Goal: Task Accomplishment & Management: Complete application form

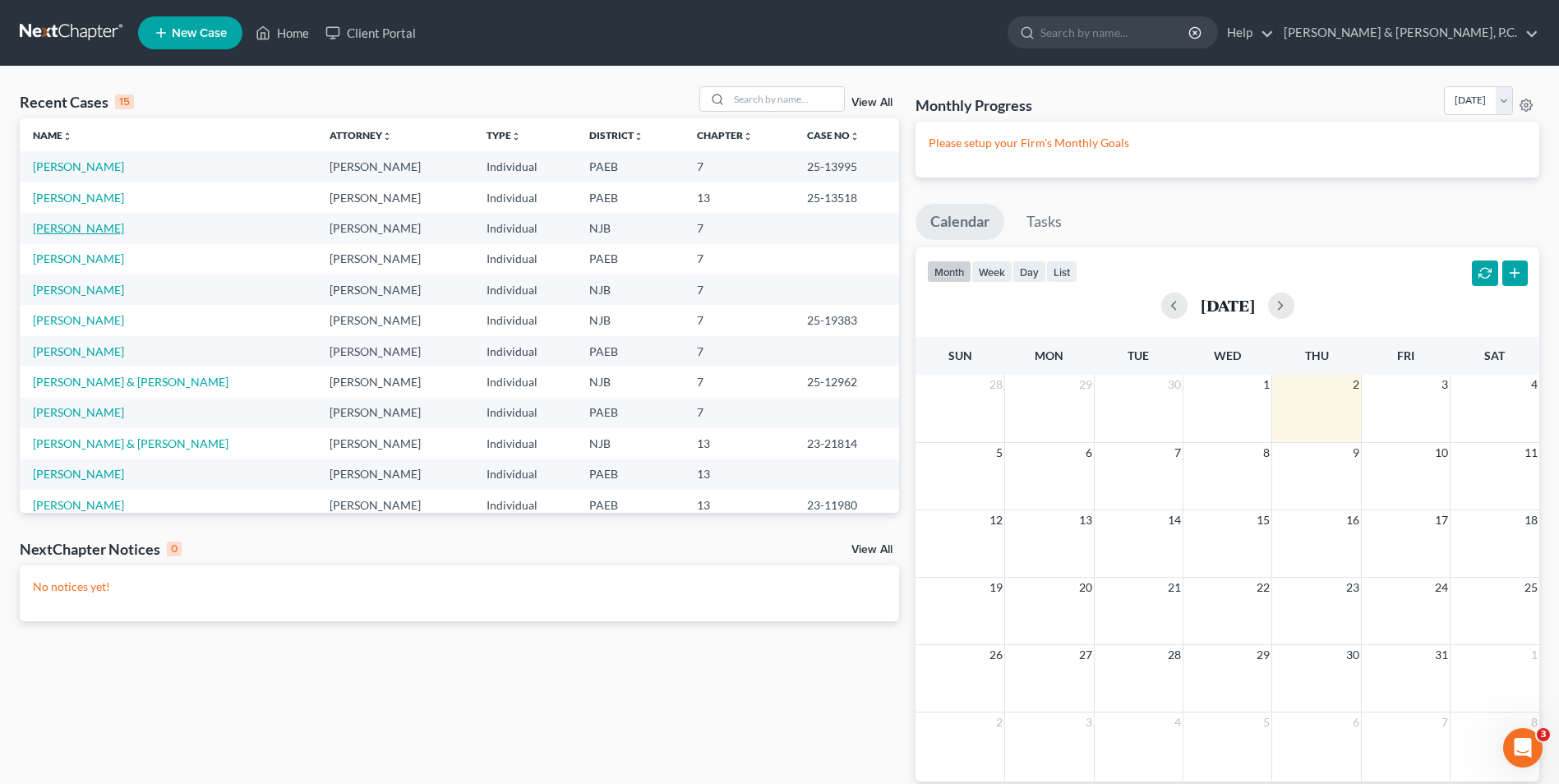
click at [83, 227] on link "[PERSON_NAME]" at bounding box center [78, 228] width 91 height 14
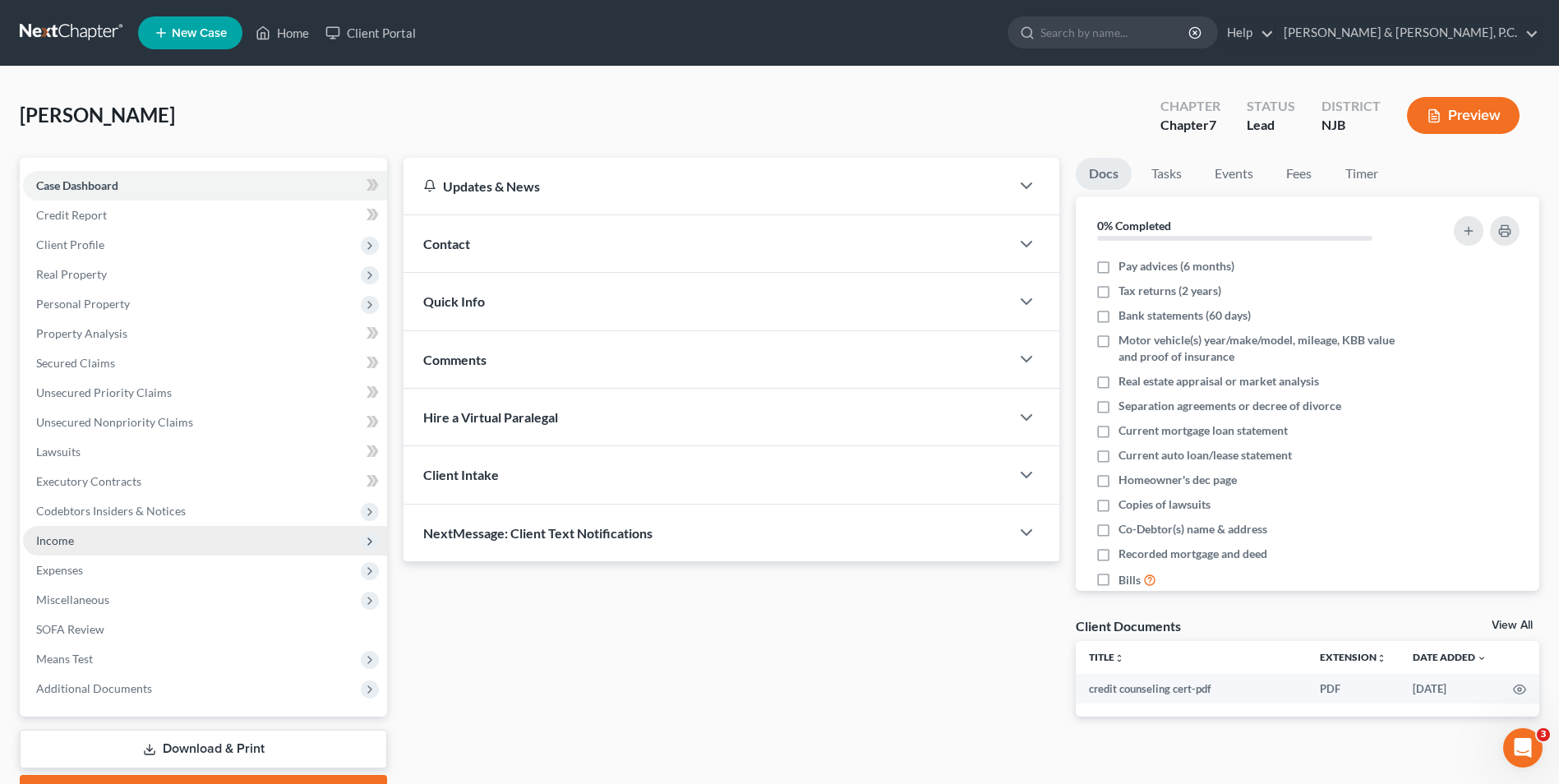
click at [77, 544] on span "Income" at bounding box center [205, 541] width 364 height 30
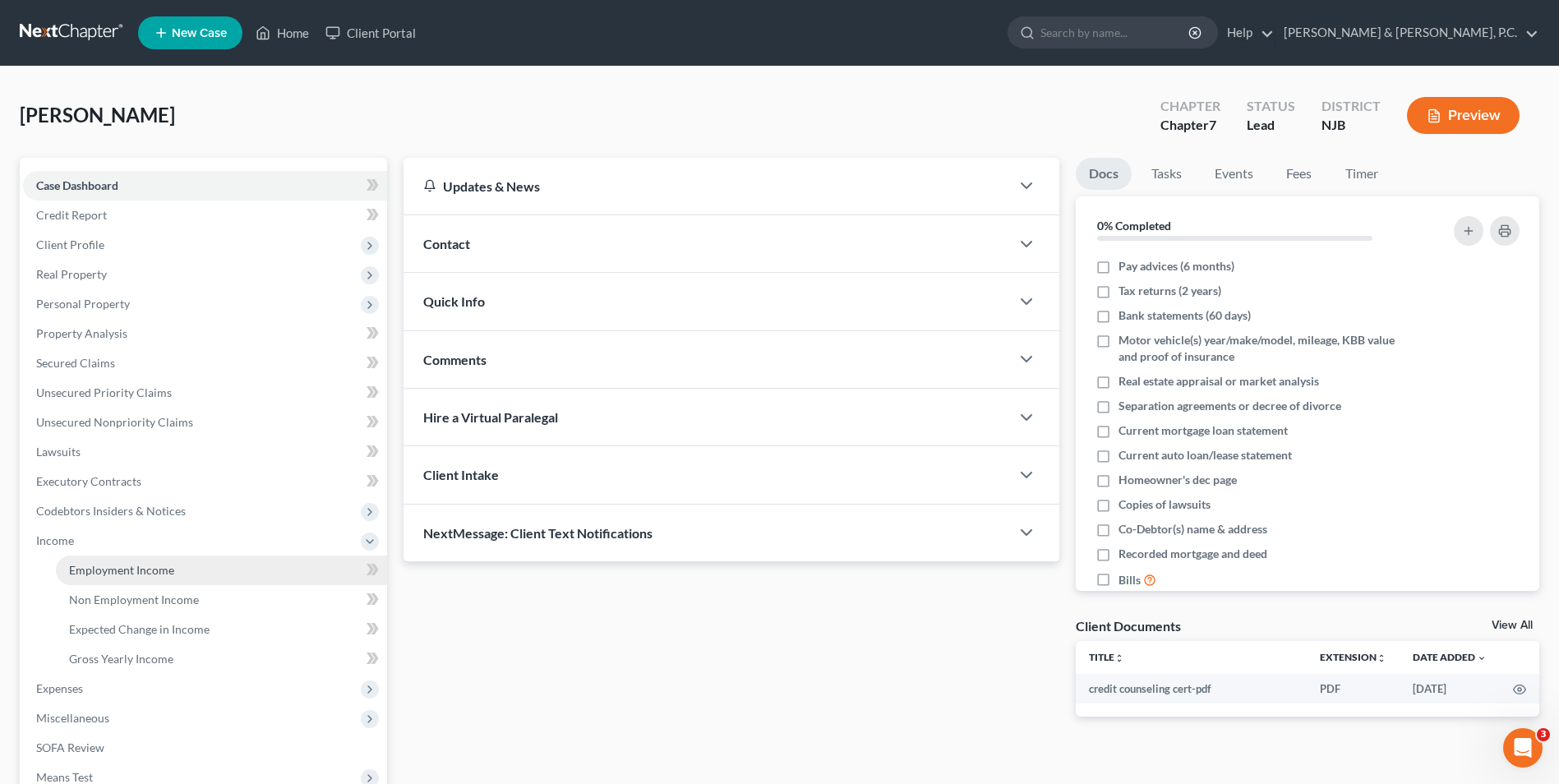
click at [129, 567] on span "Employment Income" at bounding box center [122, 570] width 105 height 14
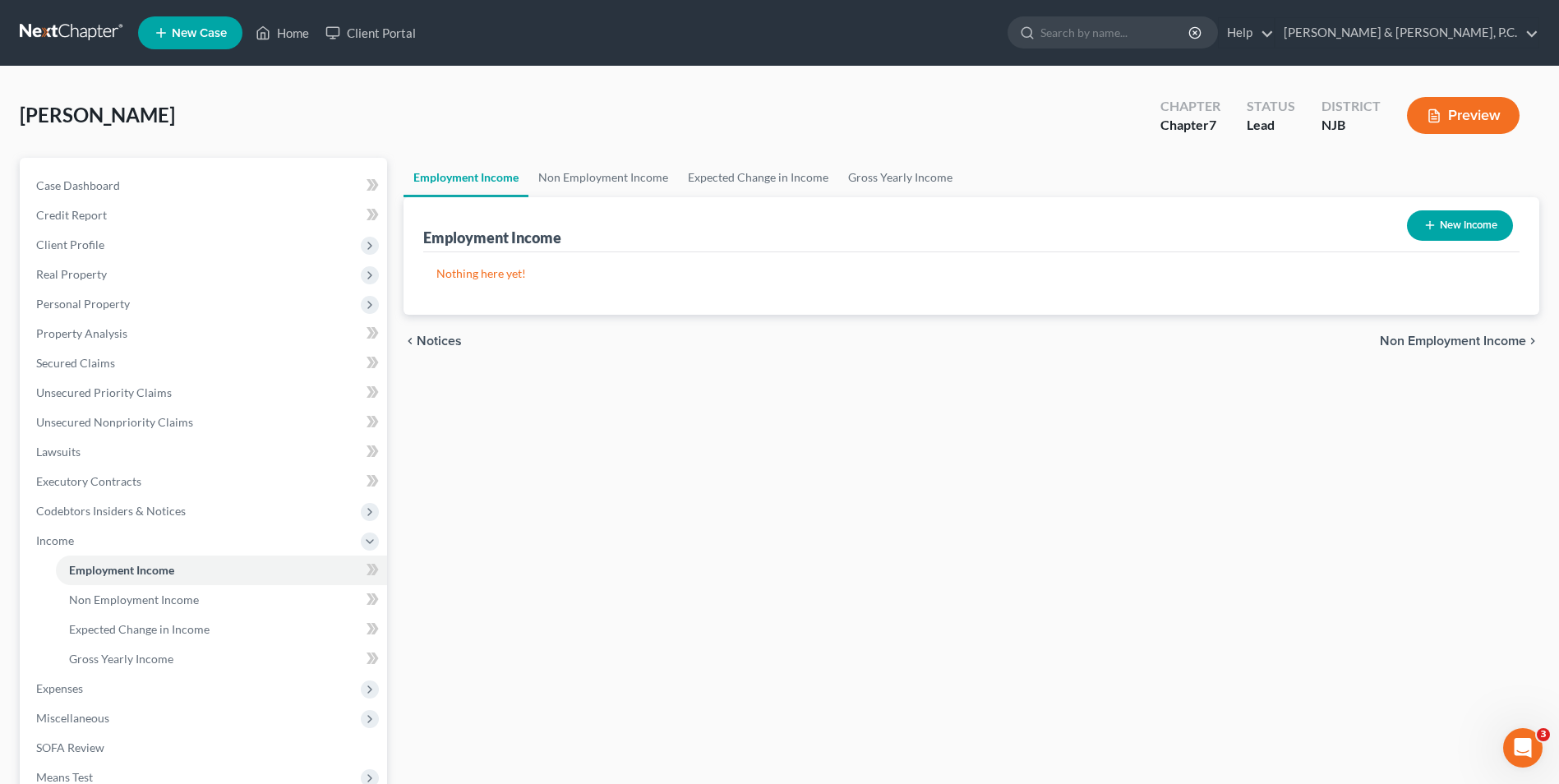
click at [1465, 223] on button "New Income" at bounding box center [1460, 226] width 106 height 31
select select "0"
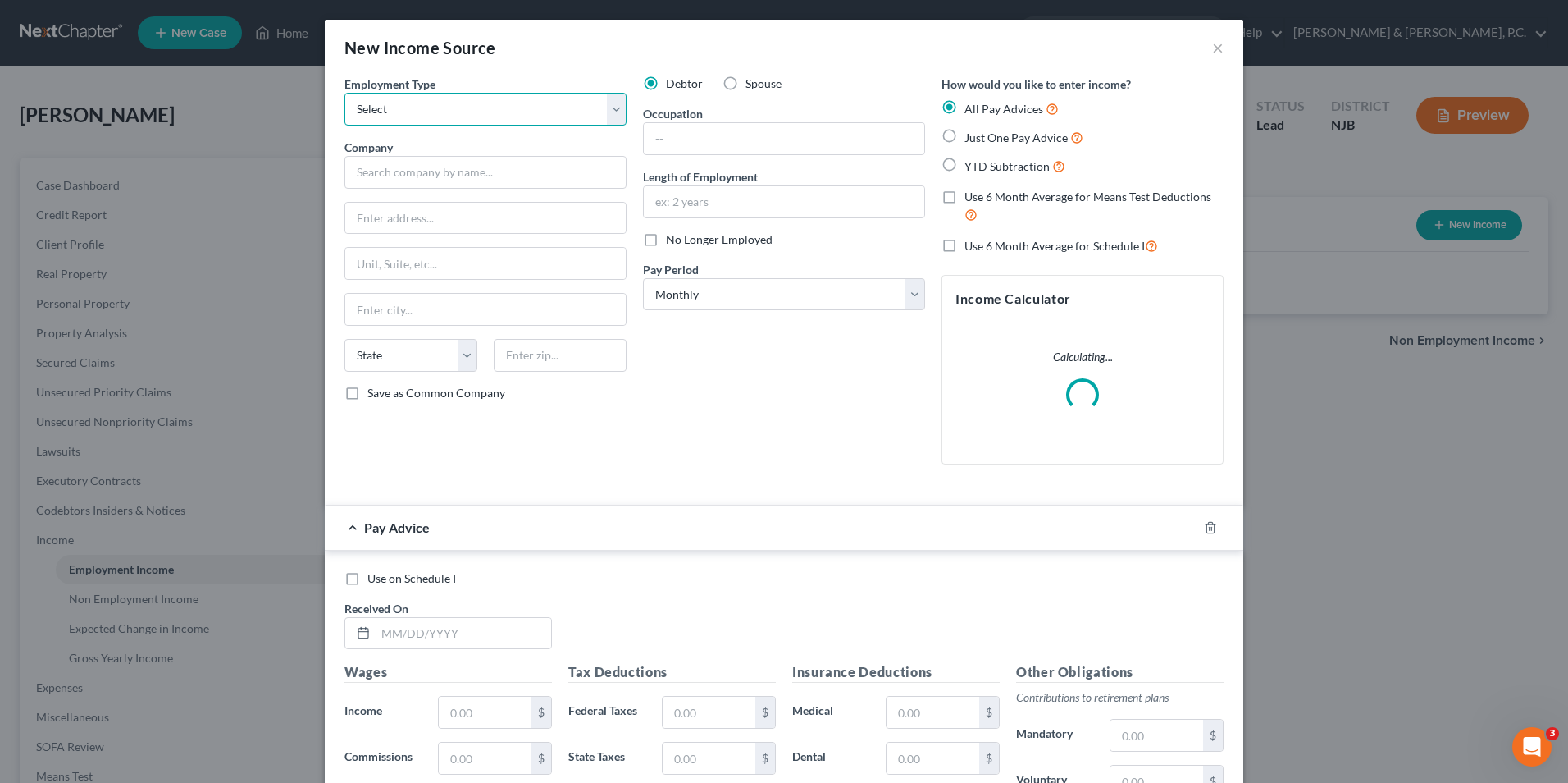
click at [607, 109] on select "Select Full or [DEMOGRAPHIC_DATA] Employment Self Employment" at bounding box center [486, 109] width 282 height 32
select select "1"
click at [344, 93] on select "Select Full or [DEMOGRAPHIC_DATA] Employment Self Employment" at bounding box center [486, 109] width 282 height 32
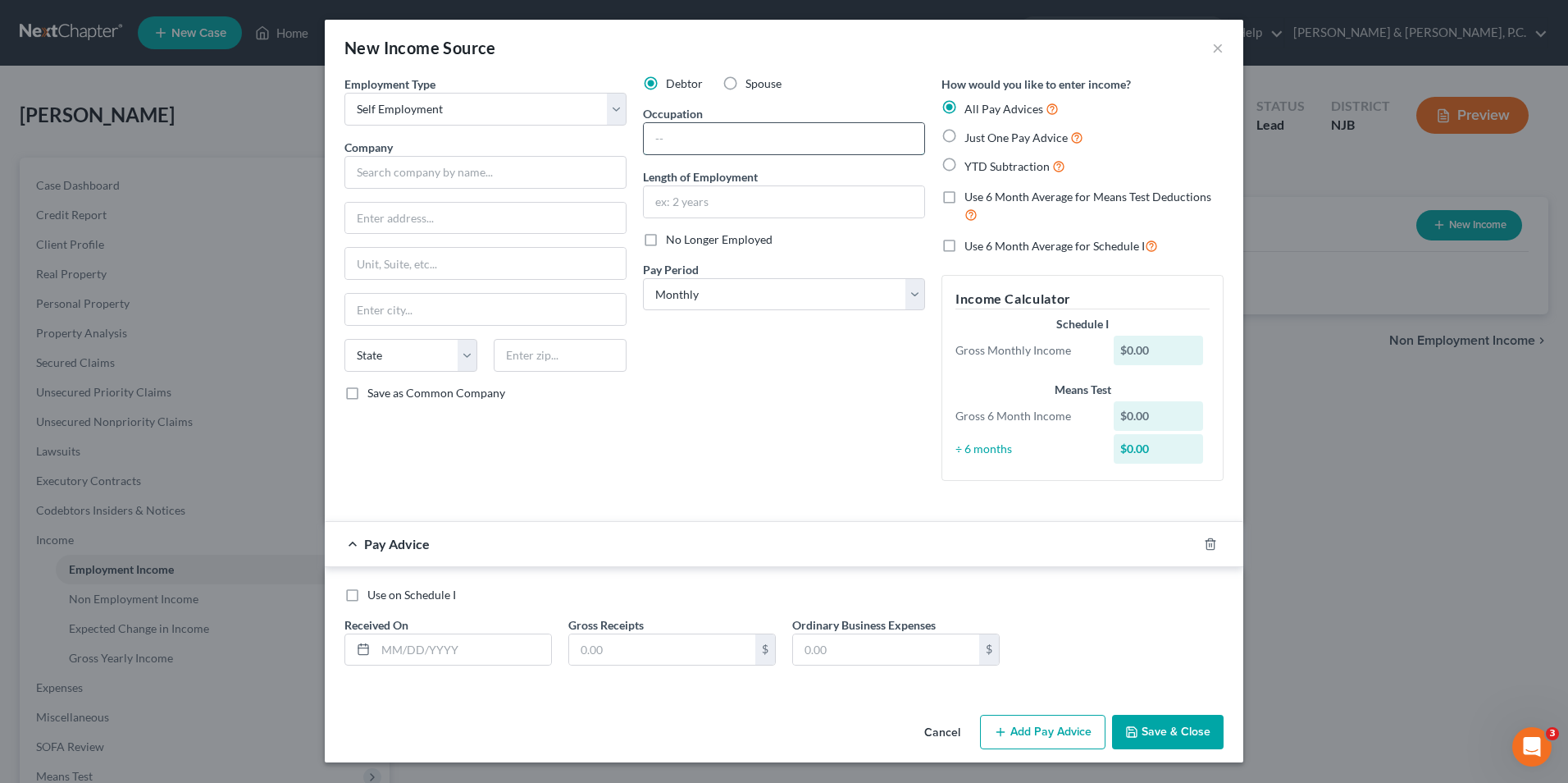
click at [672, 146] on input "text" at bounding box center [784, 139] width 280 height 32
type input "writer"
click at [486, 174] on input "text" at bounding box center [486, 172] width 282 height 32
click at [699, 203] on input "text" at bounding box center [784, 202] width 280 height 32
type input "2 years"
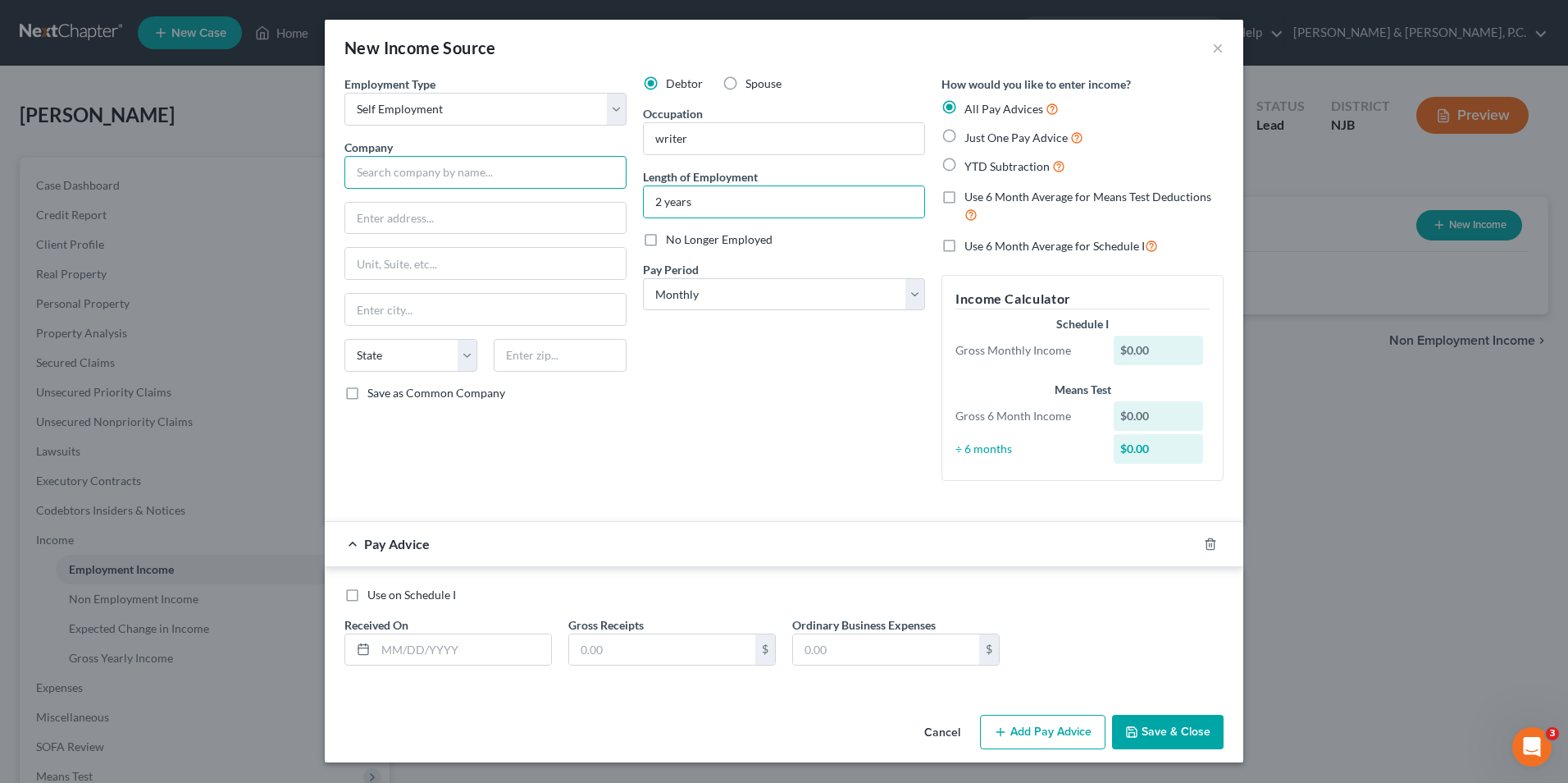
click at [443, 174] on input "text" at bounding box center [486, 172] width 282 height 32
click at [833, 493] on div "Debtor Spouse Occupation writer Length of Employment 2 years No Longer Employed…" at bounding box center [784, 284] width 299 height 418
click at [470, 642] on input "text" at bounding box center [464, 650] width 175 height 32
click at [717, 139] on input "writer" at bounding box center [784, 139] width 280 height 32
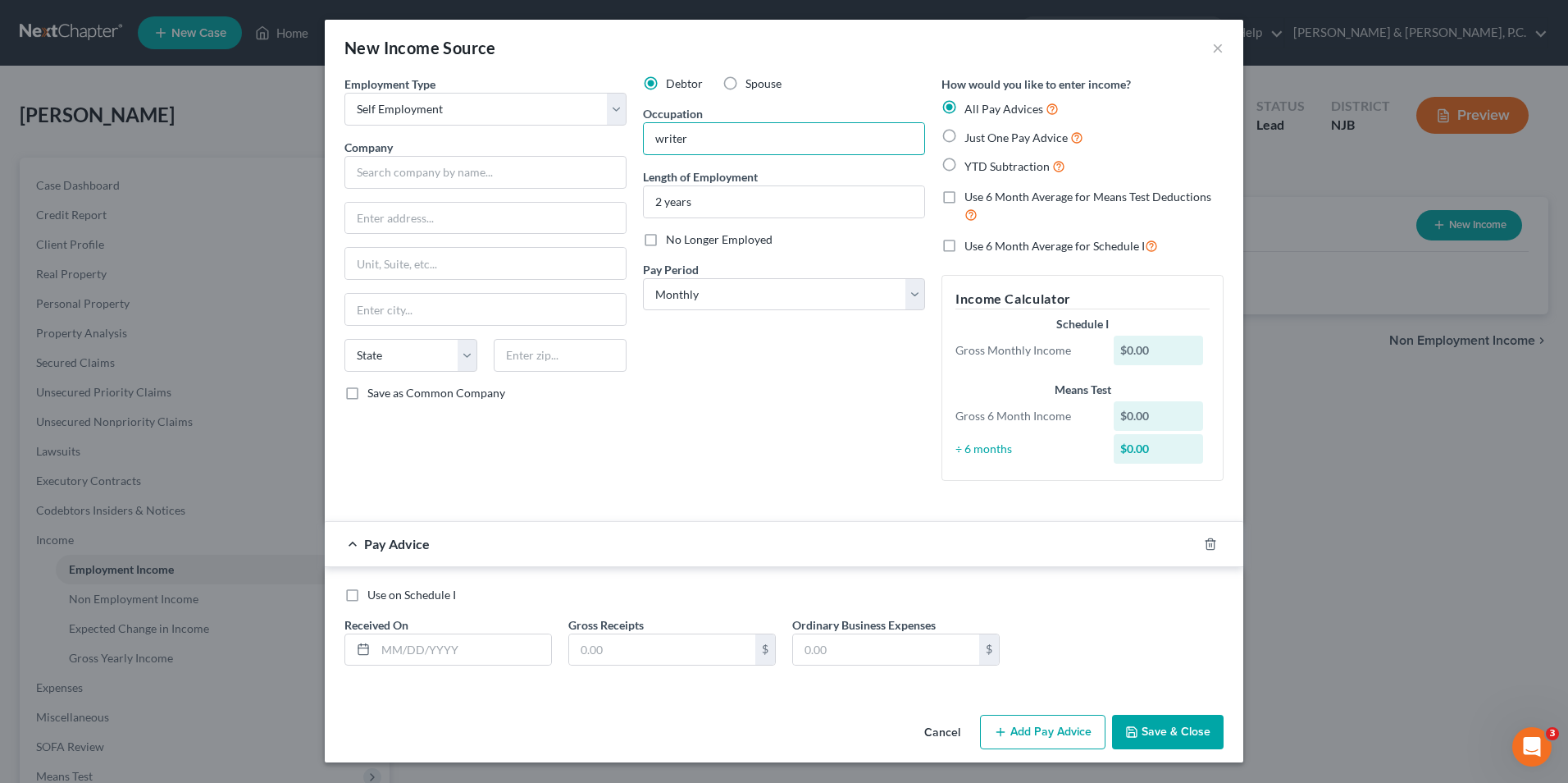
drag, startPoint x: 717, startPoint y: 139, endPoint x: 549, endPoint y: 133, distance: 168.1
click at [549, 133] on div "Employment Type * Select Full or [DEMOGRAPHIC_DATA] Employment Self Employment …" at bounding box center [784, 291] width 896 height 432
type input "voice over"
click at [428, 642] on input "text" at bounding box center [464, 650] width 175 height 32
type input "[DATE]"
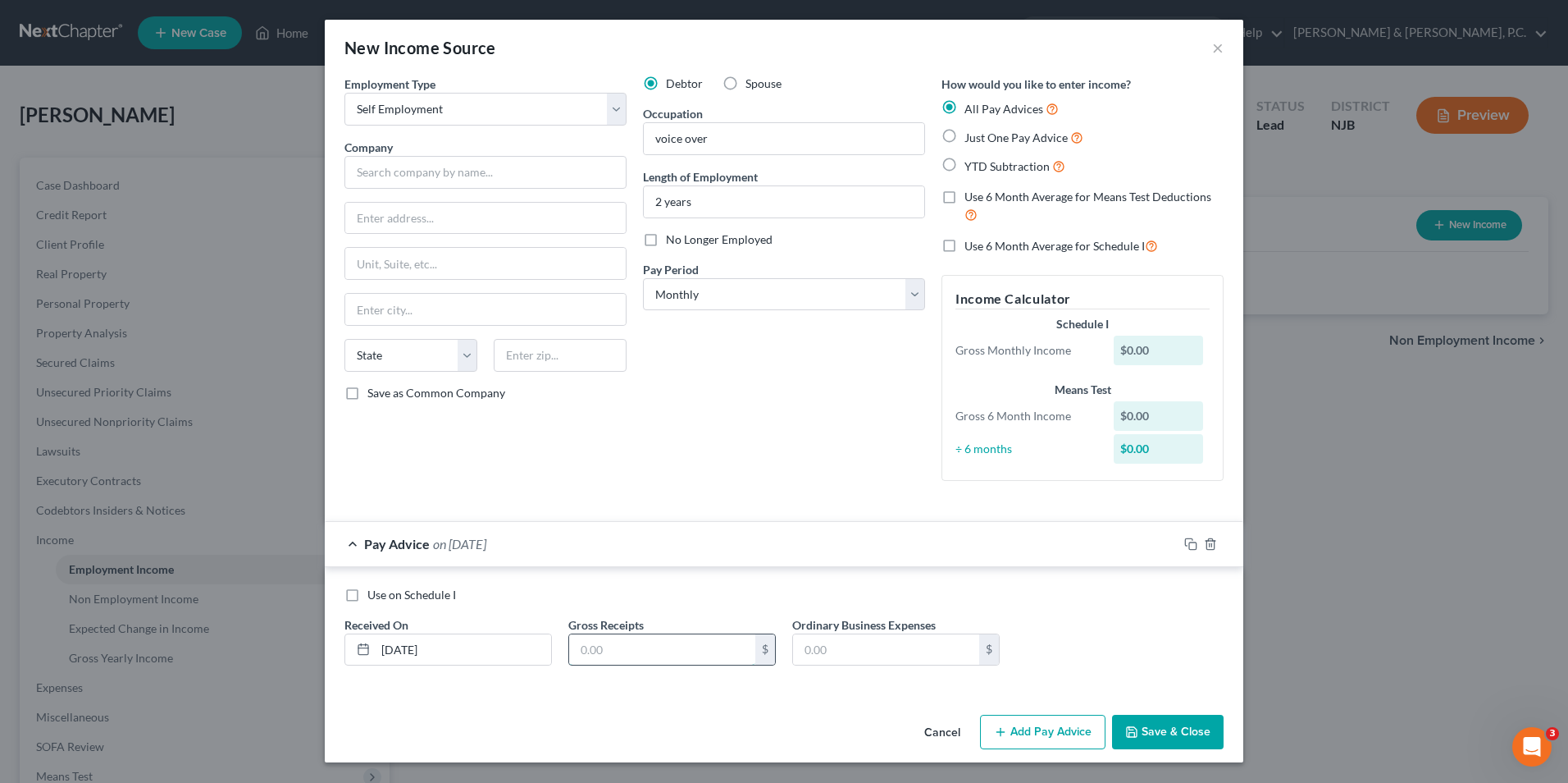
click at [623, 640] on input "text" at bounding box center [662, 650] width 186 height 32
click at [652, 656] on input "text" at bounding box center [662, 650] width 186 height 32
click at [593, 653] on input "220.93" at bounding box center [662, 650] width 186 height 32
type input "2,200.93"
click at [861, 651] on input "text" at bounding box center [886, 650] width 186 height 32
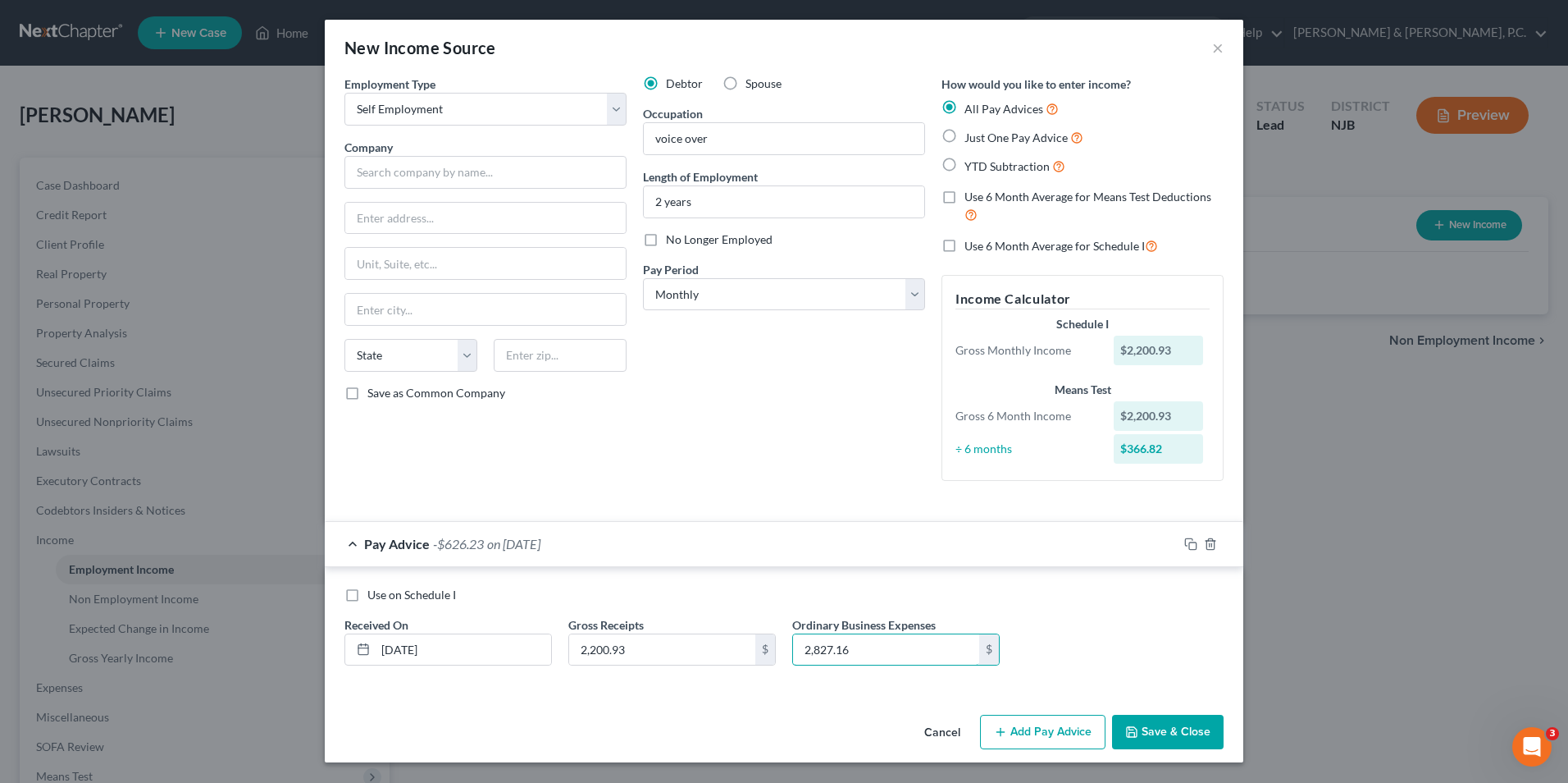
type input "2,827.16"
click at [1056, 732] on button "Add Pay Advice" at bounding box center [1042, 731] width 125 height 34
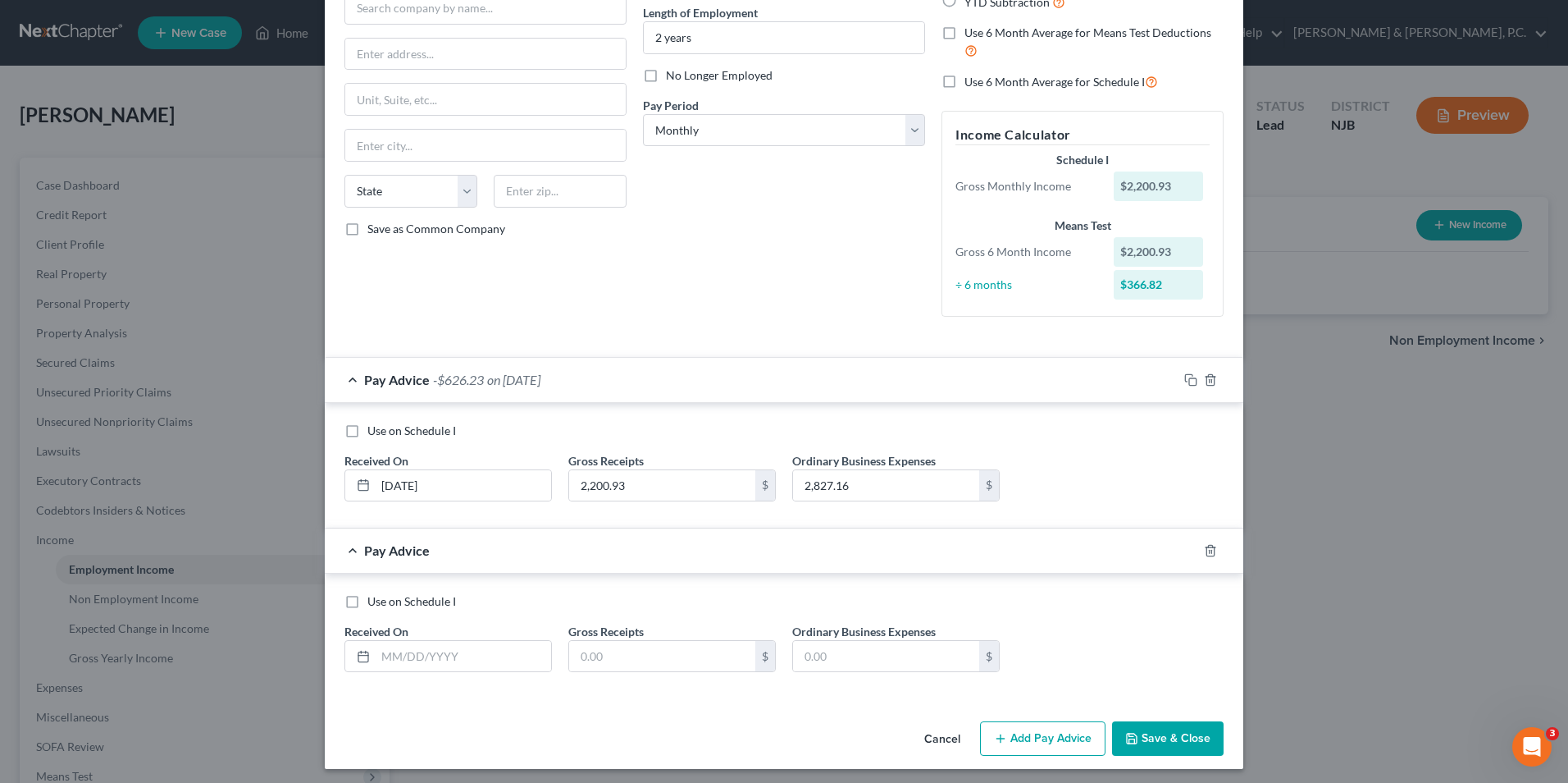
scroll to position [170, 0]
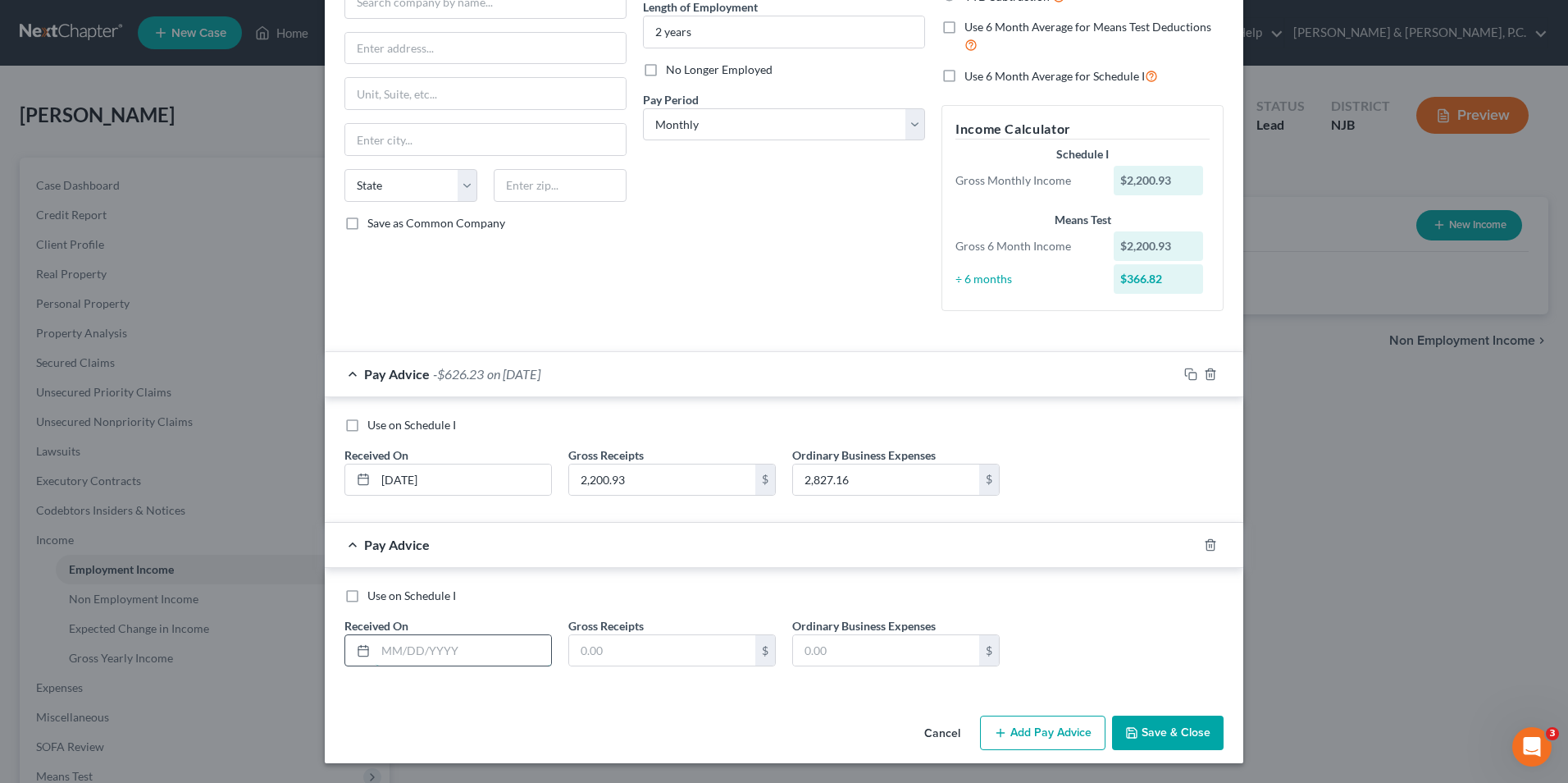
click at [415, 654] on input "text" at bounding box center [464, 651] width 175 height 32
type input "[DATE]"
click at [645, 656] on input "text" at bounding box center [662, 651] width 186 height 32
type input "40.56"
click at [877, 648] on input "text" at bounding box center [886, 651] width 186 height 32
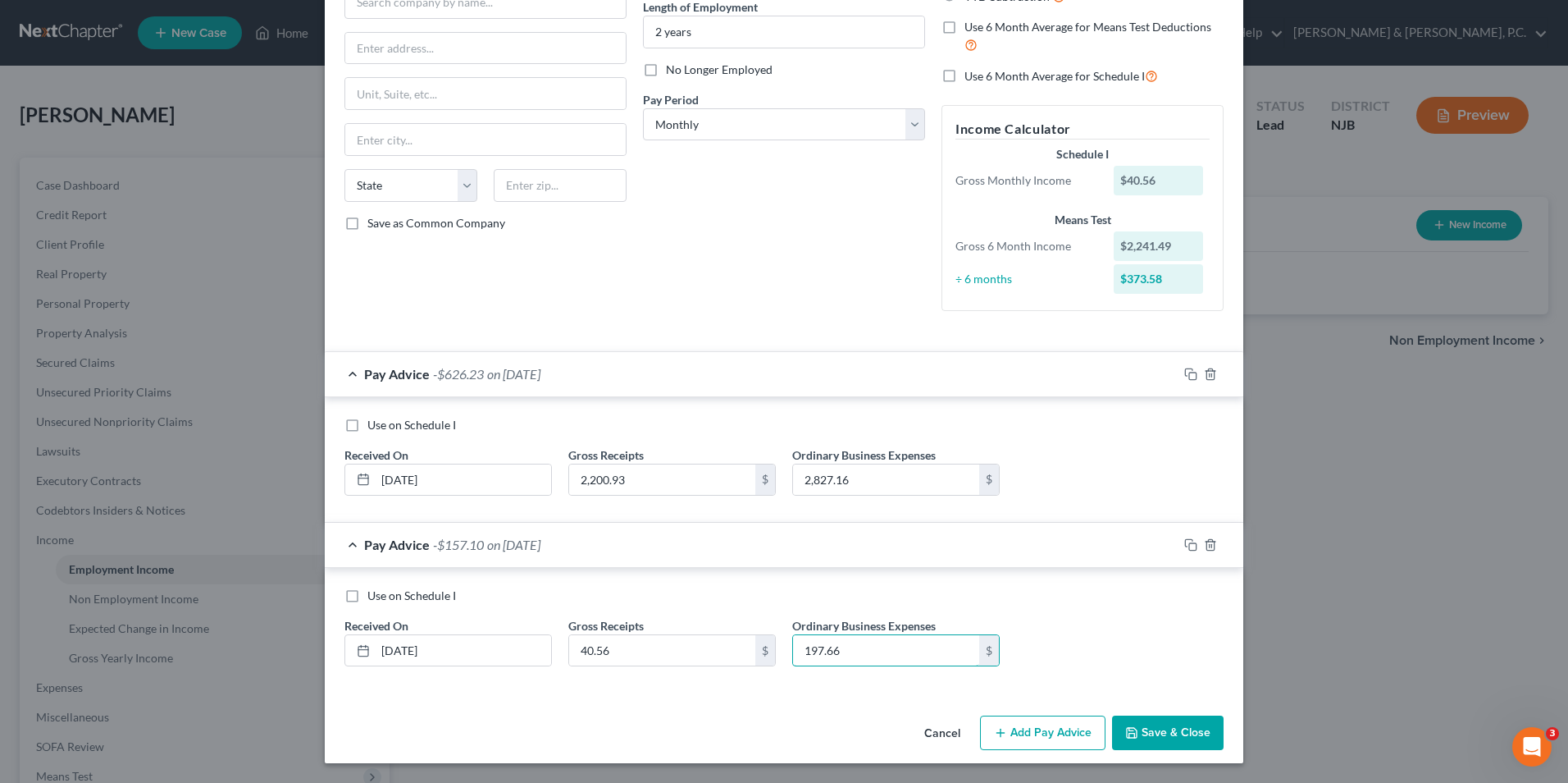
type input "197.66"
click at [1019, 736] on button "Add Pay Advice" at bounding box center [1042, 732] width 125 height 34
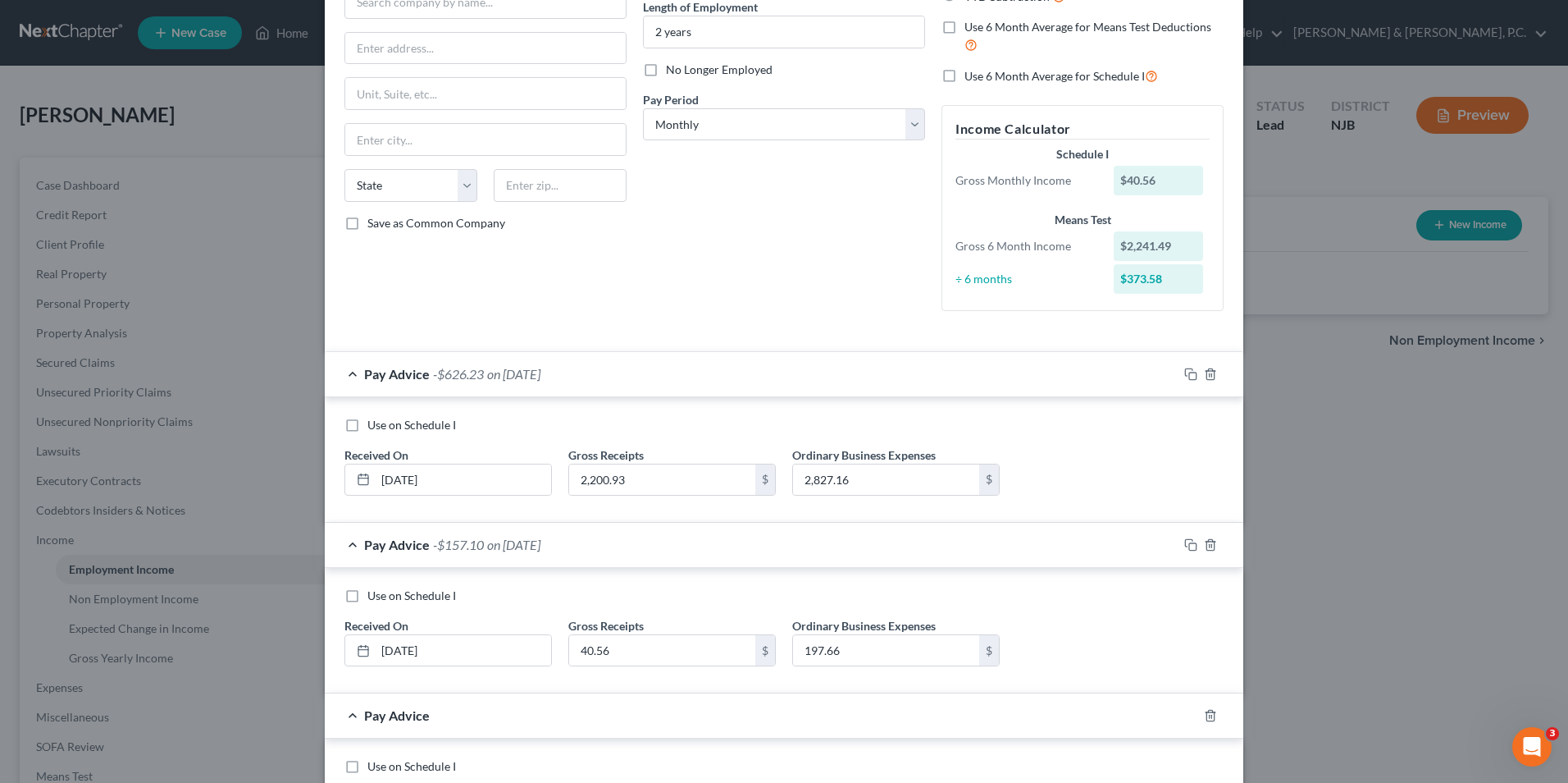
scroll to position [340, 0]
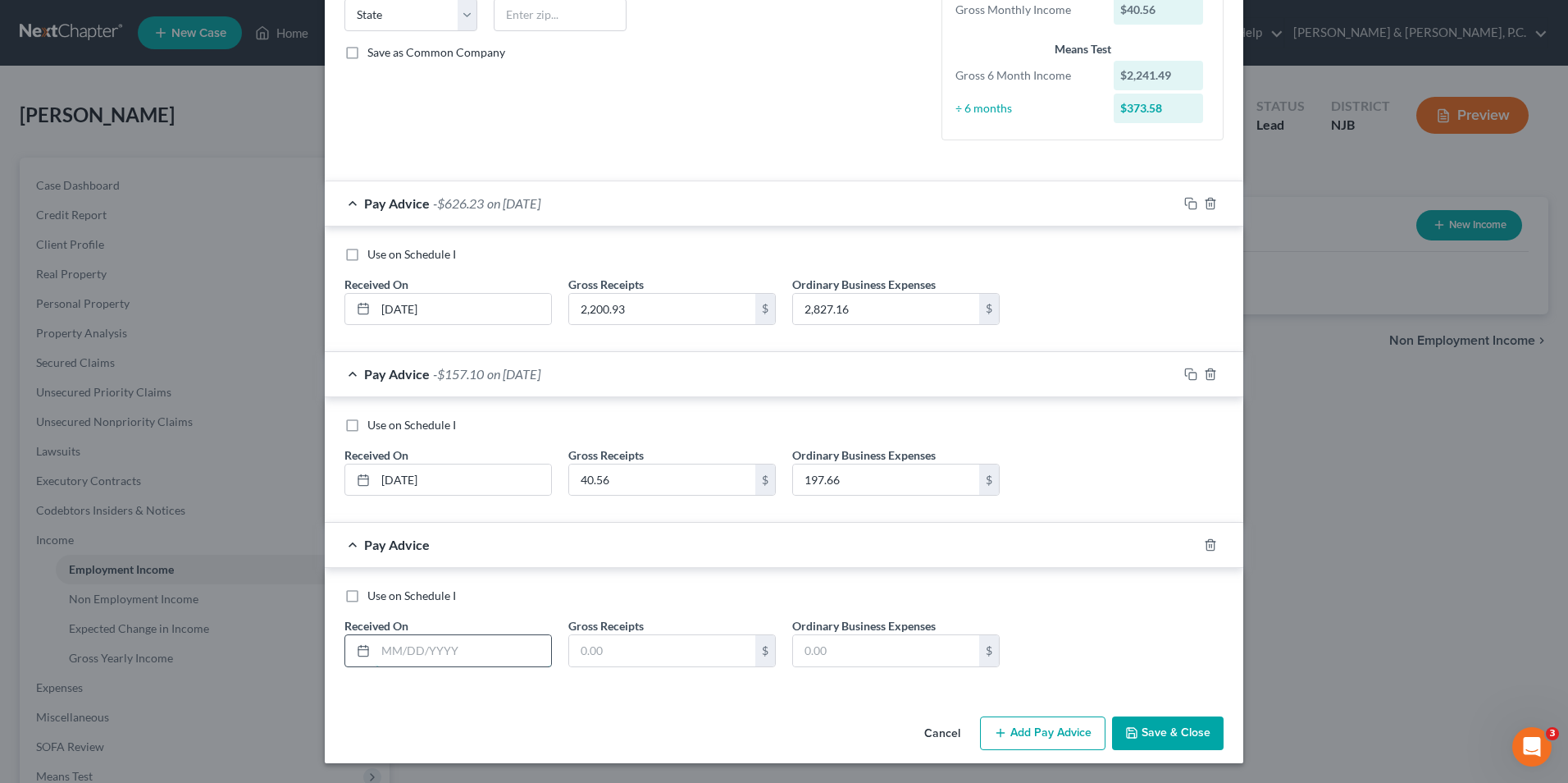
click at [406, 652] on input "text" at bounding box center [464, 651] width 175 height 32
type input "[DATE]"
click at [639, 639] on input "text" at bounding box center [662, 651] width 186 height 32
click at [832, 652] on input "text" at bounding box center [886, 651] width 186 height 32
click at [671, 646] on input "1,500" at bounding box center [662, 651] width 186 height 32
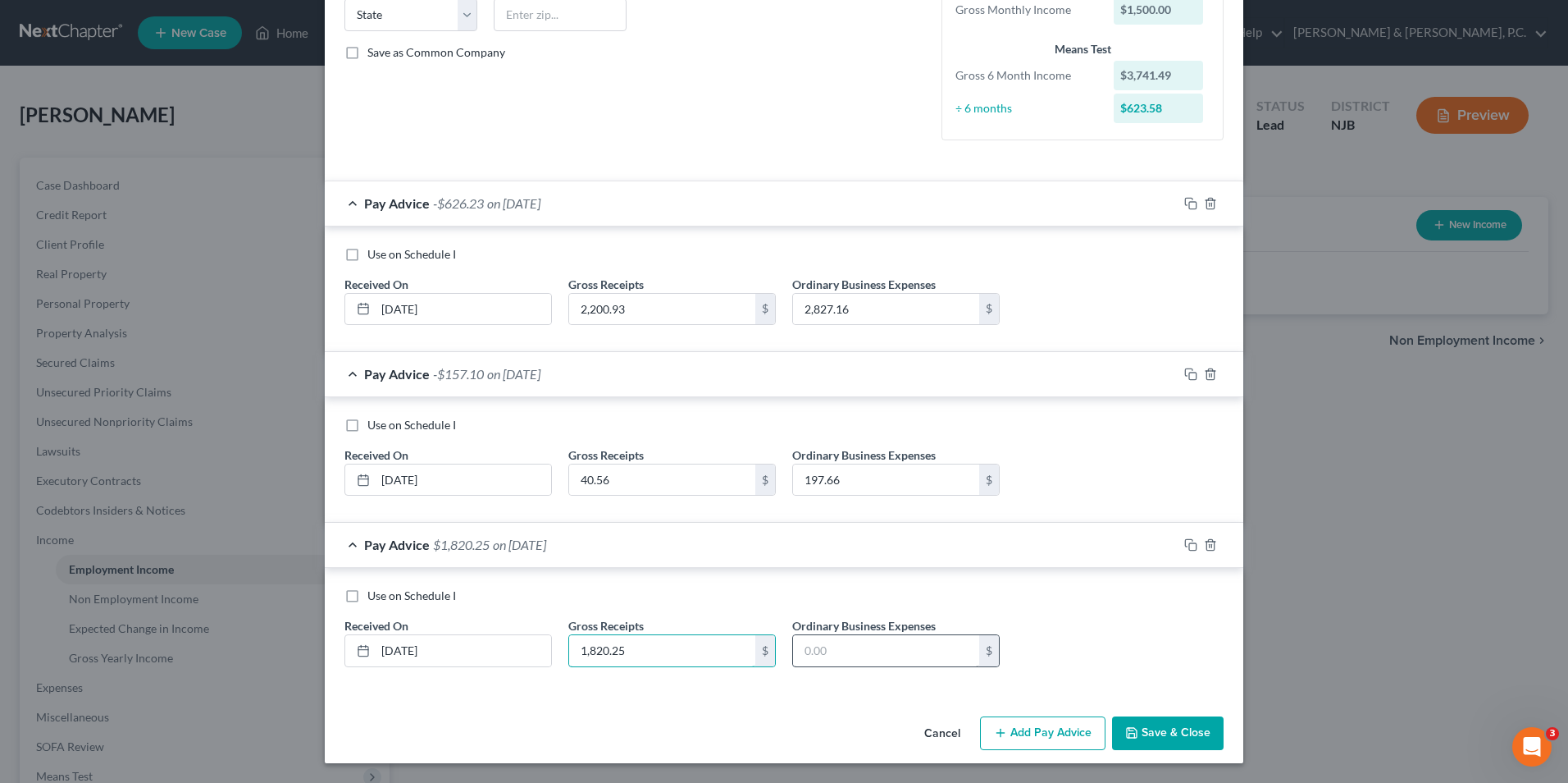
type input "1,820.25"
click at [863, 644] on input "text" at bounding box center [886, 651] width 186 height 32
type input "1,064.66"
click at [1032, 737] on button "Add Pay Advice" at bounding box center [1042, 733] width 125 height 34
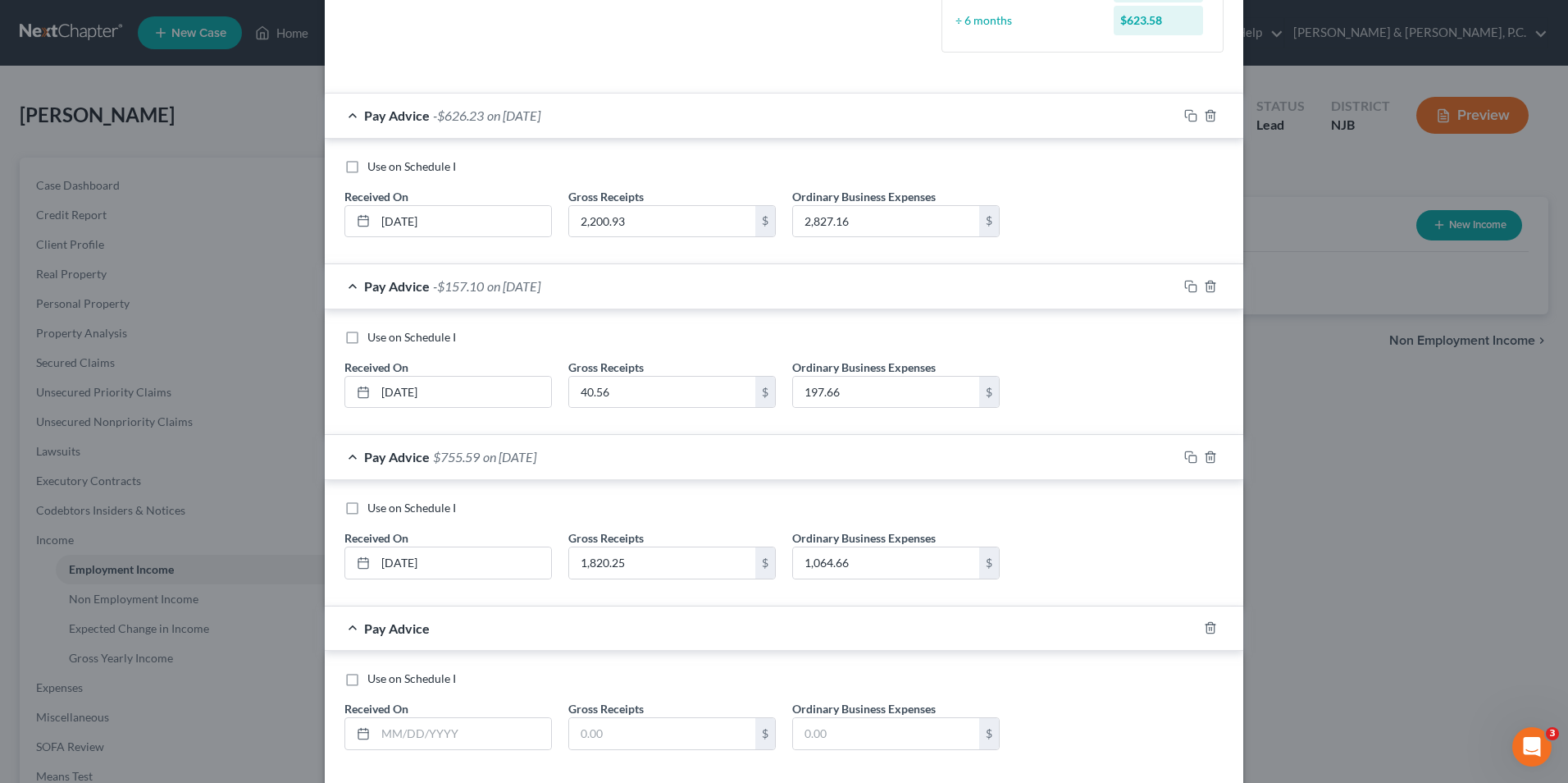
scroll to position [511, 0]
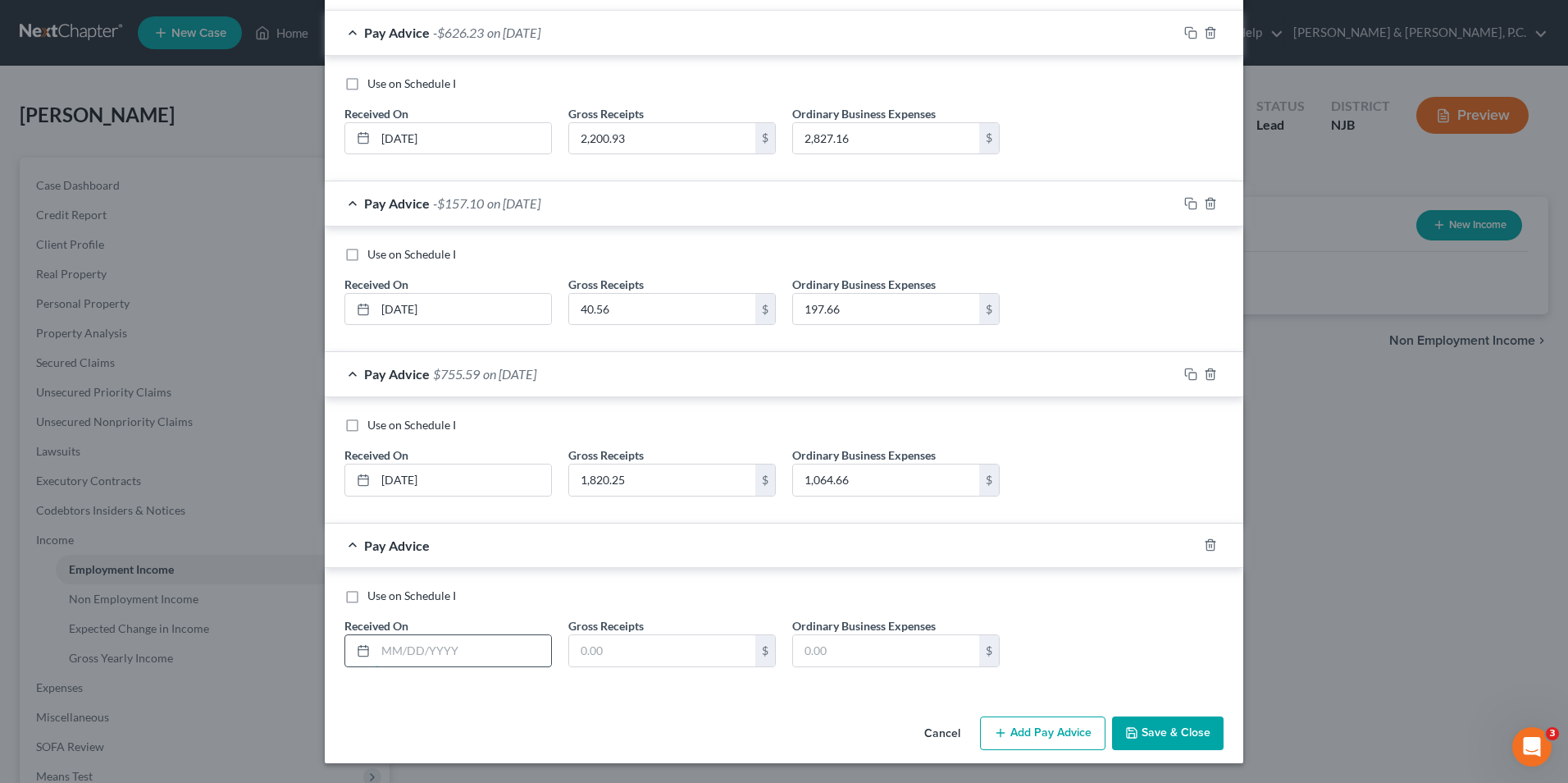
click at [476, 658] on input "text" at bounding box center [464, 651] width 175 height 32
type input "[DATE]"
click at [621, 657] on input "text" at bounding box center [662, 651] width 186 height 32
type input "3,346.33"
click at [914, 657] on input "text" at bounding box center [886, 651] width 186 height 32
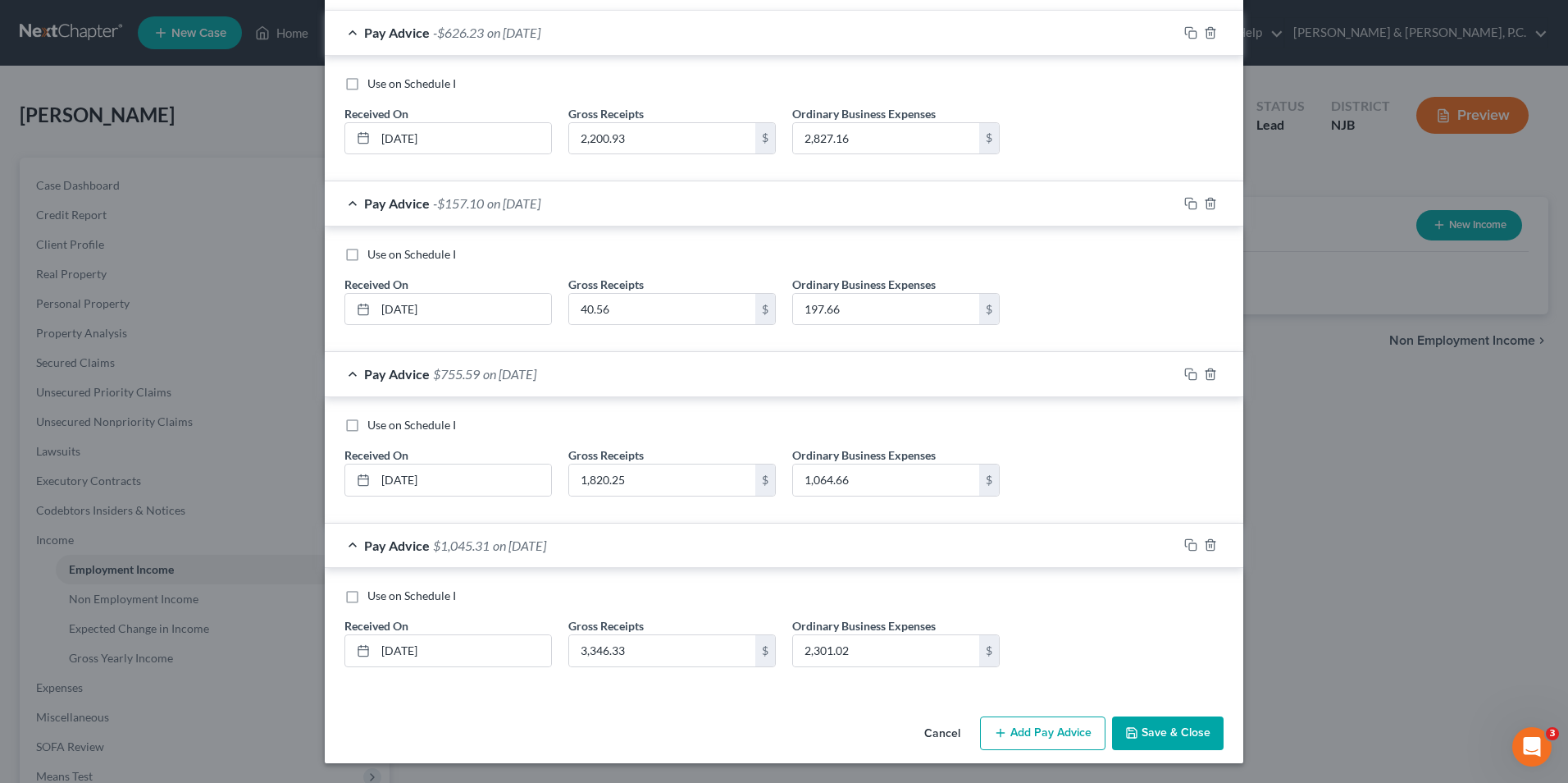
click at [1170, 729] on button "Save & Close" at bounding box center [1167, 733] width 111 height 34
click at [857, 658] on input "2,301.02" at bounding box center [886, 651] width 186 height 32
type input "1,045.31"
click at [1028, 730] on button "Add Pay Advice" at bounding box center [1042, 733] width 125 height 34
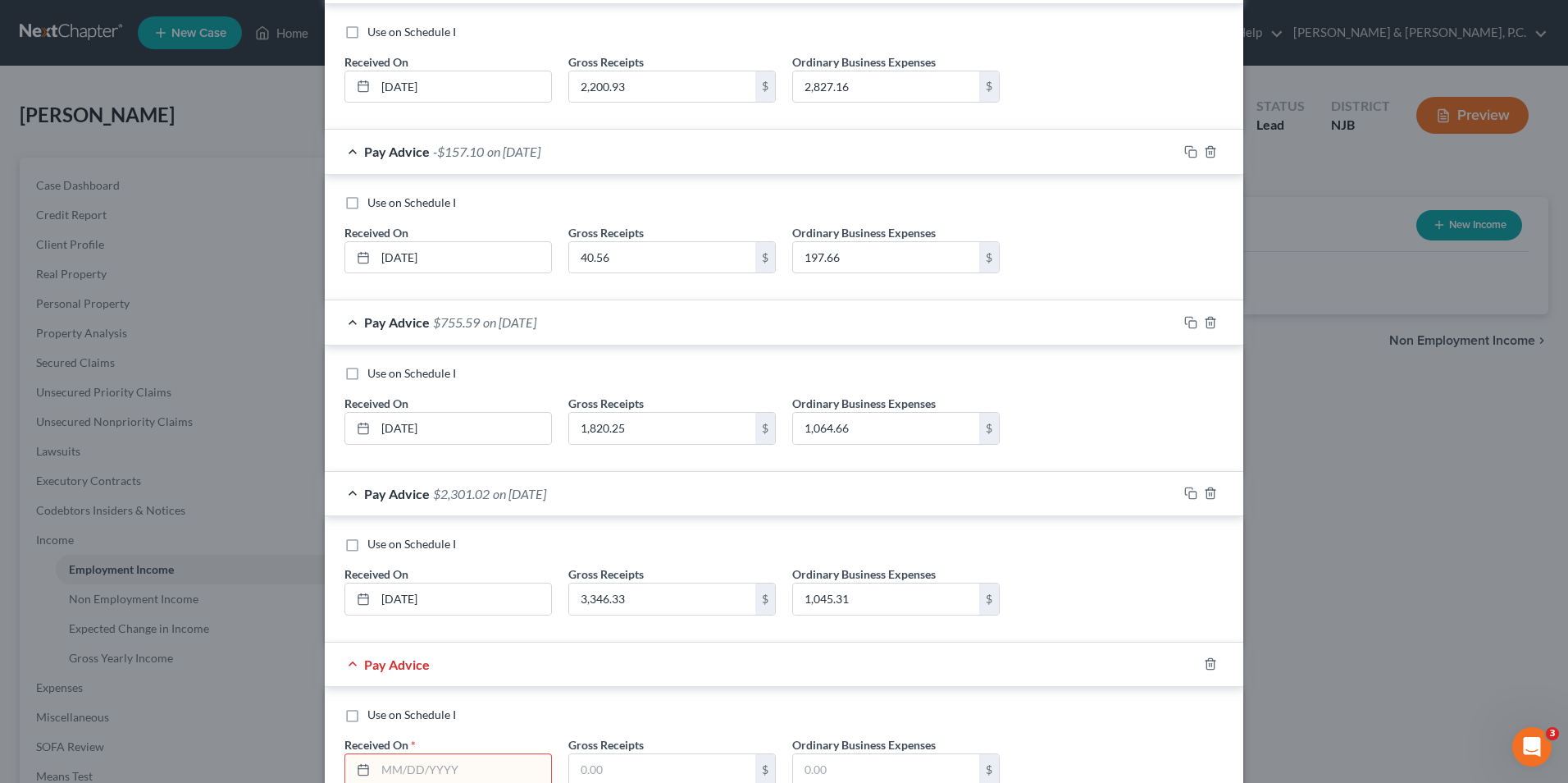
scroll to position [682, 0]
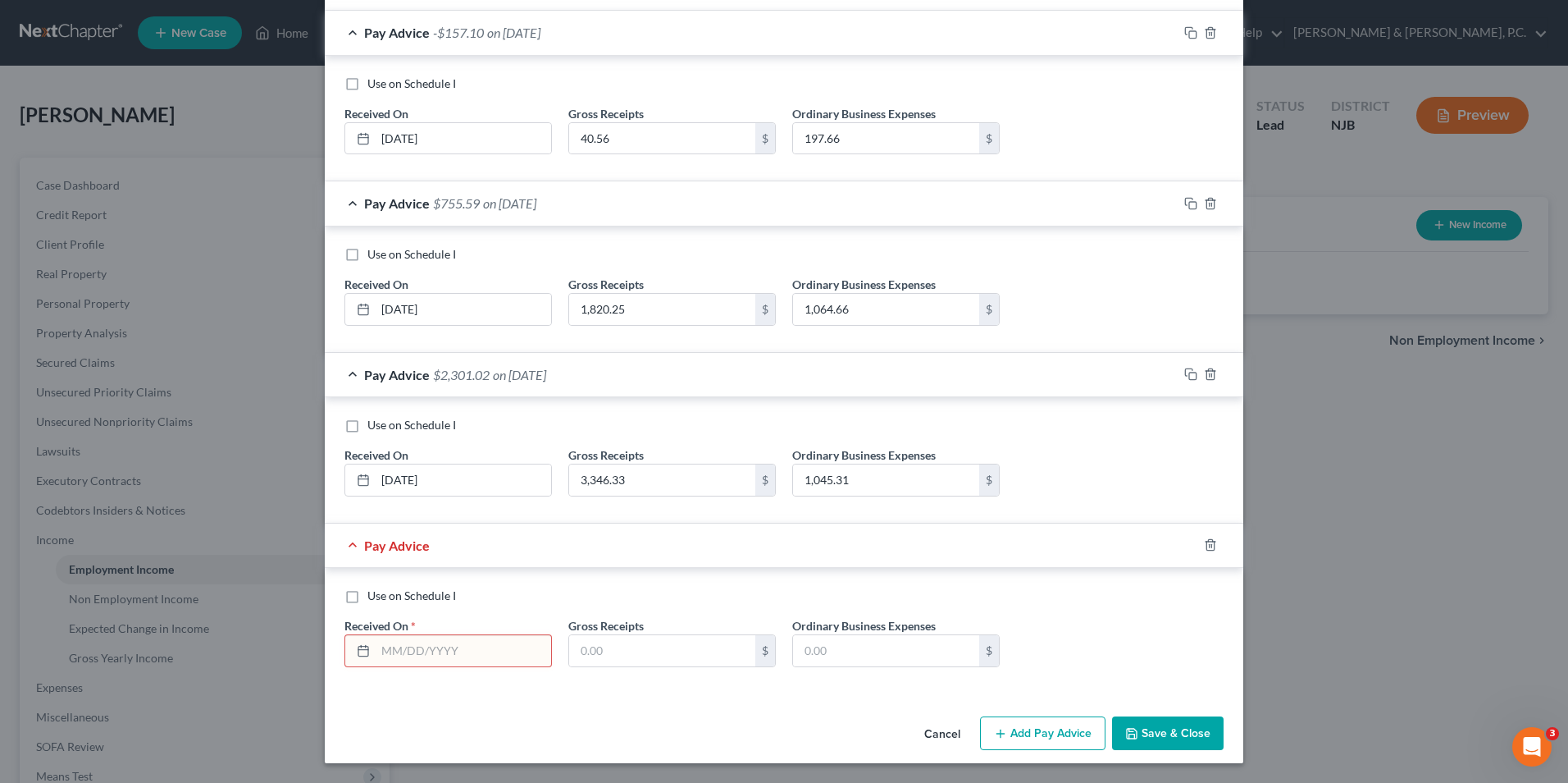
click at [432, 646] on input "text" at bounding box center [464, 651] width 175 height 32
type input "[DATE]"
click at [569, 654] on input "text" at bounding box center [662, 651] width 186 height 32
type input "1,334.30"
click at [806, 646] on input "text" at bounding box center [886, 651] width 186 height 32
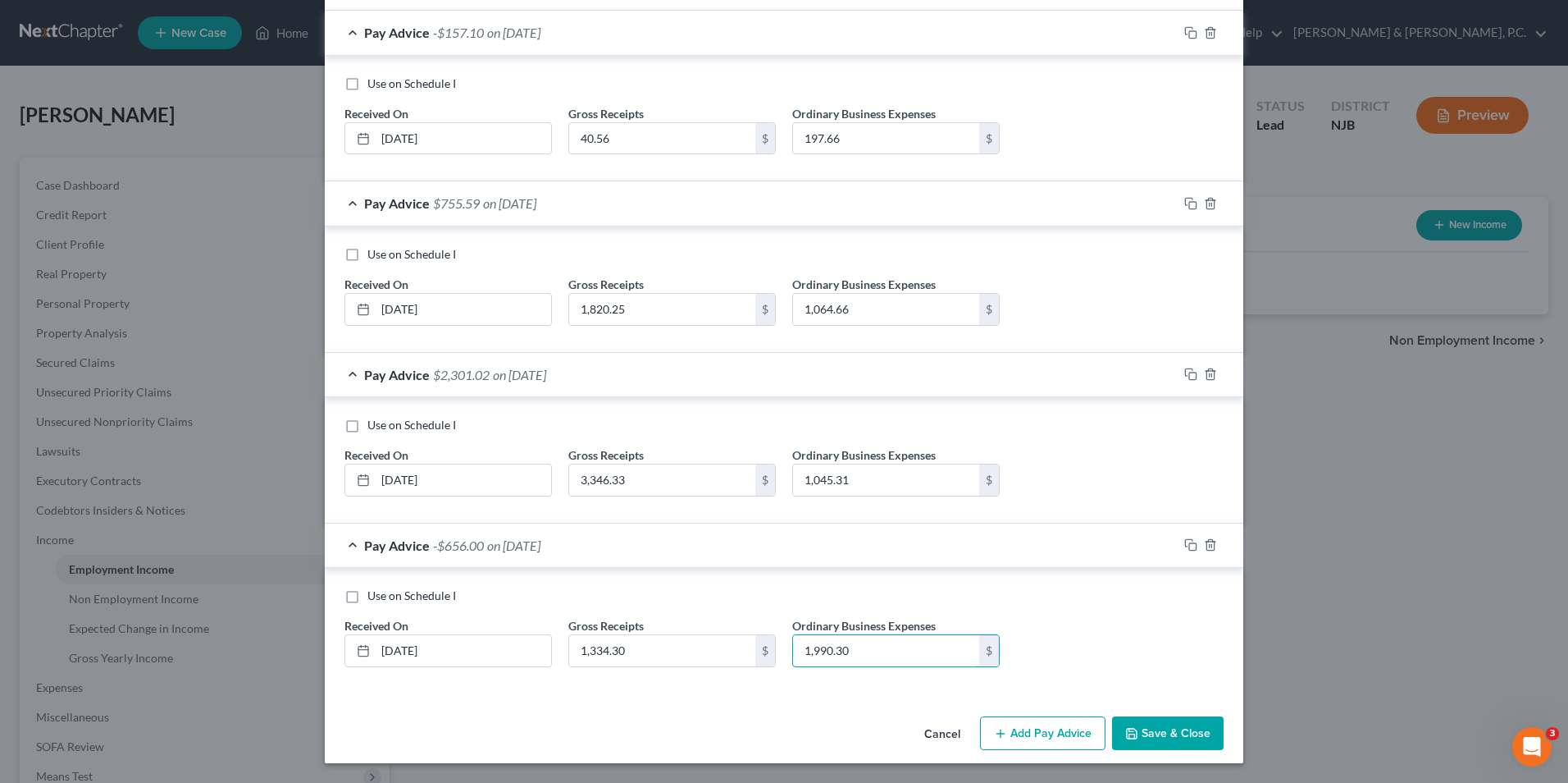
type input "1,990.30"
click at [1034, 735] on button "Add Pay Advice" at bounding box center [1042, 733] width 125 height 34
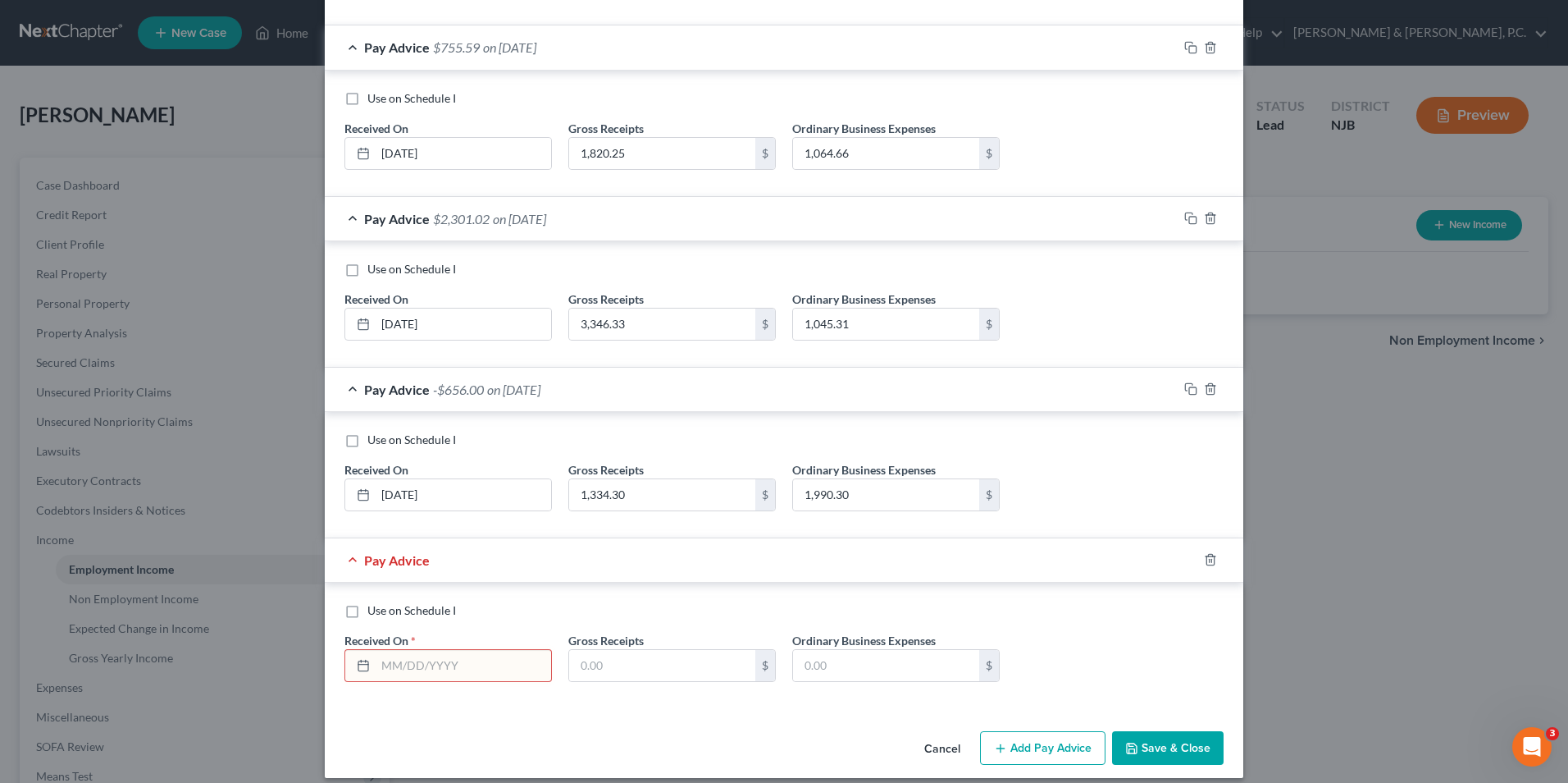
scroll to position [852, 0]
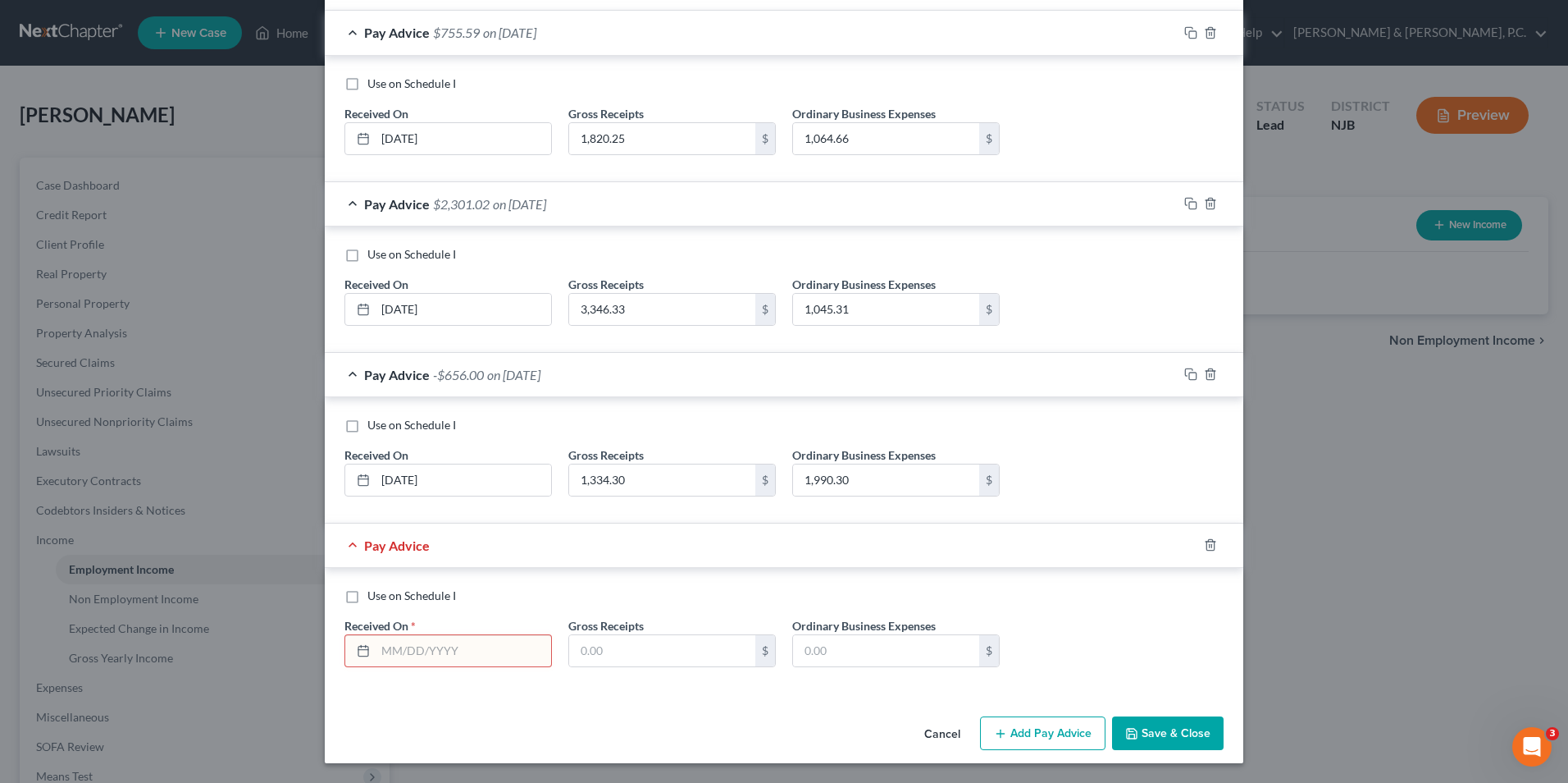
click at [392, 651] on input "text" at bounding box center [464, 651] width 175 height 32
type input "[DATE]"
click at [639, 650] on input "text" at bounding box center [662, 651] width 186 height 32
type input "62.56"
click at [891, 664] on input "text" at bounding box center [886, 651] width 186 height 32
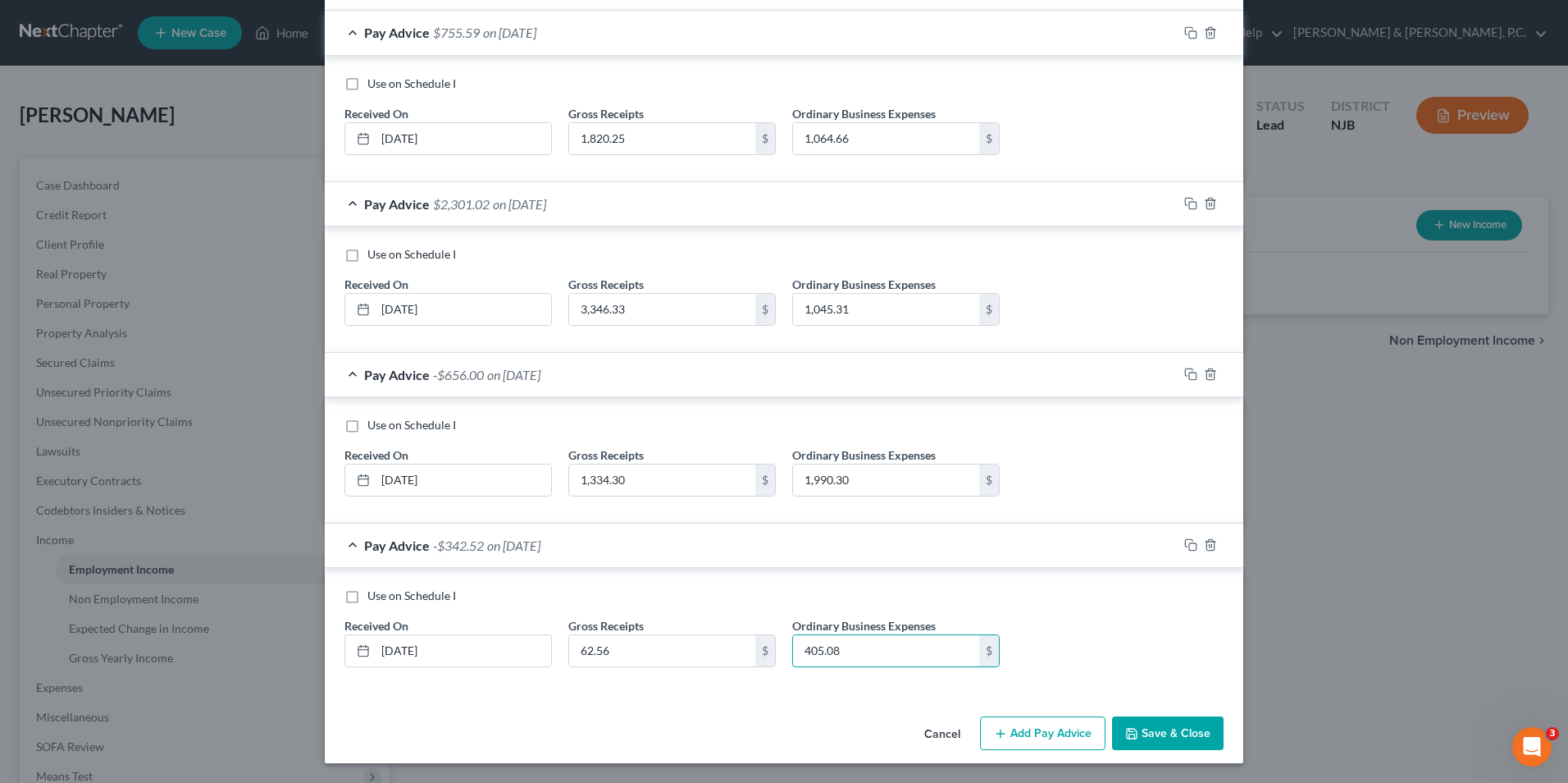
type input "405.08"
click at [1187, 742] on button "Save & Close" at bounding box center [1167, 733] width 111 height 34
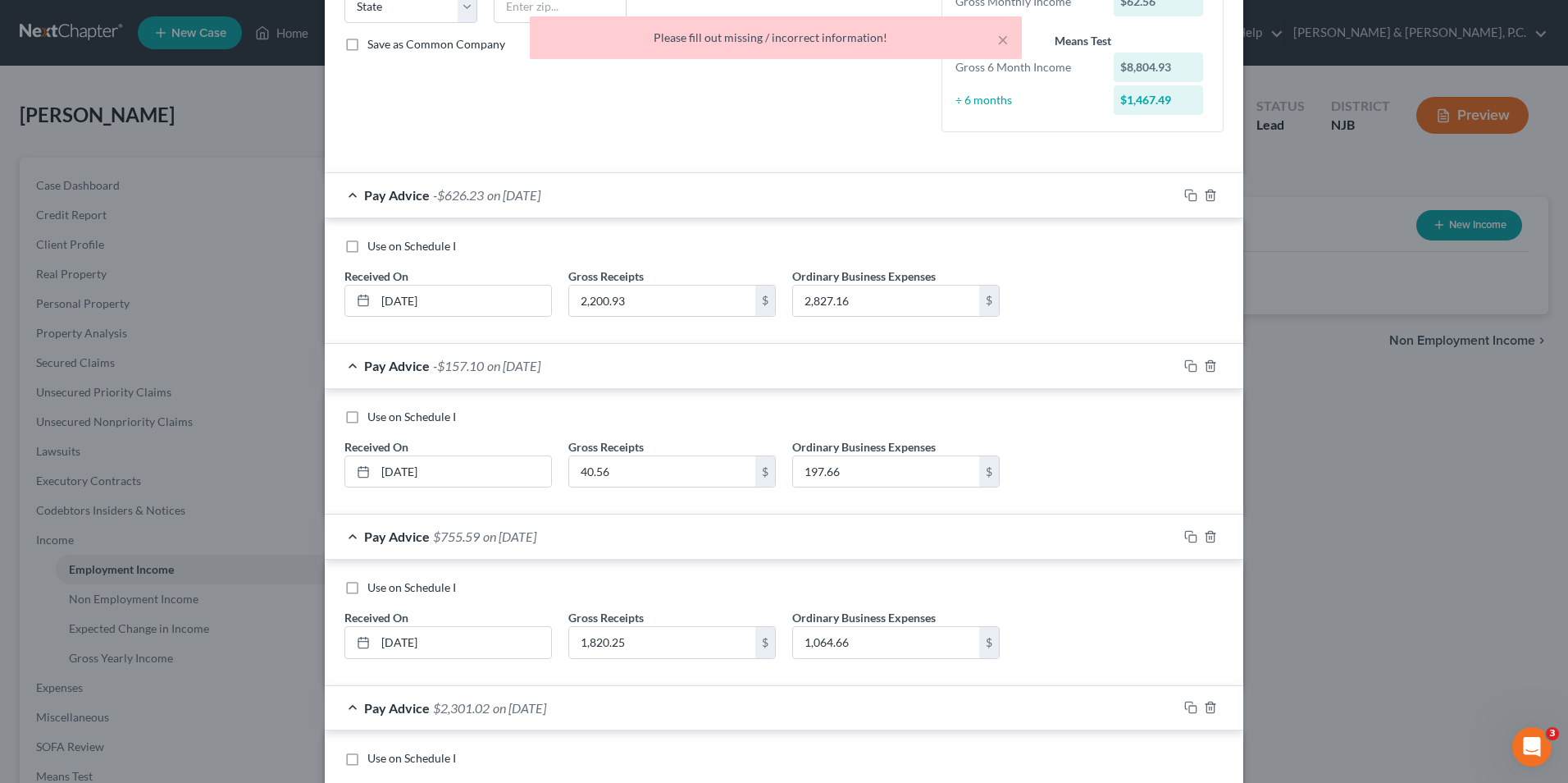
scroll to position [32, 0]
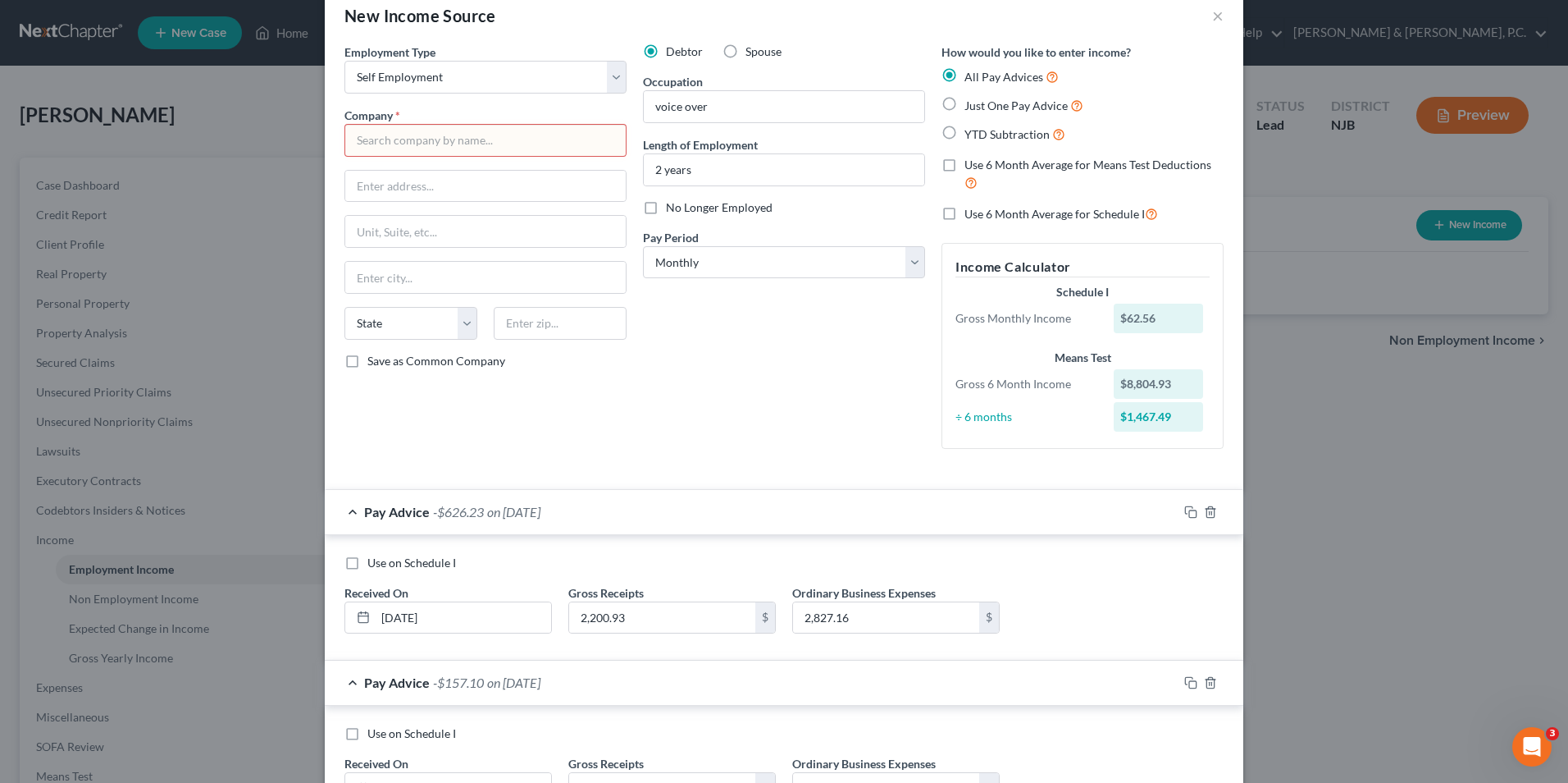
click at [495, 145] on input "text" at bounding box center [486, 139] width 282 height 32
click at [724, 108] on input "voice over" at bounding box center [784, 107] width 280 height 32
drag, startPoint x: 724, startPoint y: 108, endPoint x: 649, endPoint y: 107, distance: 75.0
click at [649, 107] on input "voice over" at bounding box center [784, 107] width 280 height 32
type input "narrator (audio books)"
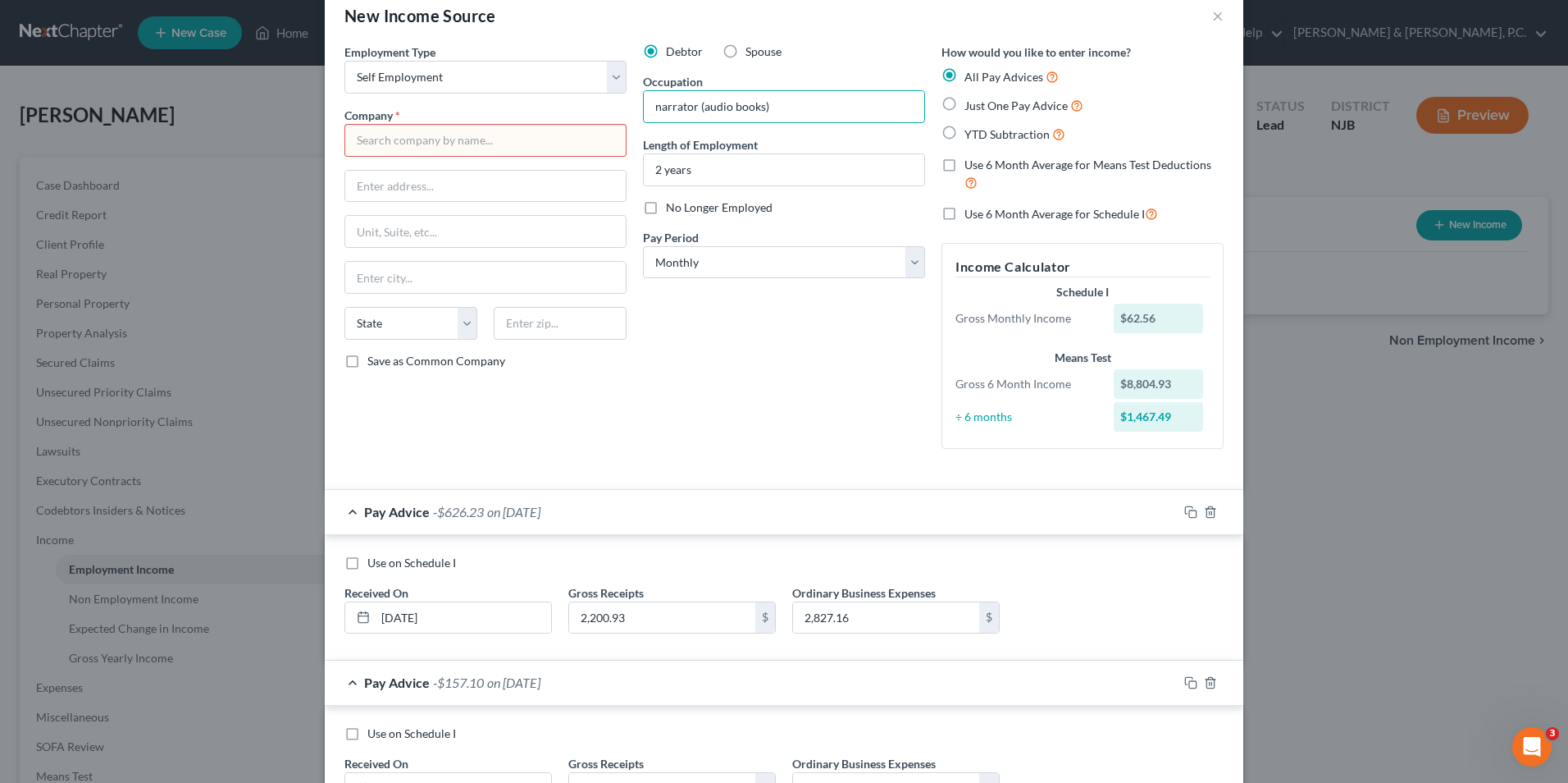
click at [433, 134] on input "text" at bounding box center [486, 139] width 282 height 32
type input "[STREET_ADDRESS]"
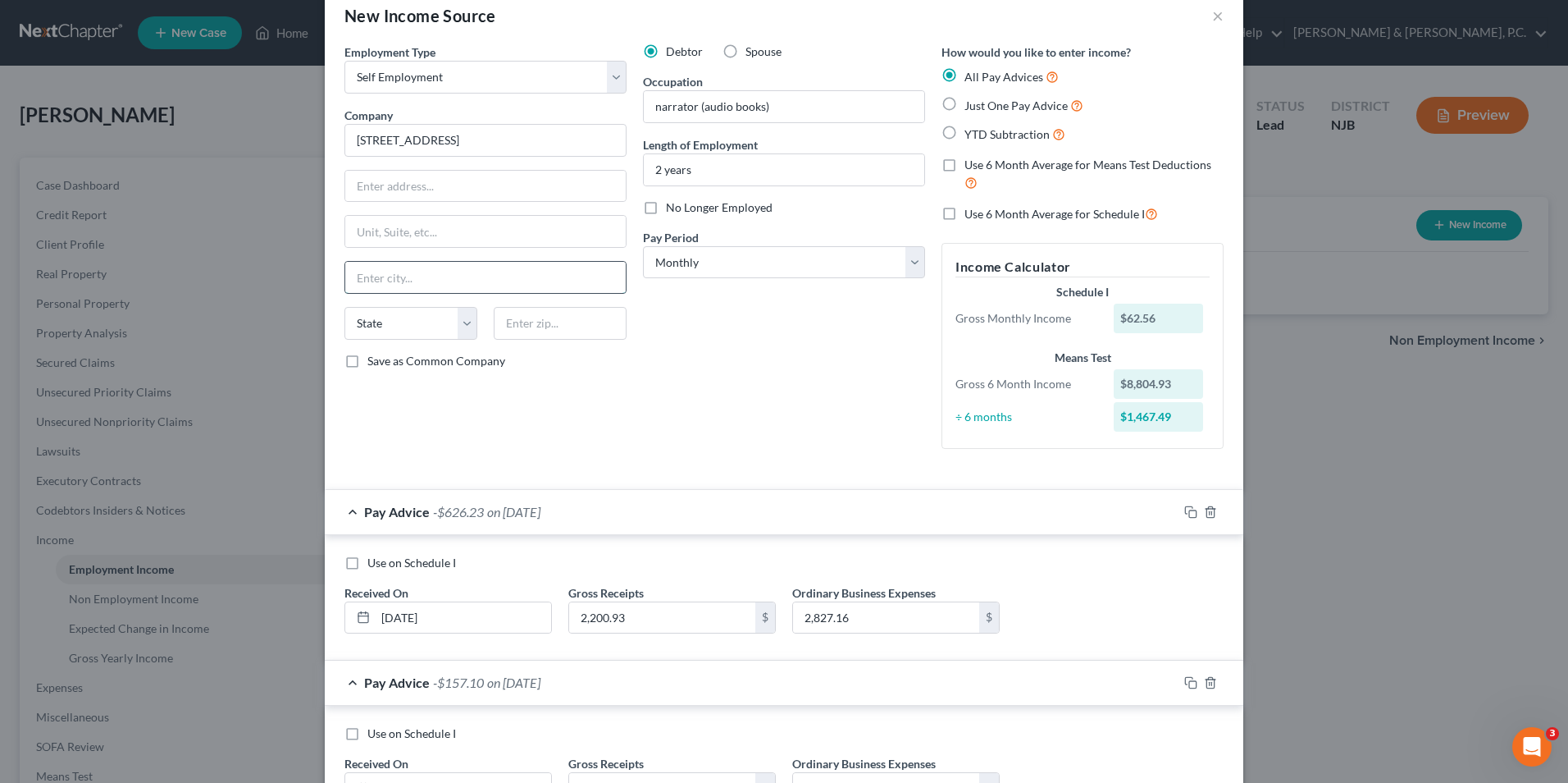
click at [458, 279] on input "text" at bounding box center [486, 278] width 280 height 32
type input "Phillipsburg"
select select "33"
type input "08865"
click at [901, 344] on div "Debtor Spouse Occupation narrator (audio books) Length of Employment 2 years No…" at bounding box center [784, 253] width 299 height 418
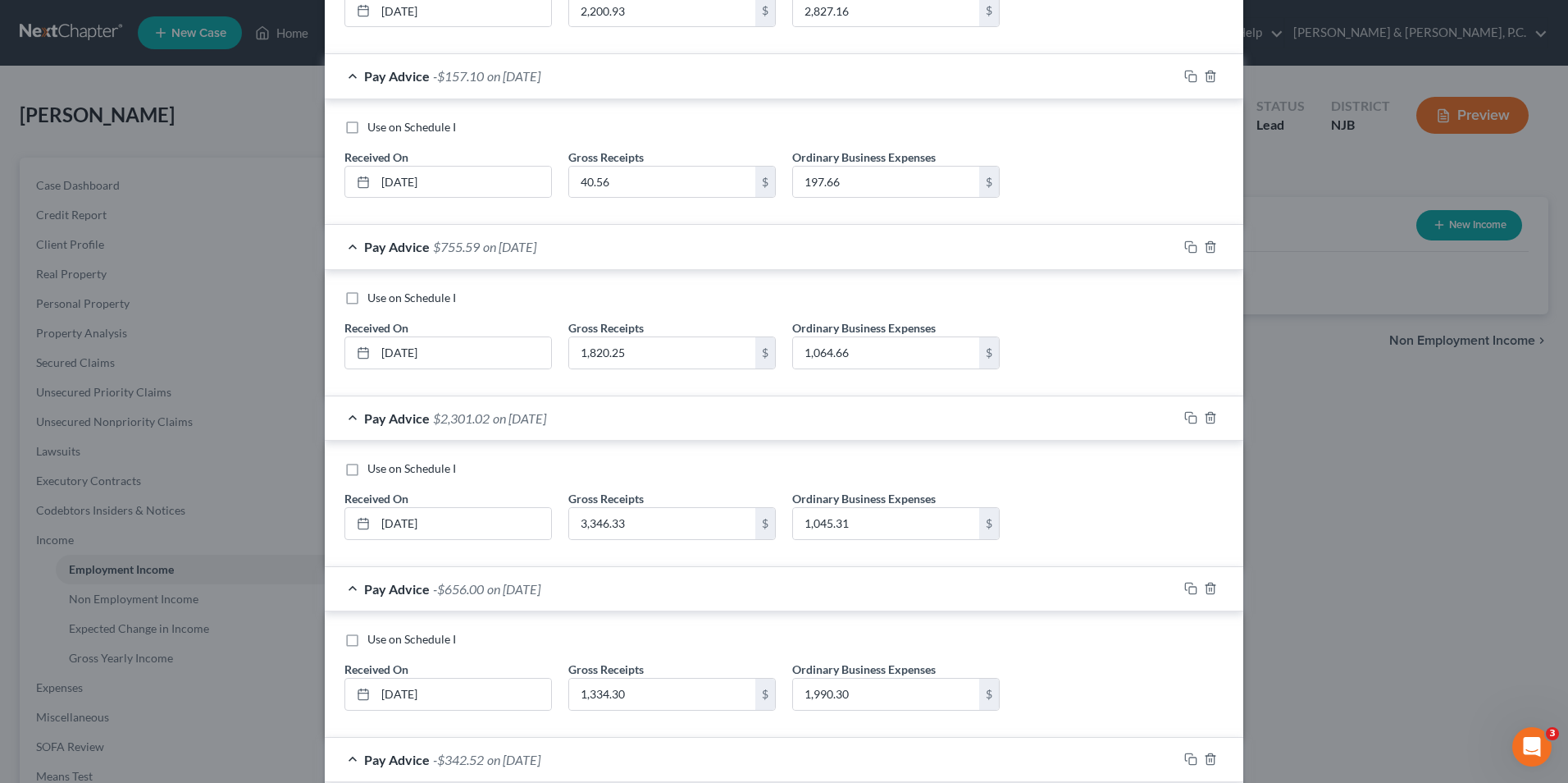
scroll to position [852, 0]
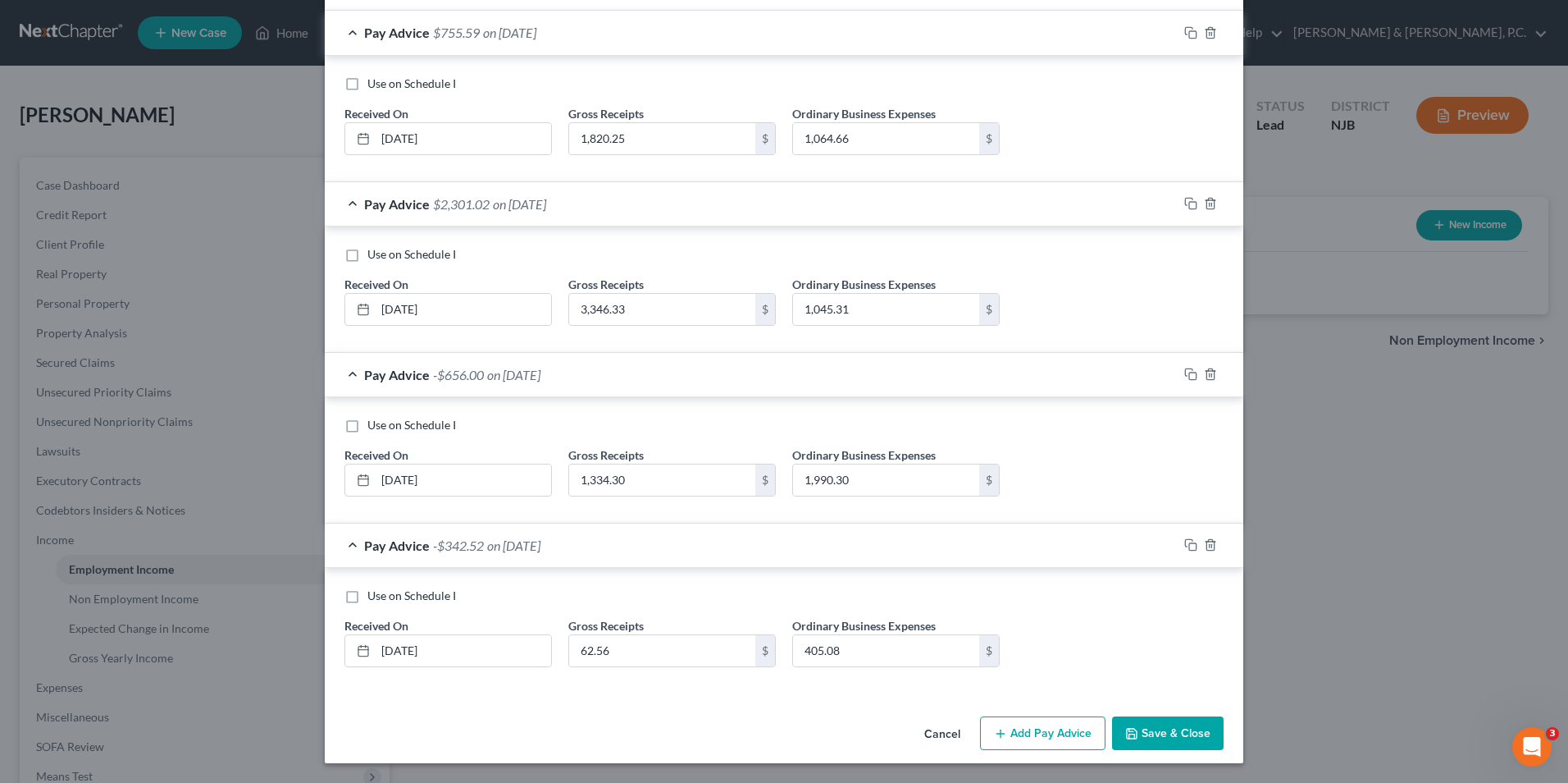
click at [1197, 734] on button "Save & Close" at bounding box center [1167, 733] width 111 height 34
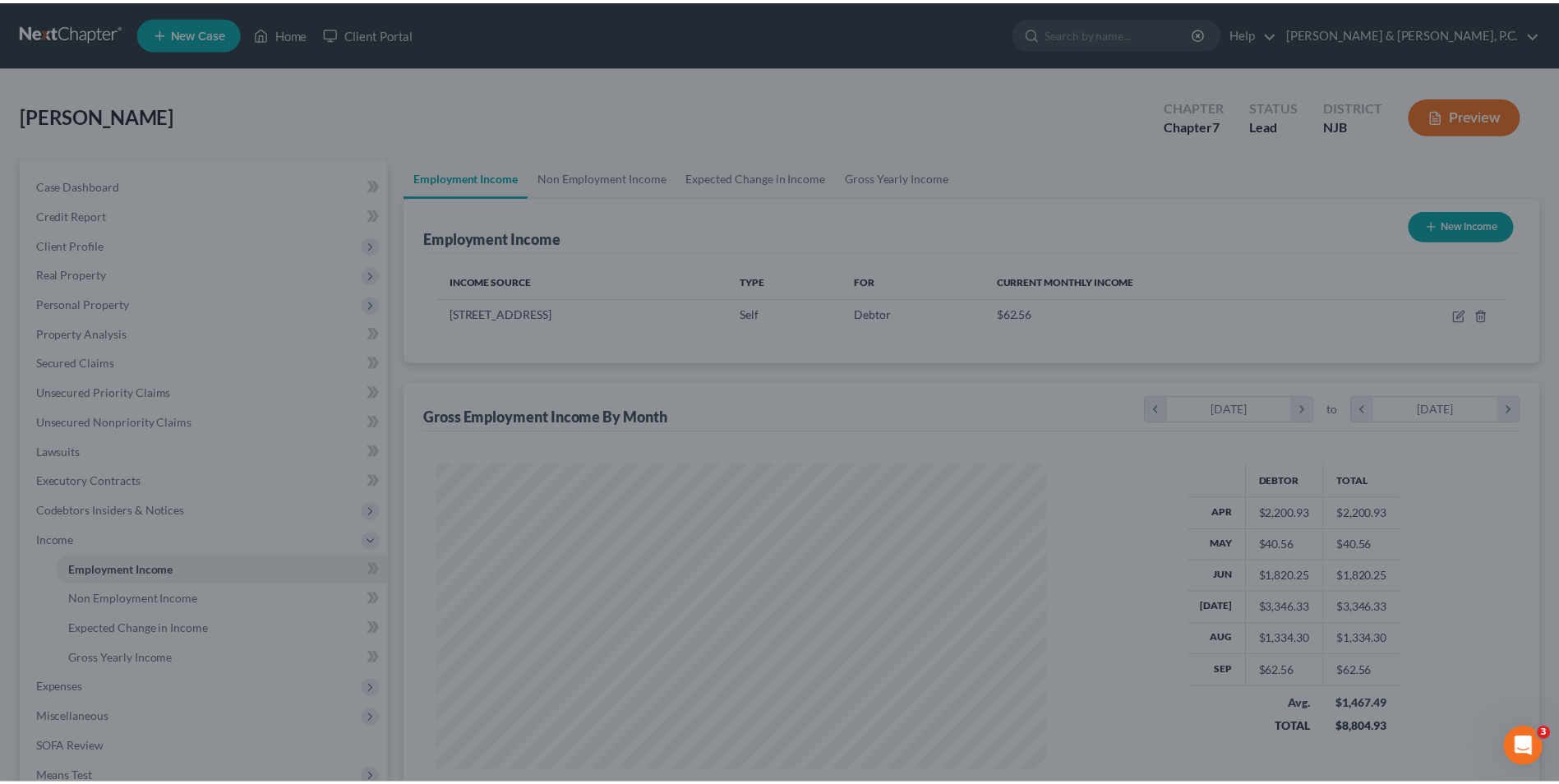
scroll to position [305, 643]
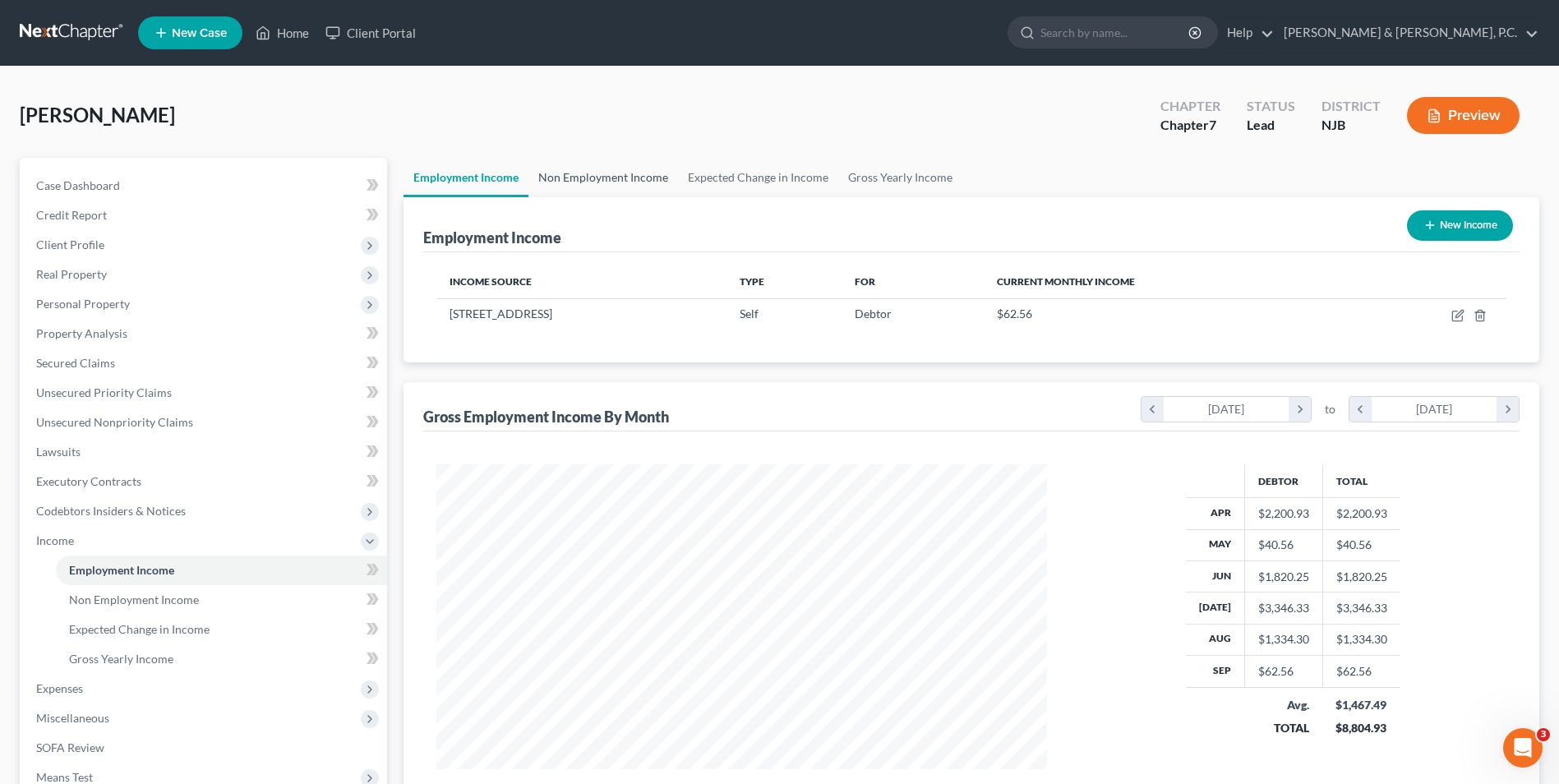
click at [594, 182] on link "Non Employment Income" at bounding box center [603, 177] width 149 height 40
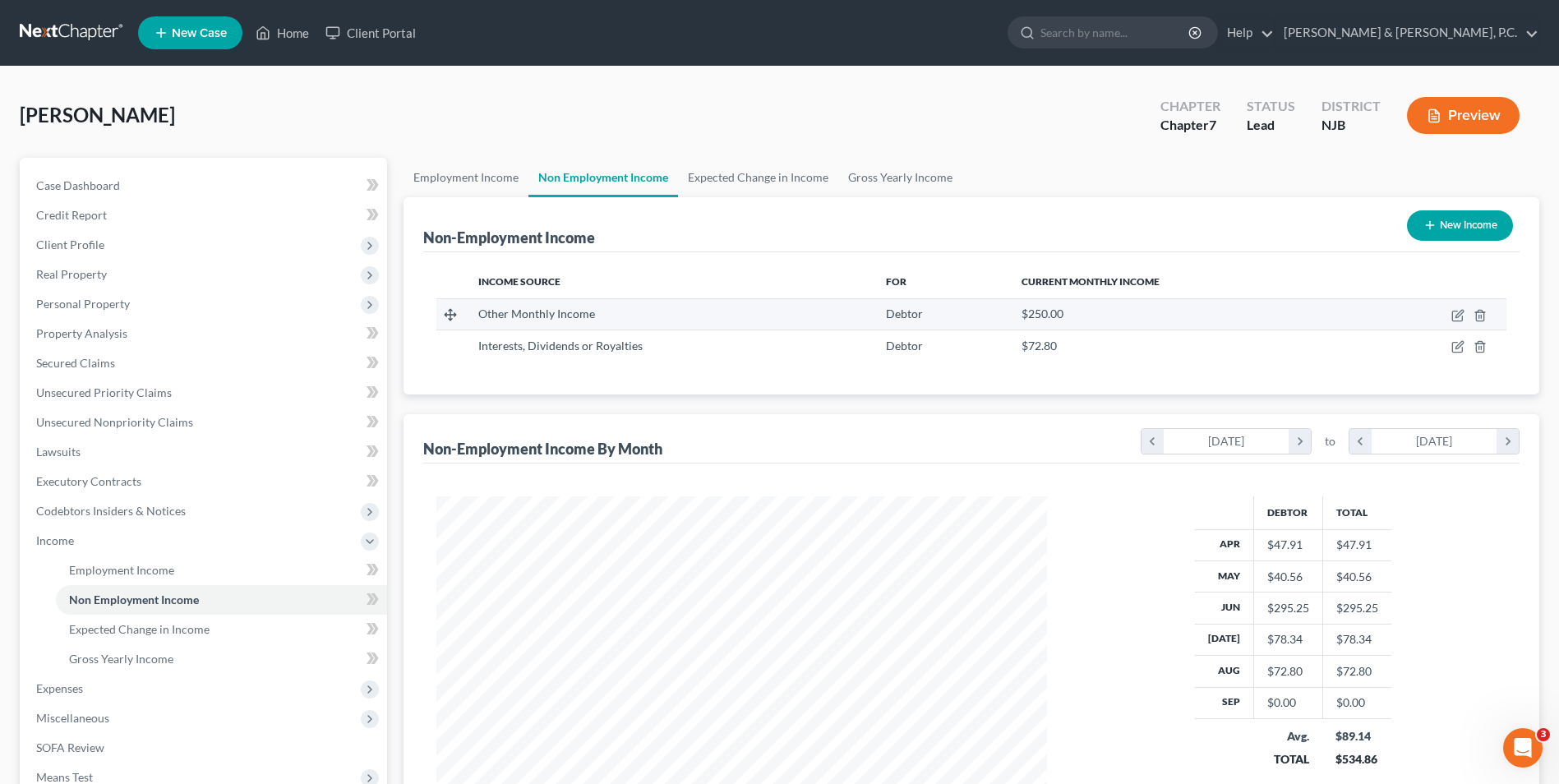
scroll to position [305, 643]
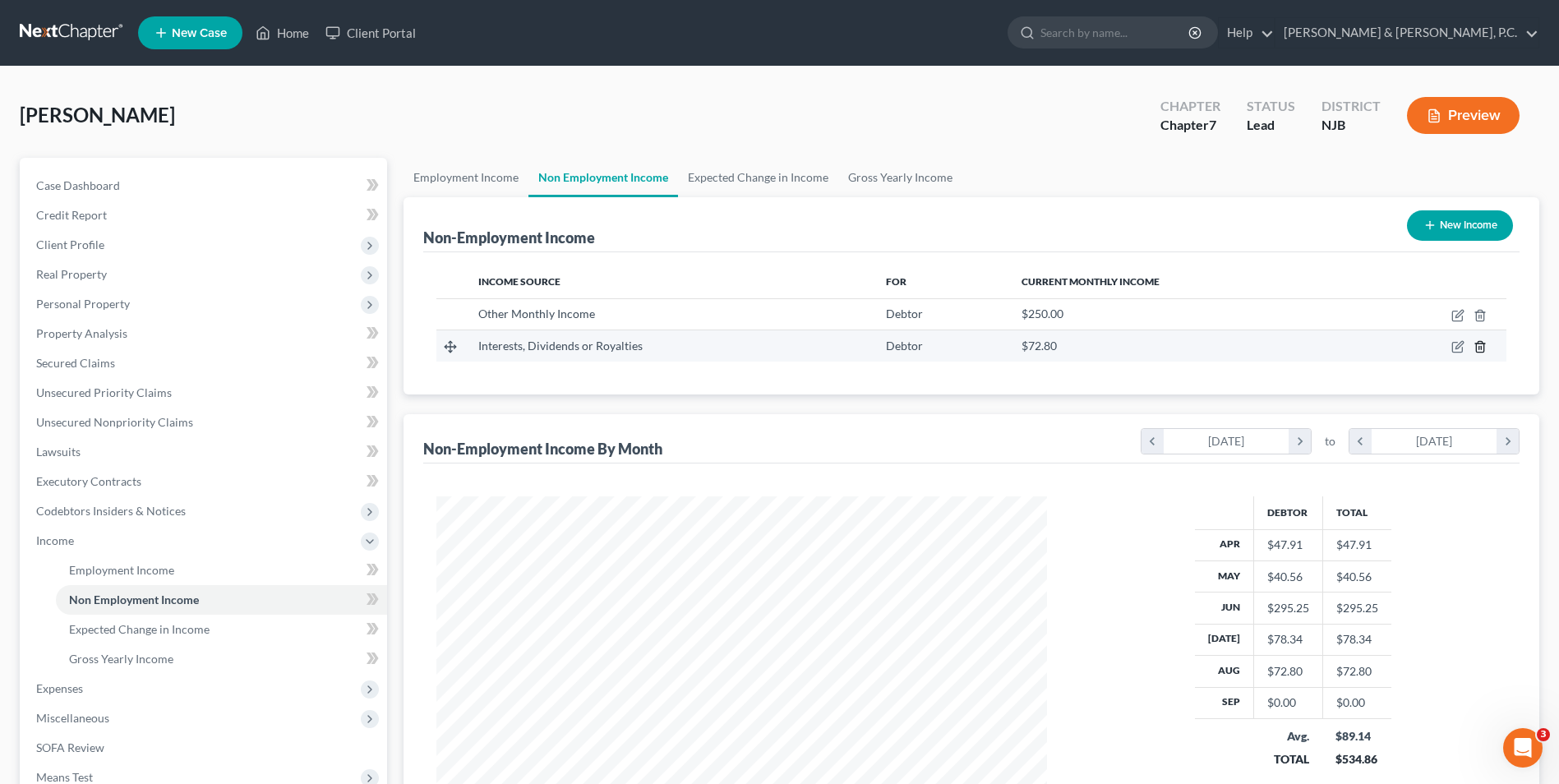
click at [1480, 344] on icon "button" at bounding box center [1480, 346] width 13 height 13
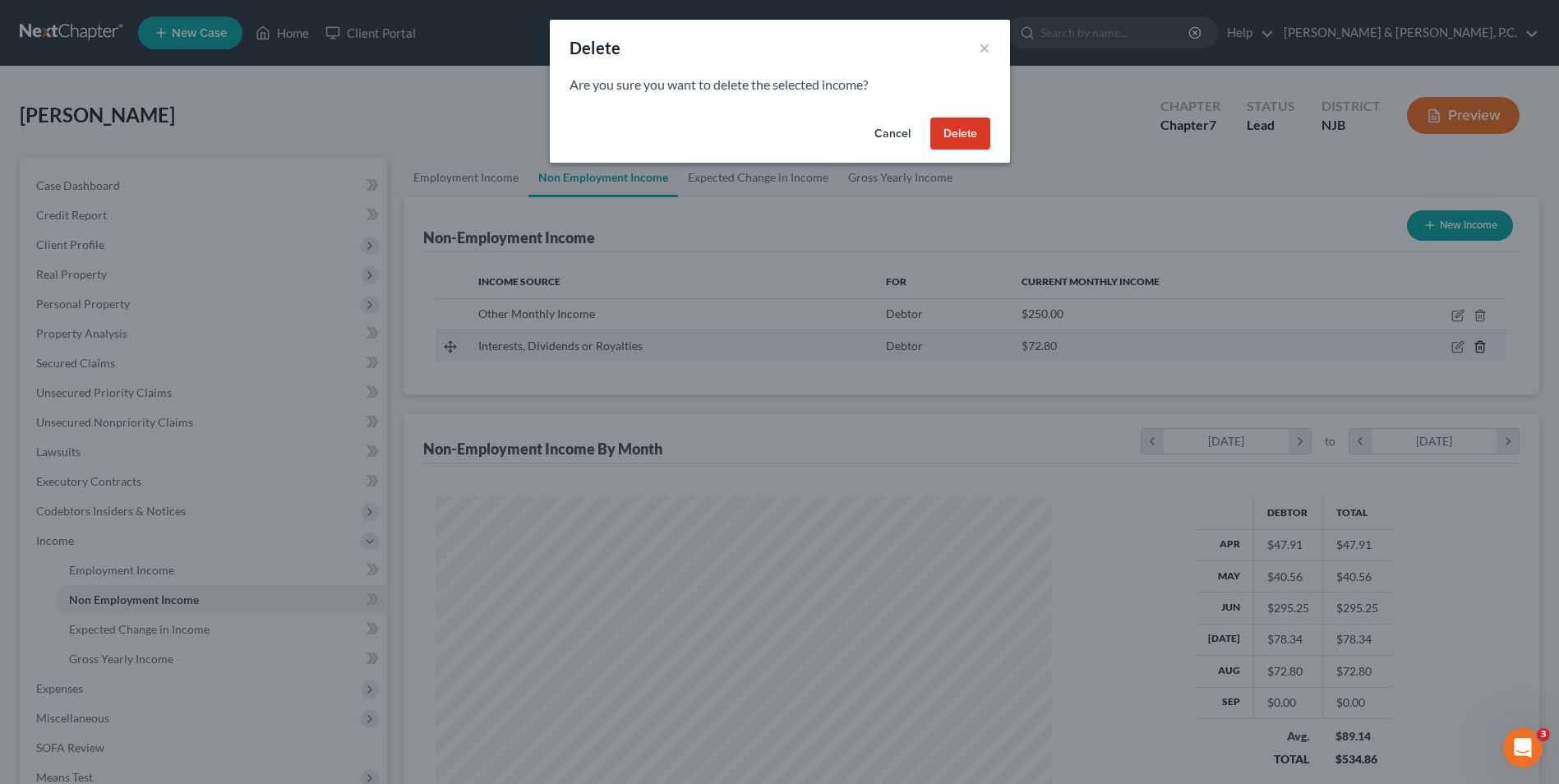
scroll to position [307, 649]
click at [983, 127] on button "Delete" at bounding box center [966, 133] width 60 height 32
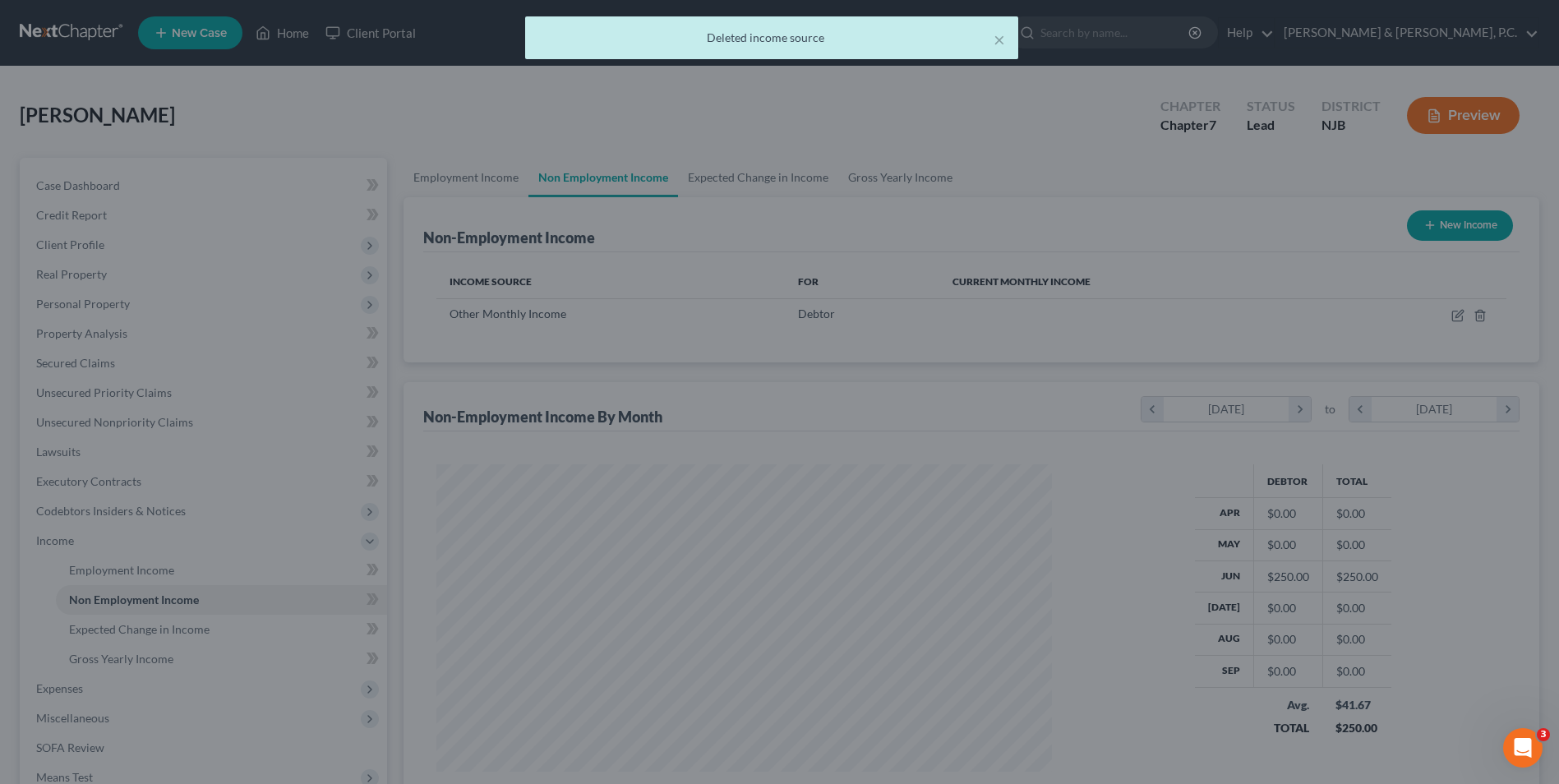
scroll to position [821319, 821326]
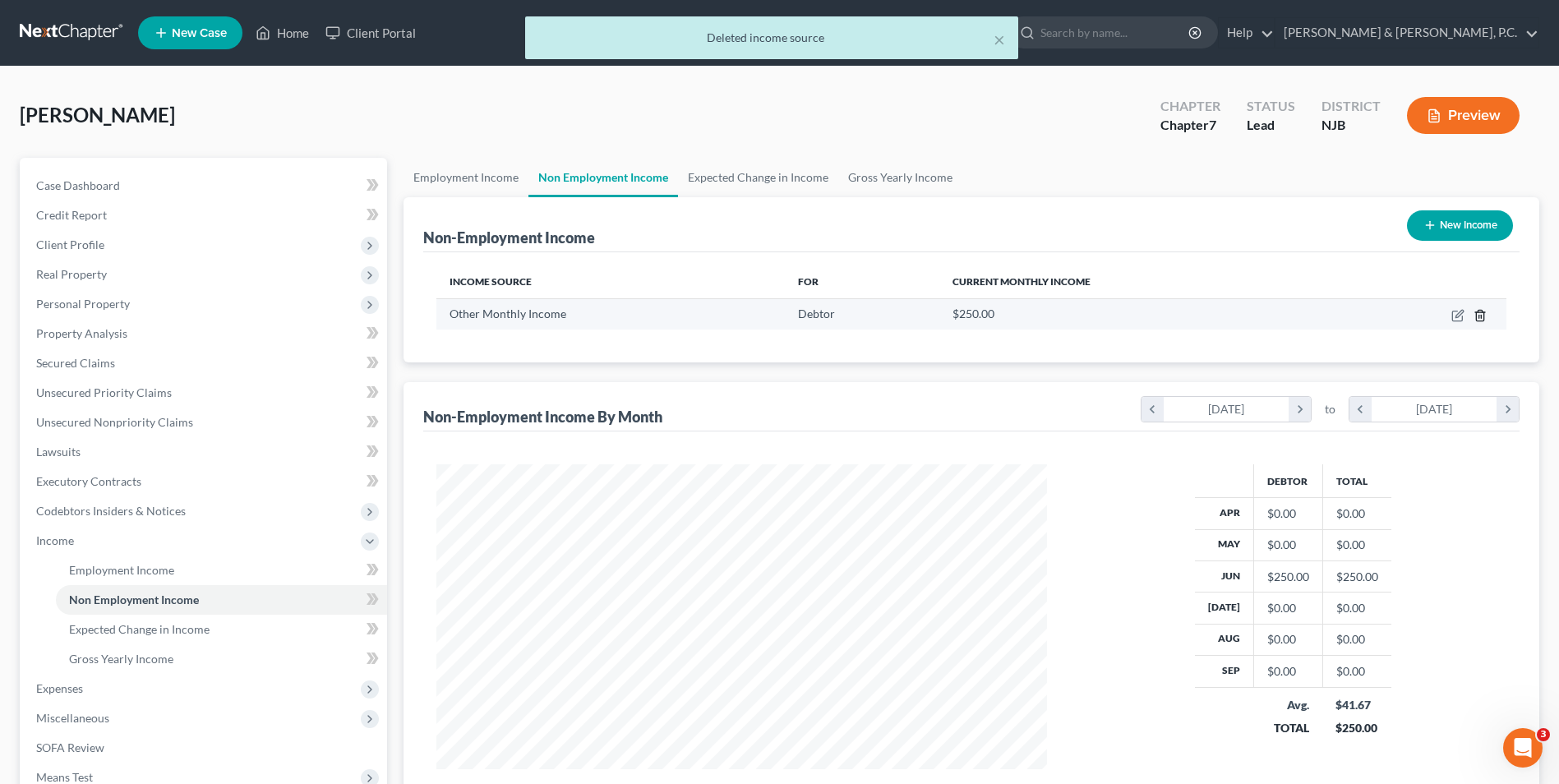
click at [1483, 315] on icon "button" at bounding box center [1480, 315] width 7 height 11
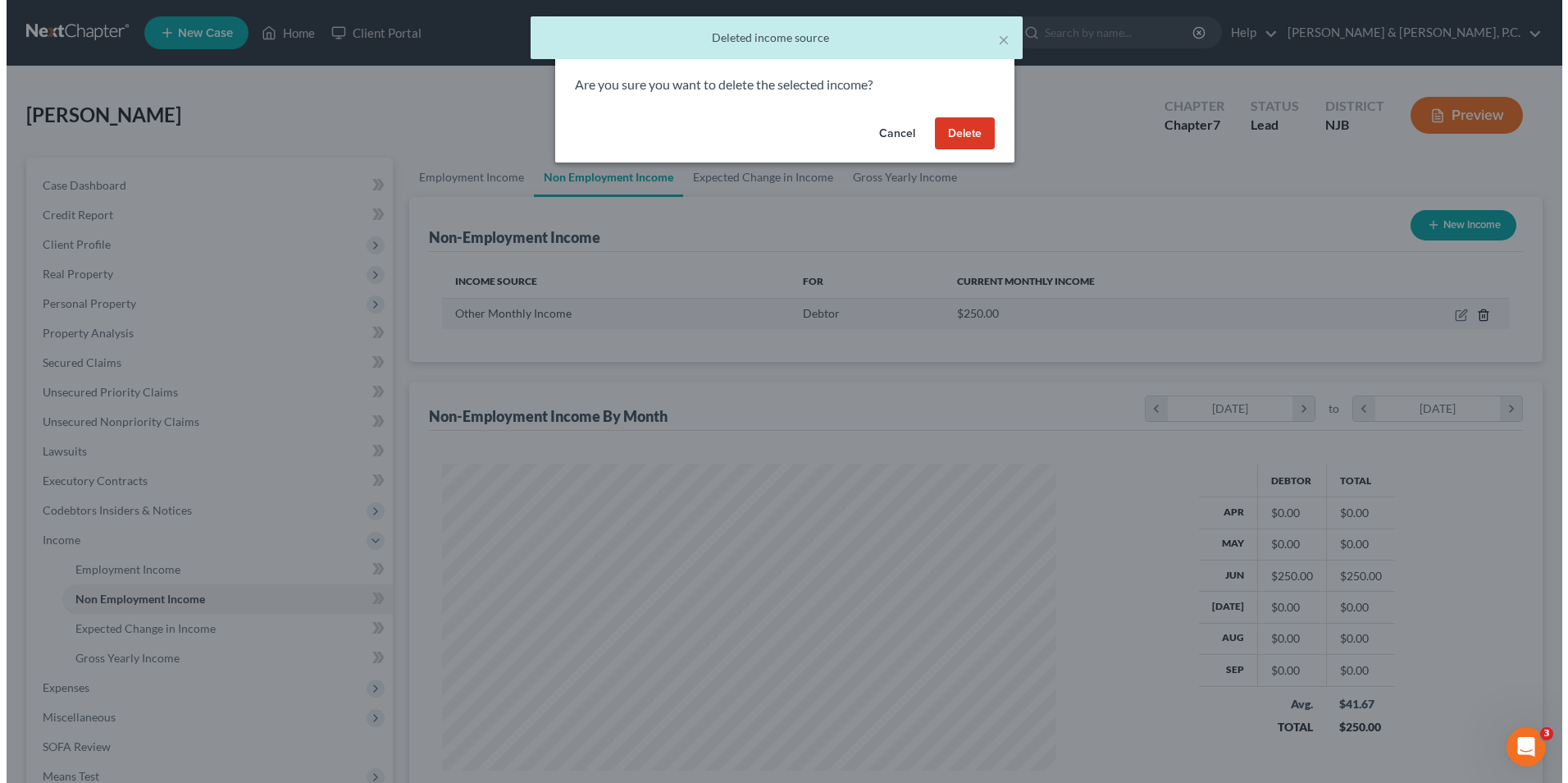
scroll to position [307, 648]
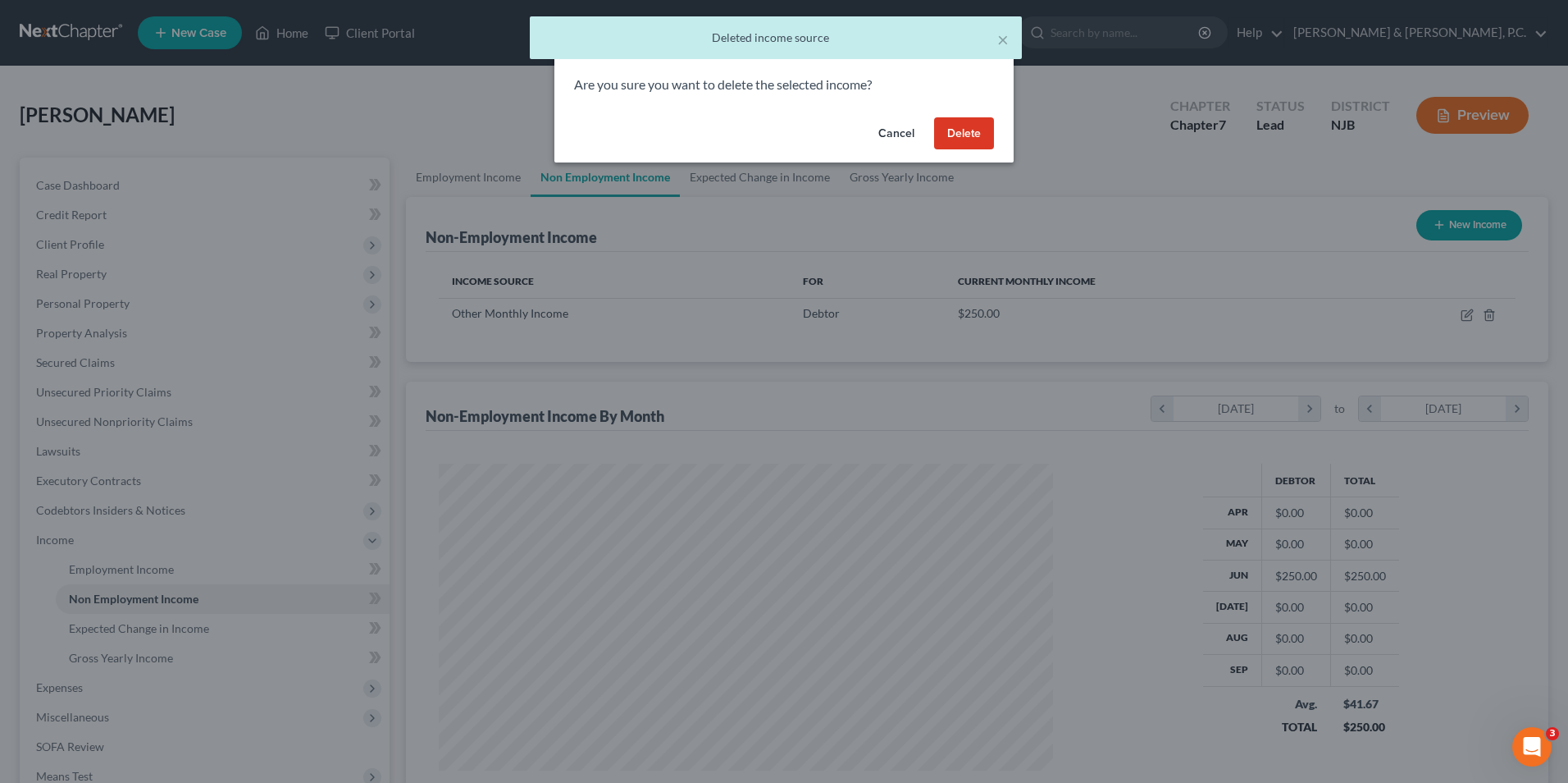
click at [961, 137] on button "Delete" at bounding box center [964, 133] width 60 height 32
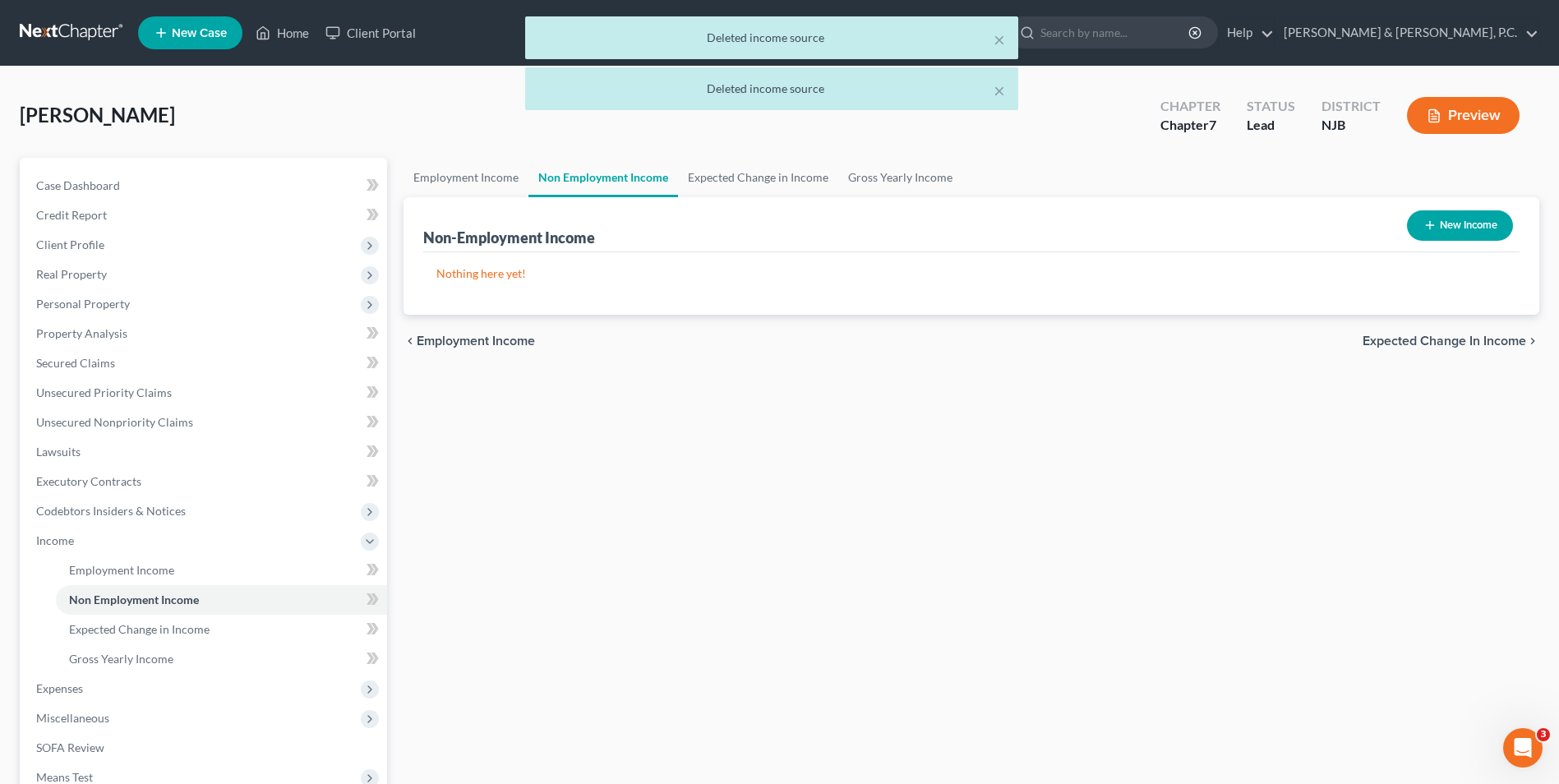
click at [1441, 226] on button "New Income" at bounding box center [1460, 226] width 106 height 31
select select "0"
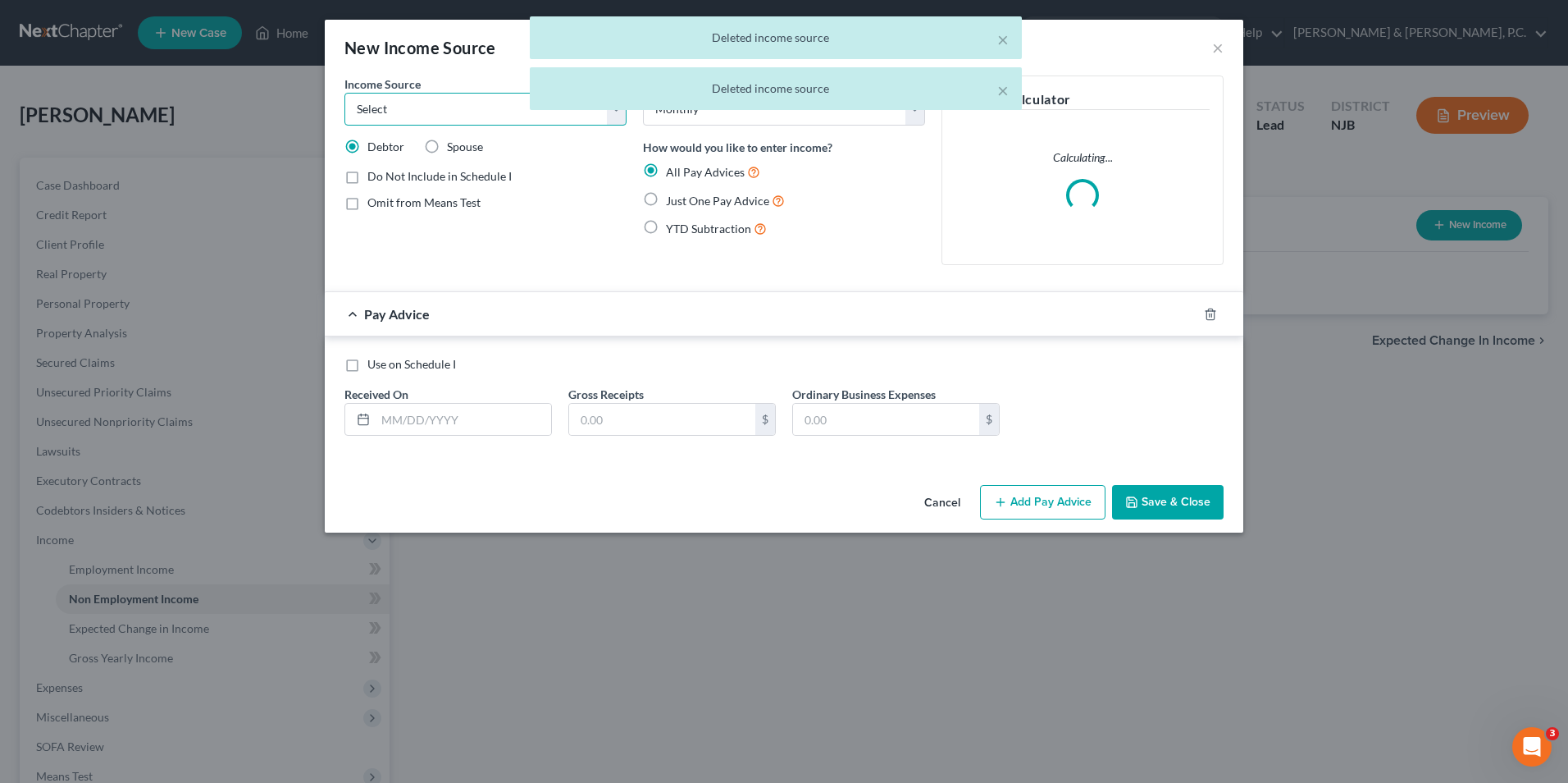
click at [442, 113] on select "Select Unemployment Disability (from employer) Pension Retirement Social Securi…" at bounding box center [486, 109] width 282 height 32
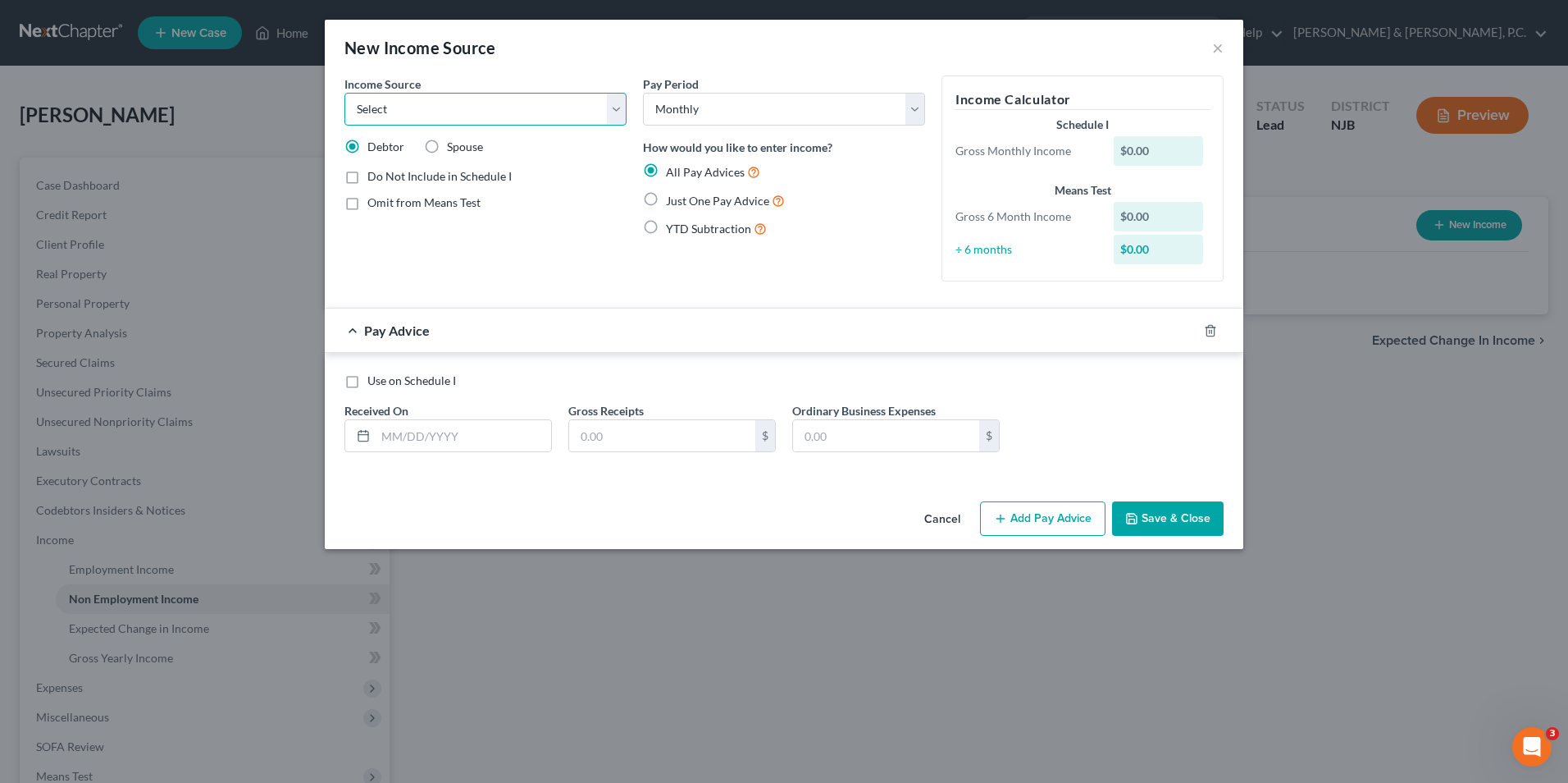
select select "5"
click at [344, 93] on select "Select Unemployment Disability (from employer) Pension Retirement Social Securi…" at bounding box center [486, 109] width 282 height 32
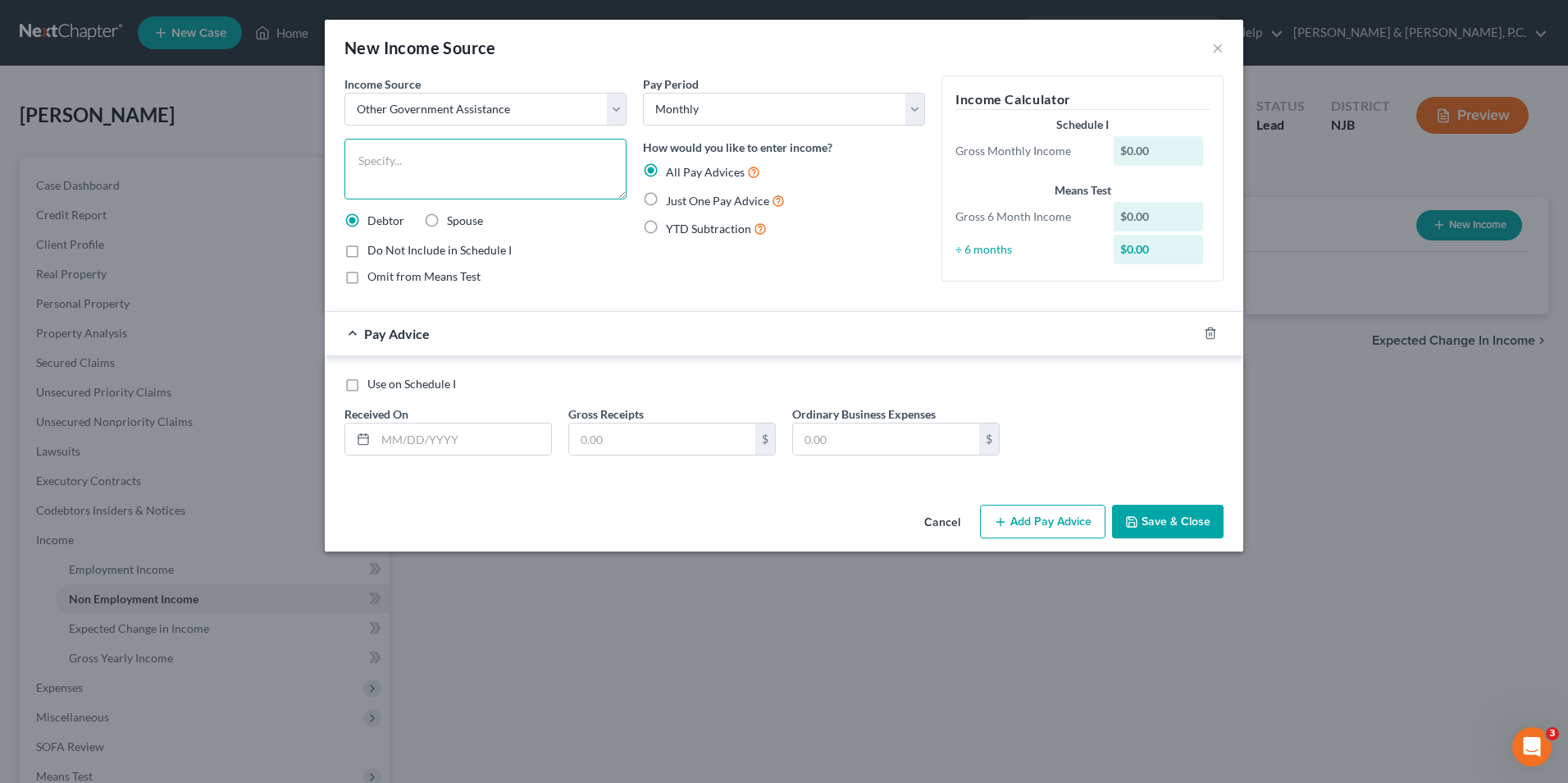
click at [488, 149] on textarea at bounding box center [486, 168] width 282 height 61
type textarea "SNAP"
click at [666, 197] on label "Just One Pay Advice" at bounding box center [726, 201] width 119 height 19
click at [672, 197] on input "Just One Pay Advice" at bounding box center [678, 196] width 11 height 11
radio input "true"
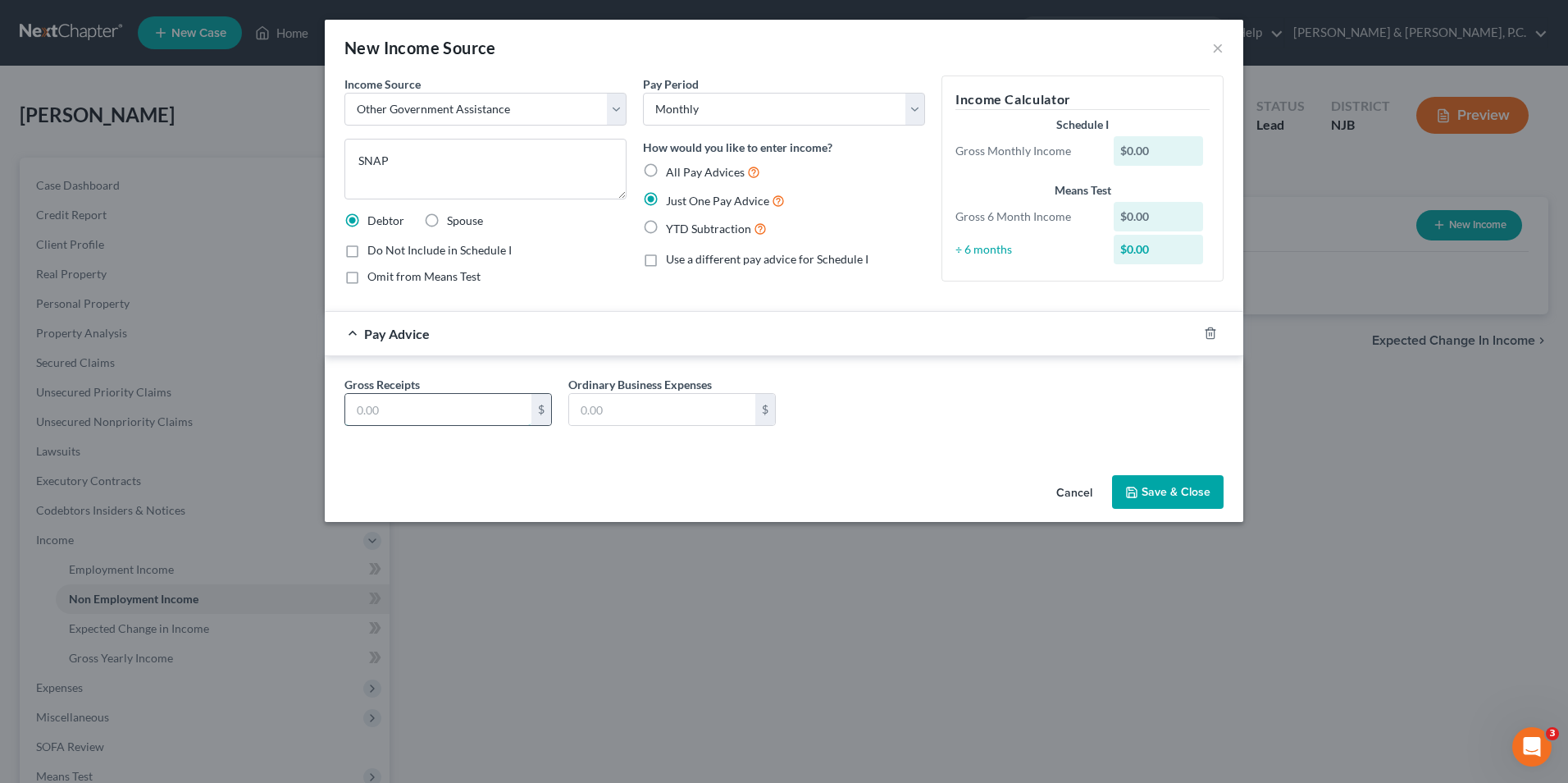
click at [478, 410] on input "text" at bounding box center [438, 409] width 186 height 32
type input "636.00"
click at [1165, 496] on button "Save & Close" at bounding box center [1167, 492] width 111 height 34
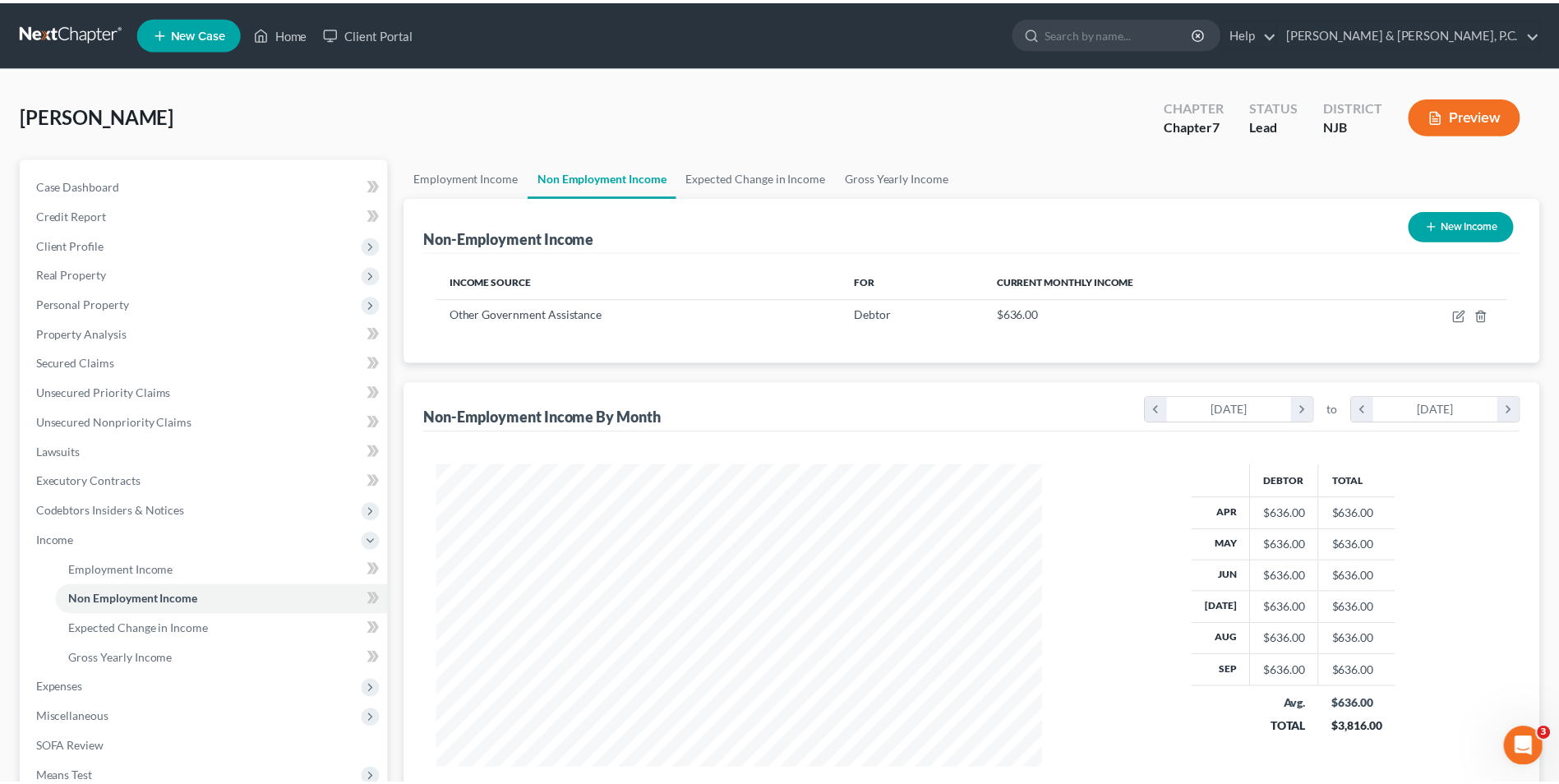
scroll to position [821319, 821326]
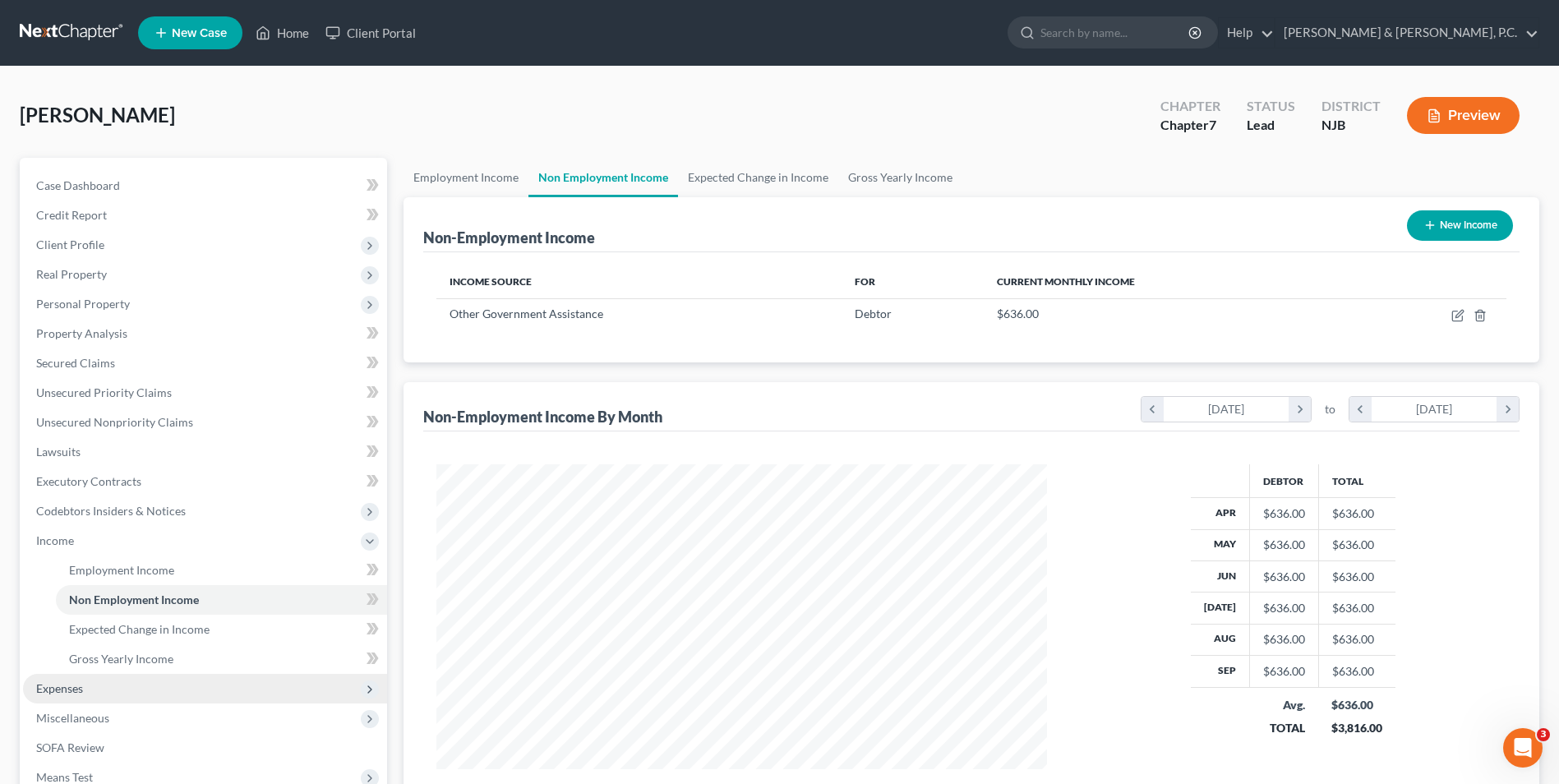
click at [77, 692] on span "Expenses" at bounding box center [59, 688] width 47 height 14
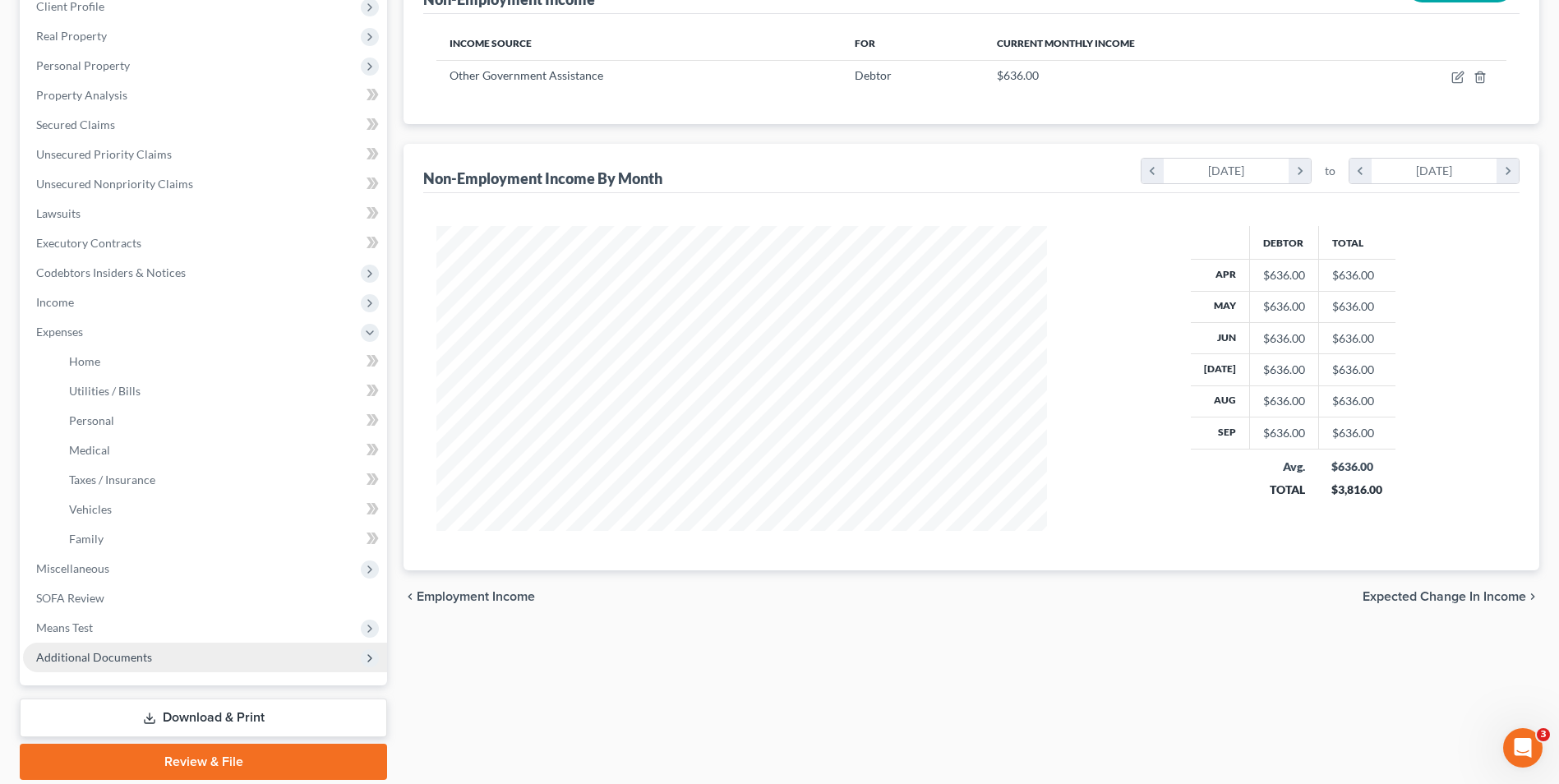
scroll to position [247, 0]
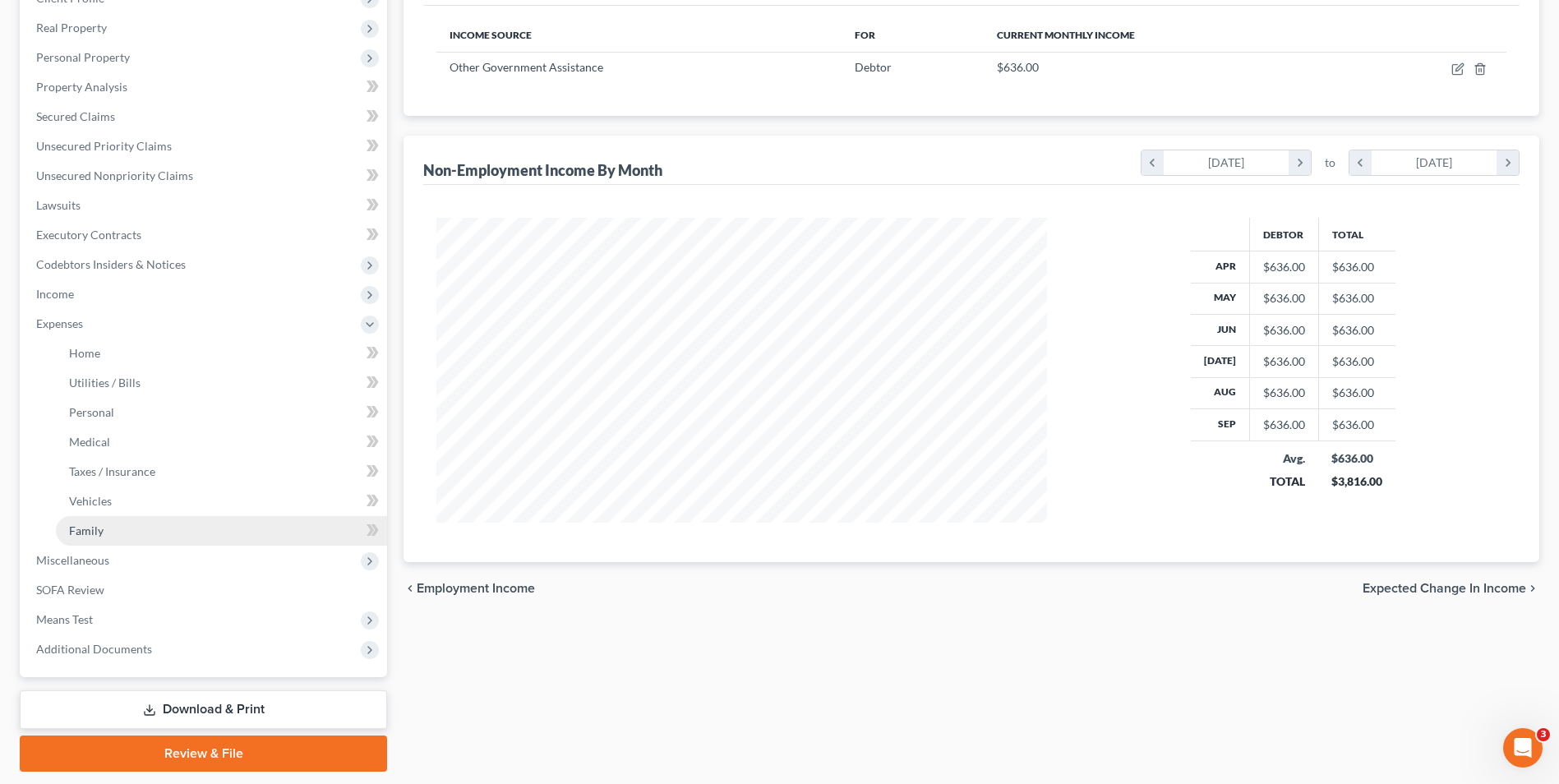
click at [95, 534] on span "Family" at bounding box center [86, 530] width 34 height 14
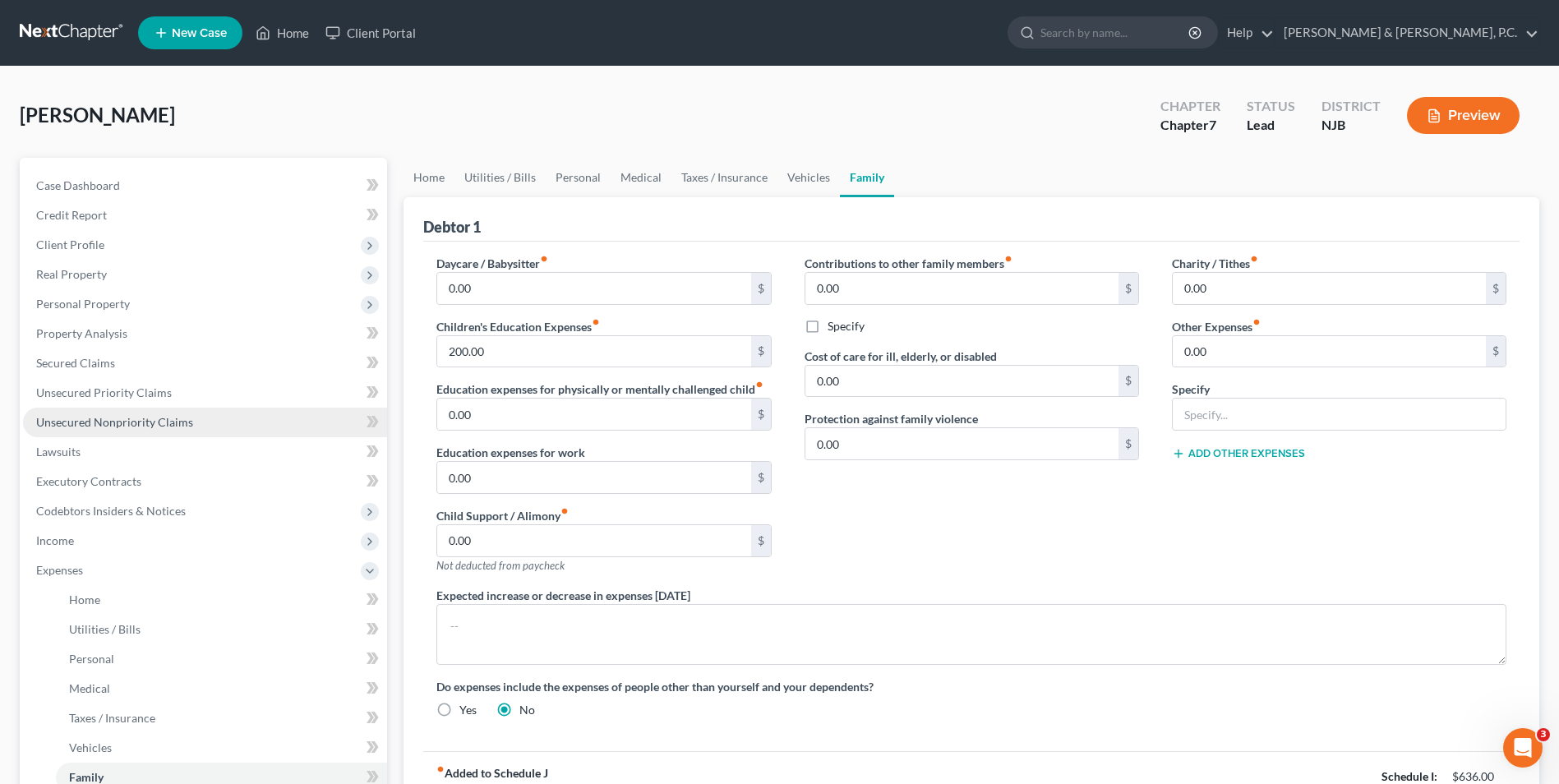
click at [144, 421] on span "Unsecured Nonpriority Claims" at bounding box center [114, 422] width 157 height 14
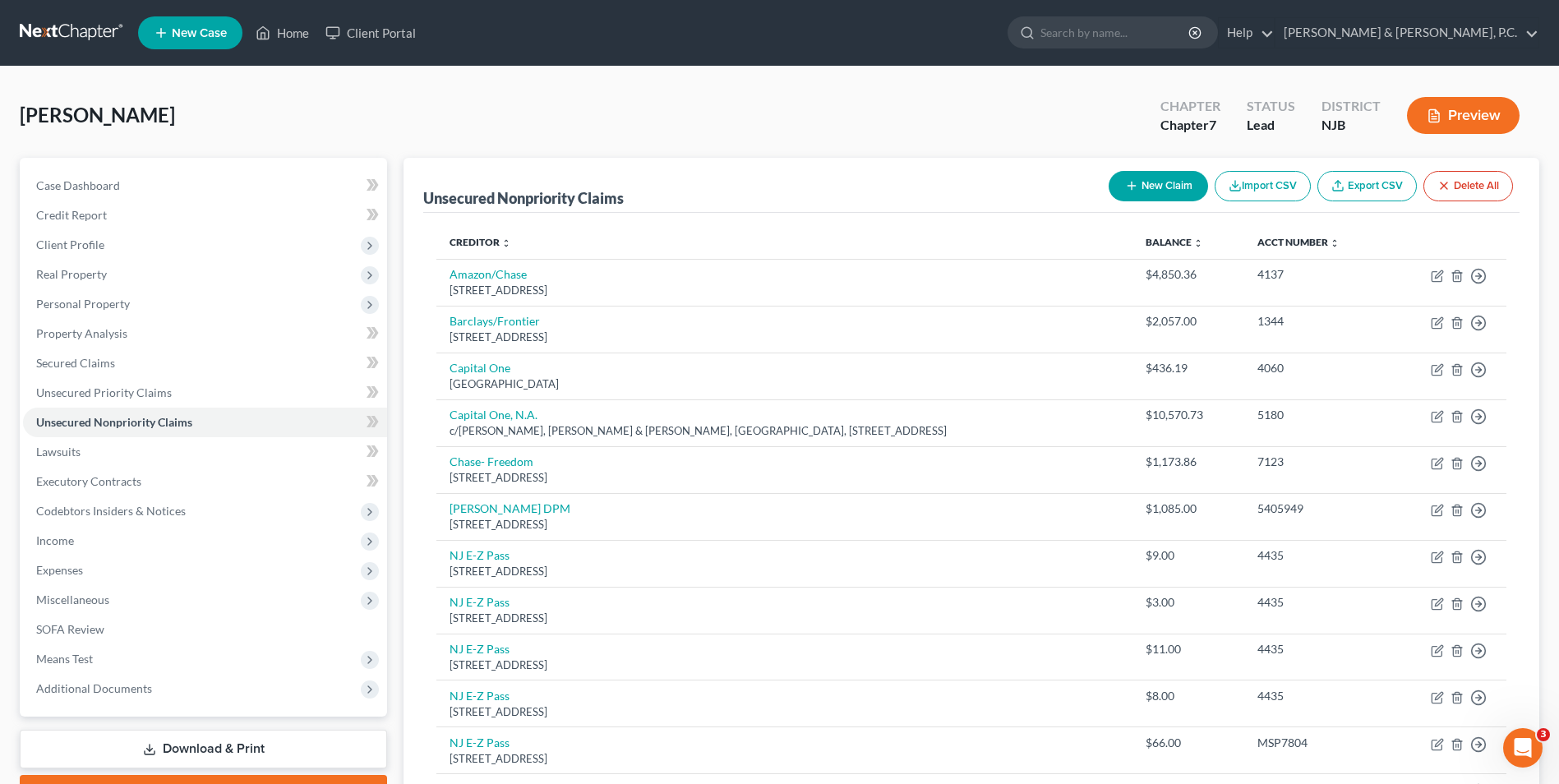
click at [1159, 186] on button "New Claim" at bounding box center [1158, 186] width 99 height 31
select select "0"
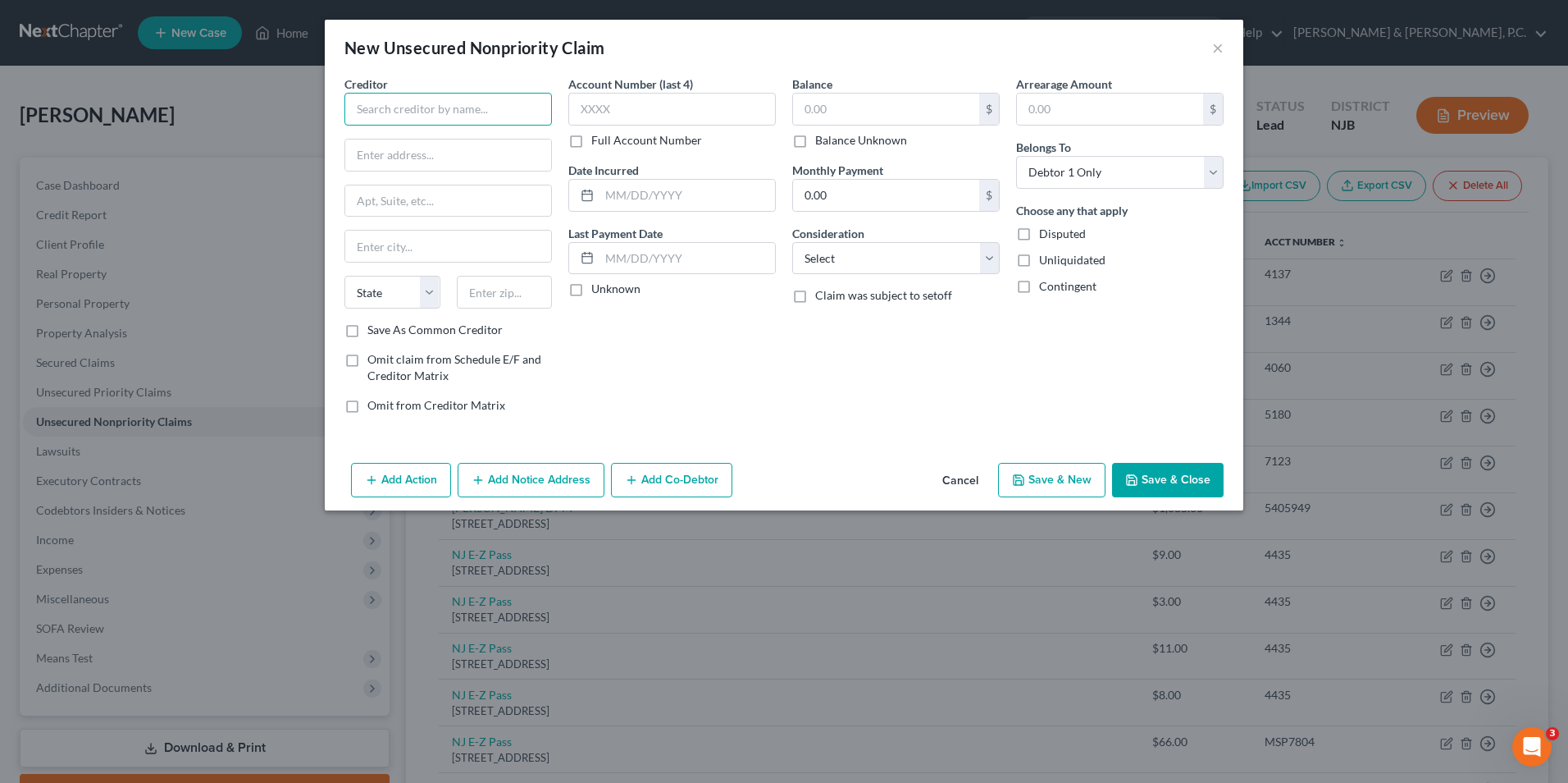
click at [441, 105] on input "text" at bounding box center [448, 109] width 208 height 32
type input "[PERSON_NAME] [PERSON_NAME]"
click at [624, 107] on input "text" at bounding box center [672, 109] width 208 height 32
type input "1122"
click at [860, 103] on input "text" at bounding box center [886, 110] width 186 height 32
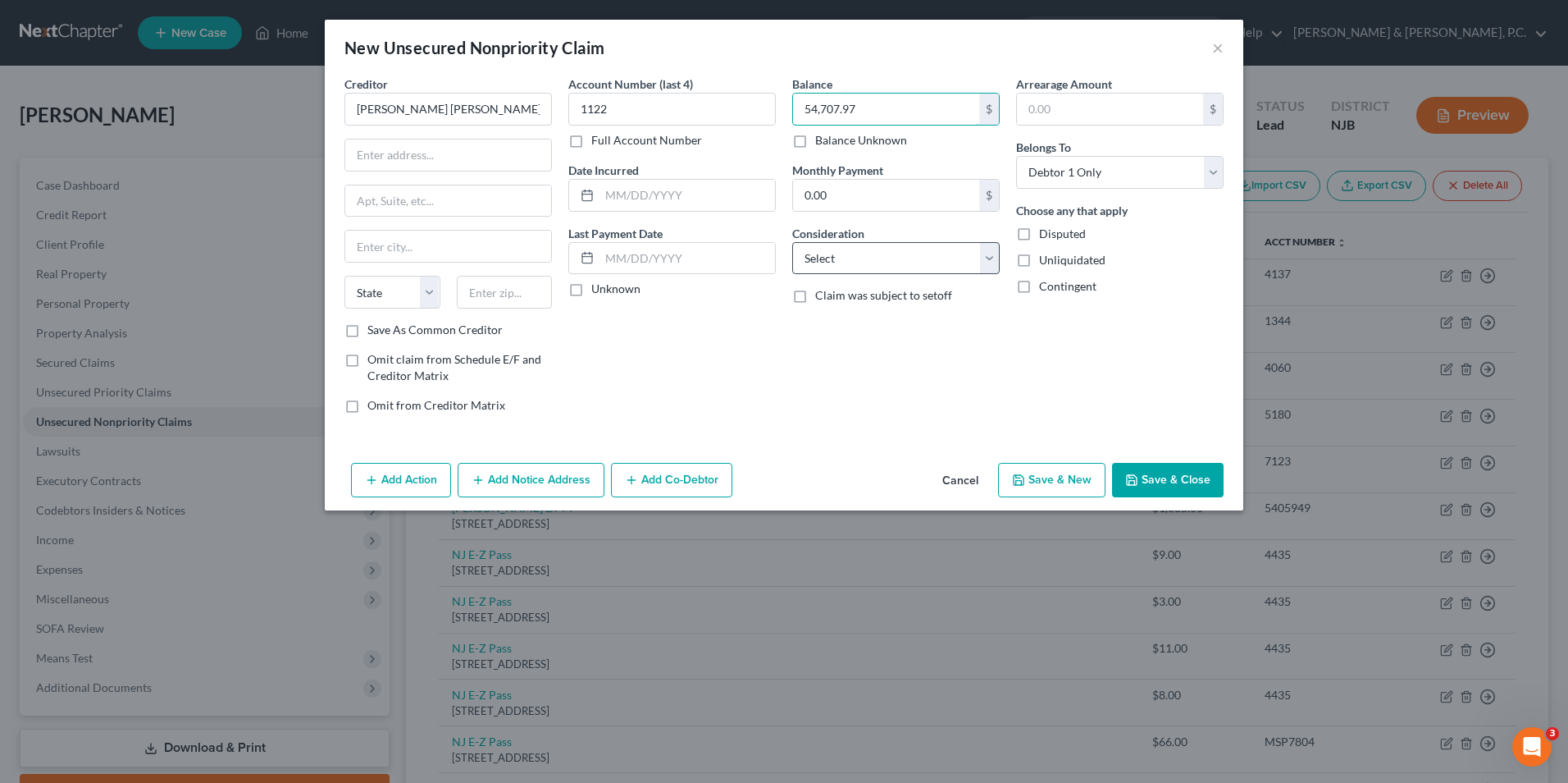
type input "54,707.97"
click at [850, 260] on select "Select Cable / Satellite Services Collection Agency Credit Card Debt Debt Couns…" at bounding box center [896, 258] width 208 height 32
select select "10"
click at [792, 242] on select "Select Cable / Satellite Services Collection Agency Credit Card Debt Debt Couns…" at bounding box center [896, 258] width 208 height 32
click at [369, 156] on input "text" at bounding box center [448, 155] width 206 height 32
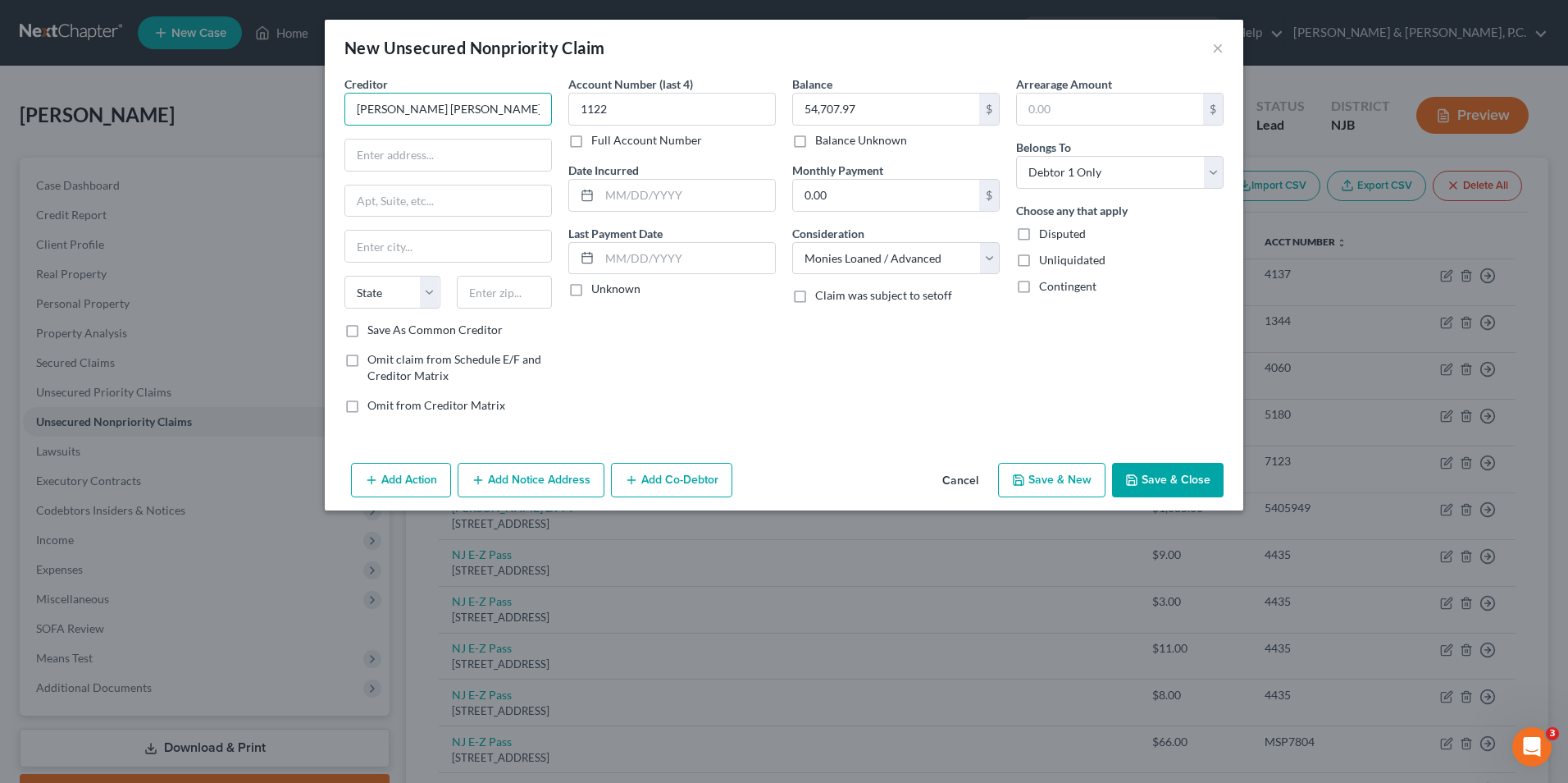
drag, startPoint x: 352, startPoint y: 109, endPoint x: 378, endPoint y: 109, distance: 26.0
click at [352, 109] on input "[PERSON_NAME] [PERSON_NAME]" at bounding box center [448, 109] width 208 height 32
click at [451, 156] on input "text" at bounding box center [448, 155] width 206 height 32
drag, startPoint x: 441, startPoint y: 107, endPoint x: 264, endPoint y: 107, distance: 177.0
click at [264, 107] on div "New Unsecured Nonpriority Claim × Creditor * Next Generation TC FBO [PERSON_NAM…" at bounding box center [784, 391] width 1568 height 783
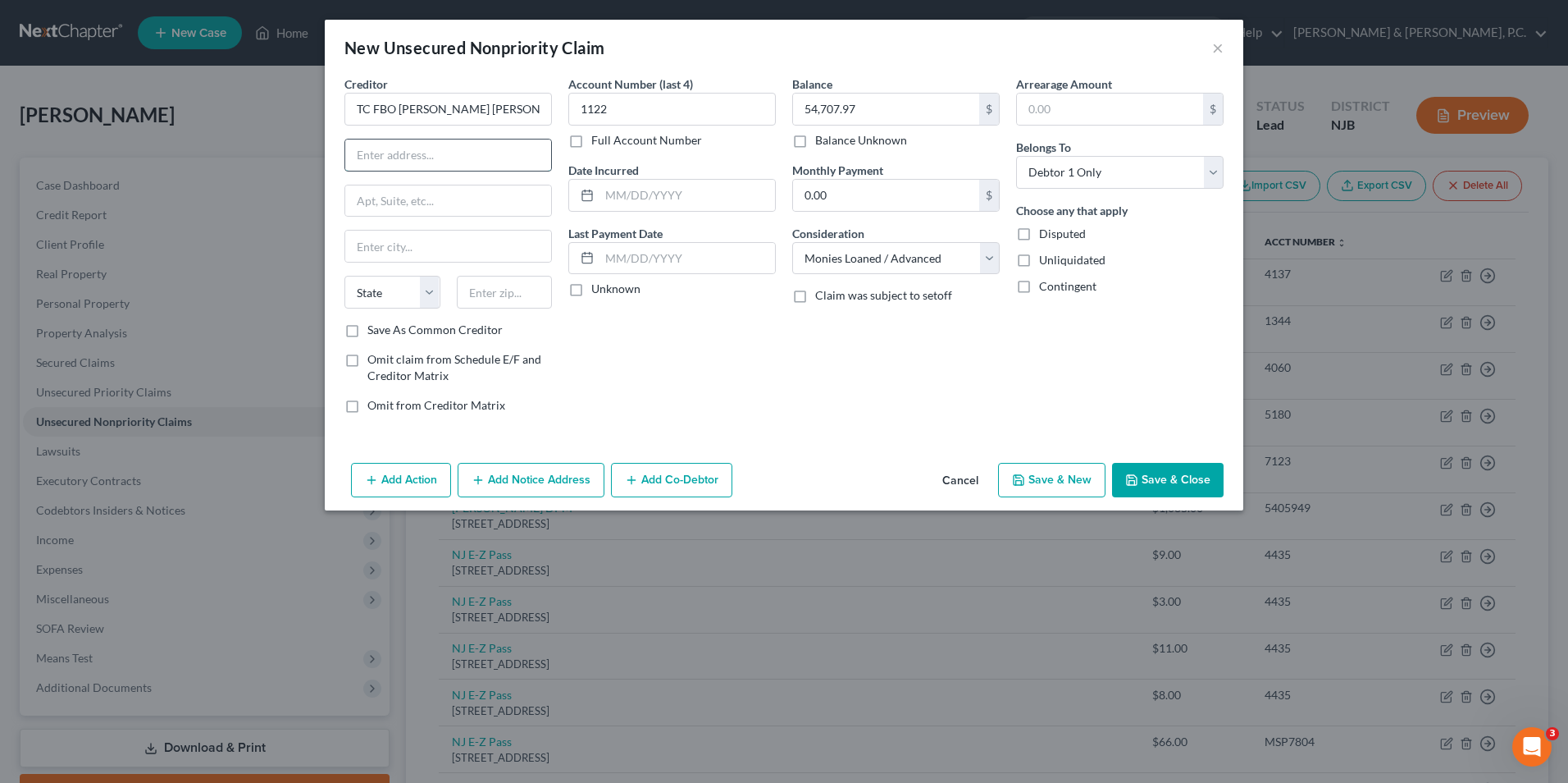
click at [453, 159] on input "text" at bounding box center [448, 155] width 206 height 32
type input "TC FBO [PERSON_NAME] [PERSON_NAME]"
paste input "Next Generation"
type input "c/o Next Generation"
click at [447, 211] on input "text" at bounding box center [448, 202] width 206 height 32
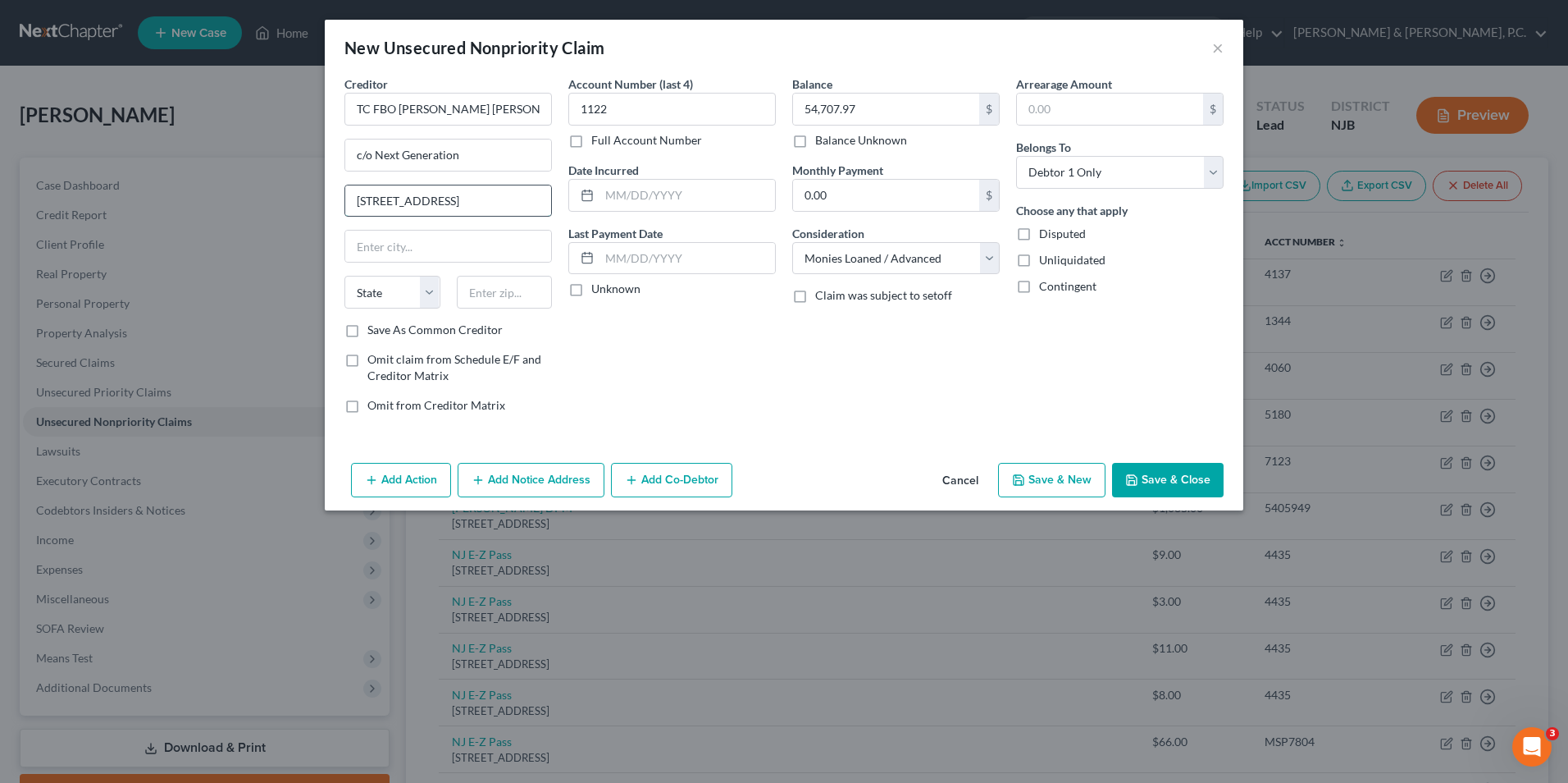
type input "[STREET_ADDRESS]"
type input "[GEOGRAPHIC_DATA]"
select select "43"
type input "57103"
click at [367, 332] on label "Save As Common Creditor" at bounding box center [435, 330] width 135 height 17
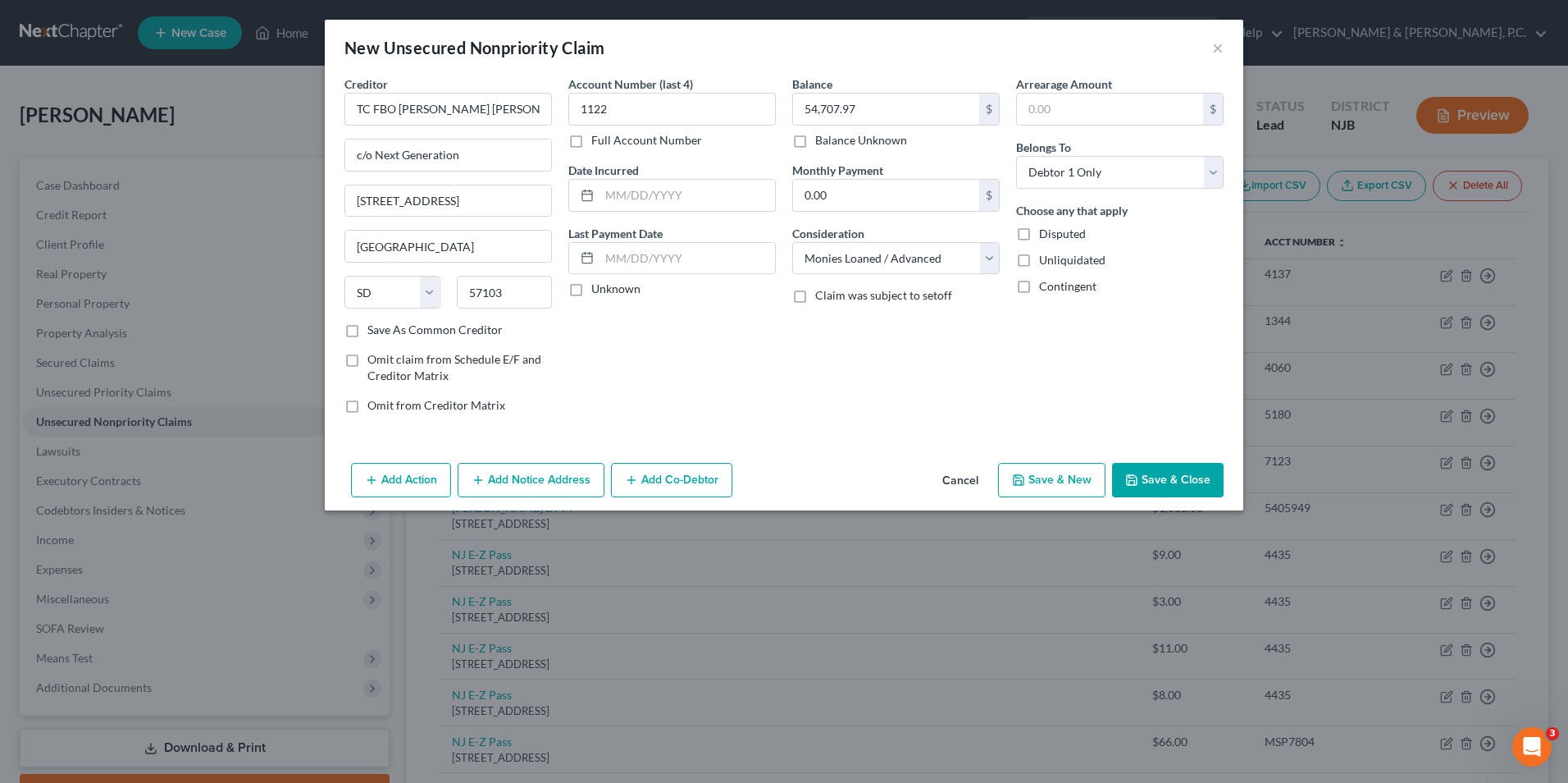
click at [374, 332] on input "Save As Common Creditor" at bounding box center [380, 327] width 11 height 11
click at [1203, 471] on button "Save & Close" at bounding box center [1167, 480] width 111 height 34
checkbox input "false"
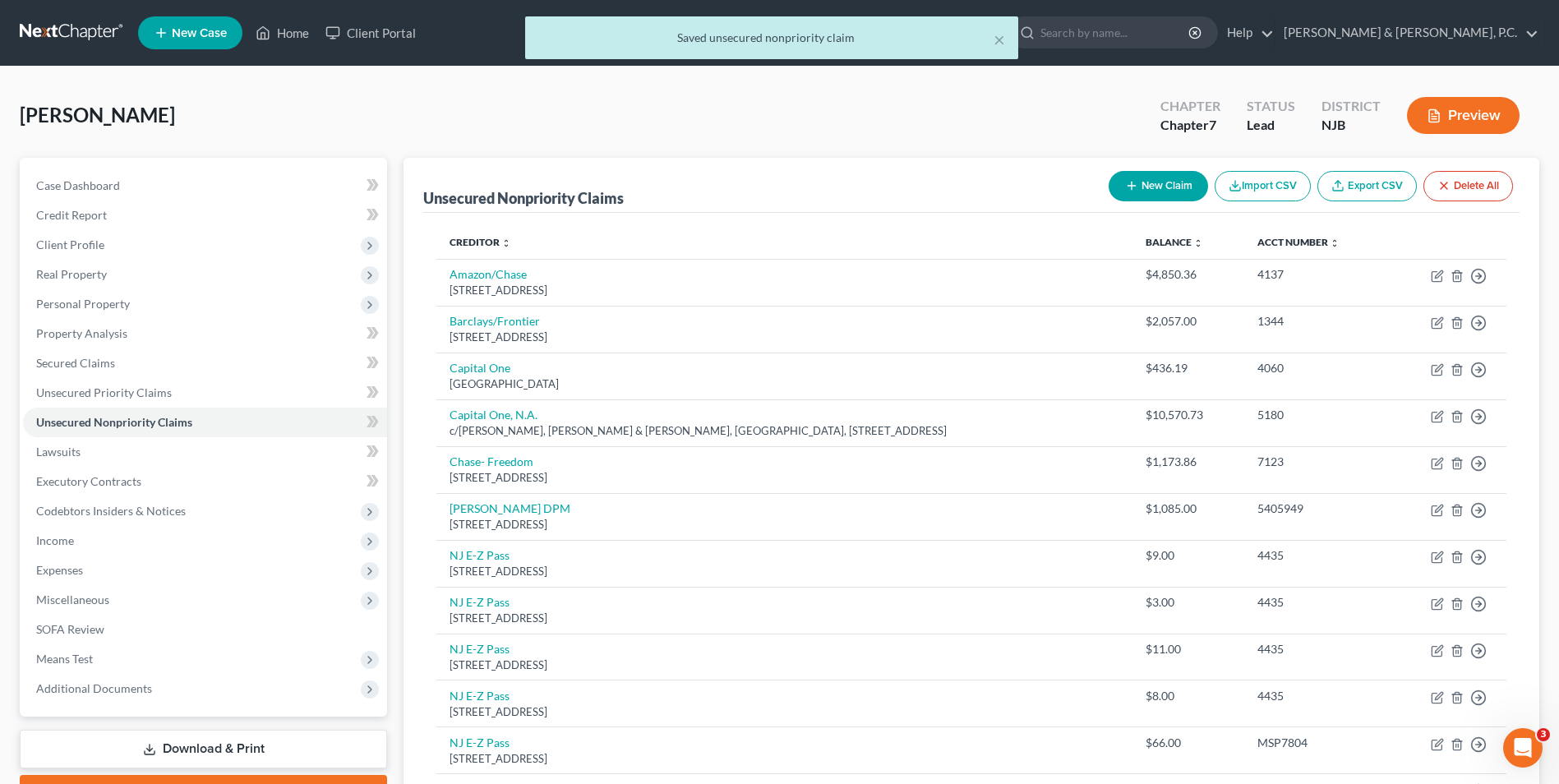
click at [1146, 187] on button "New Claim" at bounding box center [1158, 186] width 99 height 31
select select "0"
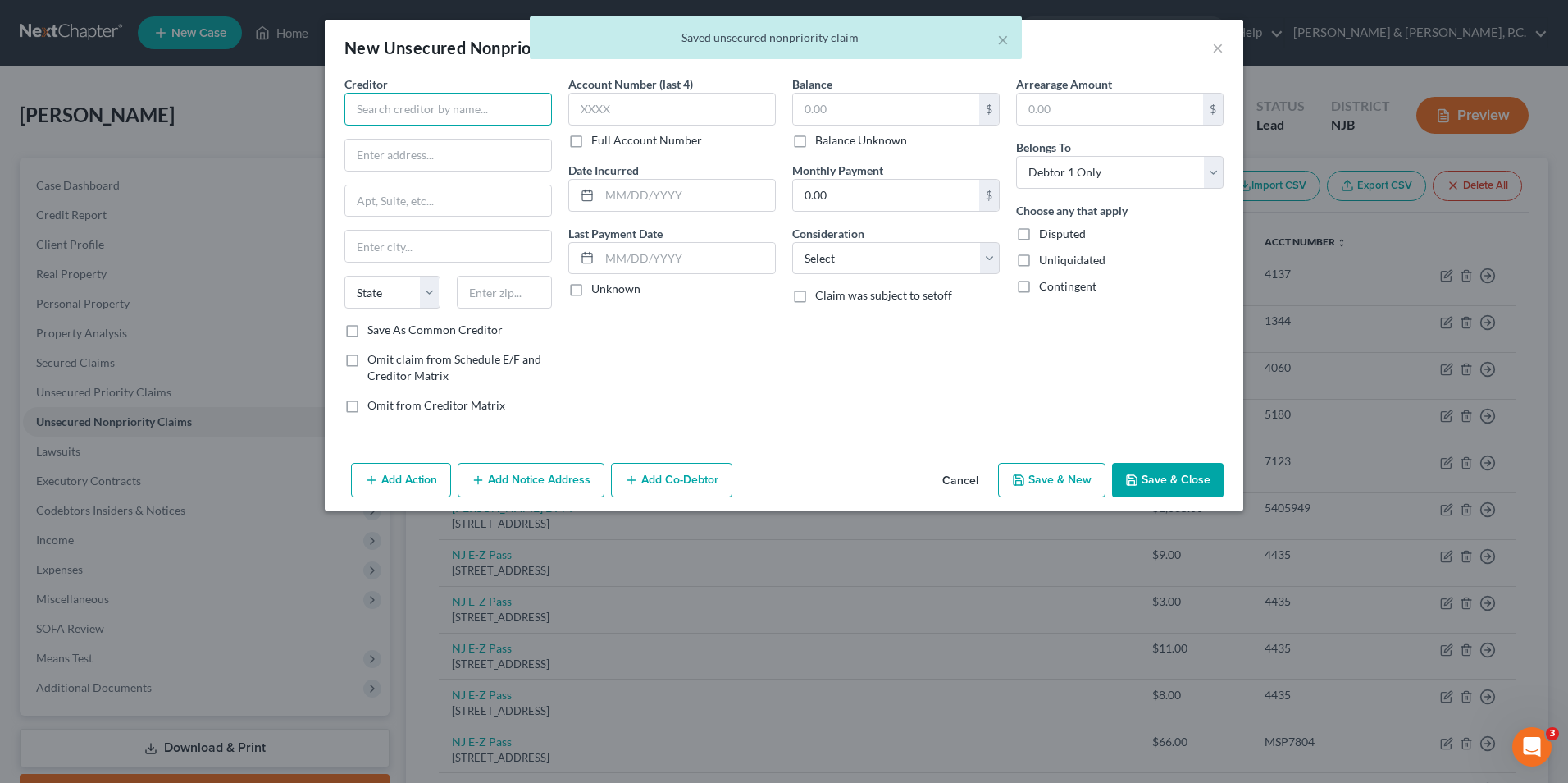
click at [370, 95] on input "text" at bounding box center [448, 109] width 208 height 32
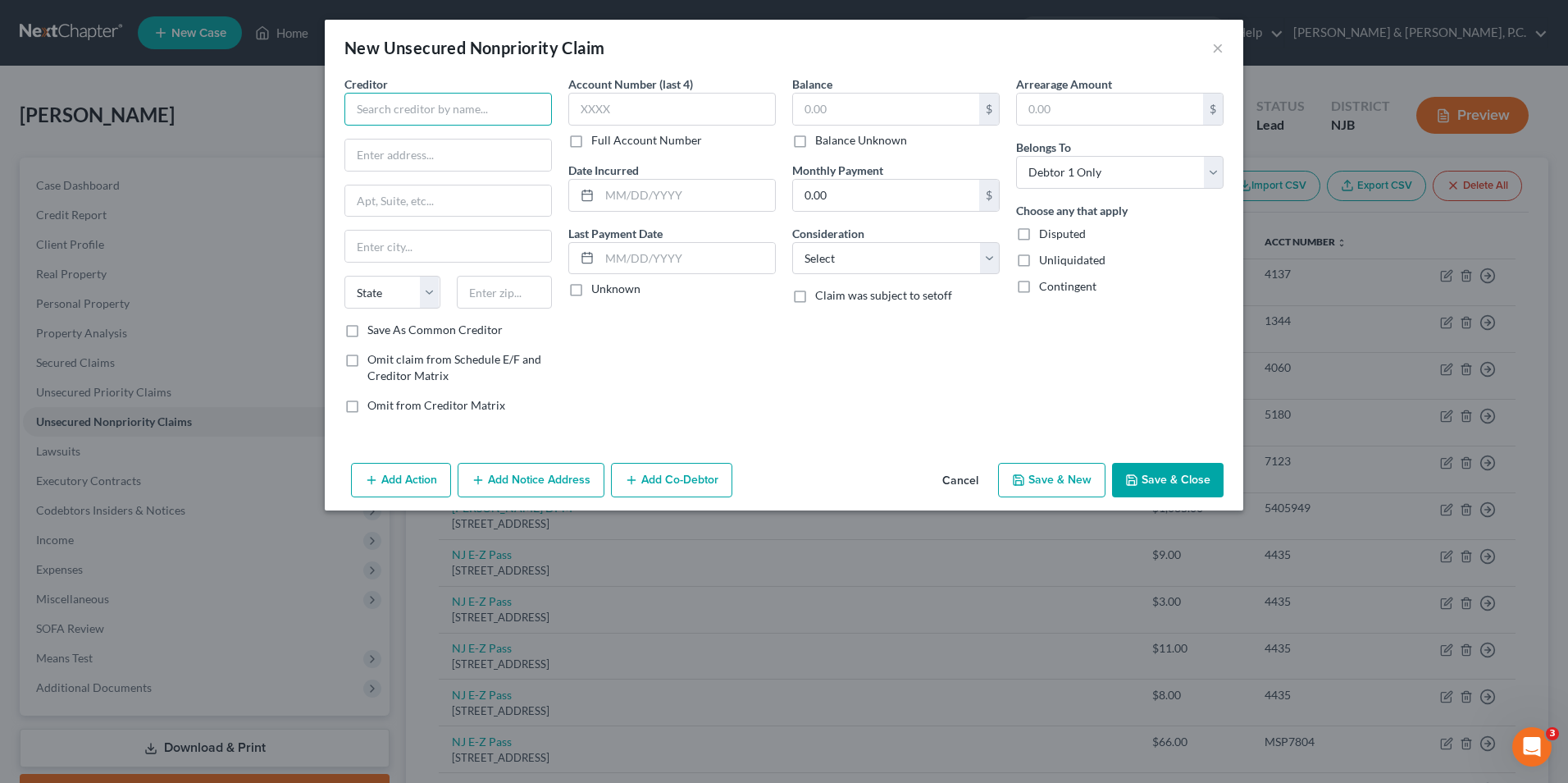
paste input "Next Generation"
type input "Next Generation"
drag, startPoint x: 468, startPoint y: 104, endPoint x: 341, endPoint y: 110, distance: 127.1
click at [341, 110] on div "Creditor * Next Generation State [US_STATE] AK AR AZ CA CO CT DE DC [GEOGRAPHIC…" at bounding box center [448, 251] width 223 height 352
type input "N"
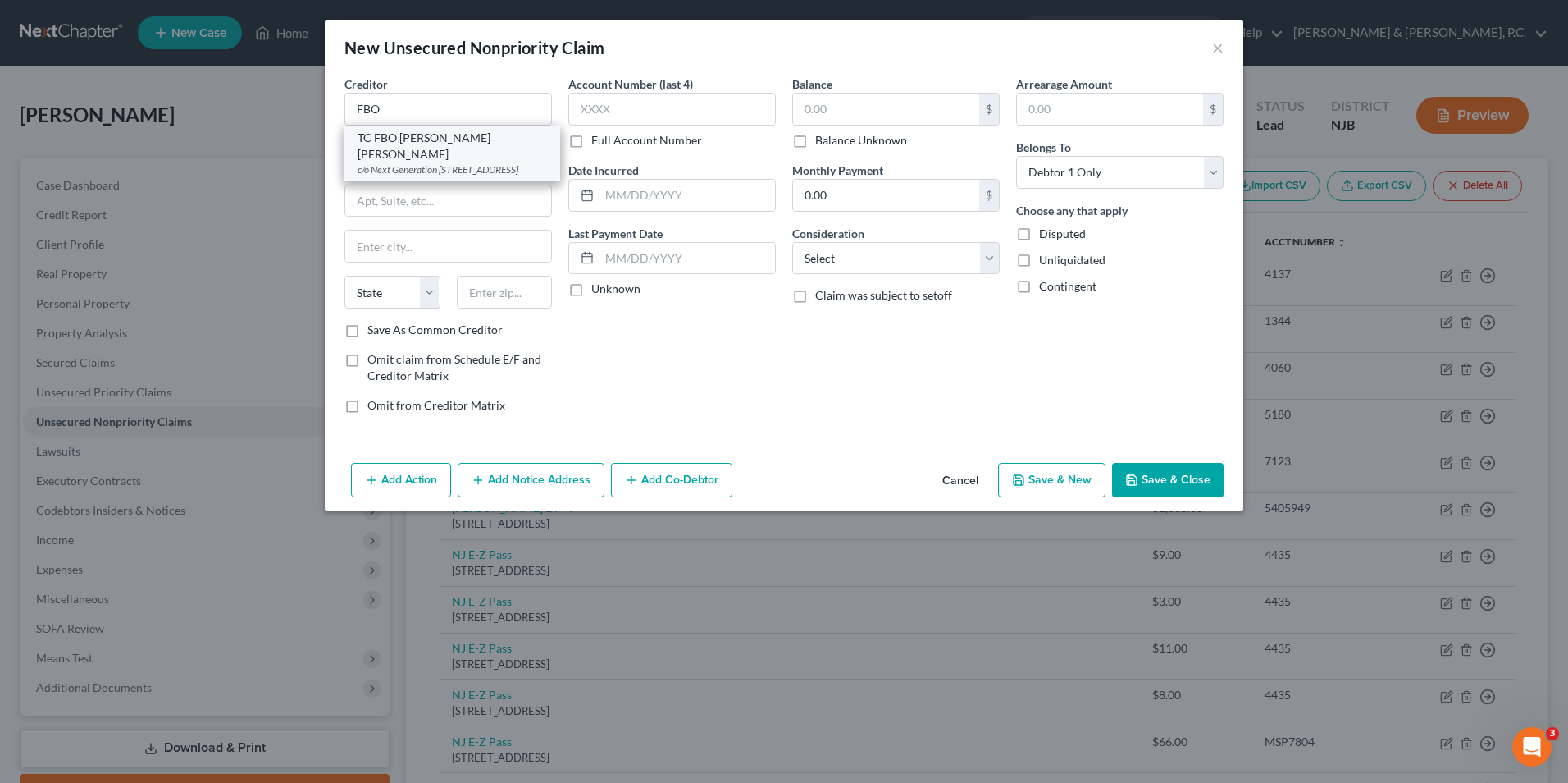
click at [433, 162] on div "c/o Next Generation [STREET_ADDRESS]" at bounding box center [452, 169] width 189 height 14
type input "TC FBO [PERSON_NAME] [PERSON_NAME]"
type input "c/o Next Generation"
type input "[STREET_ADDRESS]"
type input "[GEOGRAPHIC_DATA]"
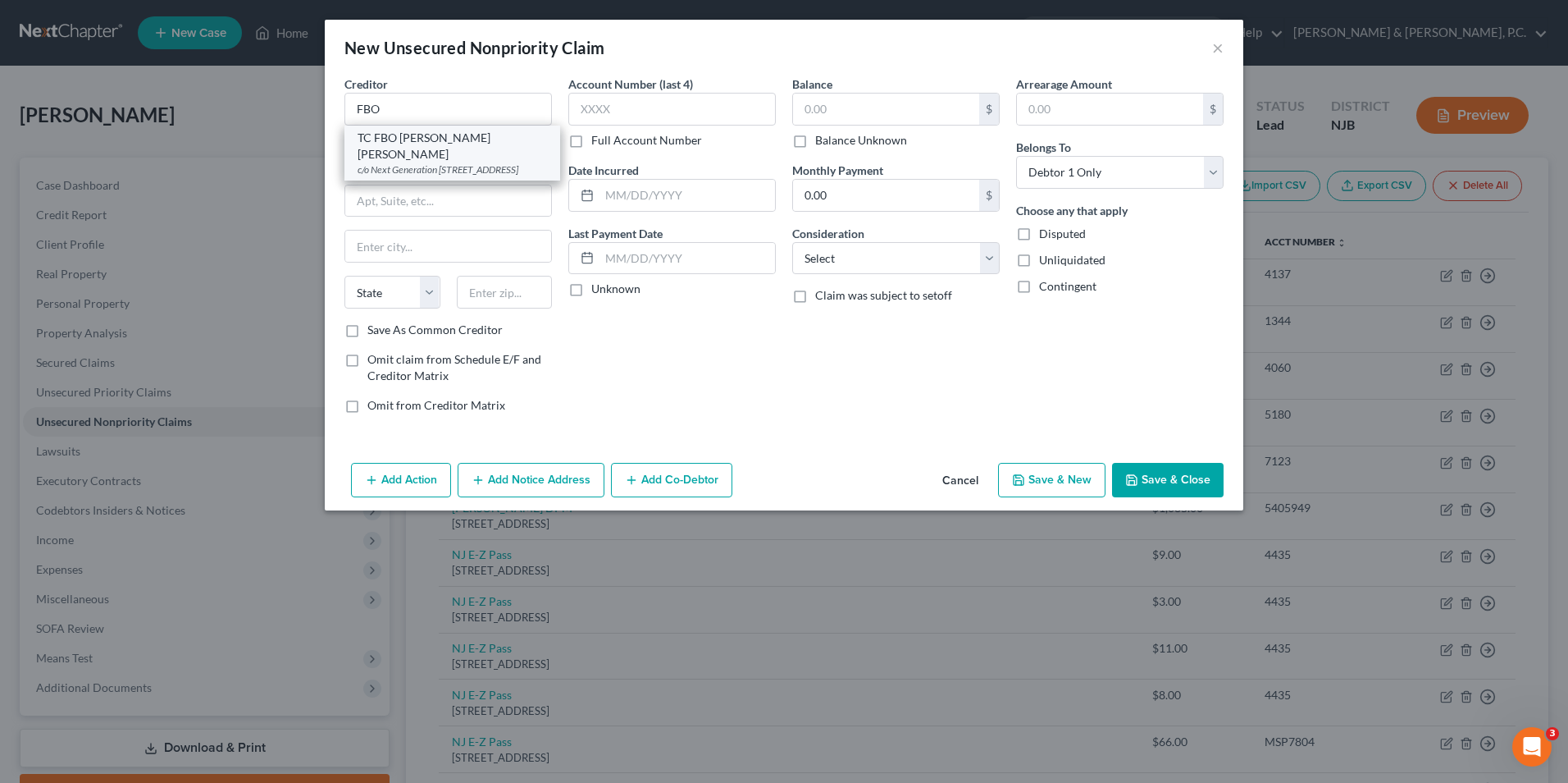
select select "43"
type input "57103"
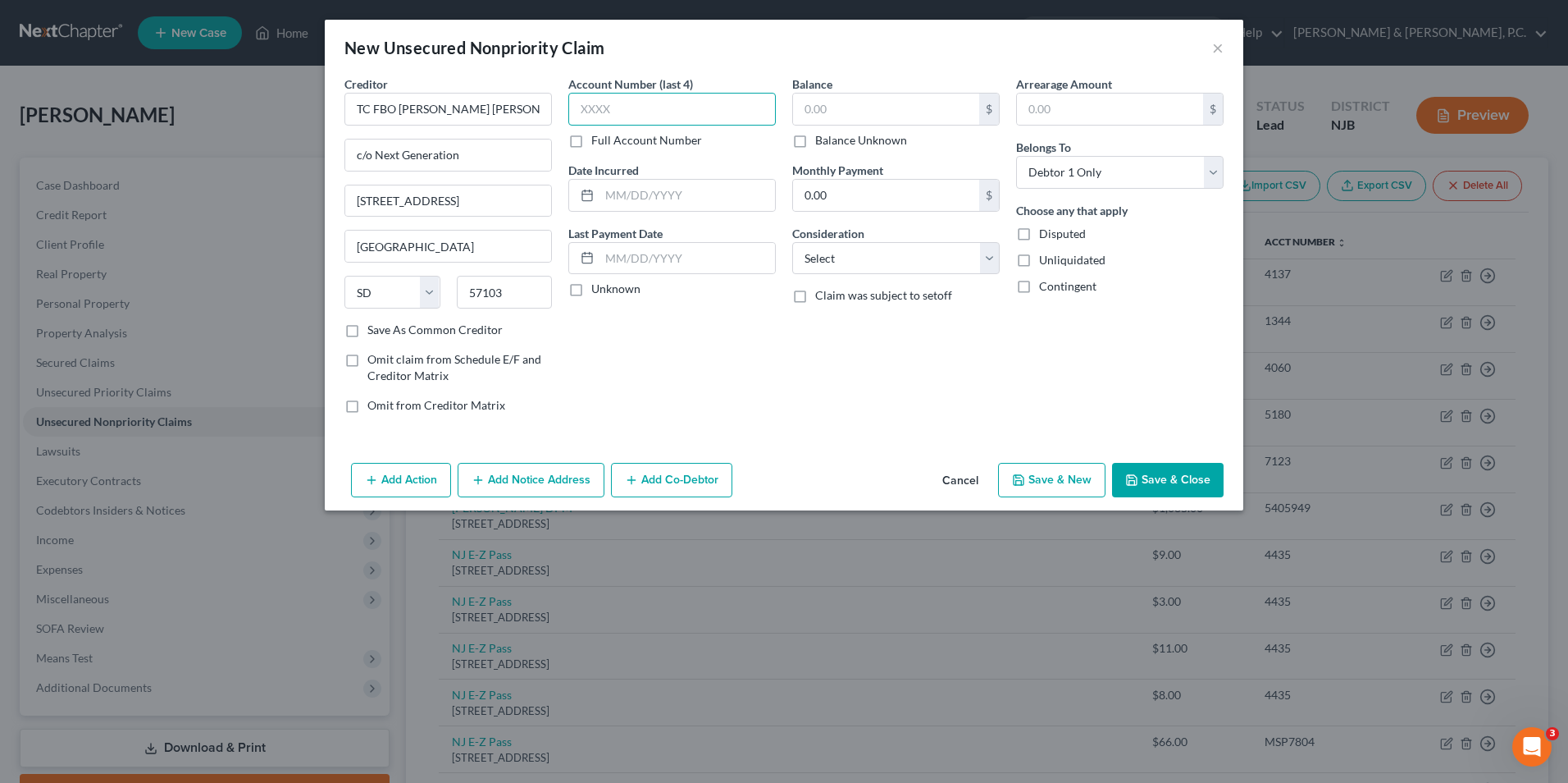
click at [647, 110] on input "text" at bounding box center [672, 109] width 208 height 32
type input "1123"
click at [457, 108] on input "TC FBO [PERSON_NAME] [PERSON_NAME]" at bounding box center [448, 109] width 208 height 32
type input "TC FBO [PERSON_NAME] [PERSON_NAME]"
click at [869, 108] on input "text" at bounding box center [886, 110] width 186 height 32
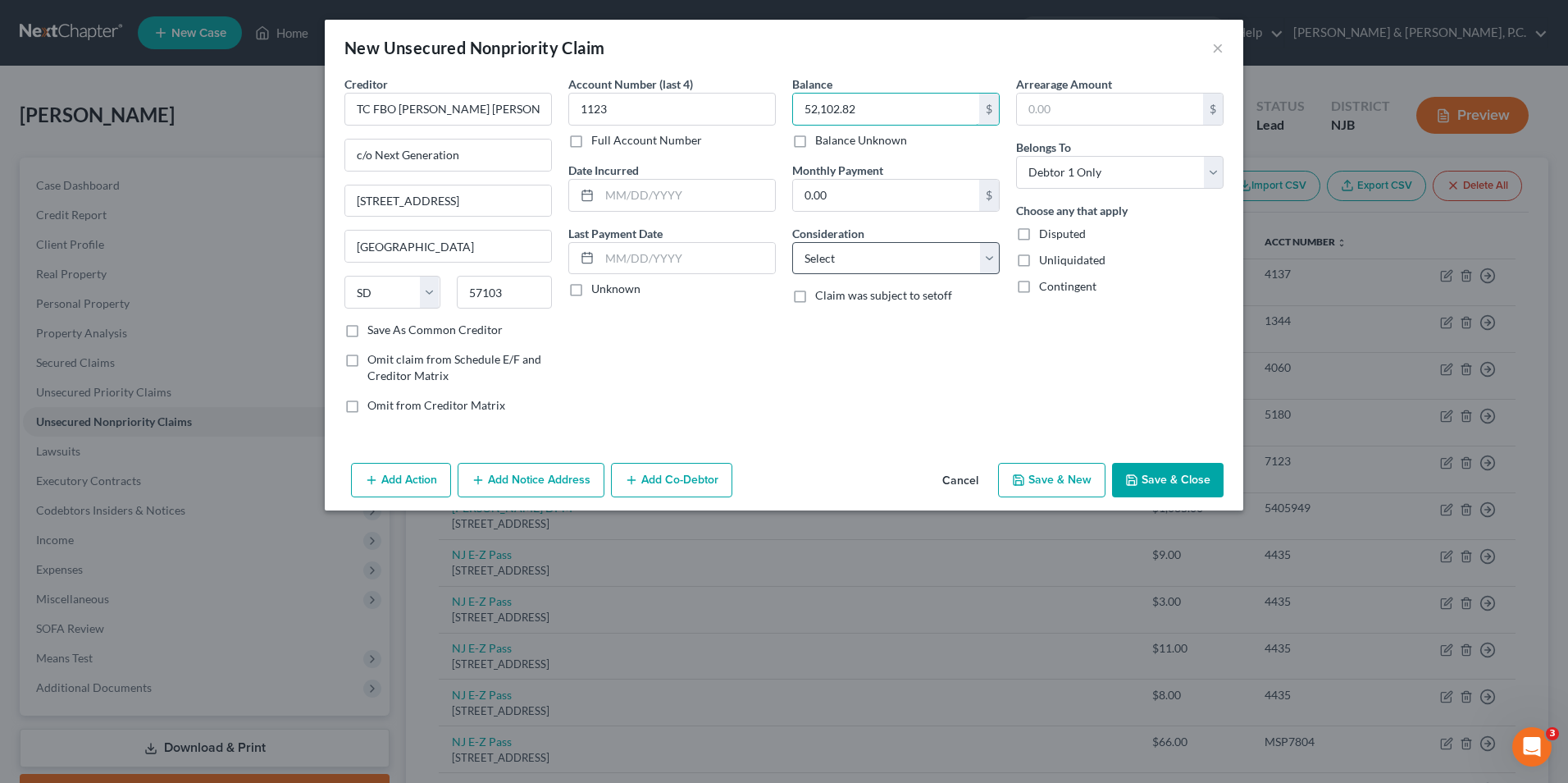
type input "52,102.82"
click at [847, 262] on select "Select Cable / Satellite Services Collection Agency Credit Card Debt Debt Couns…" at bounding box center [896, 258] width 208 height 32
select select "10"
click at [792, 242] on select "Select Cable / Satellite Services Collection Agency Credit Card Debt Debt Couns…" at bounding box center [896, 258] width 208 height 32
click at [1120, 175] on select "Select Debtor 1 Only Debtor 2 Only Debtor 1 And Debtor 2 Only At Least One Of T…" at bounding box center [1120, 172] width 208 height 32
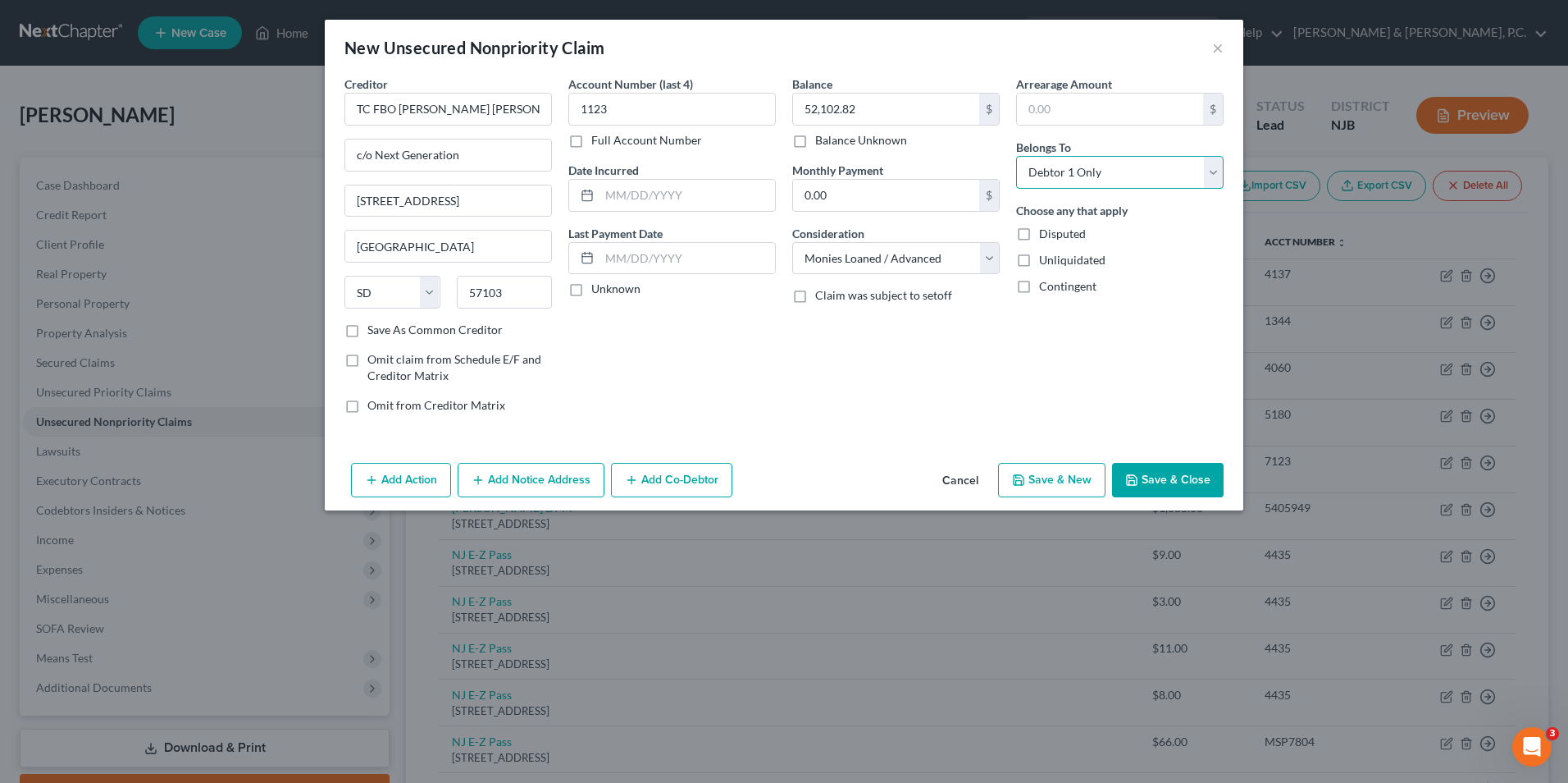
select select "3"
click at [1017, 156] on select "Select Debtor 1 Only Debtor 2 Only Debtor 1 And Debtor 2 Only At Least One Of T…" at bounding box center [1120, 172] width 208 height 32
click at [690, 486] on button "Add Co-Debtor" at bounding box center [671, 480] width 122 height 34
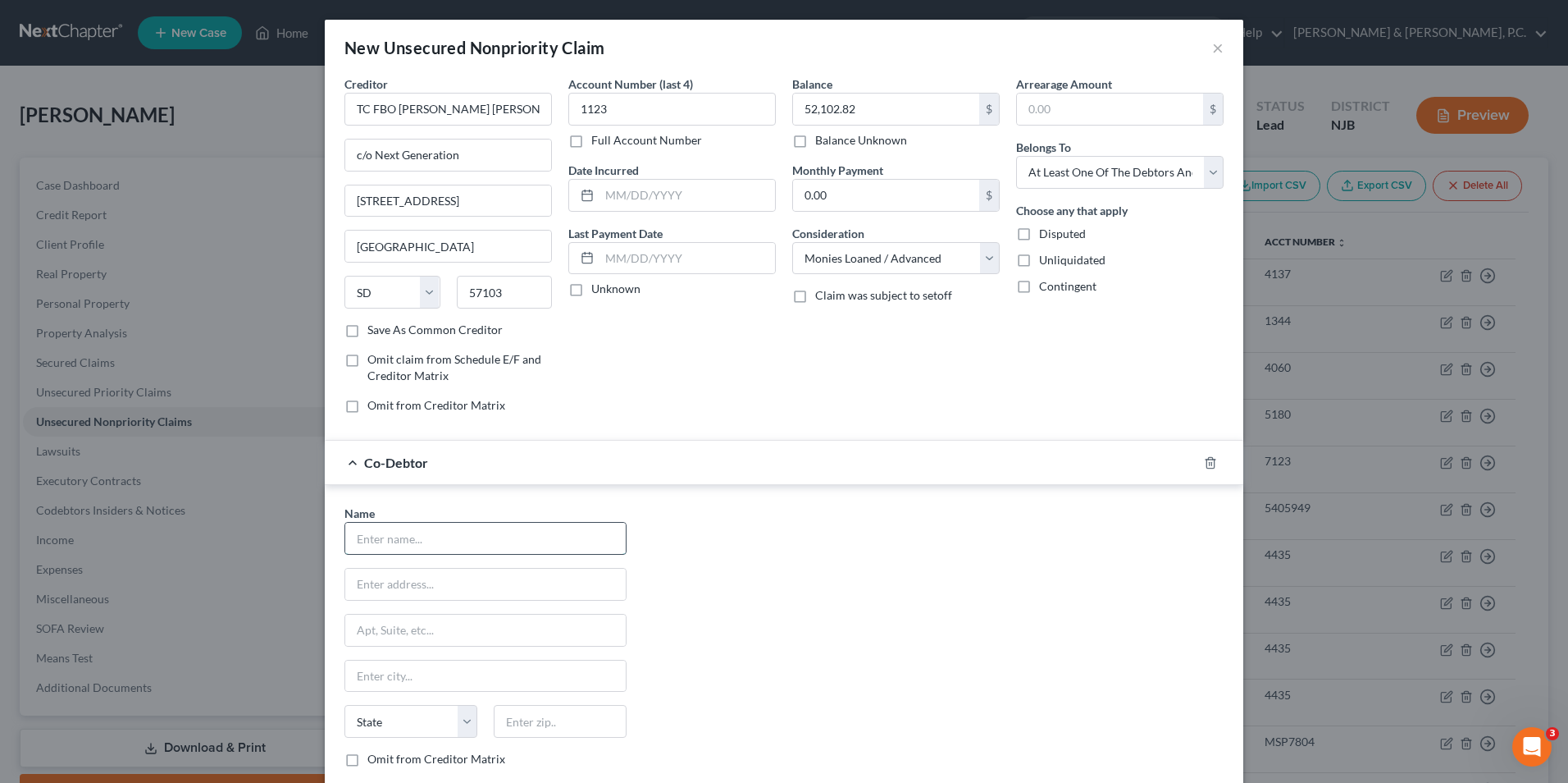
click at [500, 538] on input "text" at bounding box center [486, 538] width 280 height 32
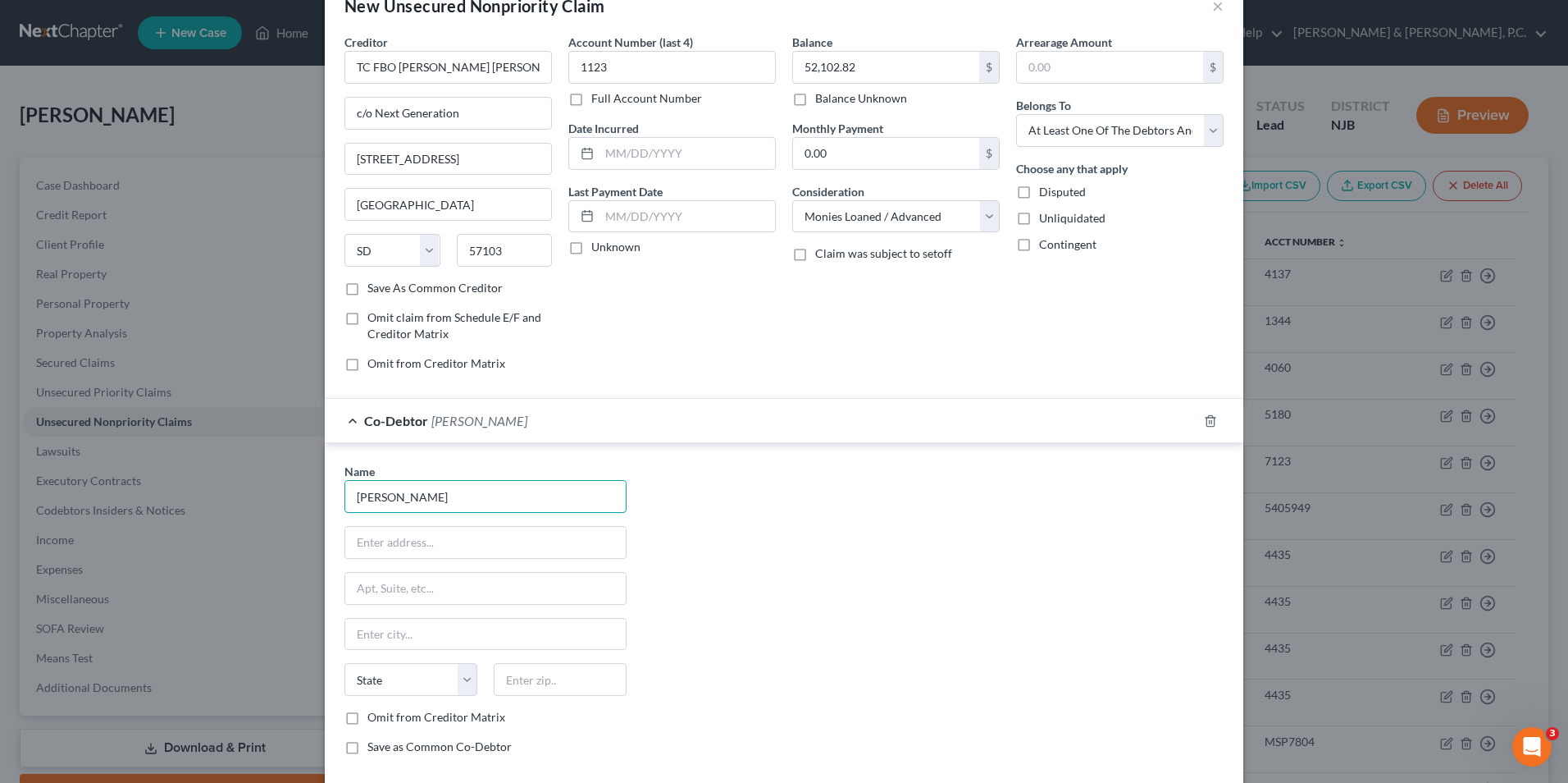
scroll to position [82, 0]
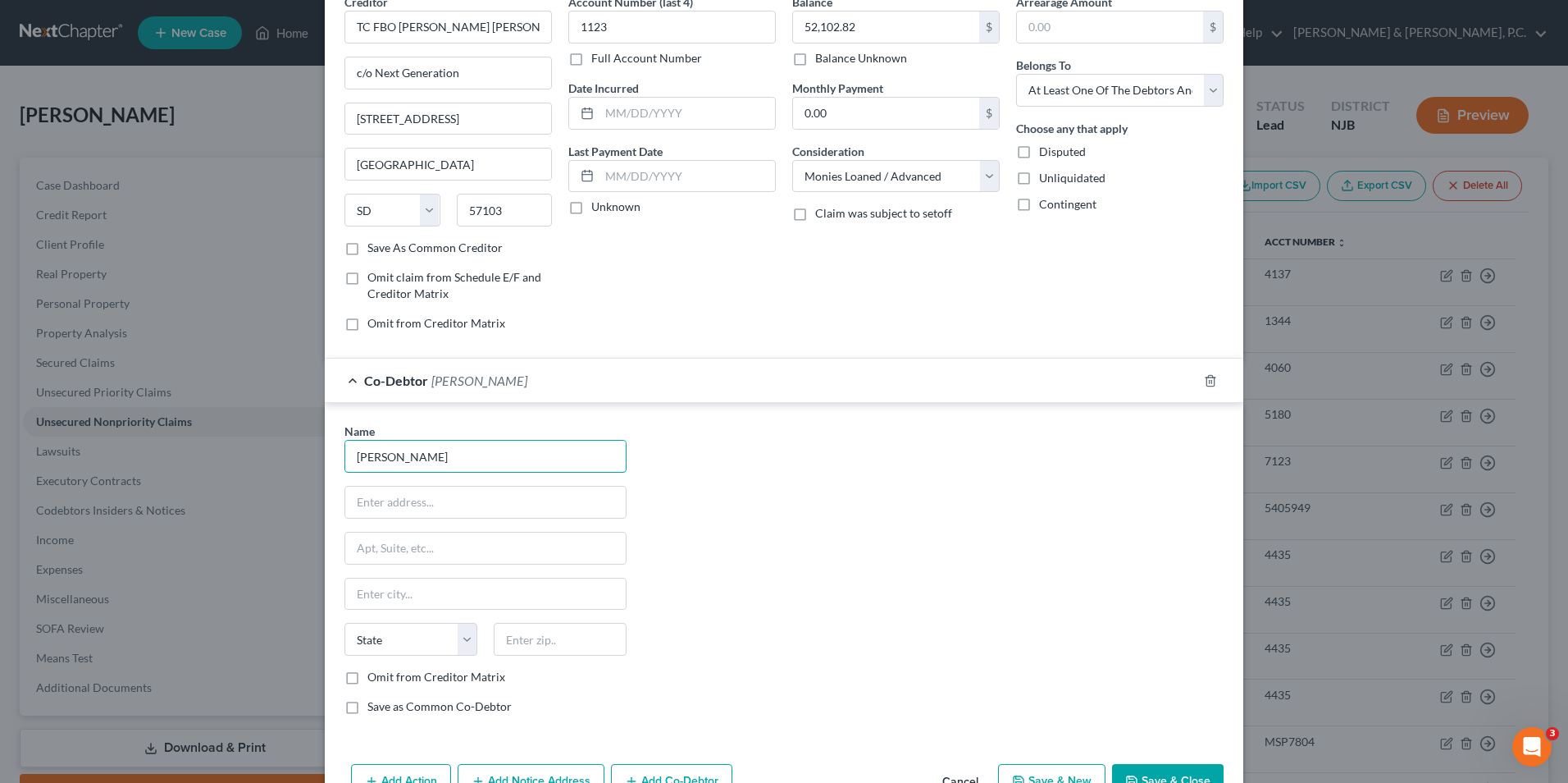
type input "[PERSON_NAME]"
click at [367, 708] on label "Save as Common Co-Debtor" at bounding box center [439, 706] width 145 height 17
click at [374, 708] on input "Save as Common Co-Debtor" at bounding box center [380, 703] width 11 height 11
checkbox input "true"
click at [404, 503] on input "text" at bounding box center [486, 502] width 280 height 32
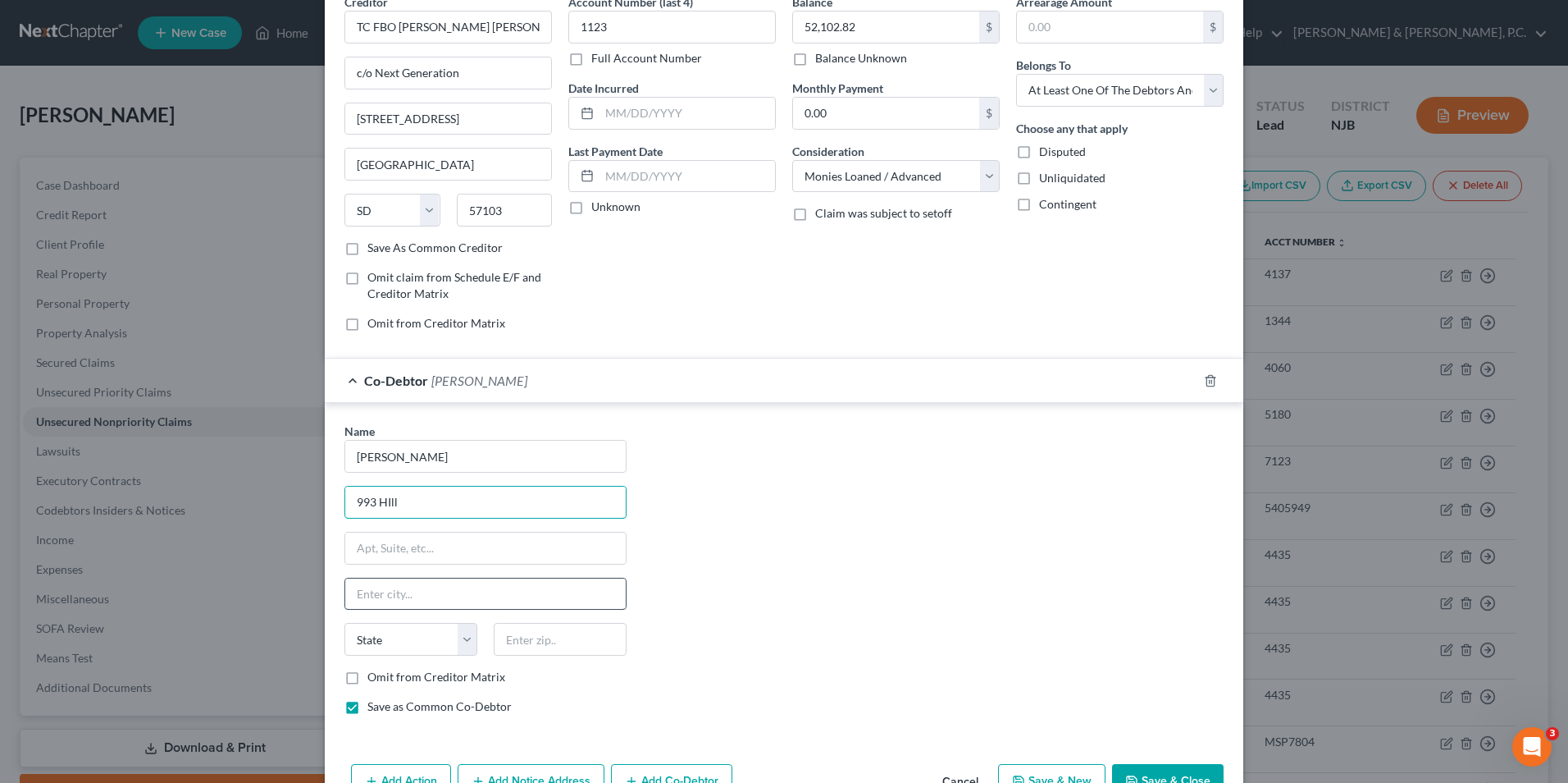
type input "[STREET_ADDRESS]"
click at [399, 594] on input "text" at bounding box center [486, 594] width 280 height 32
type input "Phillipsburg"
select select "33"
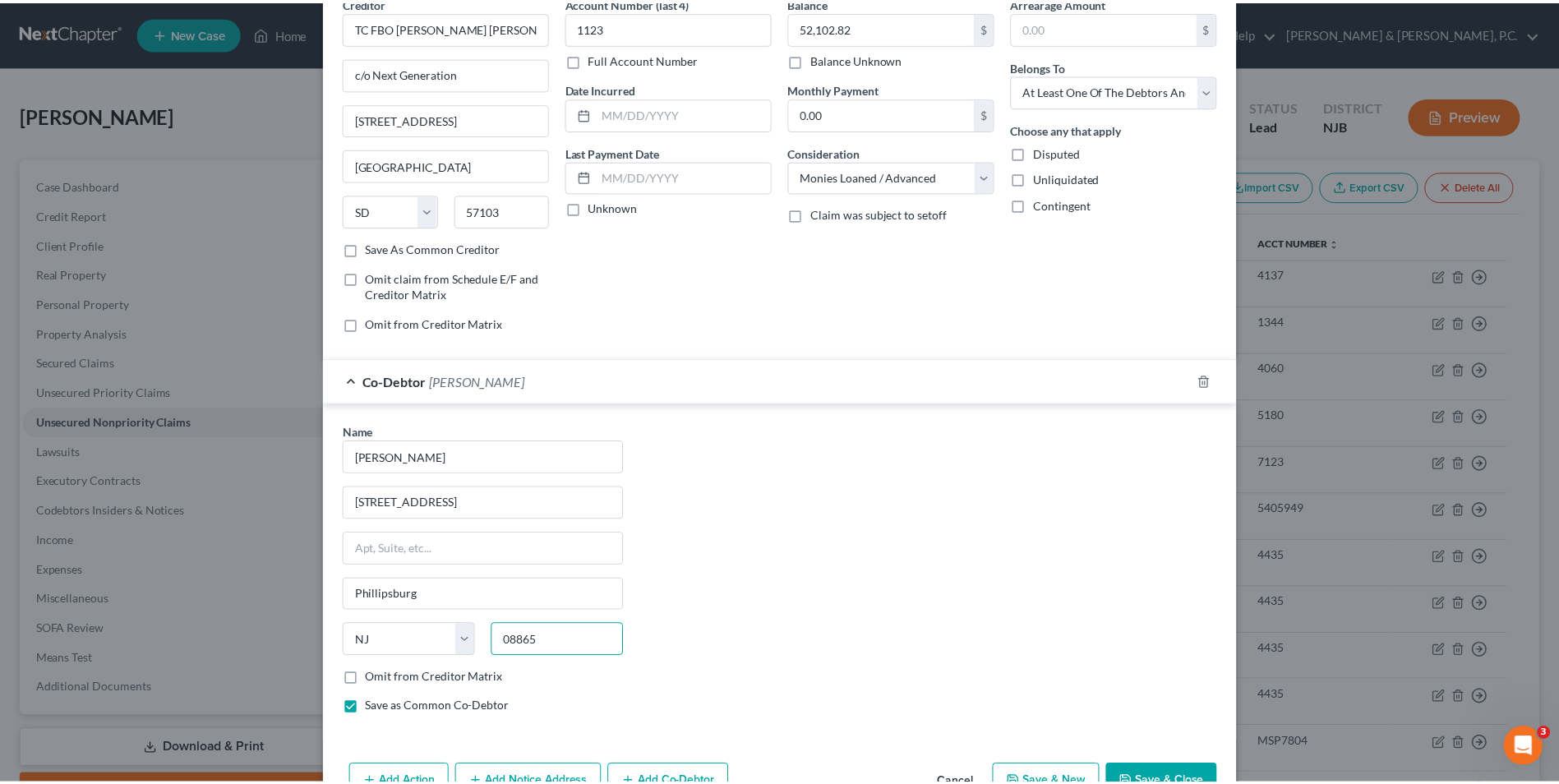
scroll to position [131, 0]
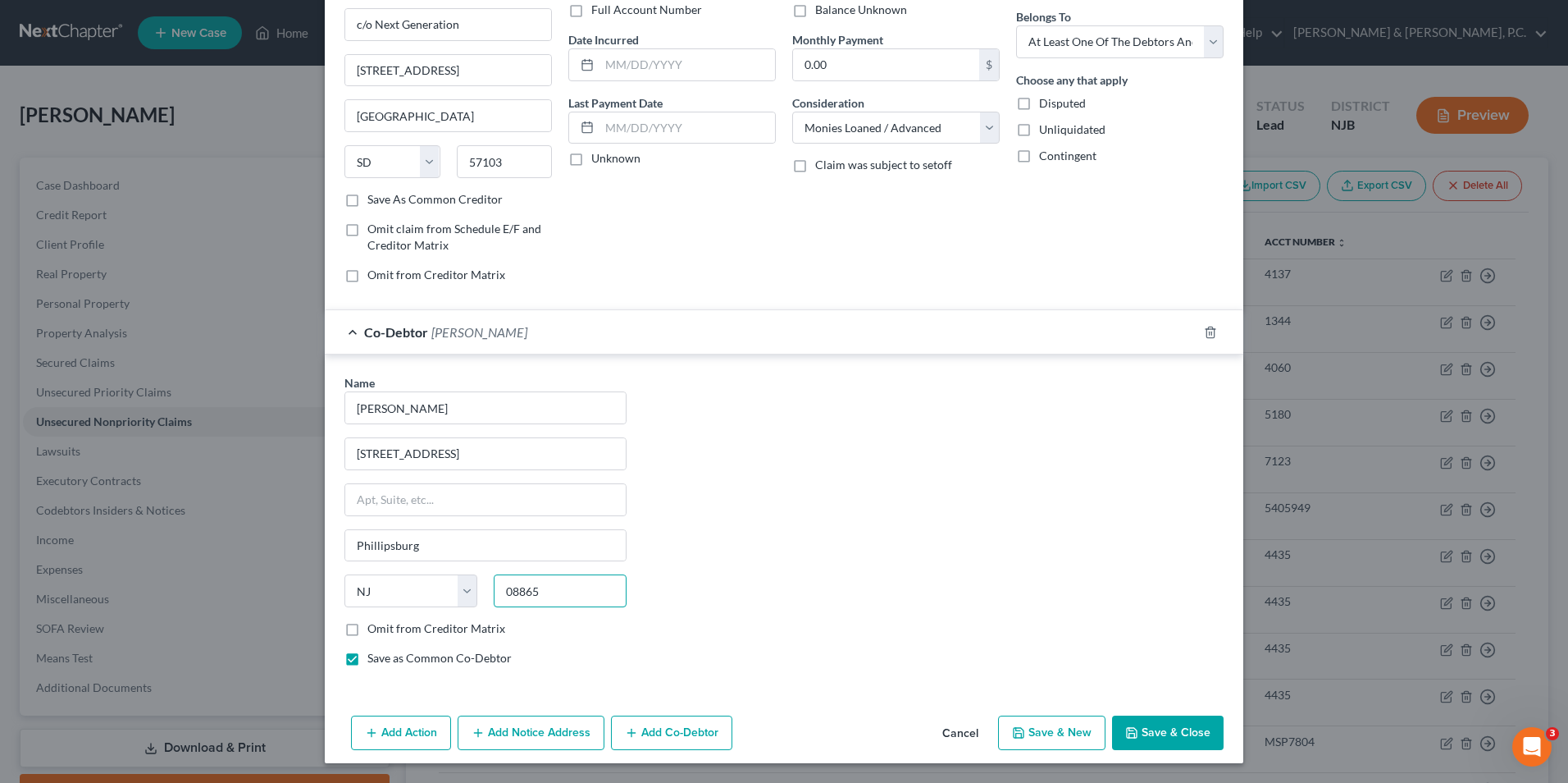
type input "08865"
drag, startPoint x: 343, startPoint y: 632, endPoint x: 449, endPoint y: 641, distance: 106.4
click at [367, 632] on label "Omit from Creditor Matrix" at bounding box center [436, 629] width 138 height 17
click at [374, 631] on input "Omit from Creditor Matrix" at bounding box center [380, 626] width 11 height 11
checkbox input "true"
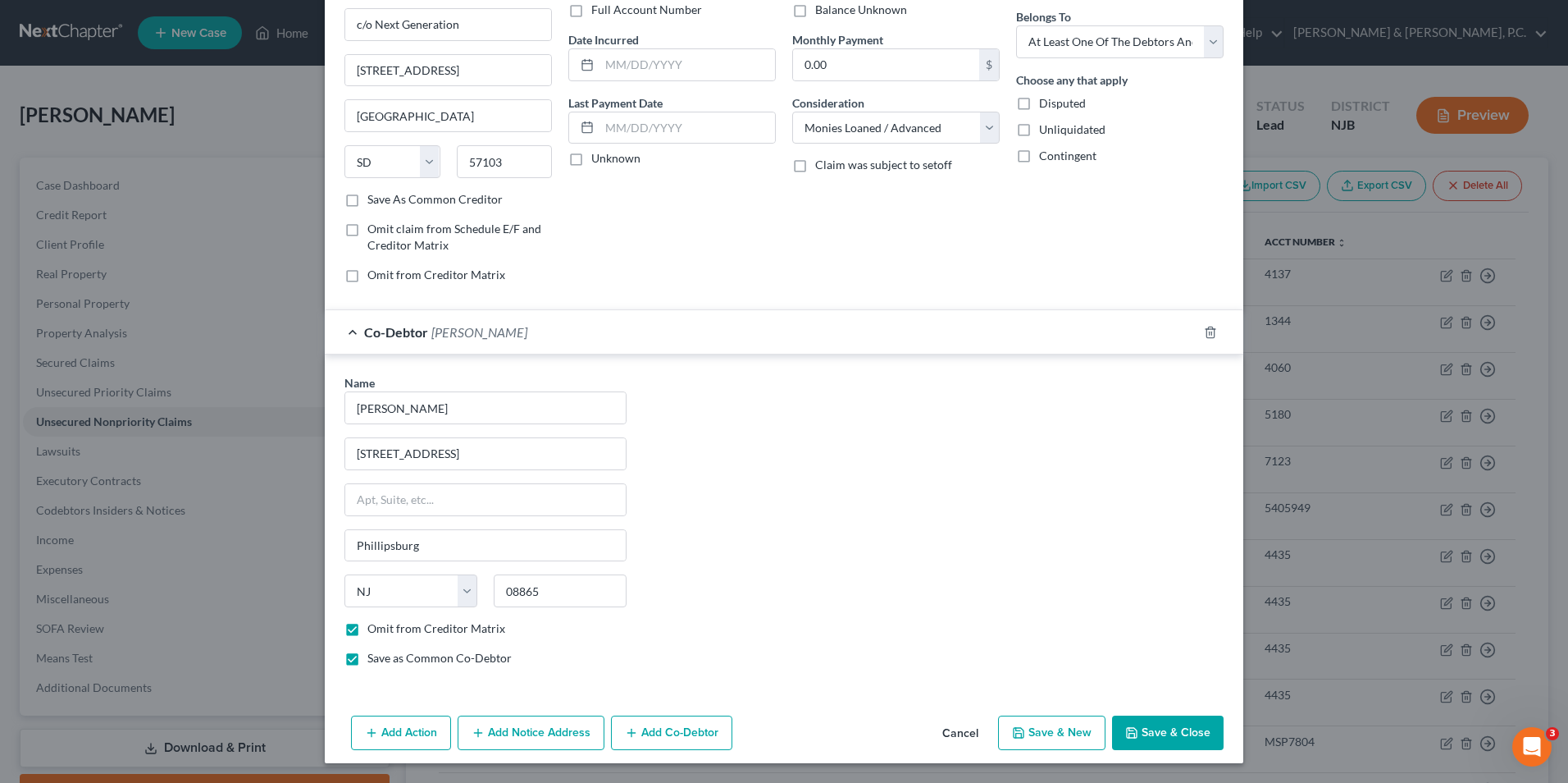
click at [1130, 736] on polyline "button" at bounding box center [1132, 736] width 6 height 4
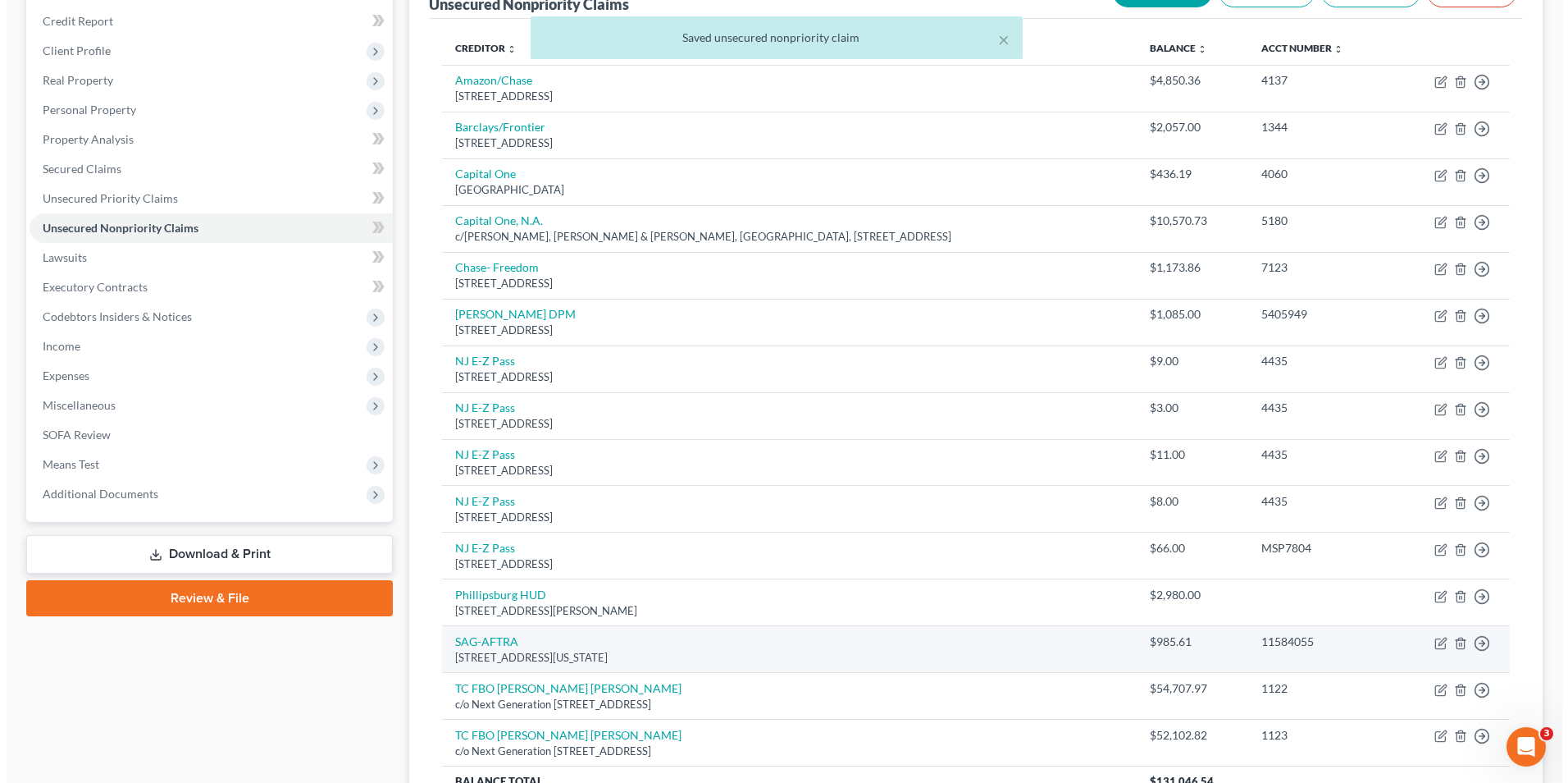
scroll to position [354, 0]
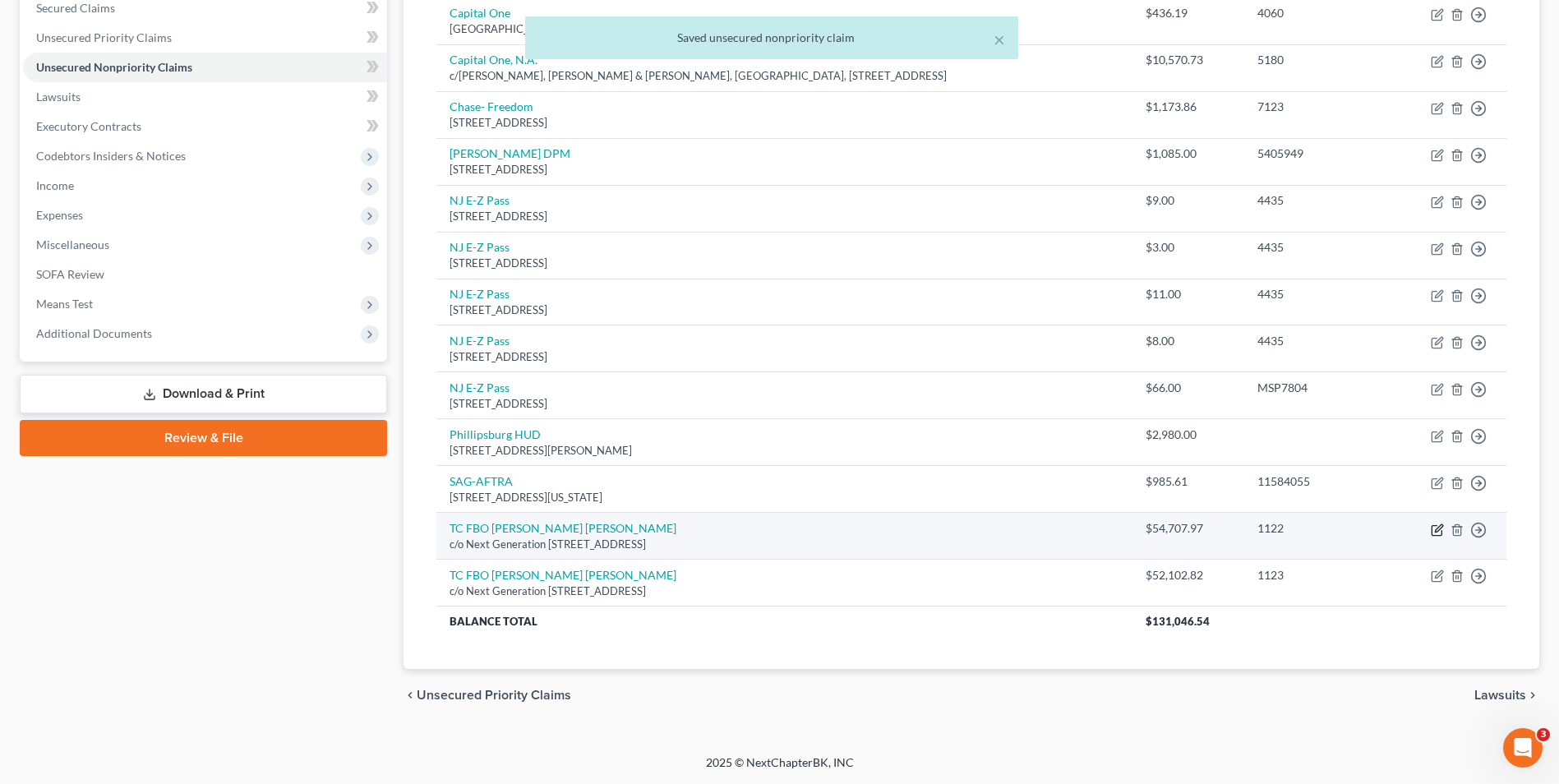
click at [1434, 531] on icon "button" at bounding box center [1437, 529] width 13 height 13
select select "43"
select select "10"
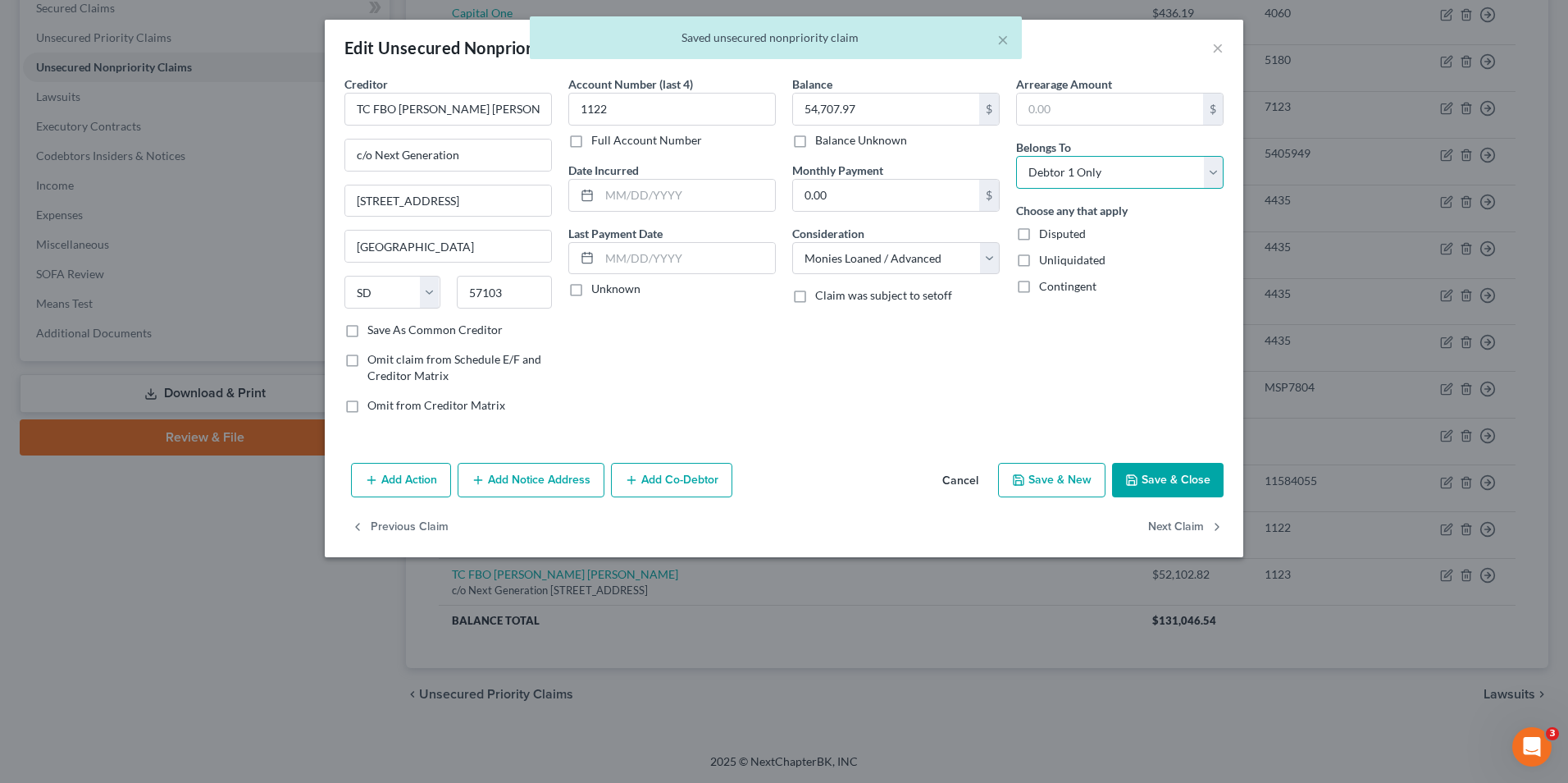
click at [1082, 170] on select "Select Debtor 1 Only Debtor 2 Only Debtor 1 And Debtor 2 Only At Least One Of T…" at bounding box center [1120, 172] width 208 height 32
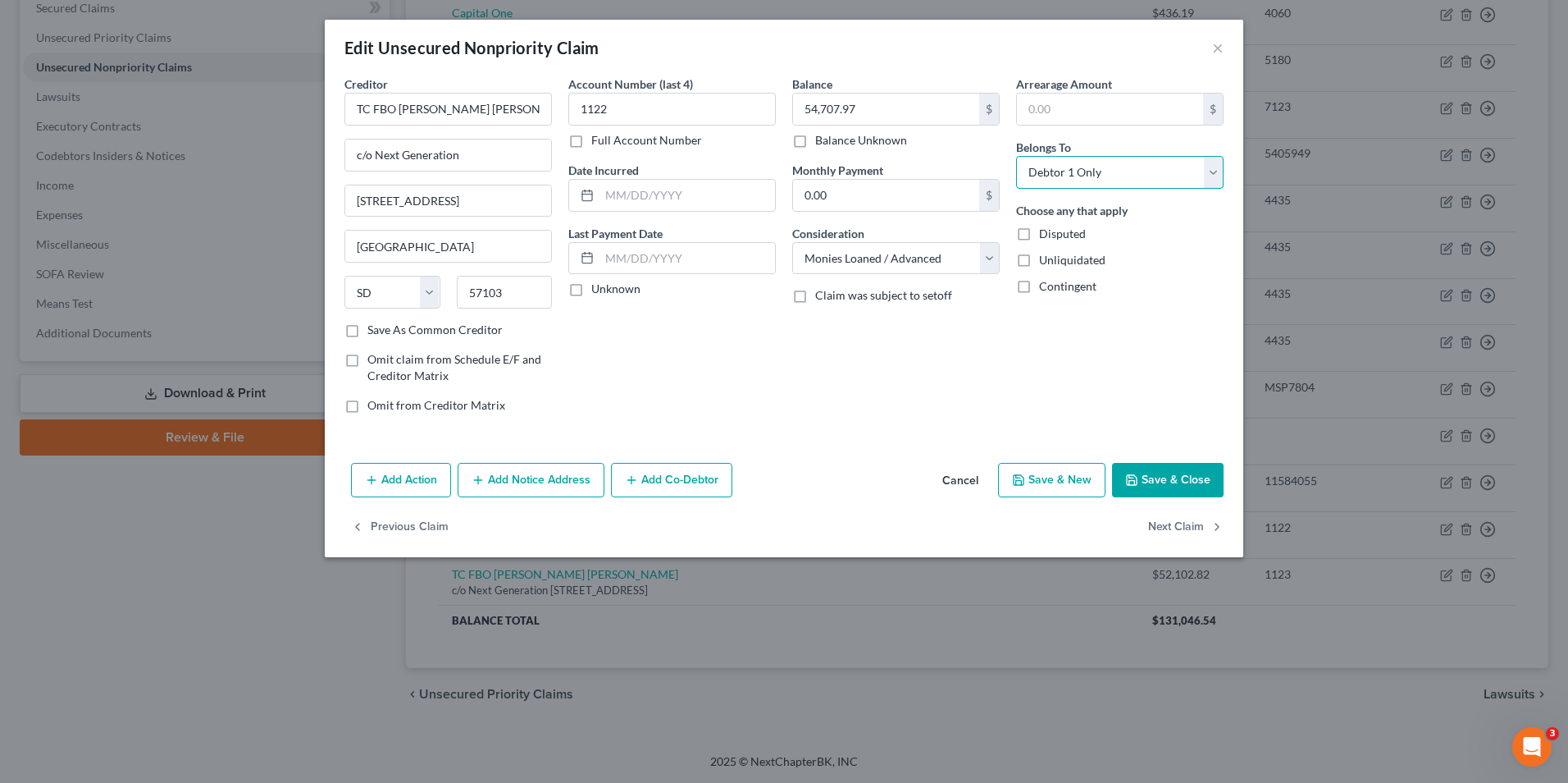
select select "3"
click at [1017, 156] on select "Select Debtor 1 Only Debtor 2 Only Debtor 1 And Debtor 2 Only At Least One Of T…" at bounding box center [1120, 172] width 208 height 32
click at [676, 489] on button "Add Co-Debtor" at bounding box center [671, 480] width 122 height 34
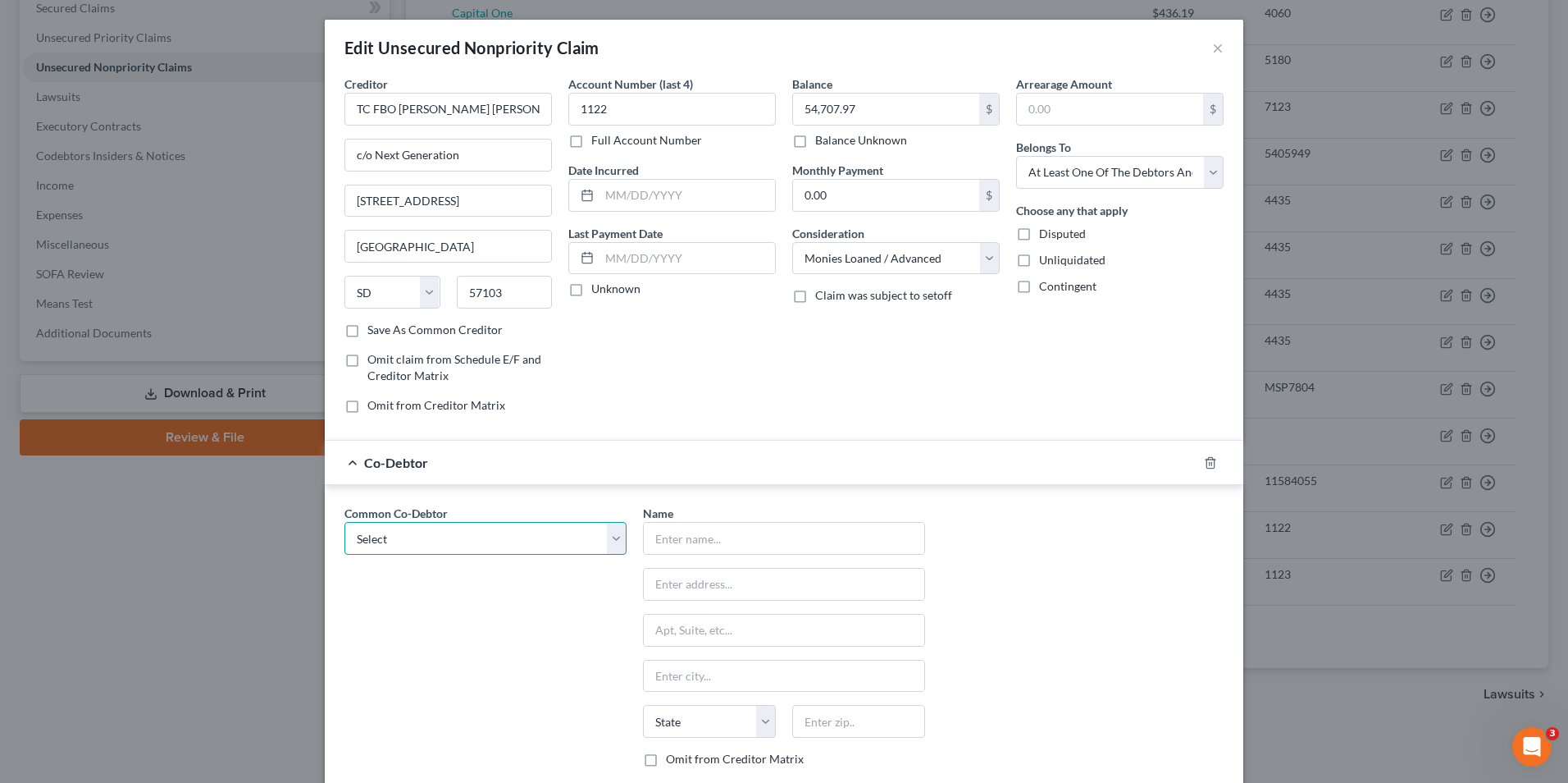
click at [619, 537] on select "Select [PERSON_NAME]" at bounding box center [486, 537] width 282 height 32
select select "0"
click at [344, 522] on select "Select [PERSON_NAME]" at bounding box center [486, 537] width 282 height 32
type input "[PERSON_NAME]"
type input "[STREET_ADDRESS]"
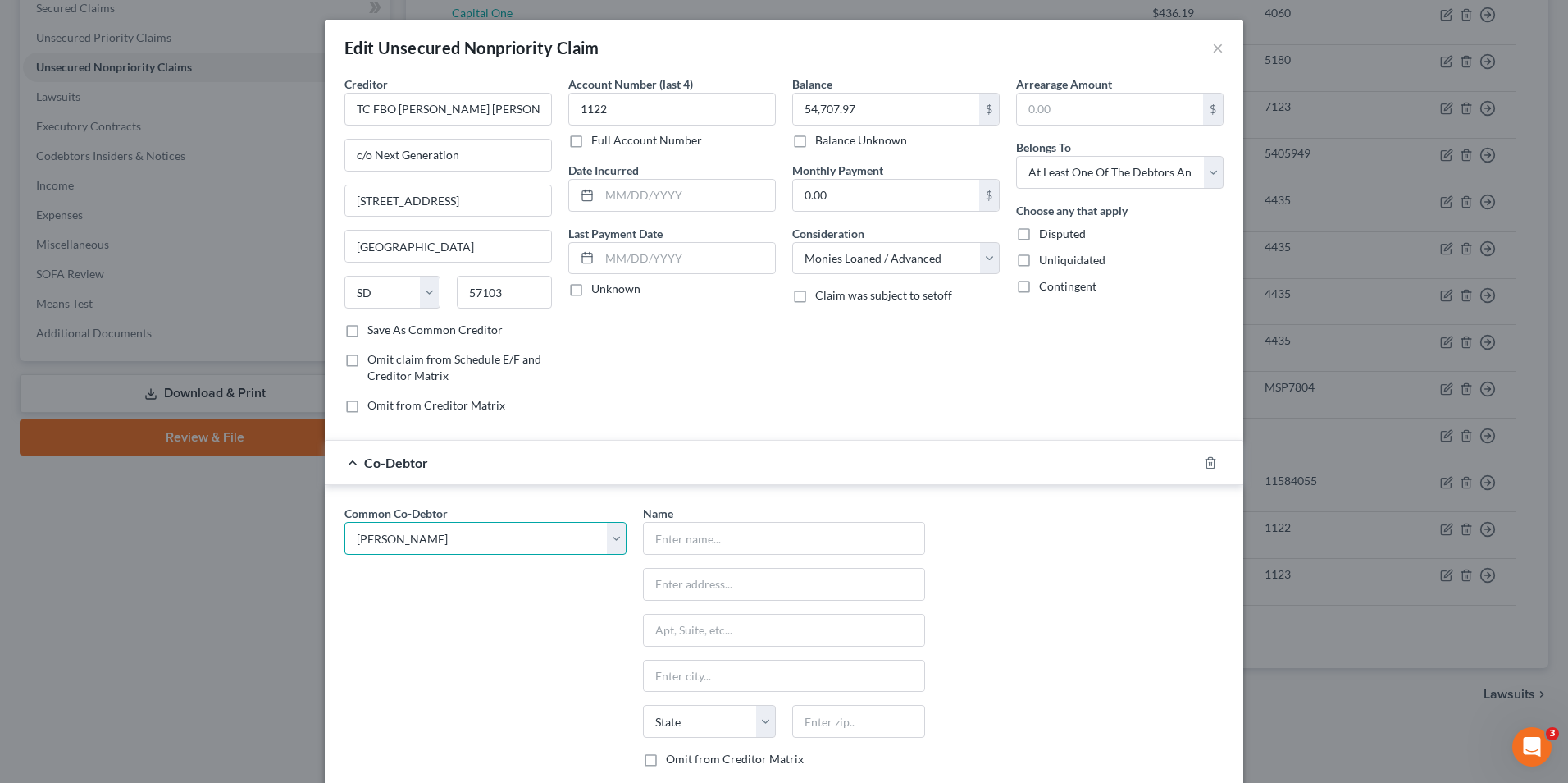
type input "Phillipsburg"
select select "33"
type input "08865"
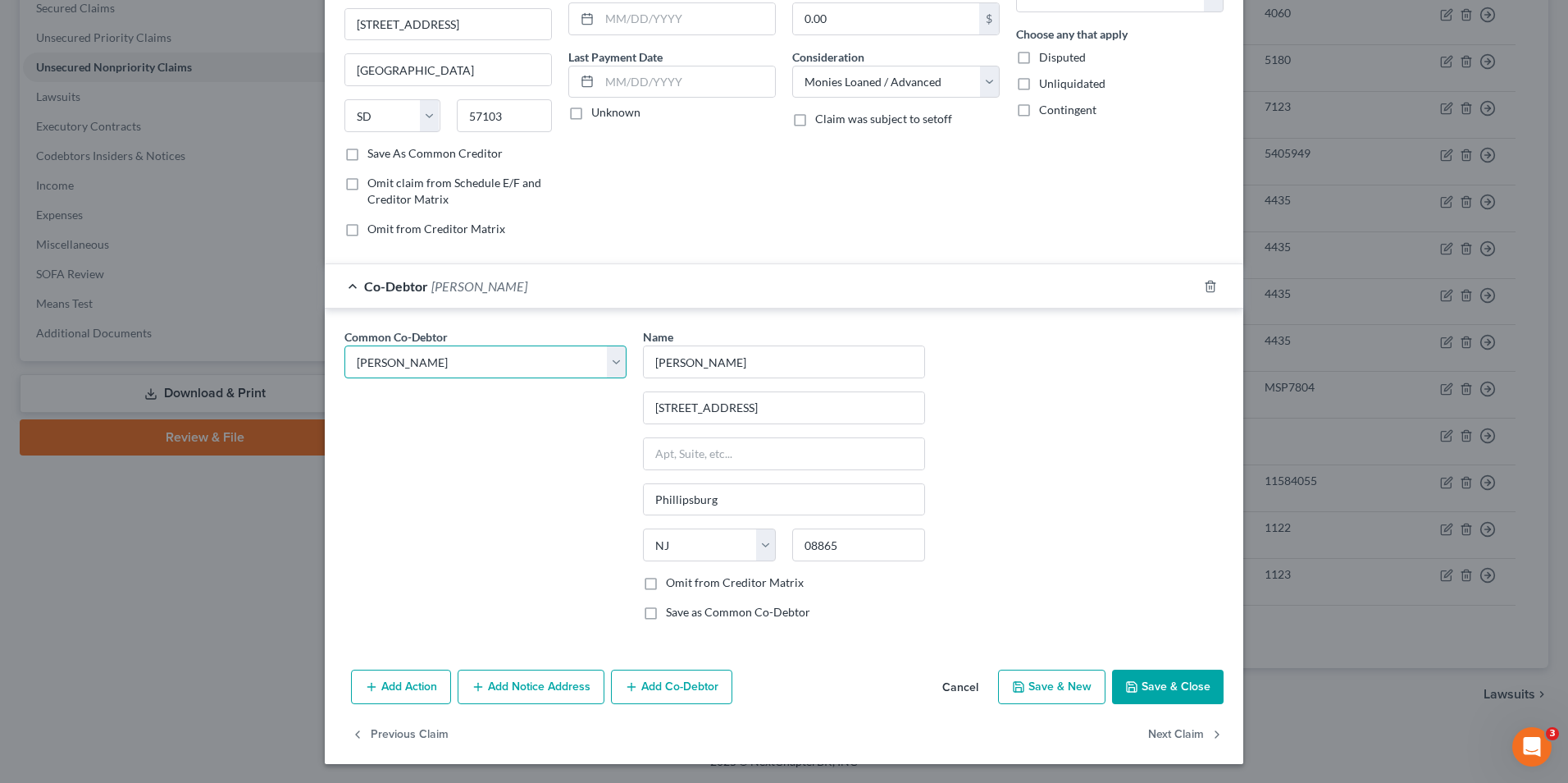
scroll to position [177, 0]
click at [666, 579] on label "Omit from Creditor Matrix" at bounding box center [734, 581] width 138 height 17
click at [672, 579] on input "Omit from Creditor Matrix" at bounding box center [678, 579] width 11 height 11
checkbox input "true"
click at [1146, 692] on button "Save & Close" at bounding box center [1167, 686] width 111 height 34
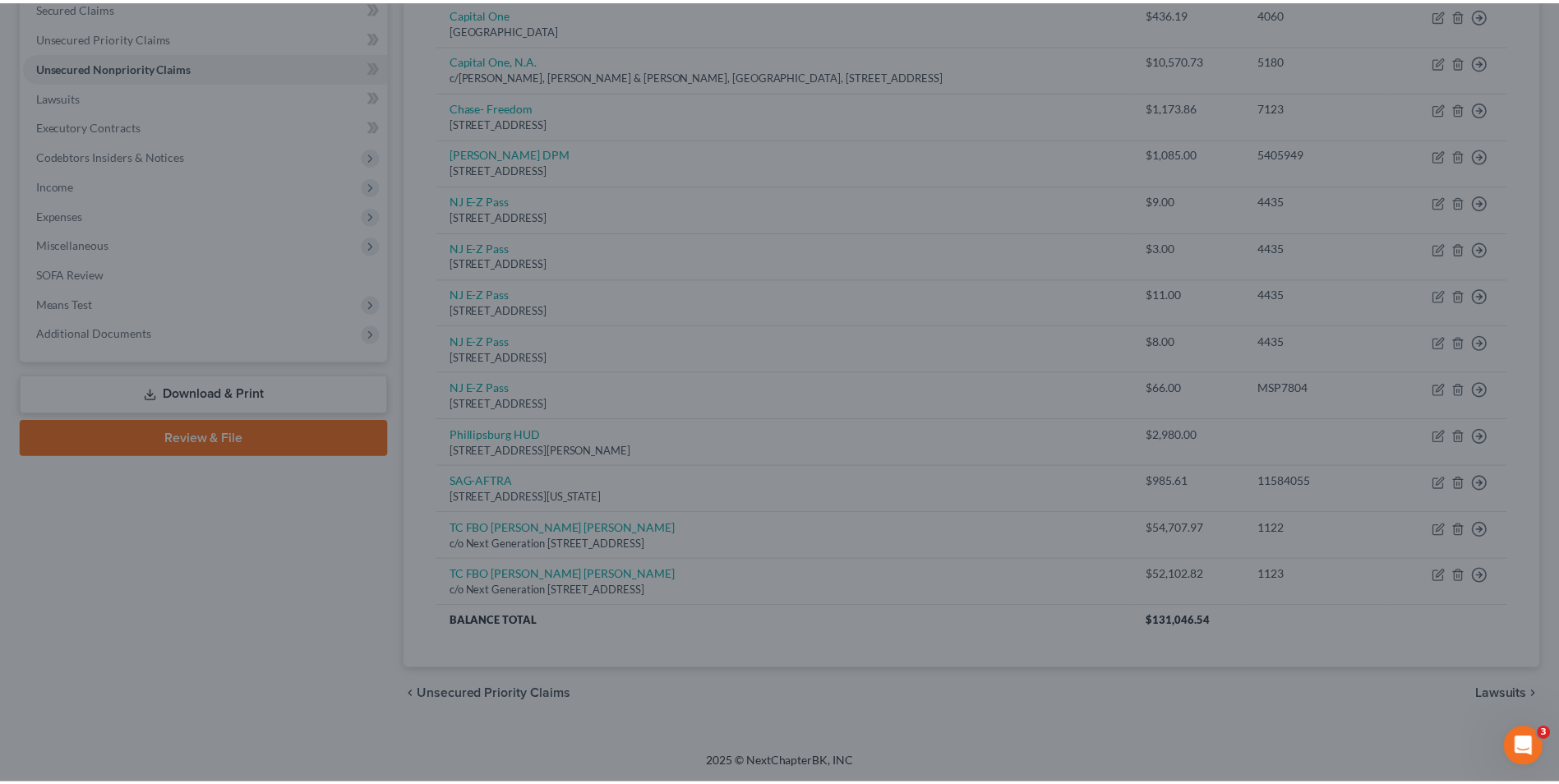
scroll to position [0, 0]
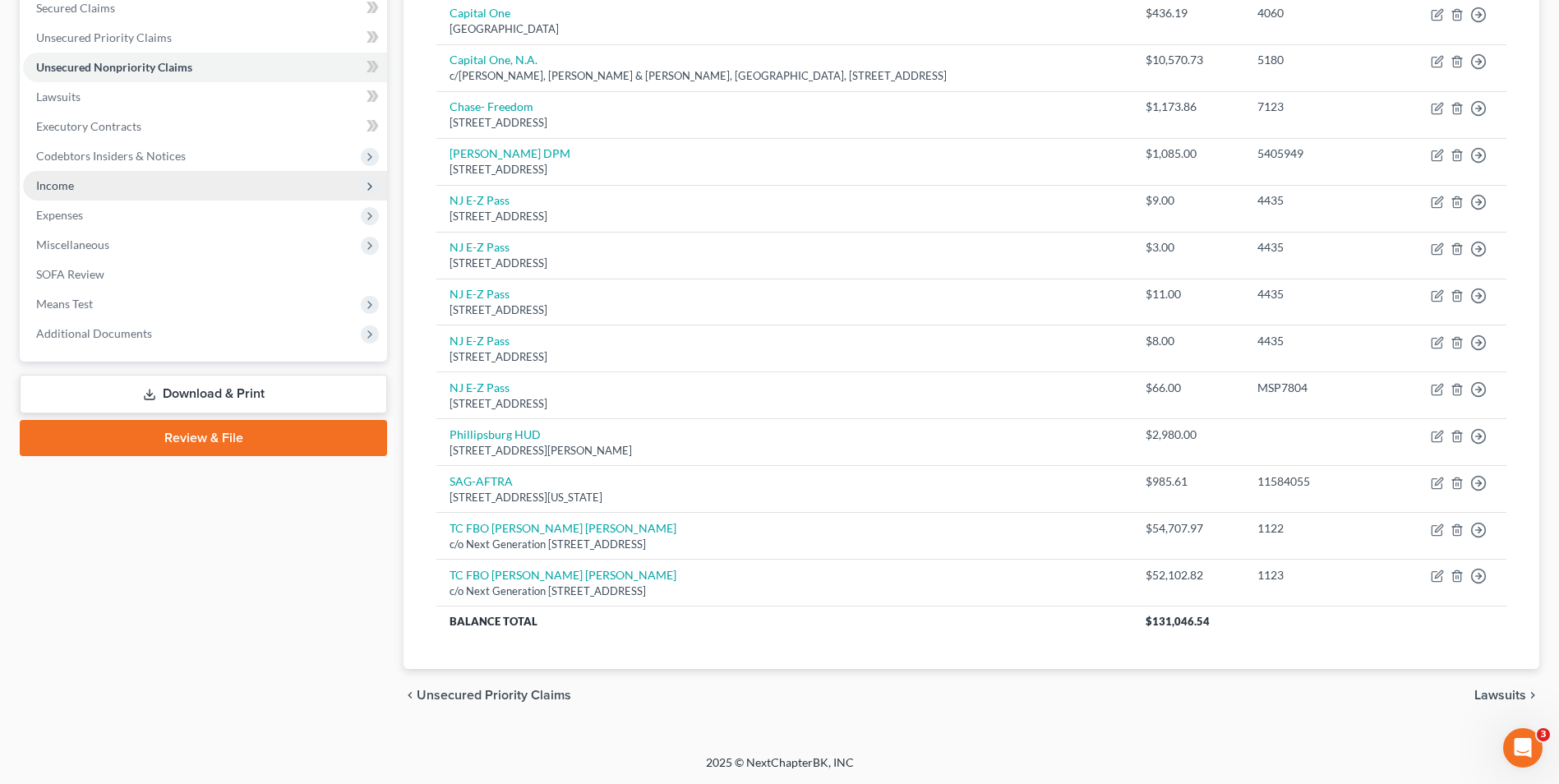
click at [81, 183] on span "Income" at bounding box center [205, 186] width 364 height 30
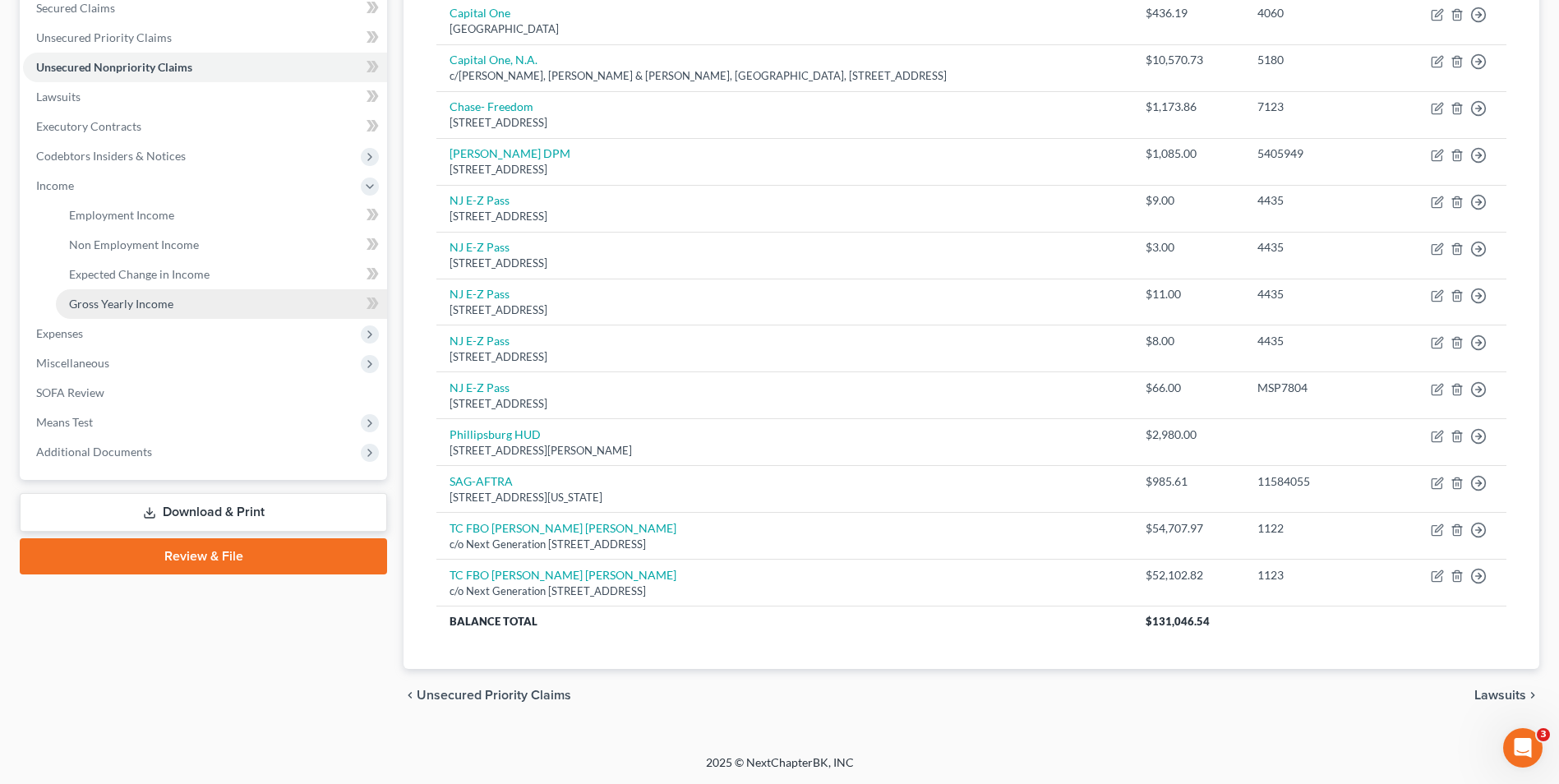
click at [134, 298] on span "Gross Yearly Income" at bounding box center [121, 304] width 105 height 14
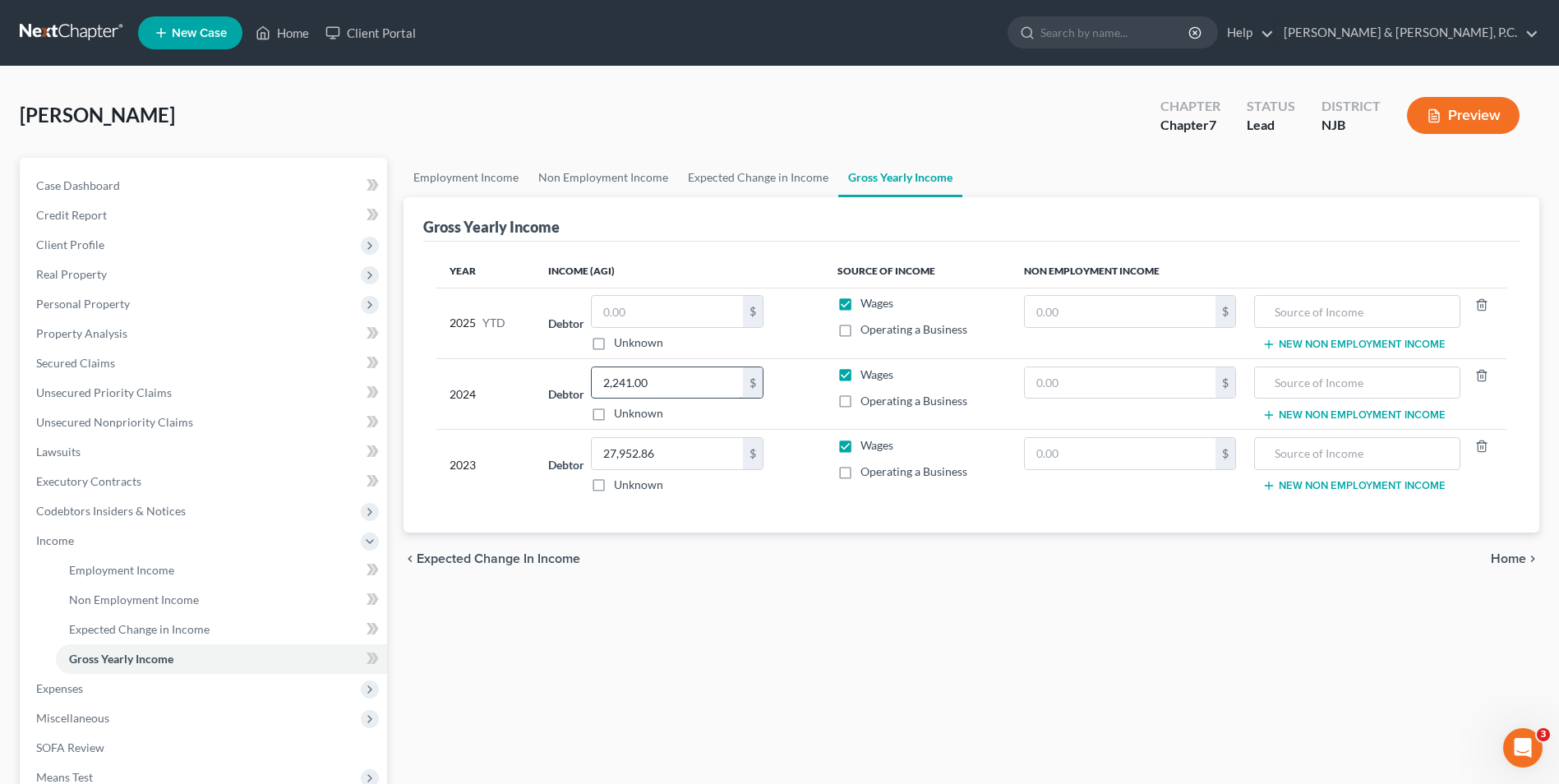
click at [673, 389] on input "2,241.00" at bounding box center [668, 383] width 151 height 32
type input "15,328.36"
click at [704, 522] on div "Year Income (AGI) Source of Income Non Employment Income 2025 YTD Debtor $ Unkn…" at bounding box center [971, 387] width 1096 height 291
click at [660, 454] on input "27,952.86" at bounding box center [668, 454] width 151 height 32
type input "29,204.92"
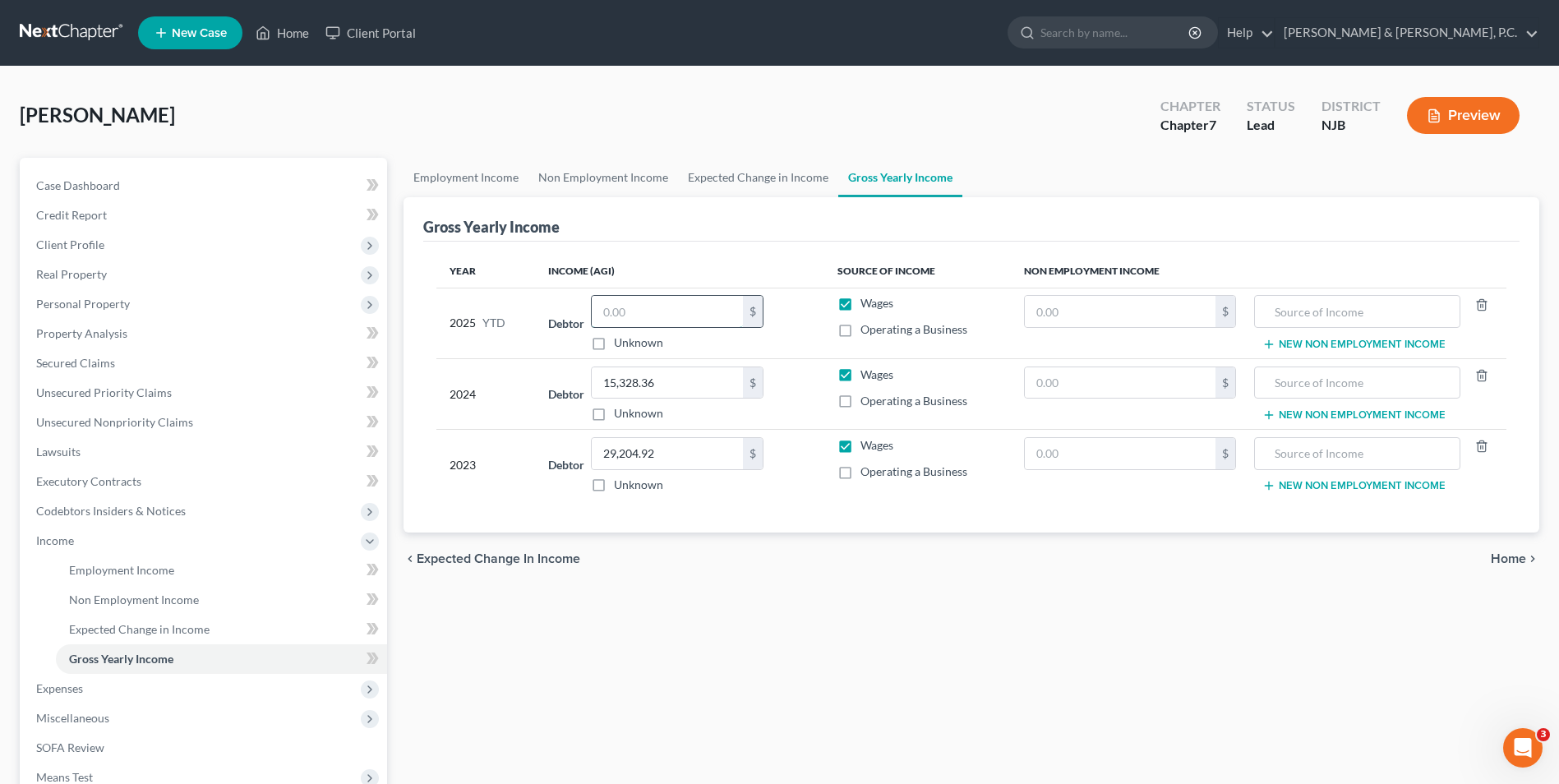
click at [672, 318] on input "text" at bounding box center [668, 312] width 151 height 32
type input "10,243.77"
click at [861, 331] on label "Operating a Business" at bounding box center [914, 329] width 107 height 17
click at [867, 331] on input "Operating a Business" at bounding box center [872, 327] width 11 height 11
checkbox input "true"
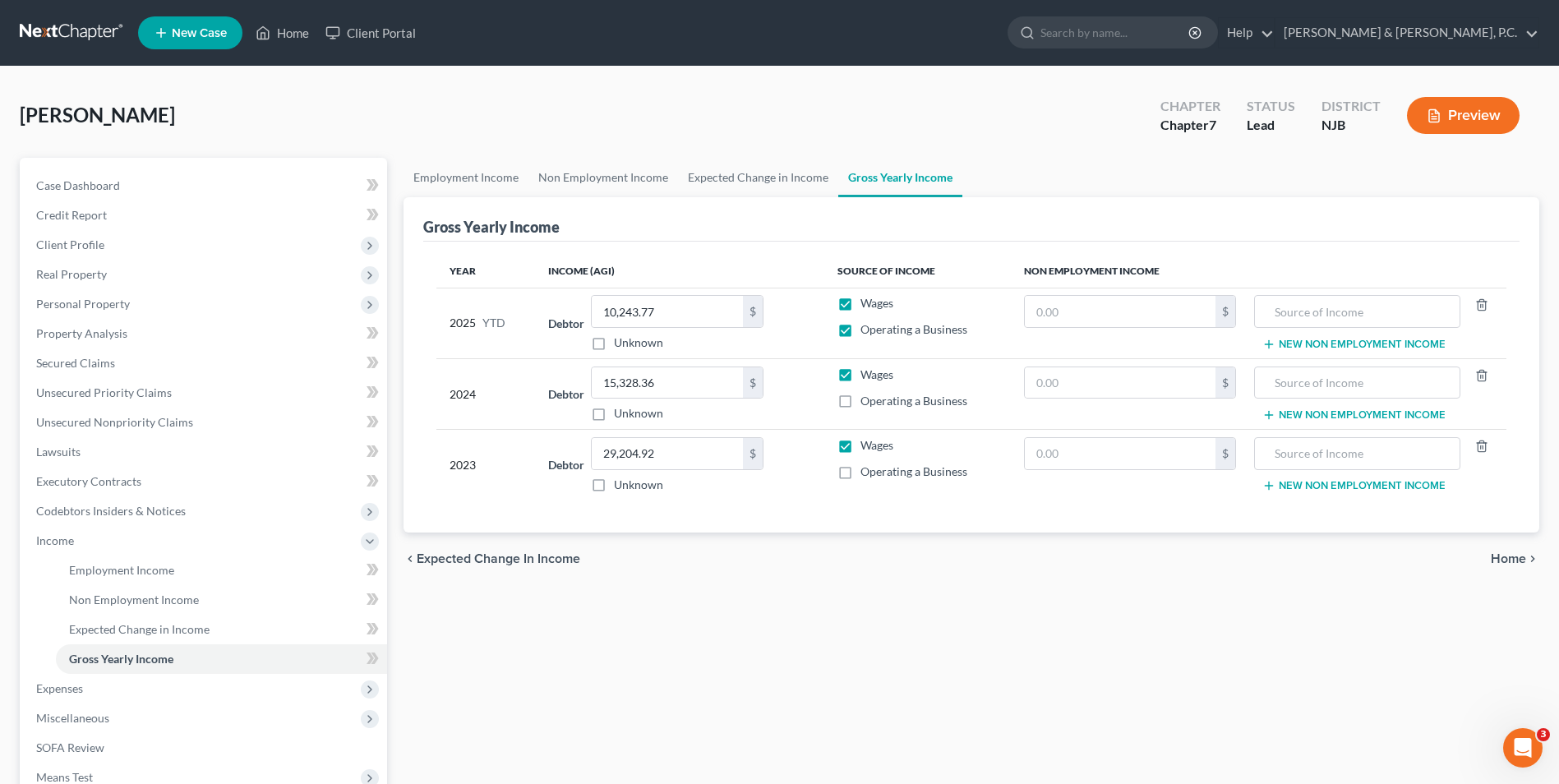
click at [861, 402] on label "Operating a Business" at bounding box center [914, 400] width 107 height 17
click at [867, 402] on input "Operating a Business" at bounding box center [872, 398] width 11 height 11
checkbox input "true"
click at [861, 474] on label "Operating a Business" at bounding box center [914, 471] width 107 height 17
click at [867, 474] on input "Operating a Business" at bounding box center [872, 469] width 11 height 11
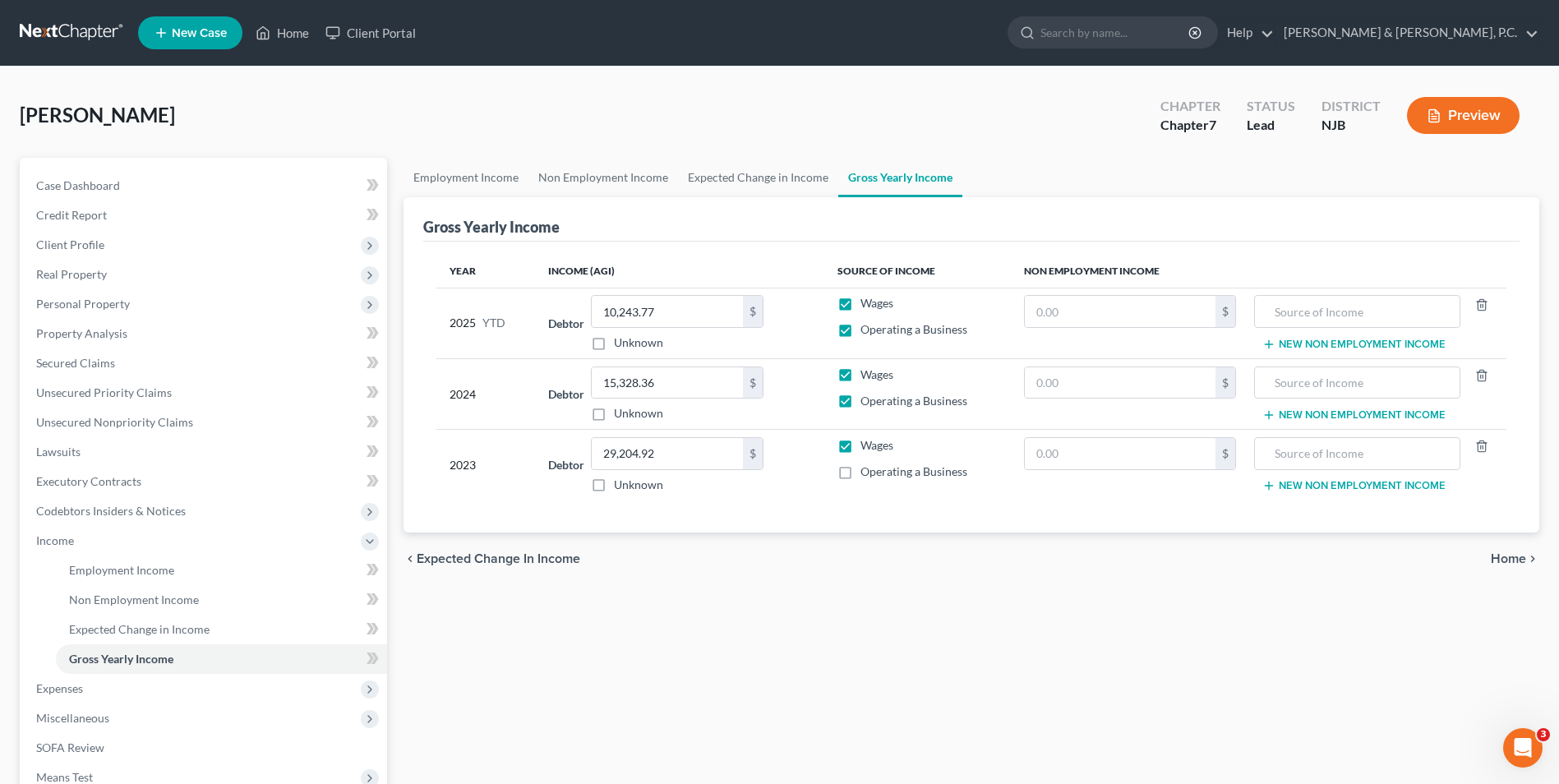
checkbox input "true"
drag, startPoint x: 848, startPoint y: 444, endPoint x: 842, endPoint y: 407, distance: 37.5
click at [861, 442] on label "Wages" at bounding box center [877, 445] width 32 height 17
click at [867, 442] on input "Wages" at bounding box center [872, 442] width 11 height 11
checkbox input "false"
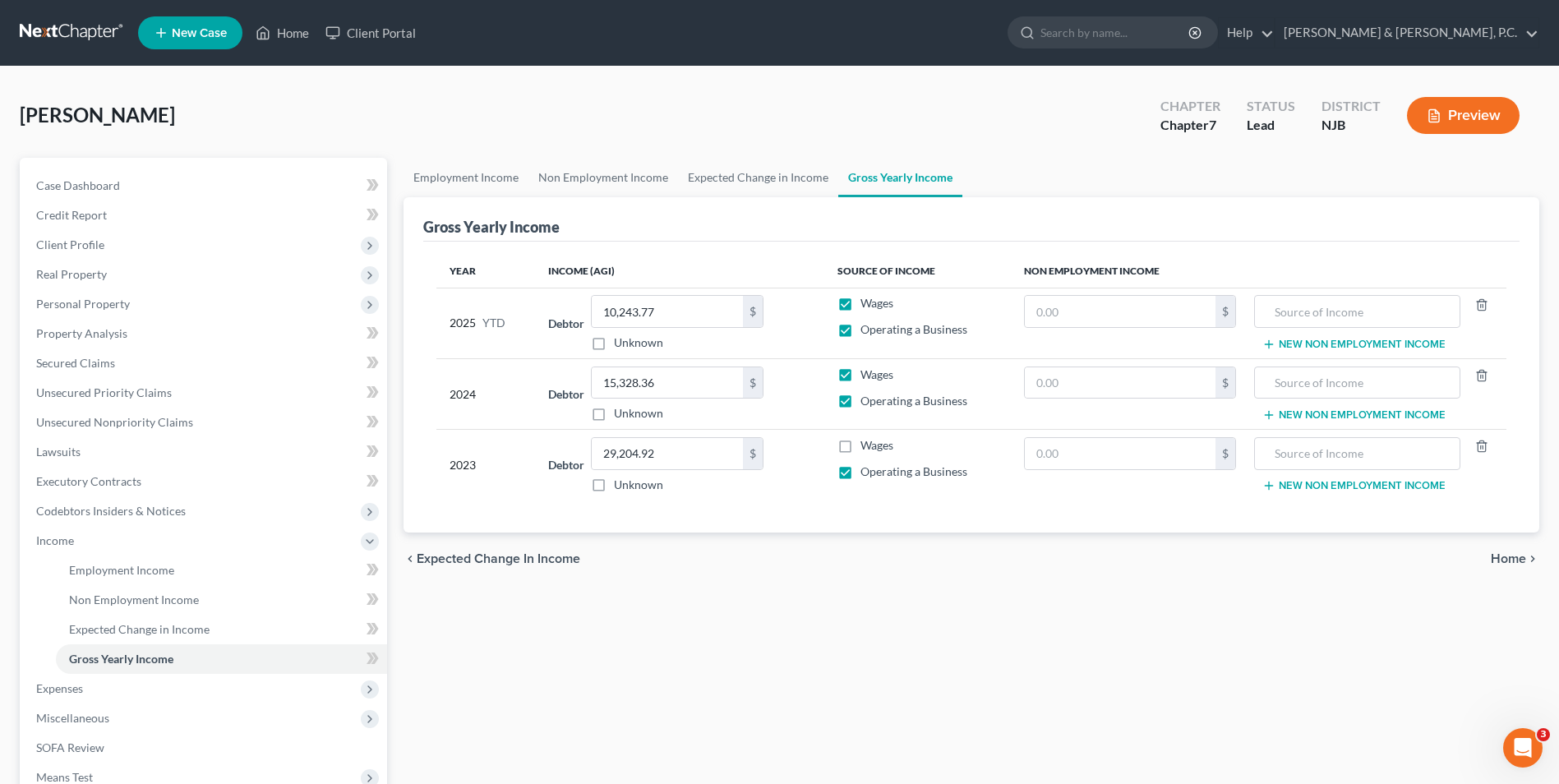
click at [861, 373] on label "Wages" at bounding box center [877, 374] width 32 height 17
click at [867, 373] on input "Wages" at bounding box center [872, 371] width 11 height 11
checkbox input "false"
click at [861, 300] on label "Wages" at bounding box center [877, 303] width 32 height 17
click at [867, 300] on input "Wages" at bounding box center [872, 300] width 11 height 11
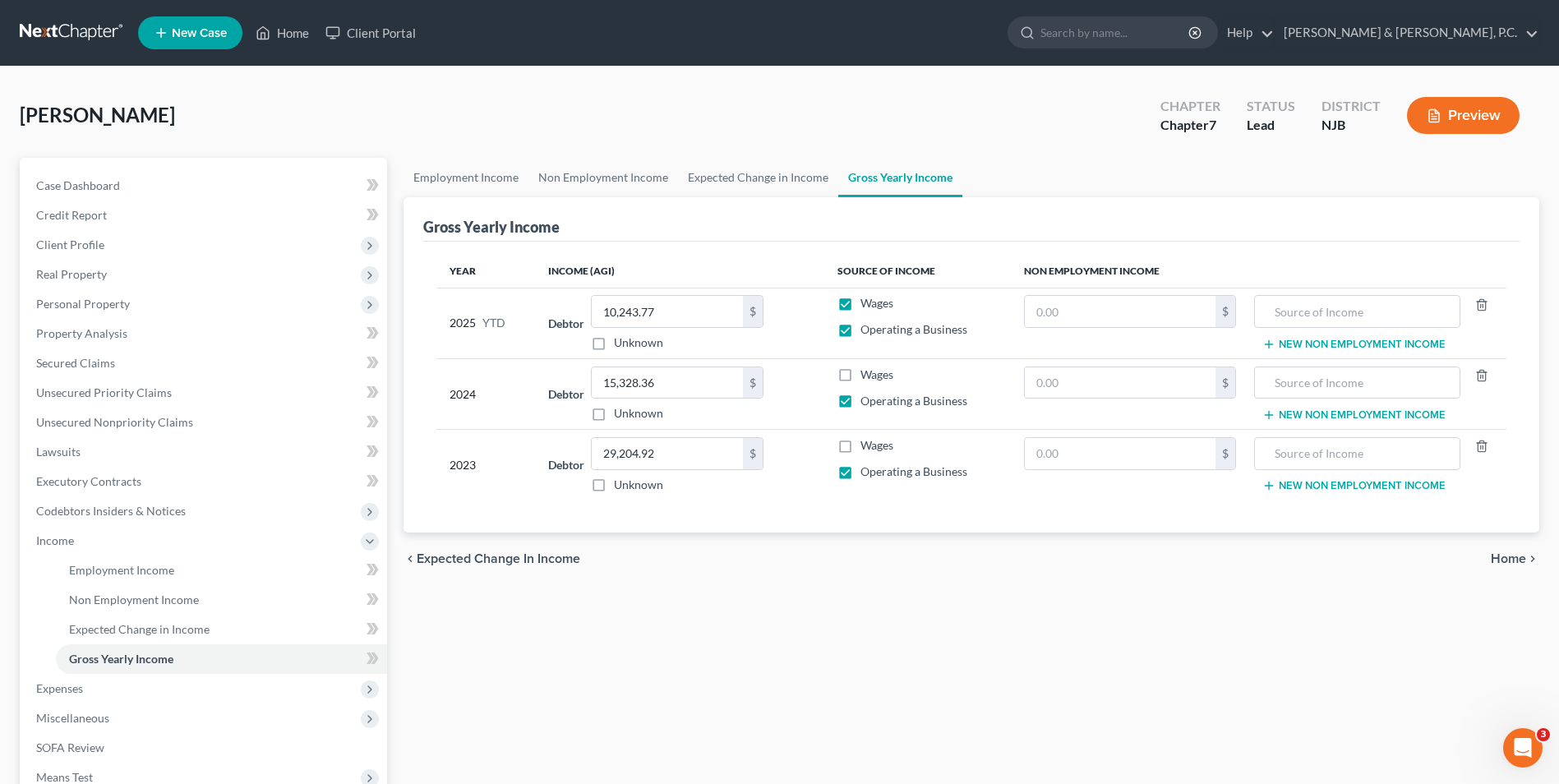
checkbox input "false"
click at [1514, 558] on span "Home" at bounding box center [1509, 558] width 35 height 13
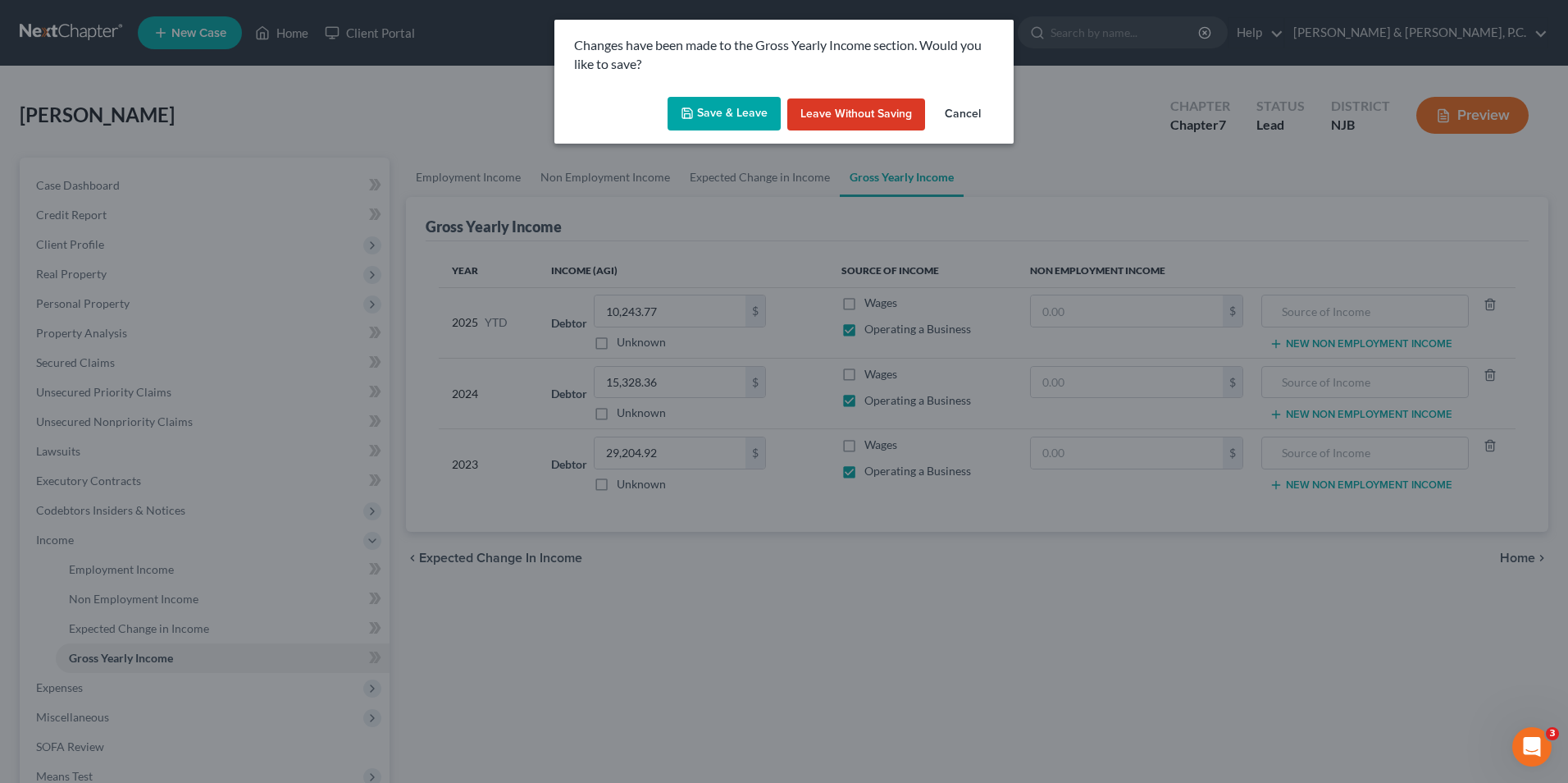
click at [723, 99] on button "Save & Leave" at bounding box center [724, 113] width 113 height 34
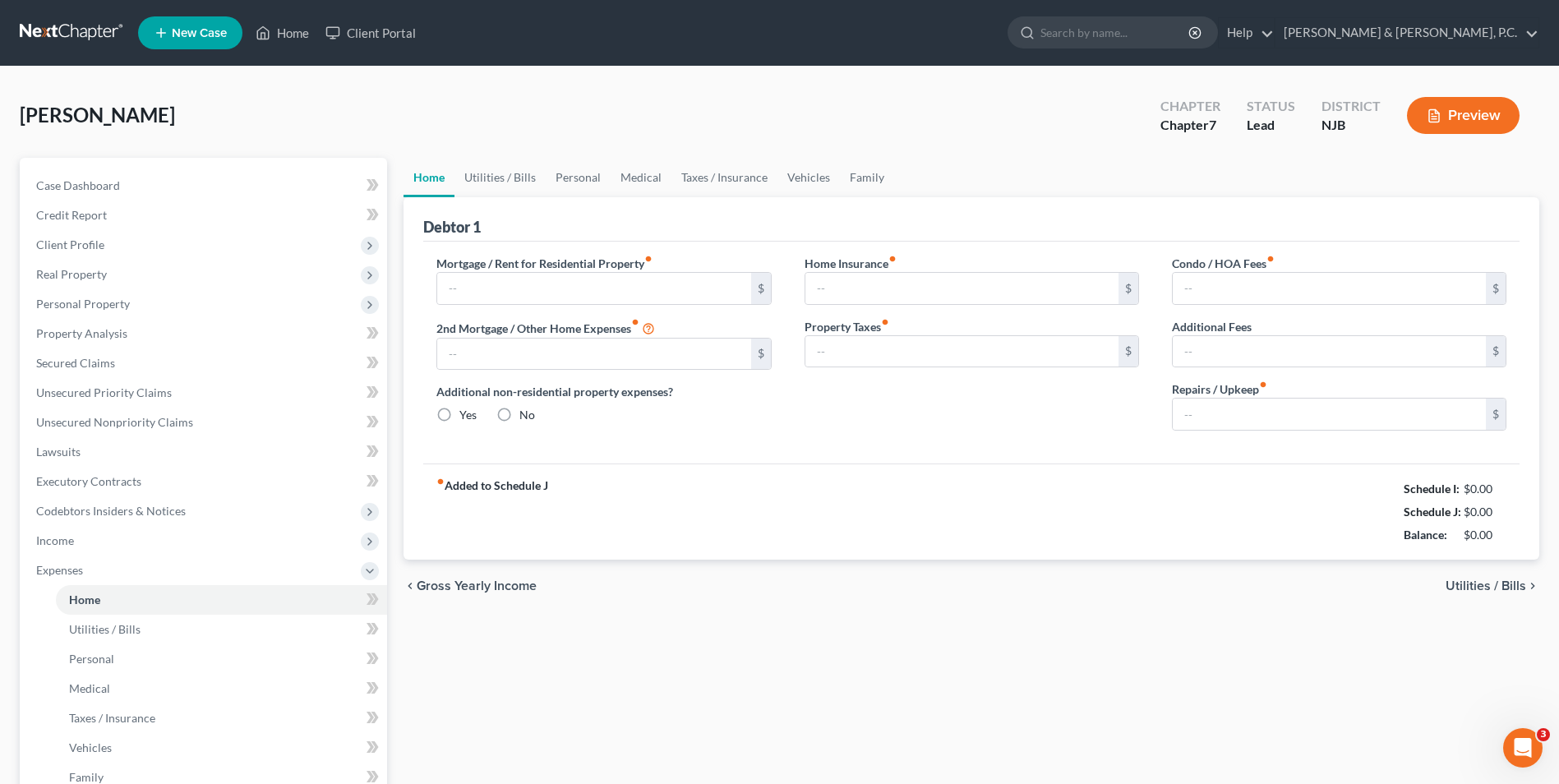
type input "298.00"
type input "0.00"
radio input "true"
type input "10.00"
type input "0.00"
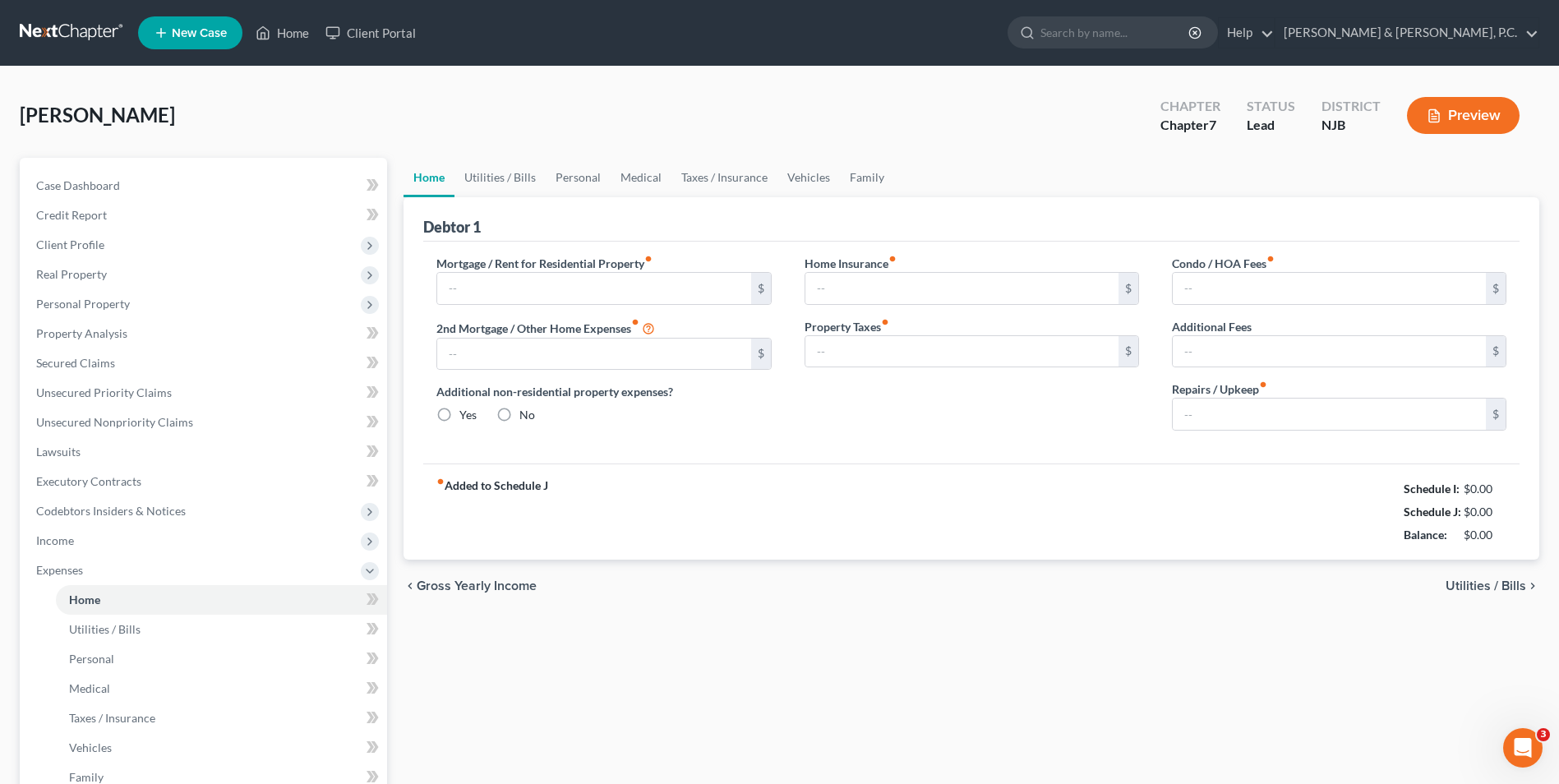
type input "0.00"
type input "100.00"
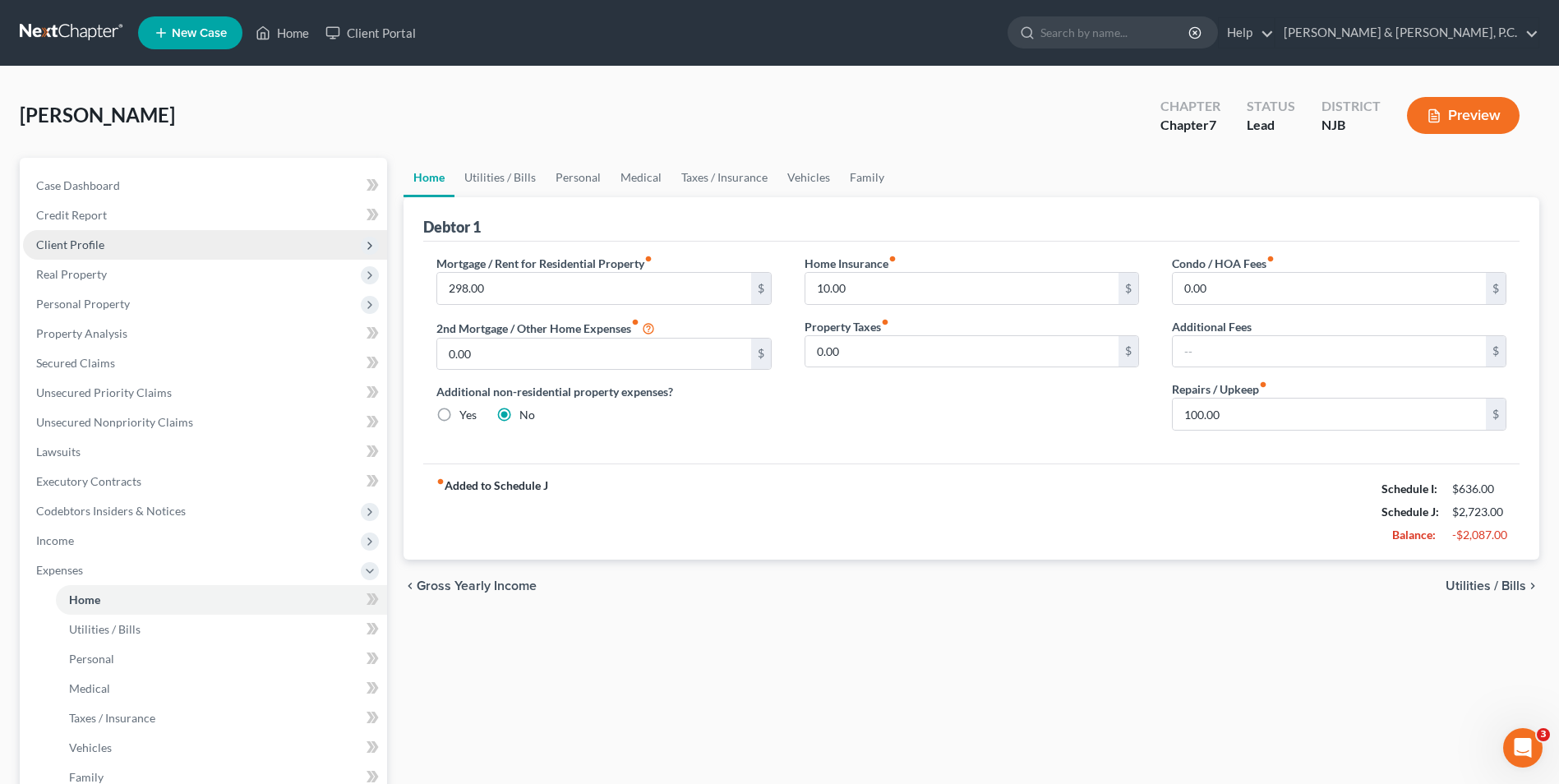
click at [95, 243] on span "Client Profile" at bounding box center [70, 244] width 69 height 14
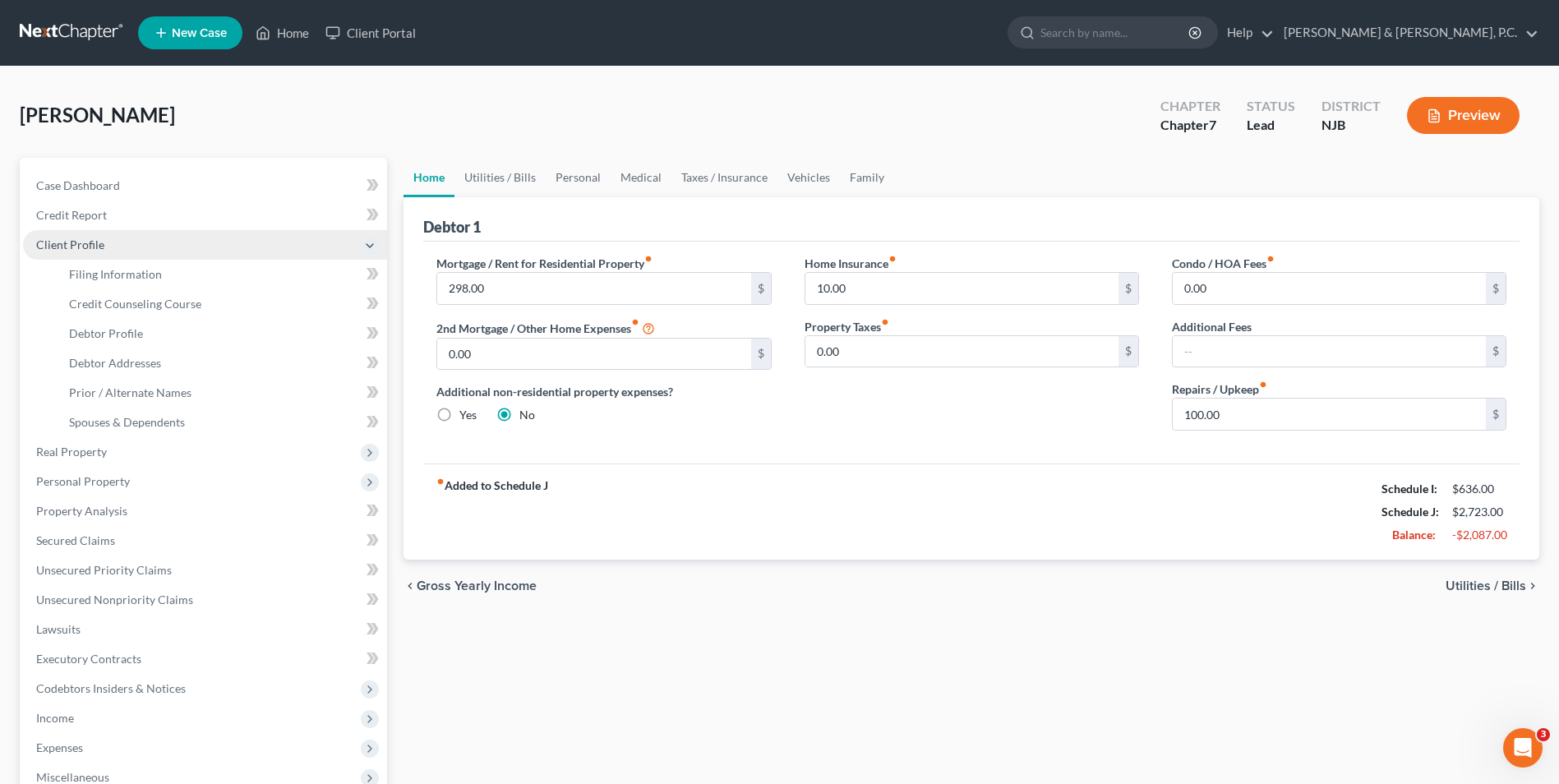
click at [103, 244] on span "Client Profile" at bounding box center [205, 245] width 364 height 30
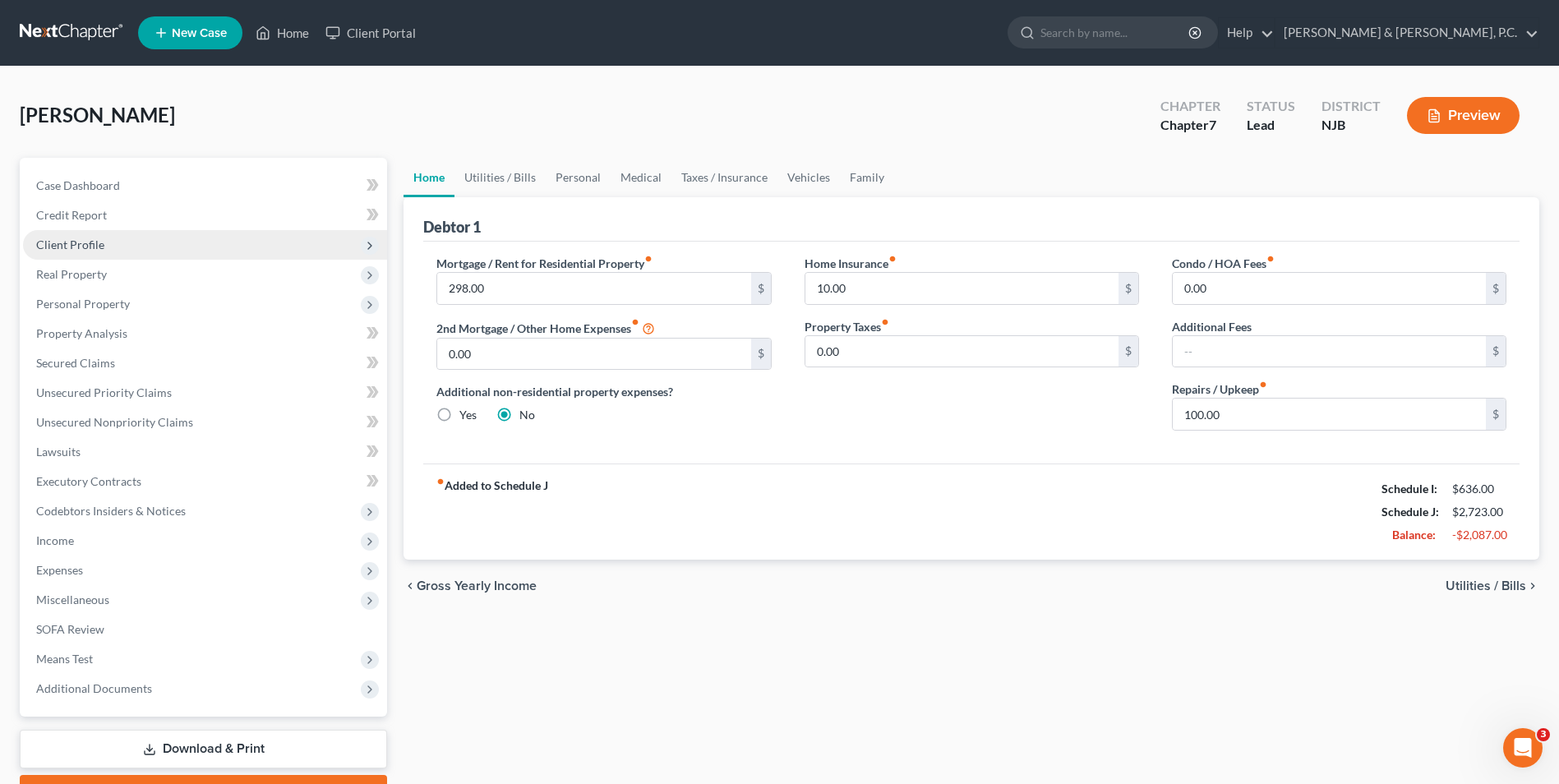
click at [76, 250] on span "Client Profile" at bounding box center [70, 244] width 69 height 14
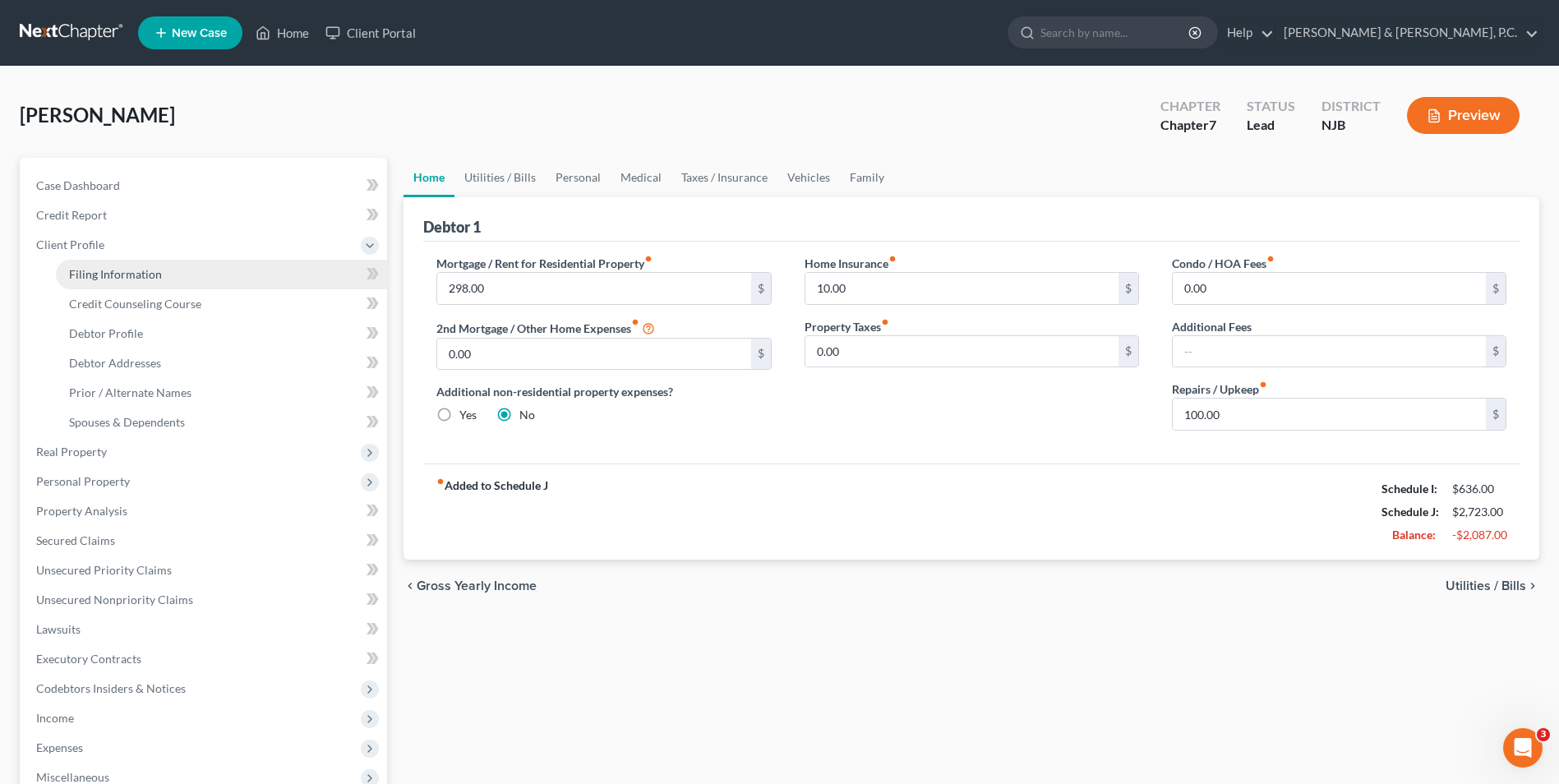
click at [104, 281] on link "Filing Information" at bounding box center [221, 275] width 331 height 30
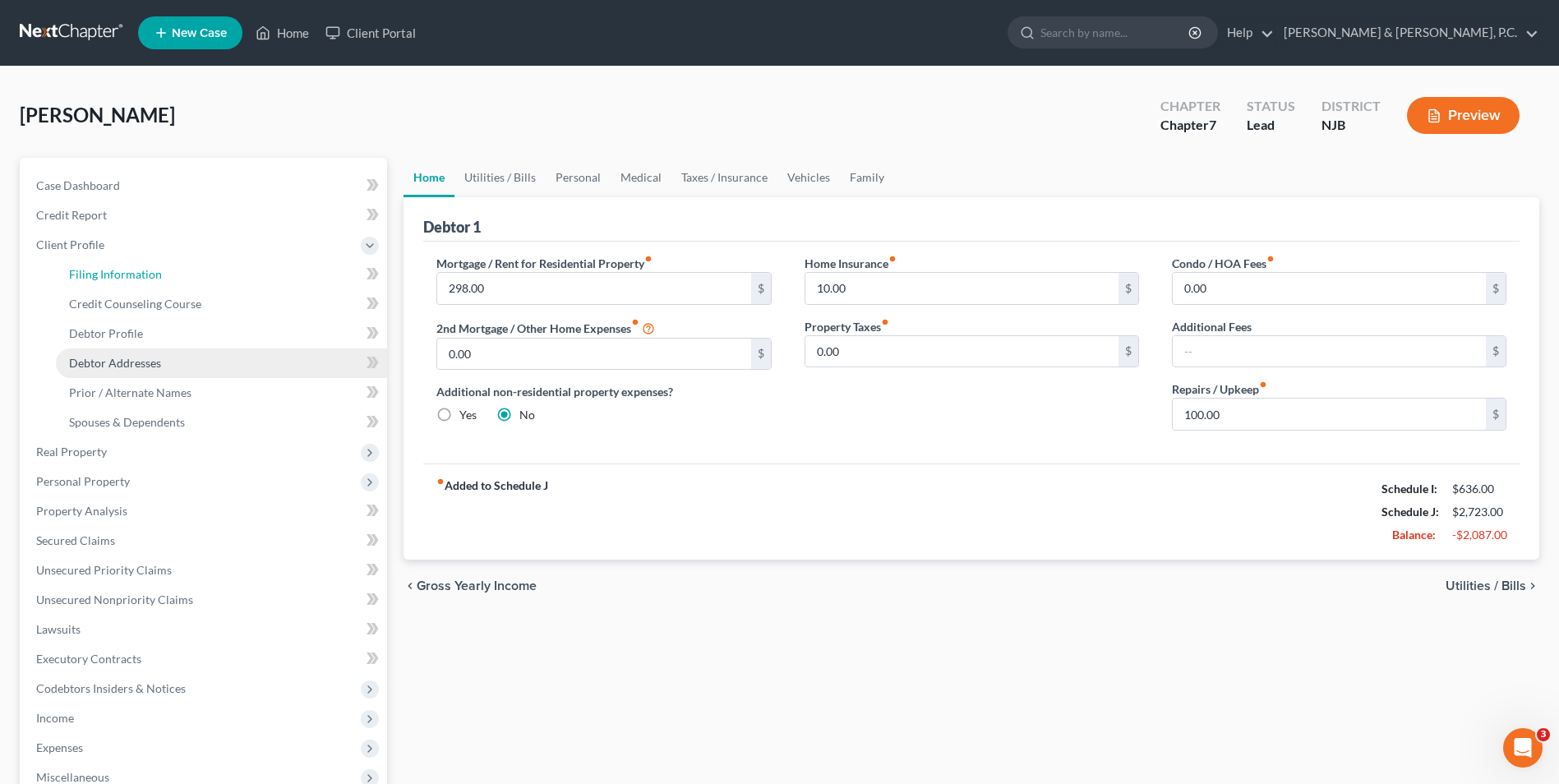
select select "1"
select select "0"
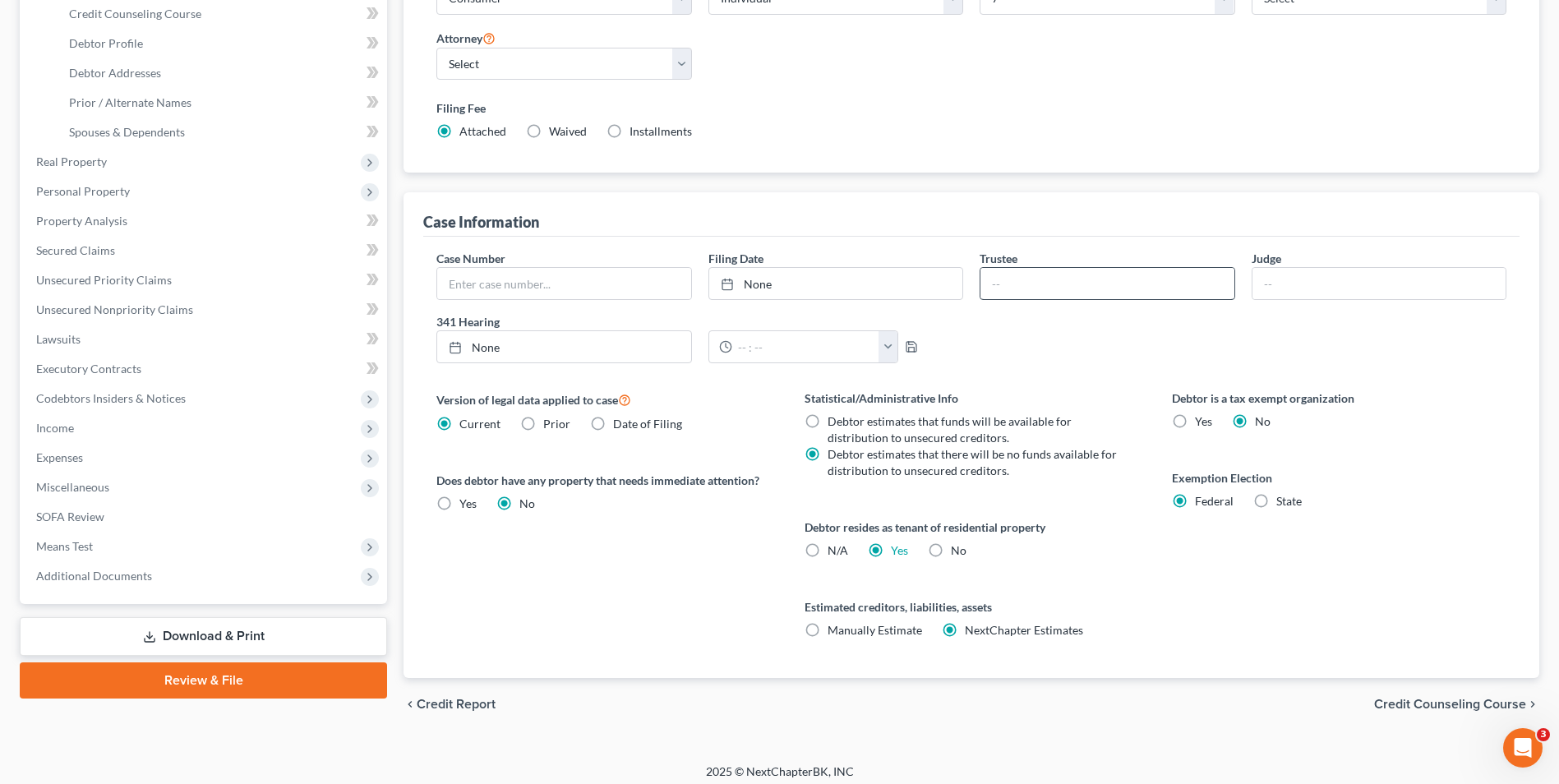
scroll to position [299, 0]
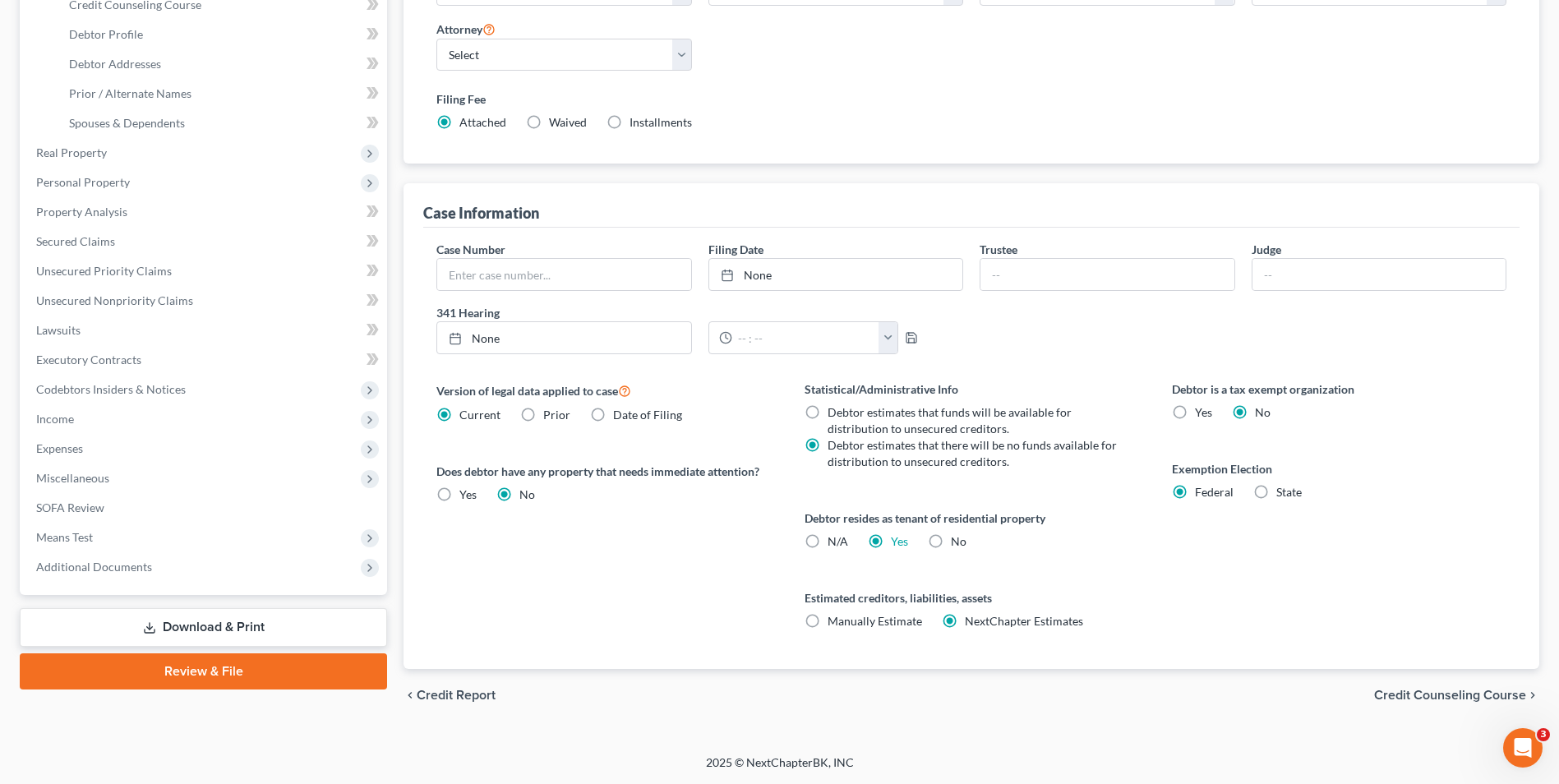
click at [1448, 694] on span "Credit Counseling Course" at bounding box center [1450, 694] width 152 height 13
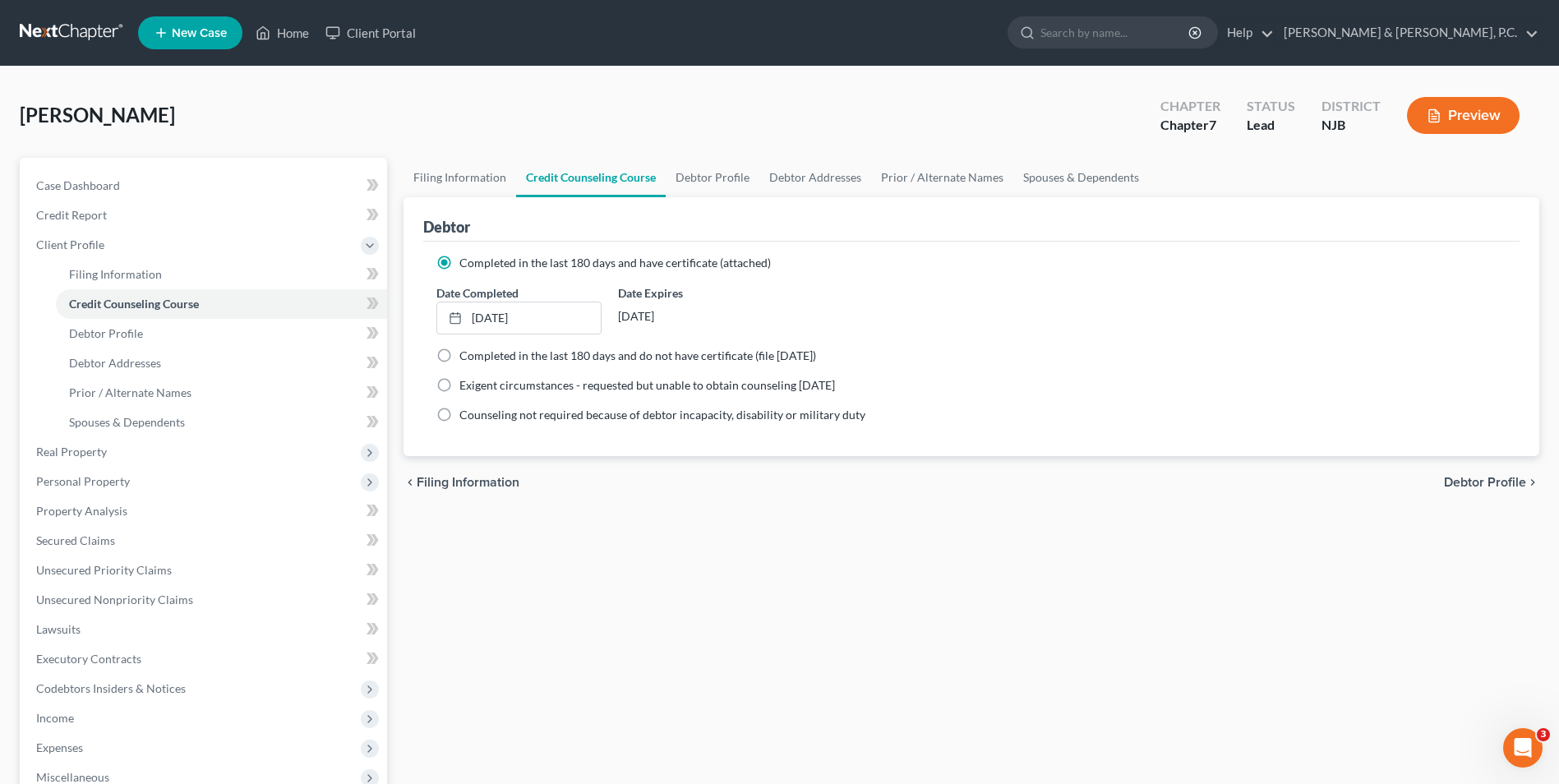
click at [1456, 483] on span "Debtor Profile" at bounding box center [1485, 482] width 83 height 13
select select "2"
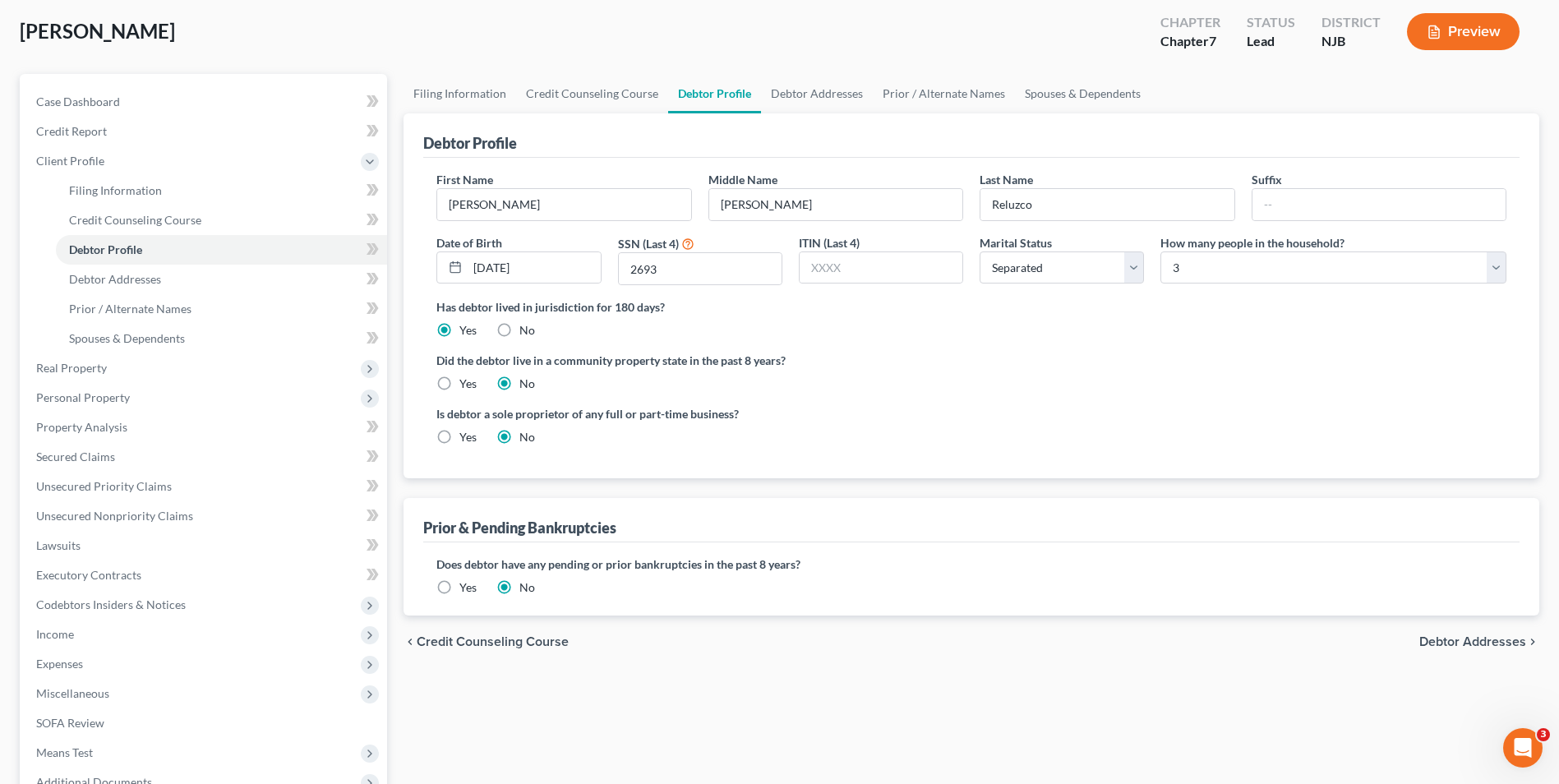
scroll to position [83, 0]
click at [1483, 647] on span "Debtor Addresses" at bounding box center [1473, 643] width 107 height 13
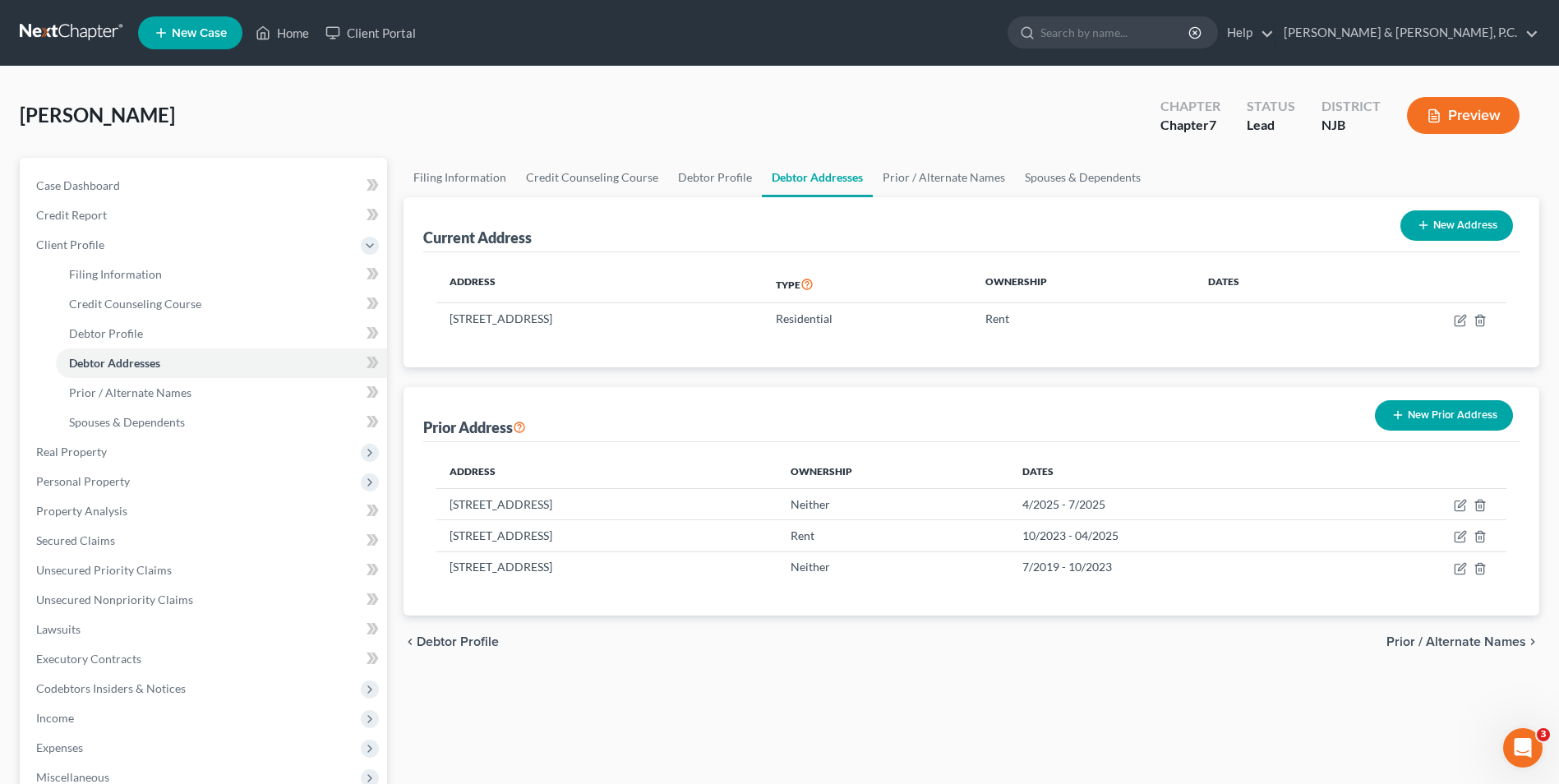
click at [1468, 643] on span "Prior / Alternate Names" at bounding box center [1456, 641] width 140 height 13
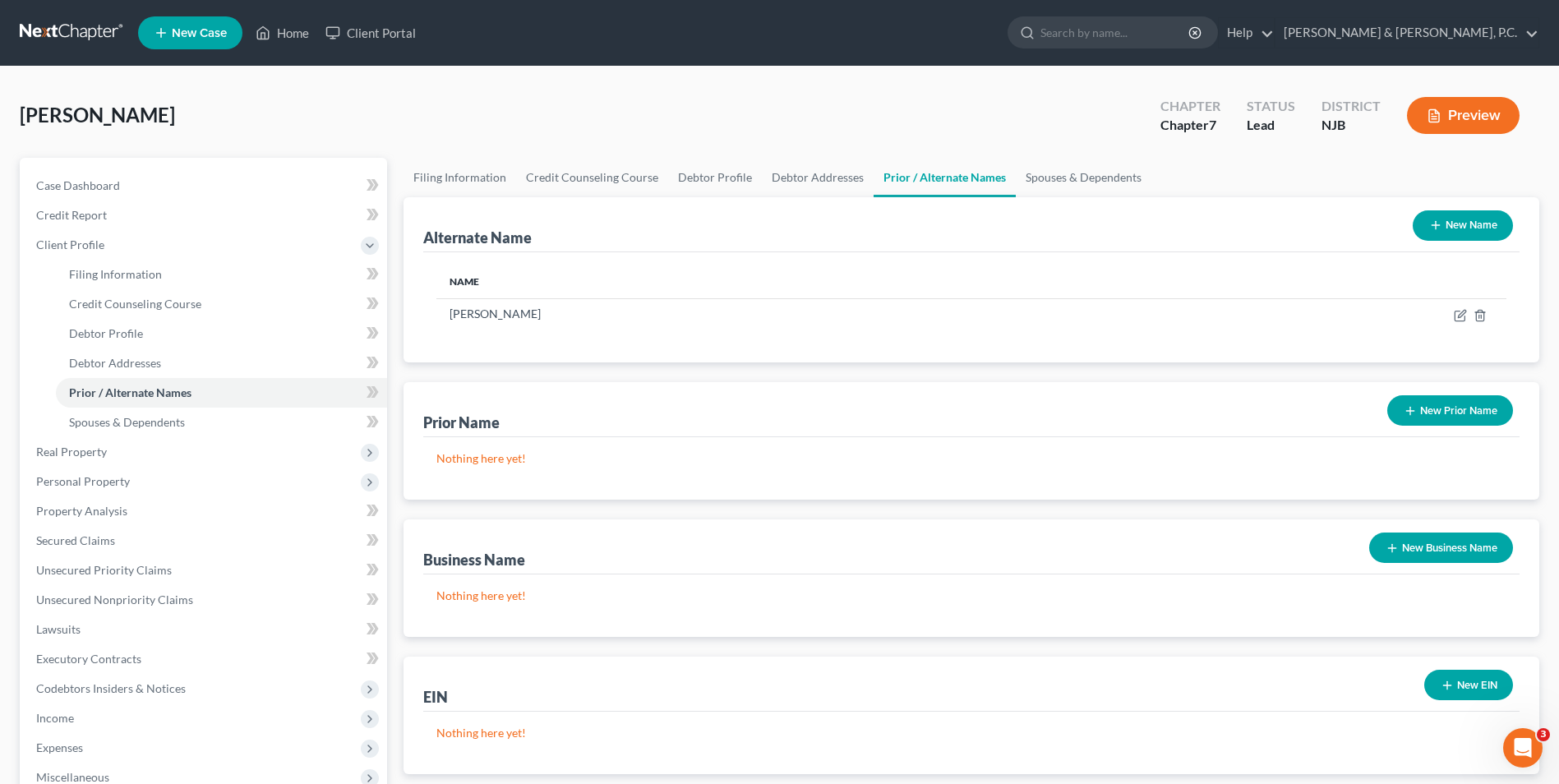
click at [1457, 419] on button "New Prior Name" at bounding box center [1450, 410] width 126 height 31
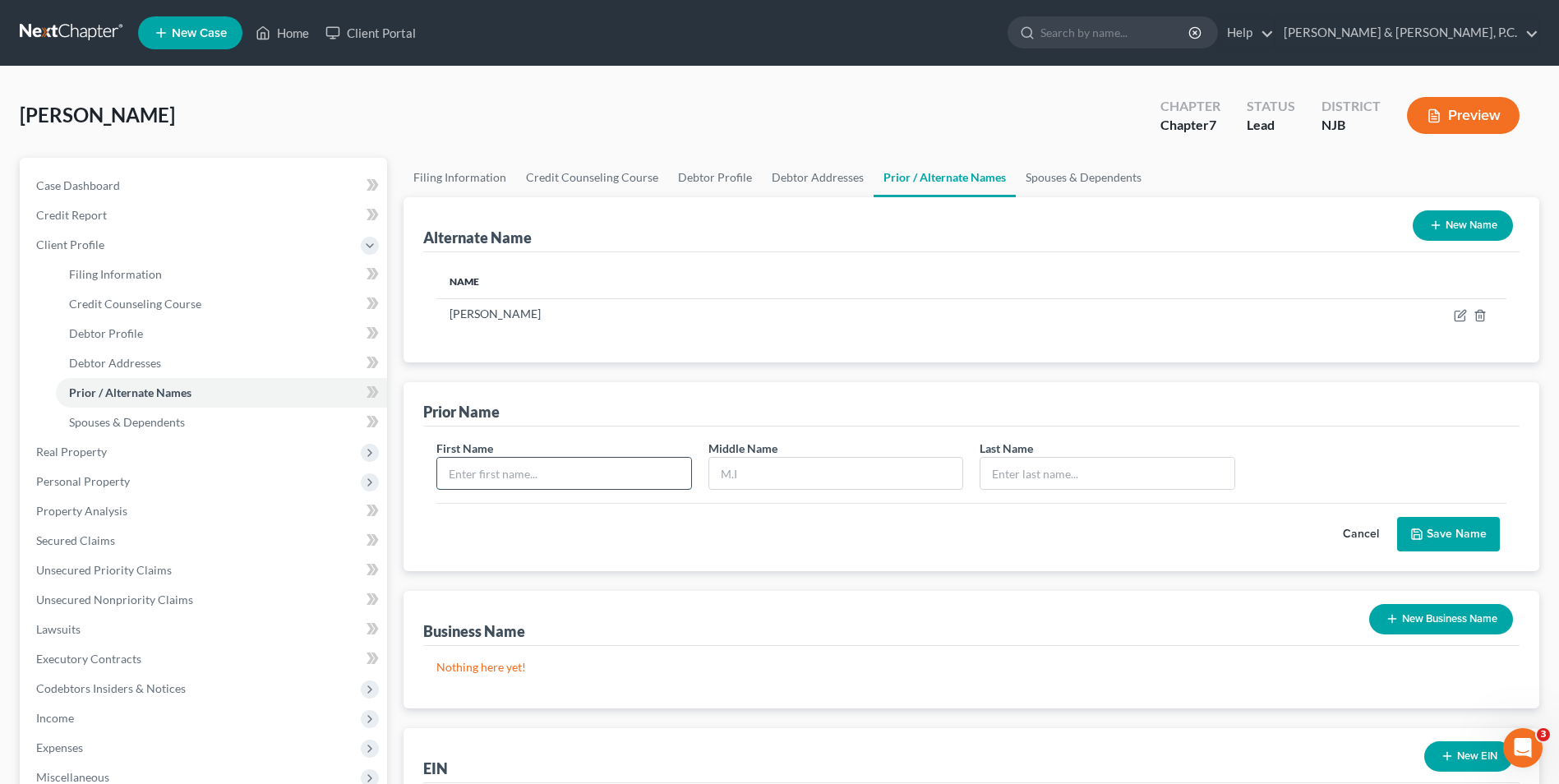
click at [611, 471] on input "text" at bounding box center [564, 473] width 253 height 32
type input "[PERSON_NAME]"
click at [733, 472] on input "text" at bounding box center [836, 473] width 253 height 32
type input "E."
type input "[PERSON_NAME]"
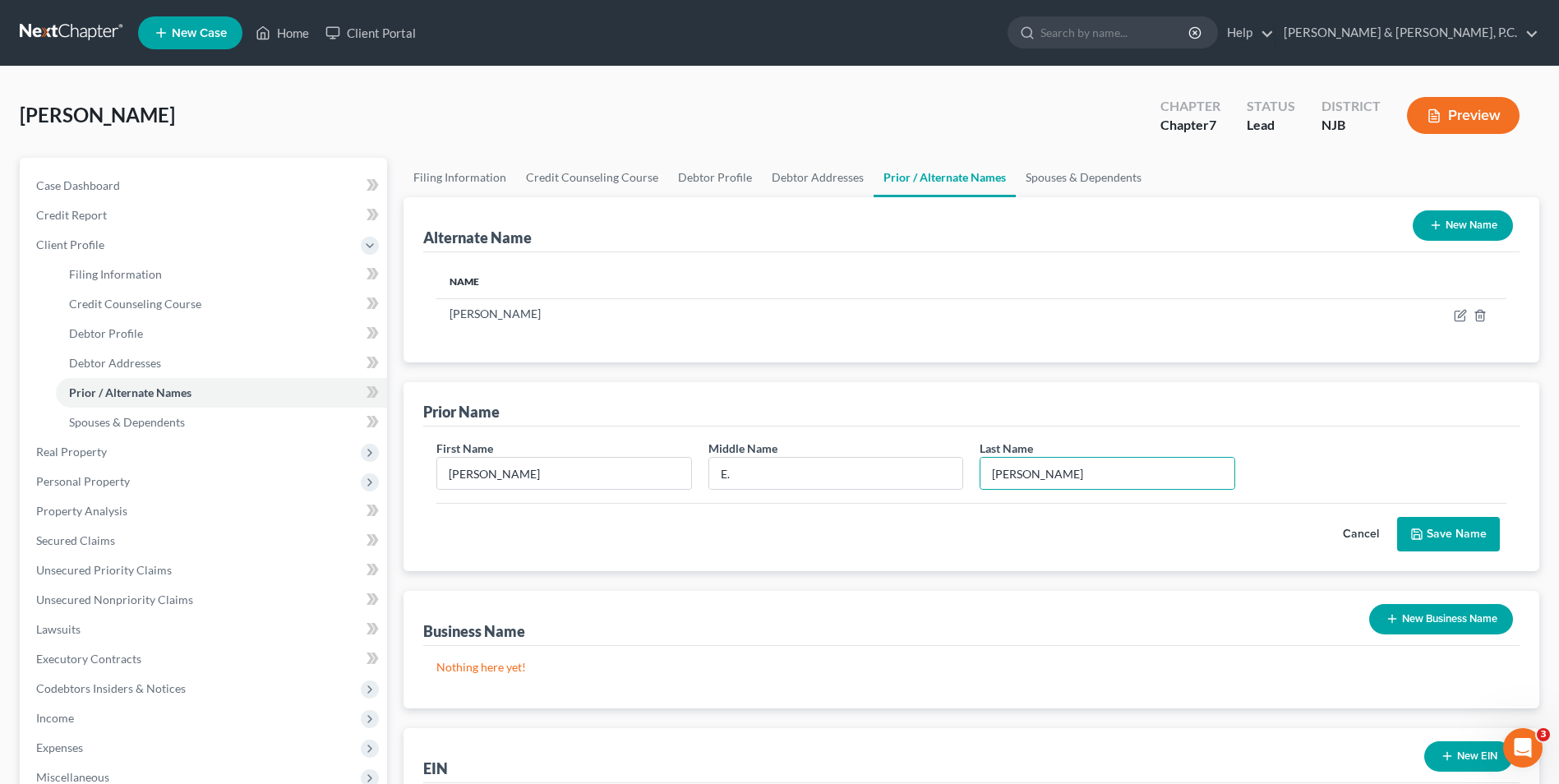
click at [1472, 532] on button "Save Name" at bounding box center [1448, 534] width 103 height 34
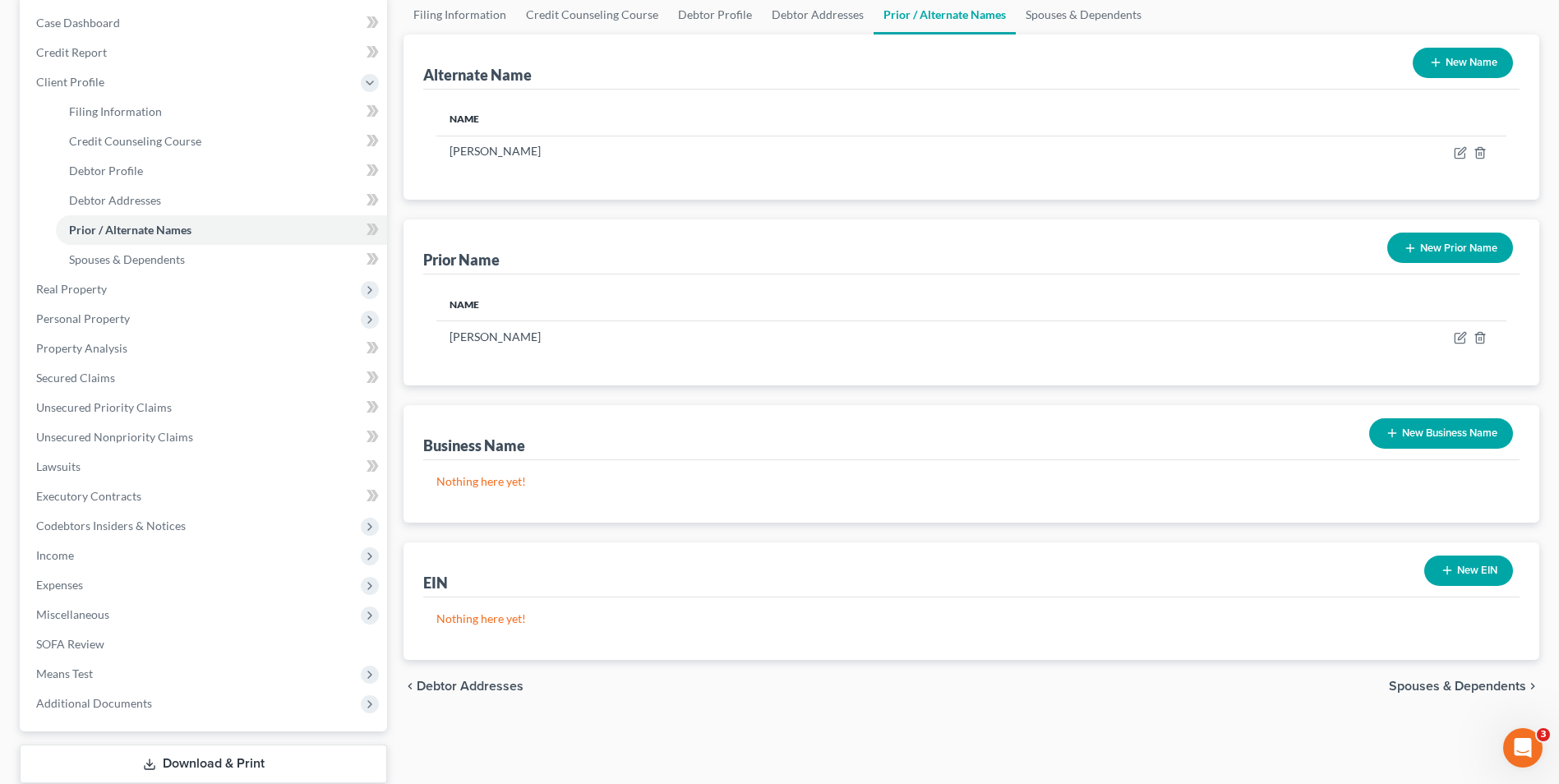
scroll to position [164, 0]
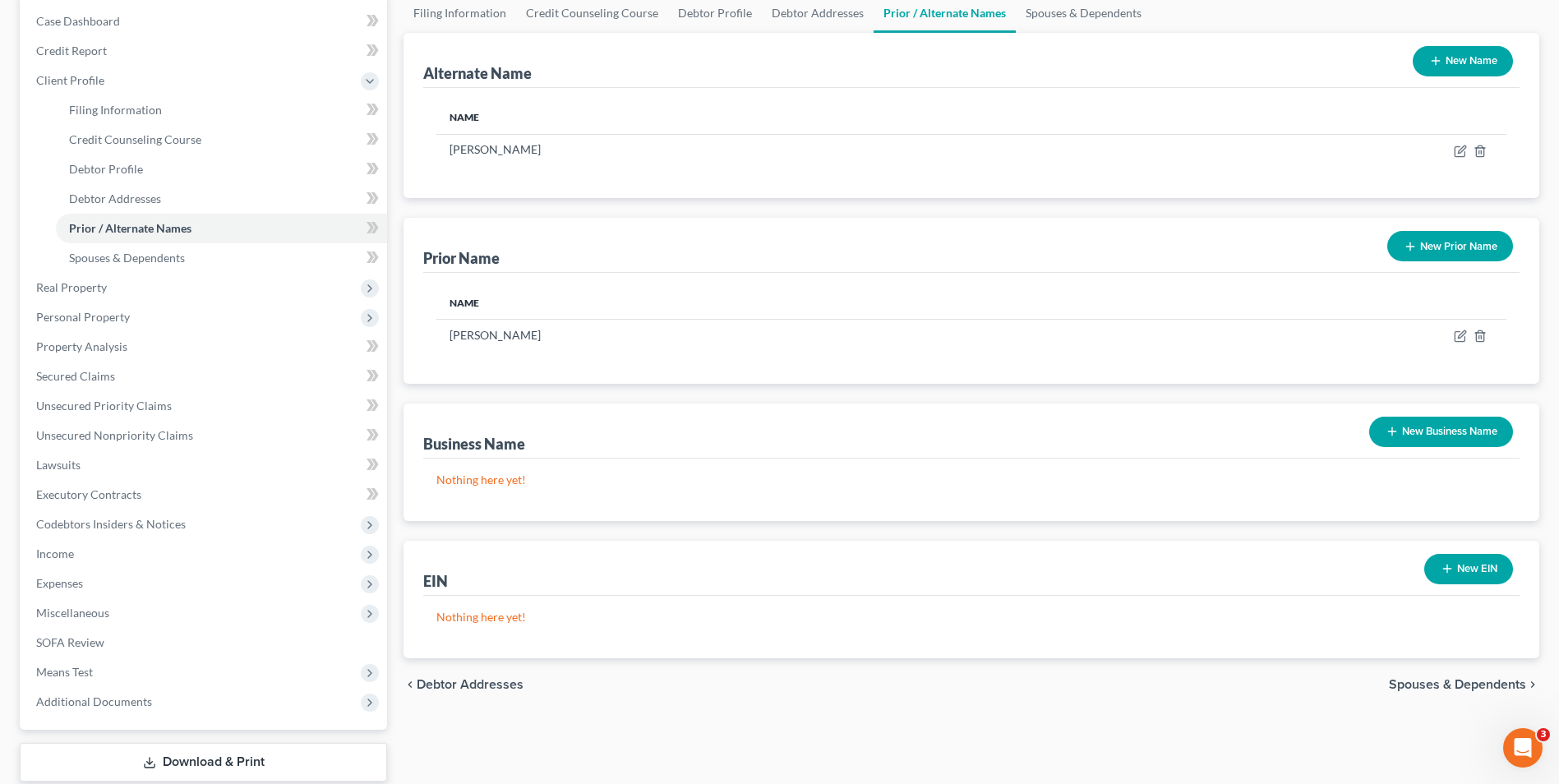
click at [1482, 687] on span "Spouses & Dependents" at bounding box center [1458, 684] width 137 height 13
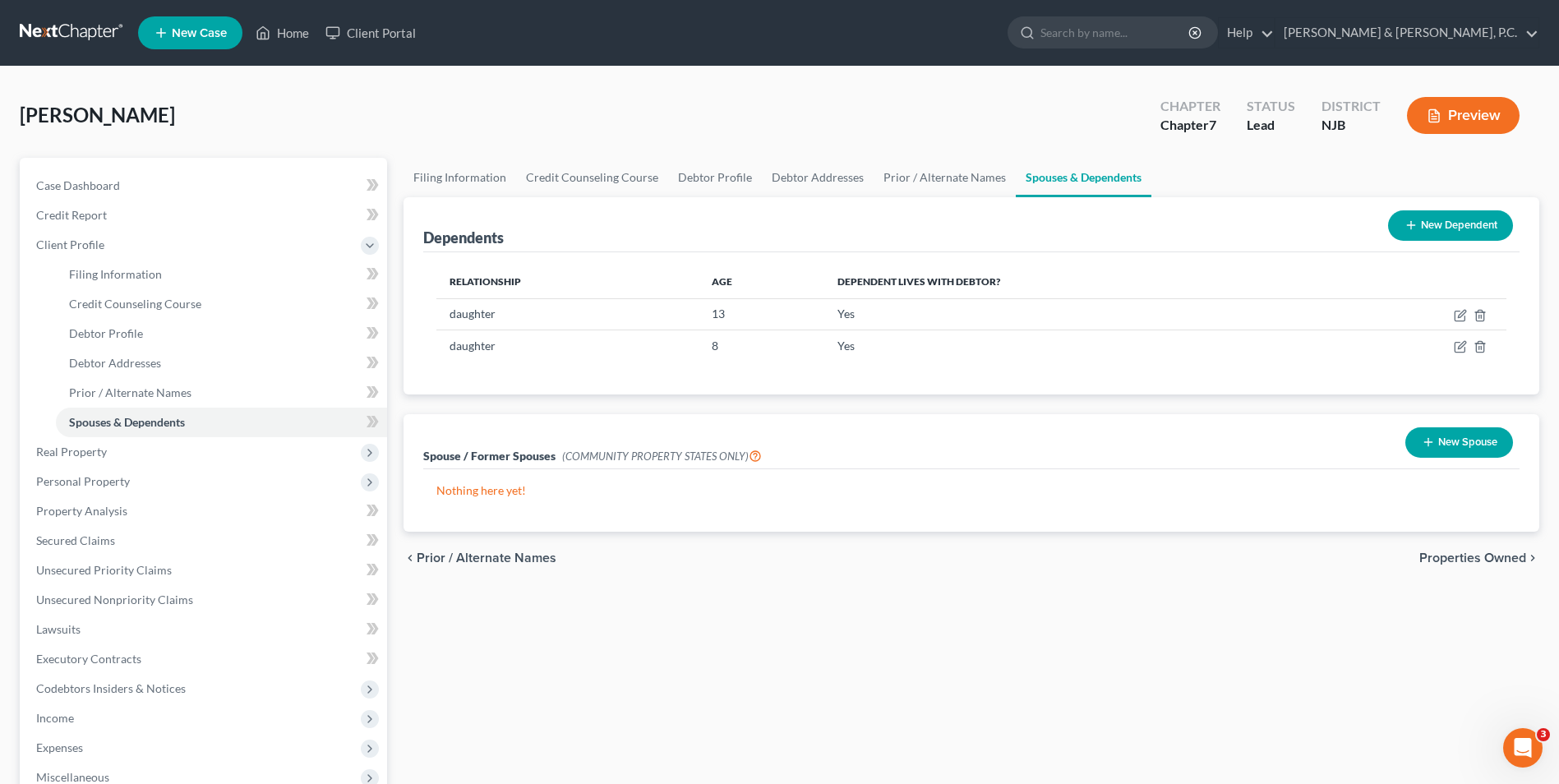
click at [1454, 557] on span "Properties Owned" at bounding box center [1473, 557] width 107 height 13
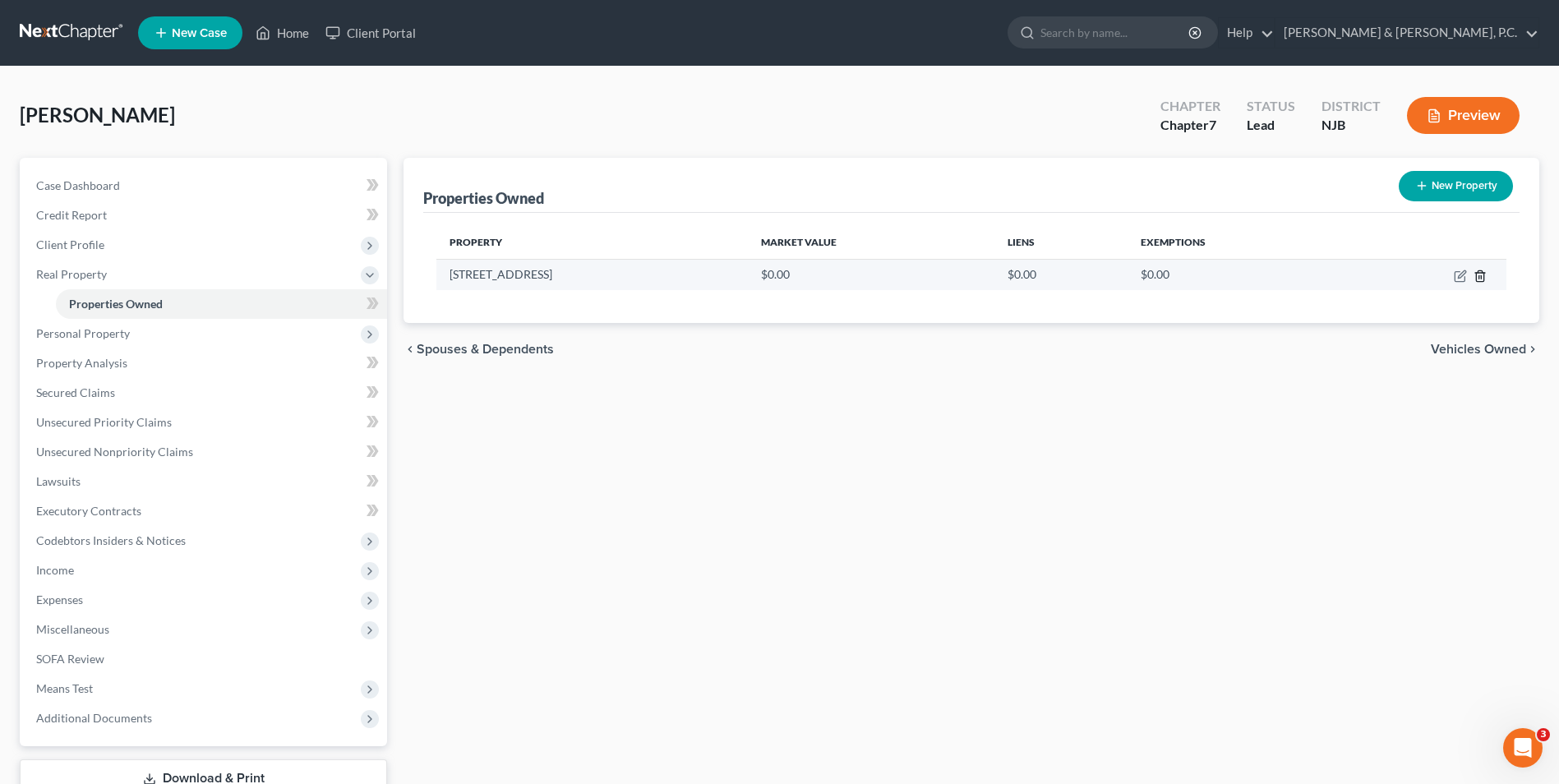
click at [1480, 276] on icon "button" at bounding box center [1480, 276] width 13 height 13
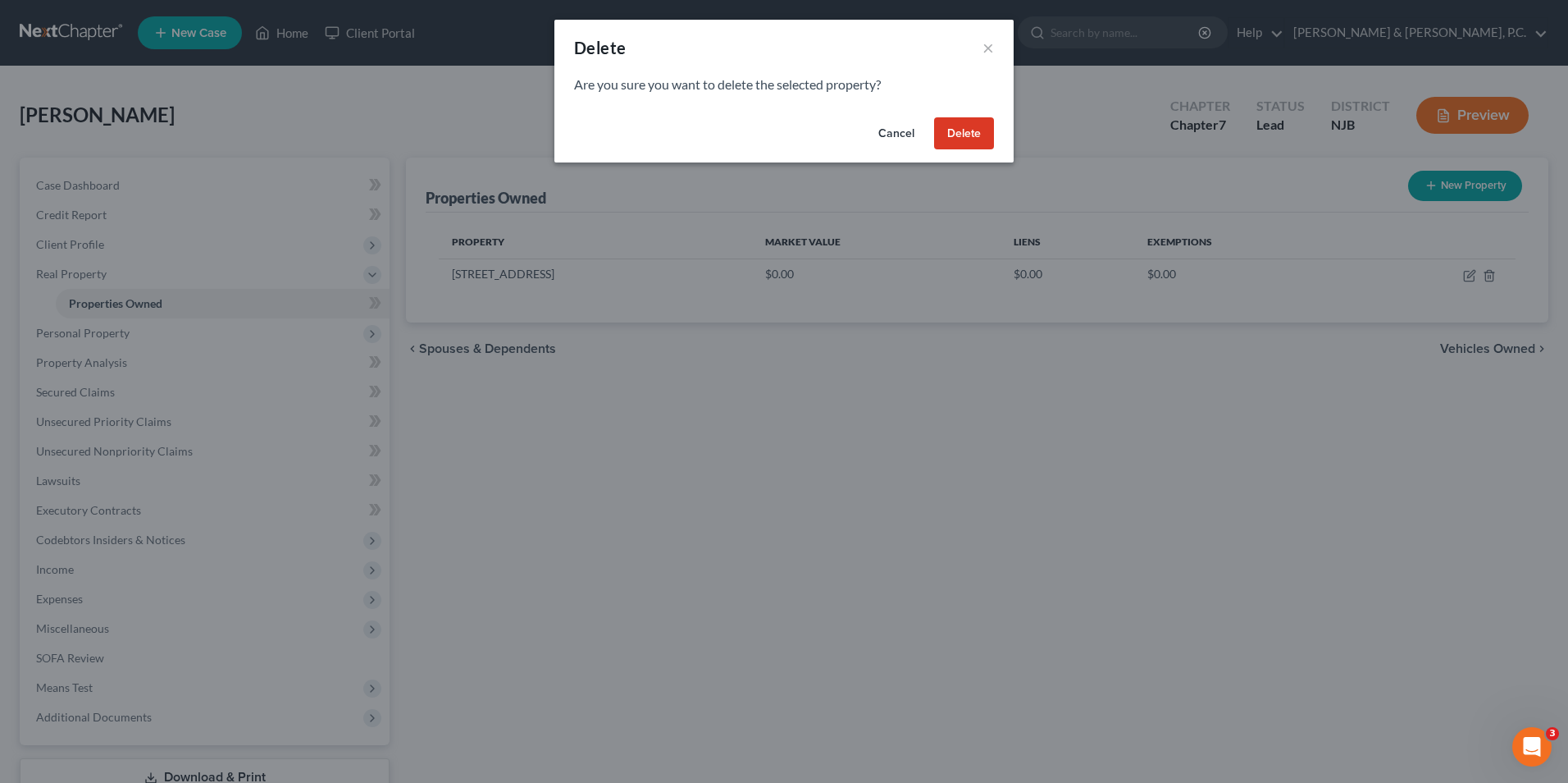
click at [961, 135] on button "Delete" at bounding box center [964, 133] width 60 height 32
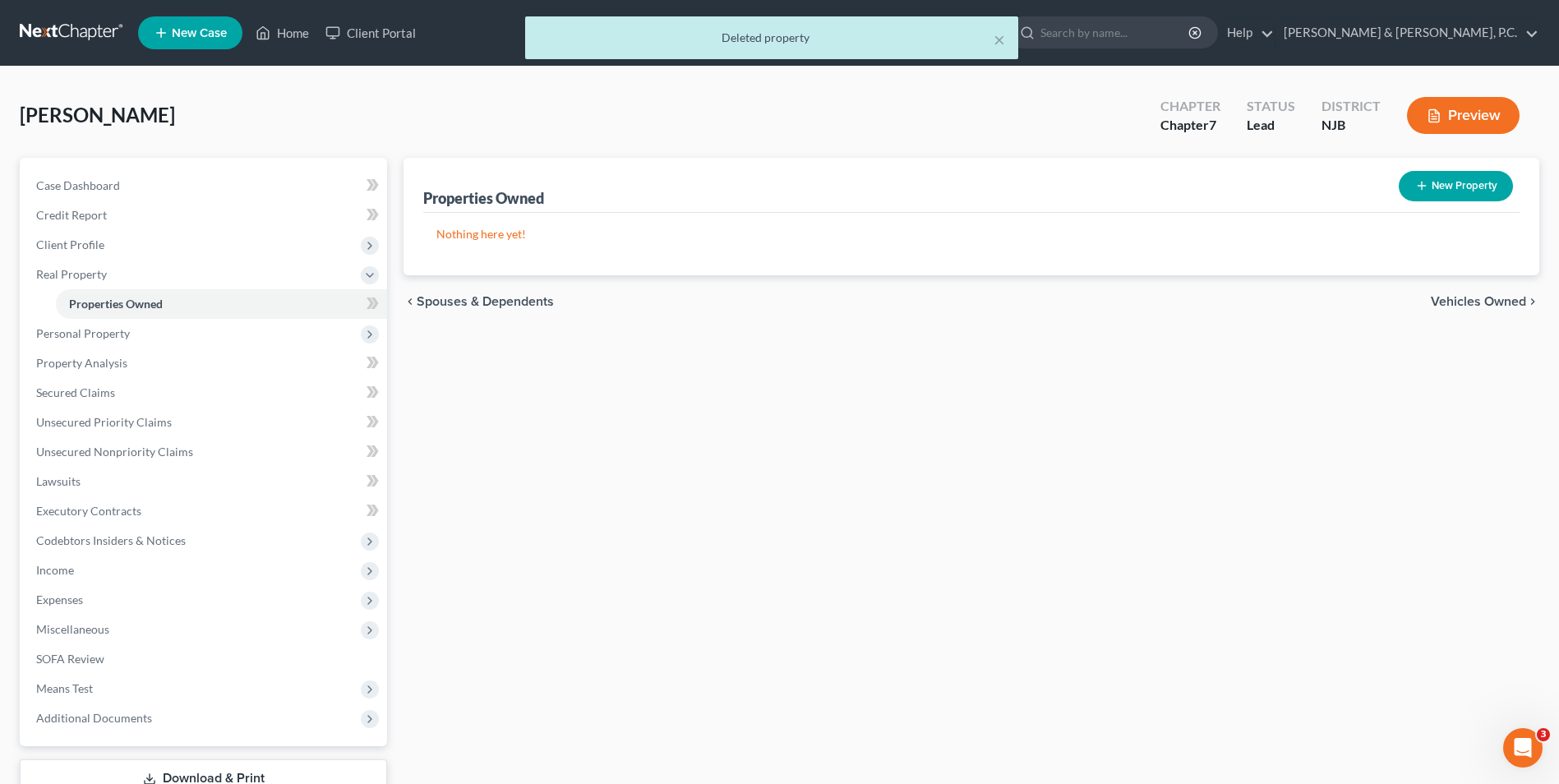
click at [1510, 300] on span "Vehicles Owned" at bounding box center [1478, 301] width 96 height 13
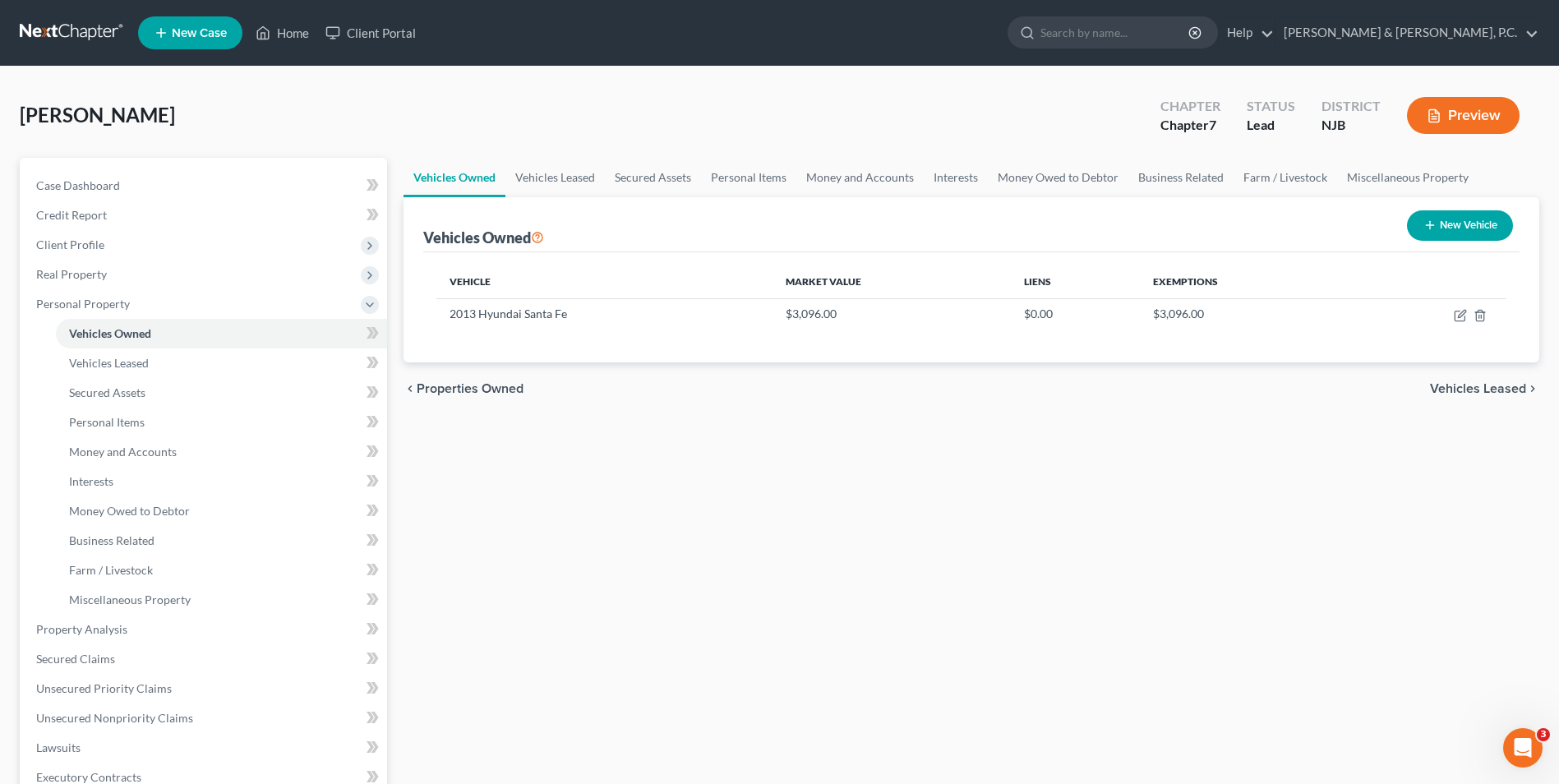
click at [1483, 392] on span "Vehicles Leased" at bounding box center [1477, 388] width 96 height 13
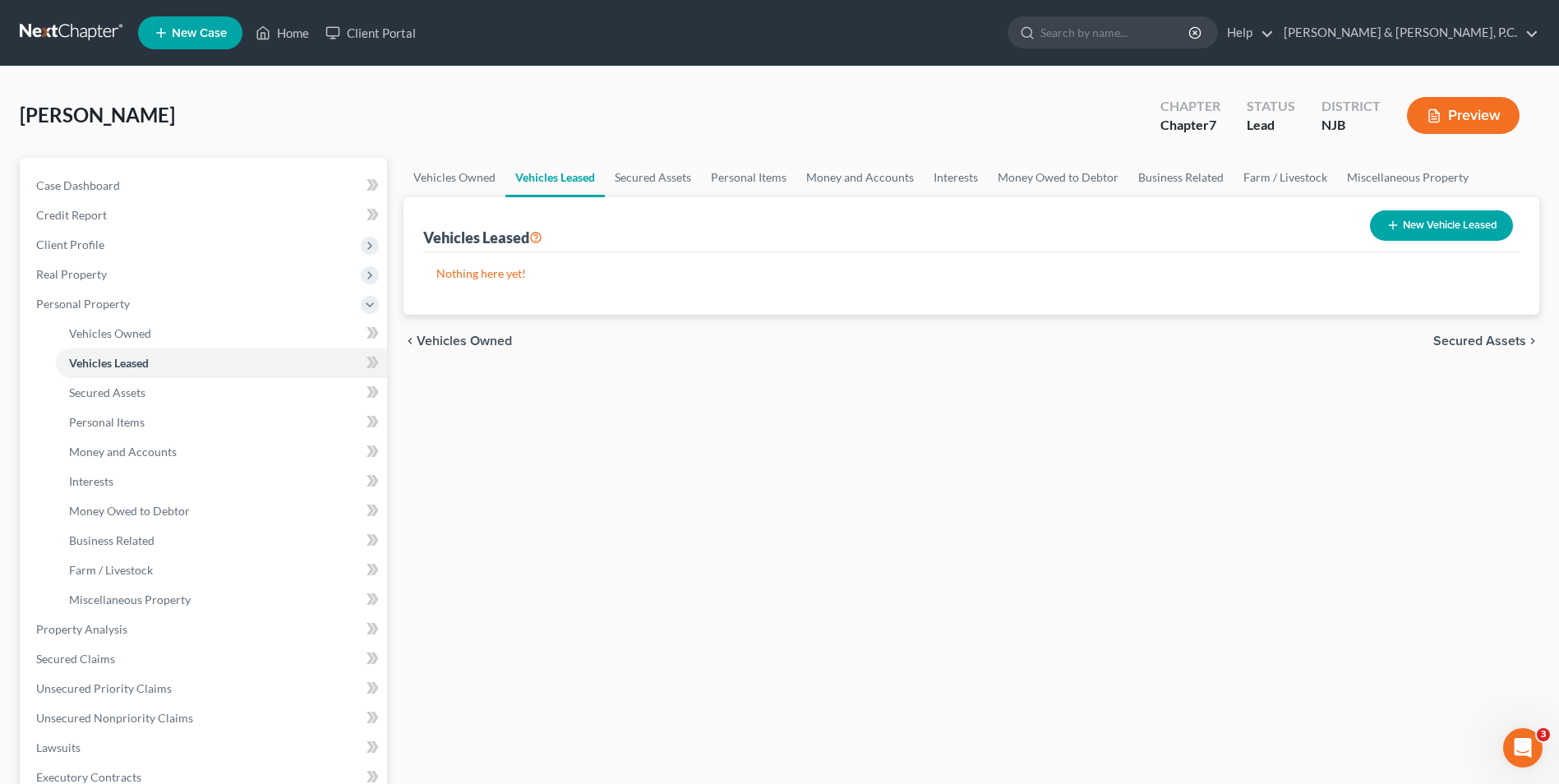
click at [1476, 342] on span "Secured Assets" at bounding box center [1480, 341] width 93 height 13
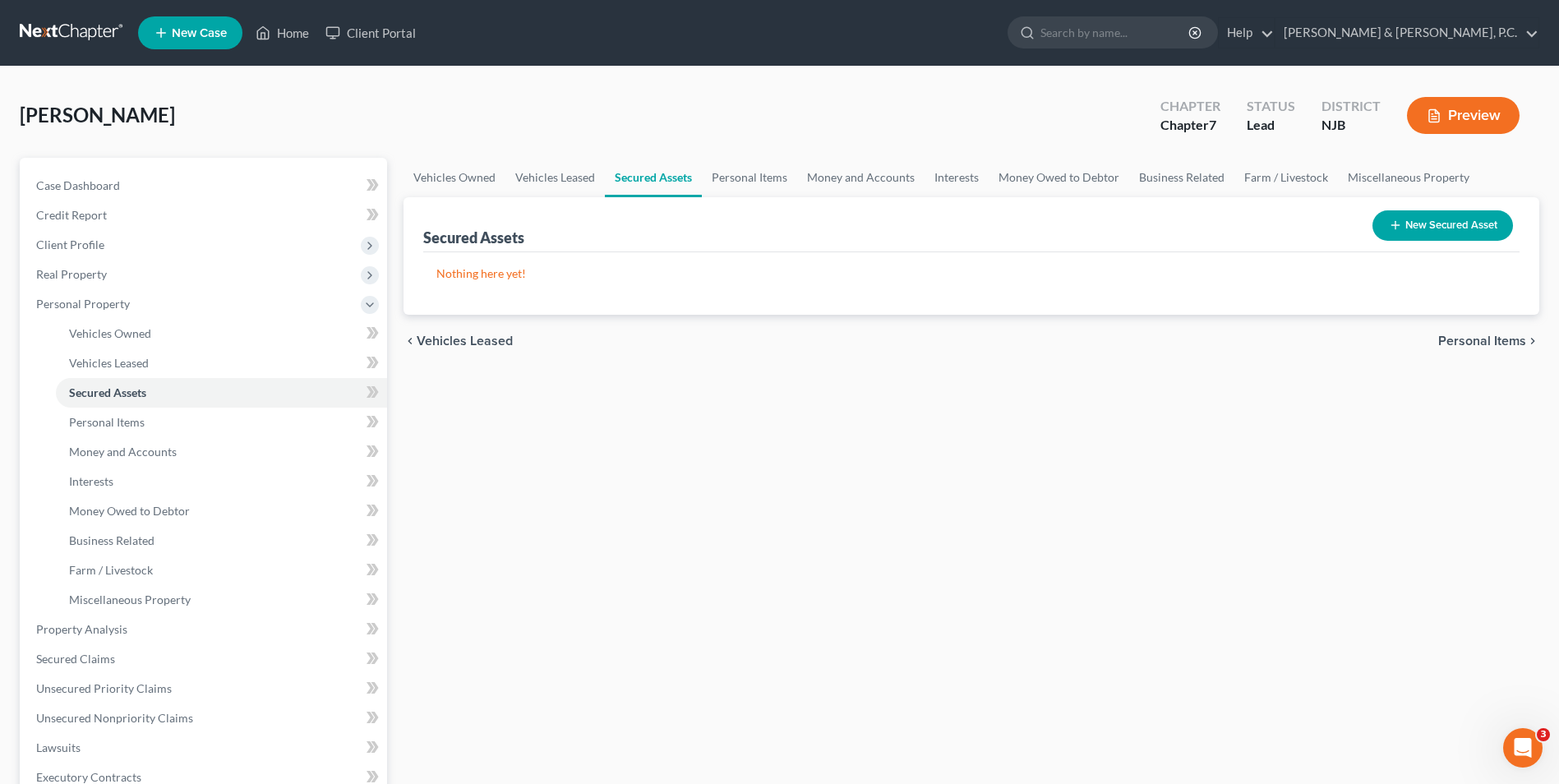
click at [1476, 342] on span "Personal Items" at bounding box center [1483, 341] width 88 height 13
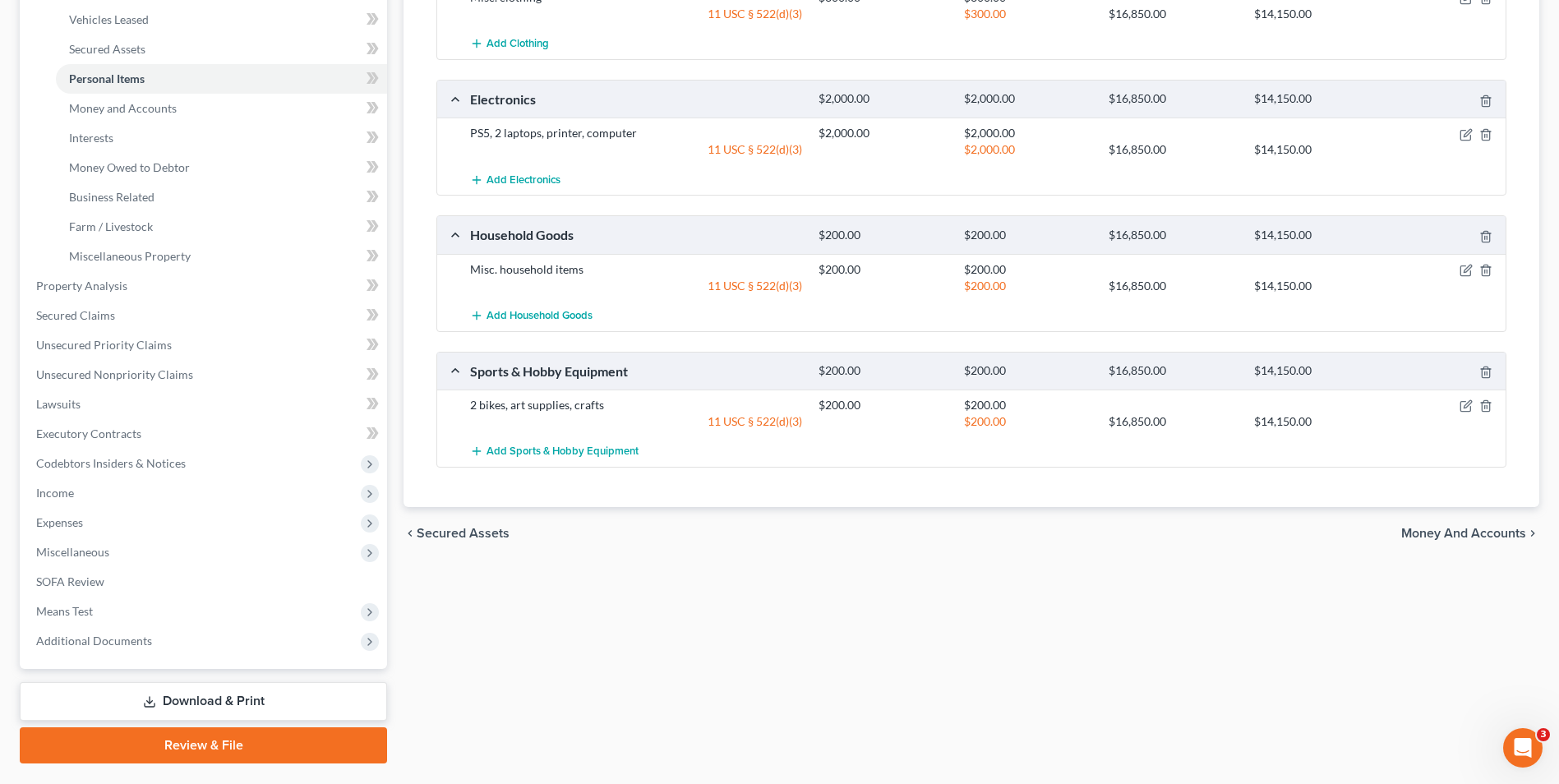
scroll to position [385, 0]
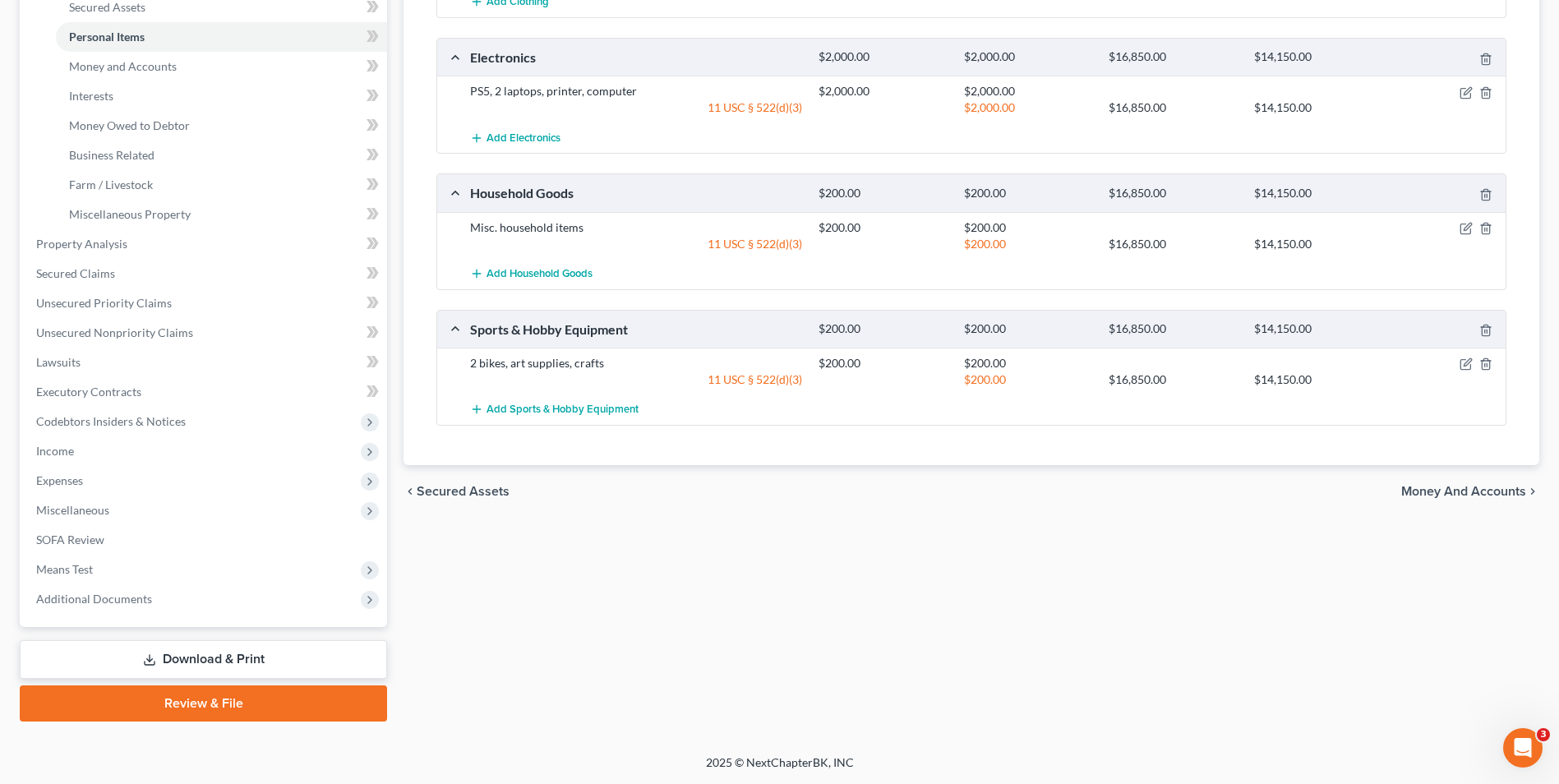
click at [1480, 489] on span "Money and Accounts" at bounding box center [1464, 491] width 125 height 13
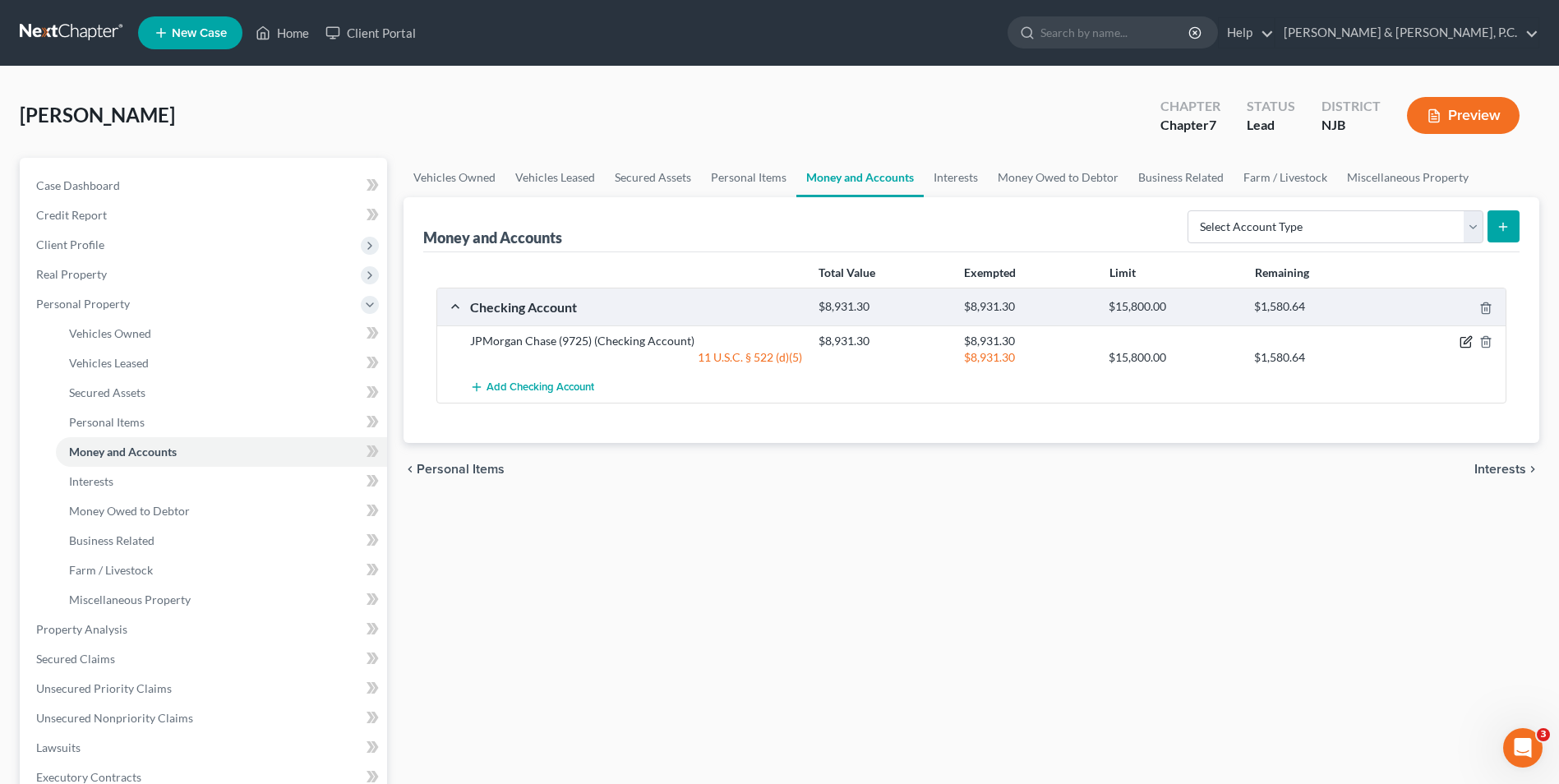
click at [1470, 339] on icon "button" at bounding box center [1466, 342] width 13 height 13
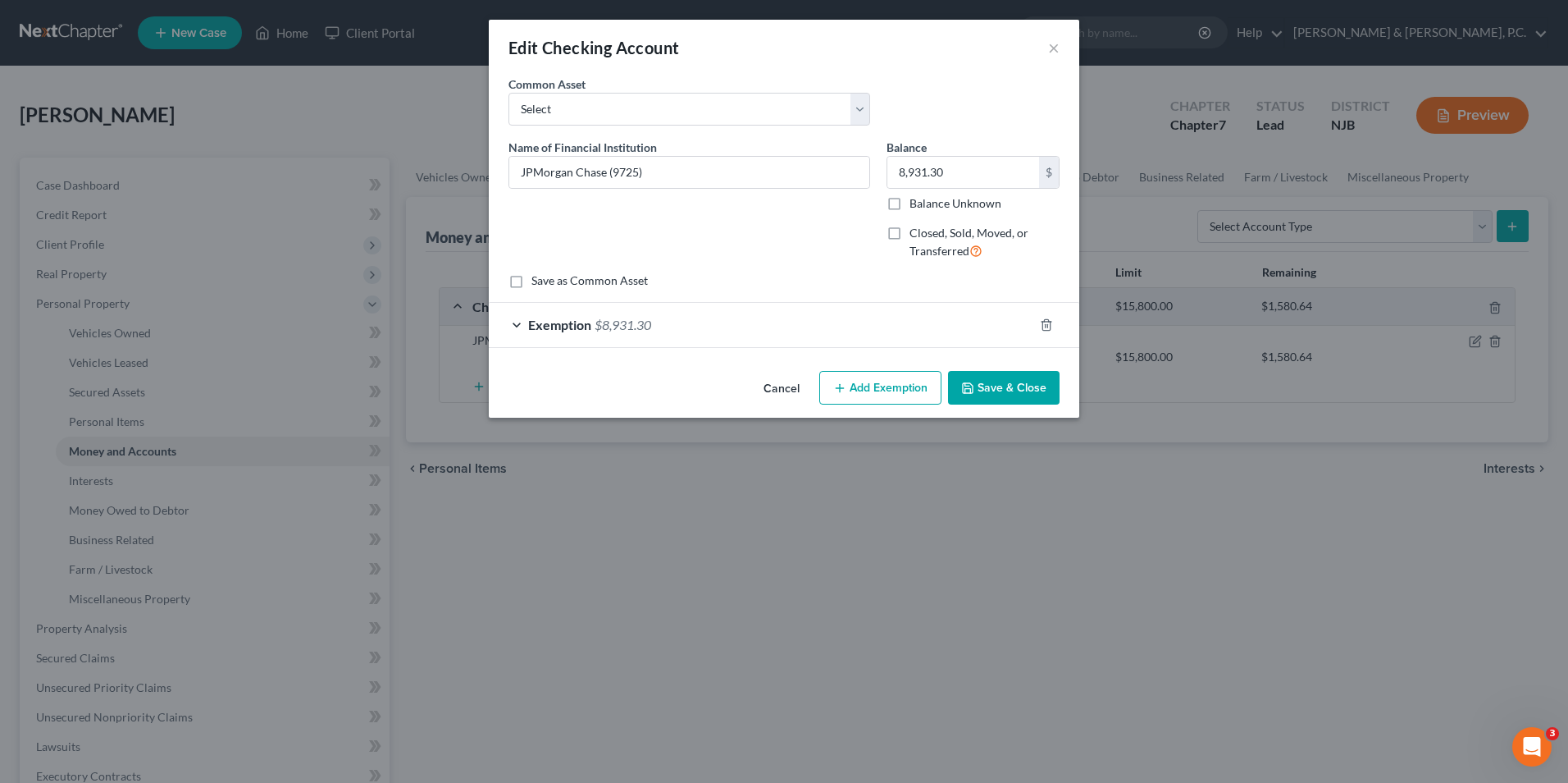
click at [774, 388] on button "Cancel" at bounding box center [781, 388] width 62 height 32
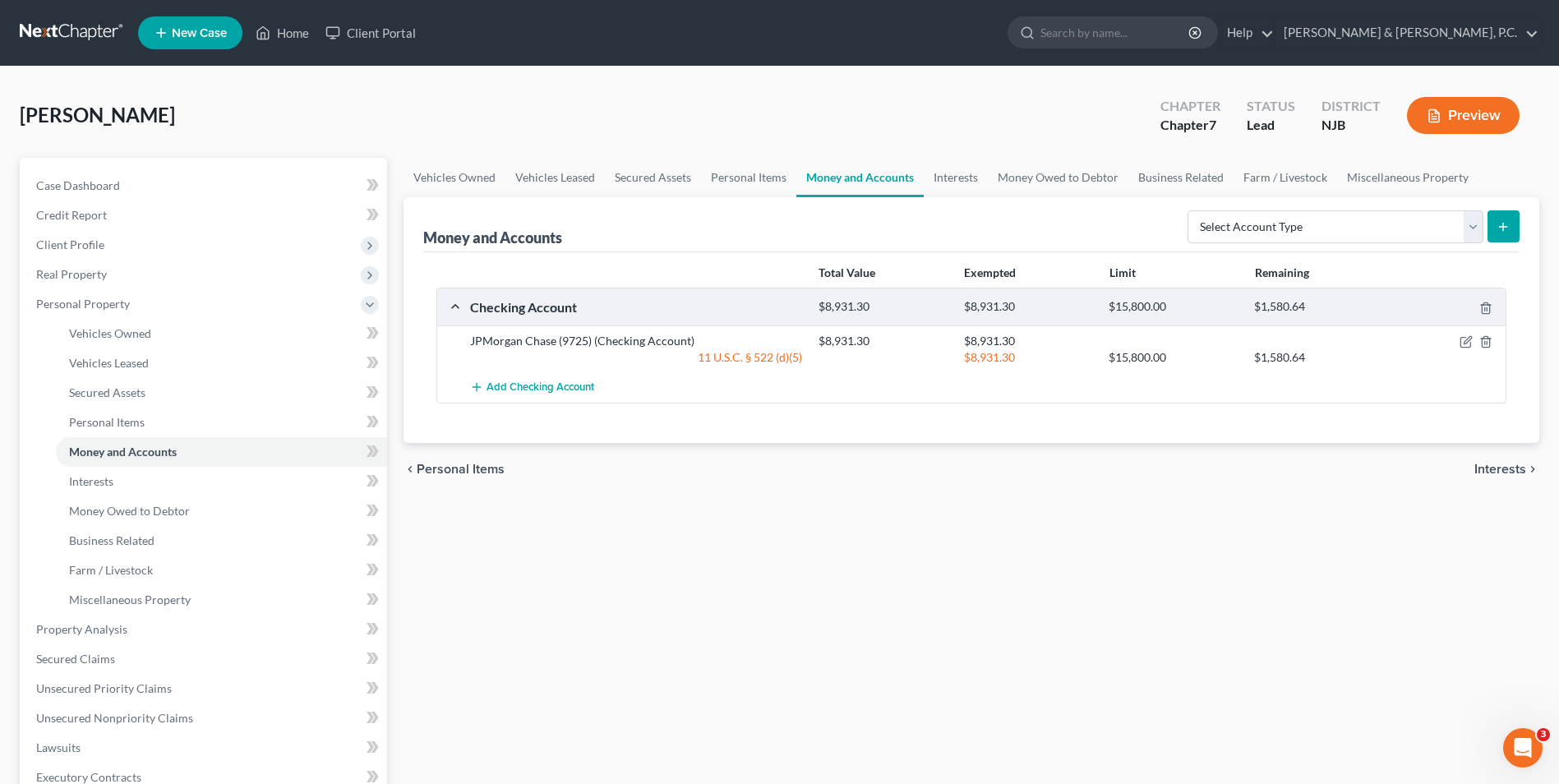
click at [1491, 468] on span "Interests" at bounding box center [1500, 469] width 52 height 13
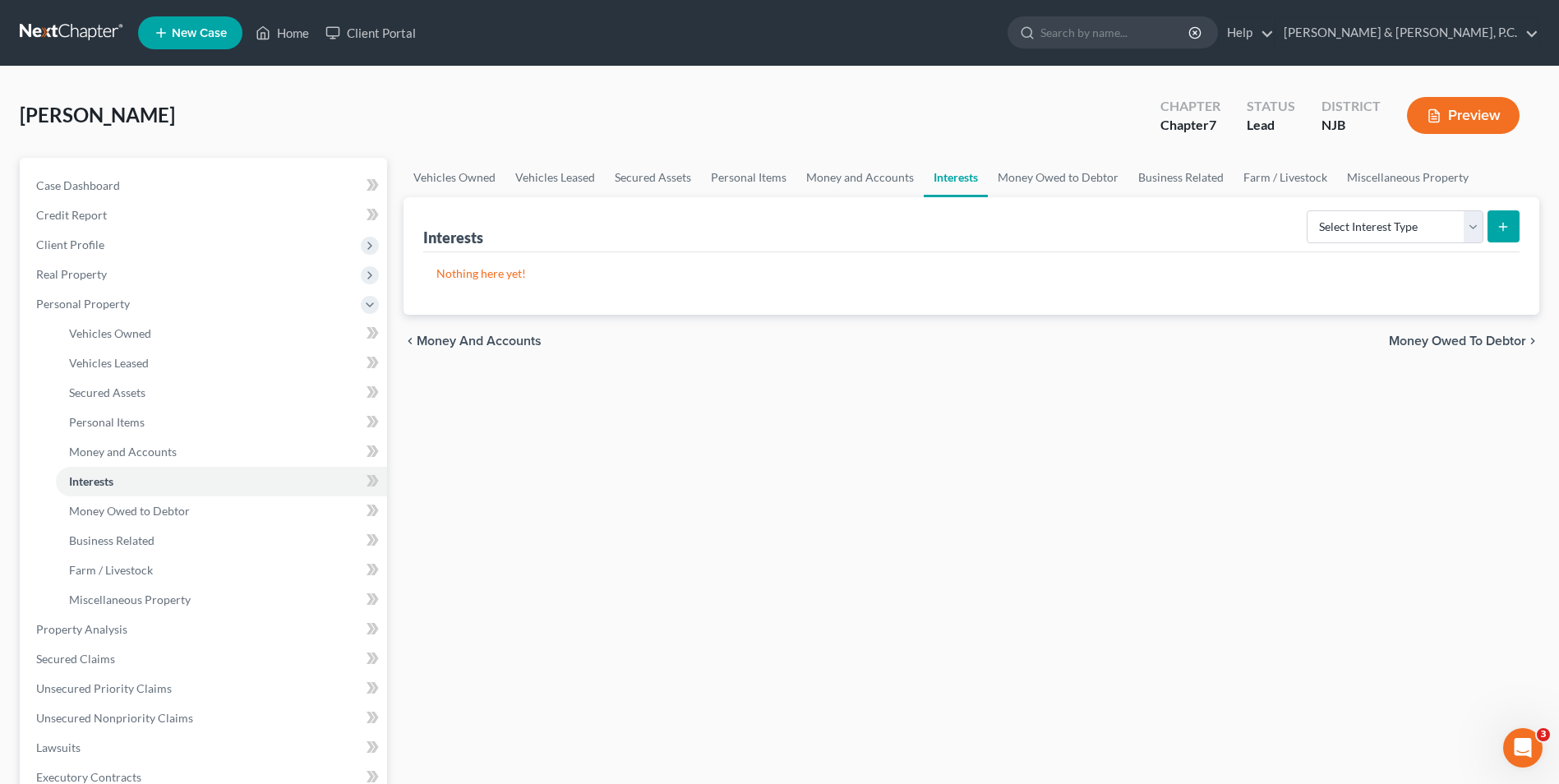
click at [1476, 343] on span "Money Owed to Debtor" at bounding box center [1458, 341] width 137 height 13
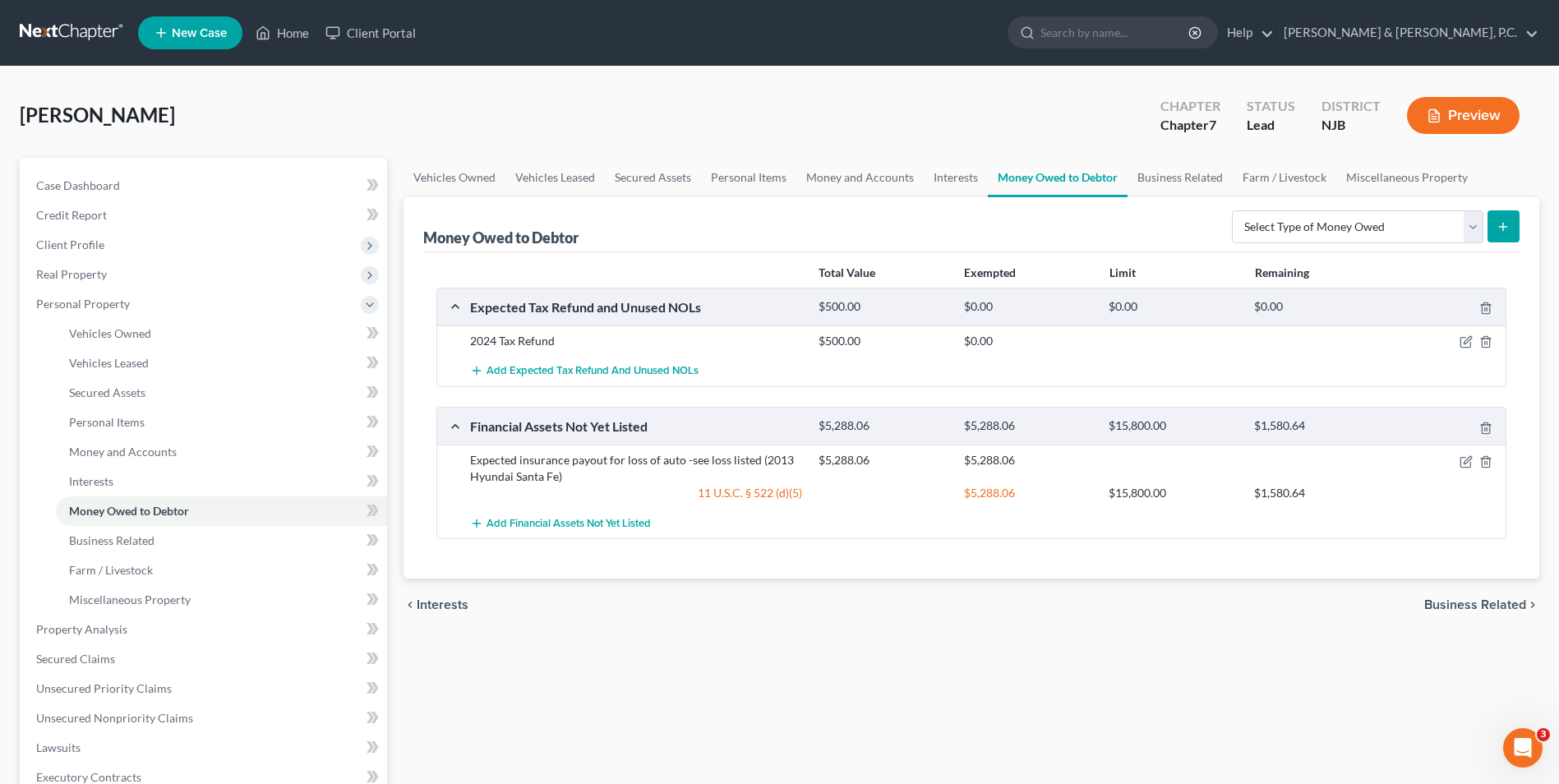
click at [1468, 603] on span "Business Related" at bounding box center [1476, 604] width 102 height 13
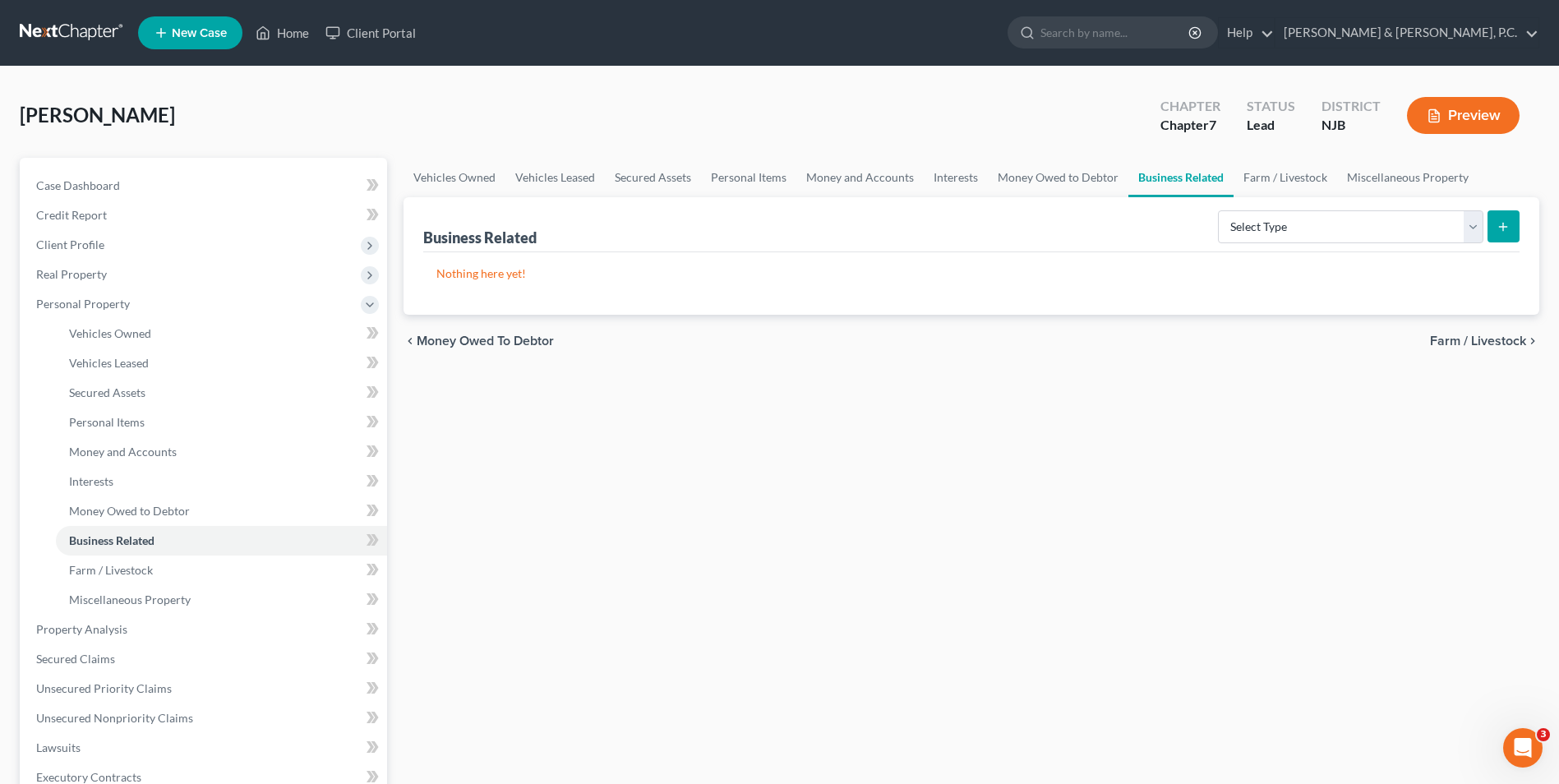
click at [1480, 340] on span "Farm / Livestock" at bounding box center [1477, 341] width 96 height 13
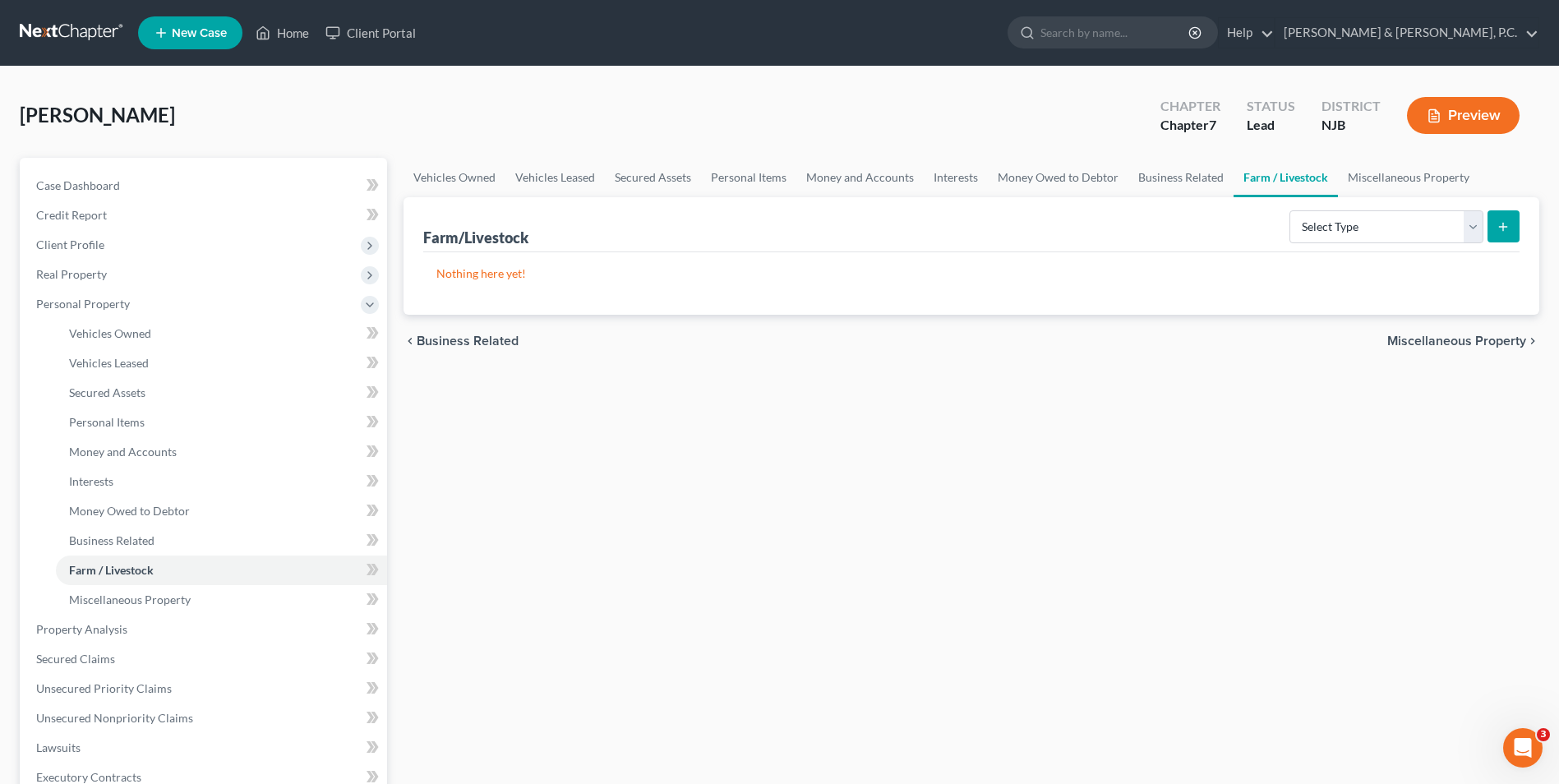
click at [1478, 341] on span "Miscellaneous Property" at bounding box center [1457, 341] width 139 height 13
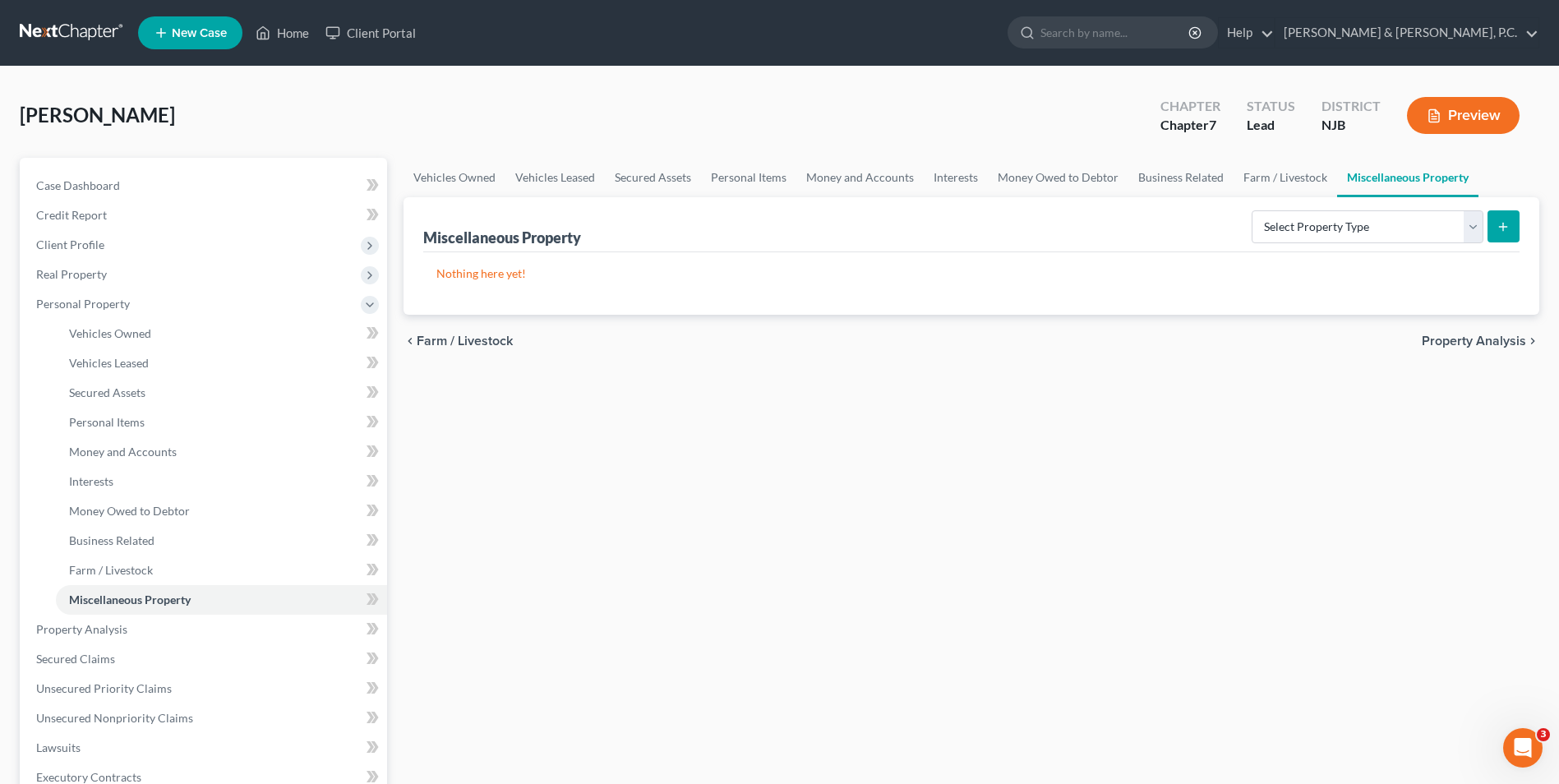
click at [1478, 339] on span "Property Analysis" at bounding box center [1474, 341] width 105 height 13
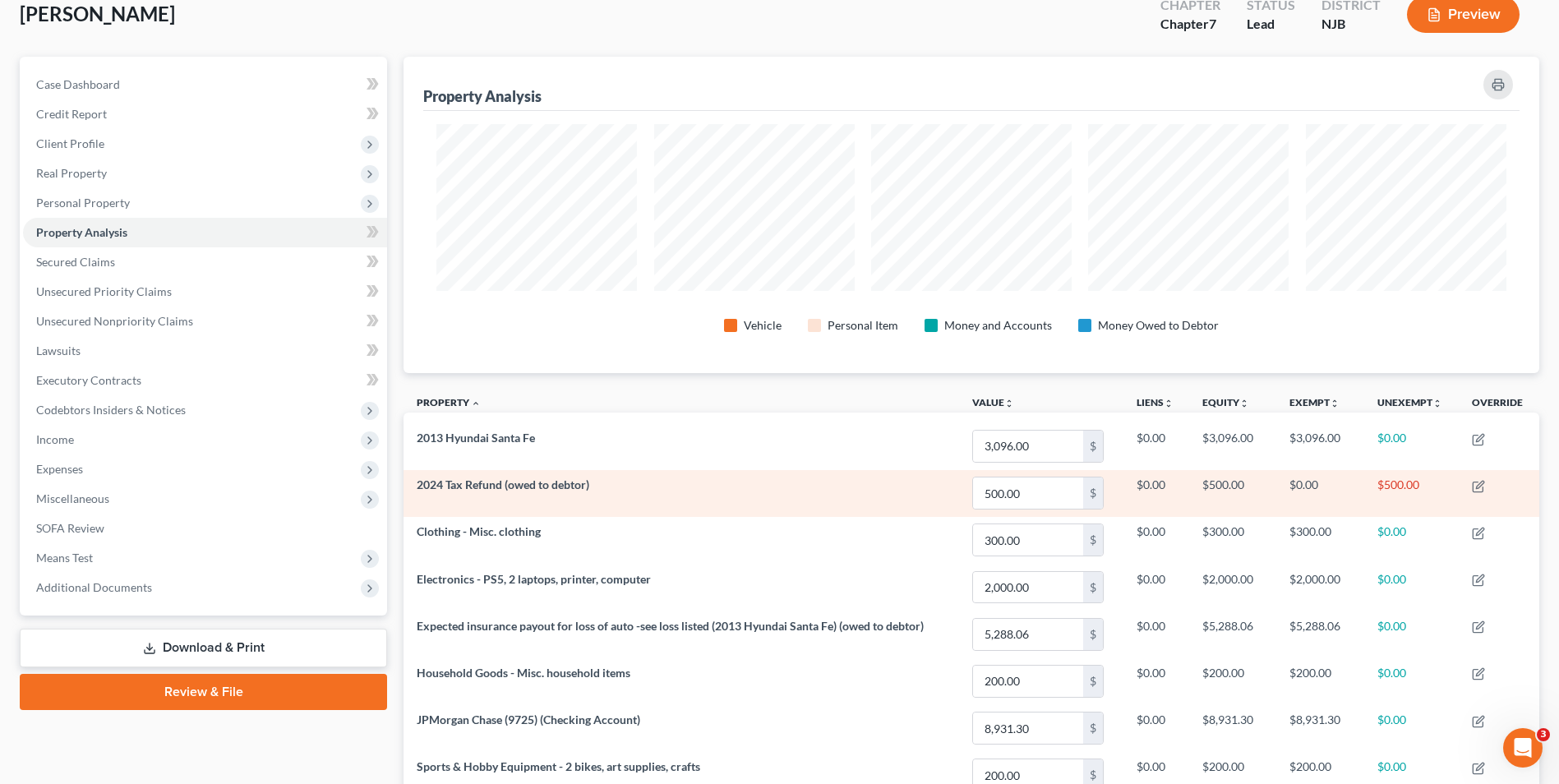
scroll to position [31, 0]
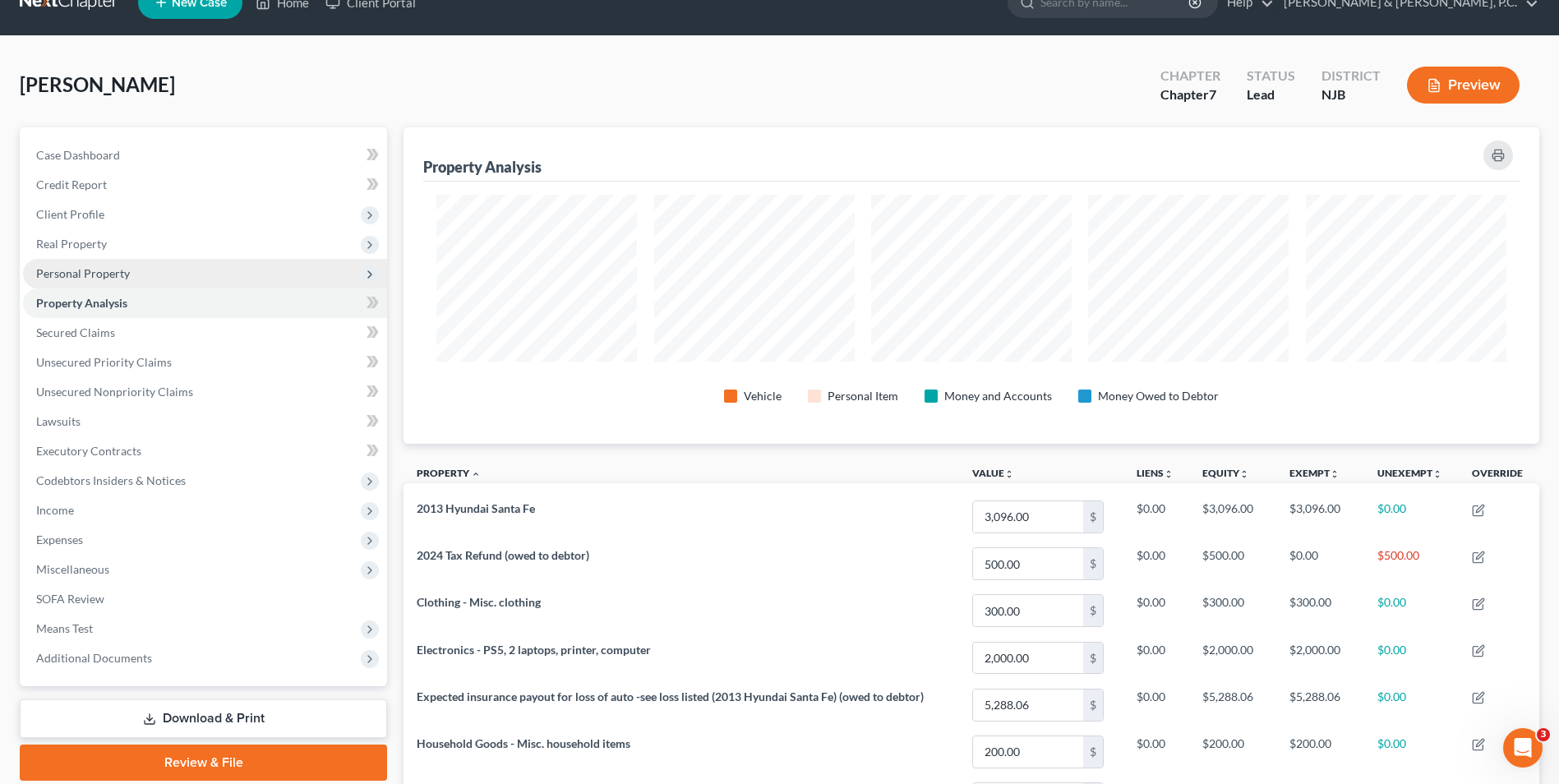
click at [88, 270] on span "Personal Property" at bounding box center [83, 273] width 94 height 14
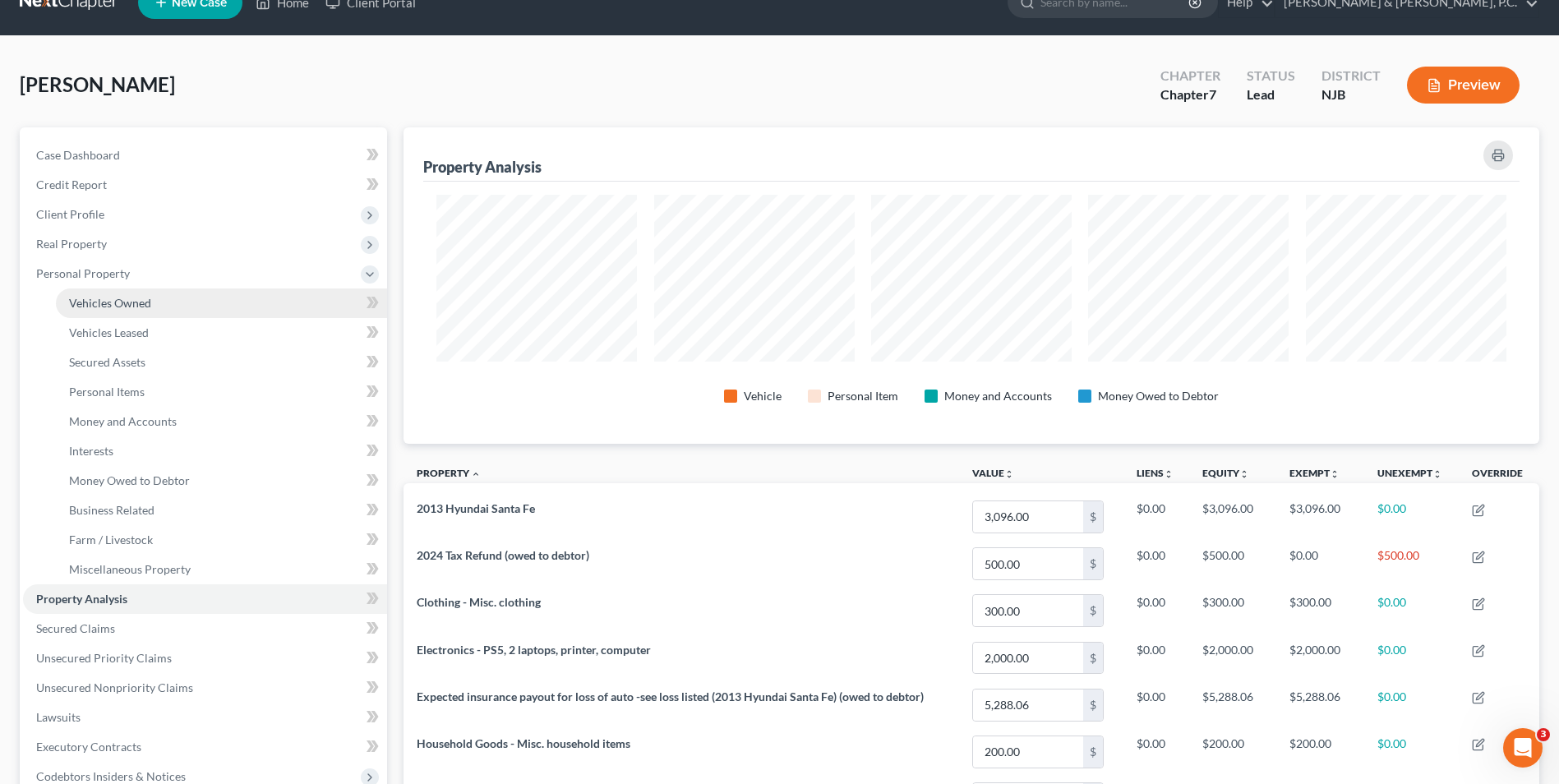
click at [127, 303] on span "Vehicles Owned" at bounding box center [111, 303] width 83 height 14
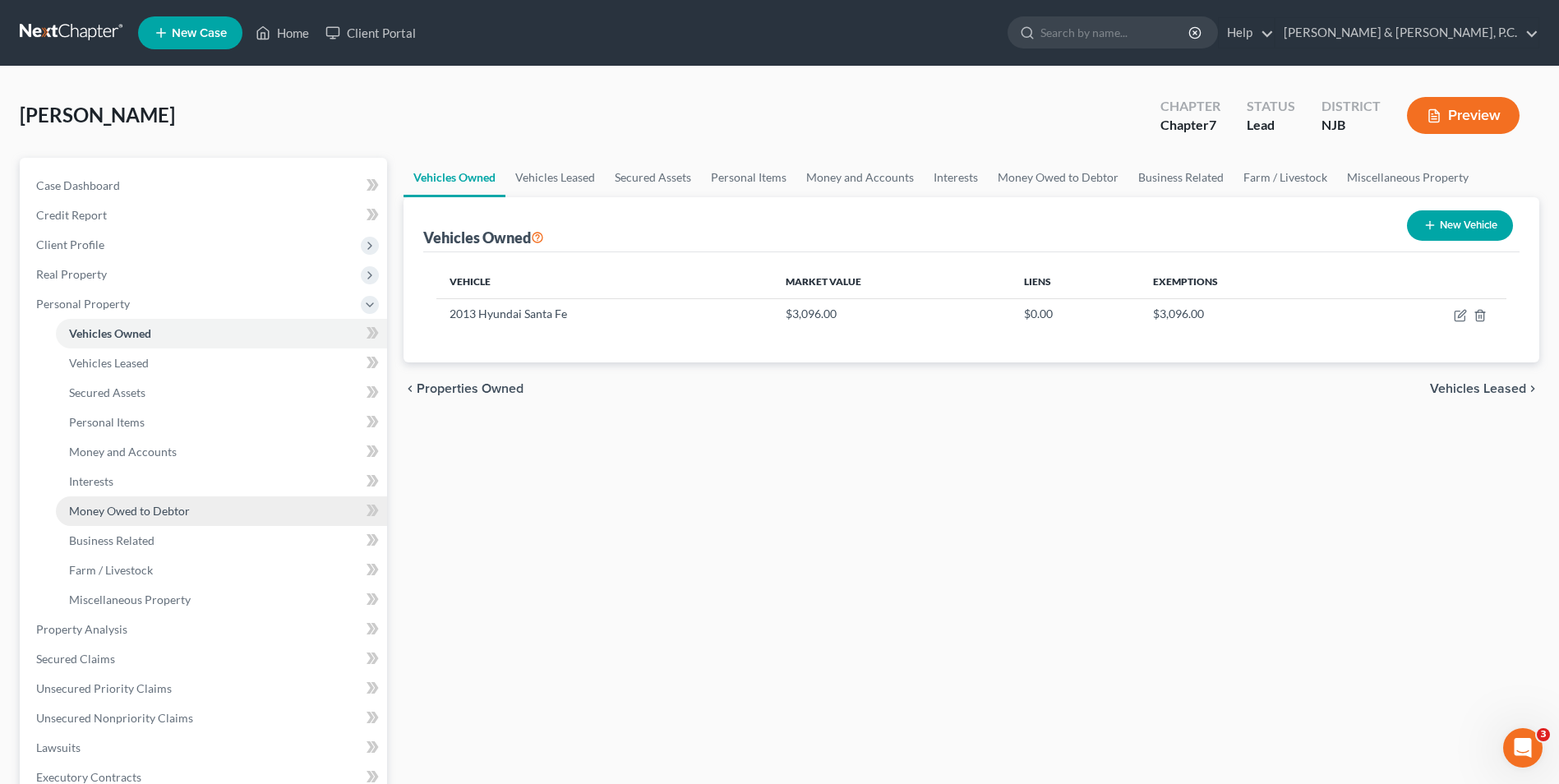
click at [159, 508] on span "Money Owed to Debtor" at bounding box center [130, 511] width 121 height 14
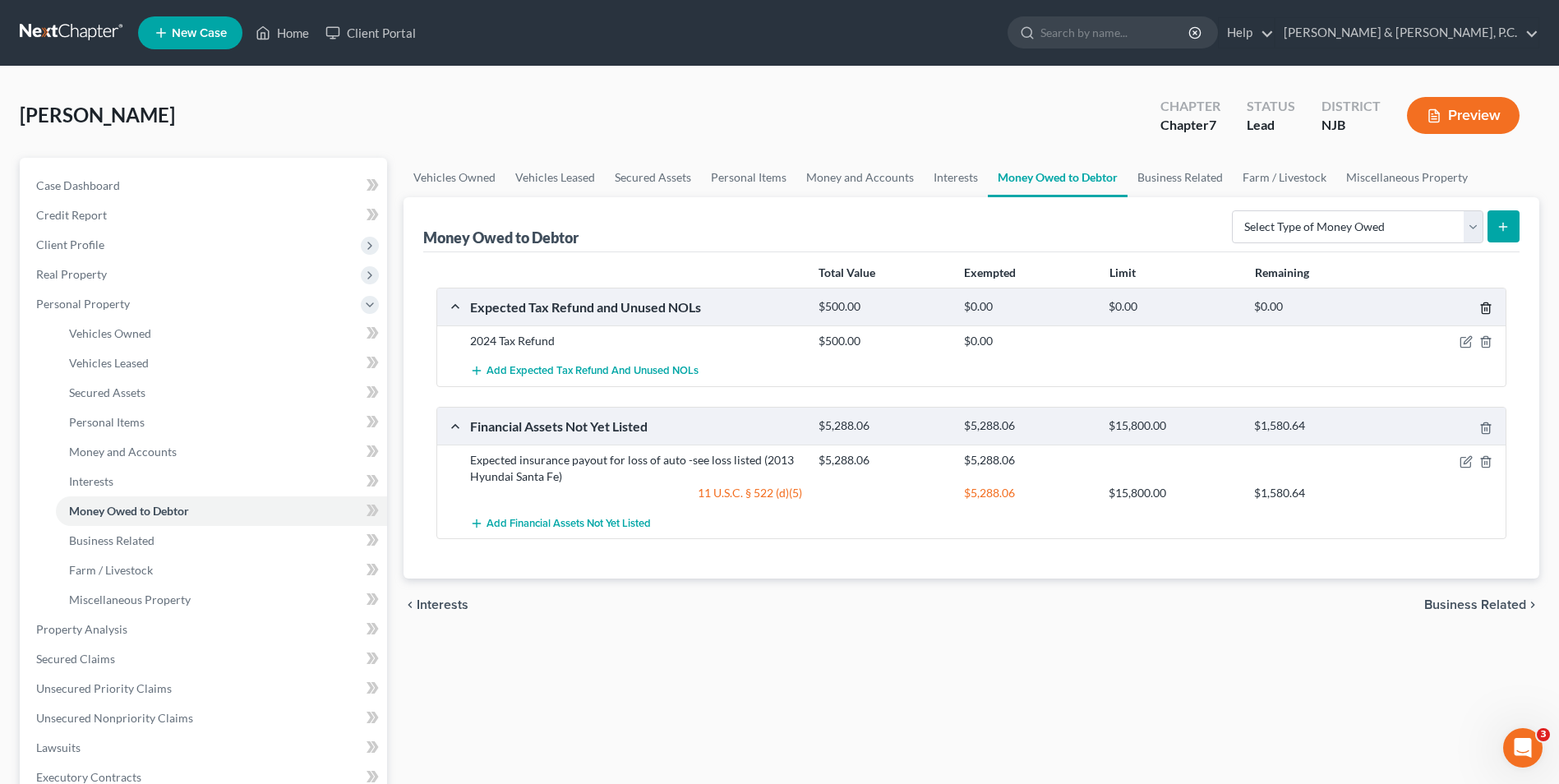
click at [1487, 312] on line "button" at bounding box center [1487, 310] width 0 height 4
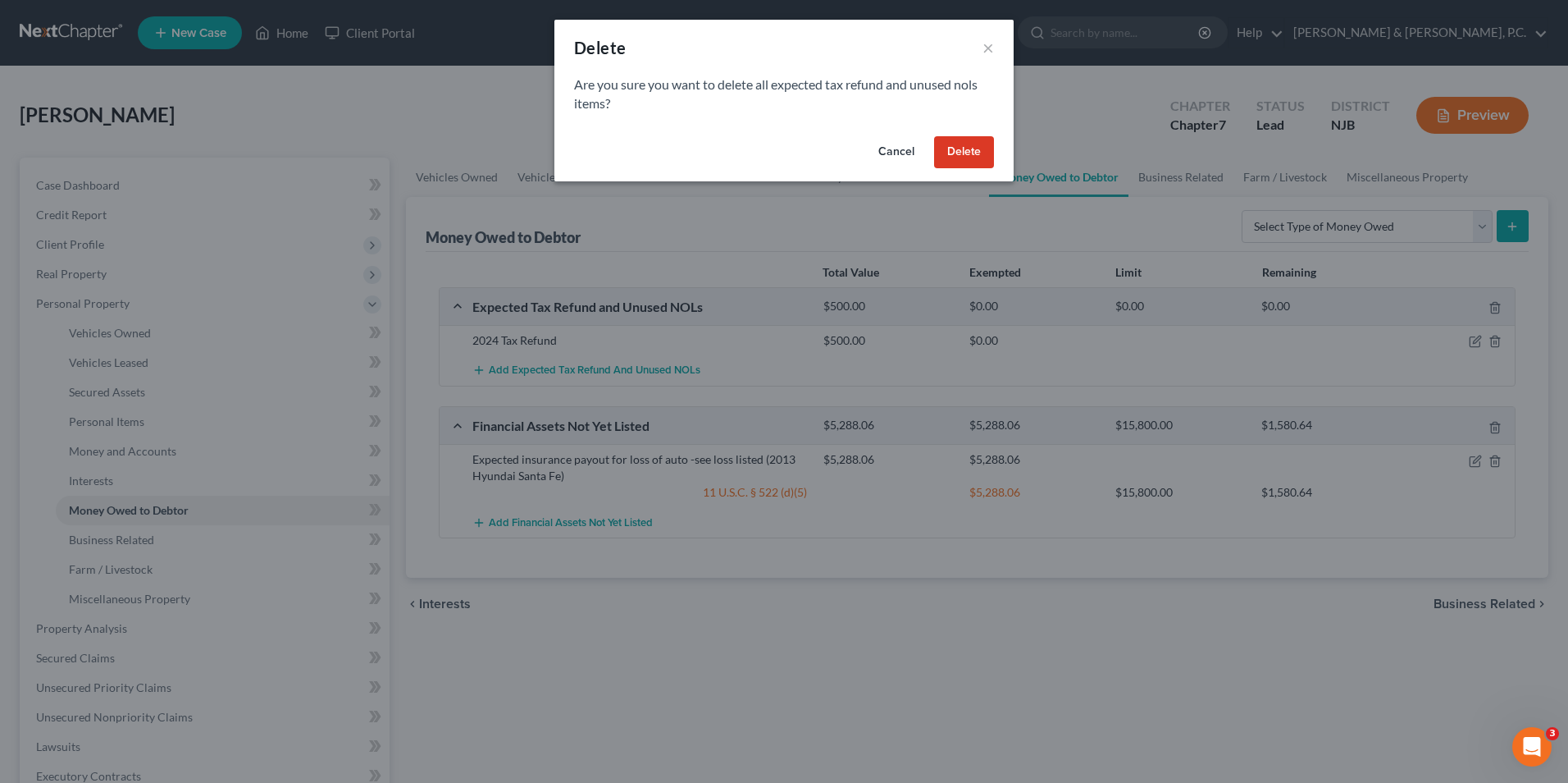
click at [963, 154] on button "Delete" at bounding box center [964, 152] width 60 height 32
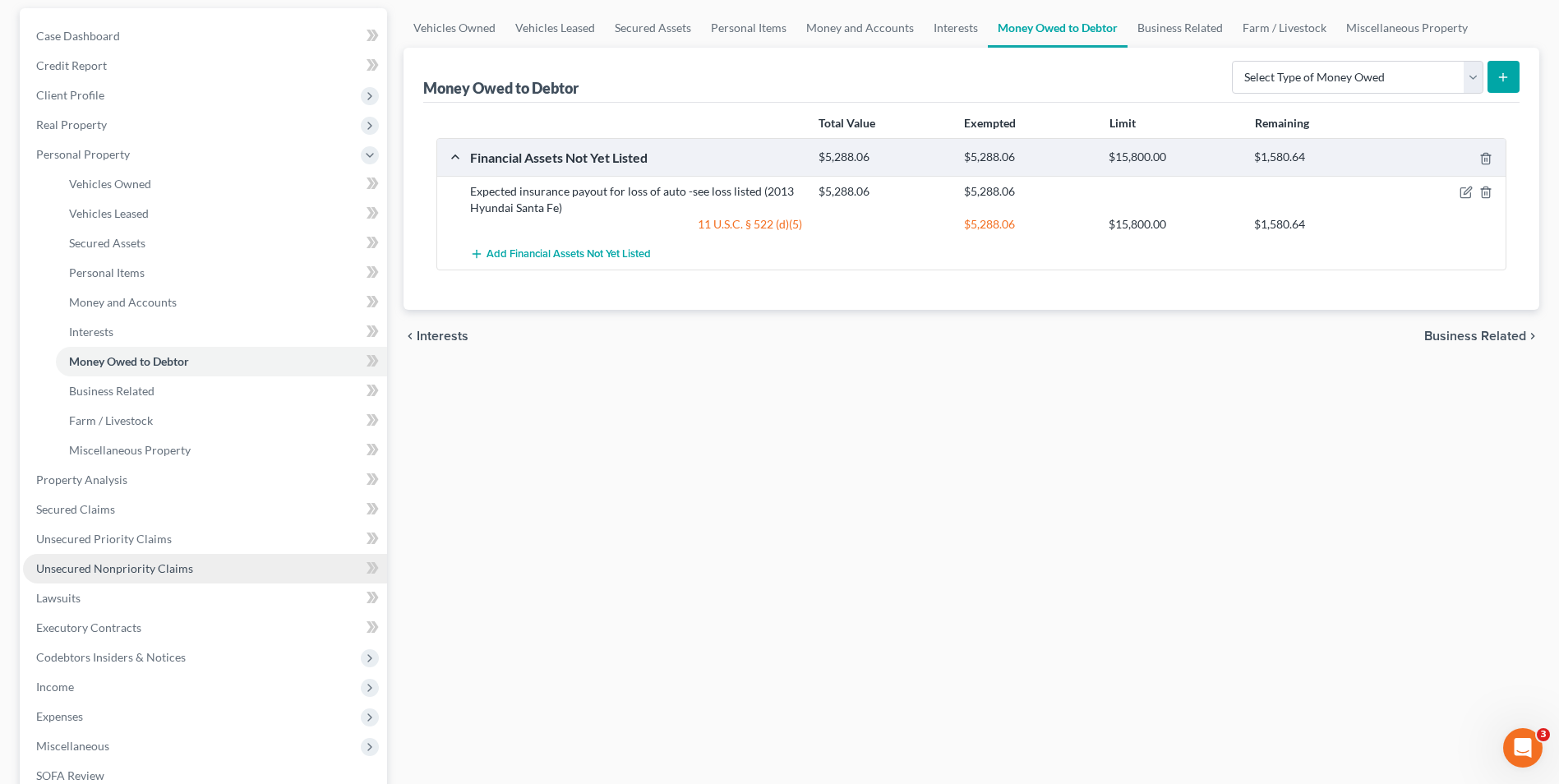
scroll to position [164, 0]
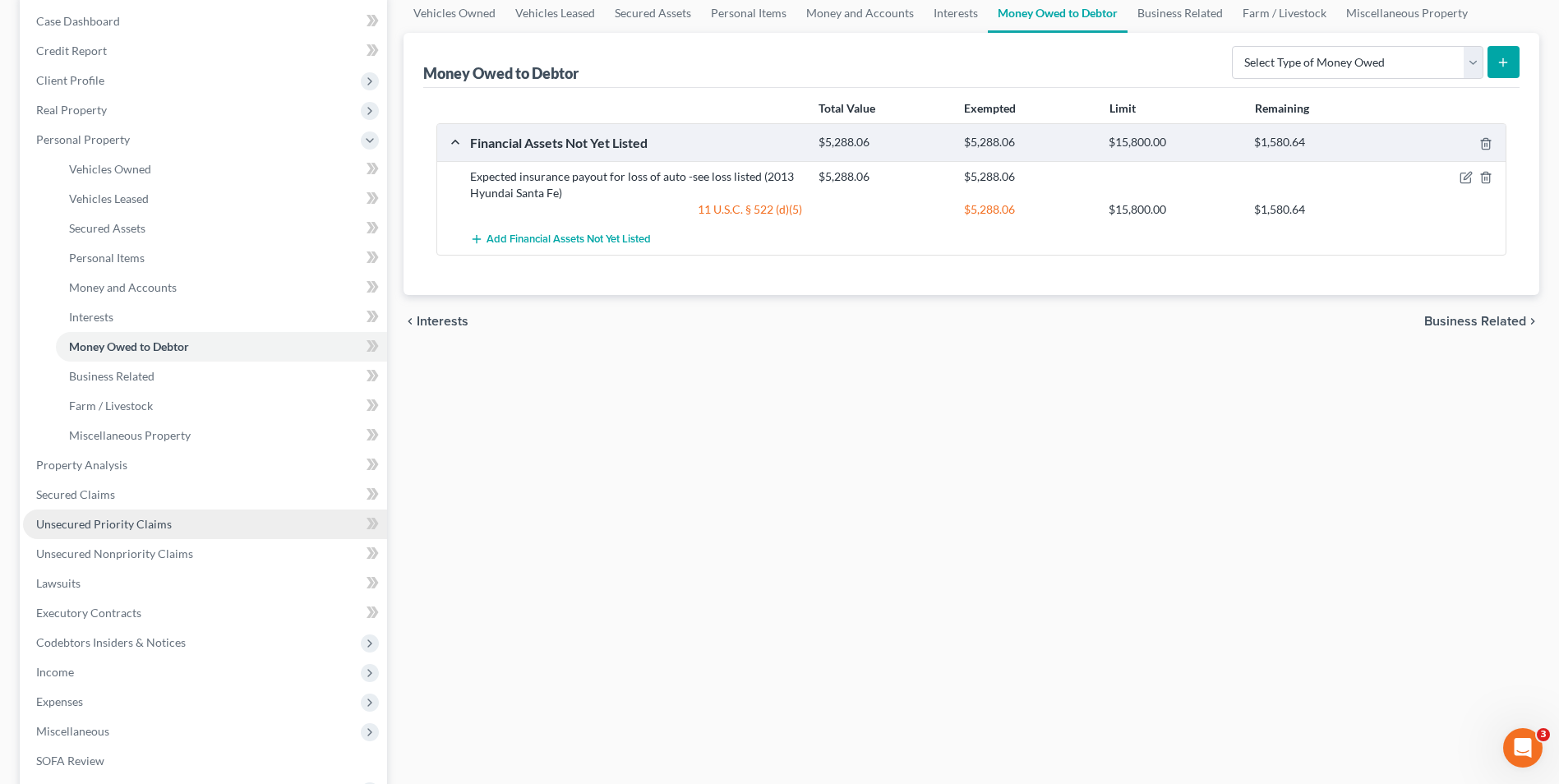
click at [112, 522] on span "Unsecured Priority Claims" at bounding box center [104, 524] width 135 height 14
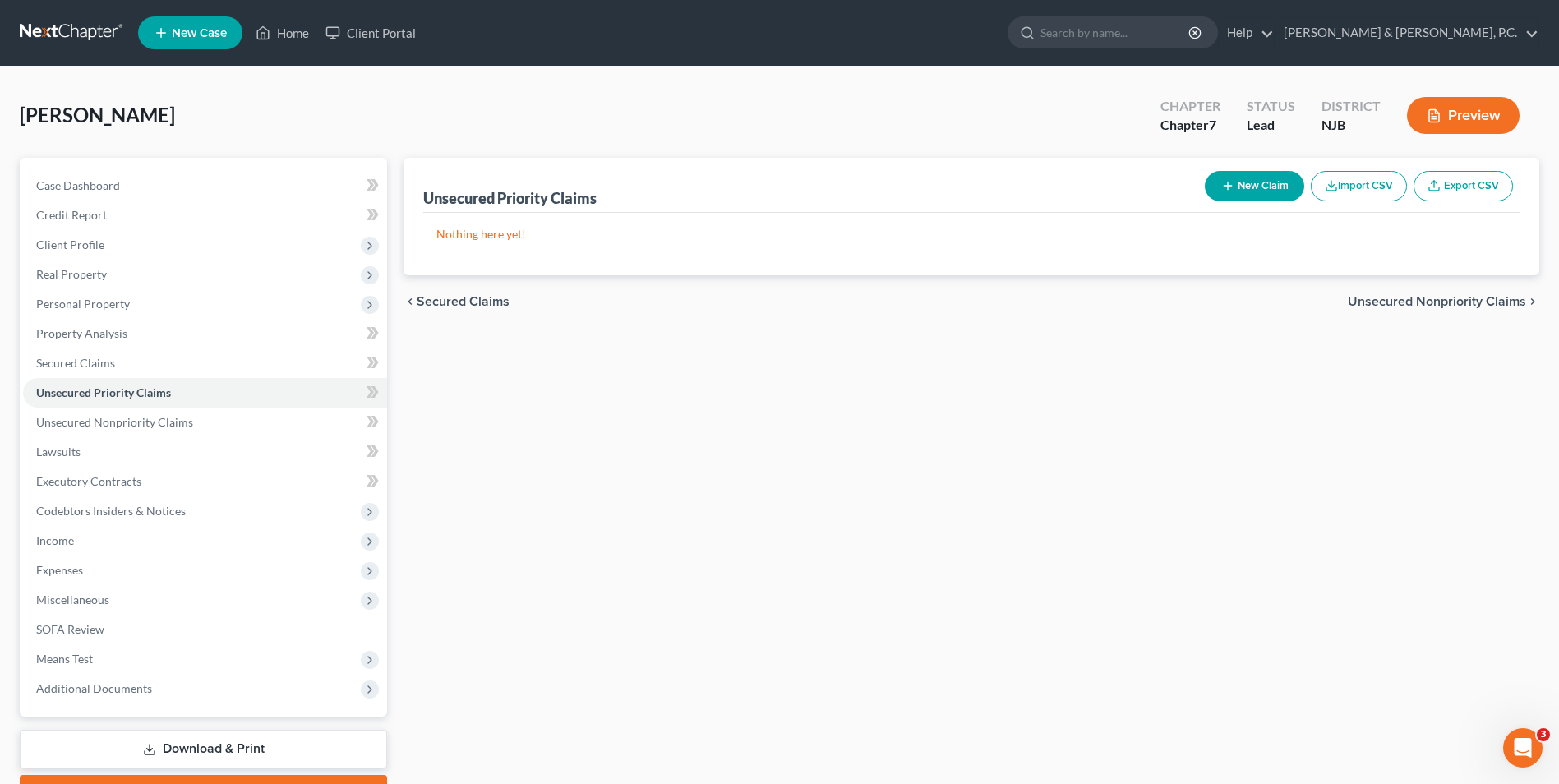
click at [1249, 187] on button "New Claim" at bounding box center [1254, 186] width 99 height 31
select select "0"
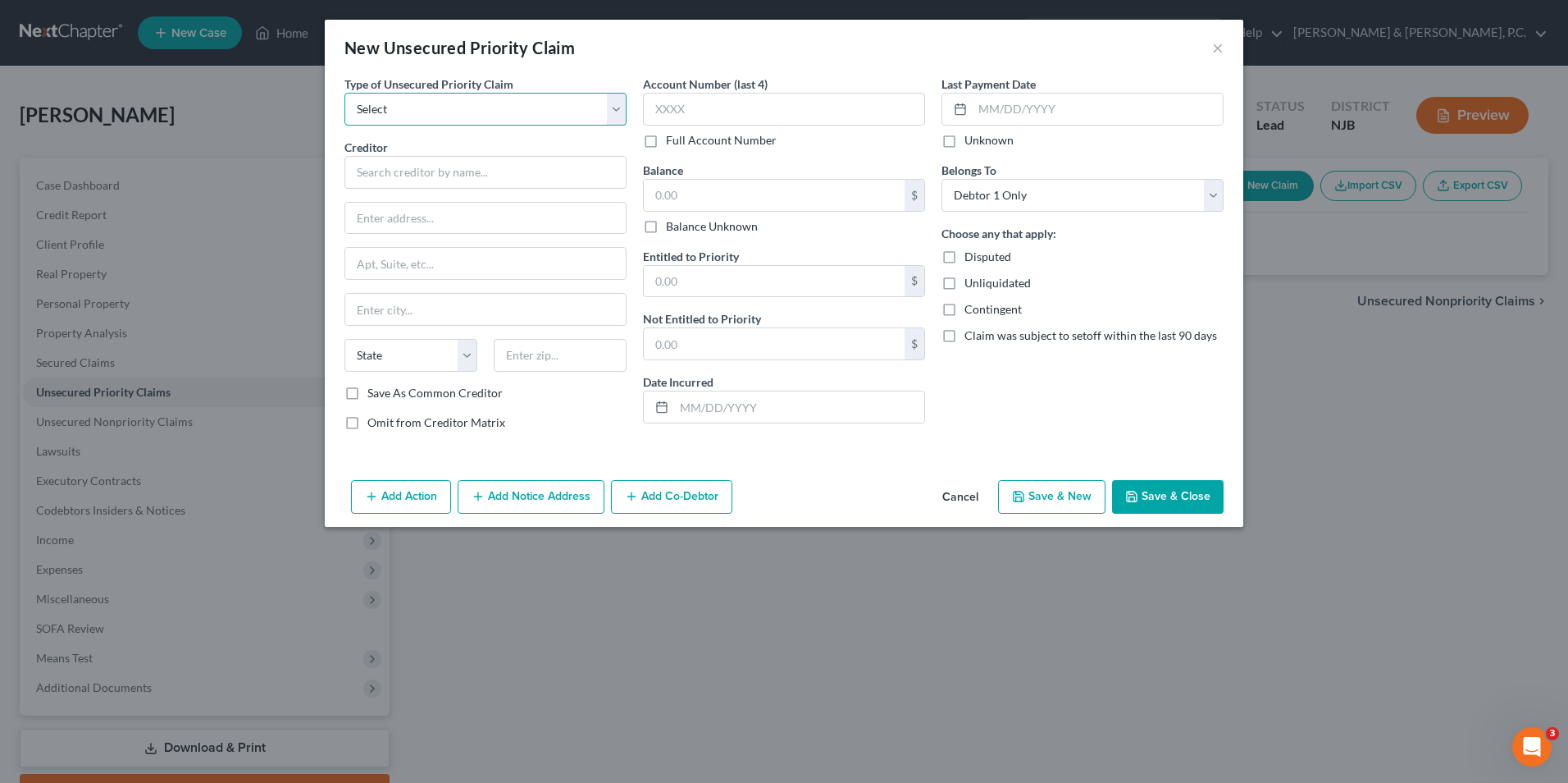
click at [621, 109] on select "Select Taxes & Other Government Units Domestic Support Obligations Extensions o…" at bounding box center [486, 109] width 282 height 32
select select "0"
click at [344, 93] on select "Select Taxes & Other Government Units Domestic Support Obligations Extensions o…" at bounding box center [486, 109] width 282 height 32
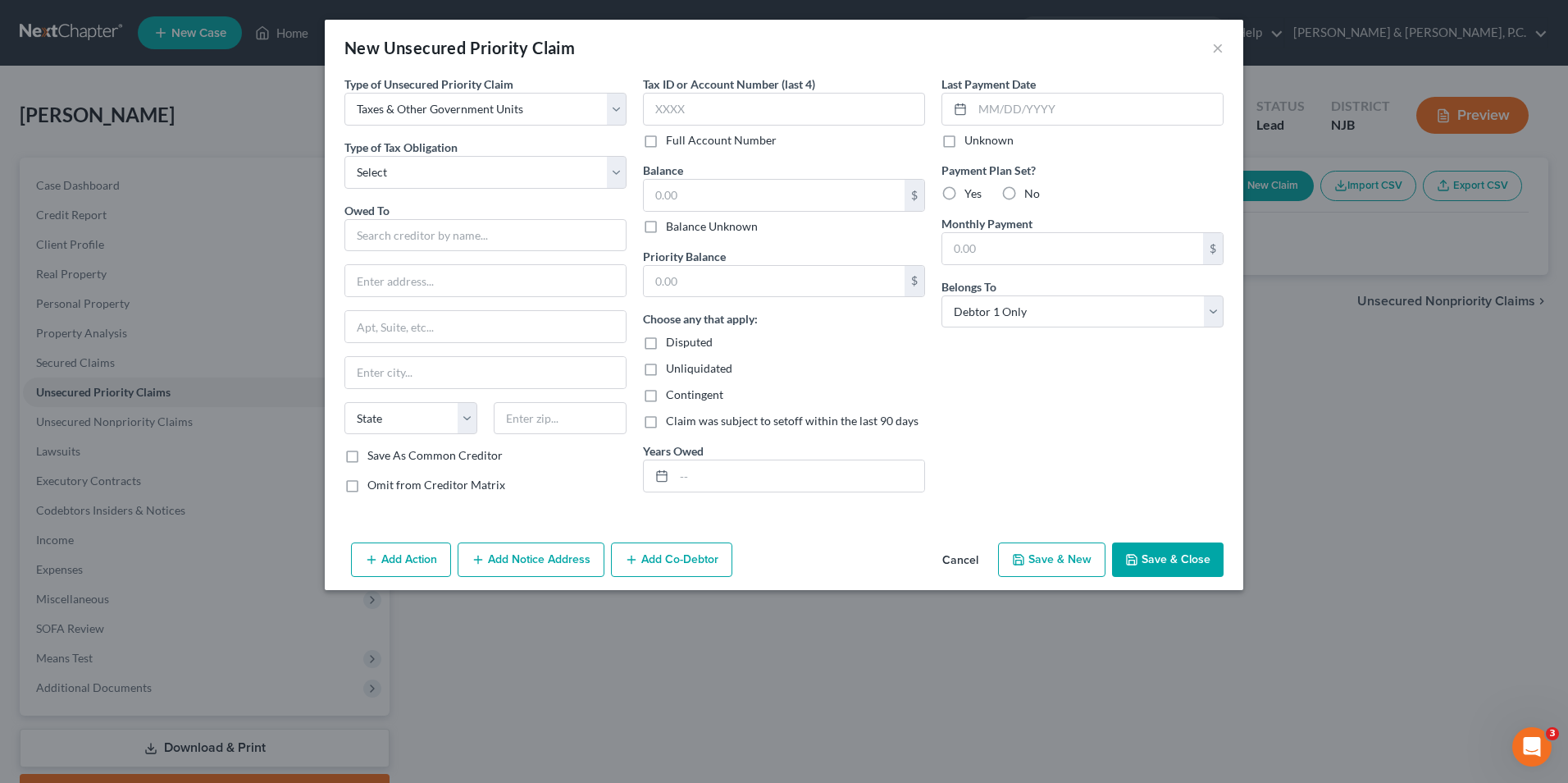
click at [627, 165] on div "Type of Unsecured Priority Claim * Select Taxes & Other Government Units Domest…" at bounding box center [486, 290] width 299 height 431
click at [622, 166] on select "Select Federal City State Franchise Tax Board Other" at bounding box center [486, 172] width 282 height 32
select select "2"
click at [344, 156] on select "Select Federal City State Franchise Tax Board Other" at bounding box center [486, 172] width 282 height 32
click at [484, 242] on input "text" at bounding box center [486, 235] width 282 height 32
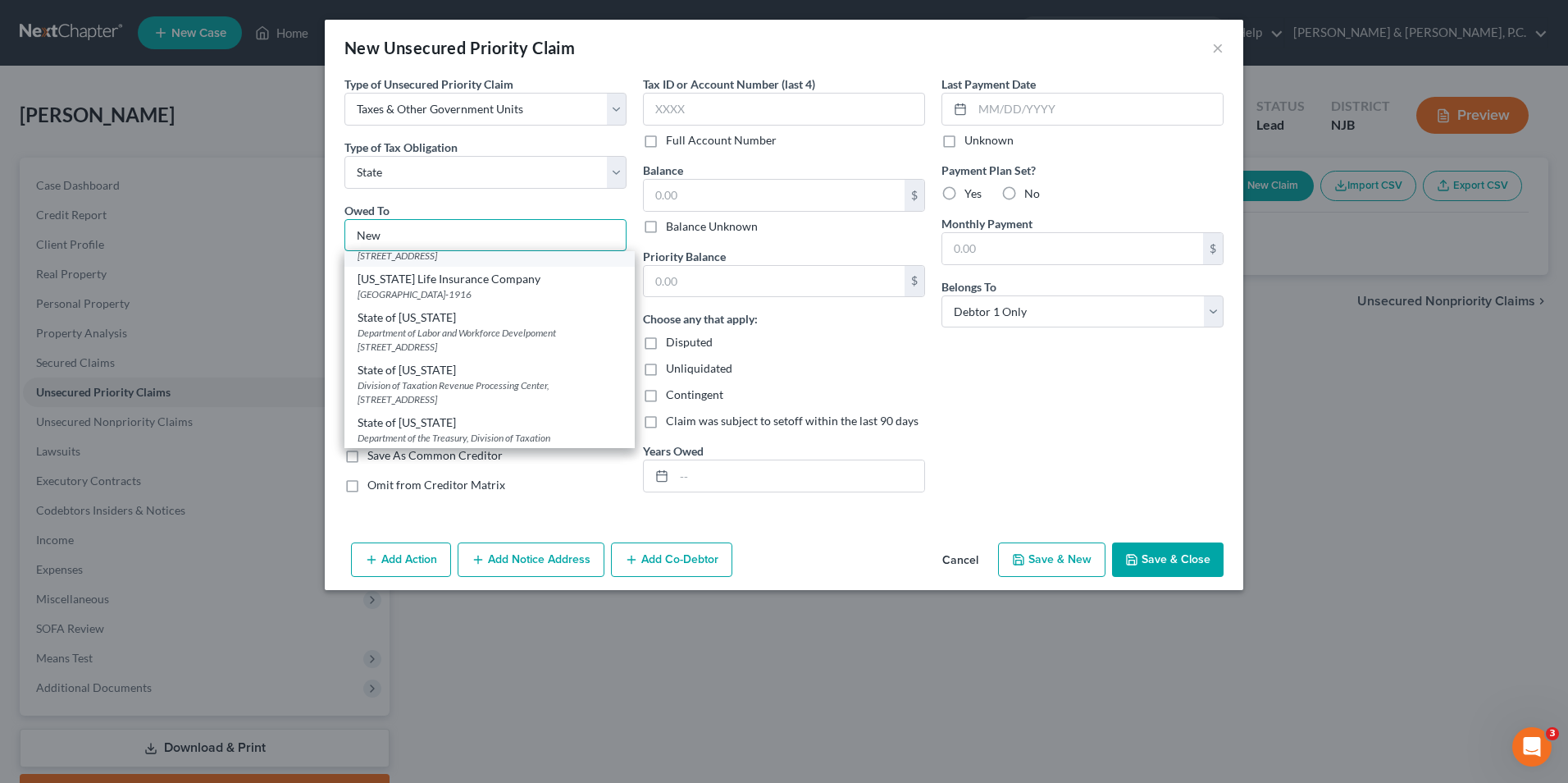
scroll to position [116, 0]
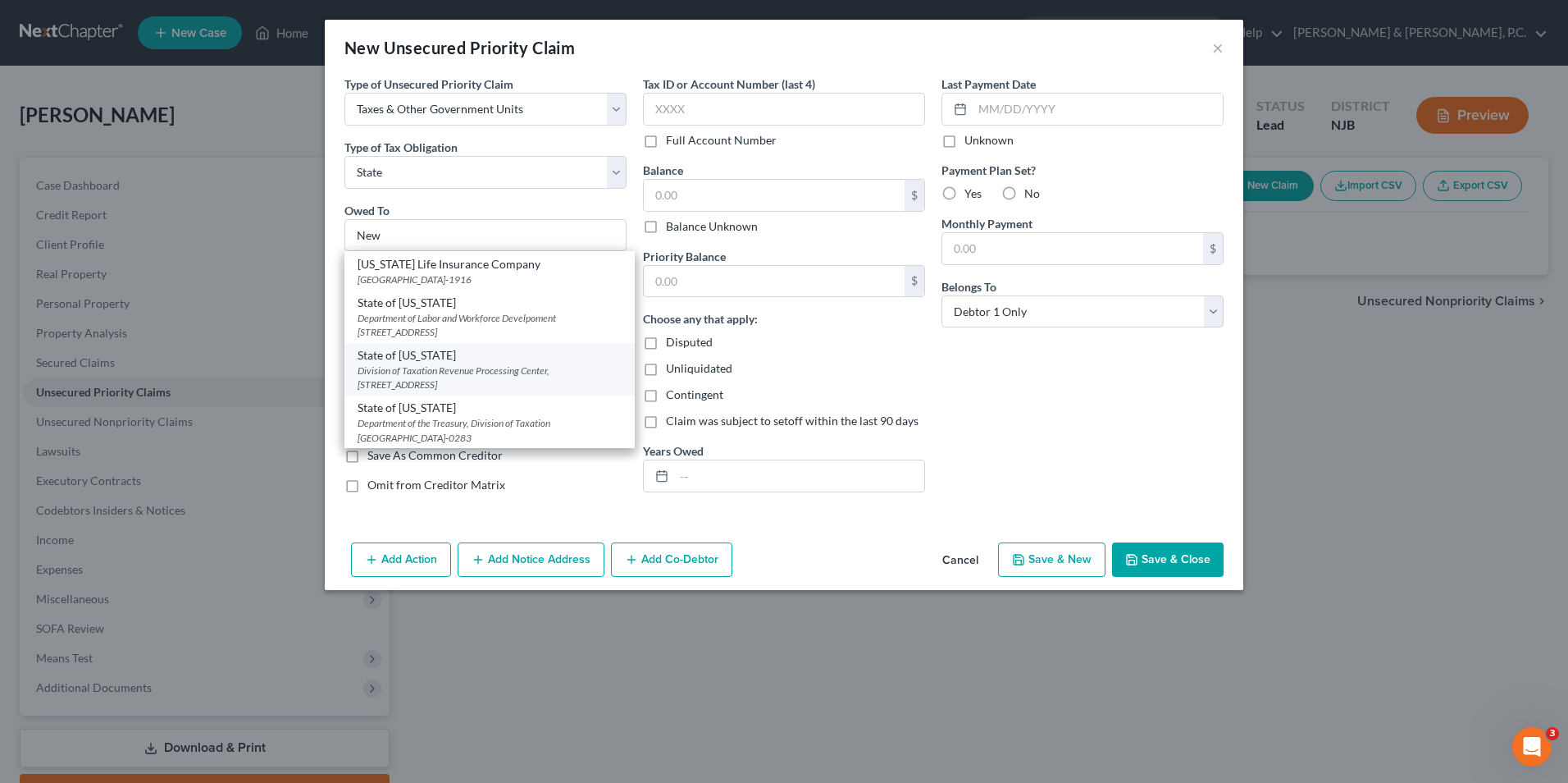
click at [511, 384] on div "Division of Taxation Revenue Processing Center, [STREET_ADDRESS]" at bounding box center [489, 378] width 264 height 28
type input "State of [US_STATE]"
type input "Division of Taxation"
type input "Revenue Processing Center, [GEOGRAPHIC_DATA]"
type input "[GEOGRAPHIC_DATA]"
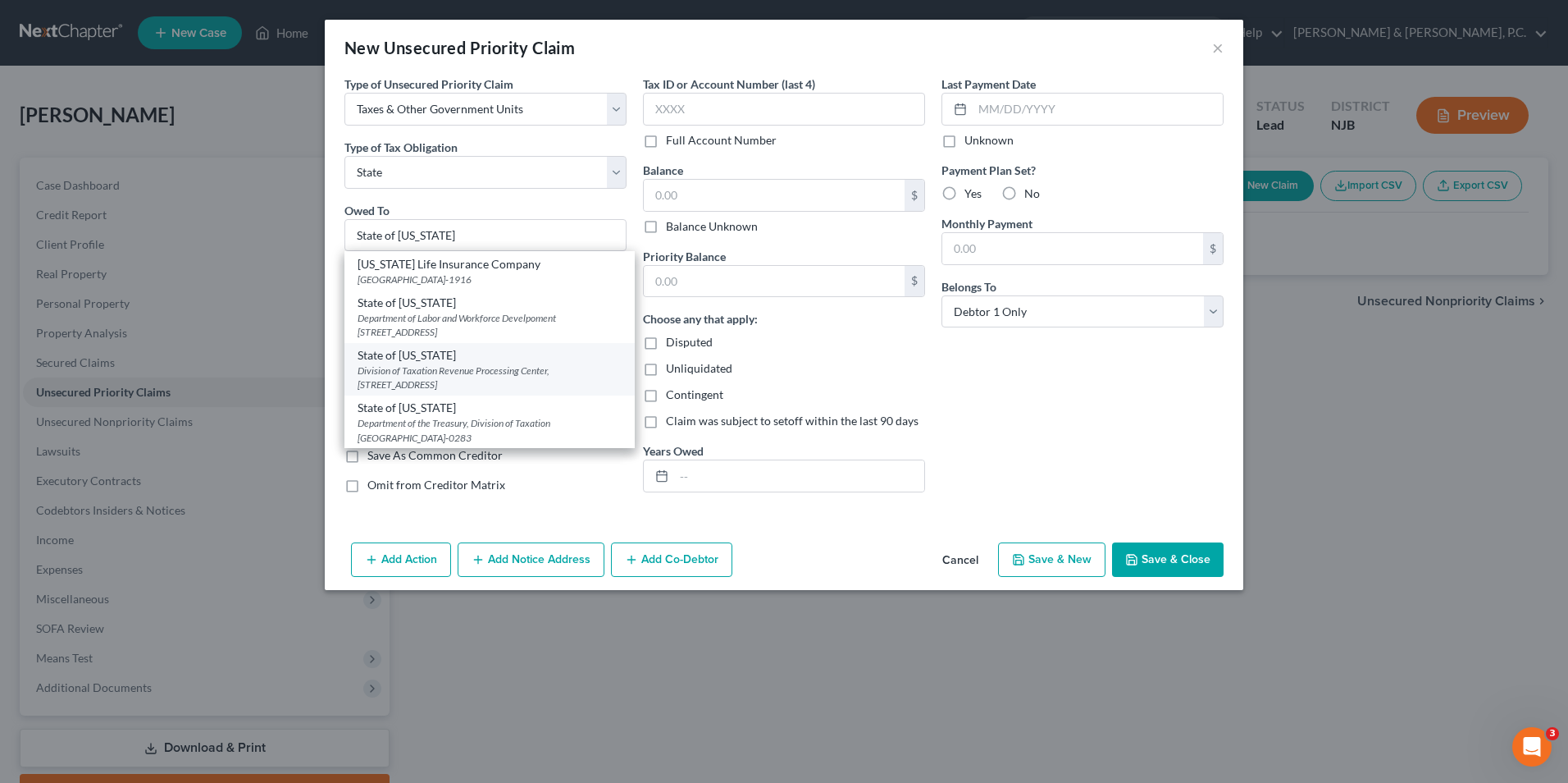
select select "33"
type input "08645"
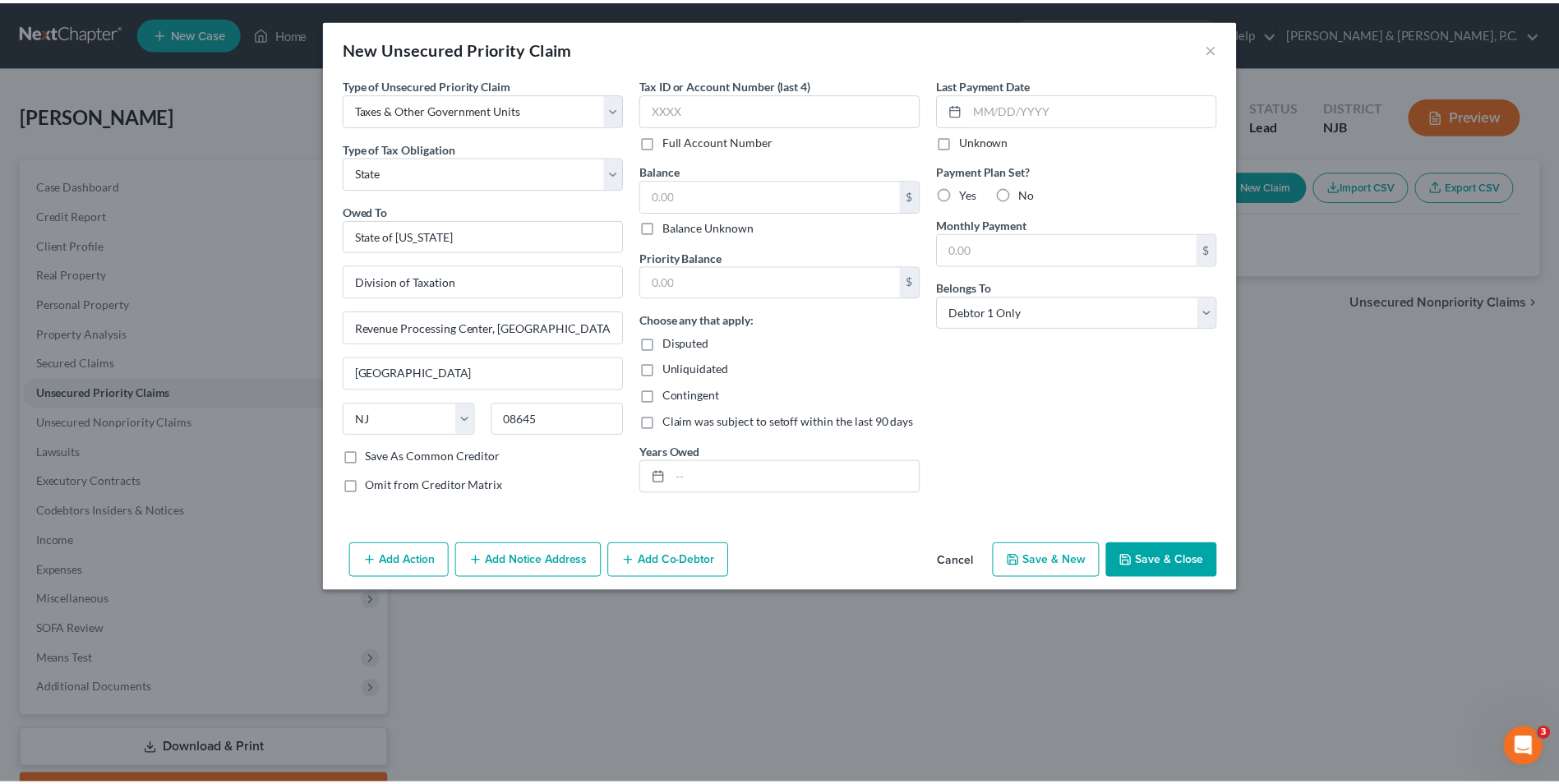
scroll to position [0, 0]
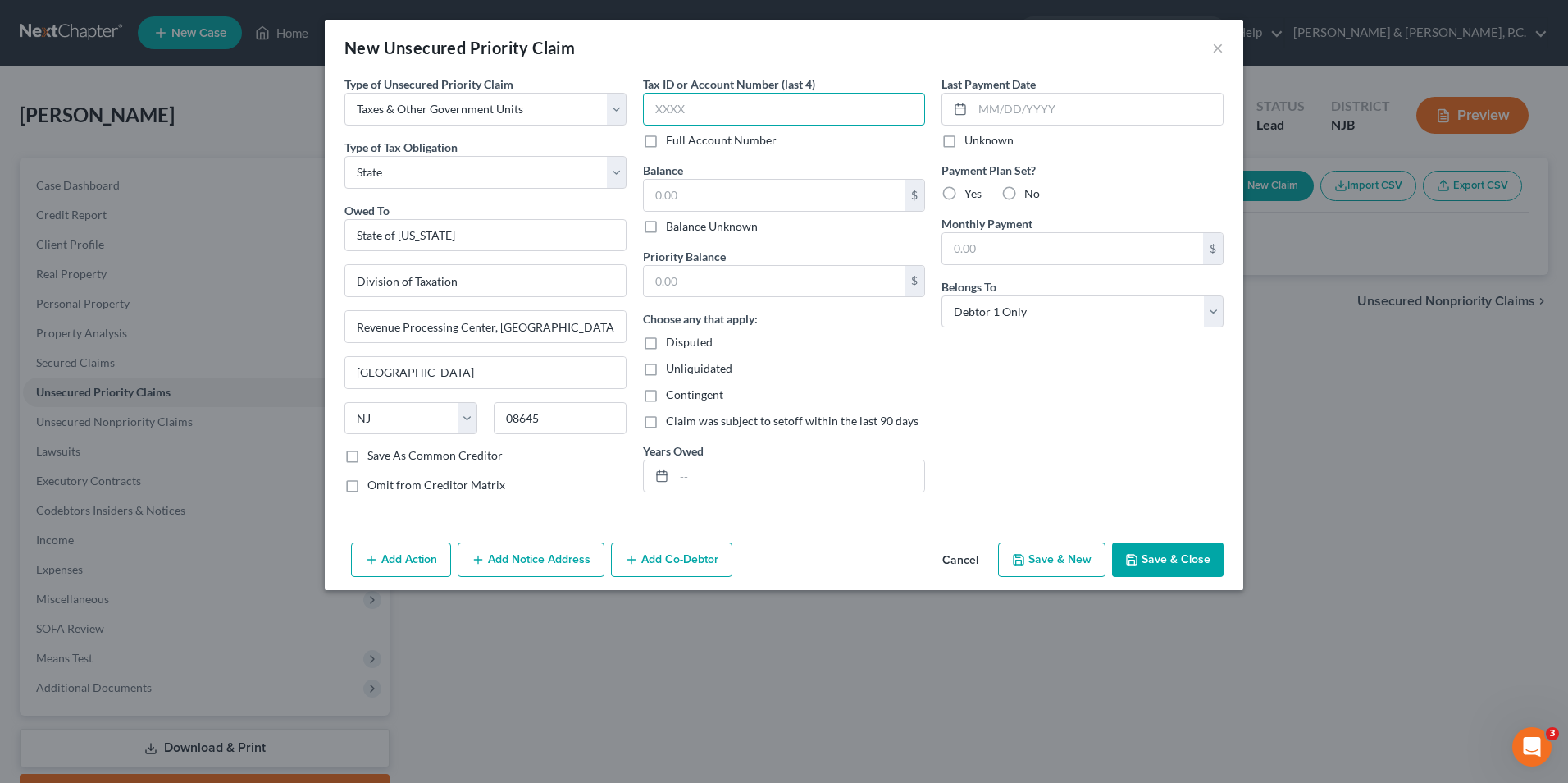
click at [679, 110] on input "text" at bounding box center [784, 109] width 282 height 32
click at [682, 187] on input "text" at bounding box center [775, 196] width 261 height 32
type input "6"
type input "500.00"
click at [1025, 189] on label "No" at bounding box center [1032, 194] width 16 height 17
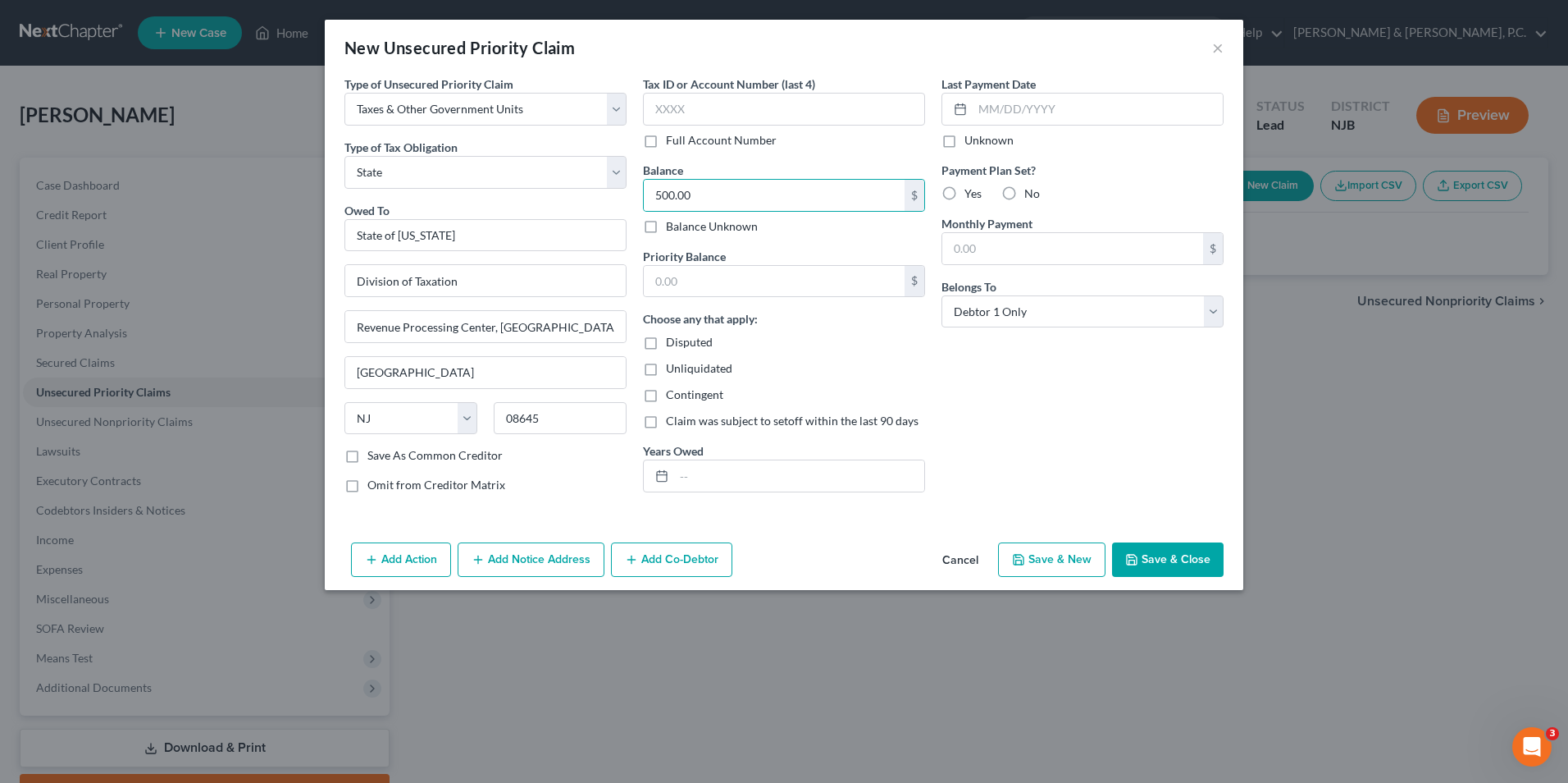
click at [1031, 189] on input "No" at bounding box center [1036, 191] width 11 height 11
radio input "true"
click at [1048, 302] on select "Select Debtor 1 Only Debtor 2 Only Debtor 1 And Debtor 2 Only At Least One Of T…" at bounding box center [1082, 311] width 282 height 32
select select "3"
click at [941, 295] on select "Select Debtor 1 Only Debtor 2 Only Debtor 1 And Debtor 2 Only At Least One Of T…" at bounding box center [1082, 311] width 282 height 32
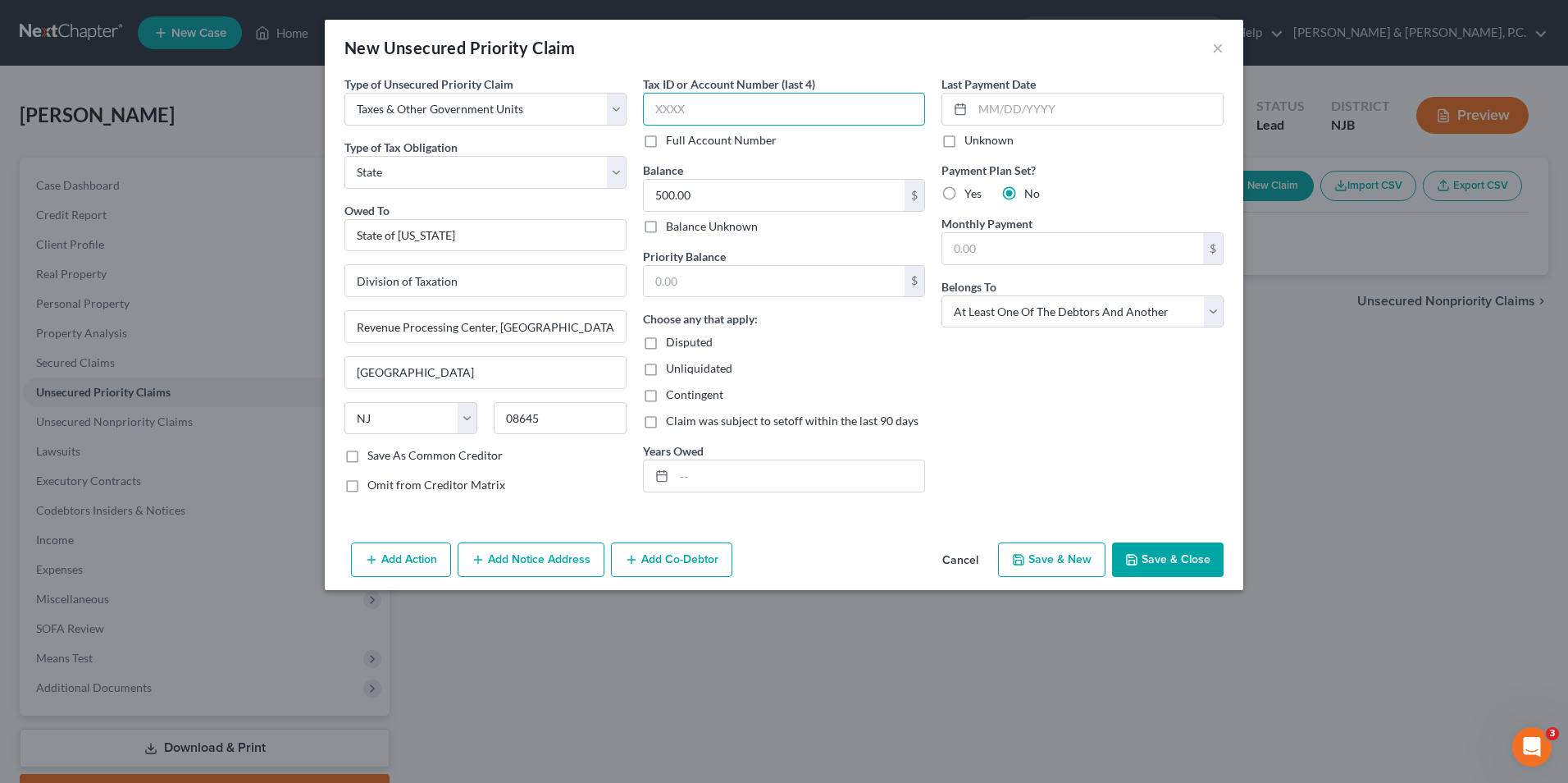
click at [730, 98] on input "text" at bounding box center [784, 109] width 282 height 32
click at [763, 103] on input "text" at bounding box center [784, 109] width 282 height 32
type input "2693"
click at [687, 474] on input "text" at bounding box center [798, 476] width 250 height 32
type input "2024"
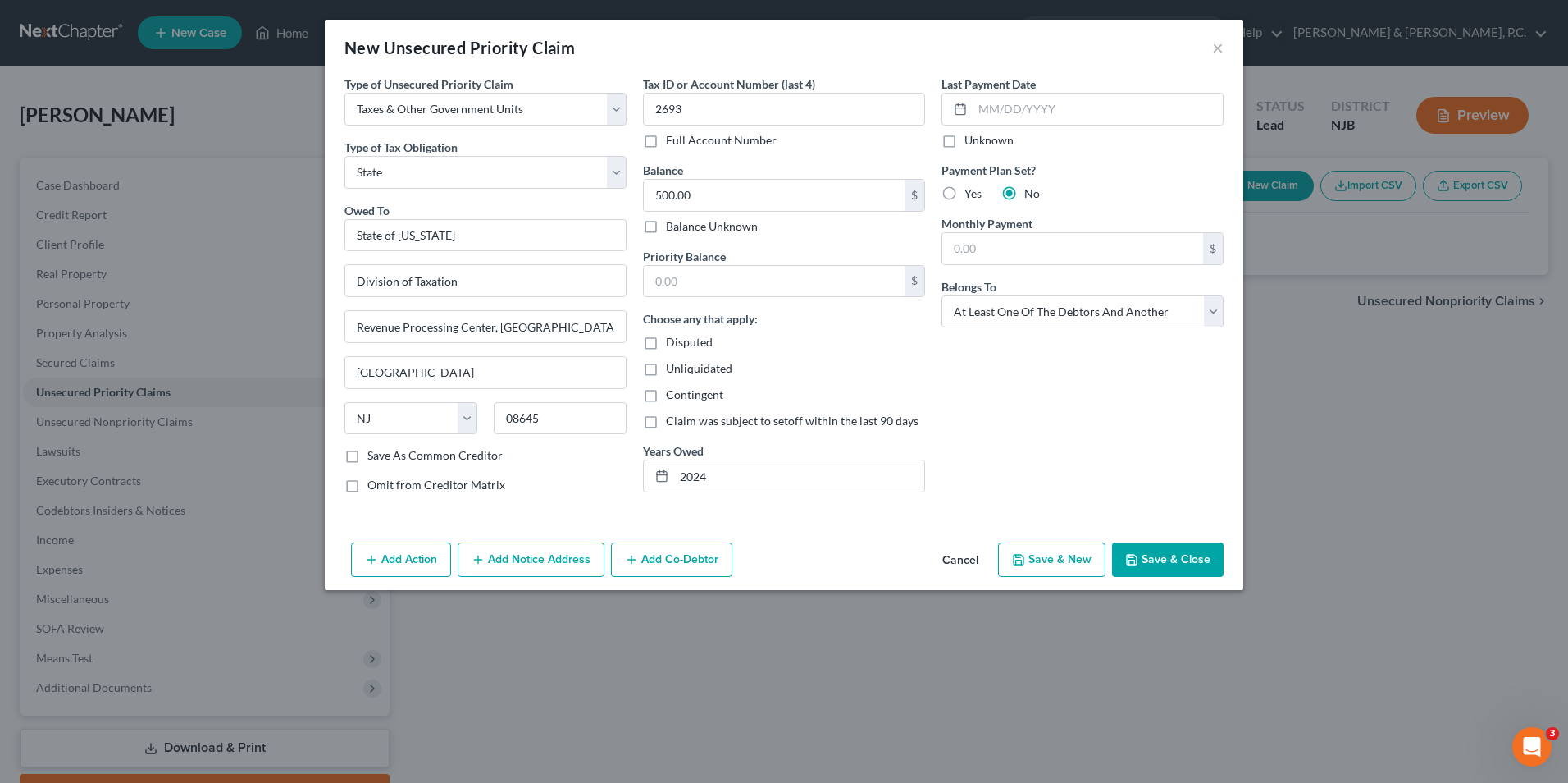
click at [1188, 560] on button "Save & Close" at bounding box center [1167, 559] width 111 height 34
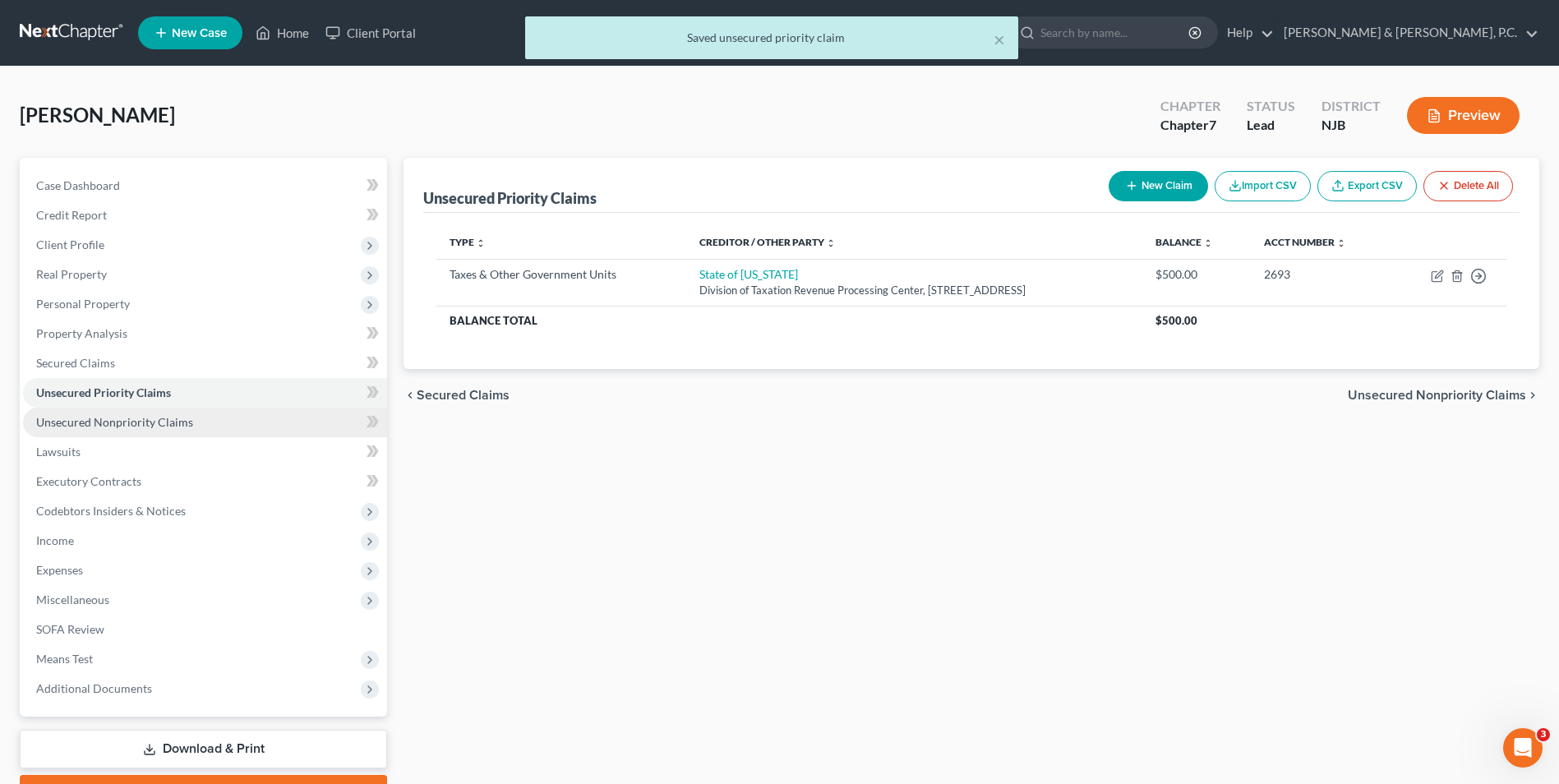
click at [134, 428] on span "Unsecured Nonpriority Claims" at bounding box center [114, 422] width 157 height 14
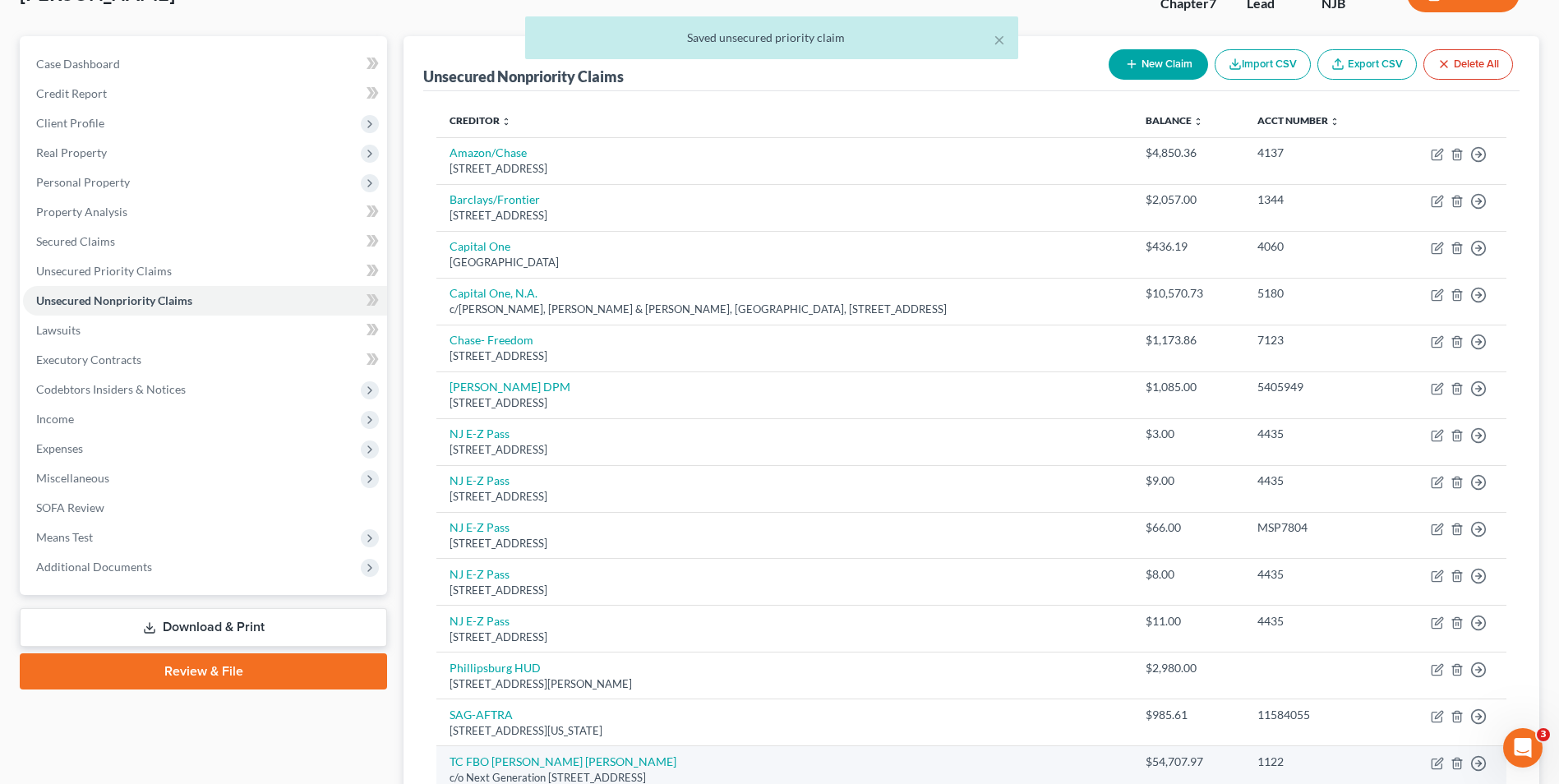
scroll to position [355, 0]
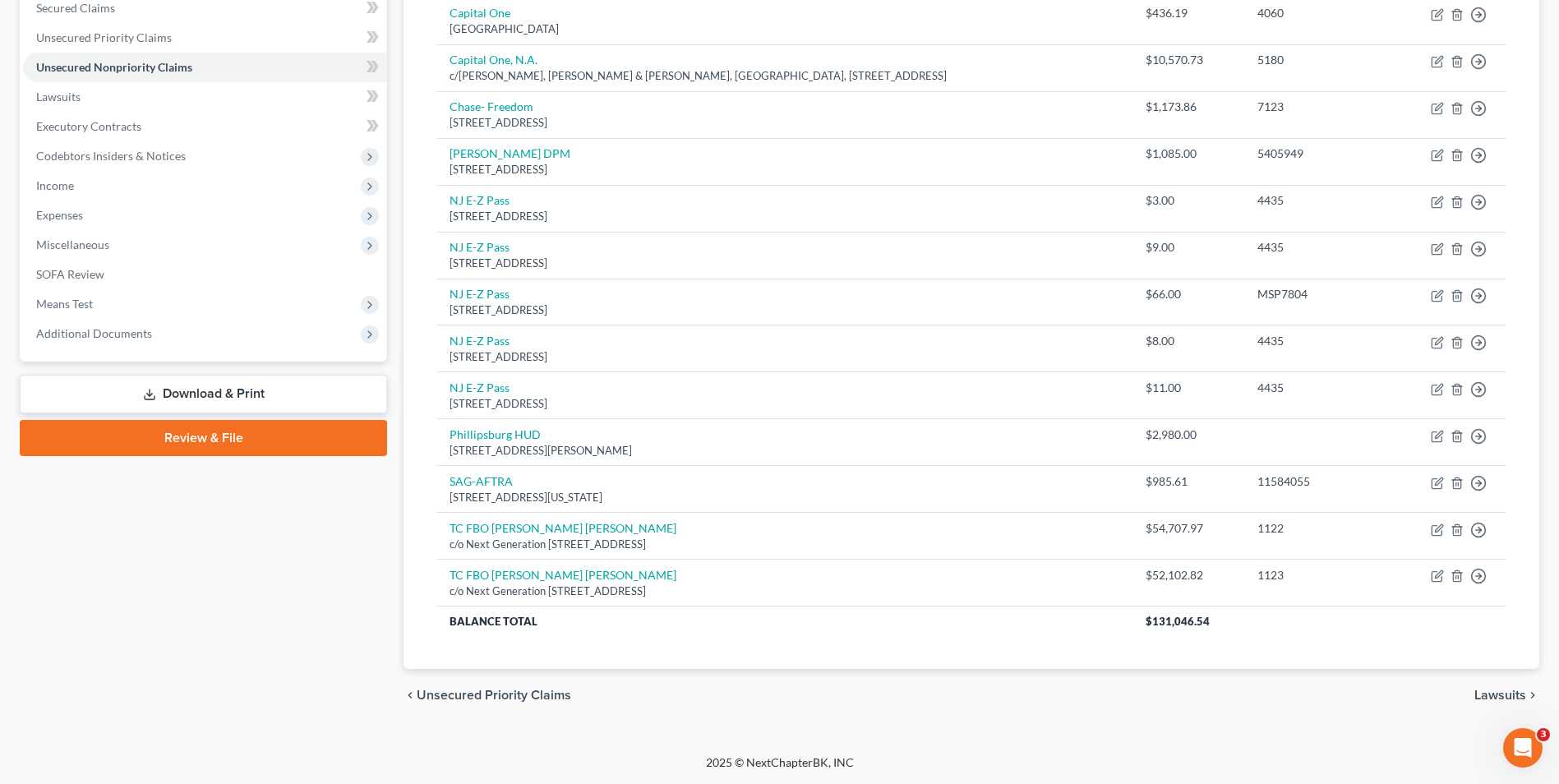
click at [1498, 690] on span "Lawsuits" at bounding box center [1500, 694] width 52 height 13
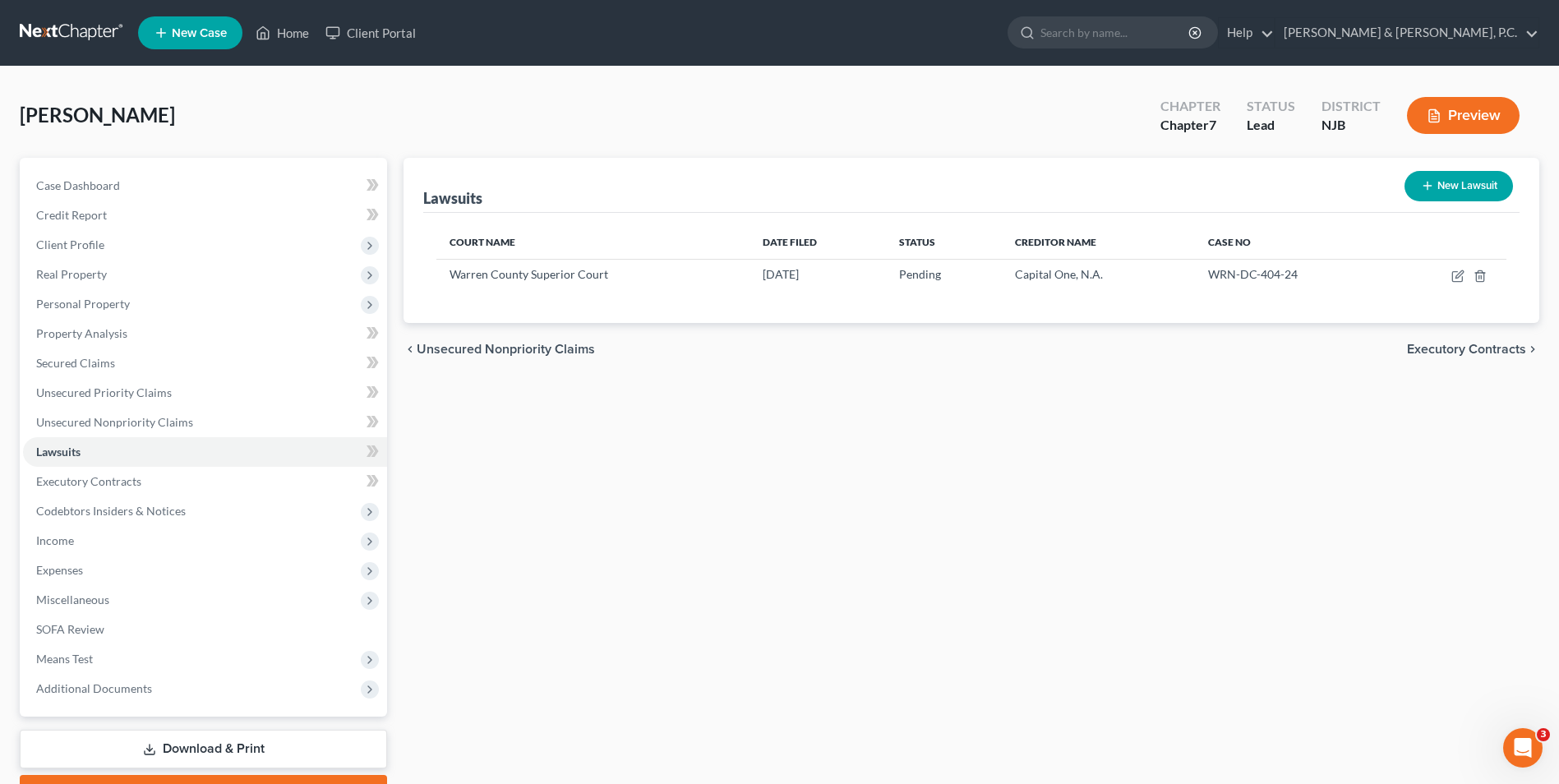
click at [1467, 348] on span "Executory Contracts" at bounding box center [1467, 349] width 119 height 13
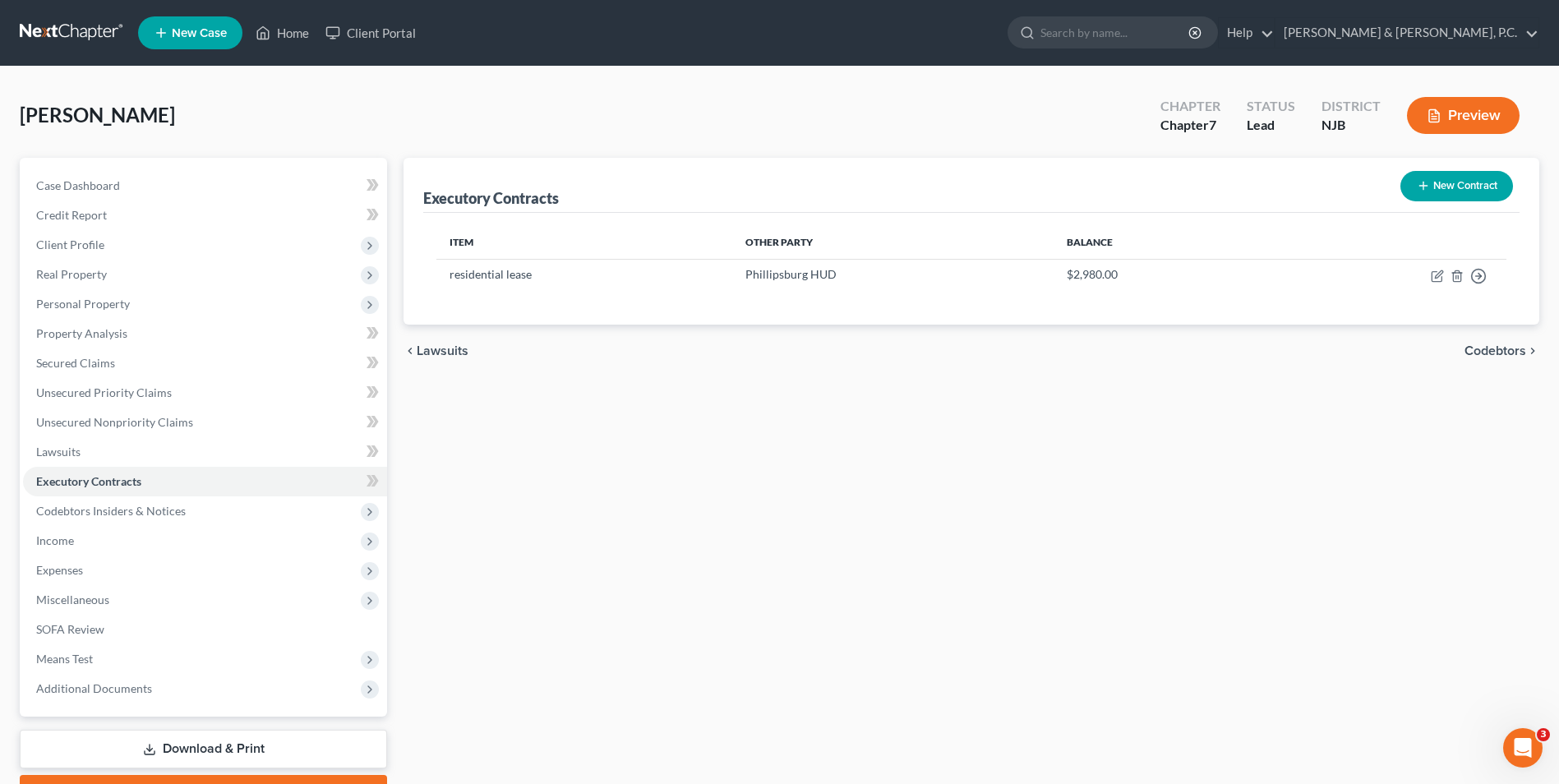
click at [445, 353] on span "Lawsuits" at bounding box center [442, 350] width 52 height 13
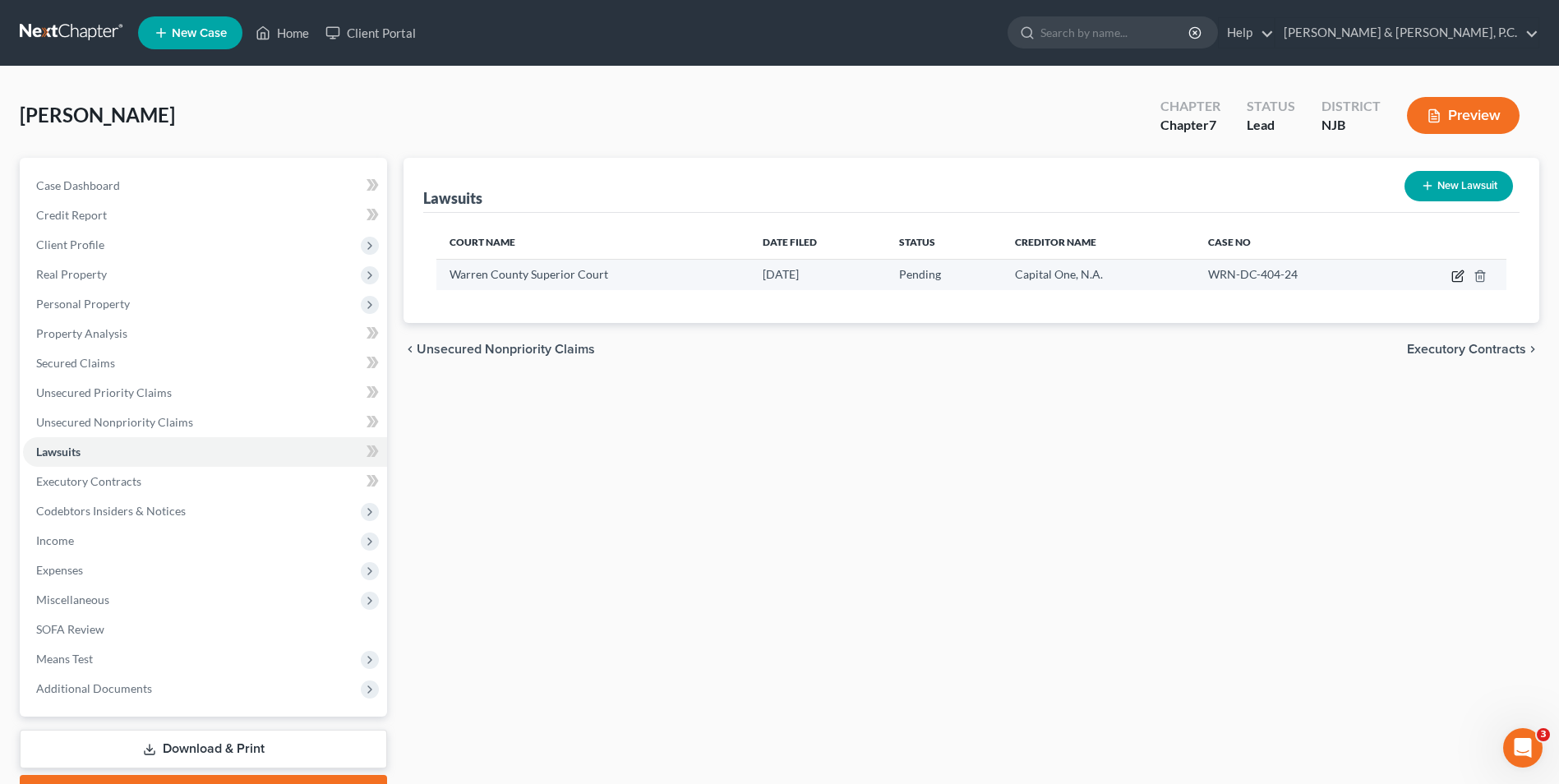
click at [1456, 276] on icon "button" at bounding box center [1458, 276] width 13 height 13
select select "33"
select select "0"
select select "4"
select select "33"
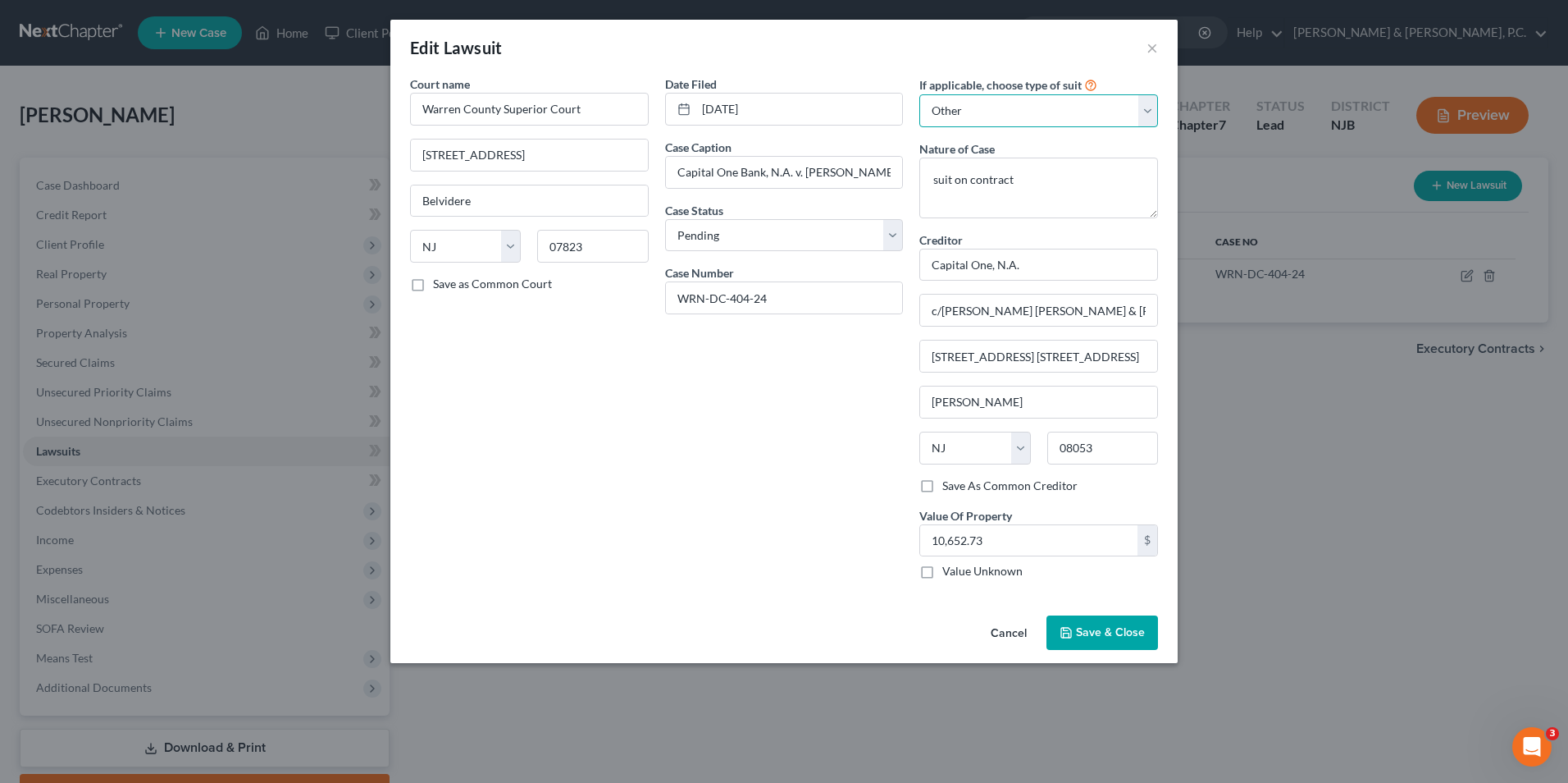
click at [1153, 105] on select "Select Repossession Garnishment Foreclosure Attached, Seized, Or Levied Other" at bounding box center [1039, 110] width 238 height 32
select select "3"
click at [919, 95] on select "Select Repossession Garnishment Foreclosure Attached, Seized, Or Levied Other" at bounding box center [1039, 110] width 238 height 32
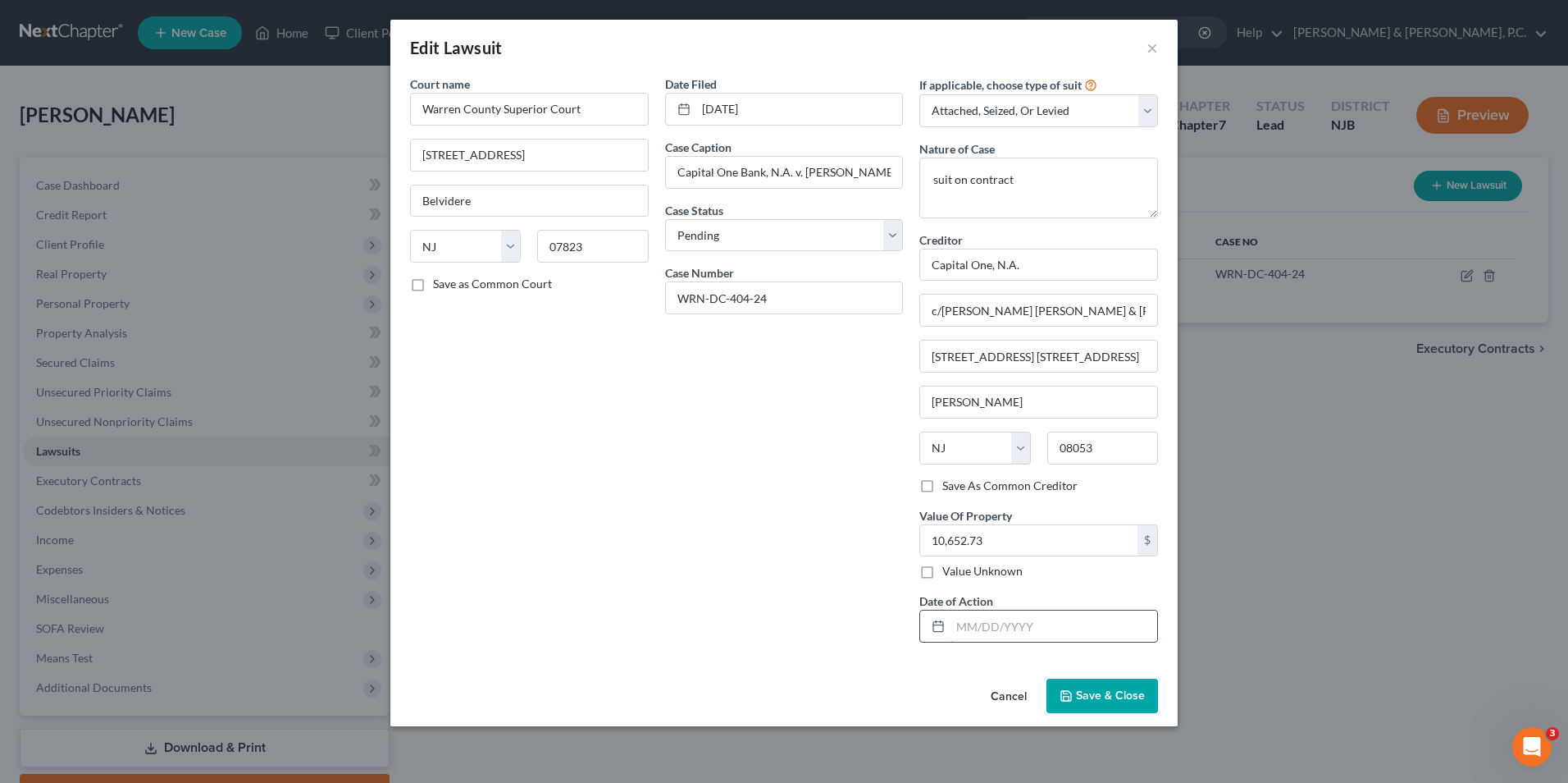
click at [993, 633] on input "text" at bounding box center [1054, 626] width 207 height 32
type input "[DATE]"
drag, startPoint x: 1091, startPoint y: 685, endPoint x: 1106, endPoint y: 694, distance: 17.5
click at [1092, 686] on button "Save & Close" at bounding box center [1102, 695] width 111 height 34
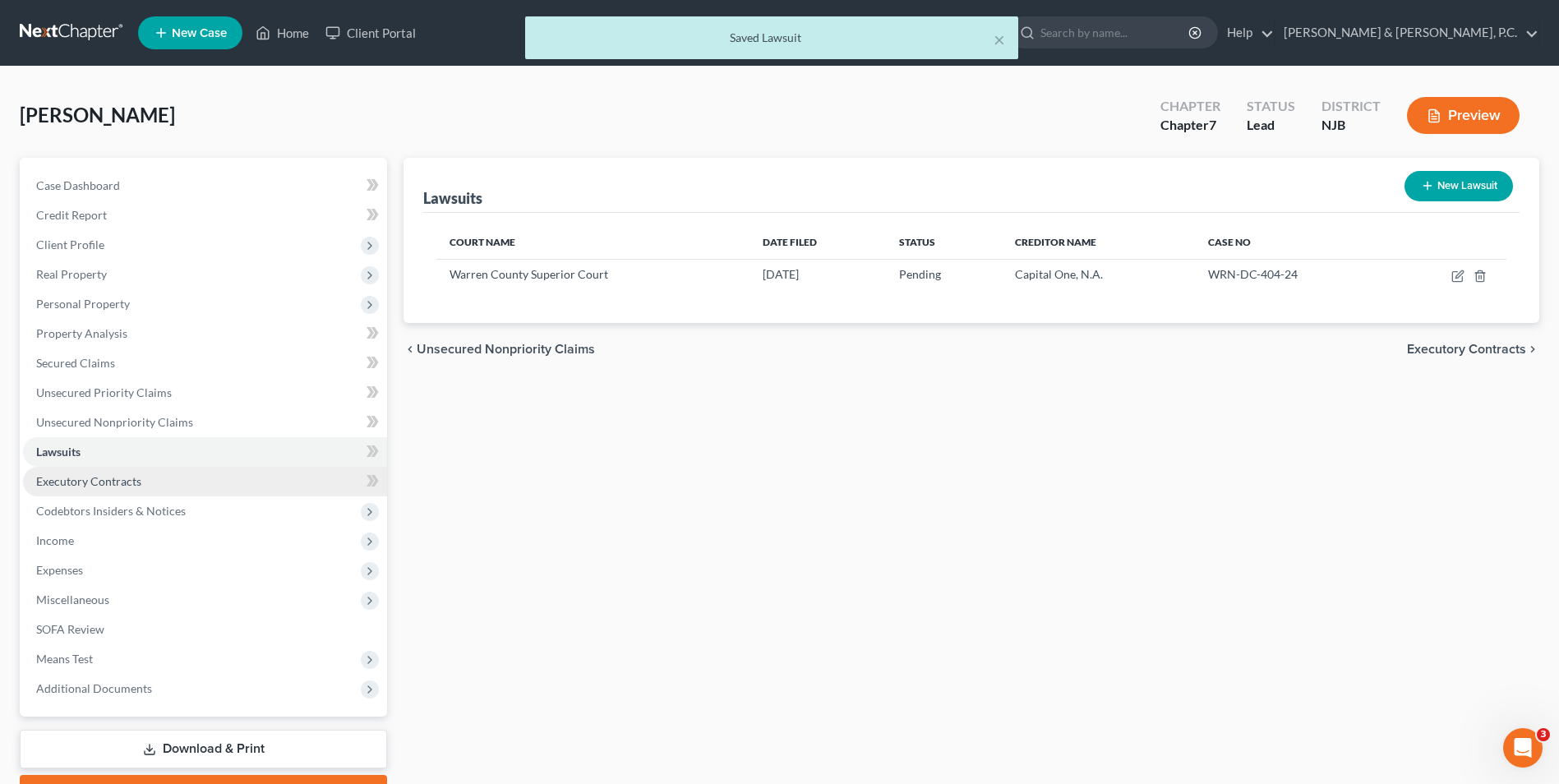
click at [76, 488] on link "Executory Contracts" at bounding box center [205, 482] width 364 height 30
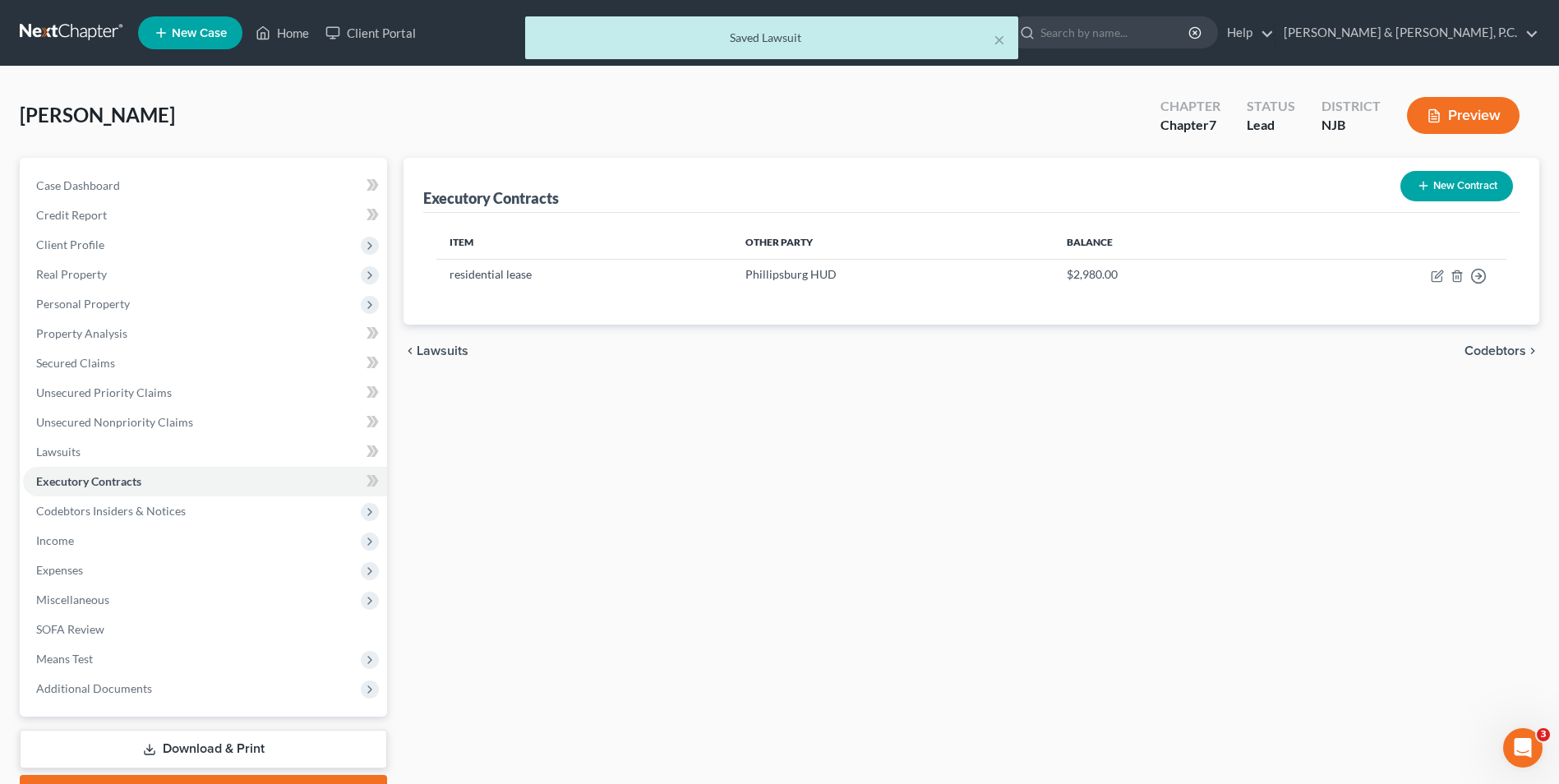
click at [1503, 350] on span "Codebtors" at bounding box center [1496, 350] width 61 height 13
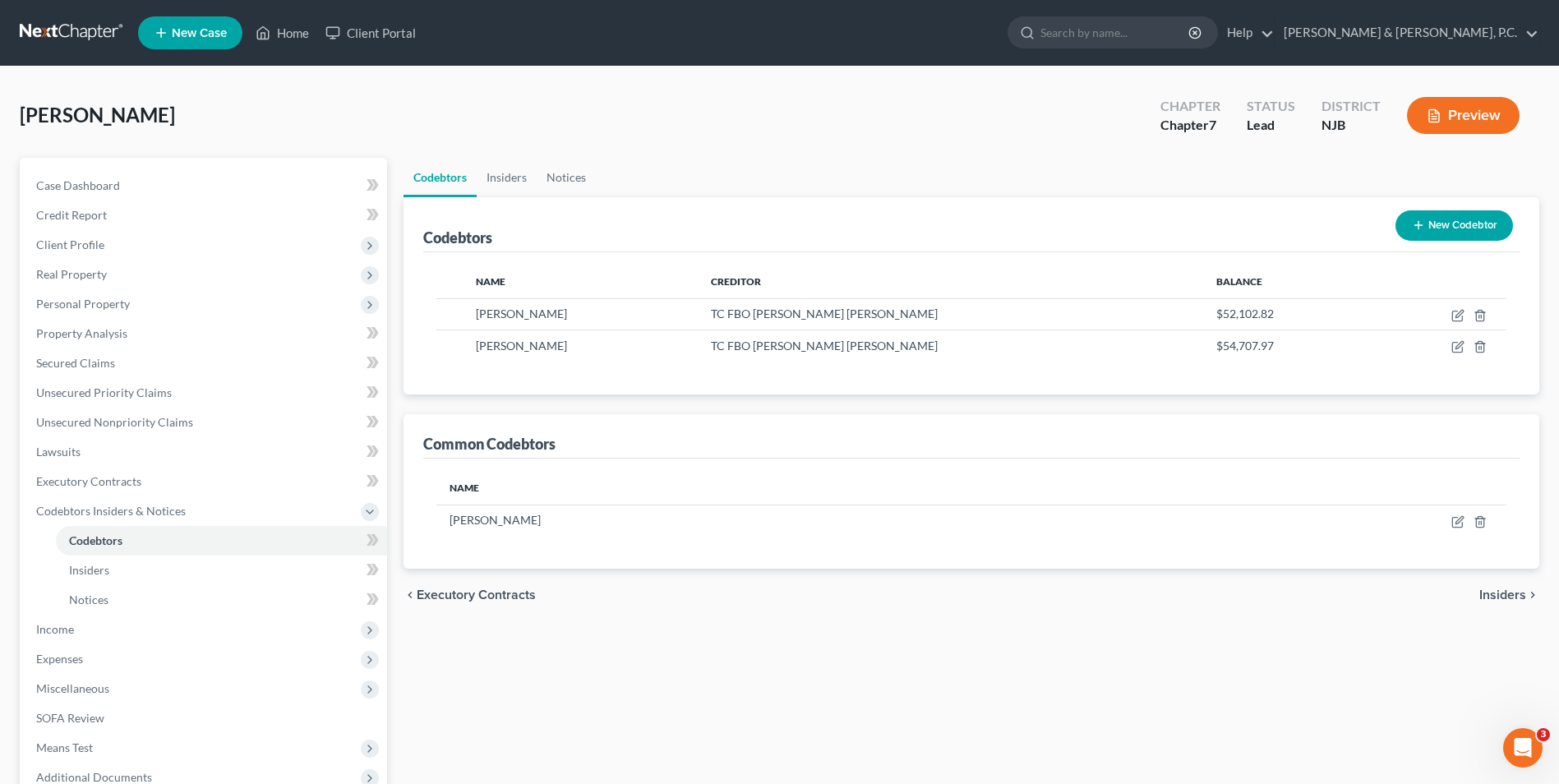
click at [1519, 596] on span "Insiders" at bounding box center [1503, 594] width 47 height 13
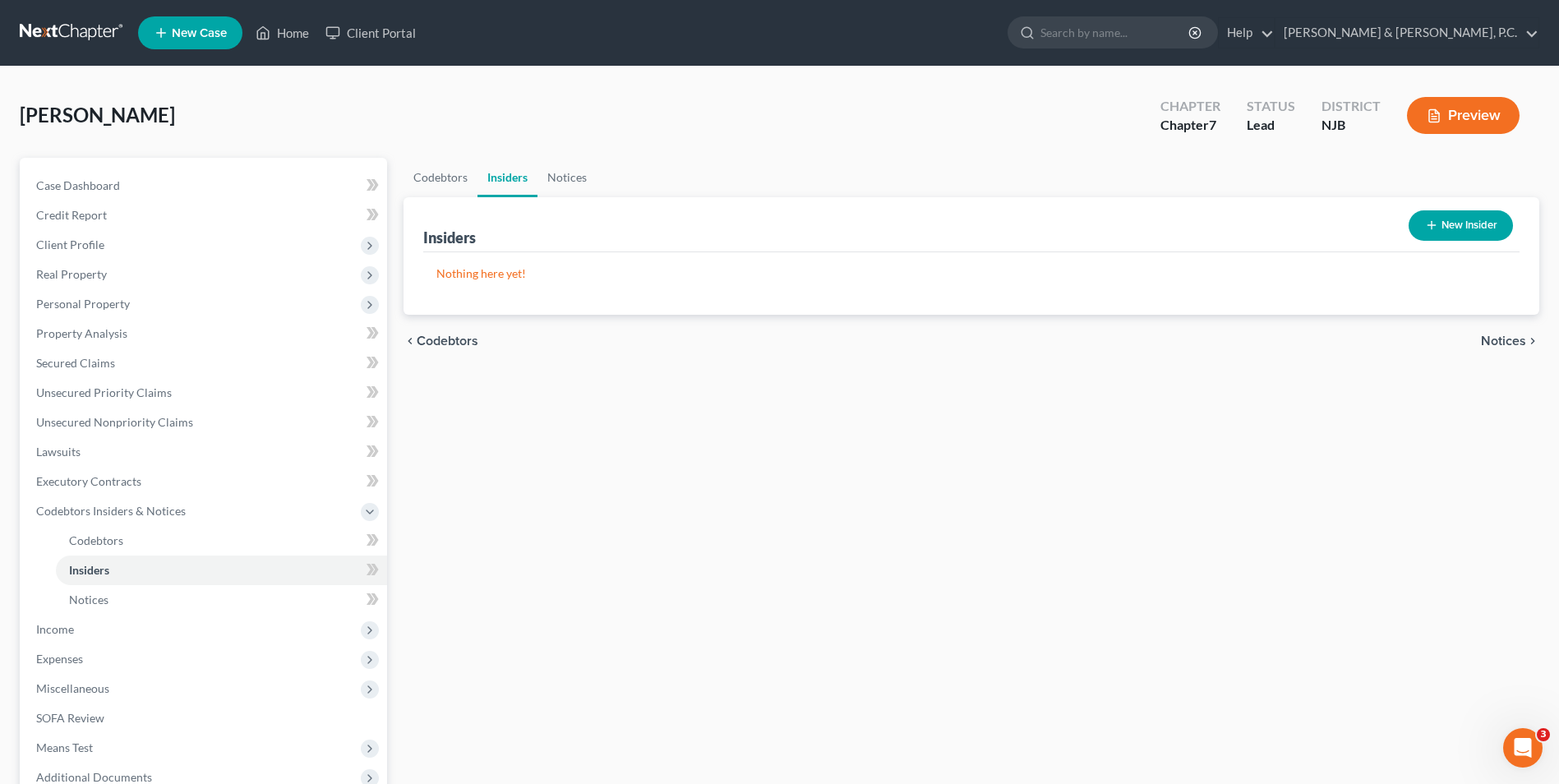
click at [1503, 337] on span "Notices" at bounding box center [1503, 341] width 45 height 13
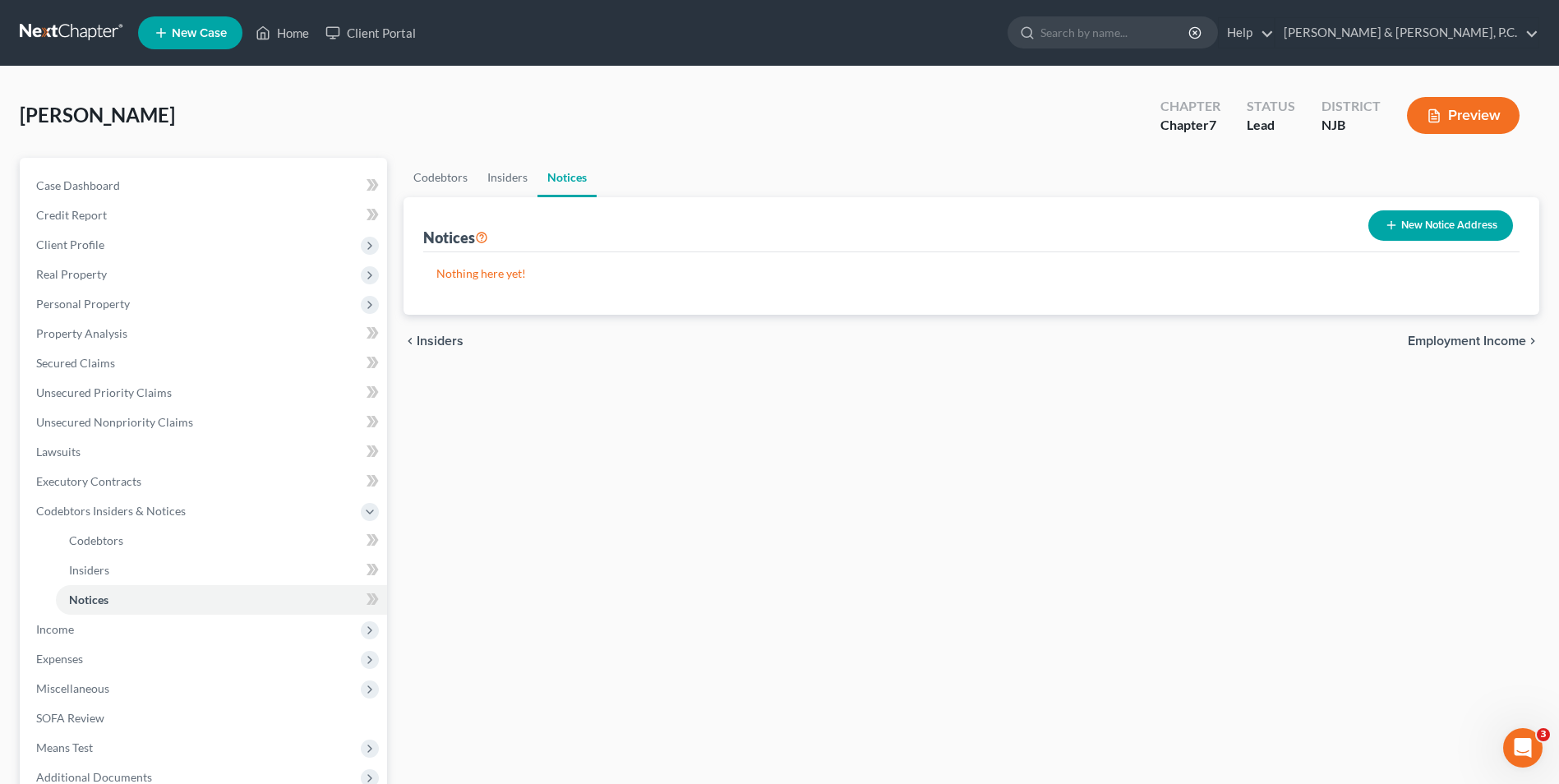
click at [1503, 335] on span "Employment Income" at bounding box center [1467, 341] width 119 height 13
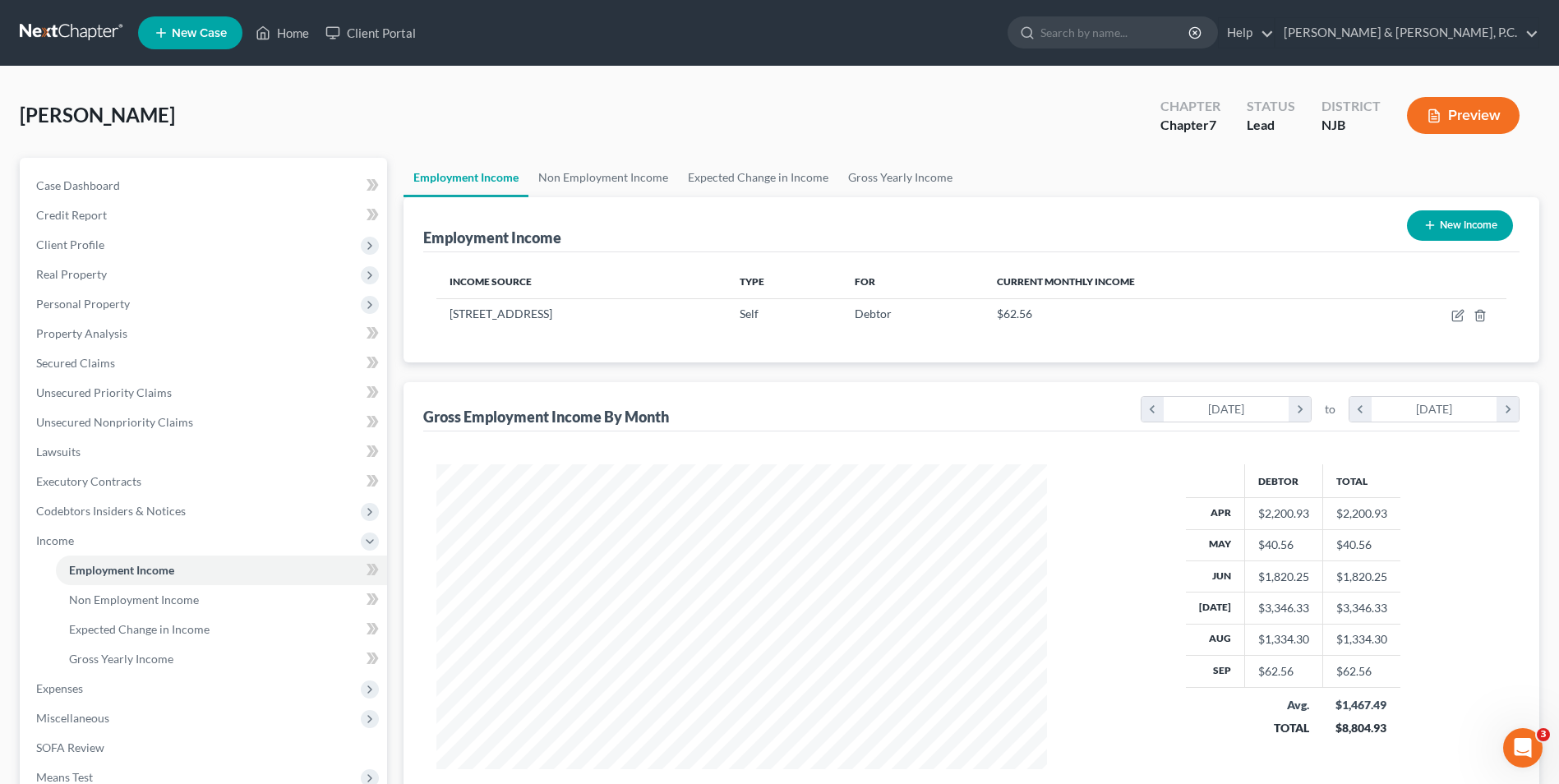
scroll to position [208, 0]
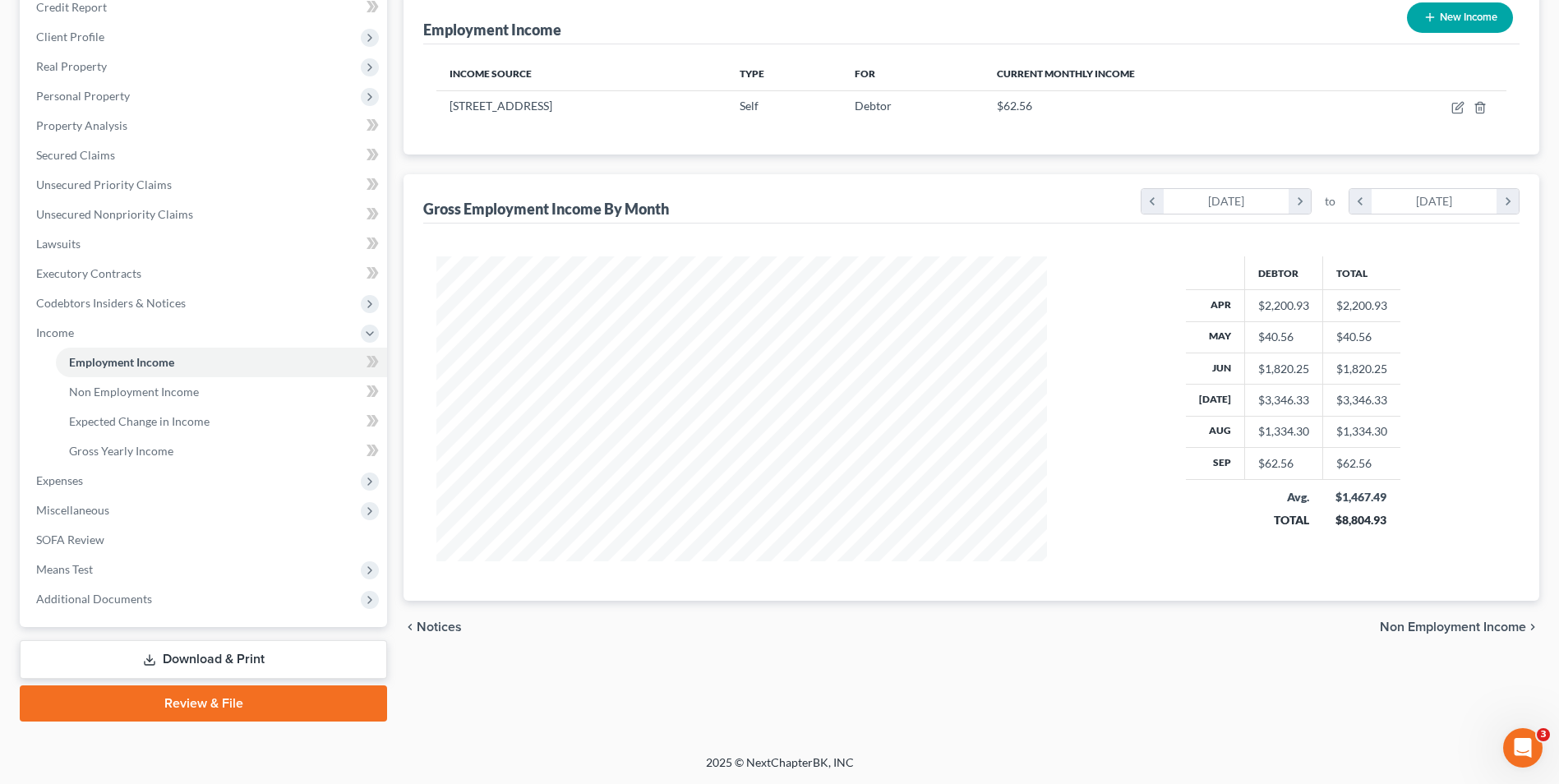
click at [1472, 629] on span "Non Employment Income" at bounding box center [1453, 627] width 147 height 13
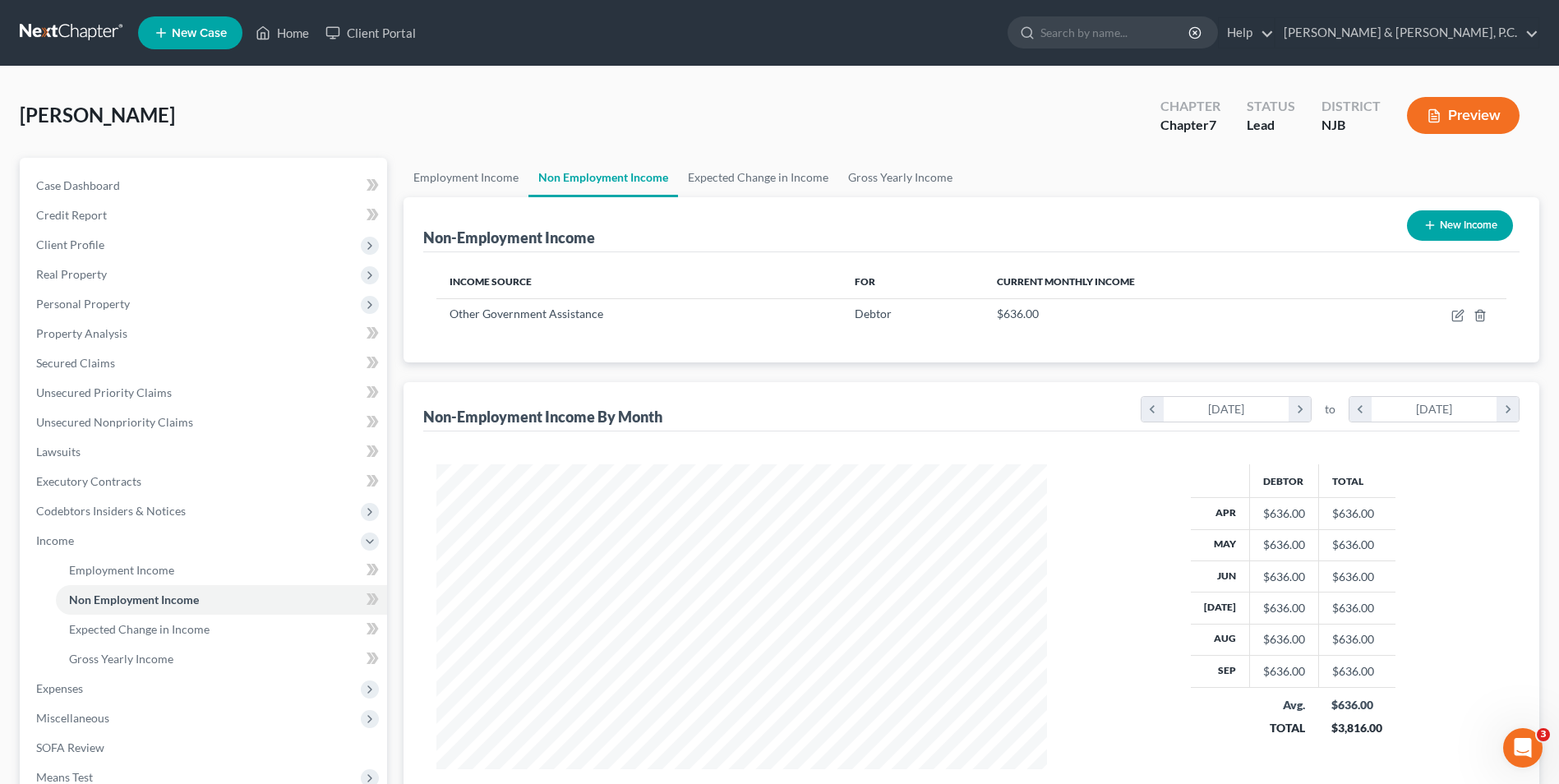
scroll to position [305, 643]
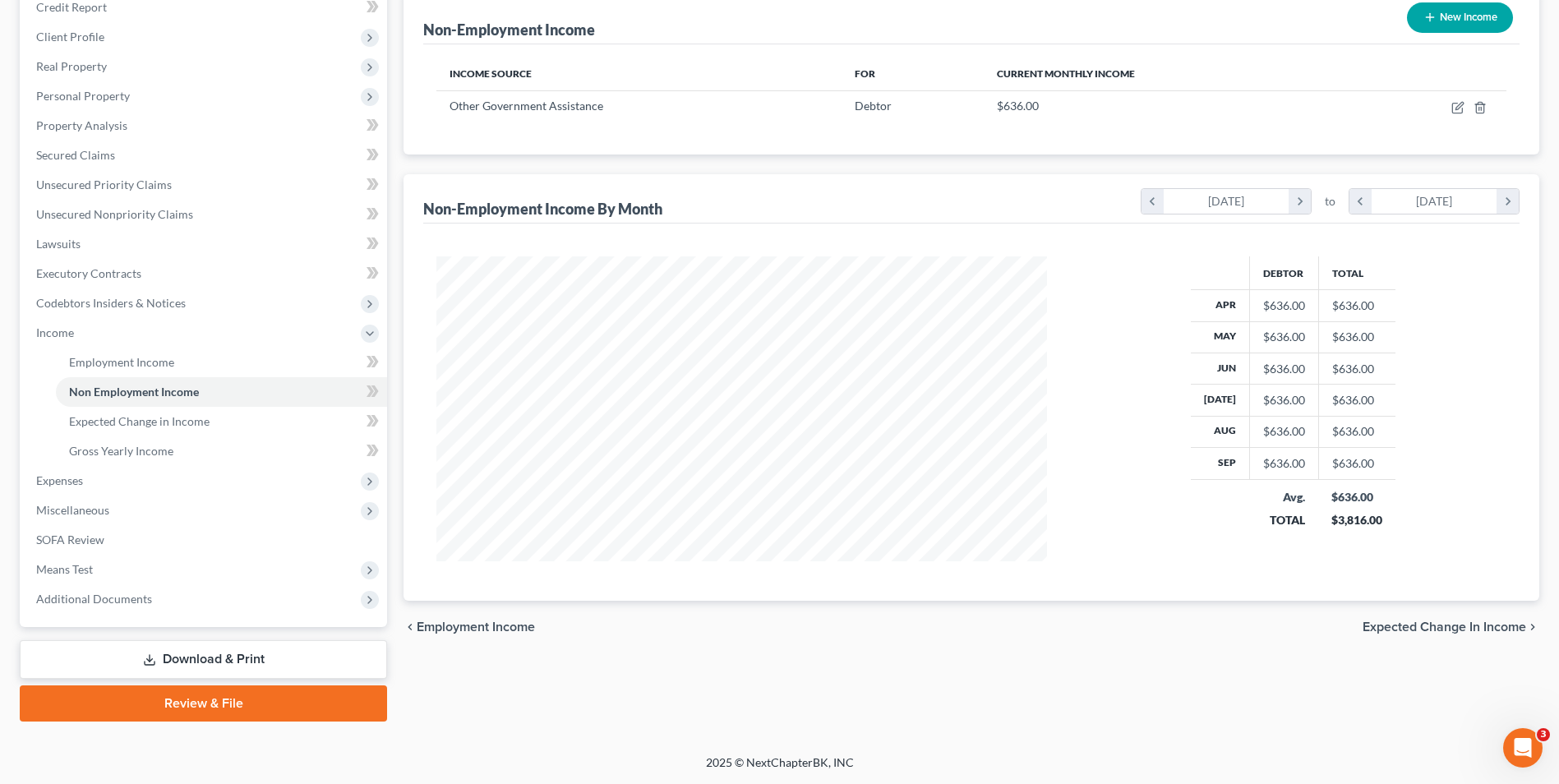
click at [1433, 631] on span "Expected Change in Income" at bounding box center [1445, 627] width 163 height 13
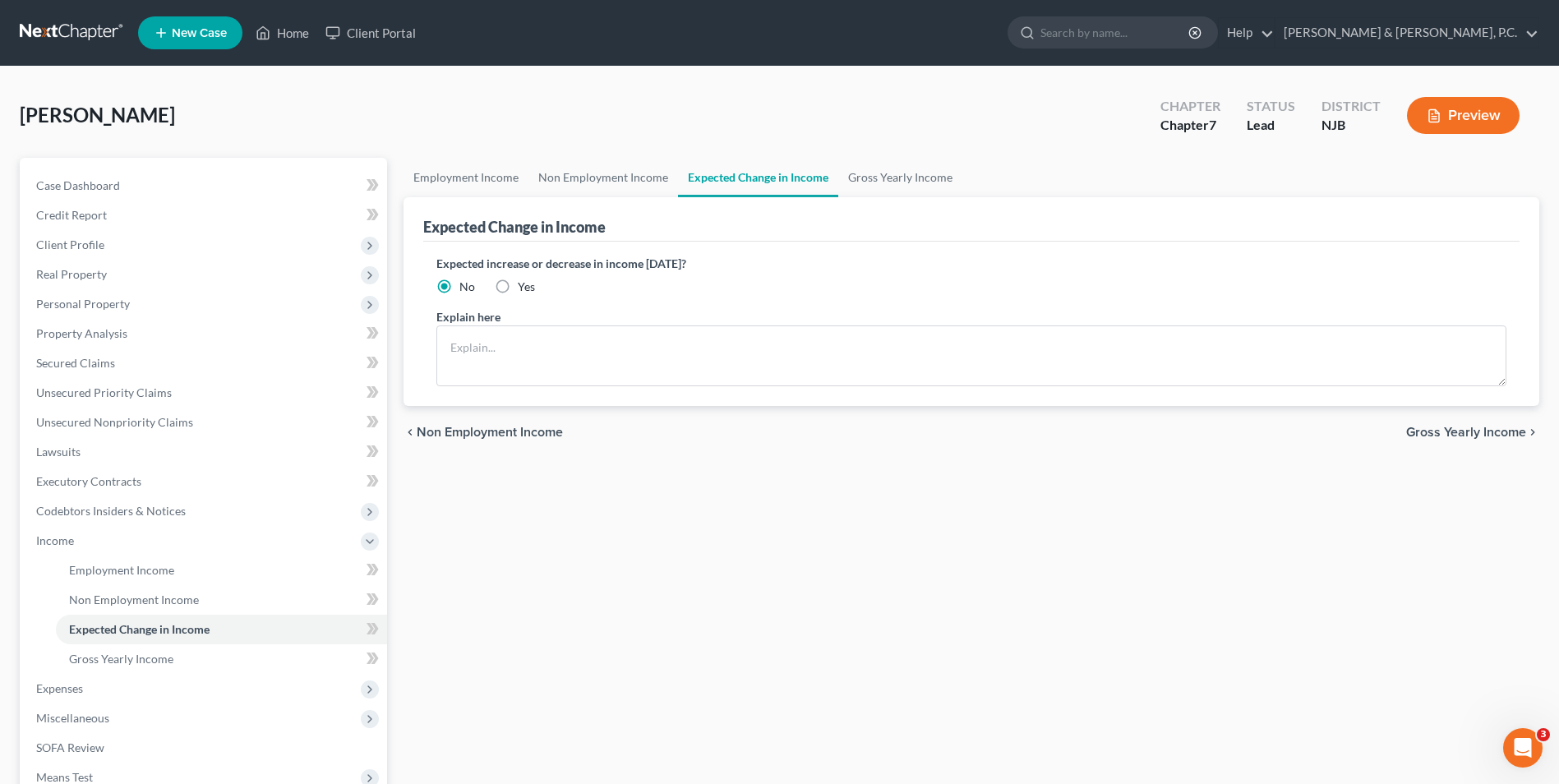
click at [1495, 429] on span "Gross Yearly Income" at bounding box center [1466, 432] width 120 height 13
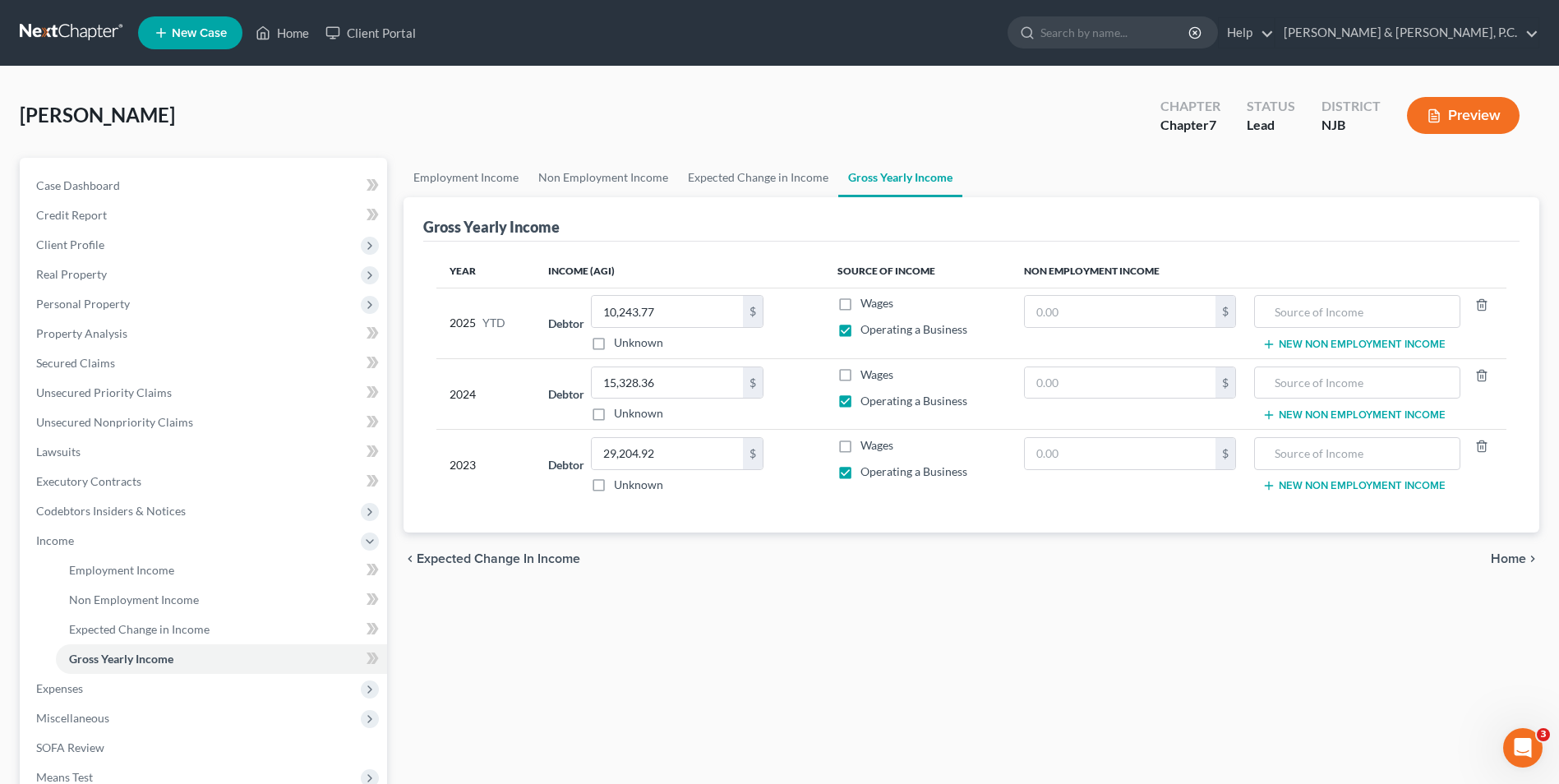
click at [1514, 556] on span "Home" at bounding box center [1509, 558] width 35 height 13
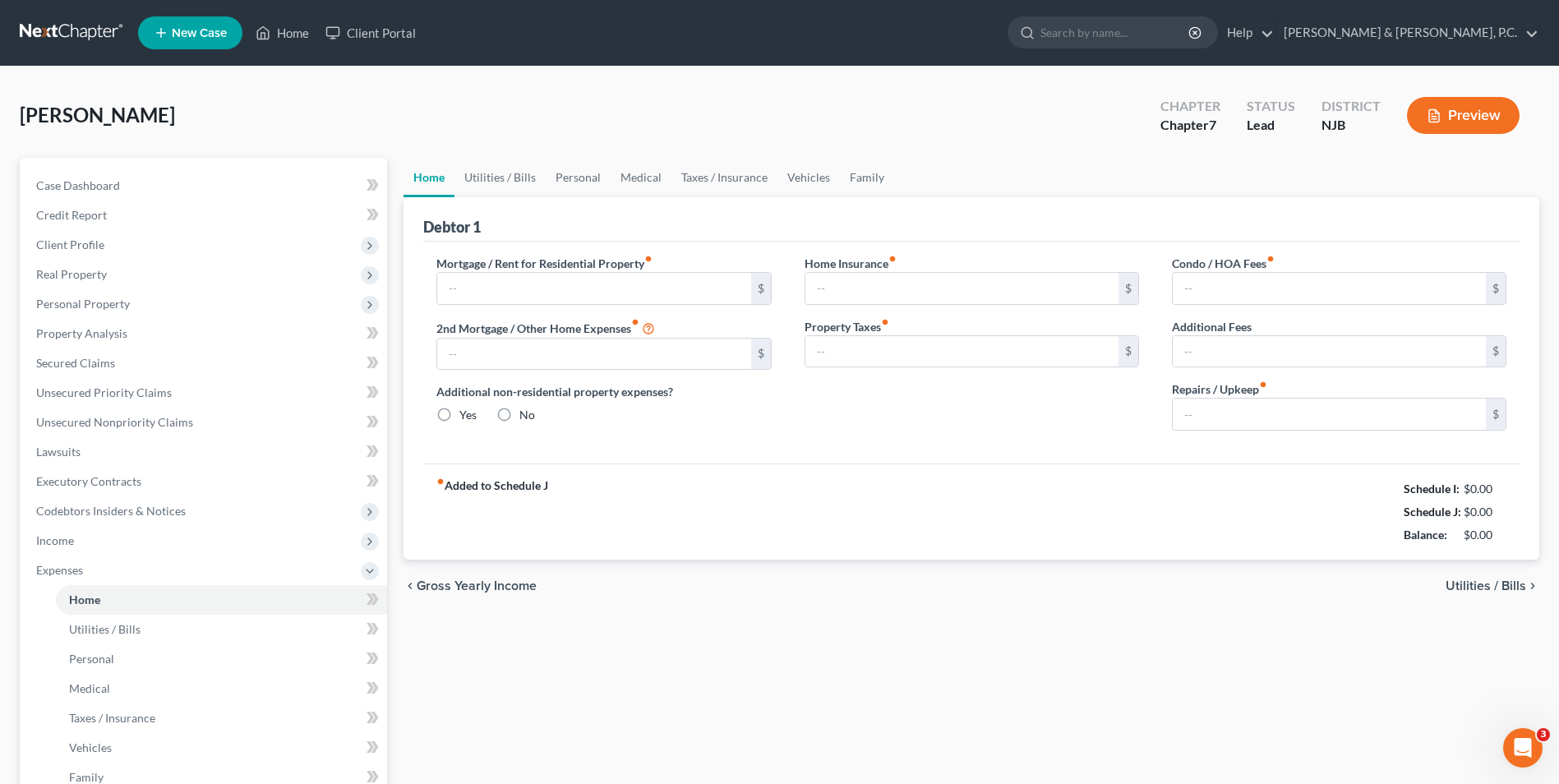
type input "298.00"
type input "0.00"
radio input "true"
type input "10.00"
type input "0.00"
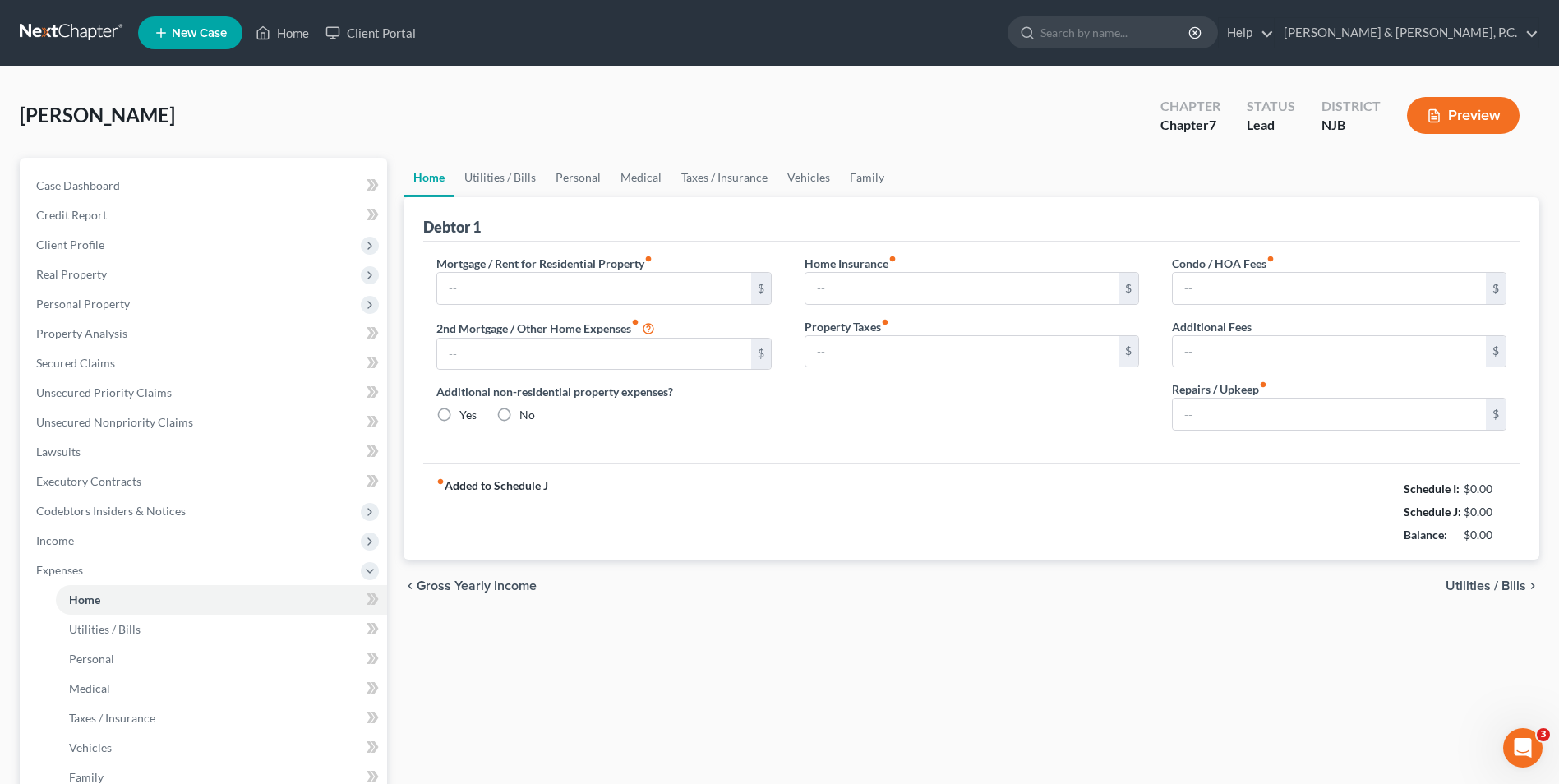
type input "0.00"
type input "100.00"
click at [1491, 592] on span "Utilities / Bills" at bounding box center [1486, 586] width 81 height 13
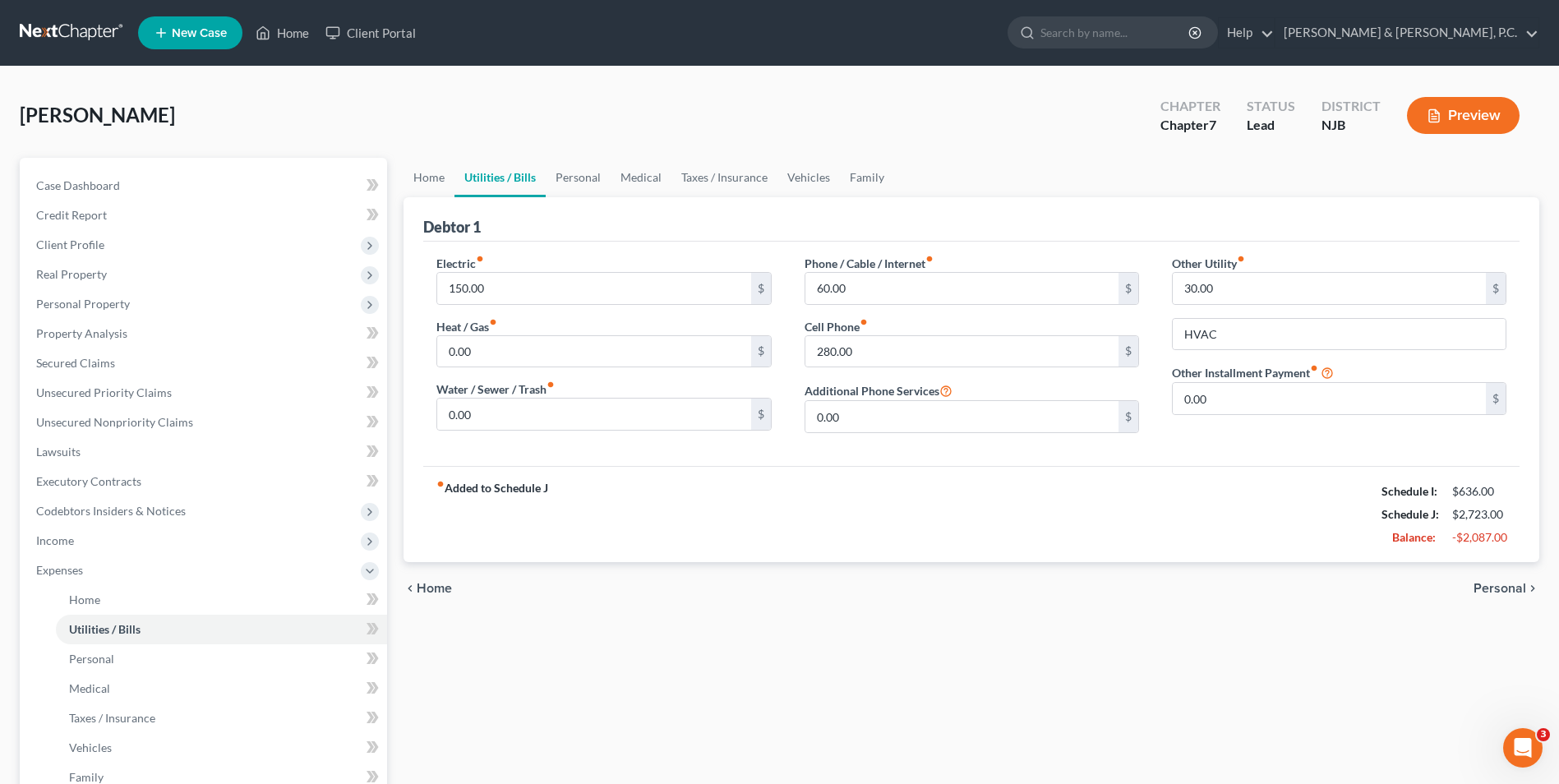
click at [1490, 586] on span "Personal" at bounding box center [1500, 588] width 53 height 13
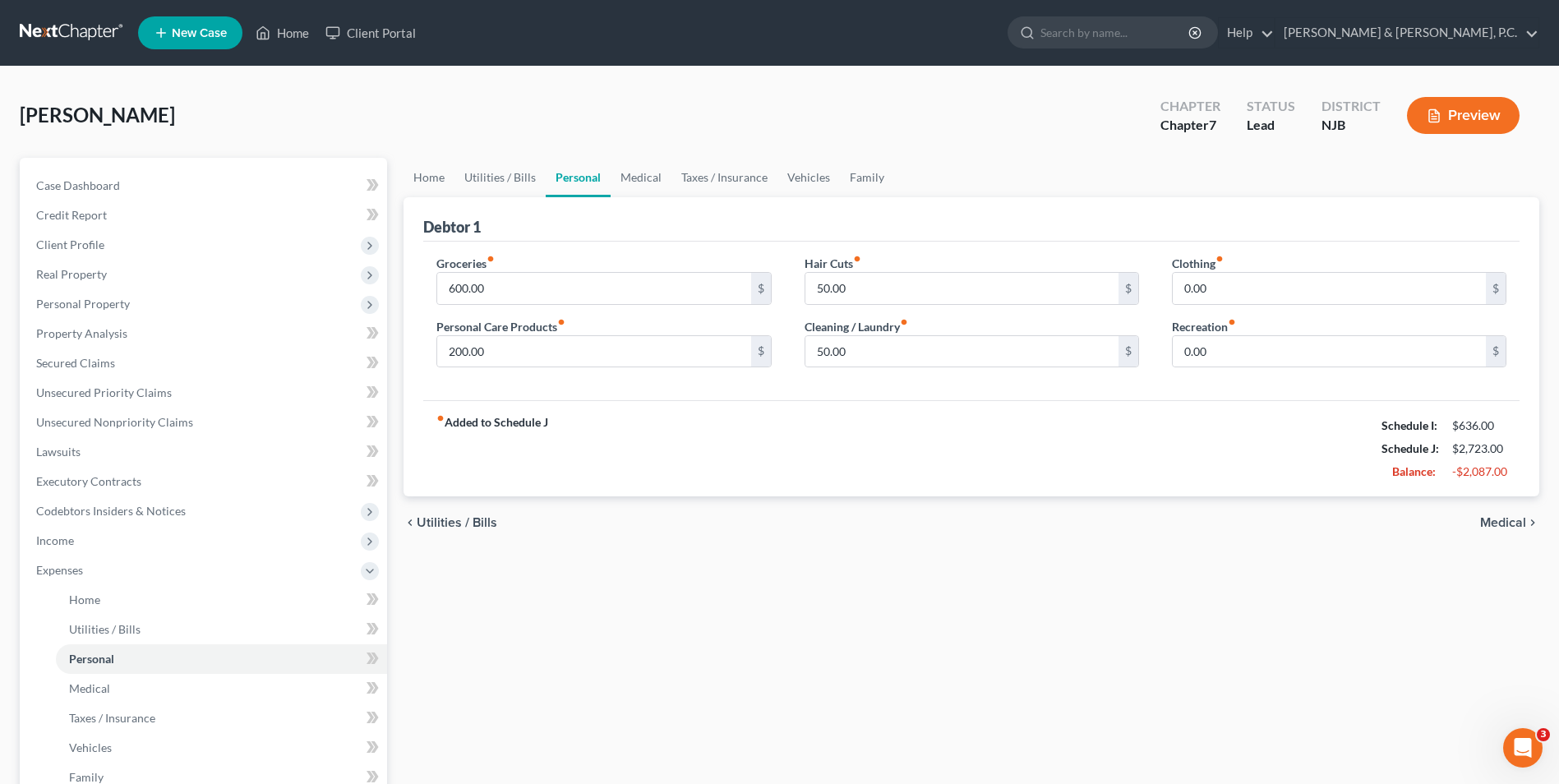
click at [1485, 519] on span "Medical" at bounding box center [1503, 522] width 46 height 13
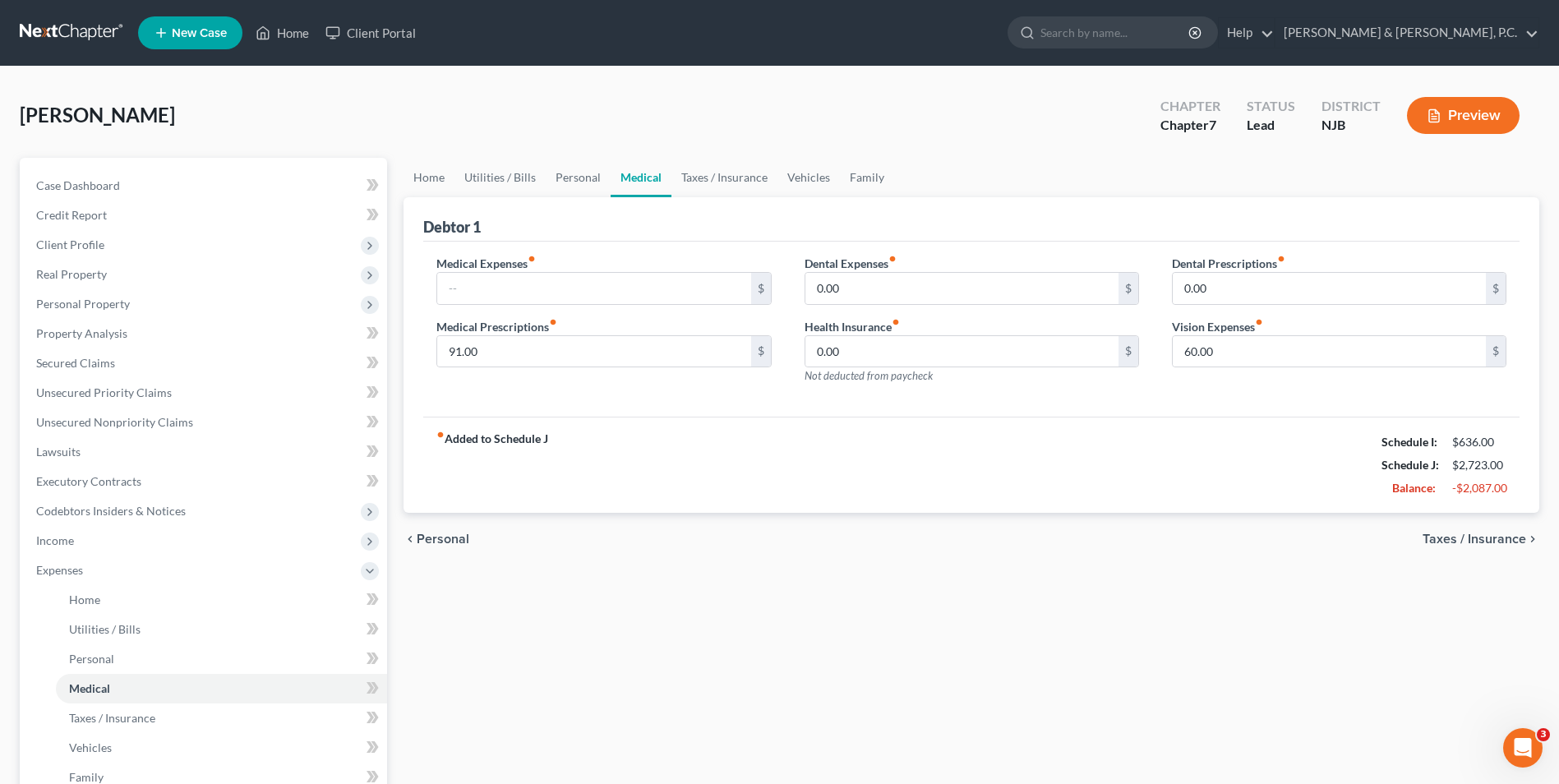
click at [1477, 543] on span "Taxes / Insurance" at bounding box center [1475, 538] width 104 height 13
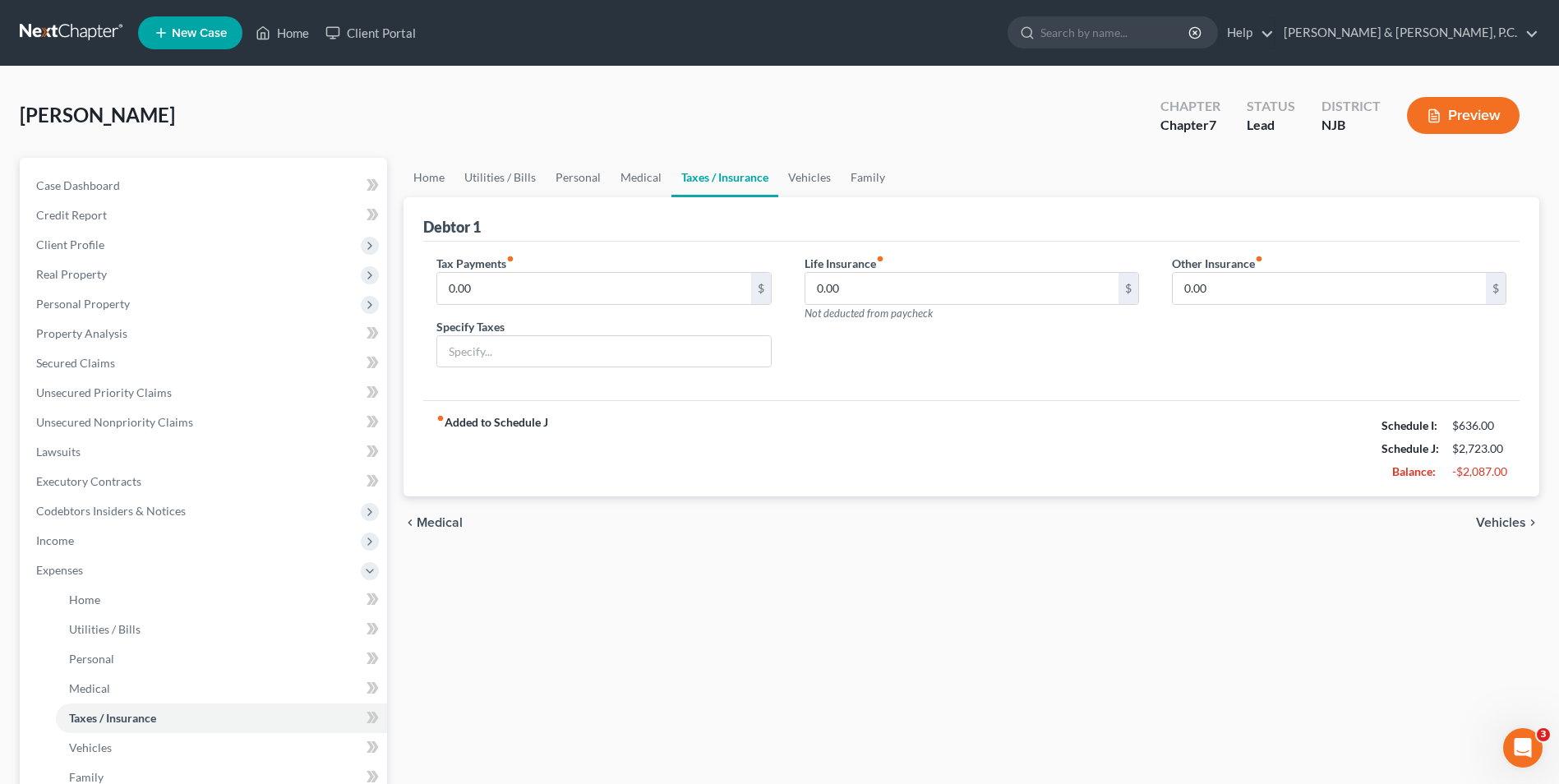
click at [1482, 526] on span "Vehicles" at bounding box center [1501, 522] width 50 height 13
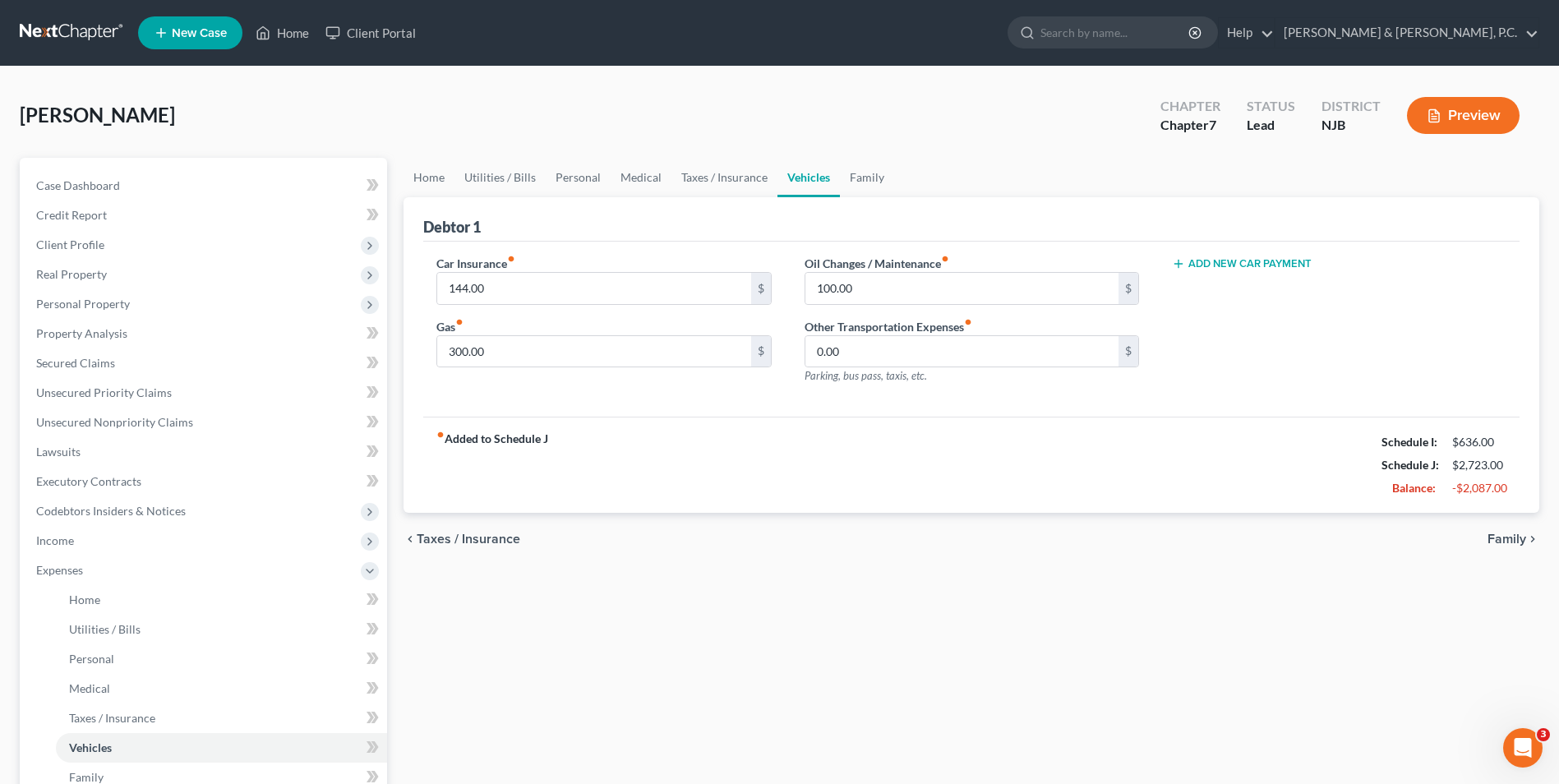
click at [1505, 543] on span "Family" at bounding box center [1507, 538] width 39 height 13
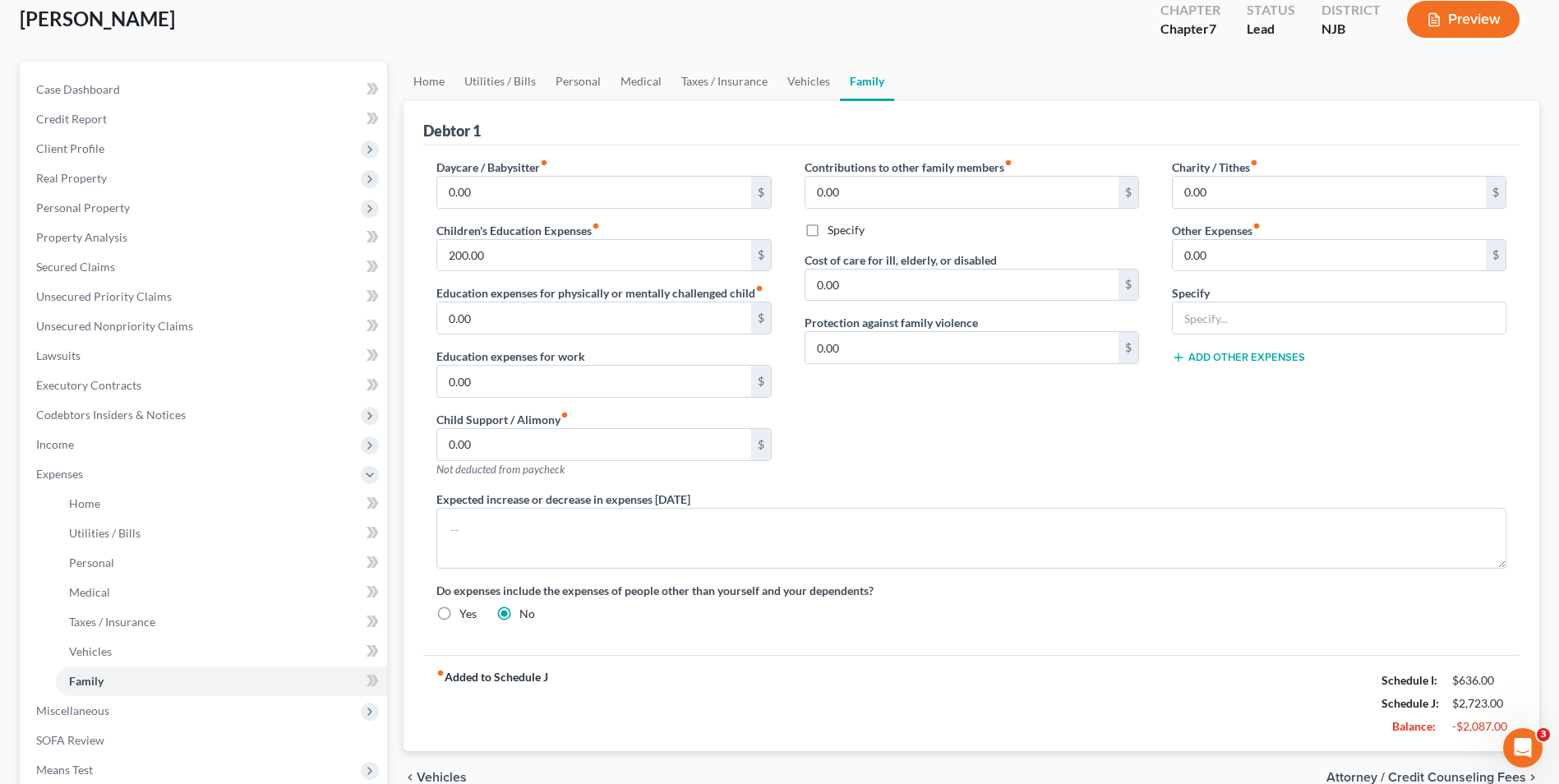
scroll to position [297, 0]
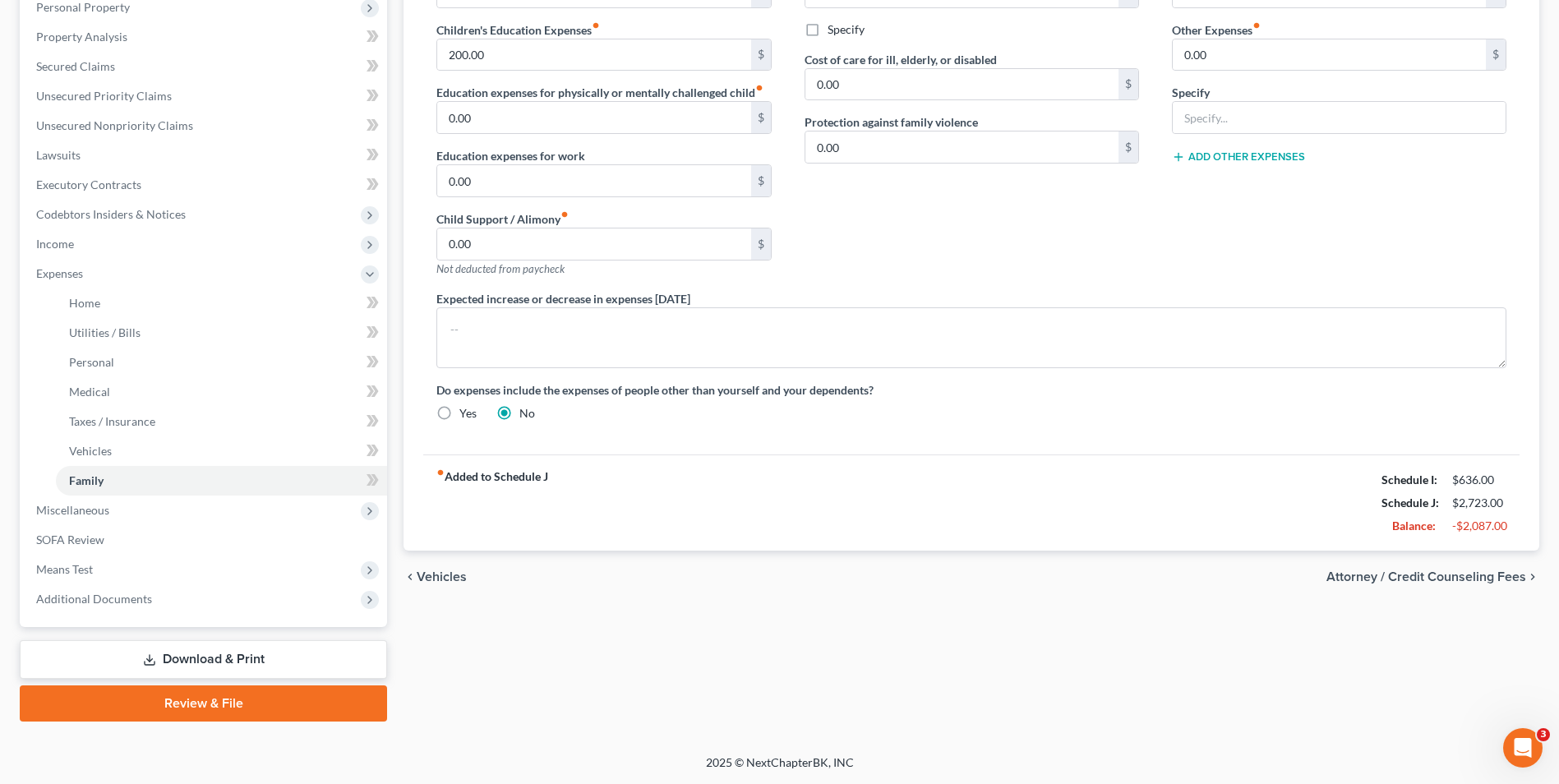
click at [1430, 575] on span "Attorney / Credit Counseling Fees" at bounding box center [1425, 576] width 199 height 13
select select "0"
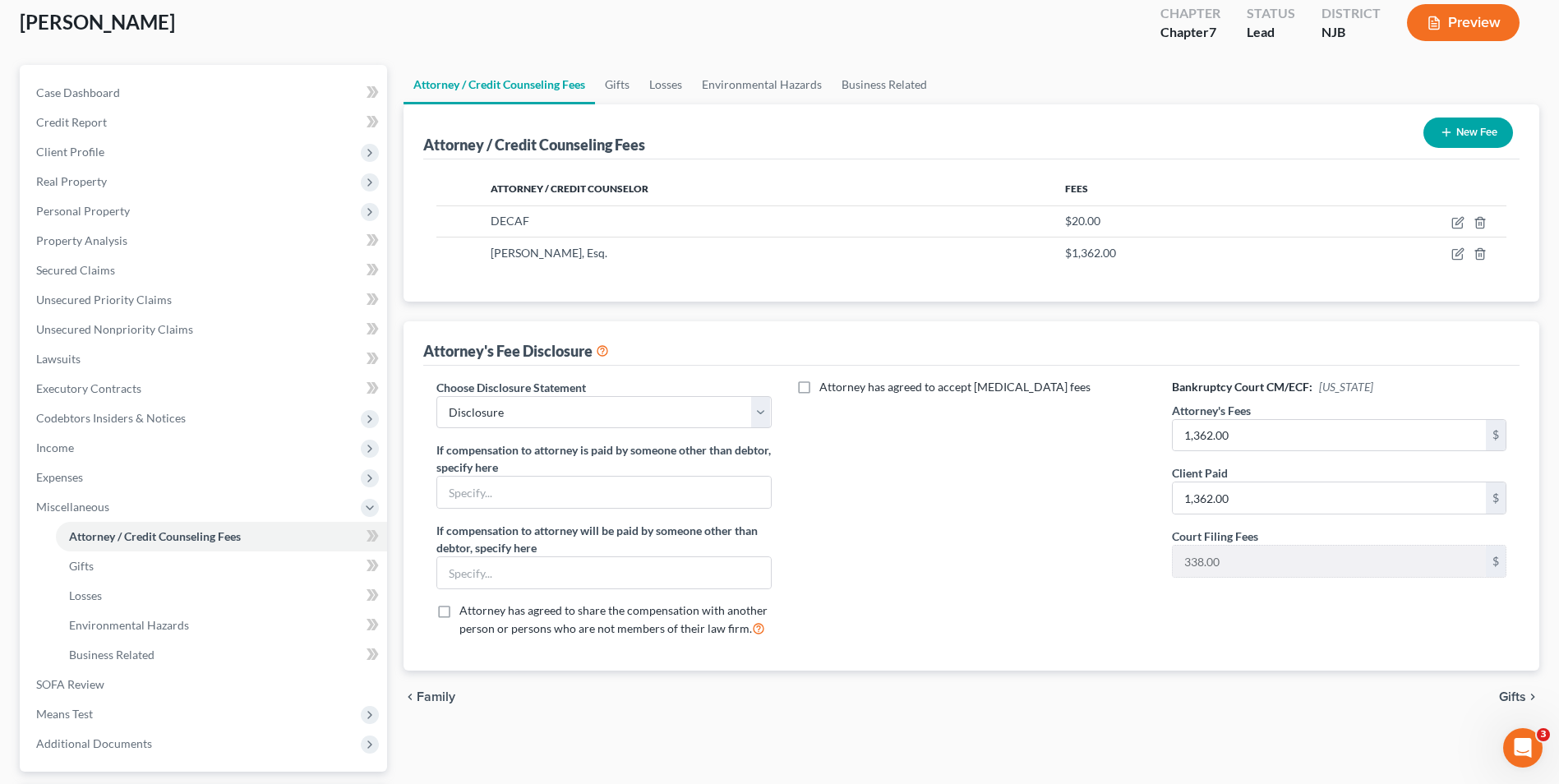
scroll to position [237, 0]
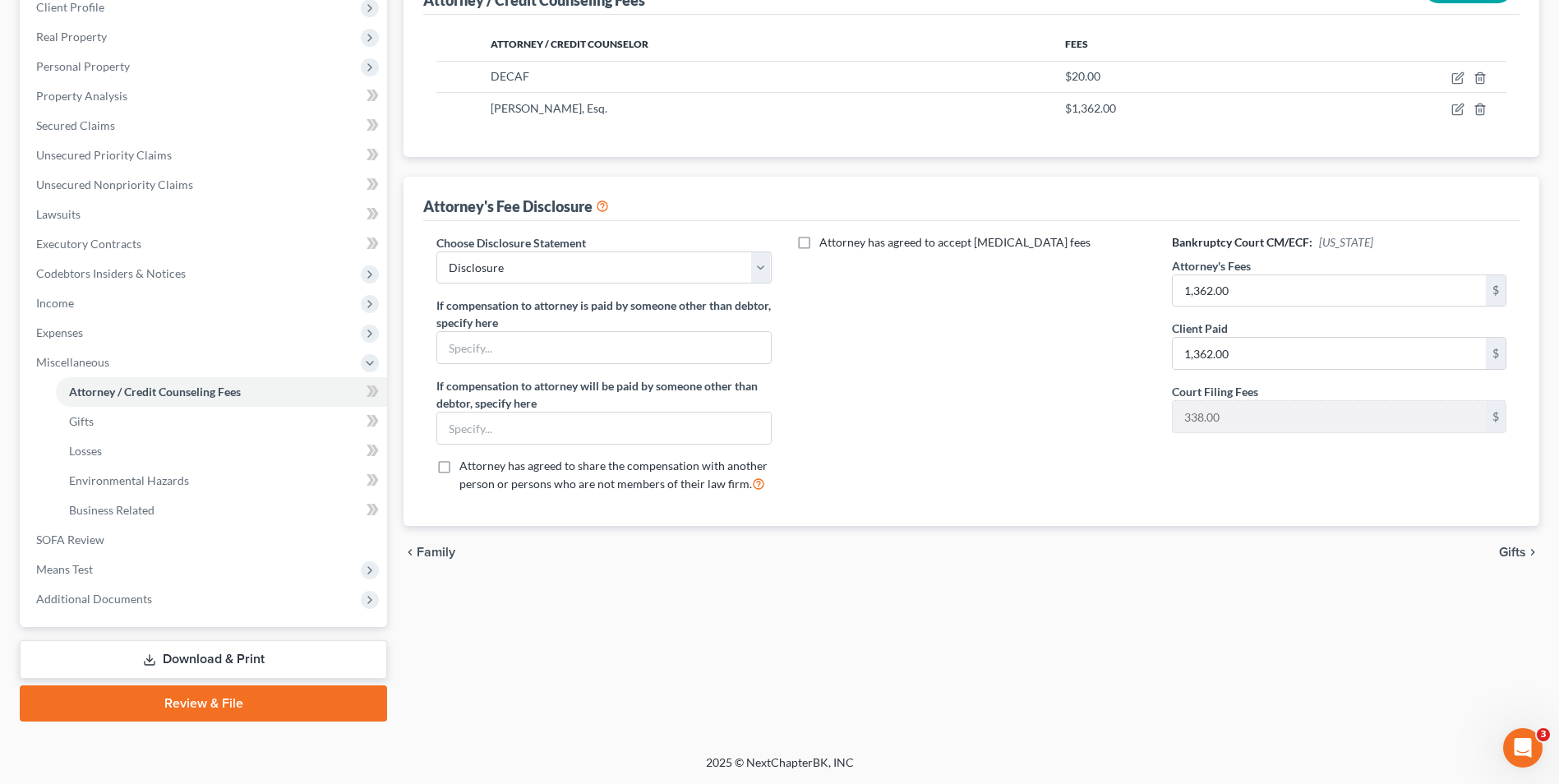
click at [1515, 550] on span "Gifts" at bounding box center [1512, 551] width 27 height 13
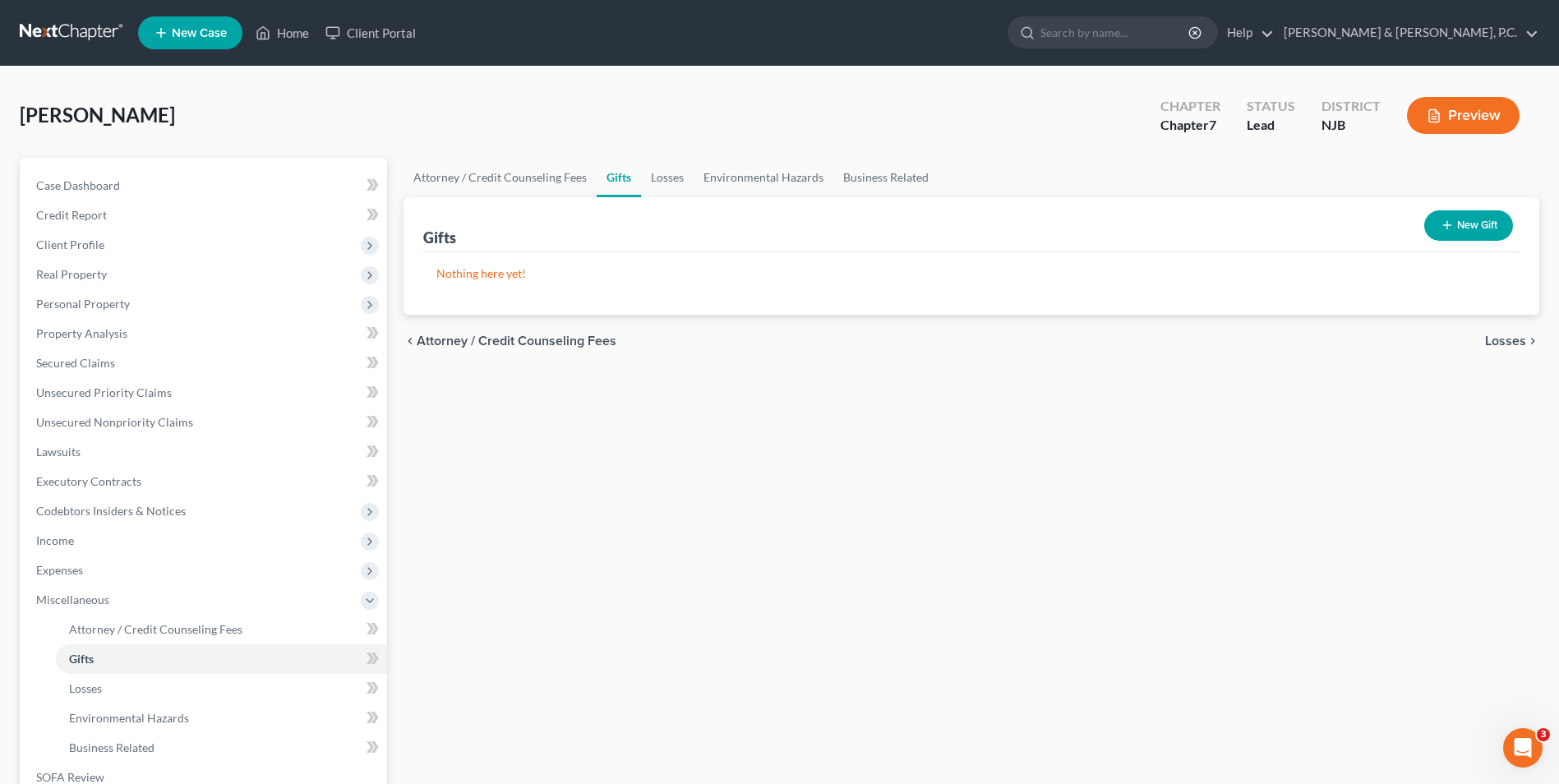
click at [1491, 342] on span "Losses" at bounding box center [1505, 341] width 41 height 13
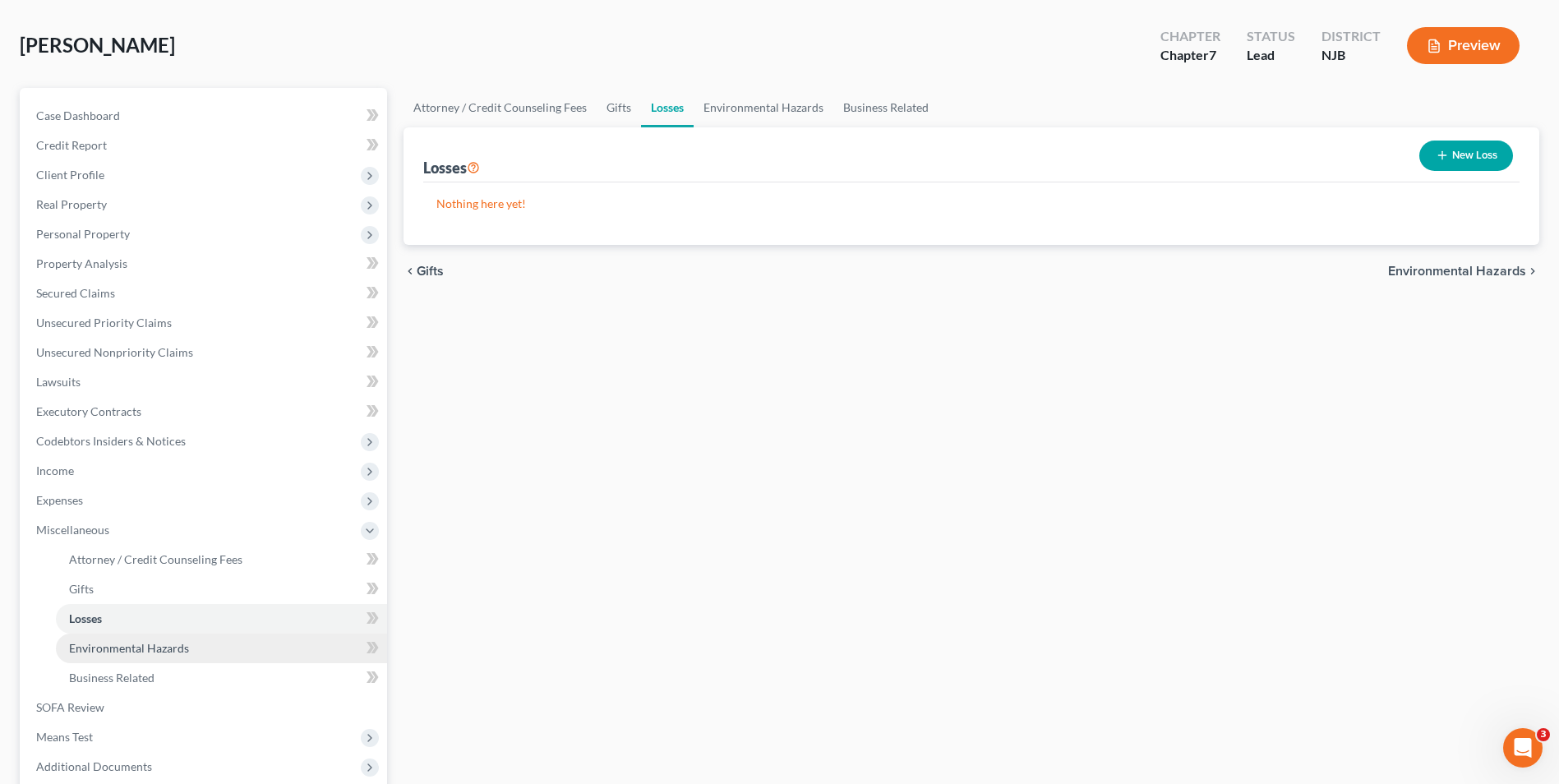
scroll to position [164, 0]
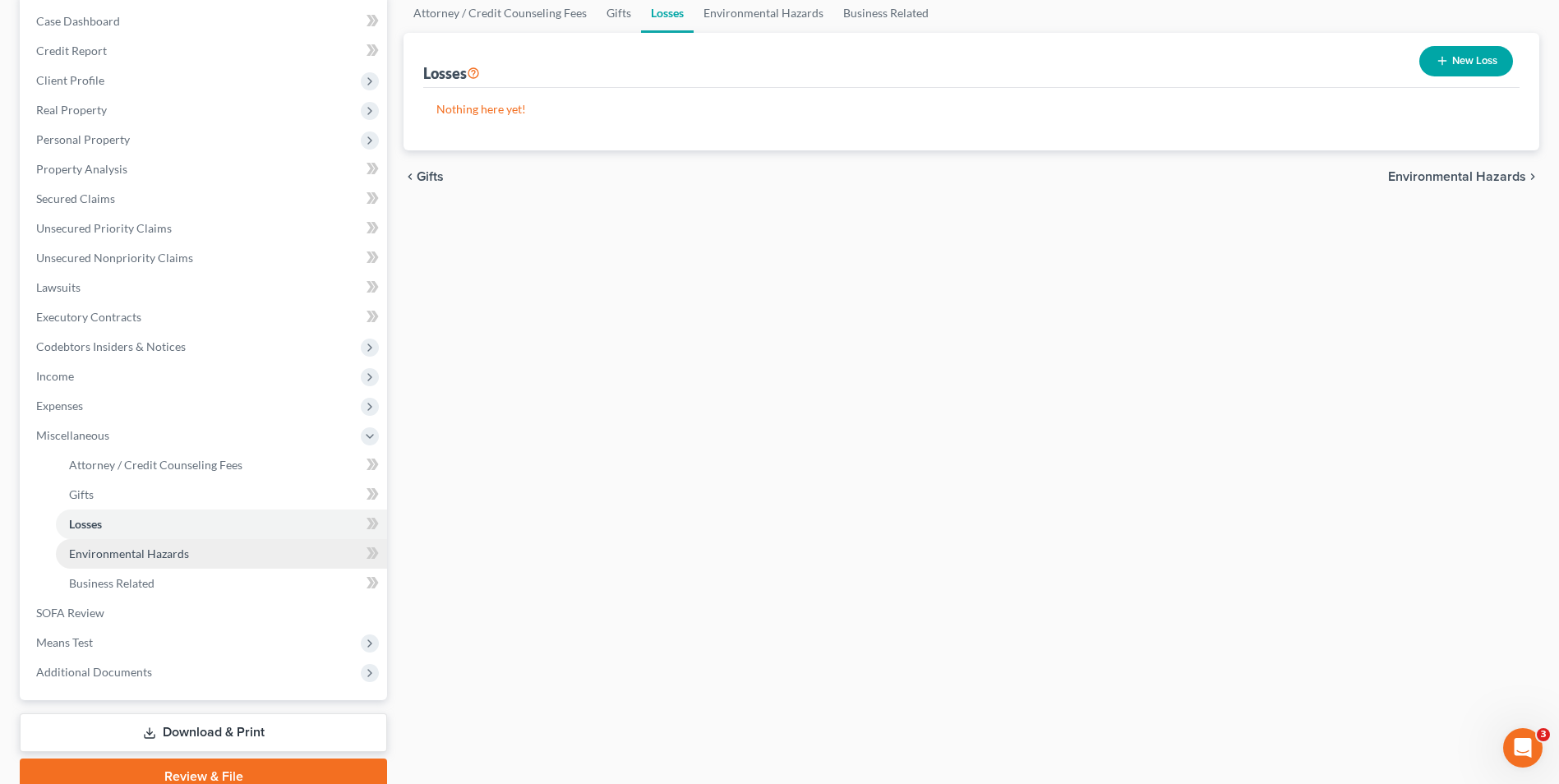
click at [152, 557] on span "Environmental Hazards" at bounding box center [129, 553] width 120 height 14
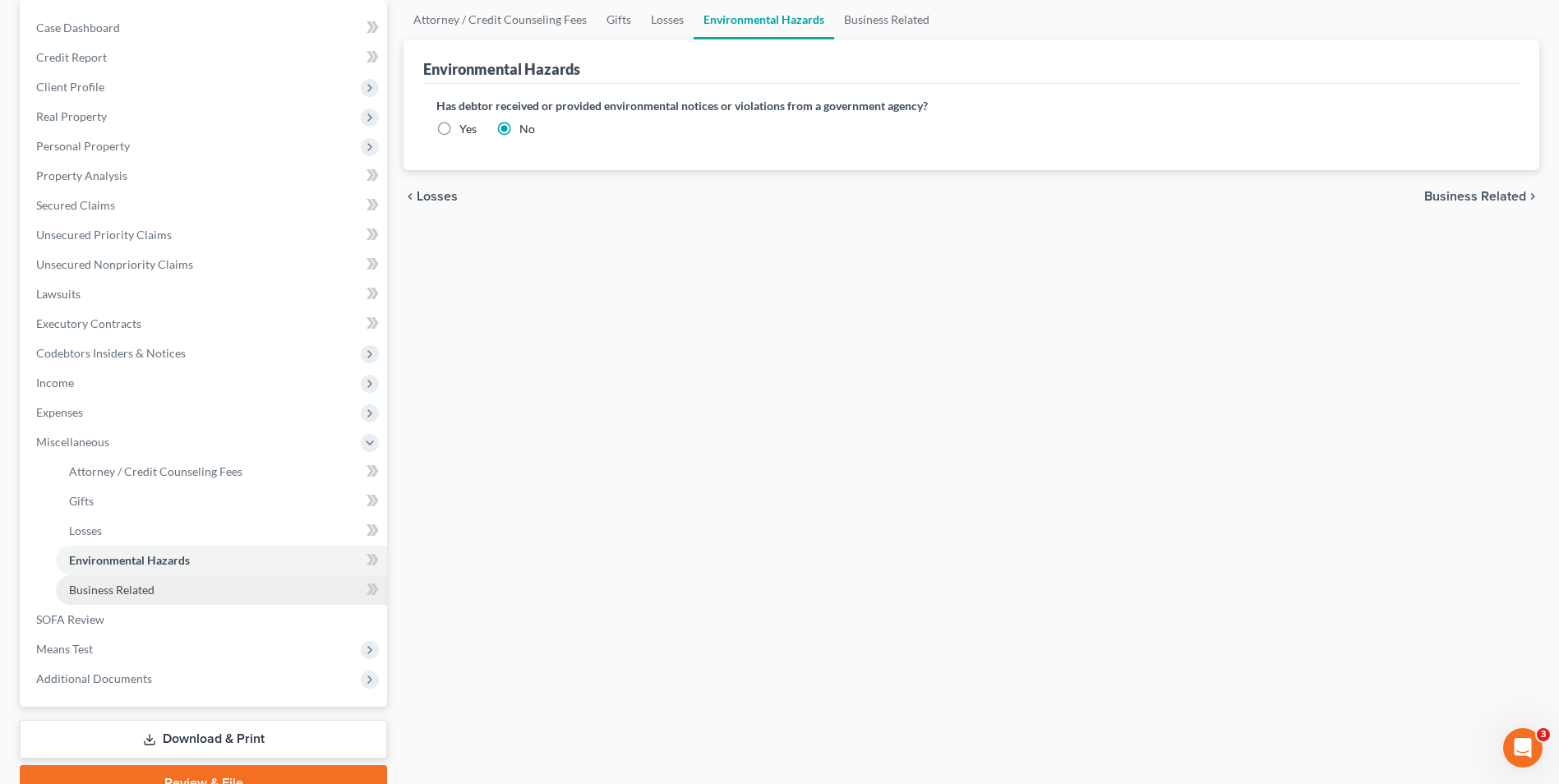
scroll to position [164, 0]
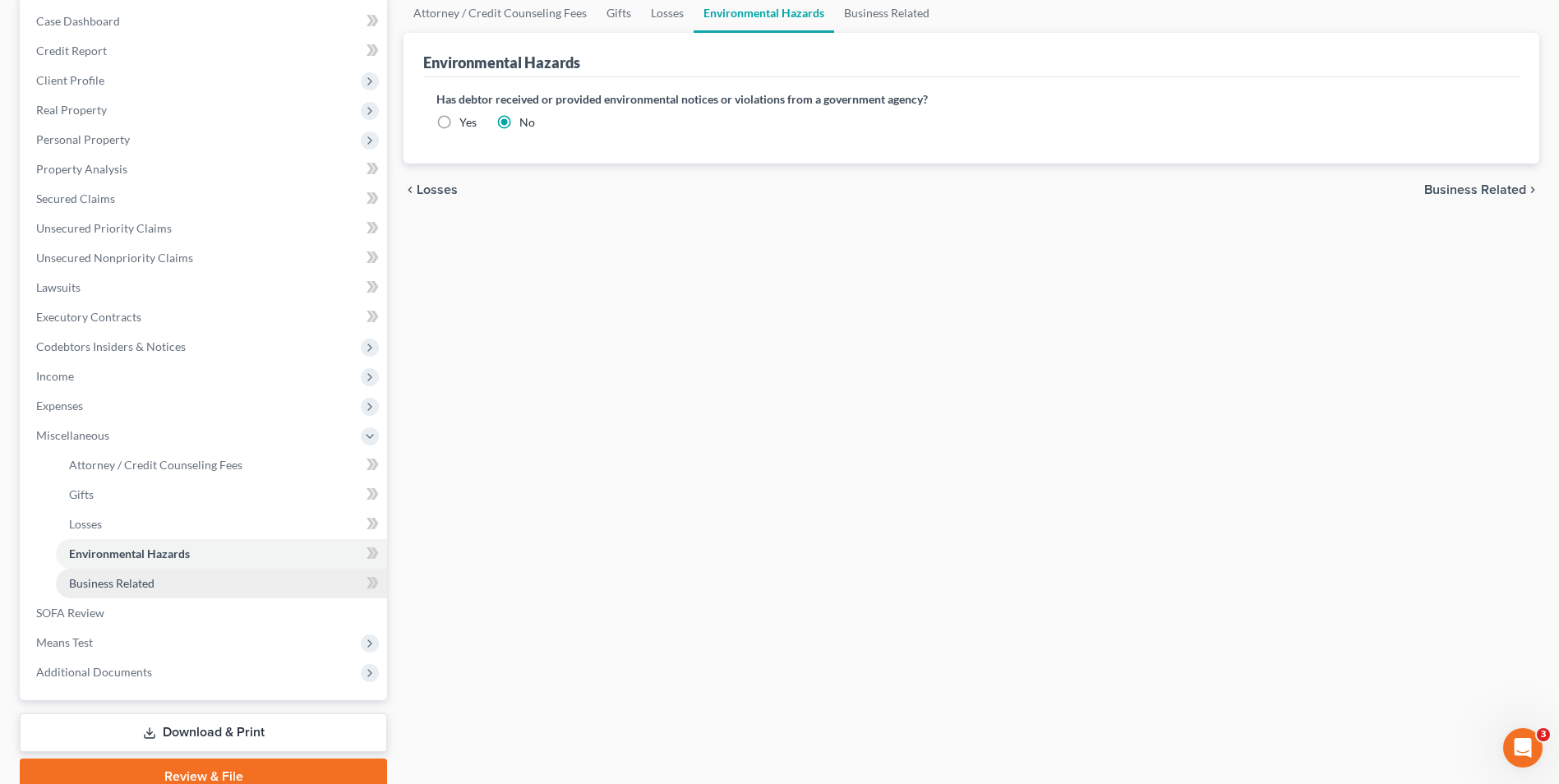
click at [148, 581] on span "Business Related" at bounding box center [112, 583] width 85 height 14
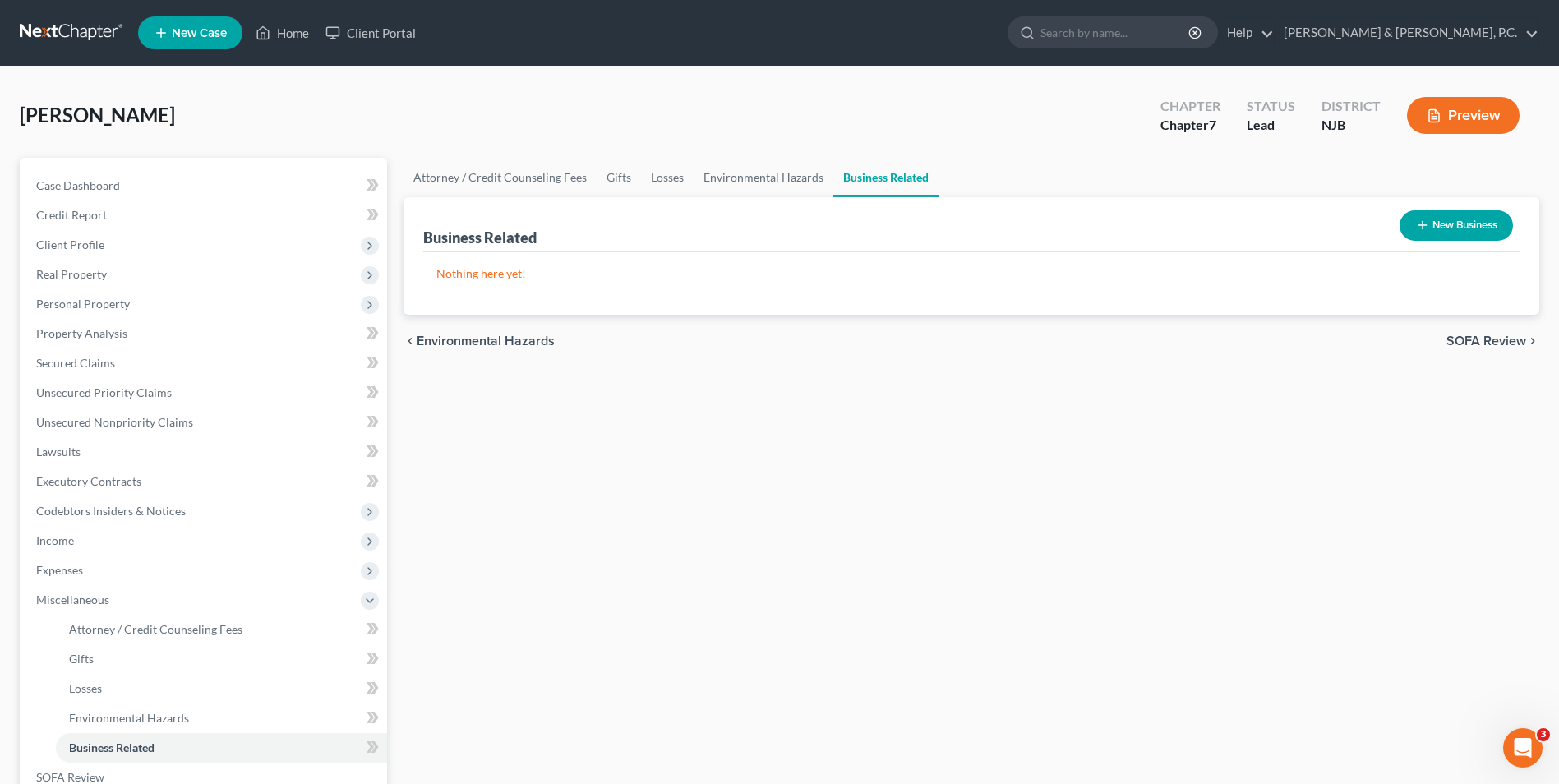
click at [1511, 341] on span "SOFA Review" at bounding box center [1486, 341] width 80 height 13
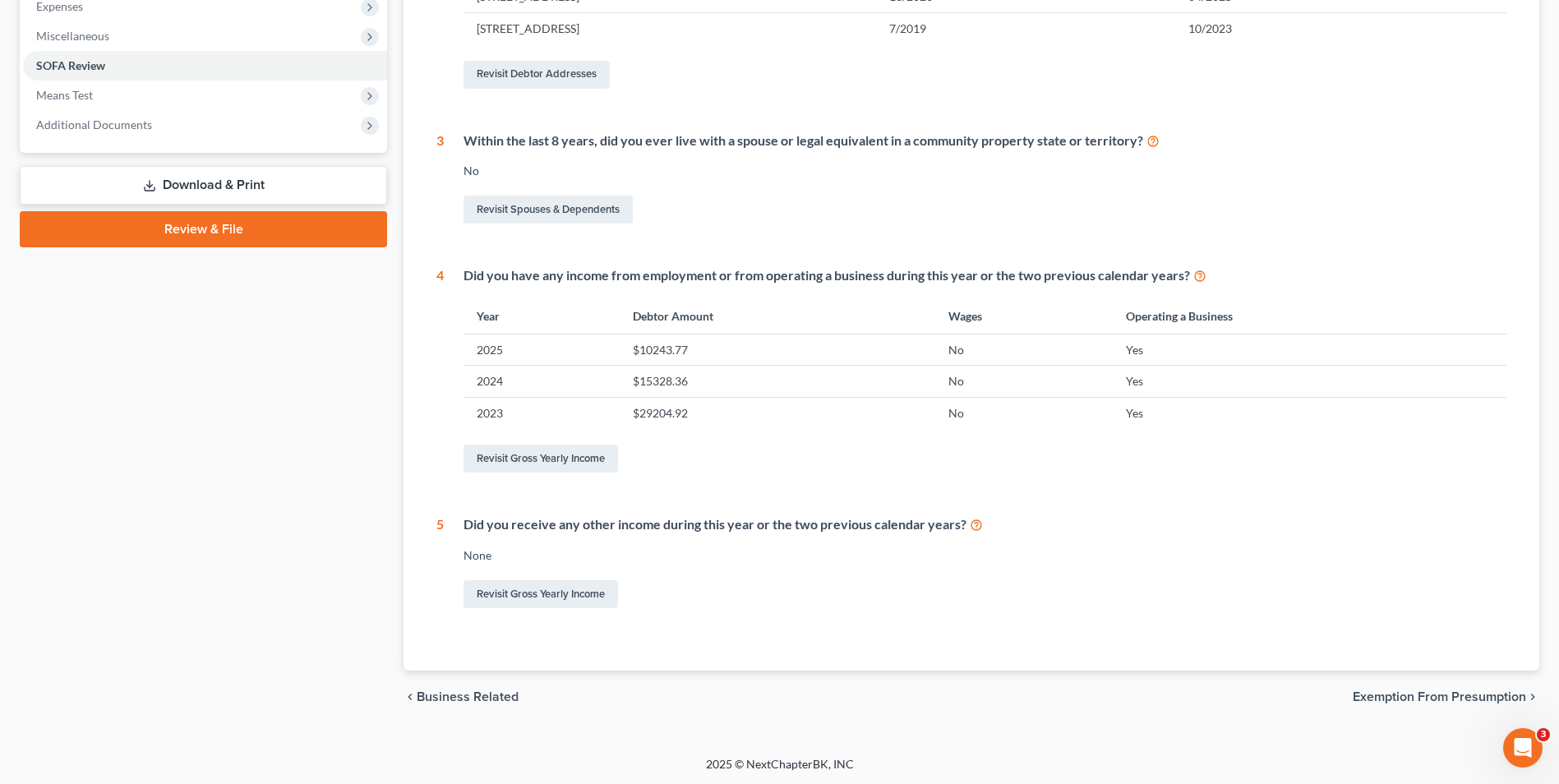
scroll to position [565, 0]
click at [1436, 692] on span "Exemption from Presumption" at bounding box center [1439, 694] width 173 height 13
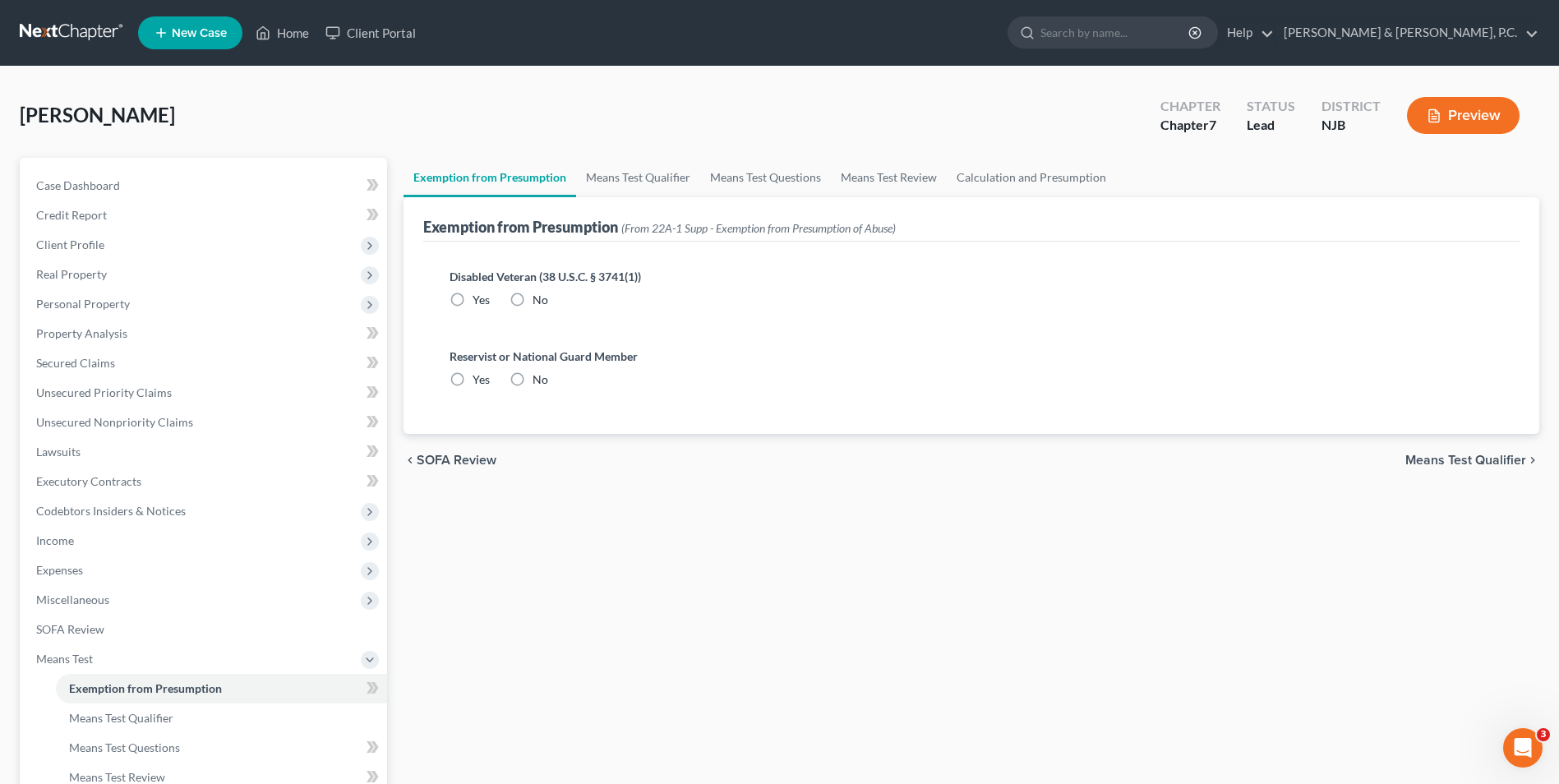
click at [532, 298] on label "No" at bounding box center [540, 299] width 16 height 17
click at [539, 298] on input "No" at bounding box center [545, 297] width 11 height 11
radio input "true"
click at [532, 378] on label "No" at bounding box center [540, 379] width 16 height 17
click at [539, 378] on input "No" at bounding box center [545, 377] width 11 height 11
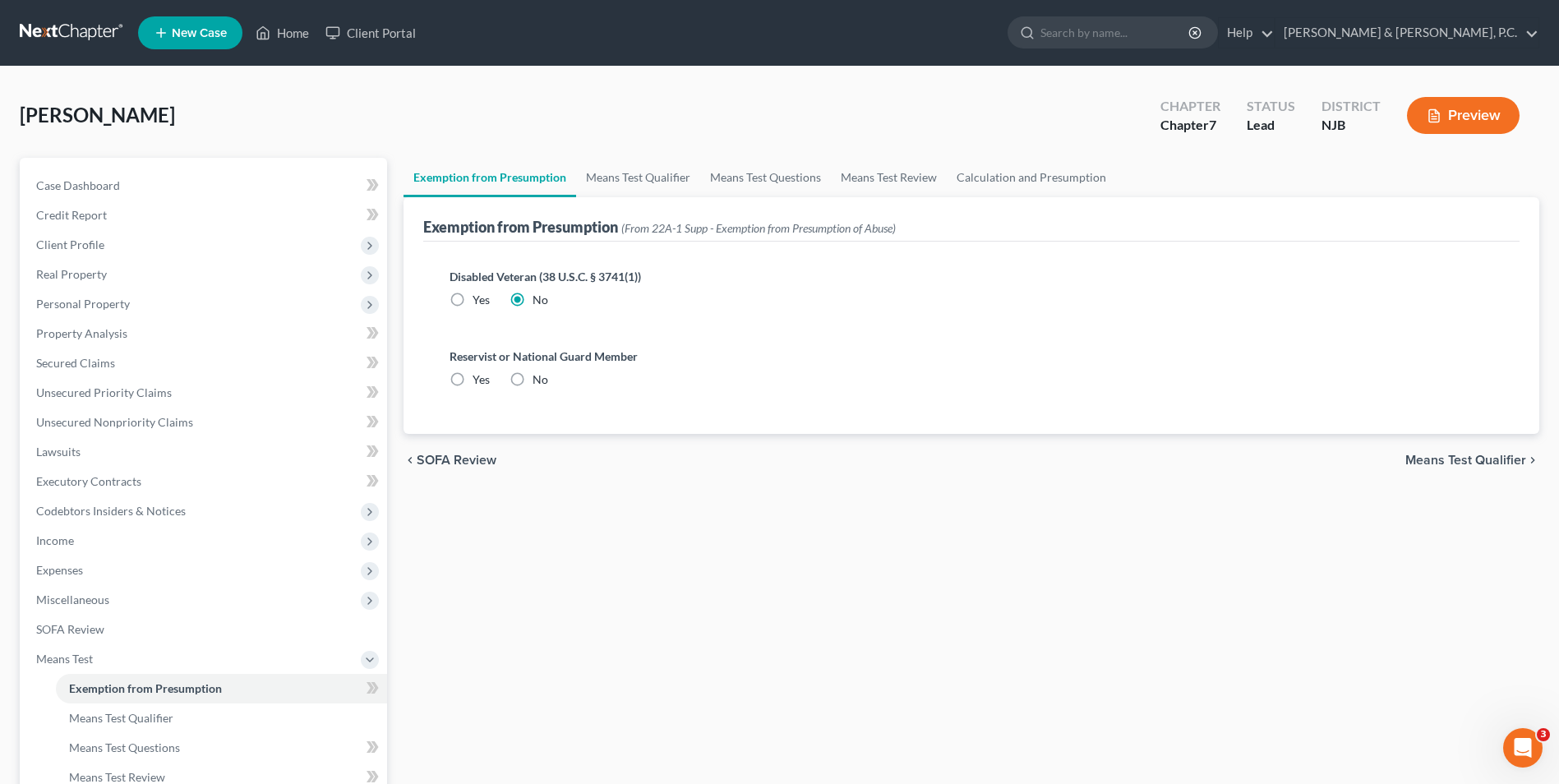
radio input "true"
click at [1430, 461] on span "Means Test Qualifier" at bounding box center [1466, 460] width 121 height 13
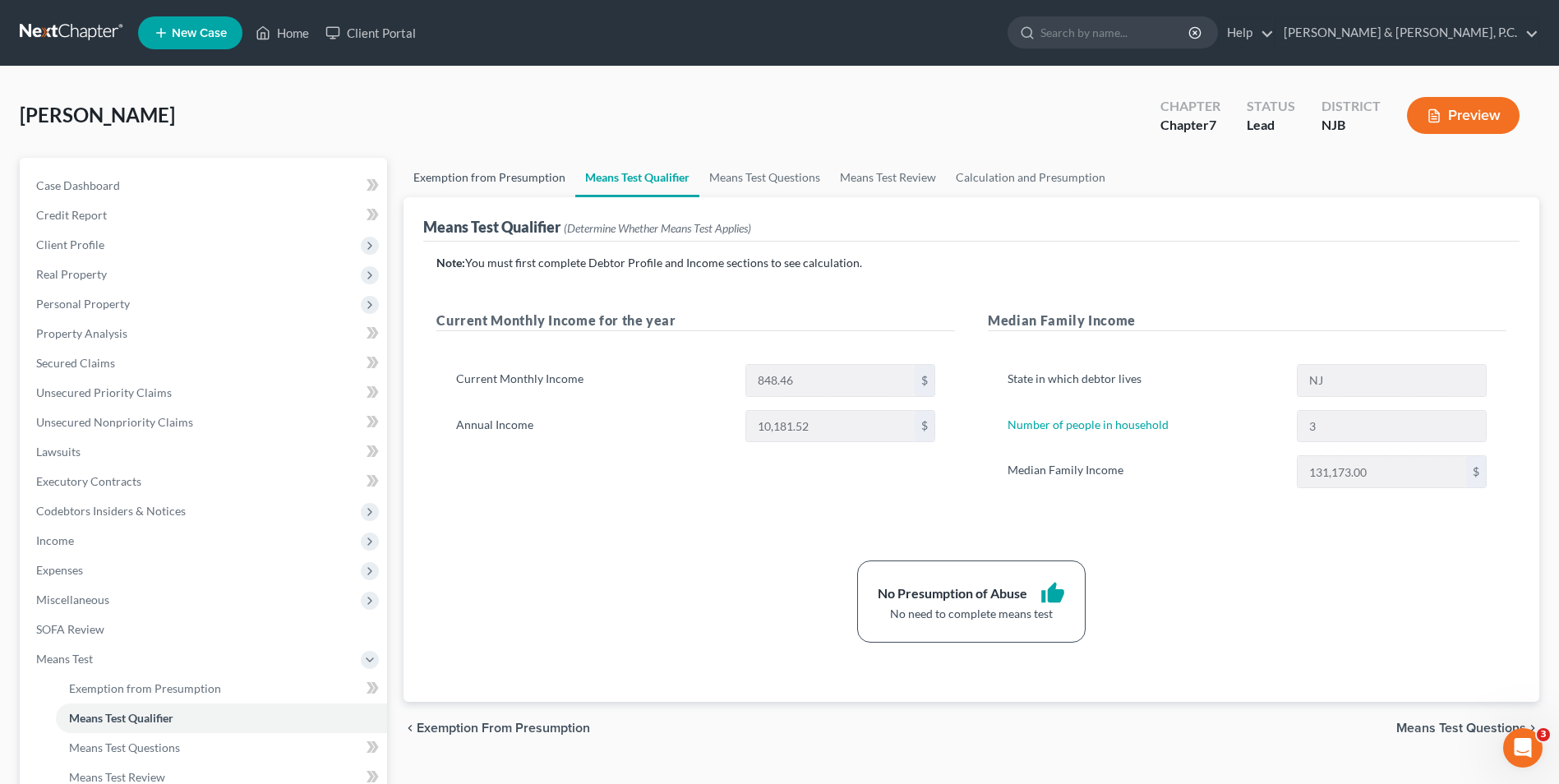
drag, startPoint x: 494, startPoint y: 183, endPoint x: 501, endPoint y: 169, distance: 15.7
click at [494, 183] on link "Exemption from Presumption" at bounding box center [490, 177] width 172 height 40
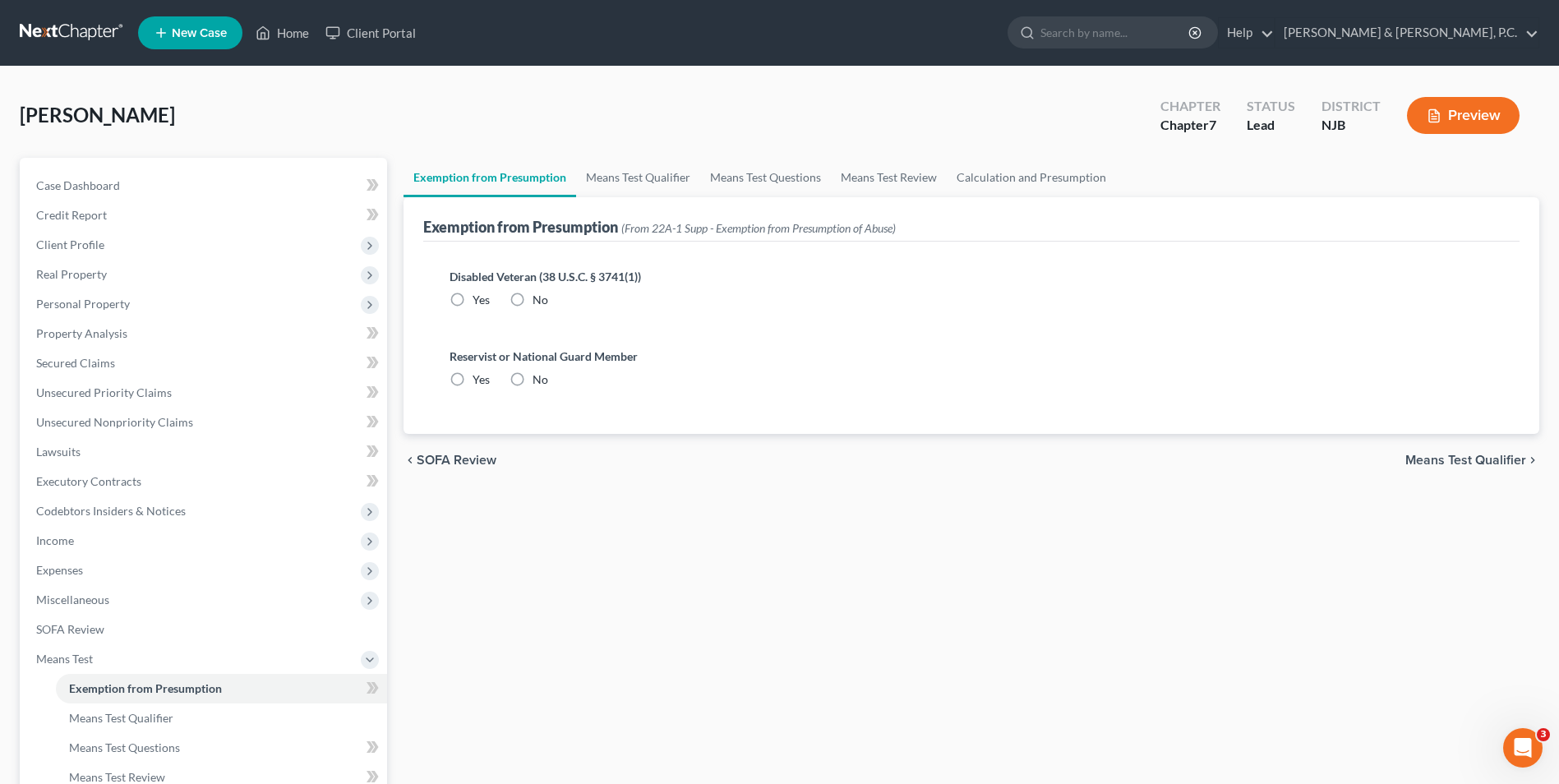
radio input "true"
click at [452, 459] on span "SOFA Review" at bounding box center [456, 460] width 80 height 13
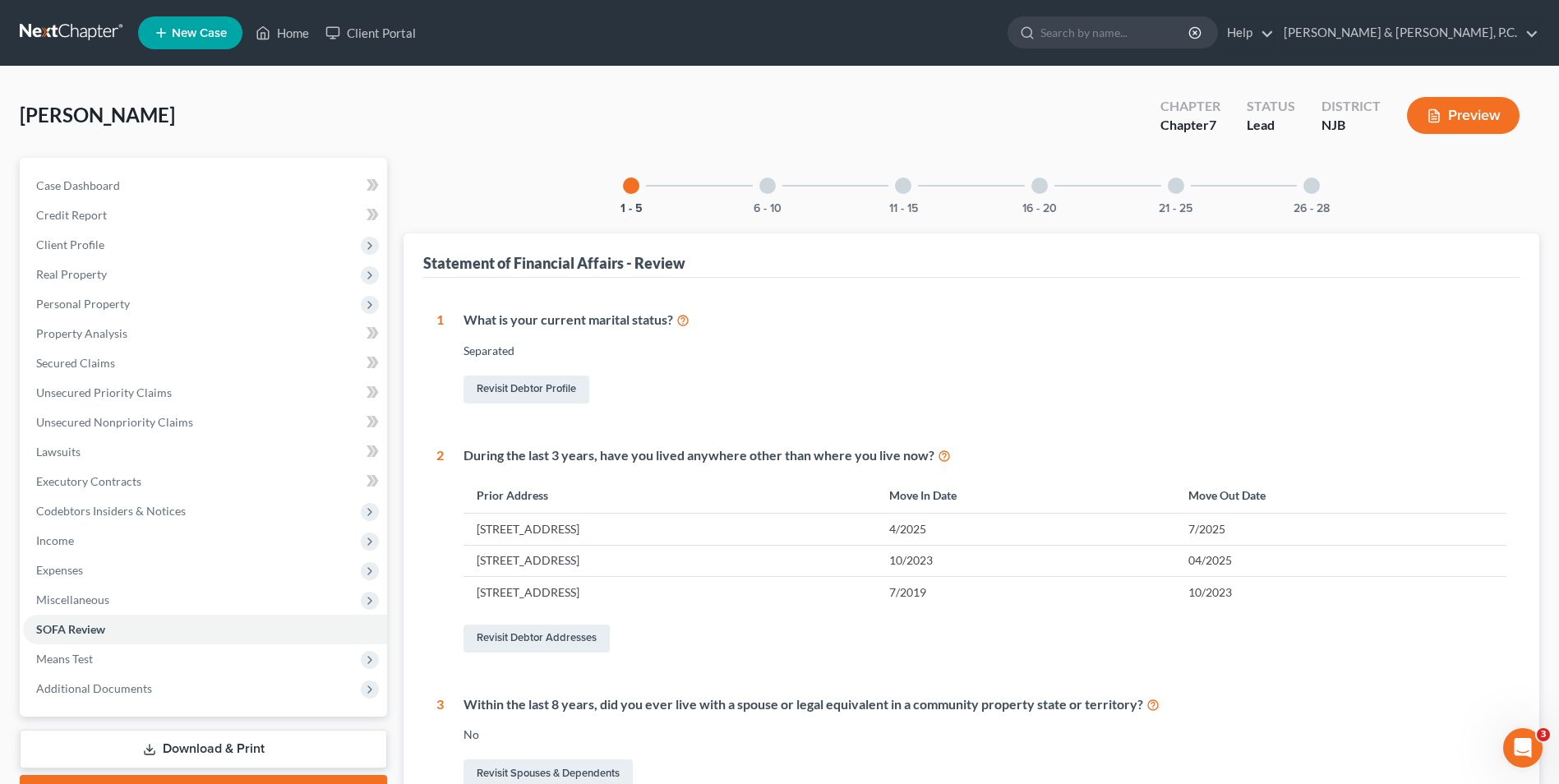
click at [764, 191] on div at bounding box center [768, 185] width 17 height 17
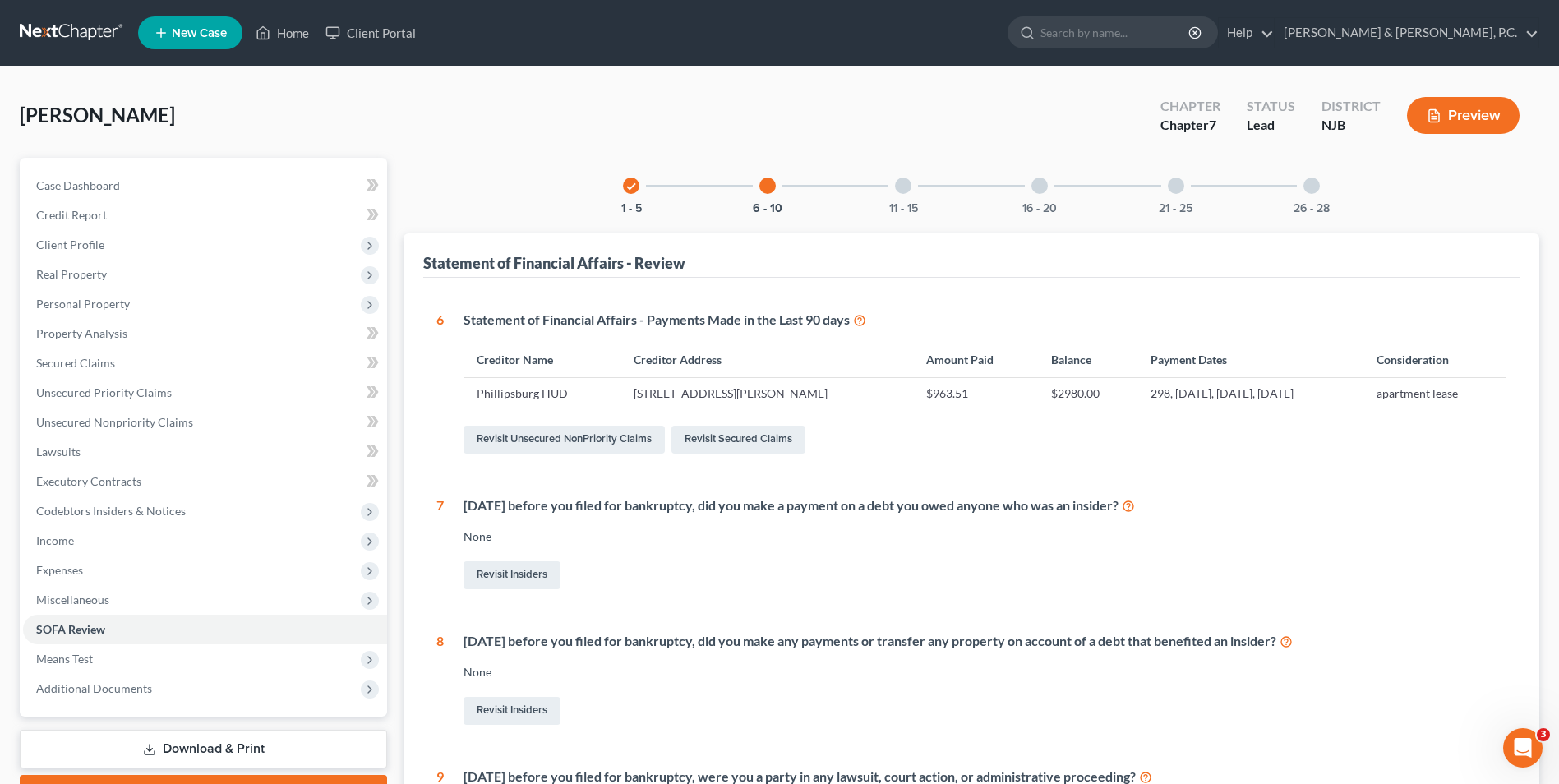
click at [903, 186] on div at bounding box center [903, 185] width 17 height 17
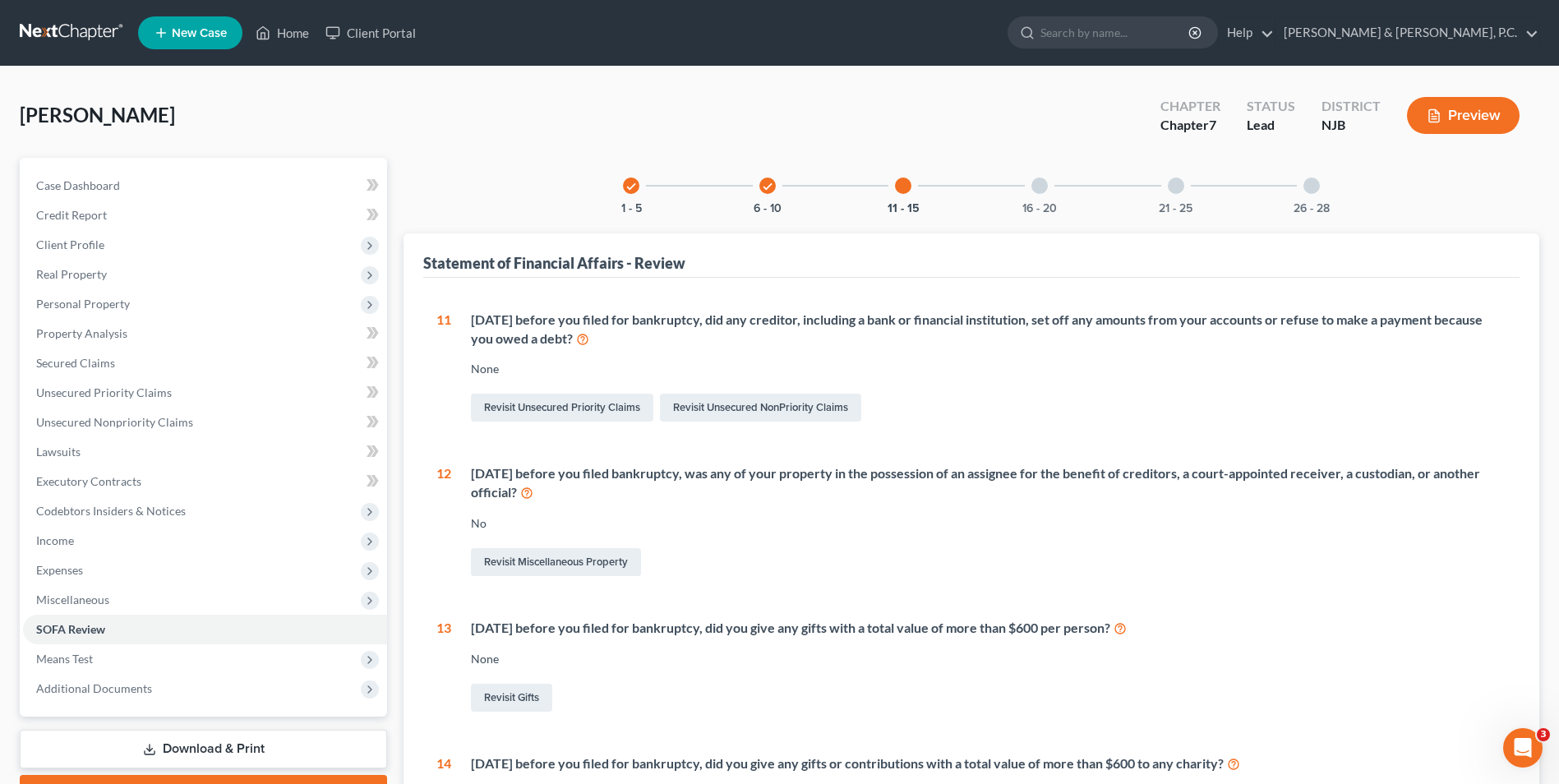
click at [1037, 187] on div at bounding box center [1039, 185] width 17 height 17
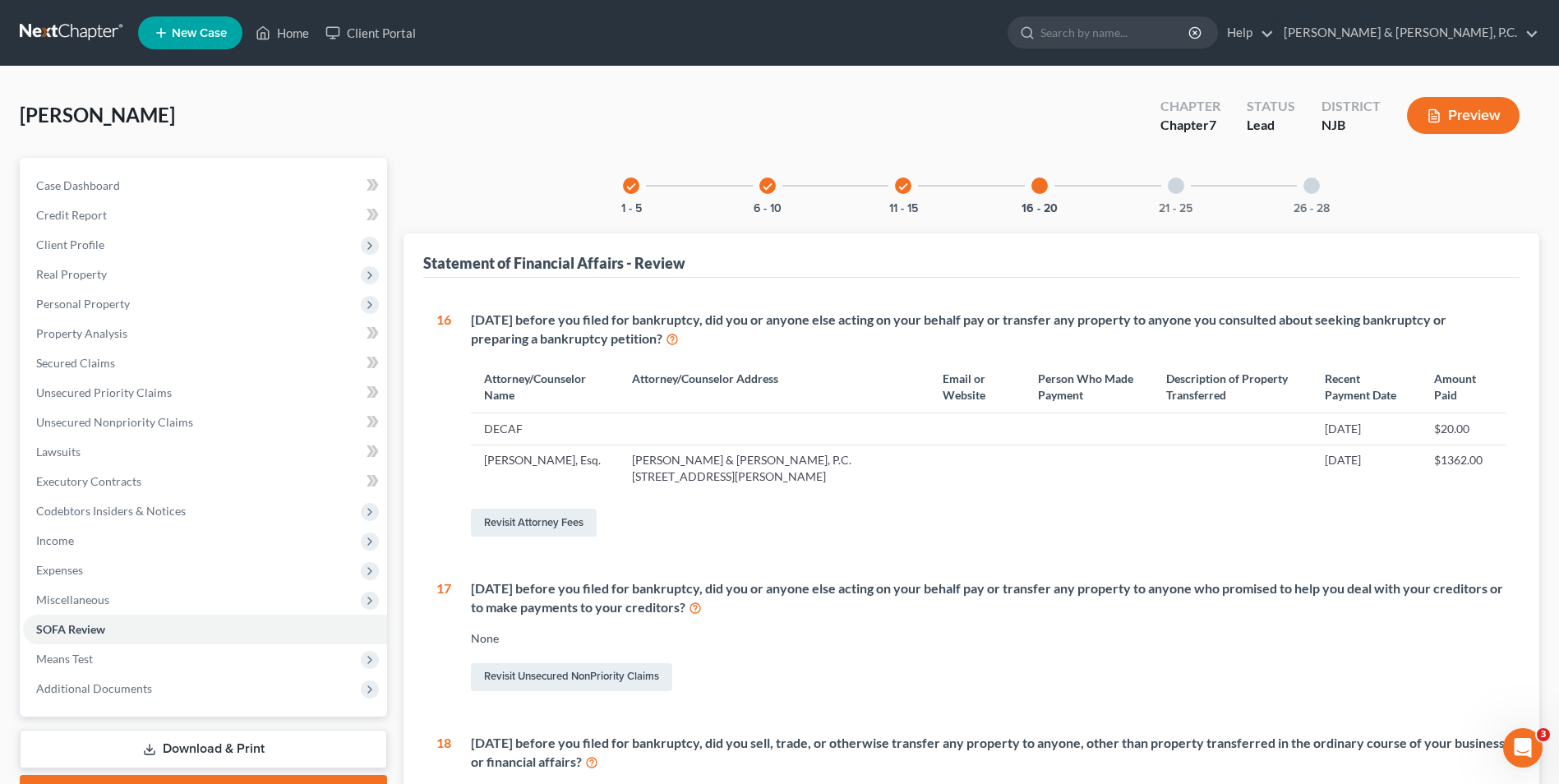
click at [1172, 186] on div at bounding box center [1176, 185] width 17 height 17
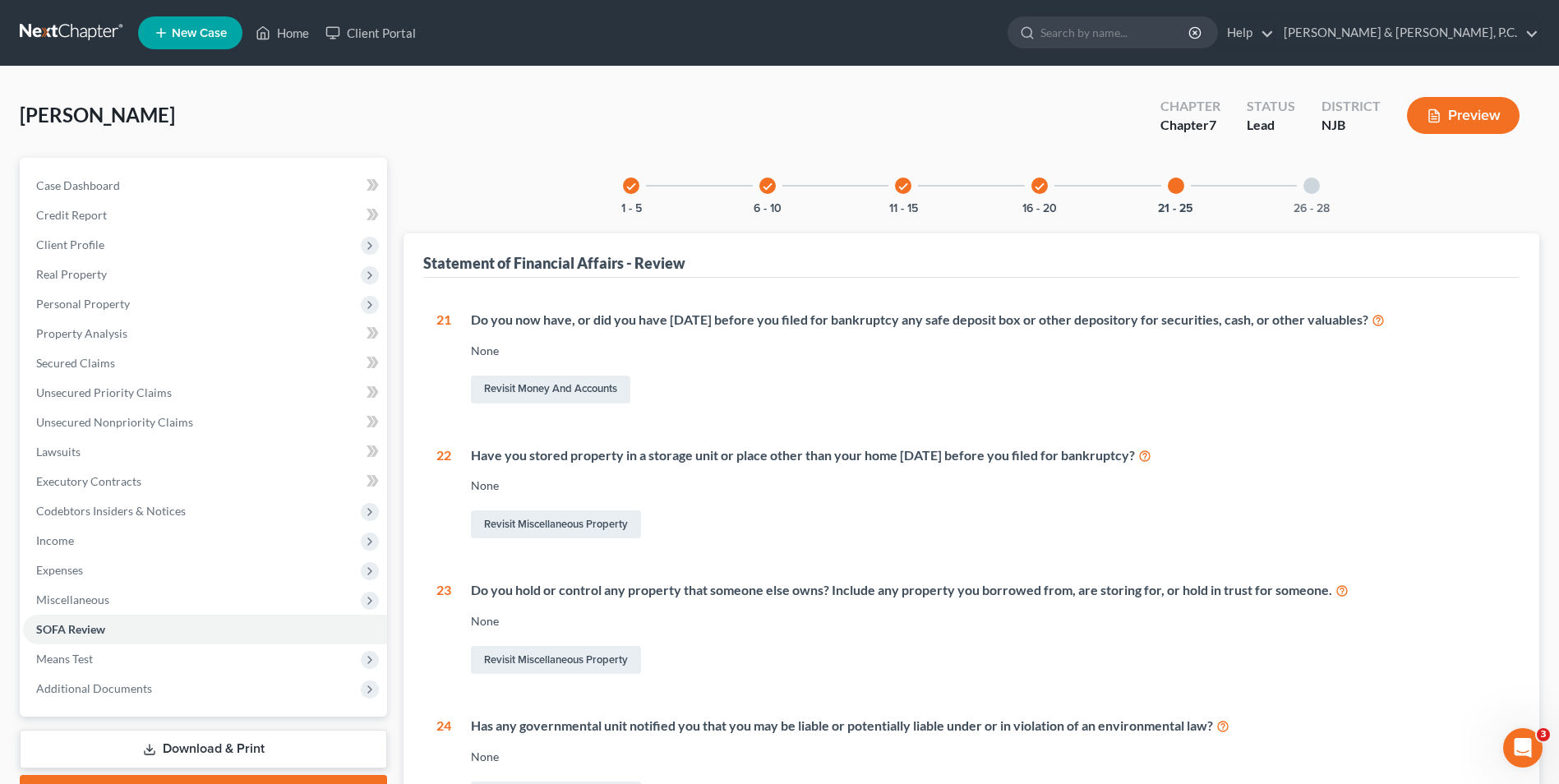
scroll to position [339, 0]
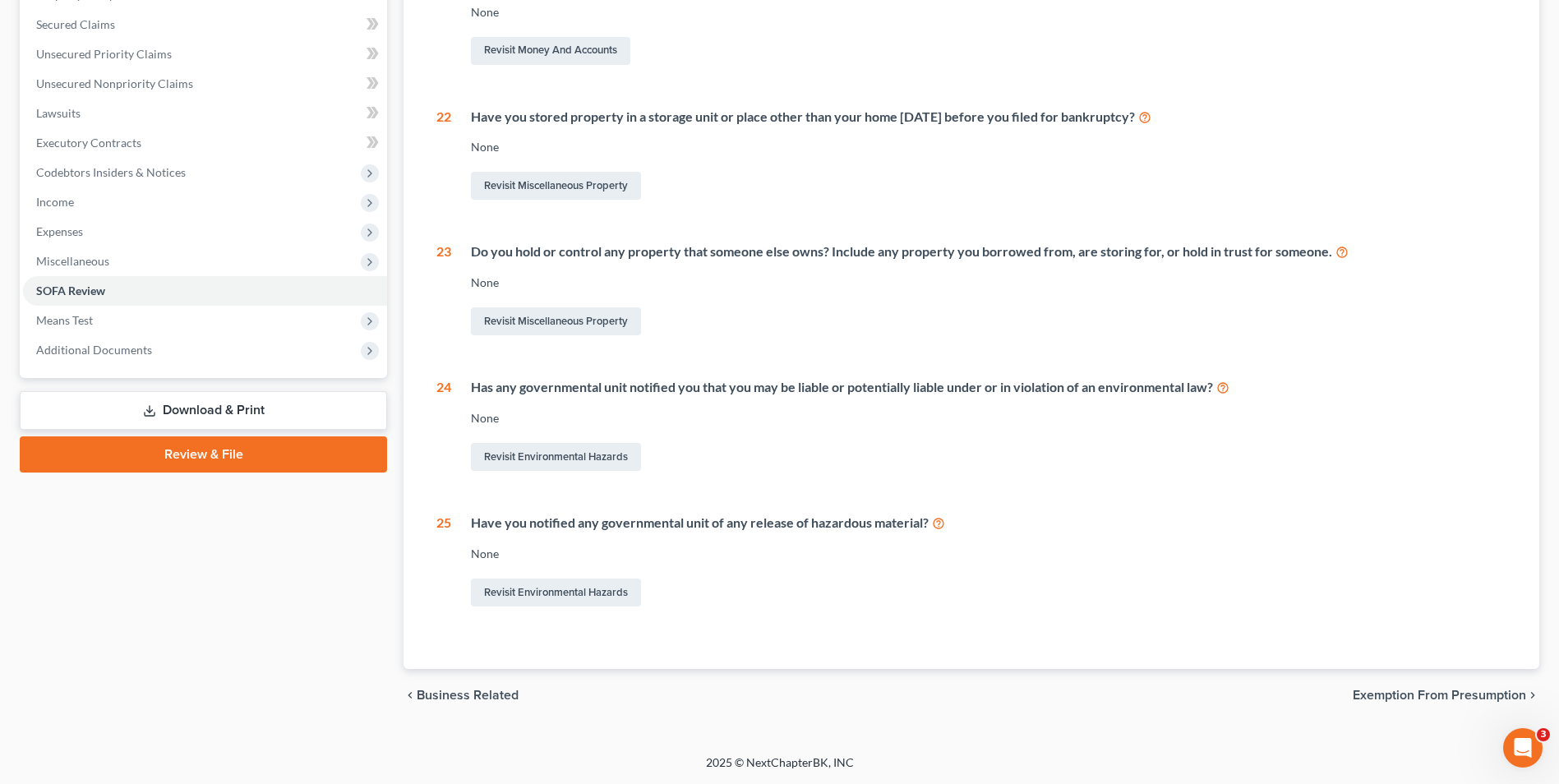
click at [1442, 694] on span "Exemption from Presumption" at bounding box center [1439, 694] width 173 height 13
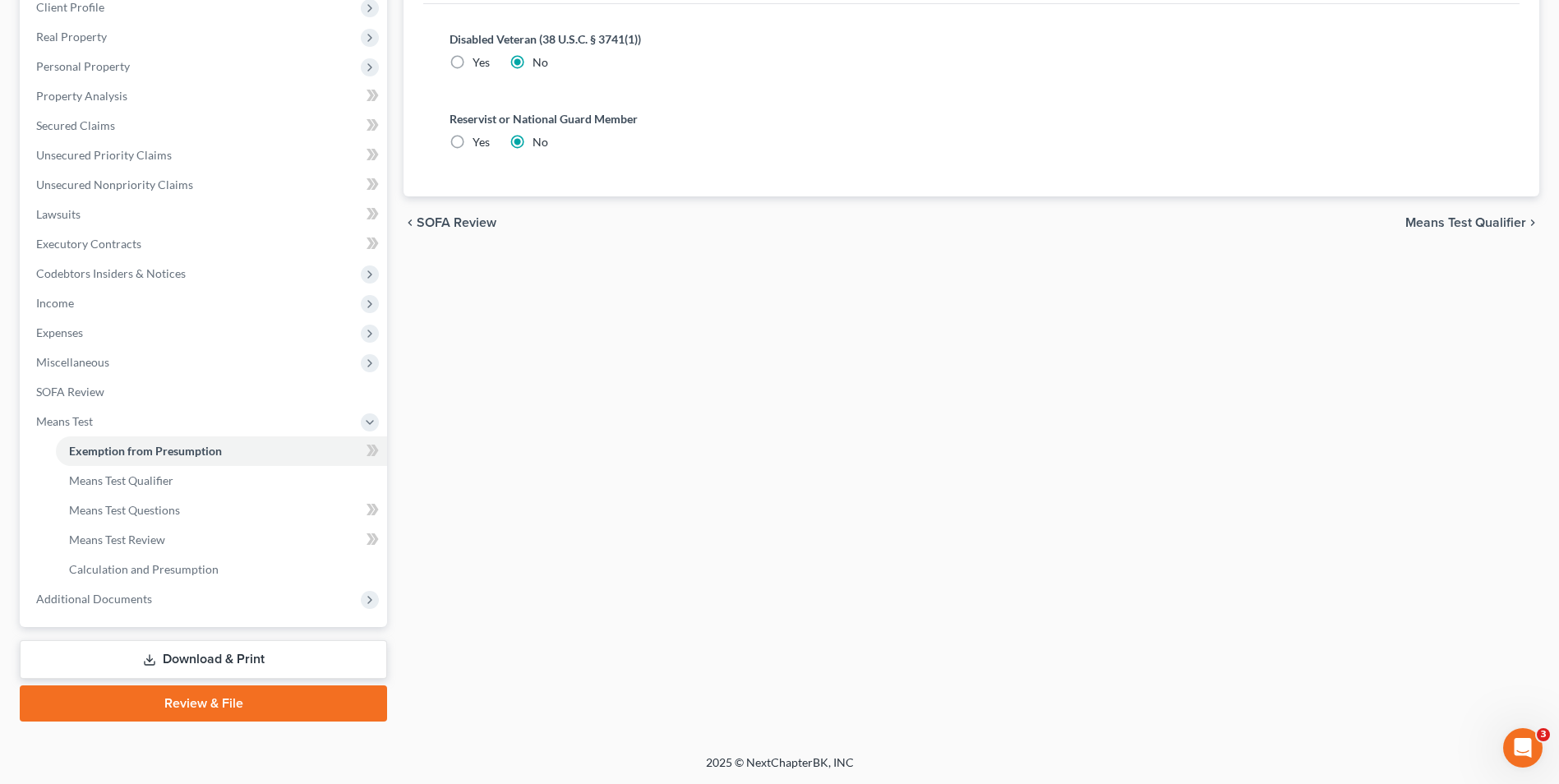
click at [216, 662] on link "Download & Print" at bounding box center [203, 659] width 367 height 39
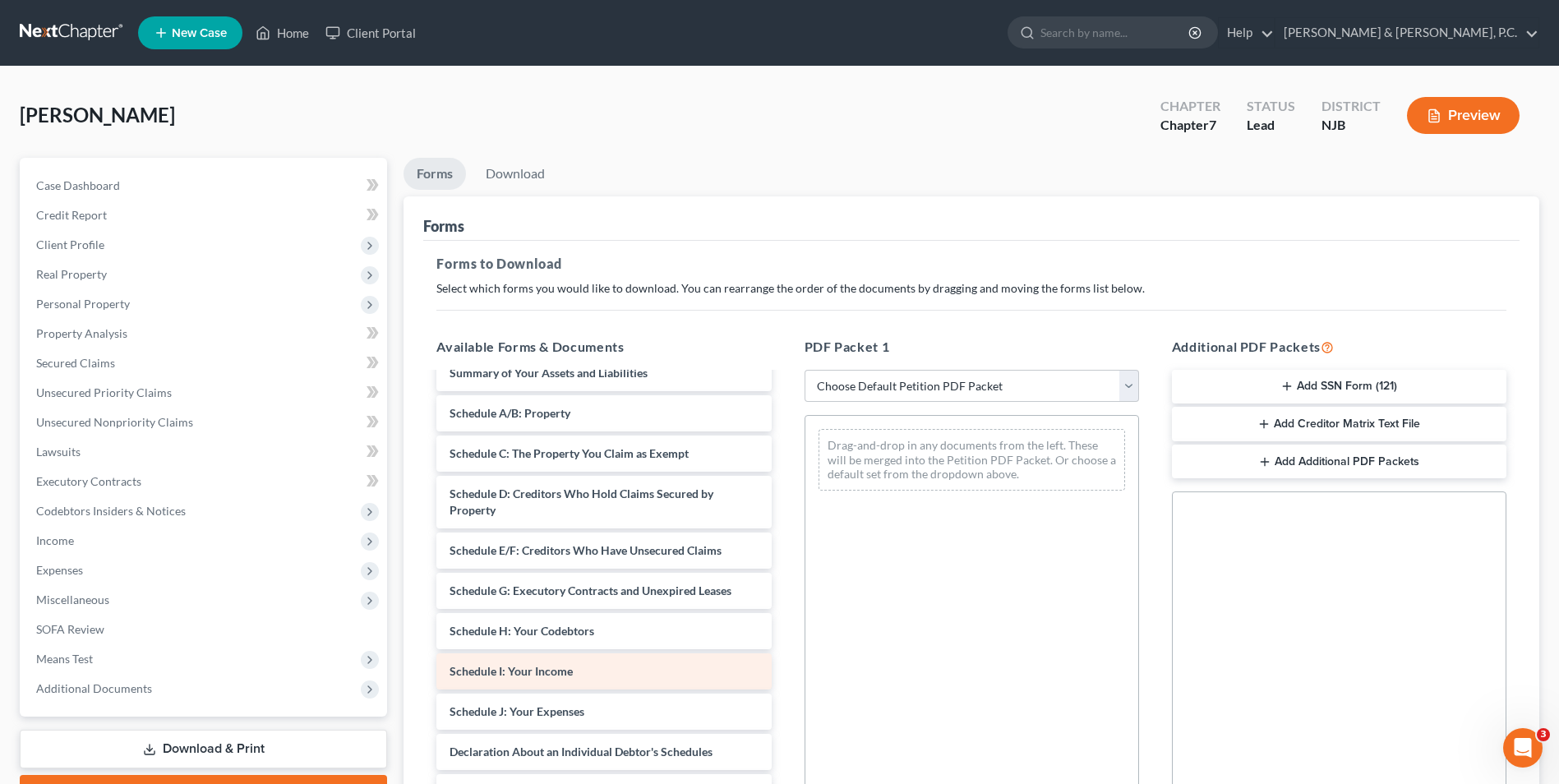
scroll to position [247, 0]
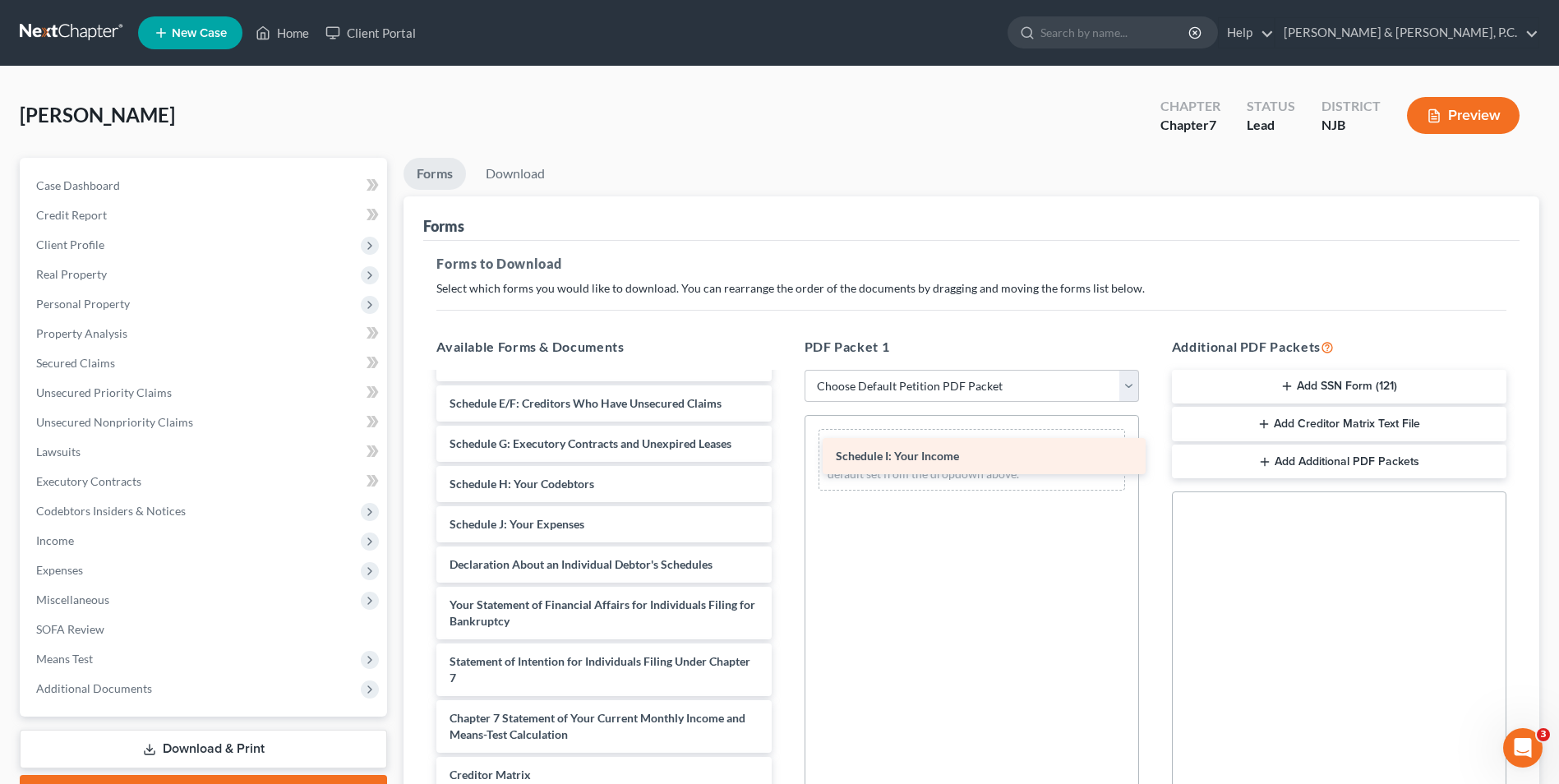
drag, startPoint x: 500, startPoint y: 528, endPoint x: 886, endPoint y: 459, distance: 392.1
click at [784, 459] on div "Schedule I: Your Income credit counseling cert-pdf Voluntary Petition for Indiv…" at bounding box center [603, 529] width 361 height 802
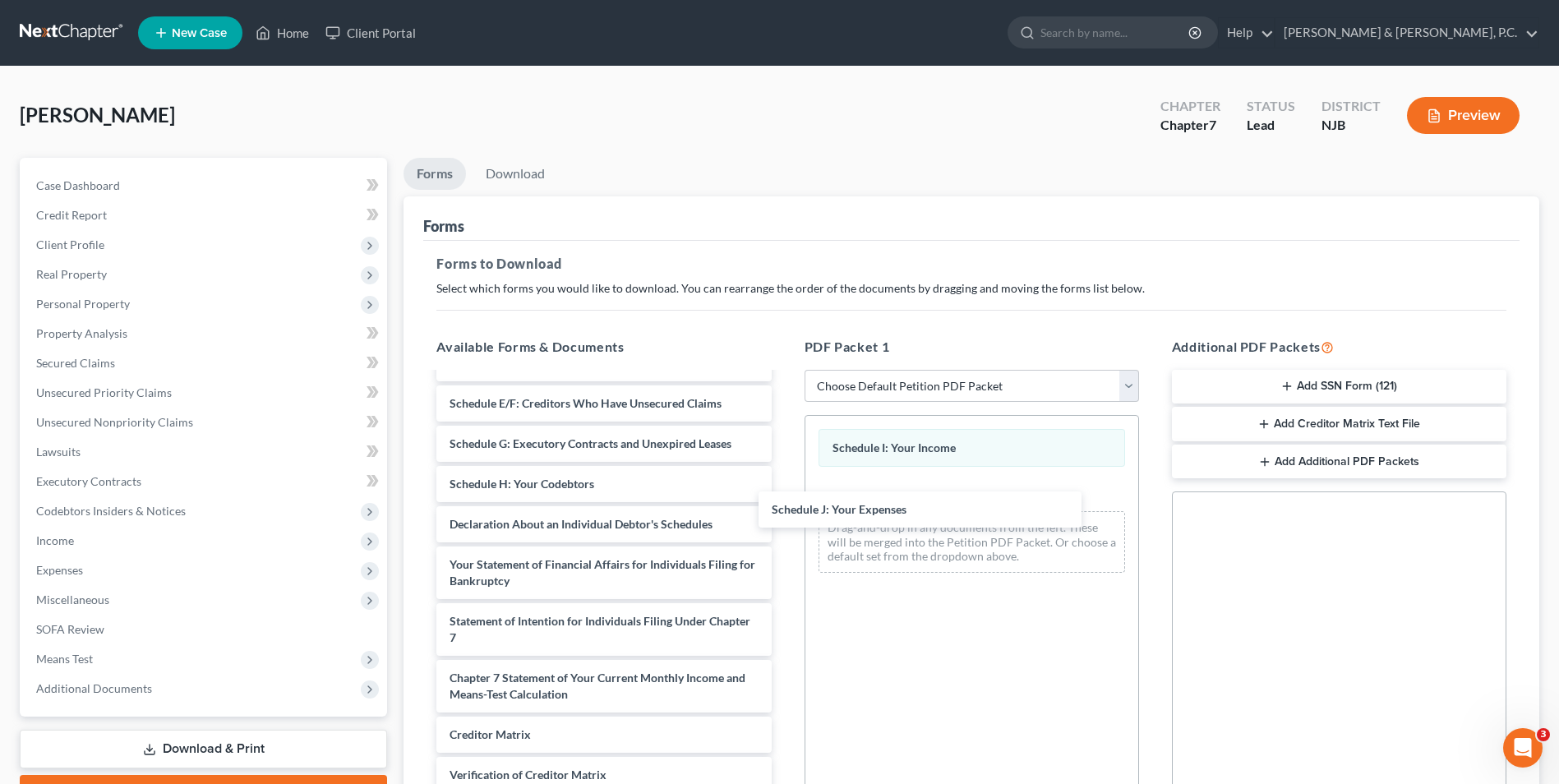
drag, startPoint x: 549, startPoint y: 519, endPoint x: 964, endPoint y: 539, distance: 415.5
click at [784, 505] on div "Schedule J: Your Expenses credit counseling cert-pdf Voluntary Petition for Ind…" at bounding box center [603, 508] width 361 height 762
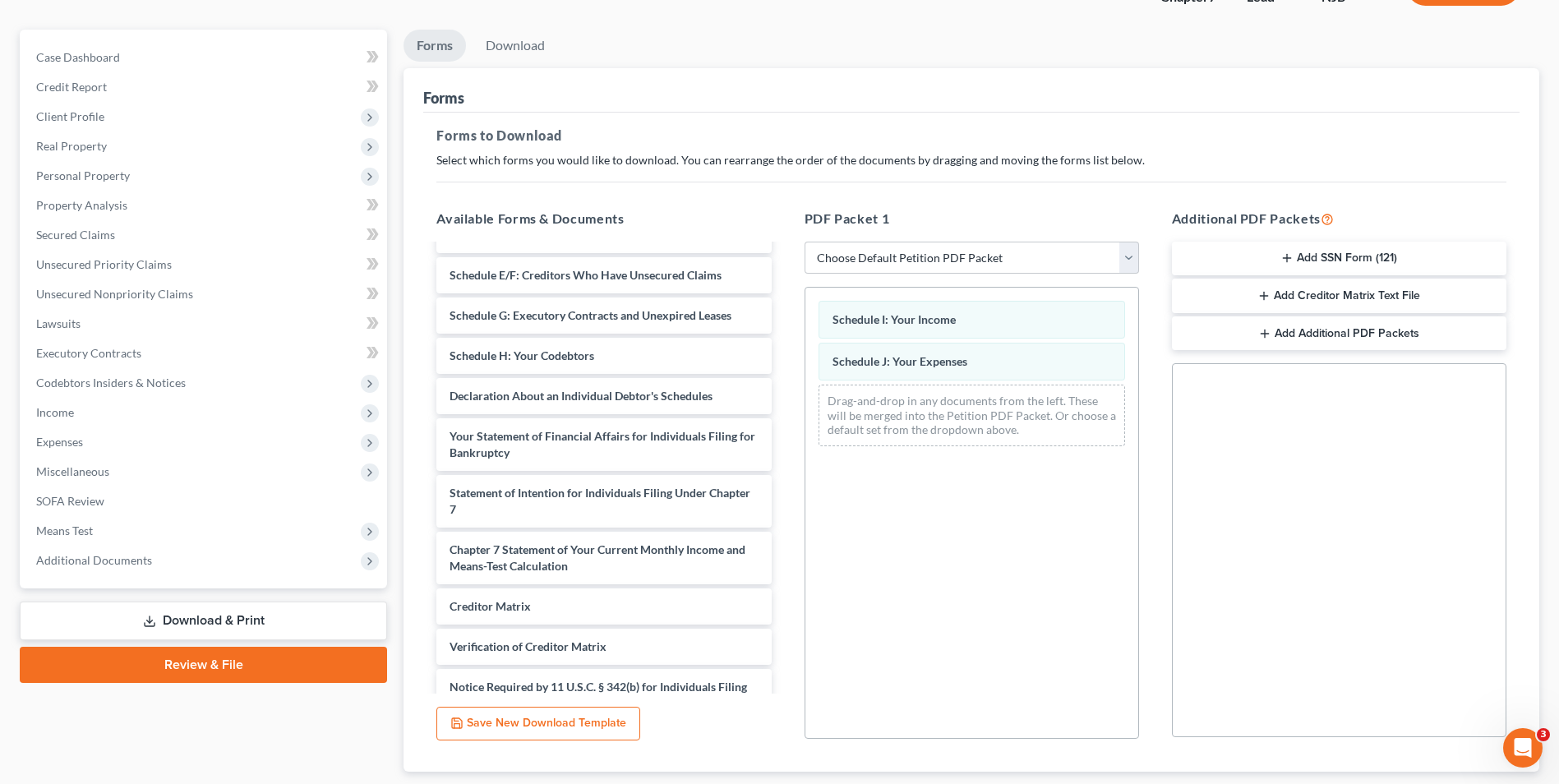
scroll to position [231, 0]
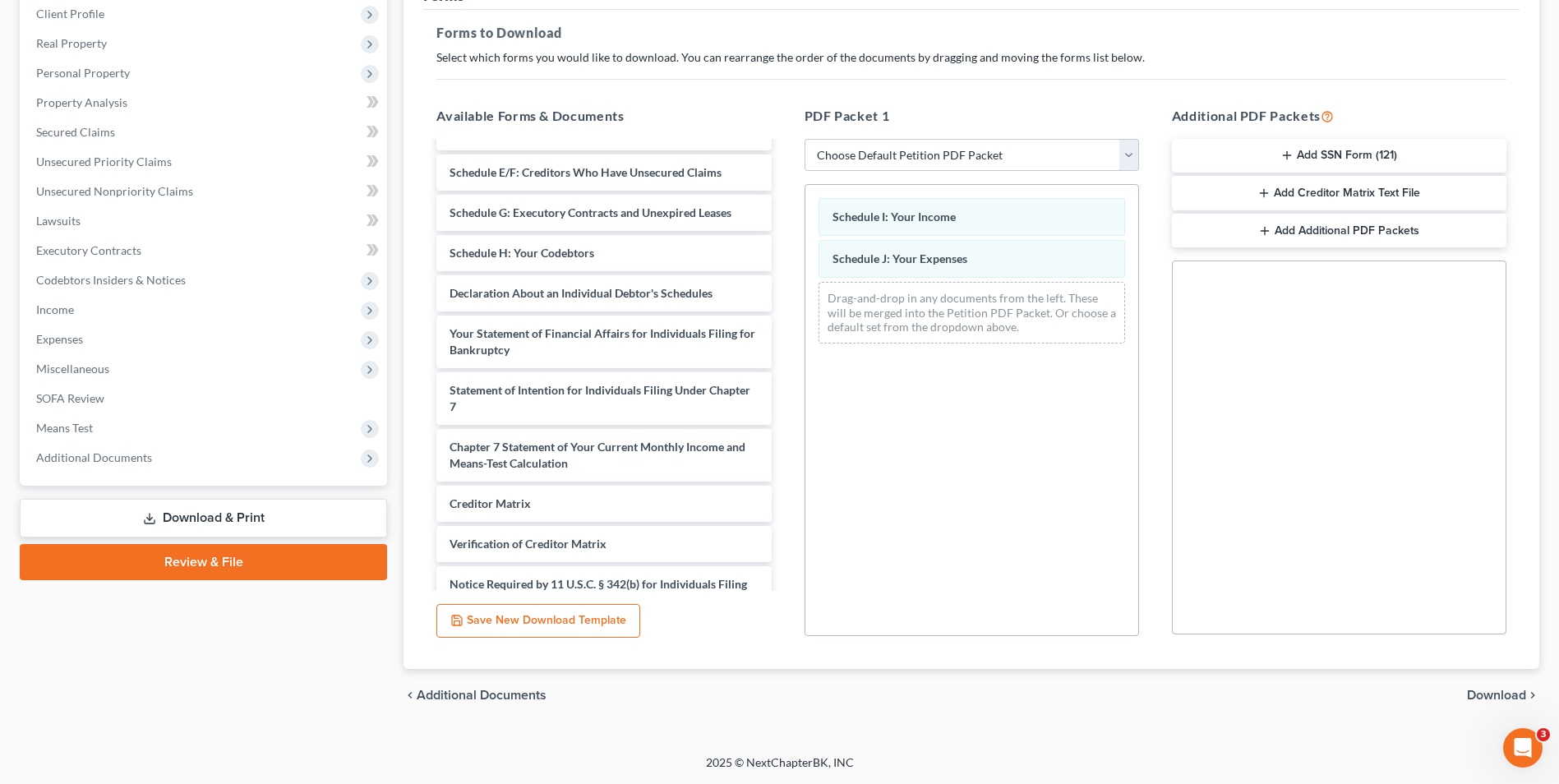
click at [1482, 694] on span "Download" at bounding box center [1496, 694] width 59 height 13
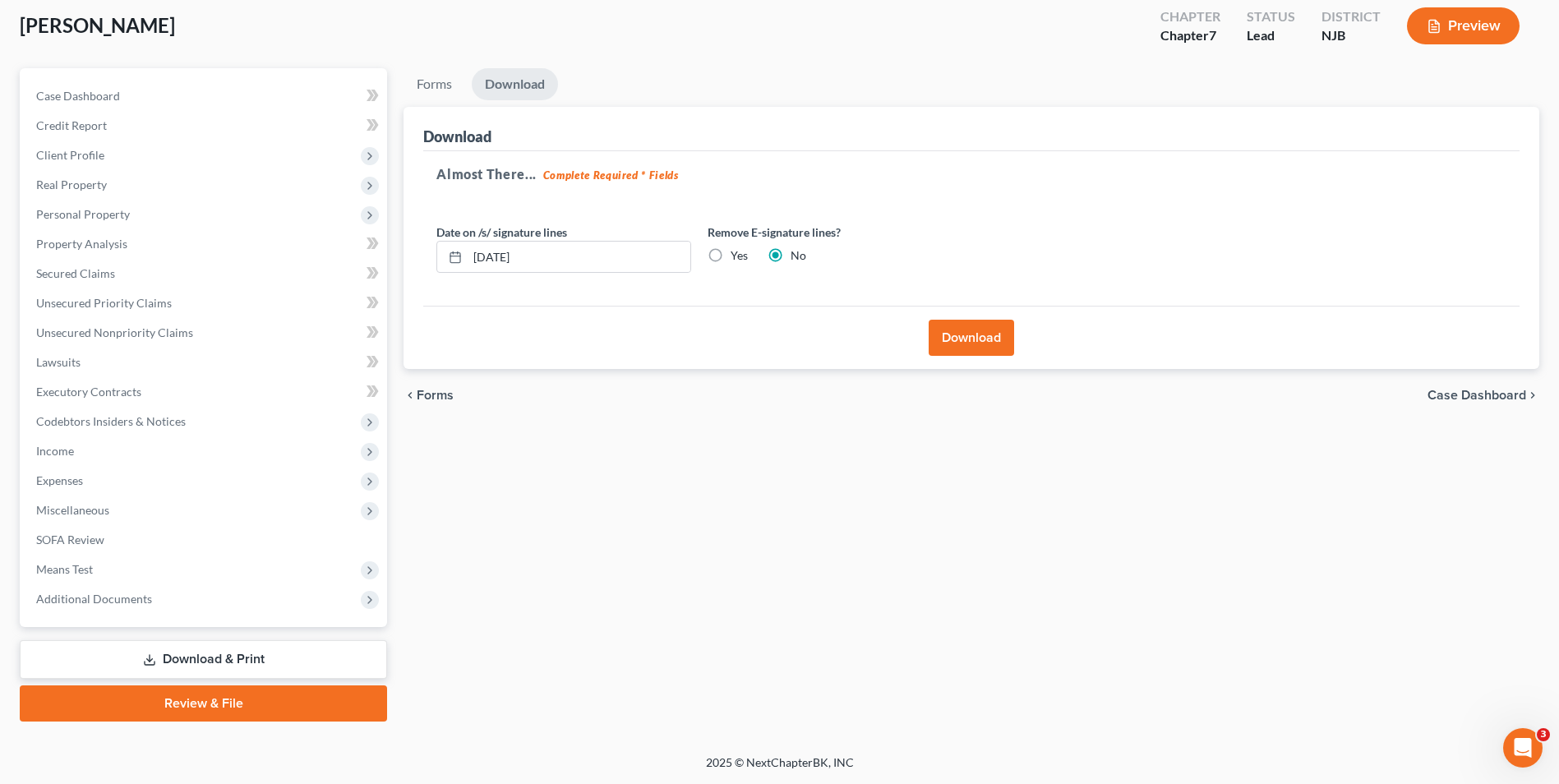
scroll to position [90, 0]
drag, startPoint x: 556, startPoint y: 260, endPoint x: 323, endPoint y: 277, distance: 233.6
click at [323, 277] on div "Petition Navigation Case Dashboard Payments Invoices Payments Payments Credit R…" at bounding box center [779, 395] width 1536 height 653
click at [731, 255] on label "Yes" at bounding box center [740, 255] width 18 height 17
click at [737, 255] on input "Yes" at bounding box center [742, 253] width 11 height 11
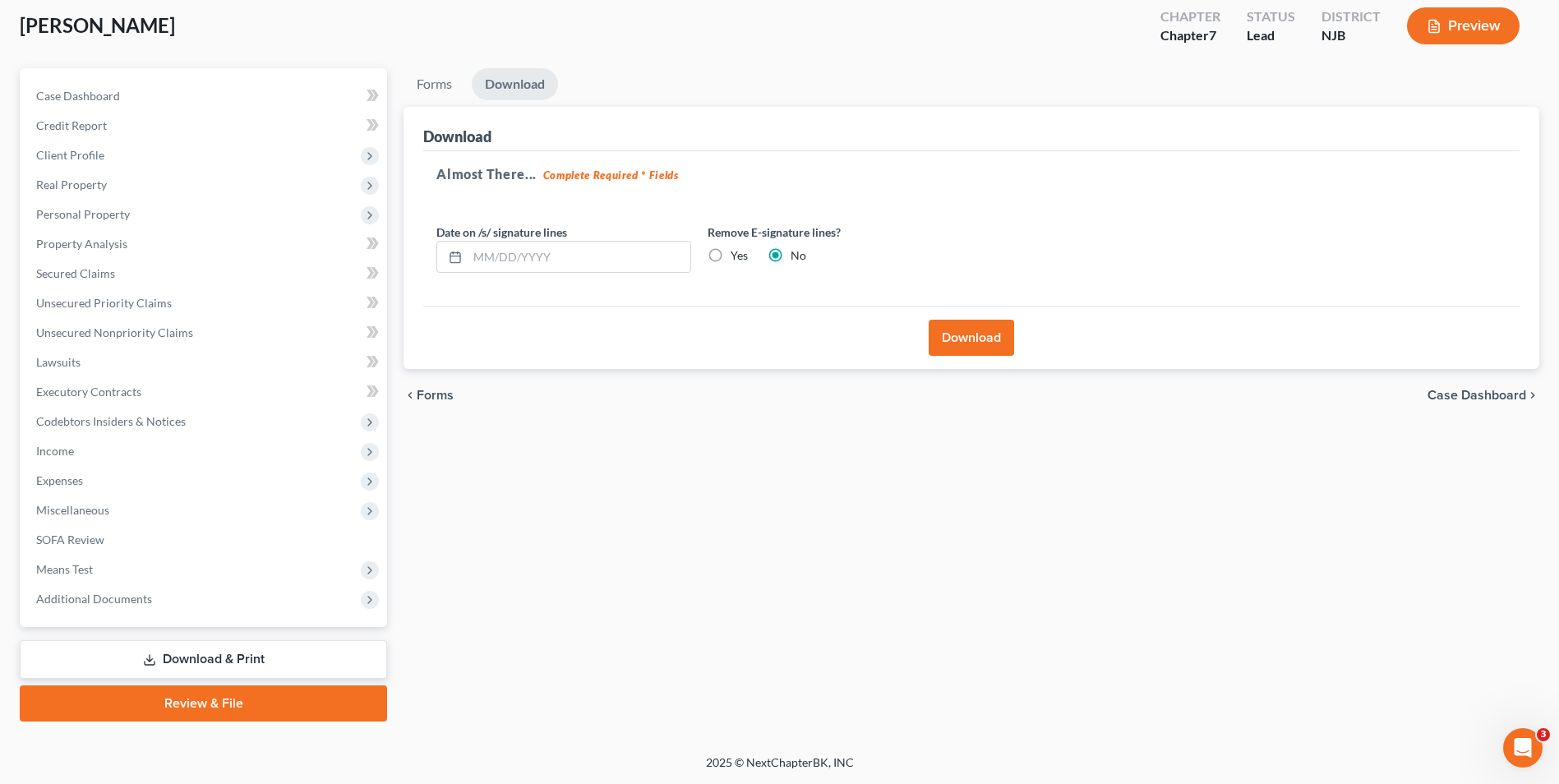
radio input "true"
radio input "false"
click at [971, 342] on button "Download" at bounding box center [971, 337] width 85 height 36
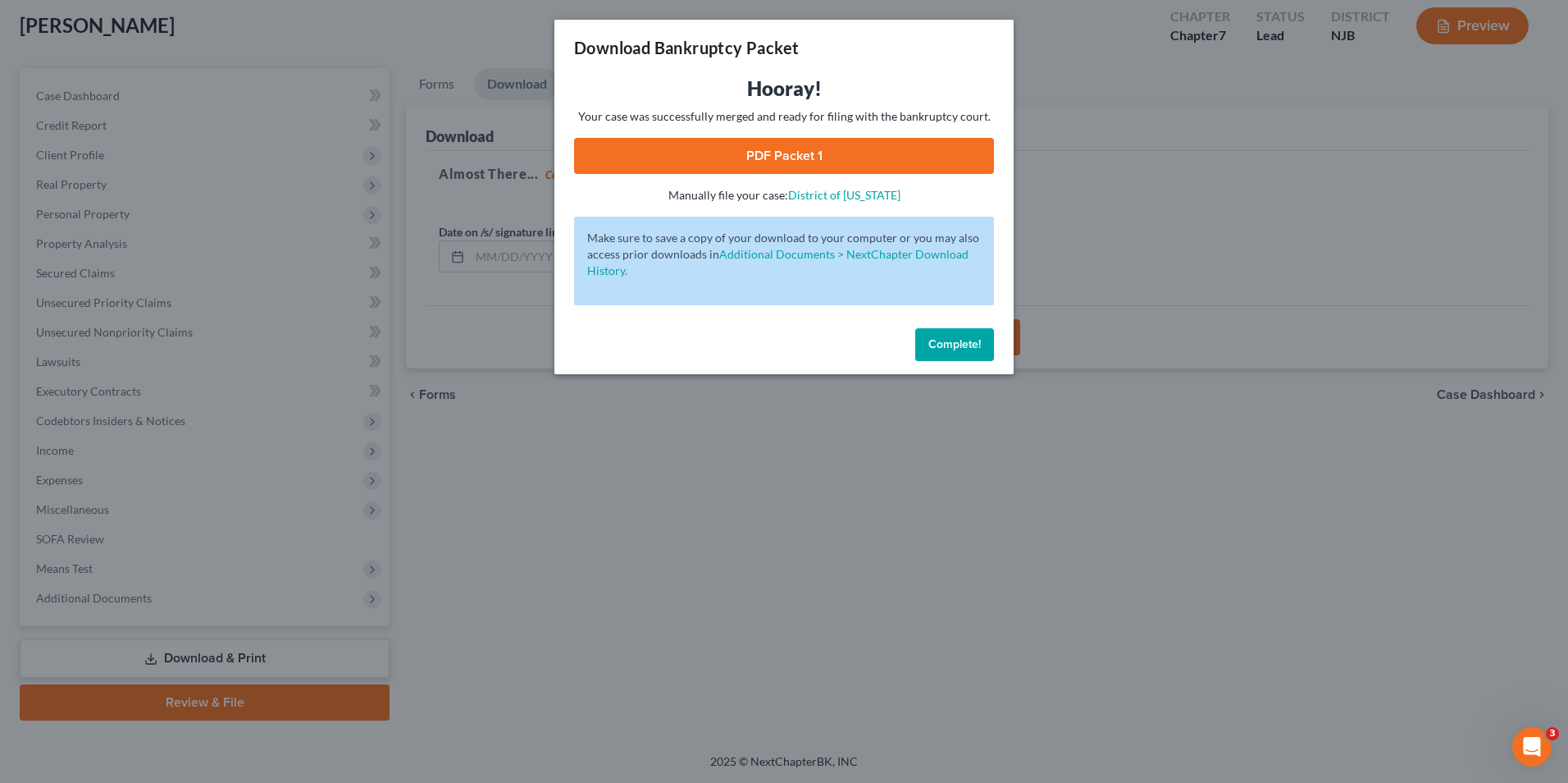
click at [819, 165] on link "PDF Packet 1" at bounding box center [784, 155] width 420 height 36
click at [955, 335] on button "Complete!" at bounding box center [954, 344] width 79 height 32
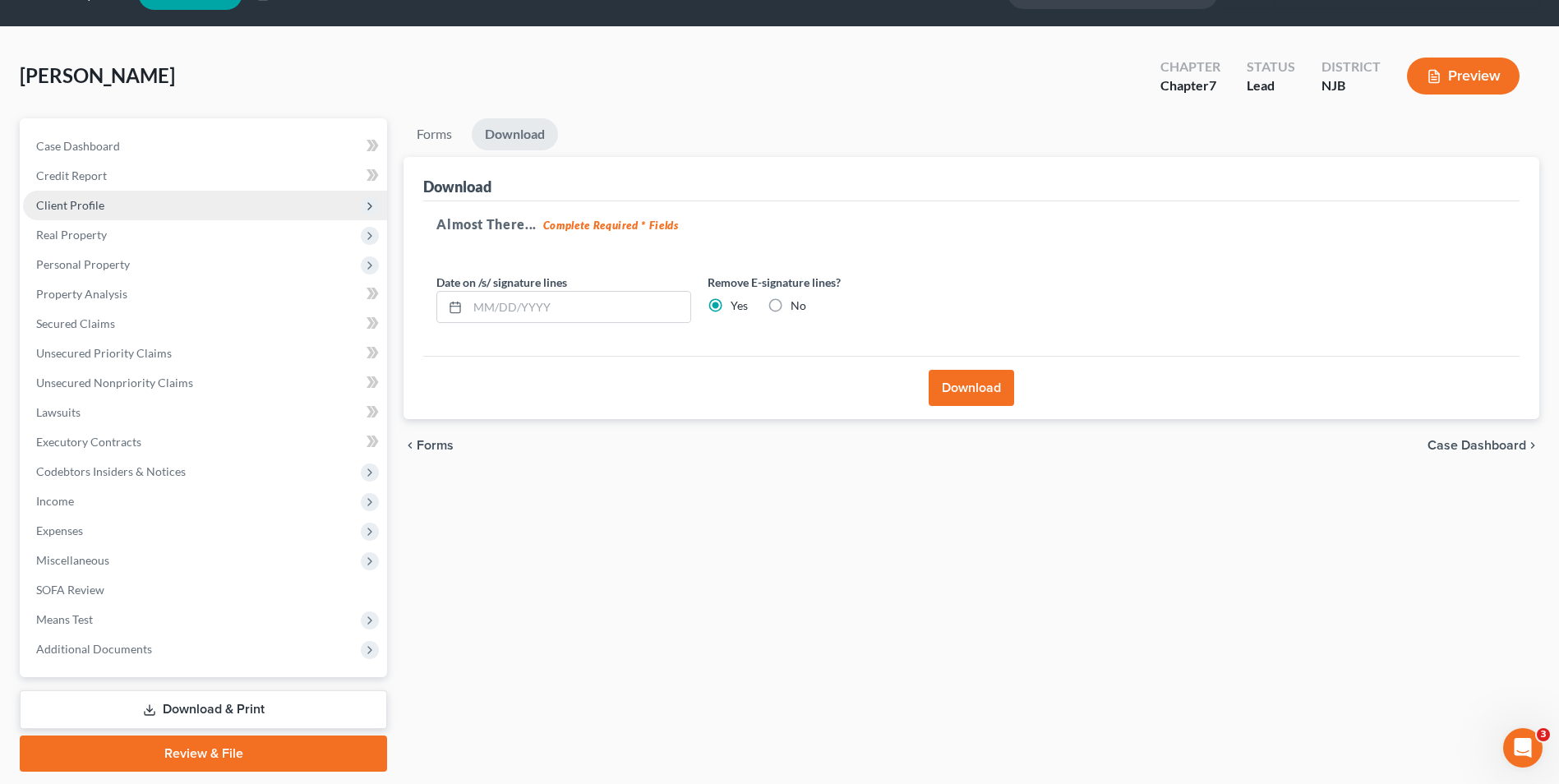
scroll to position [0, 0]
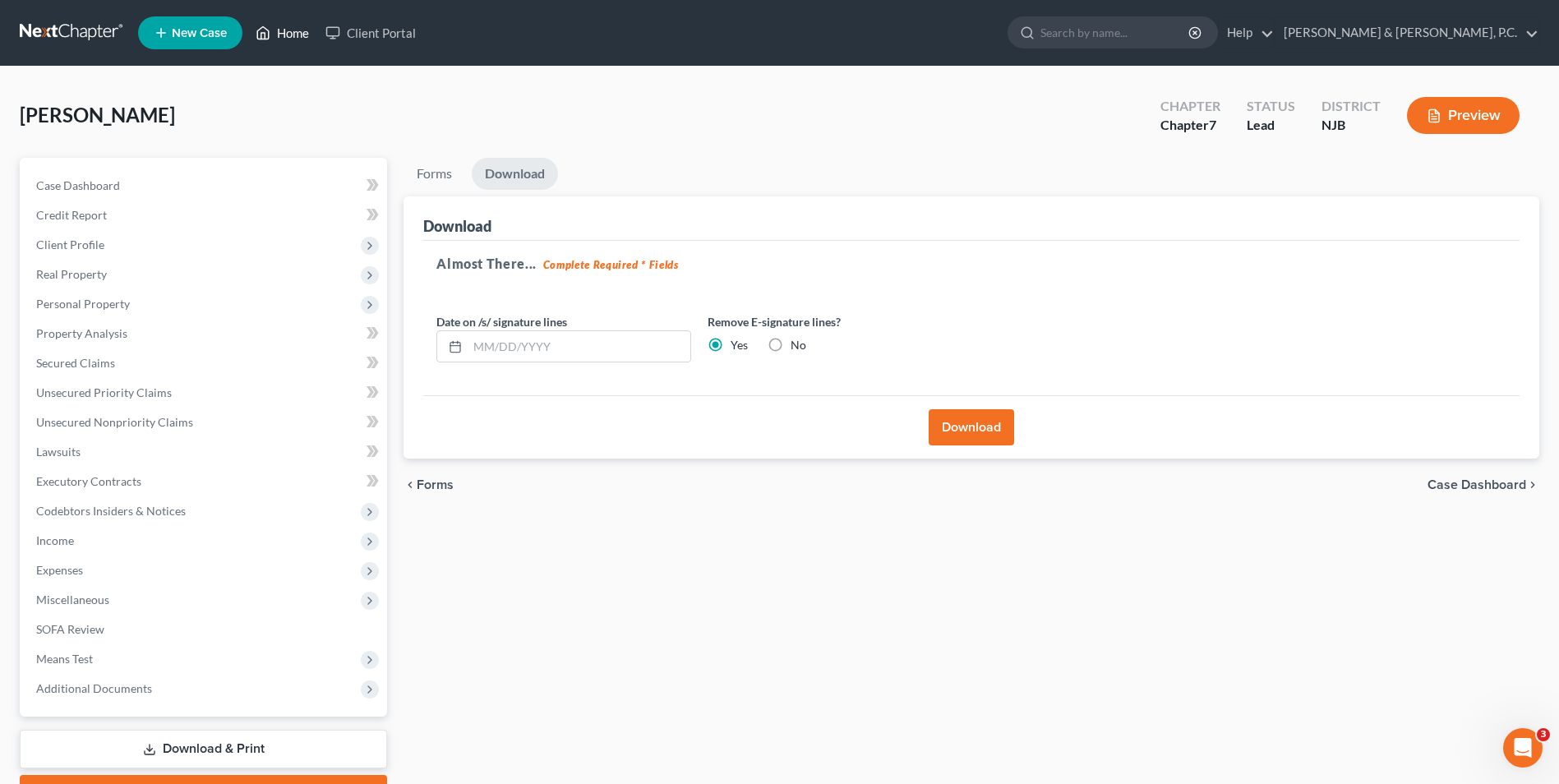
click at [265, 31] on icon at bounding box center [263, 32] width 15 height 19
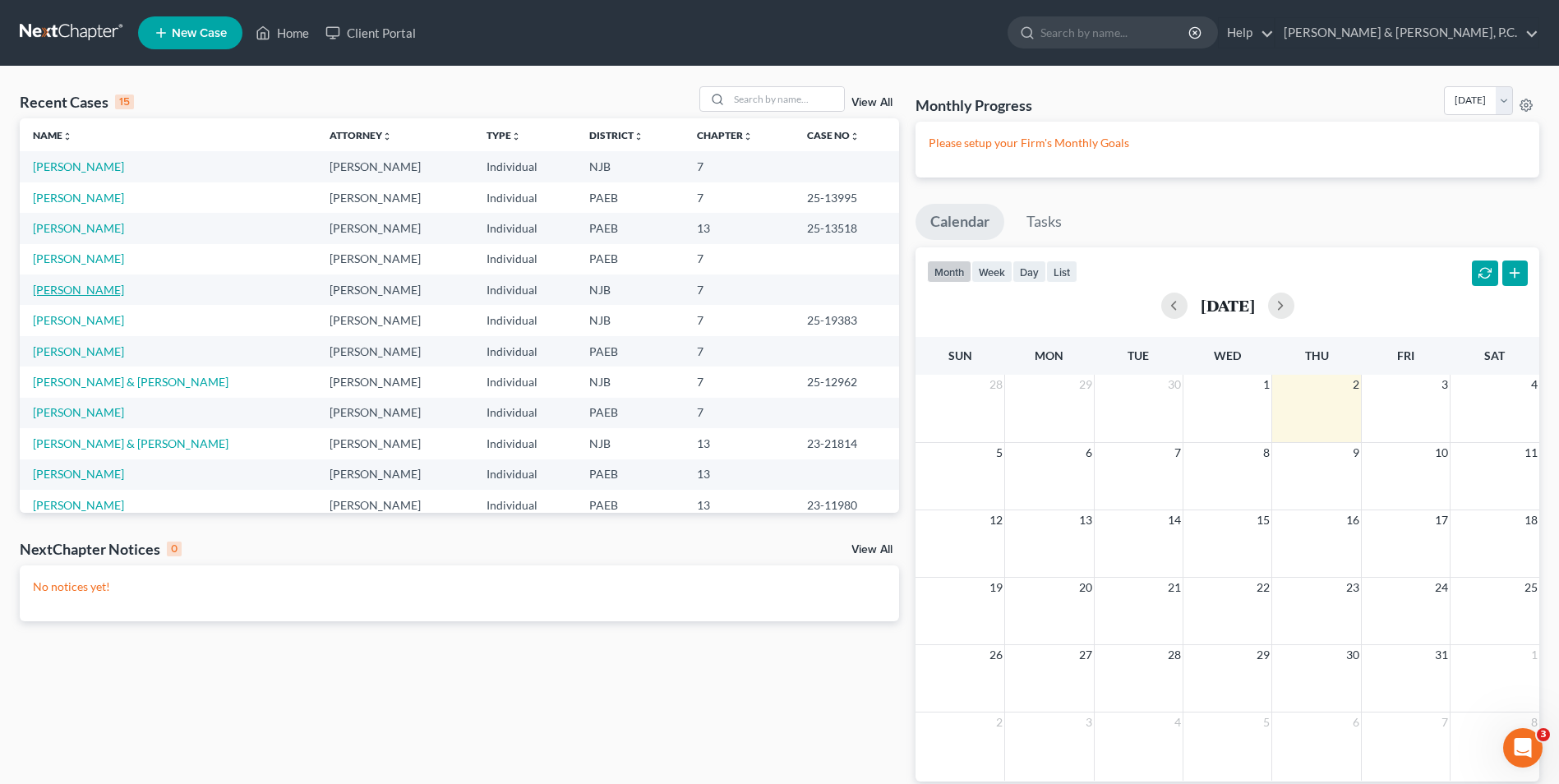
click at [69, 284] on link "[PERSON_NAME]" at bounding box center [78, 290] width 91 height 14
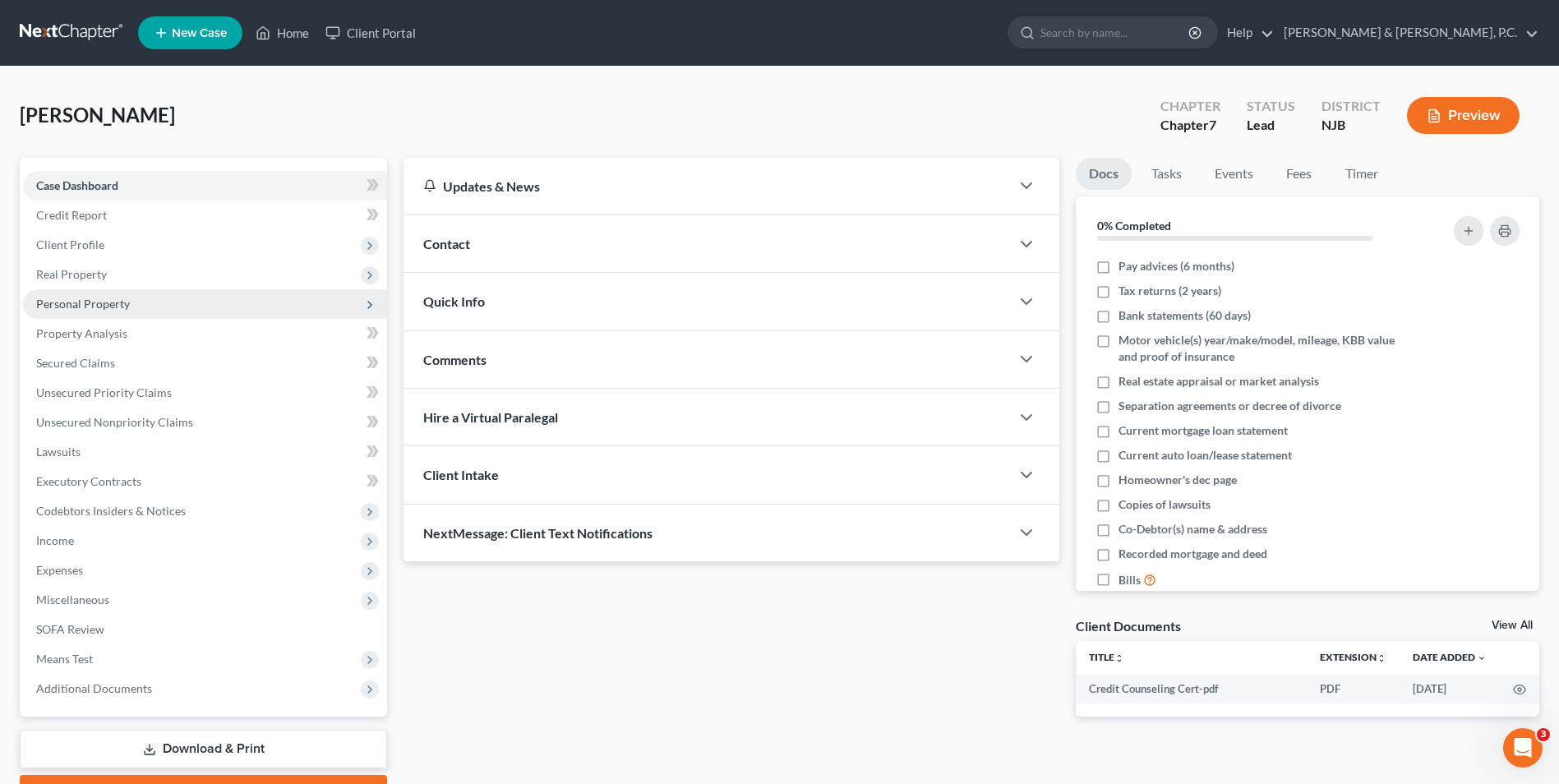
click at [124, 304] on span "Personal Property" at bounding box center [83, 304] width 94 height 14
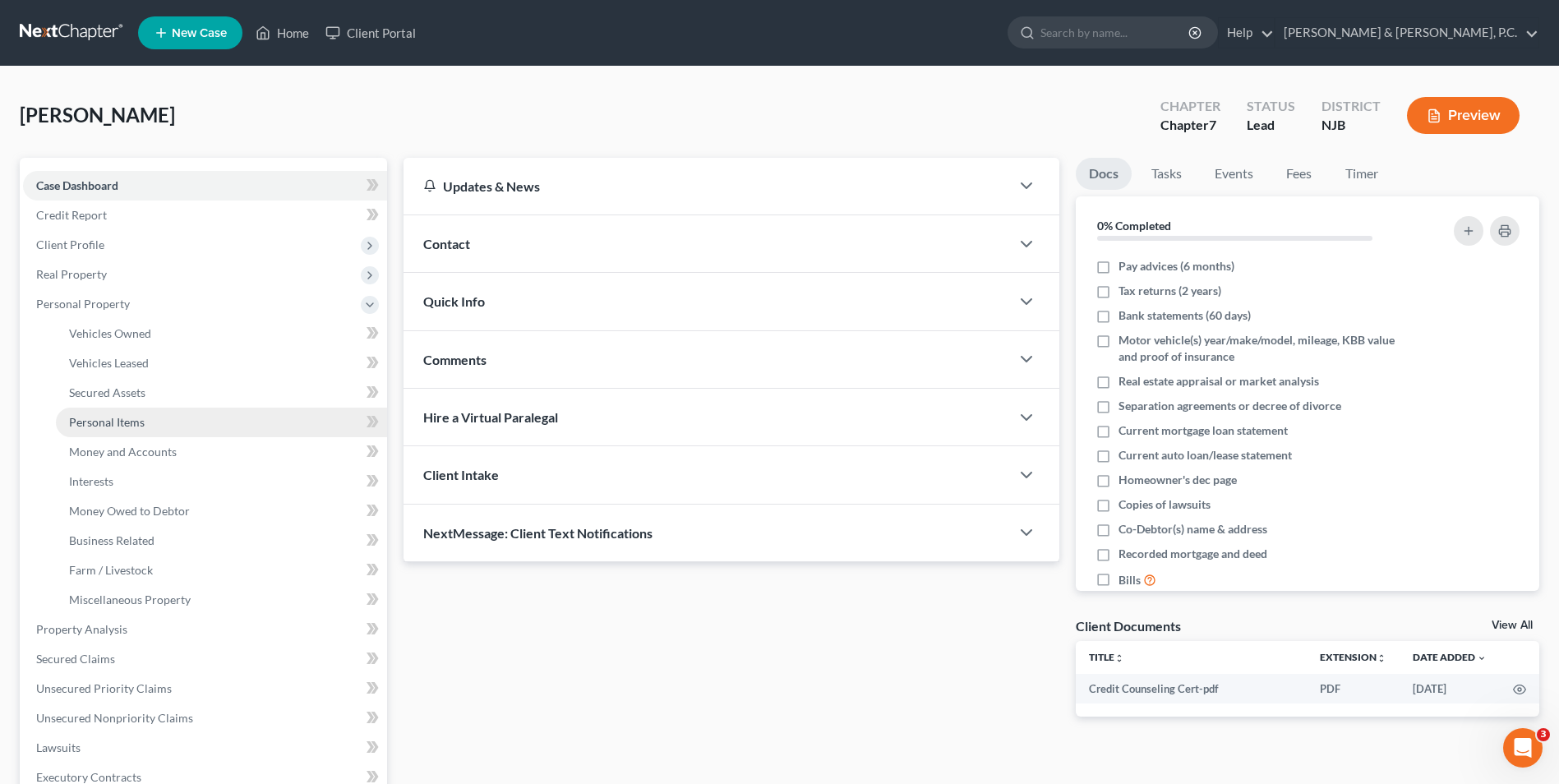
click at [132, 431] on link "Personal Items" at bounding box center [221, 422] width 331 height 30
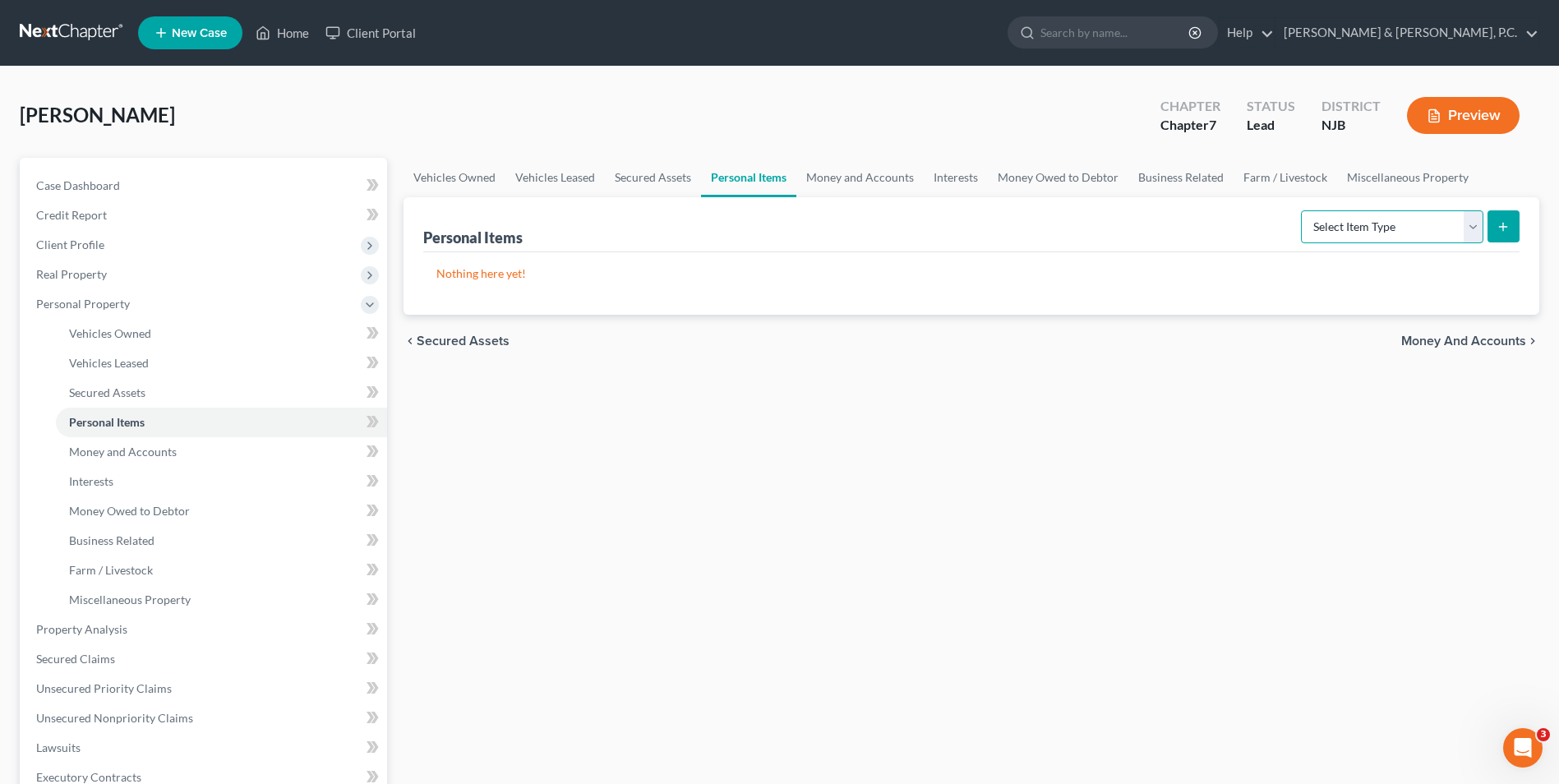
click at [1475, 233] on select "Select Item Type Clothing Collectibles Of Value Electronics Firearms Household …" at bounding box center [1392, 227] width 183 height 32
select select "household_goods"
click at [1303, 211] on select "Select Item Type Clothing Collectibles Of Value Electronics Firearms Household …" at bounding box center [1392, 227] width 183 height 32
click at [1500, 217] on button "submit" at bounding box center [1504, 227] width 32 height 32
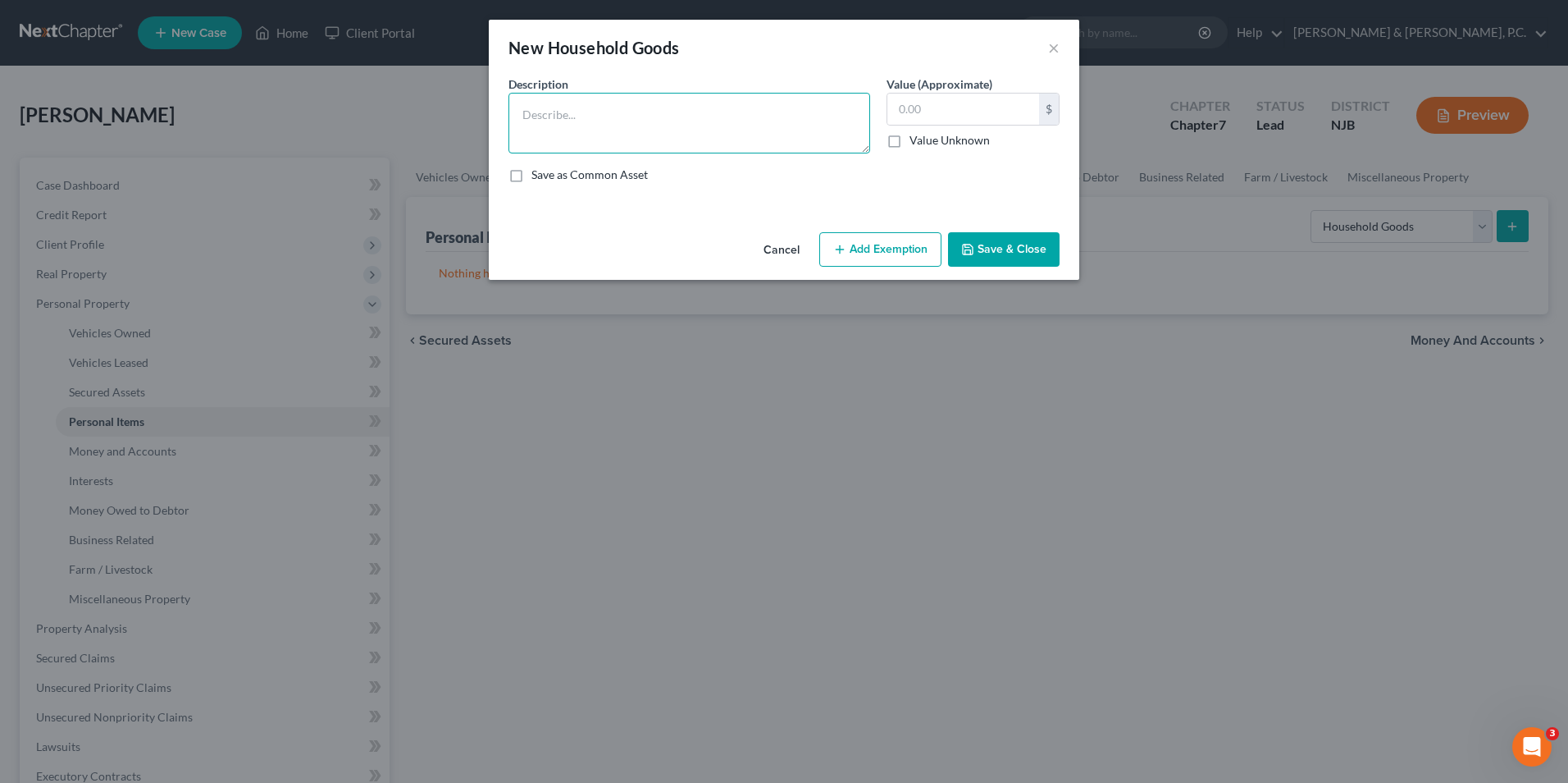
click at [658, 96] on textarea at bounding box center [689, 123] width 362 height 61
type textarea "misc. household goods"
click at [963, 108] on input "text" at bounding box center [963, 110] width 152 height 32
type input "100"
click at [902, 239] on button "Add Exemption" at bounding box center [880, 249] width 122 height 34
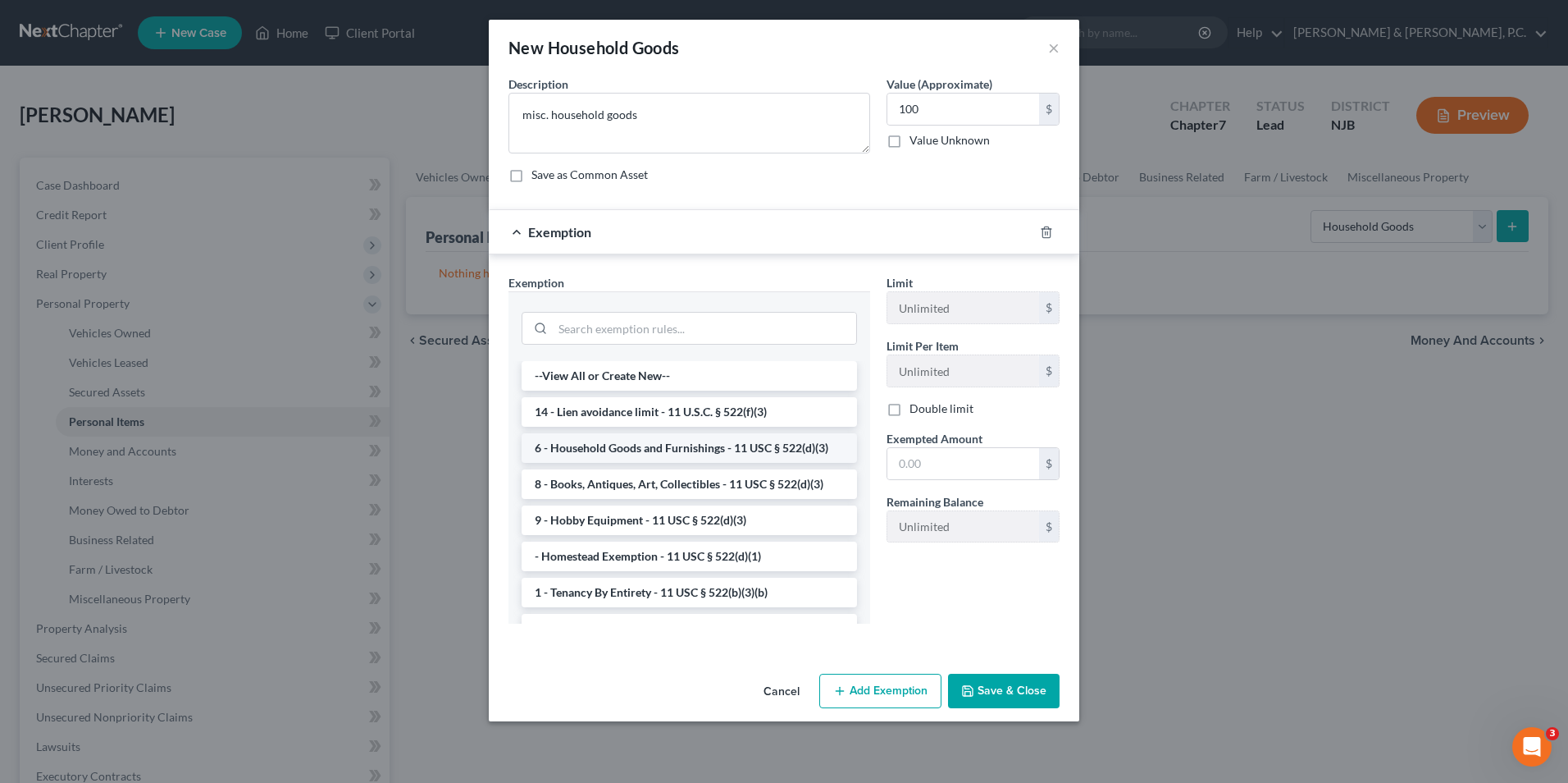
click at [646, 450] on li "6 - Household Goods and Furnishings - 11 USC § 522(d)(3)" at bounding box center [689, 448] width 336 height 30
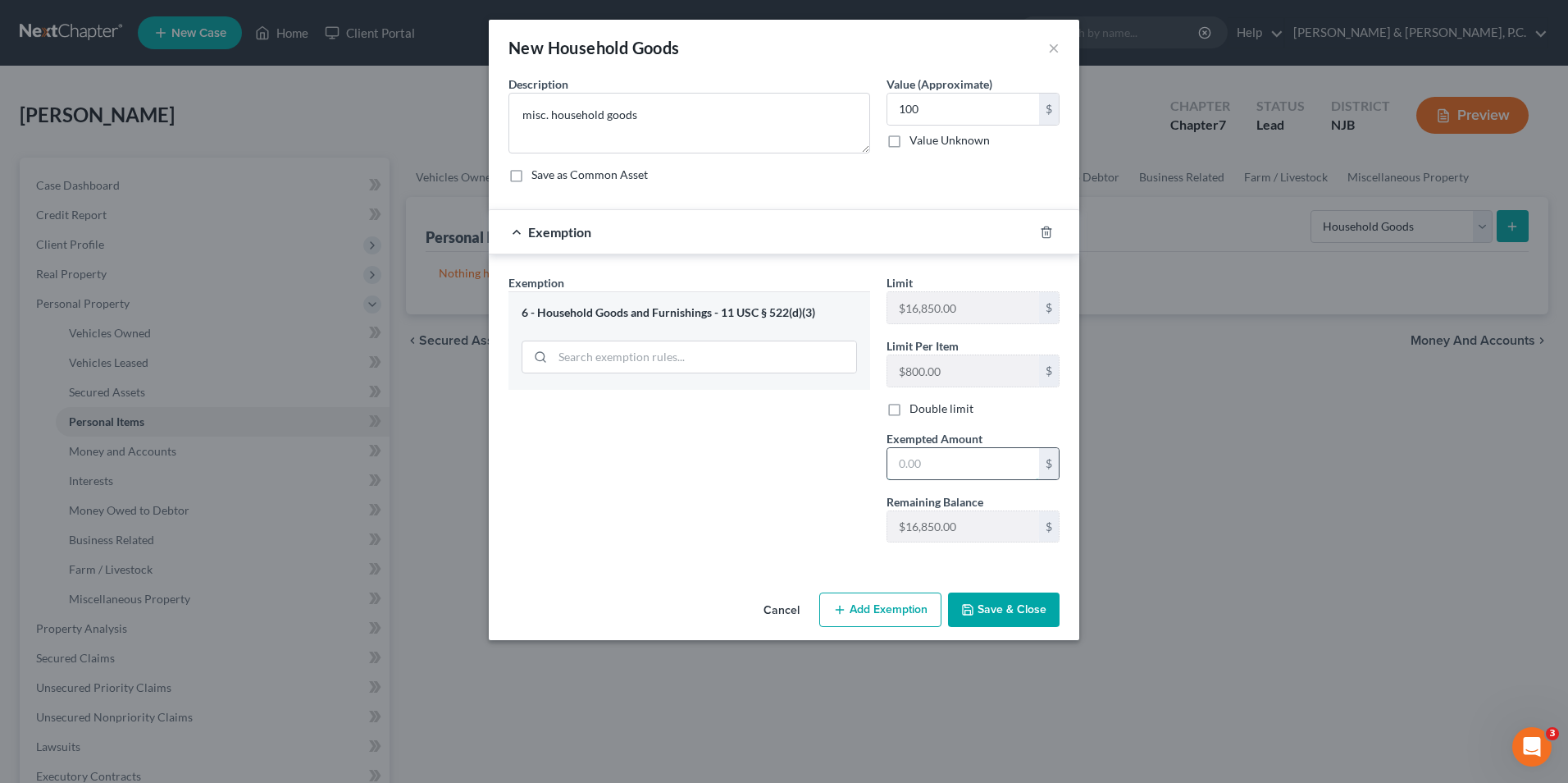
click at [959, 458] on input "text" at bounding box center [963, 464] width 152 height 32
type input "100"
click at [1004, 608] on button "Save & Close" at bounding box center [1004, 609] width 111 height 34
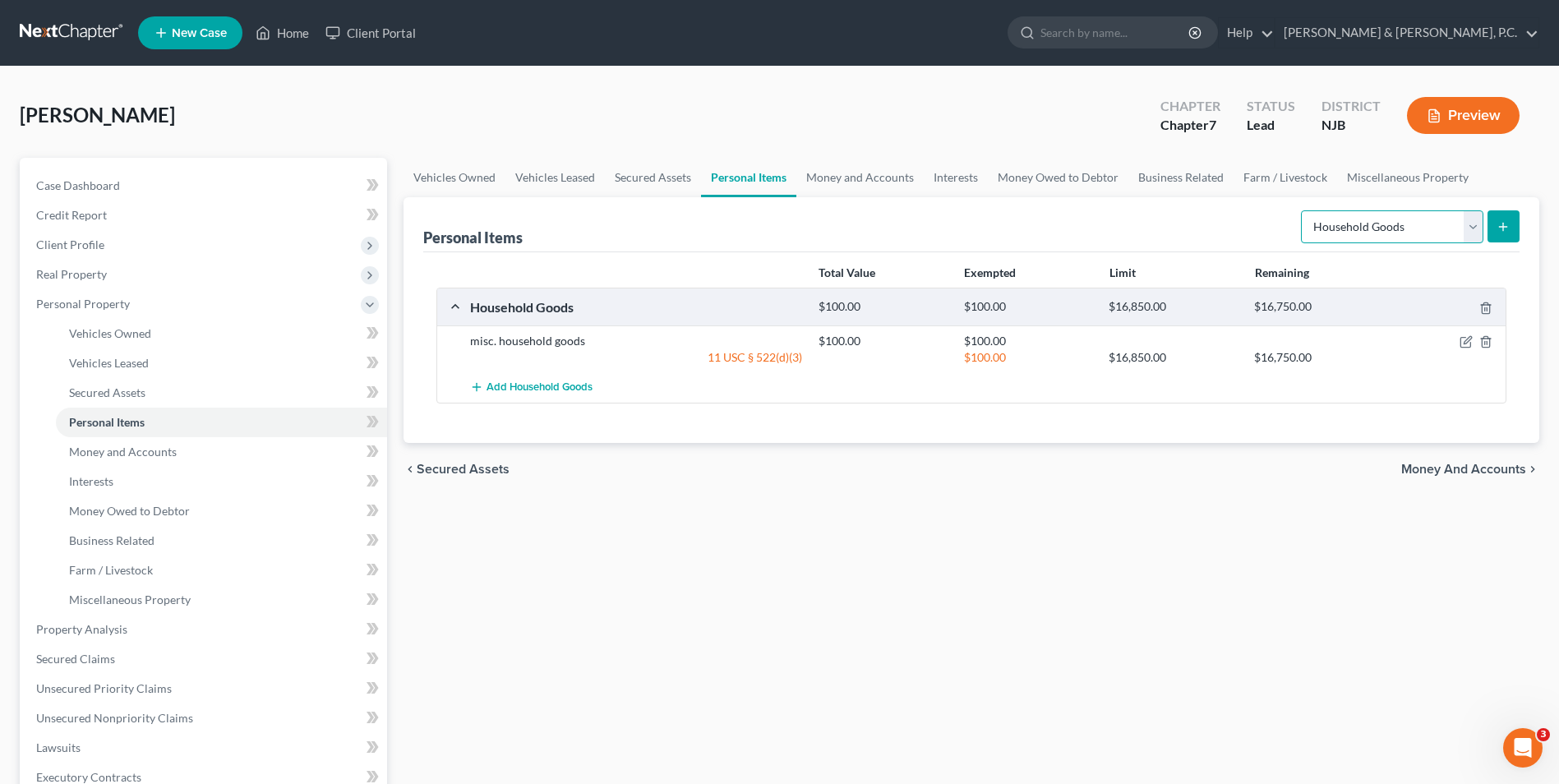
drag, startPoint x: 1482, startPoint y: 222, endPoint x: 1473, endPoint y: 227, distance: 10.3
click at [1482, 222] on select "Select Item Type Clothing Collectibles Of Value Electronics Firearms Household …" at bounding box center [1392, 227] width 183 height 32
select select "electronics"
click at [1303, 211] on select "Select Item Type Clothing Collectibles Of Value Electronics Firearms Household …" at bounding box center [1392, 227] width 183 height 32
click at [1500, 224] on icon "submit" at bounding box center [1503, 227] width 13 height 13
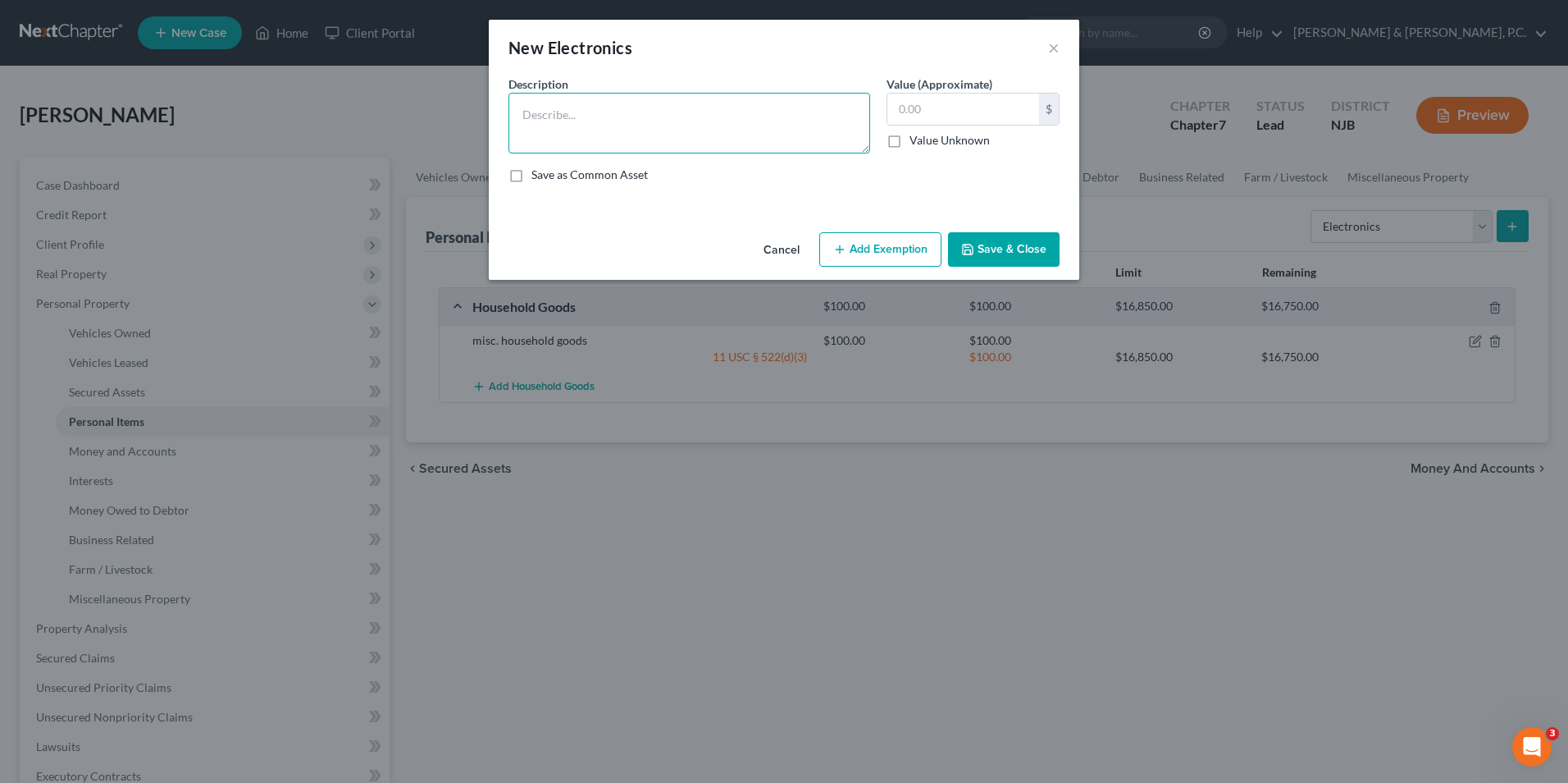
click at [811, 145] on textarea at bounding box center [689, 123] width 362 height 61
type textarea "Misc. electronics"
click at [926, 115] on input "text" at bounding box center [963, 110] width 152 height 32
type input "100"
click at [879, 237] on button "Add Exemption" at bounding box center [880, 249] width 122 height 34
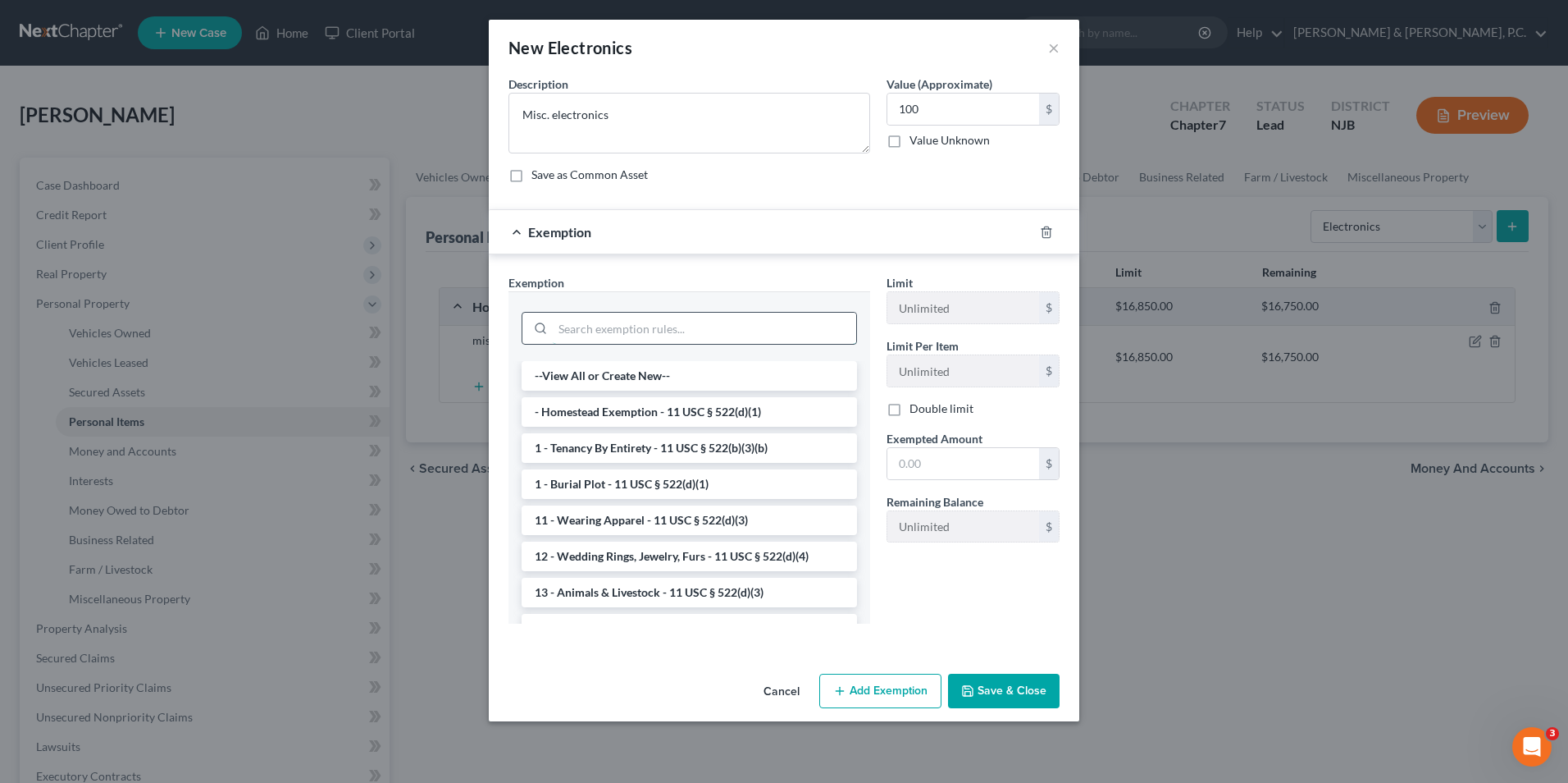
click at [665, 326] on input "search" at bounding box center [705, 329] width 303 height 32
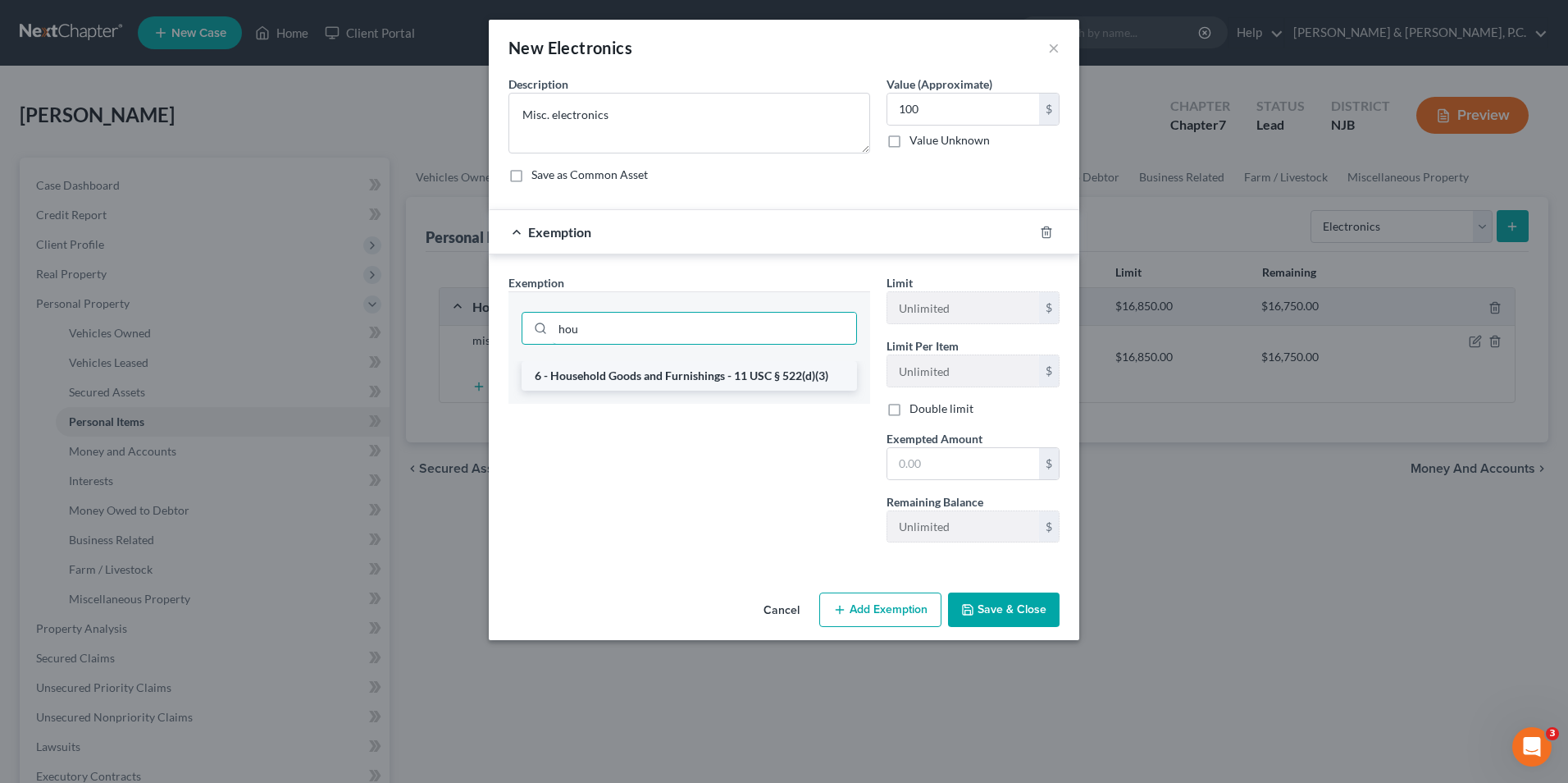
type input "hou"
drag, startPoint x: 645, startPoint y: 367, endPoint x: 899, endPoint y: 466, distance: 272.6
click at [663, 378] on li "6 - Household Goods and Furnishings - 11 USC § 522(d)(3)" at bounding box center [689, 376] width 336 height 30
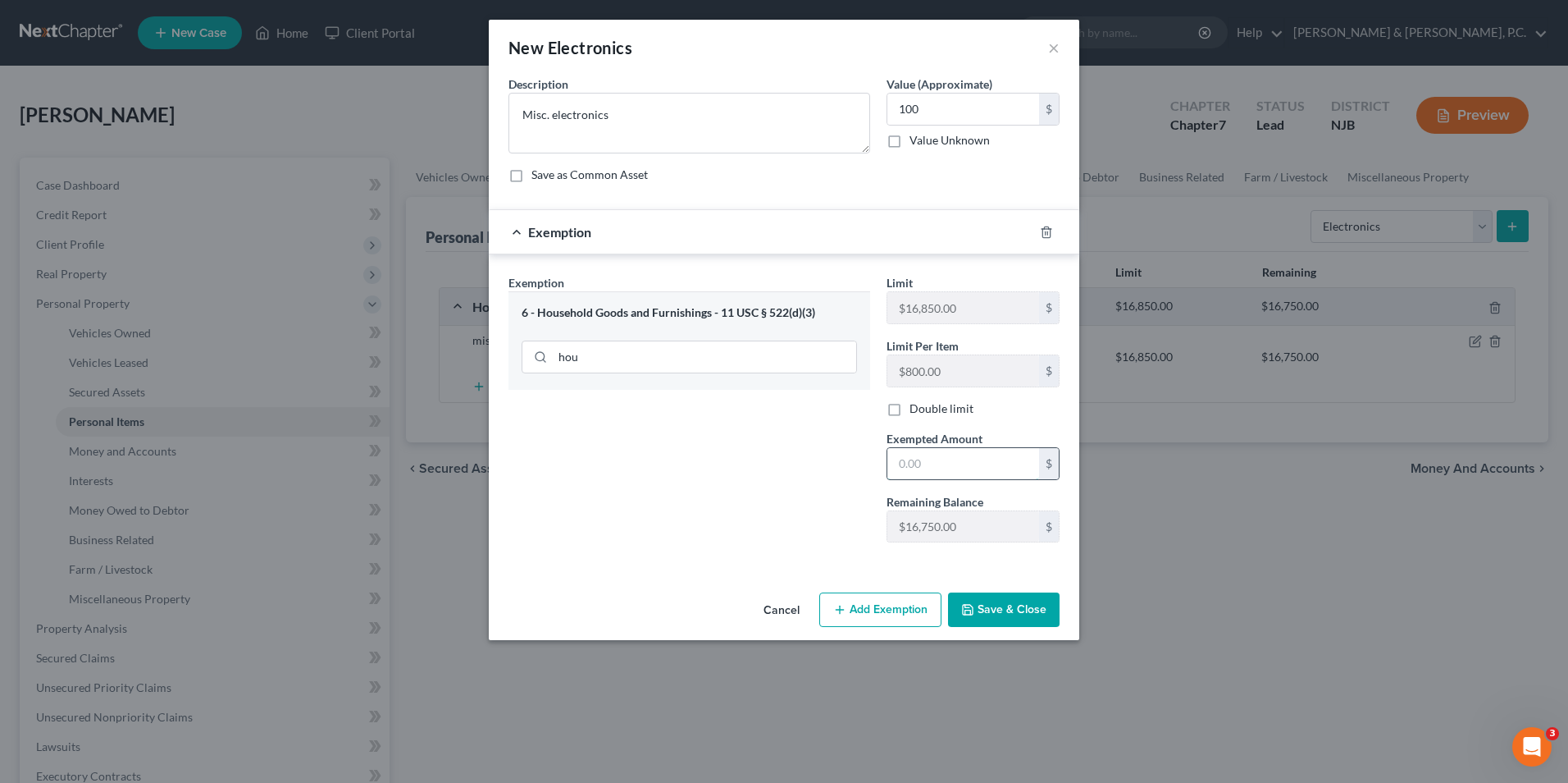
click at [915, 466] on input "text" at bounding box center [963, 464] width 152 height 32
type input "100"
click at [987, 606] on button "Save & Close" at bounding box center [1004, 609] width 111 height 34
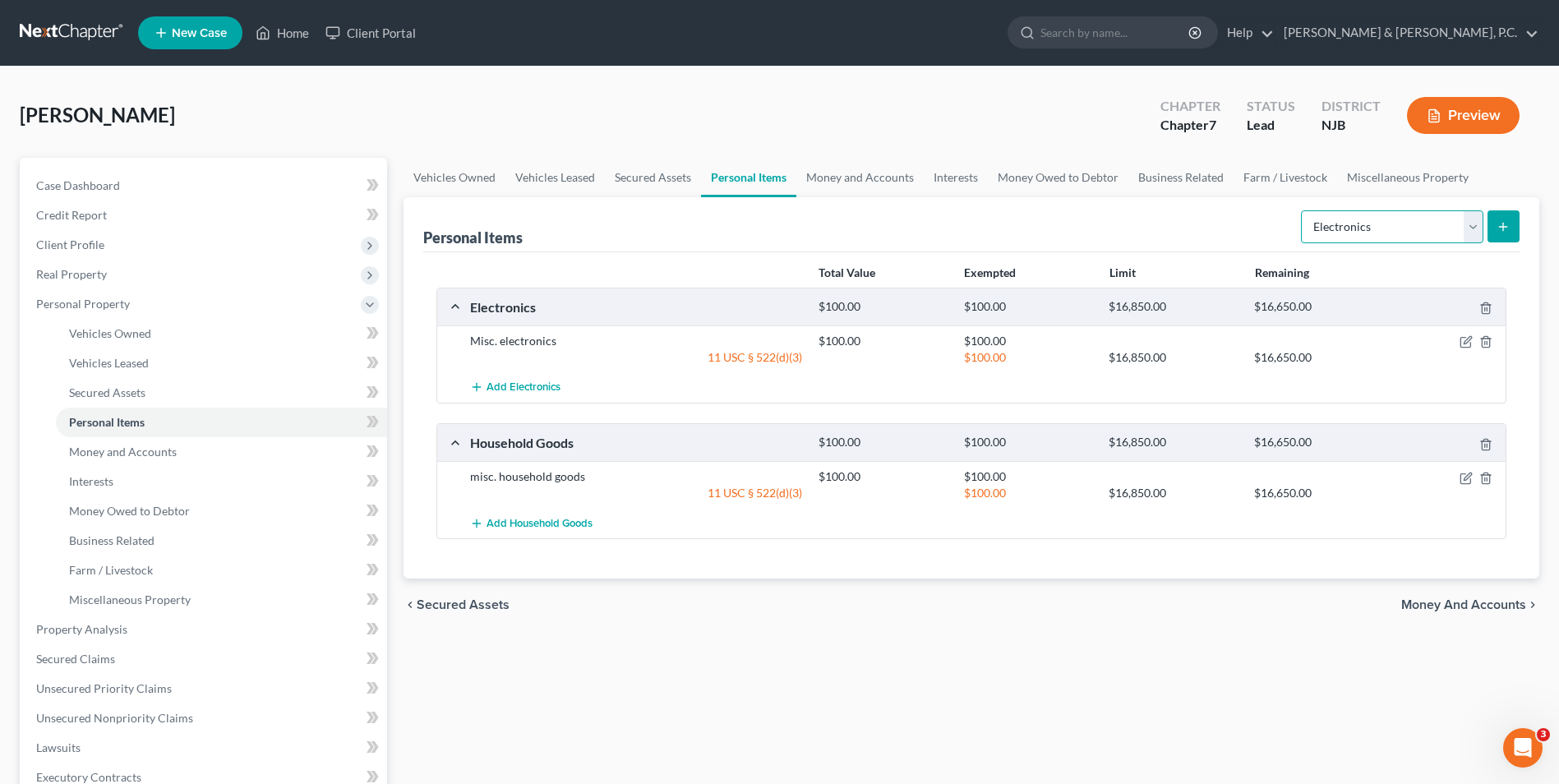
click at [1469, 227] on select "Select Item Type Clothing Collectibles Of Value Electronics Firearms Household …" at bounding box center [1392, 227] width 183 height 32
select select "clothing"
click at [1303, 211] on select "Select Item Type Clothing Collectibles Of Value Electronics Firearms Household …" at bounding box center [1392, 227] width 183 height 32
click at [1514, 230] on button "submit" at bounding box center [1504, 227] width 32 height 32
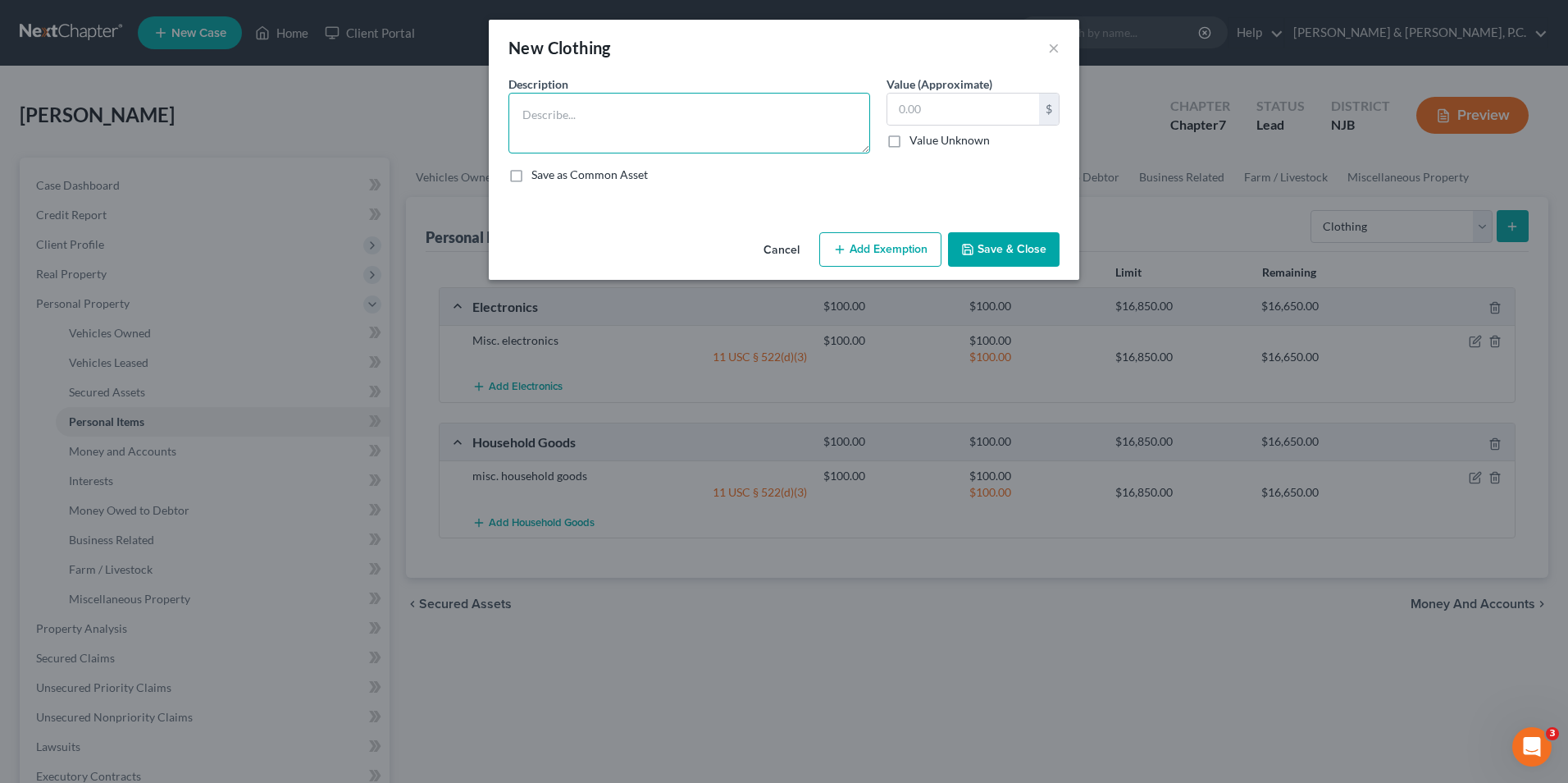
click at [782, 136] on textarea at bounding box center [689, 123] width 362 height 61
type textarea "Misc. clothing"
click at [914, 109] on input "text" at bounding box center [963, 110] width 152 height 32
type input "500"
click at [861, 253] on button "Add Exemption" at bounding box center [880, 249] width 122 height 34
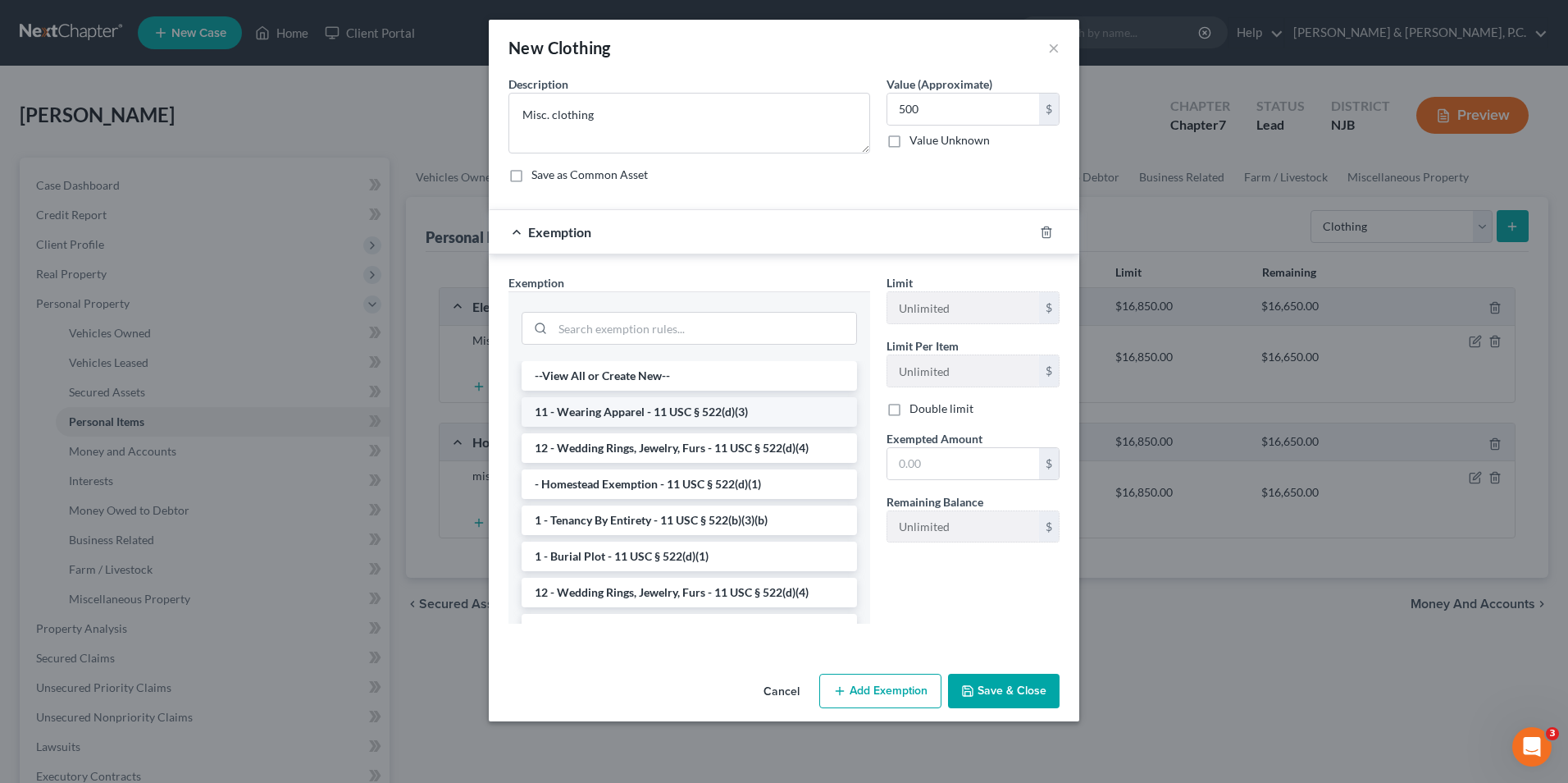
click at [685, 411] on li "11 - Wearing Apparel - 11 USC § 522(d)(3)" at bounding box center [689, 412] width 336 height 30
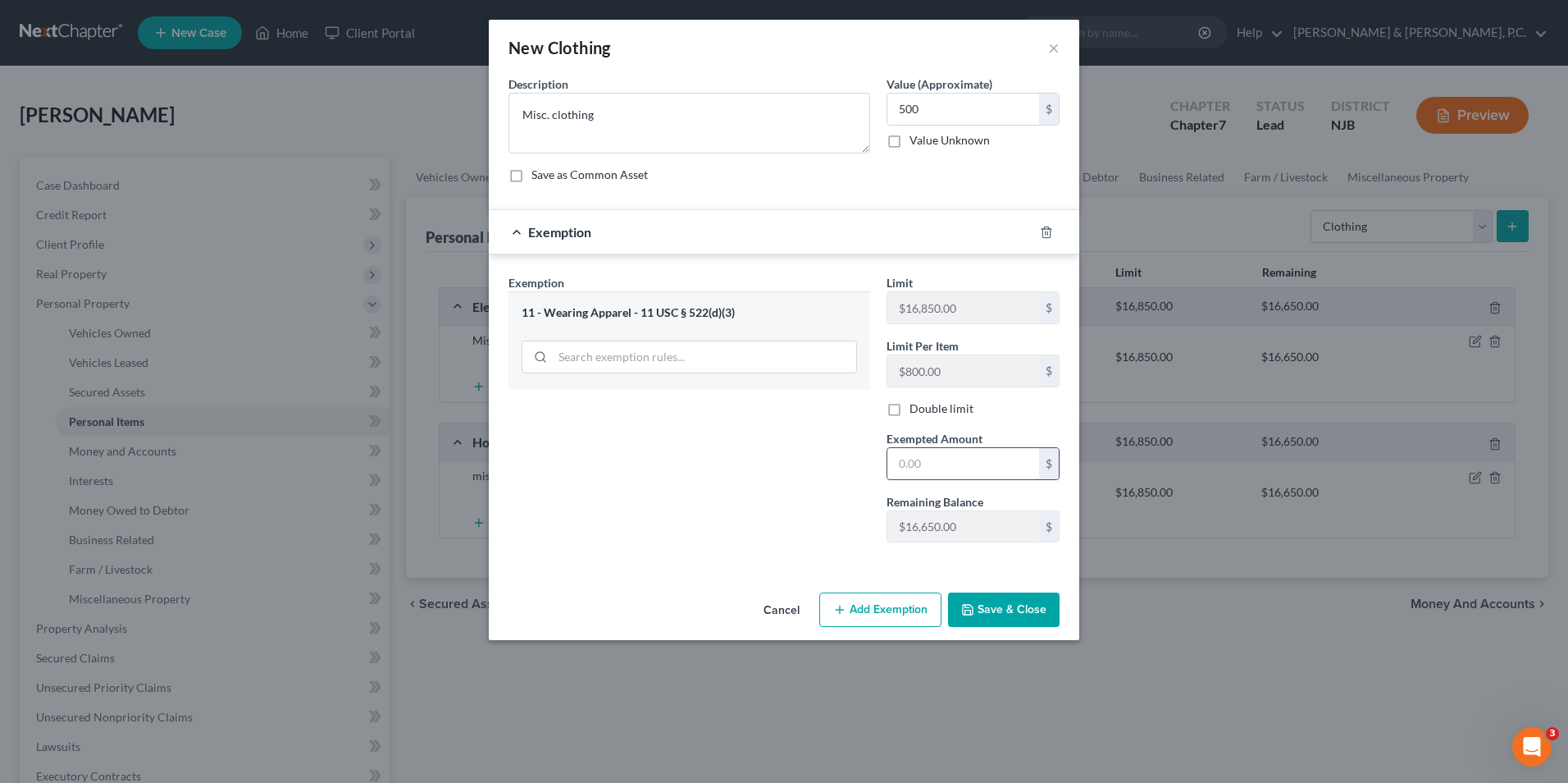
click at [926, 460] on input "text" at bounding box center [963, 464] width 152 height 32
type input "500"
click at [1017, 616] on button "Save & Close" at bounding box center [1004, 609] width 111 height 34
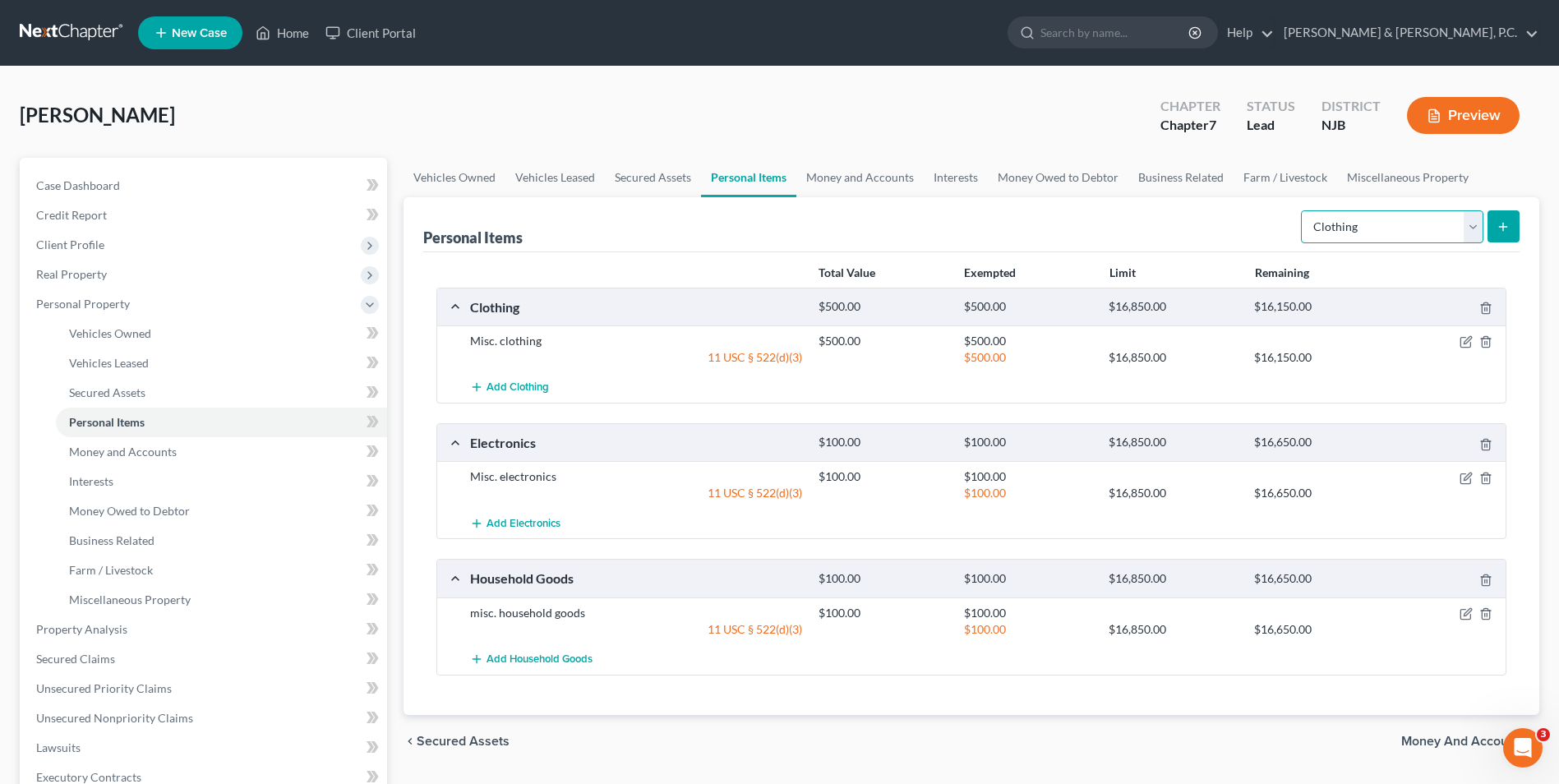
click at [1471, 225] on select "Select Item Type Clothing Collectibles Of Value Electronics Firearms Household …" at bounding box center [1392, 227] width 183 height 32
select select "jewelry"
click at [1303, 211] on select "Select Item Type Clothing Collectibles Of Value Electronics Firearms Household …" at bounding box center [1392, 227] width 183 height 32
click at [1505, 232] on icon "submit" at bounding box center [1503, 227] width 13 height 13
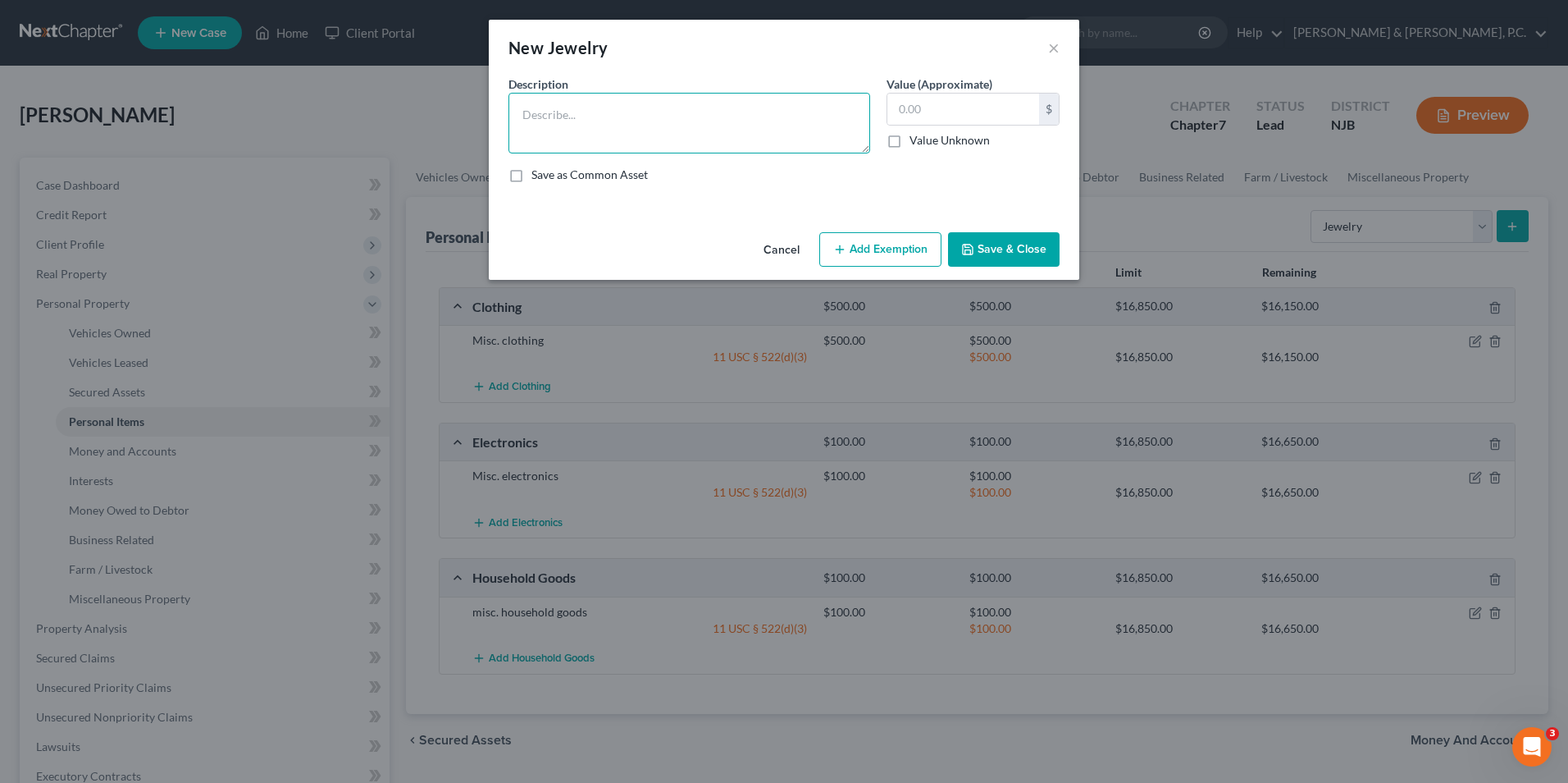
click at [796, 124] on textarea at bounding box center [689, 123] width 362 height 61
type textarea "misc. jewelry"
click at [1031, 119] on input "text" at bounding box center [963, 110] width 152 height 32
type input "100.00"
click at [889, 266] on button "Add Exemption" at bounding box center [880, 249] width 122 height 34
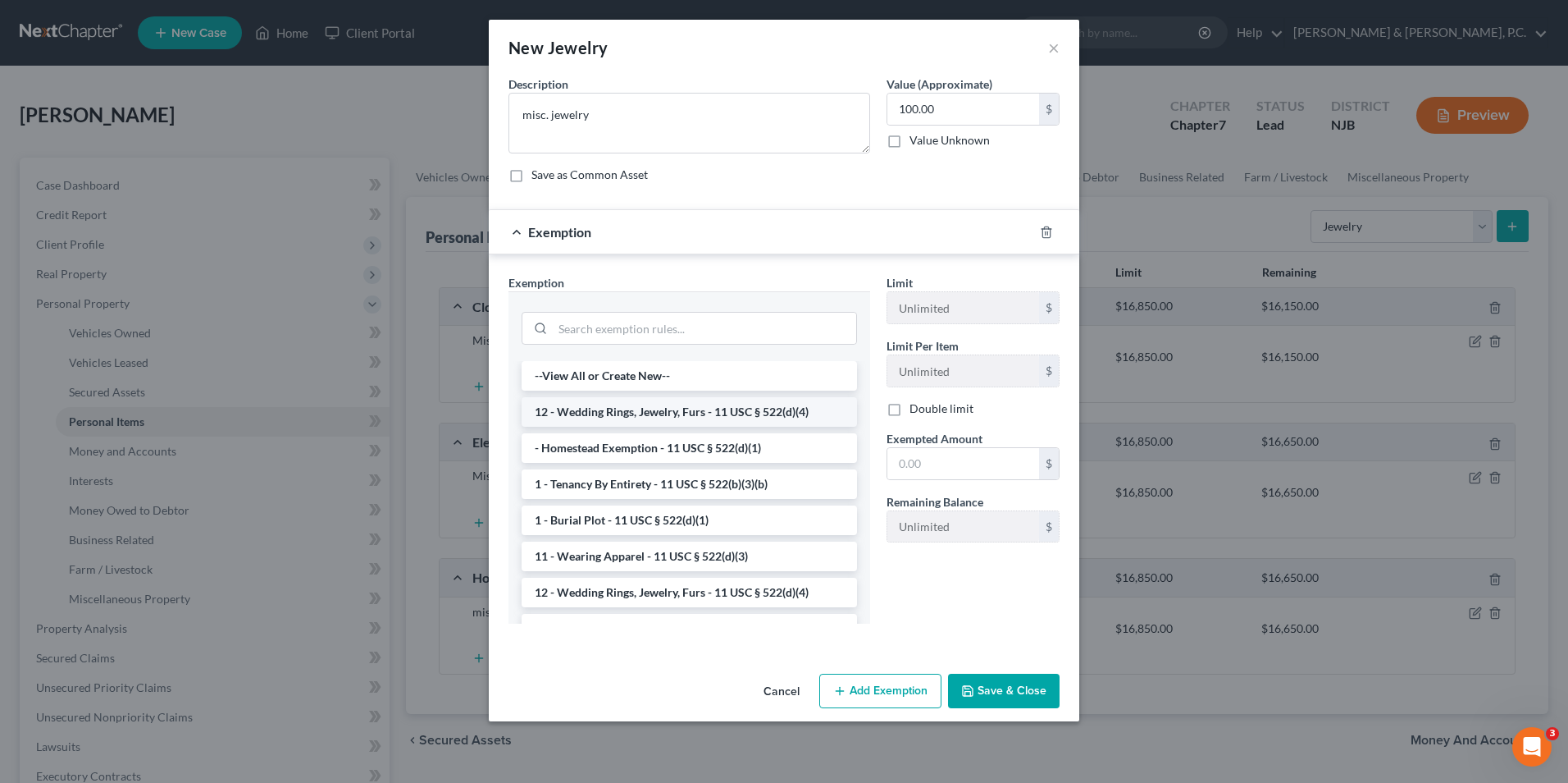
click at [752, 411] on li "12 - Wedding Rings, Jewelry, Furs - 11 USC § 522(d)(4)" at bounding box center [689, 412] width 336 height 30
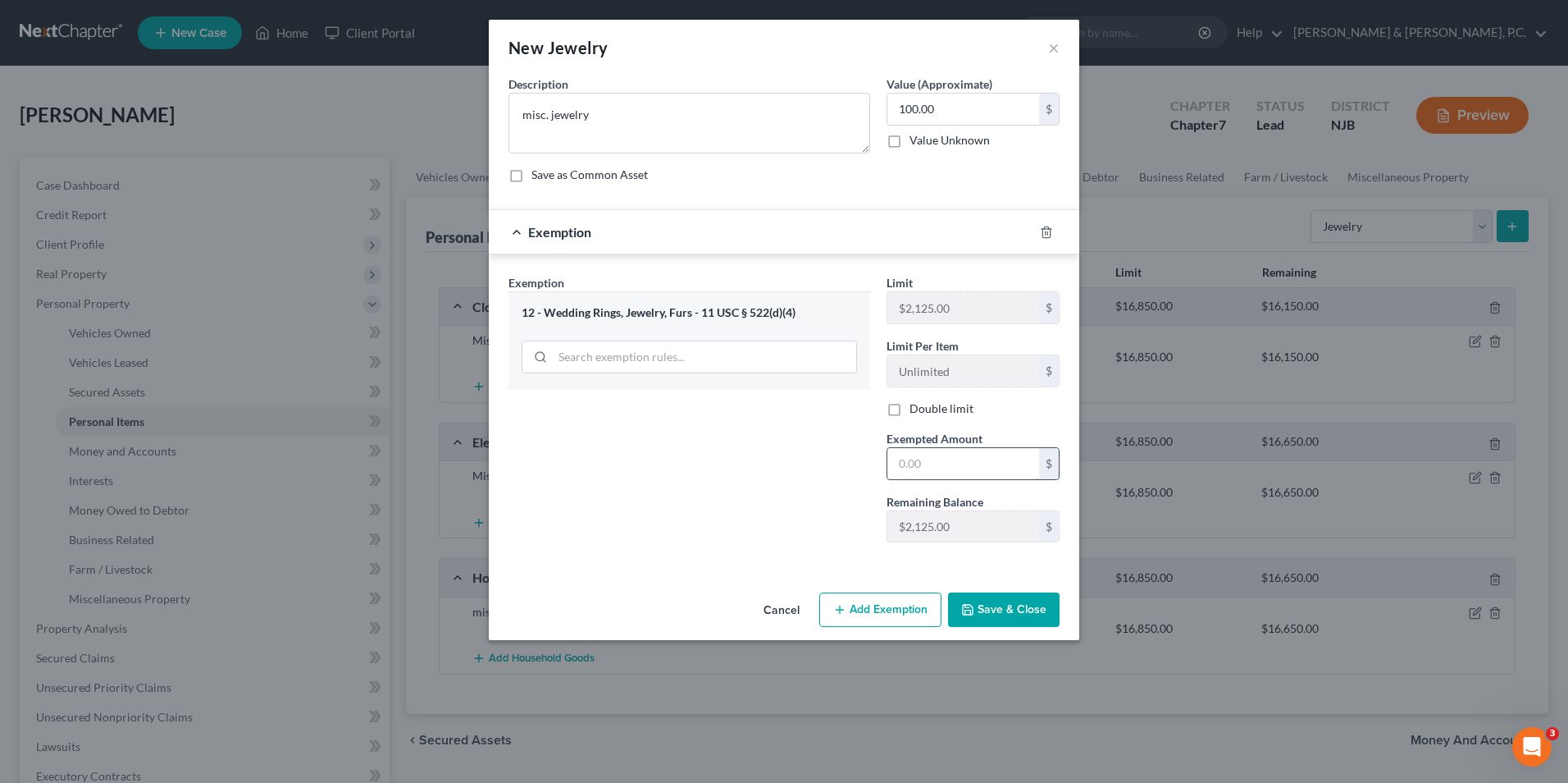
click at [916, 472] on input "text" at bounding box center [963, 464] width 152 height 32
type input "100"
click at [1014, 618] on button "Save & Close" at bounding box center [1004, 609] width 111 height 34
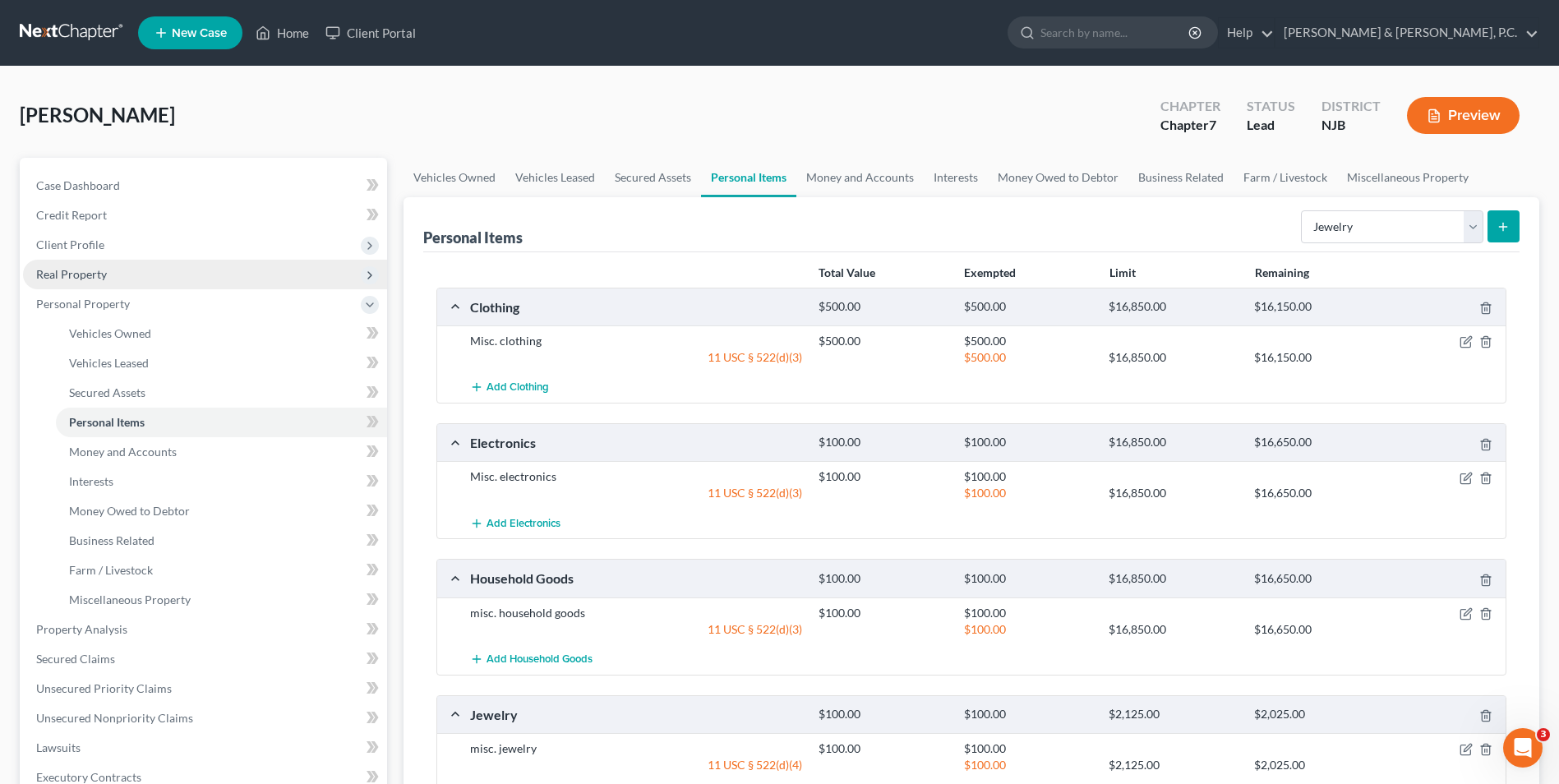
drag, startPoint x: 84, startPoint y: 247, endPoint x: 182, endPoint y: 269, distance: 100.4
click at [84, 247] on span "Client Profile" at bounding box center [70, 244] width 69 height 14
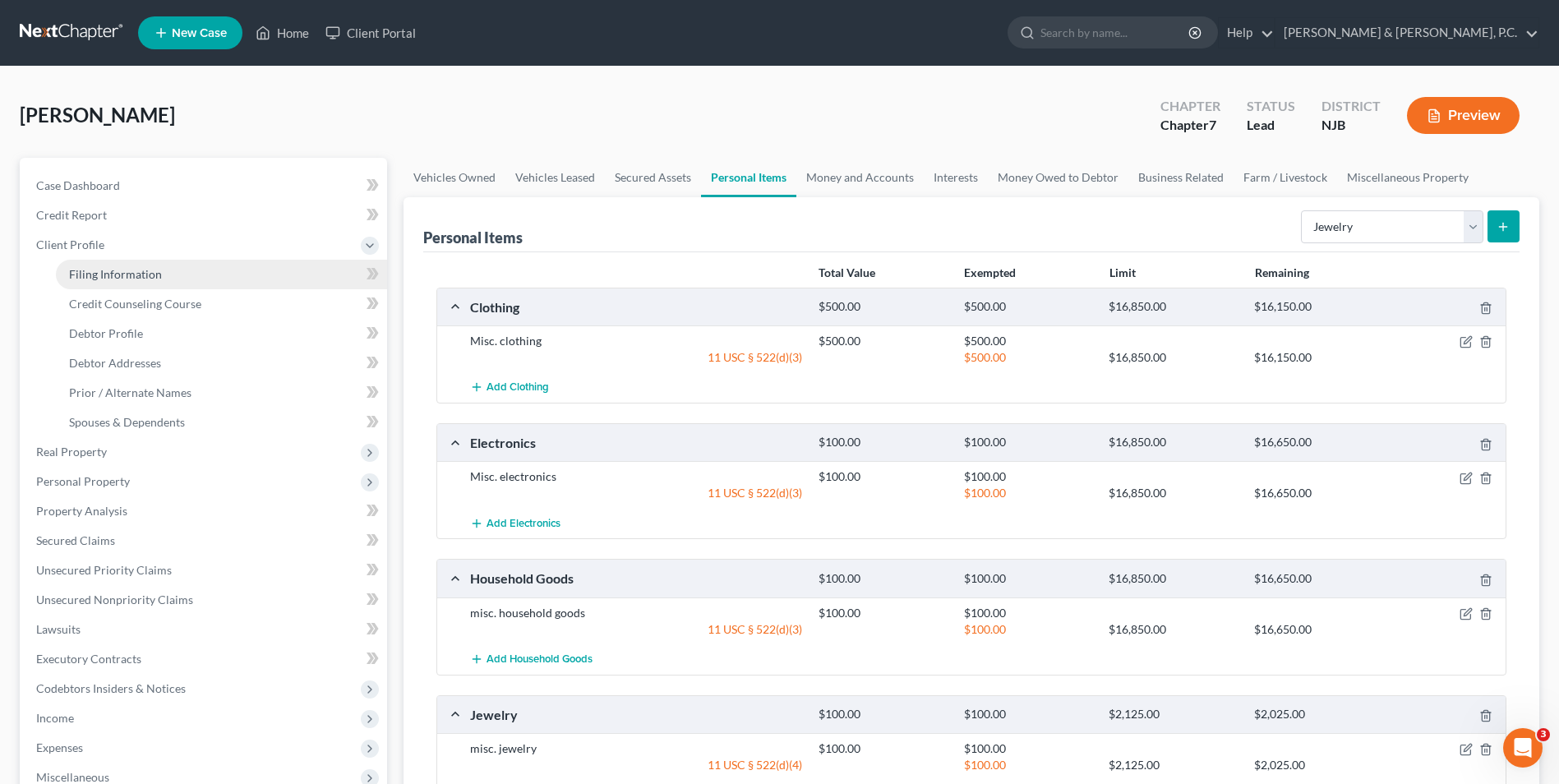
click at [137, 280] on span "Filing Information" at bounding box center [116, 274] width 93 height 14
select select "1"
select select "0"
select select "51"
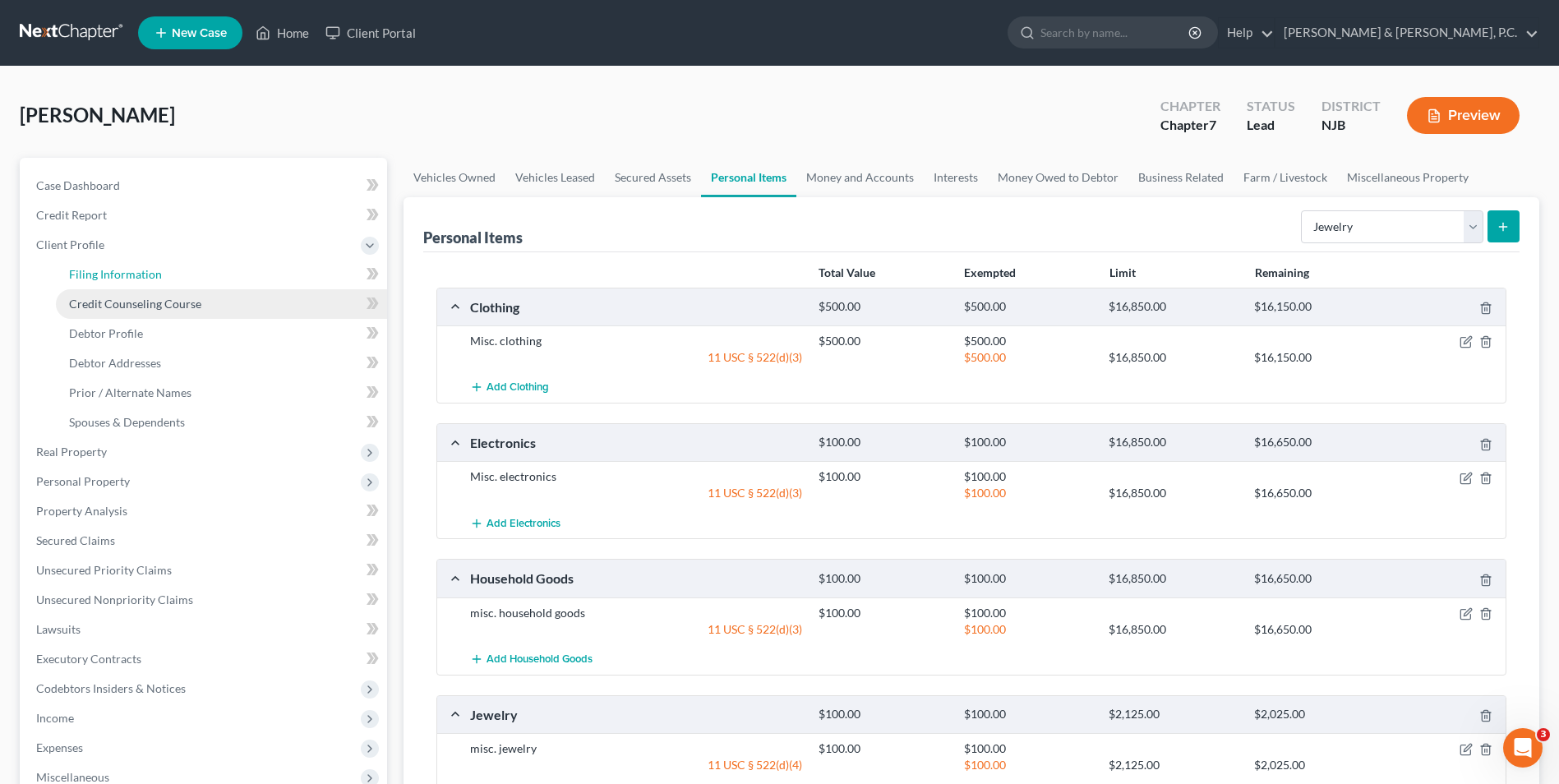
select select "1"
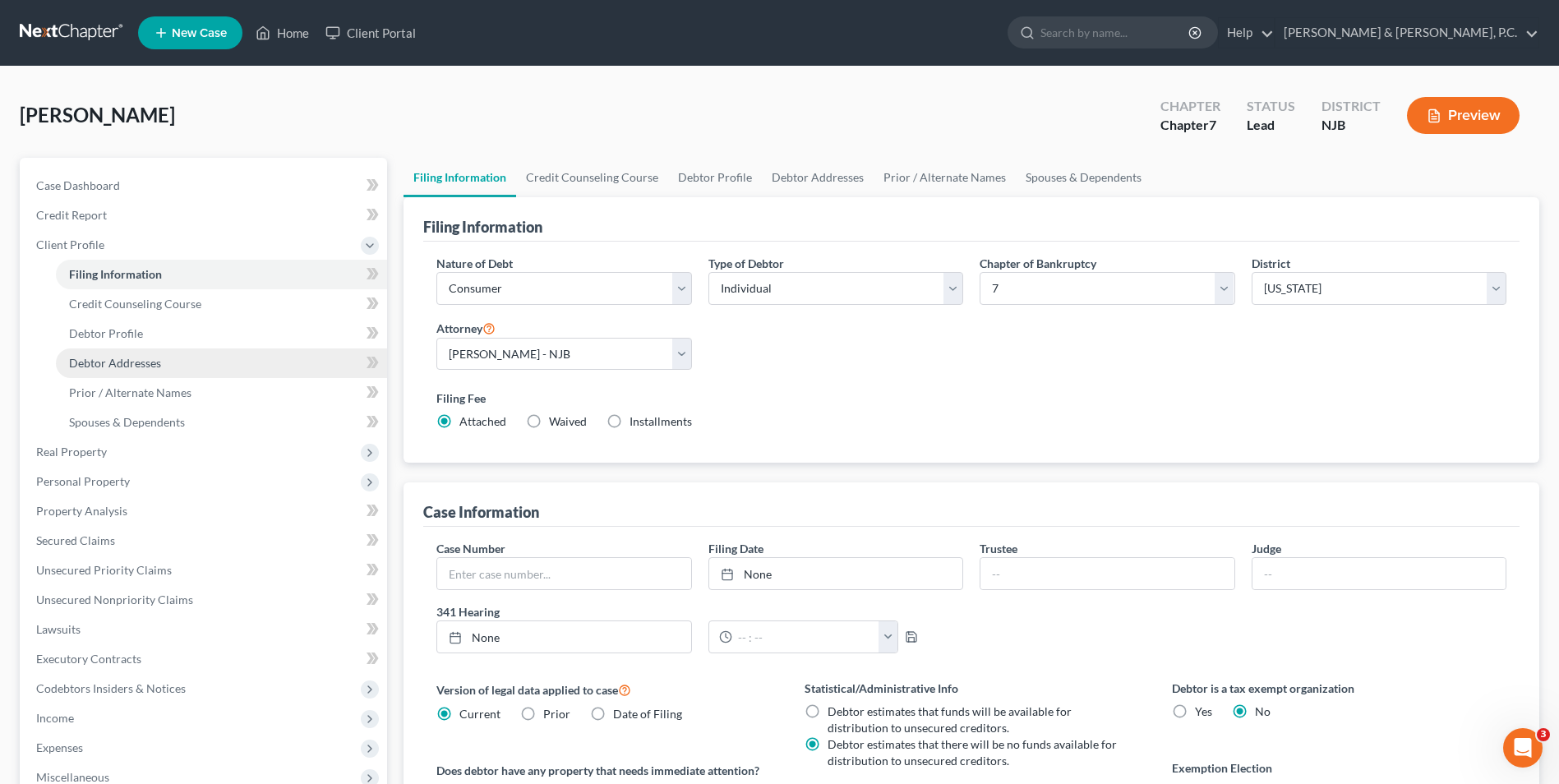
click at [144, 366] on span "Debtor Addresses" at bounding box center [115, 363] width 92 height 14
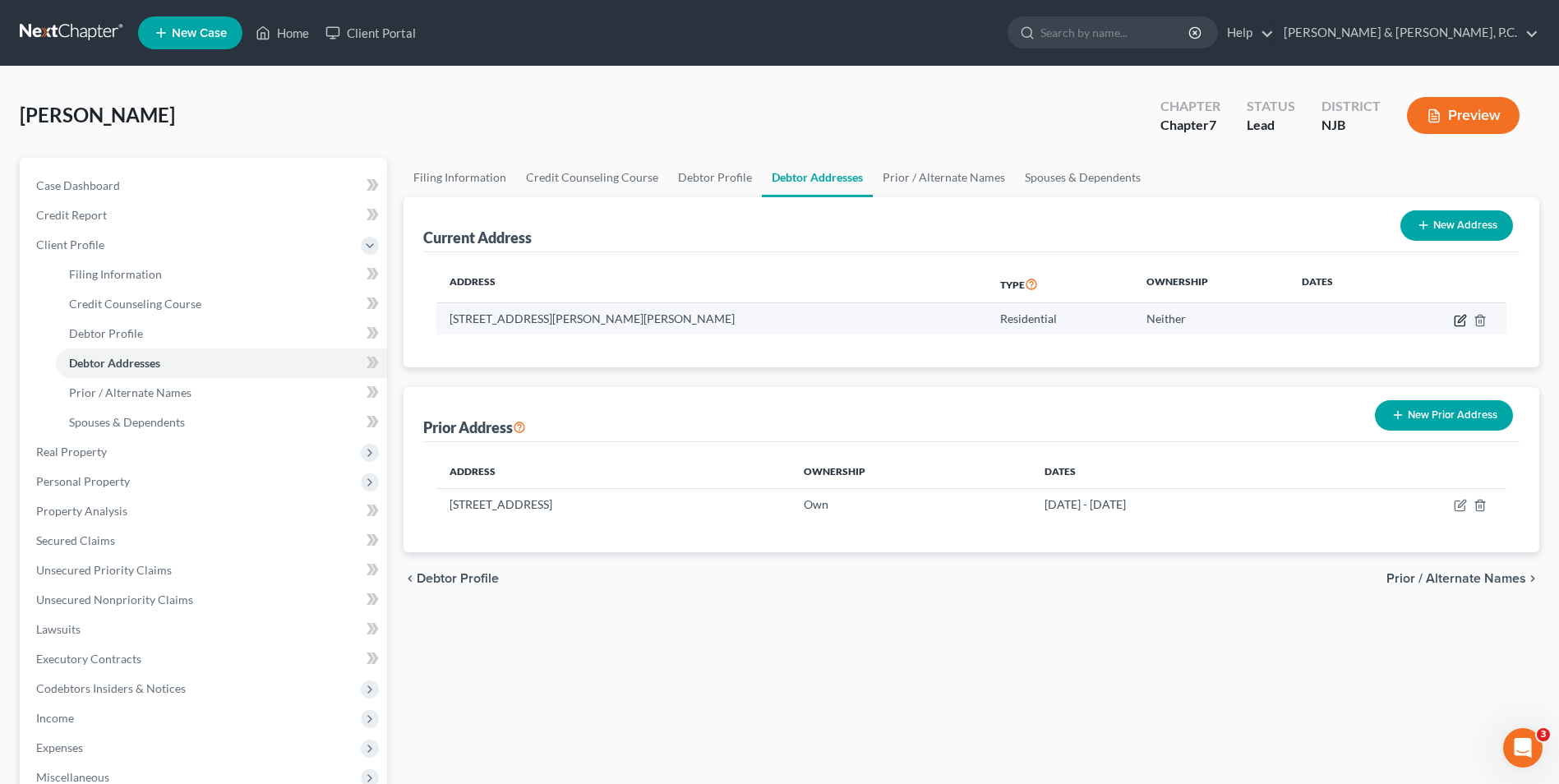
click at [1456, 321] on icon "button" at bounding box center [1461, 320] width 13 height 13
select select "33"
select select "20"
select select "0"
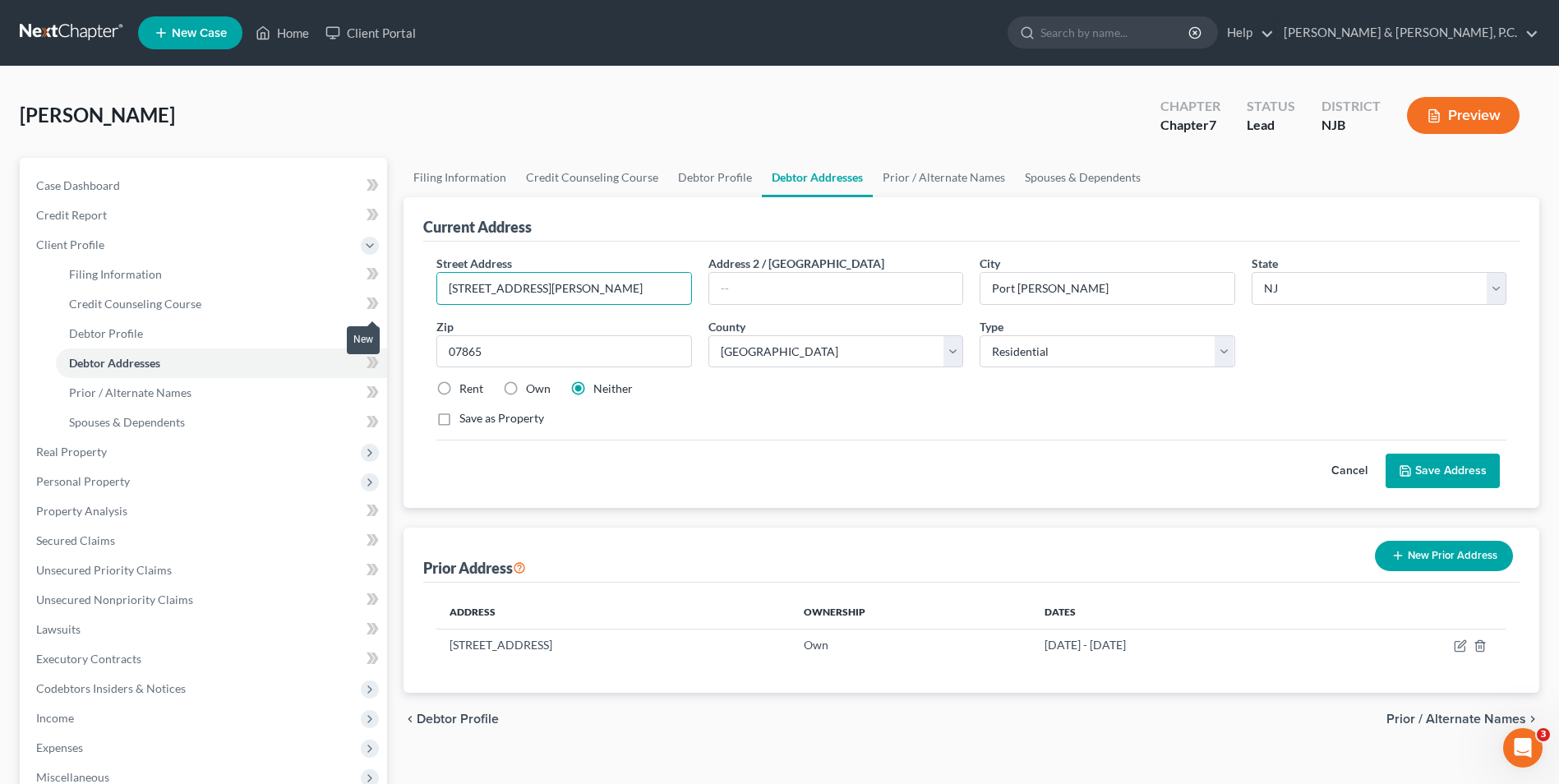
drag, startPoint x: 570, startPoint y: 293, endPoint x: 365, endPoint y: 292, distance: 205.0
click at [365, 292] on div "Petition Navigation Case Dashboard Payments Invoices Payments Payments Credit R…" at bounding box center [779, 573] width 1536 height 831
click at [1419, 561] on button "New Prior Address" at bounding box center [1444, 556] width 138 height 31
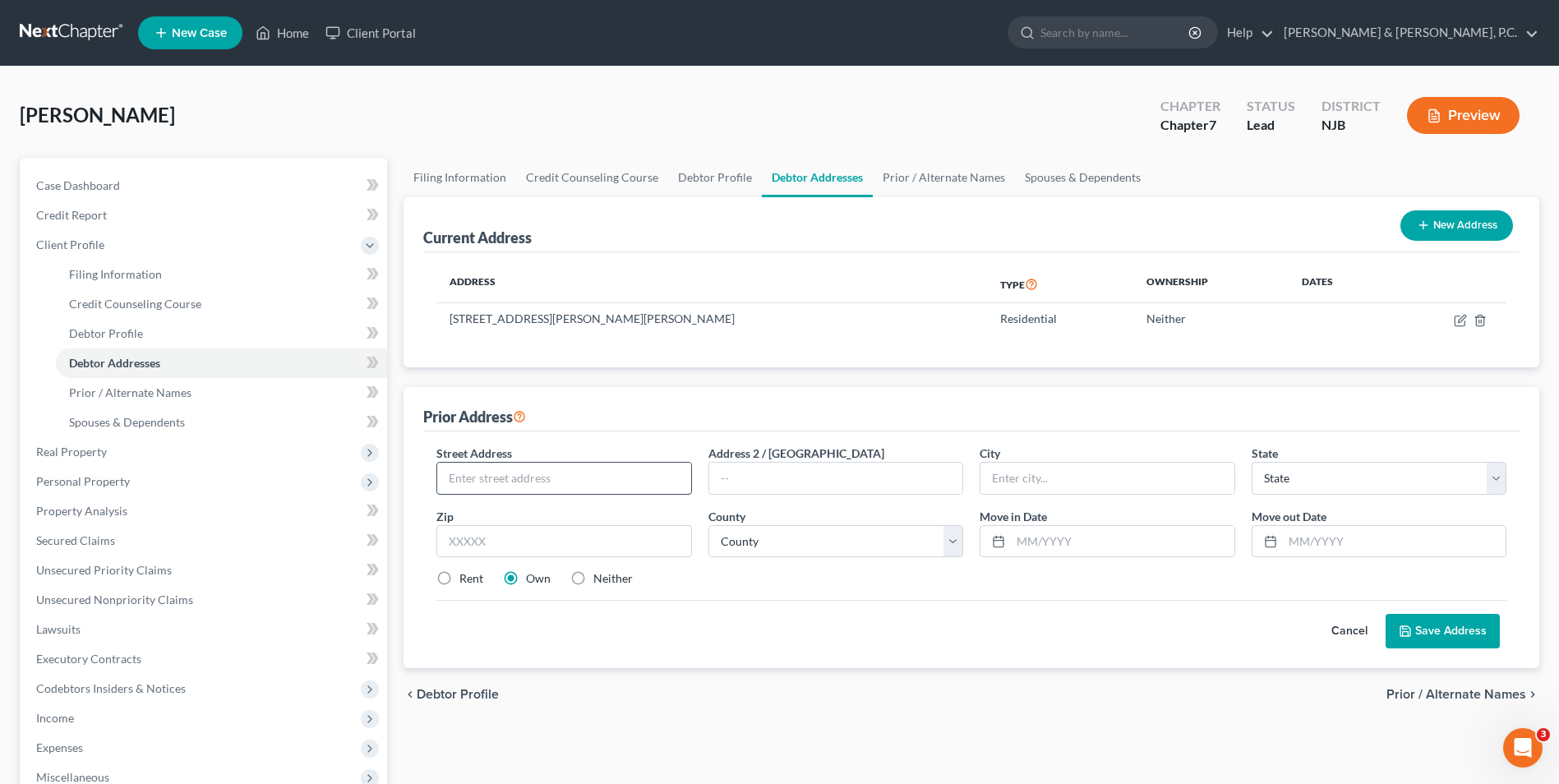
paste input "[STREET_ADDRESS][PERSON_NAME]"
type input "[STREET_ADDRESS][PERSON_NAME]"
click at [1050, 482] on input "text" at bounding box center [1107, 478] width 253 height 32
type input "Port [PERSON_NAME]"
select select "33"
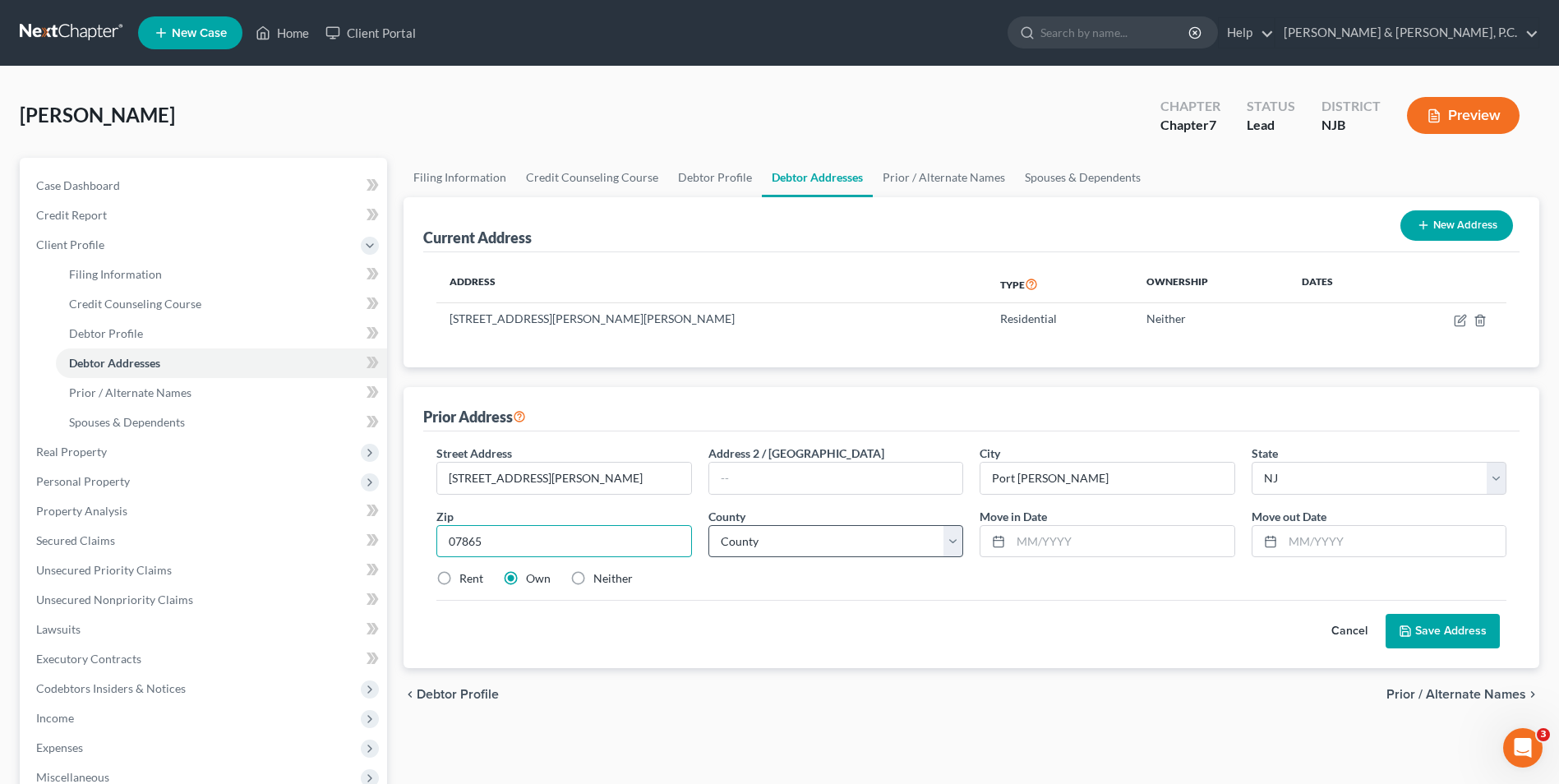
type input "07865"
click at [877, 550] on select "County [GEOGRAPHIC_DATA] [GEOGRAPHIC_DATA] [GEOGRAPHIC_DATA] [GEOGRAPHIC_DATA] …" at bounding box center [836, 541] width 255 height 32
select select "20"
click at [709, 525] on select "County [GEOGRAPHIC_DATA] [GEOGRAPHIC_DATA] [GEOGRAPHIC_DATA] [GEOGRAPHIC_DATA] …" at bounding box center [836, 541] width 255 height 32
click at [1074, 541] on input "text" at bounding box center [1122, 542] width 223 height 32
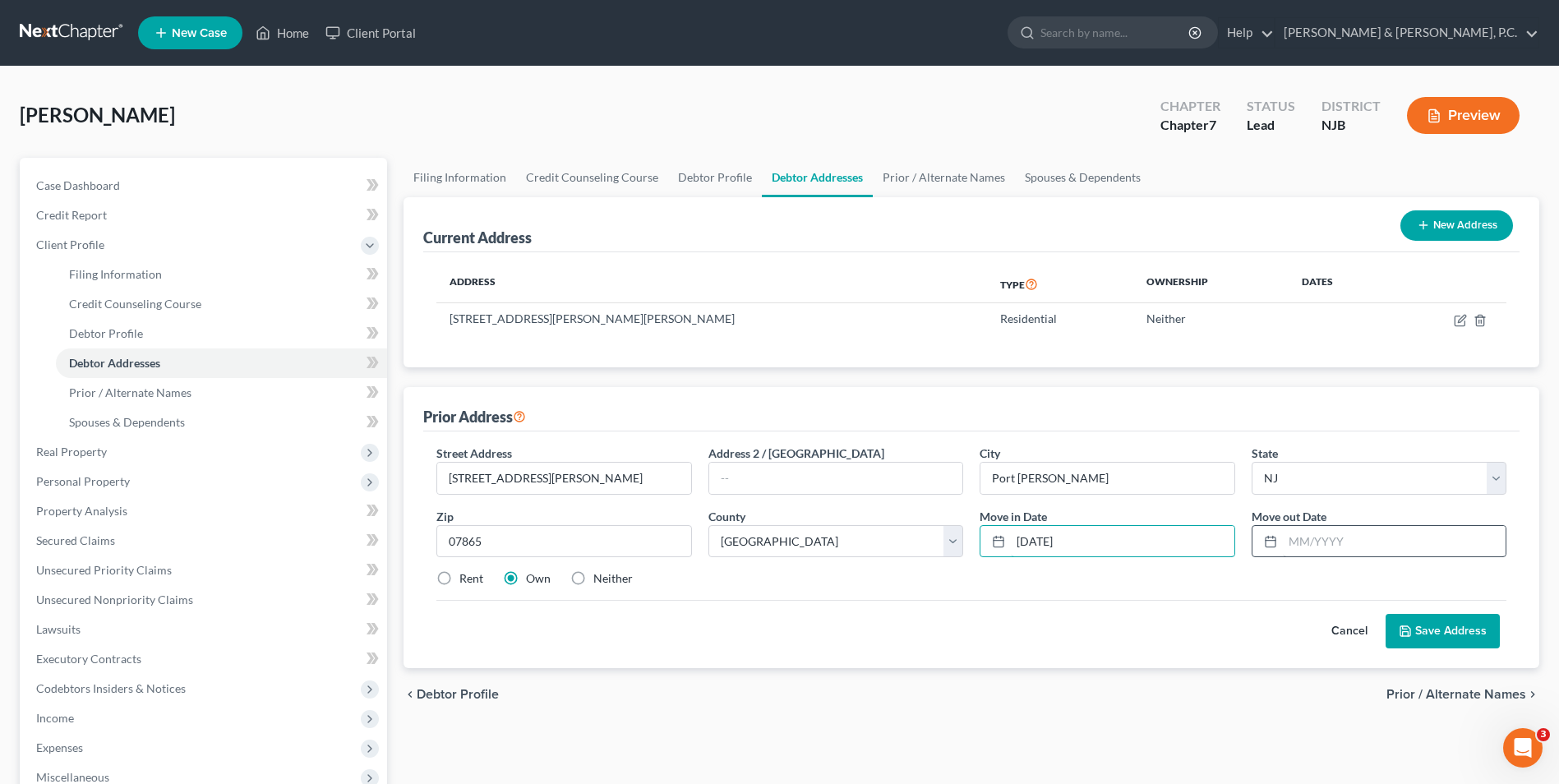
type input "[DATE]"
click at [1343, 544] on input "text" at bounding box center [1395, 542] width 223 height 32
type input "[DATE]"
click at [1061, 543] on input "[DATE]" at bounding box center [1122, 542] width 223 height 32
drag, startPoint x: 1061, startPoint y: 543, endPoint x: 1008, endPoint y: 546, distance: 53.1
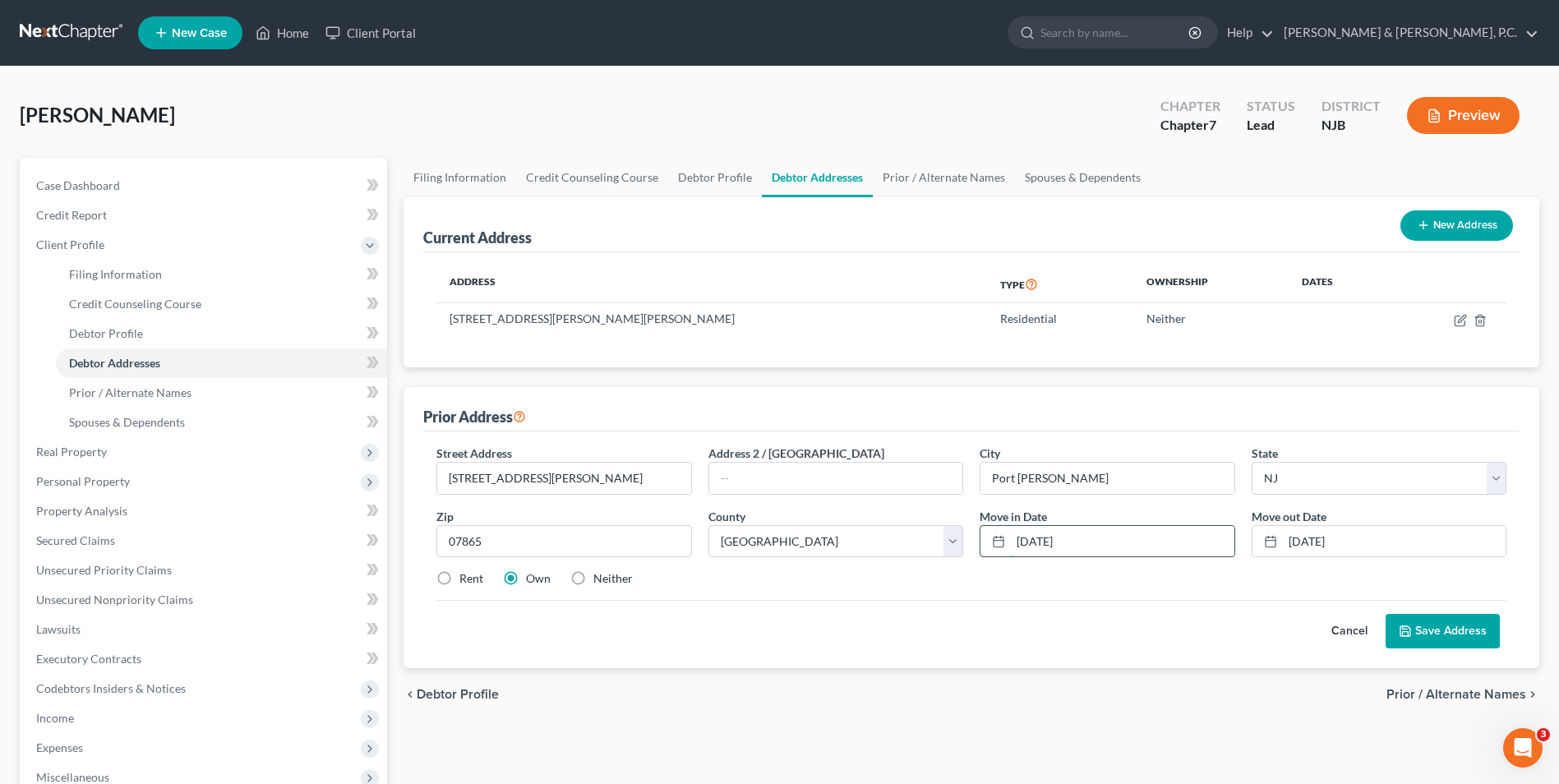
click at [1008, 546] on div "[DATE]" at bounding box center [1108, 541] width 255 height 32
click at [1024, 536] on input "[DATE]" at bounding box center [1122, 542] width 223 height 32
type input "[DATE]"
click at [1465, 634] on button "Save Address" at bounding box center [1443, 630] width 114 height 34
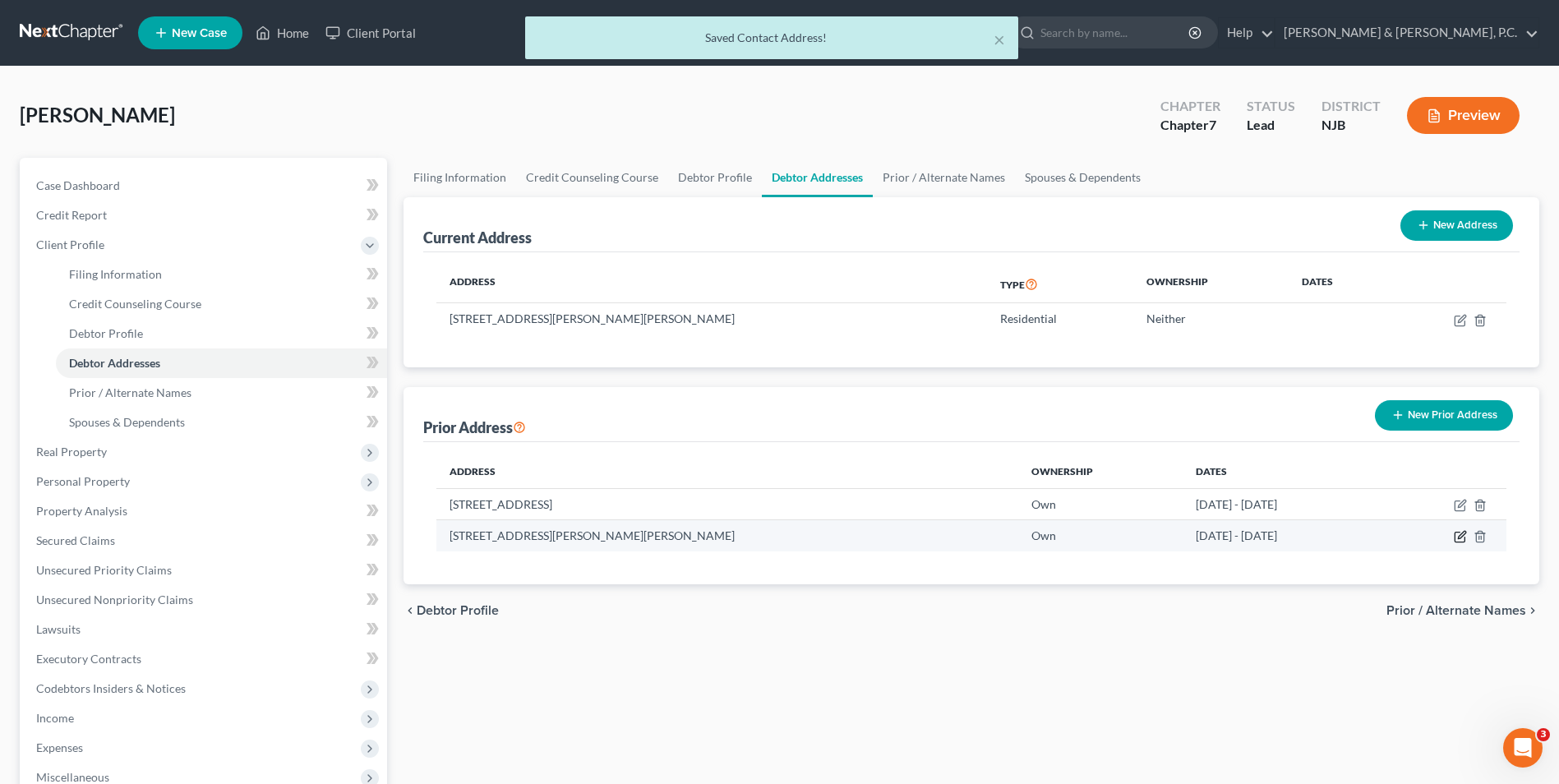
click at [1460, 539] on icon "button" at bounding box center [1462, 535] width 7 height 7
select select "33"
select select "20"
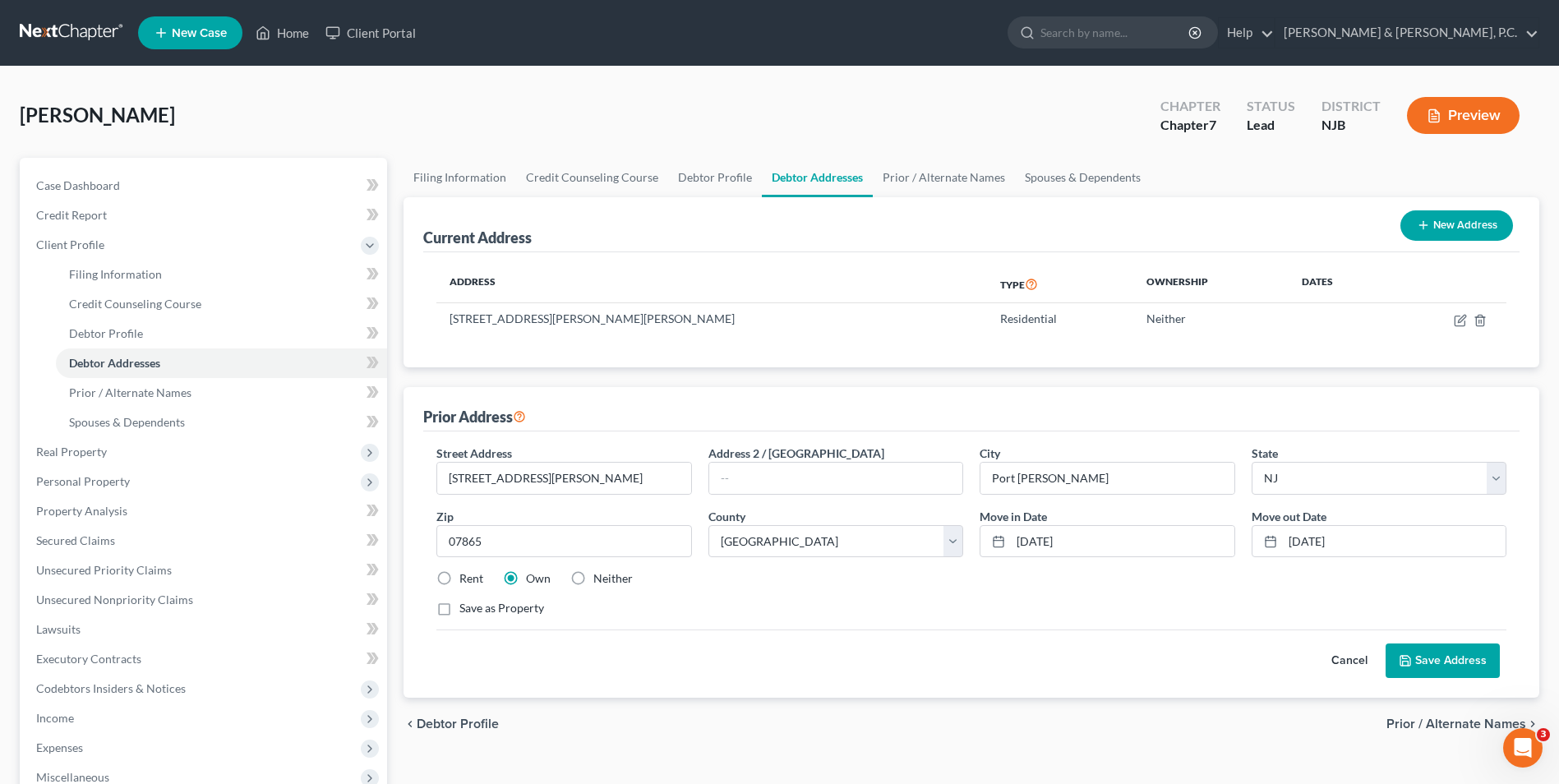
click at [594, 577] on label "Neither" at bounding box center [613, 578] width 40 height 17
click at [600, 577] on input "Neither" at bounding box center [605, 575] width 11 height 11
radio input "true"
click at [1465, 659] on button "Save Address" at bounding box center [1443, 660] width 114 height 34
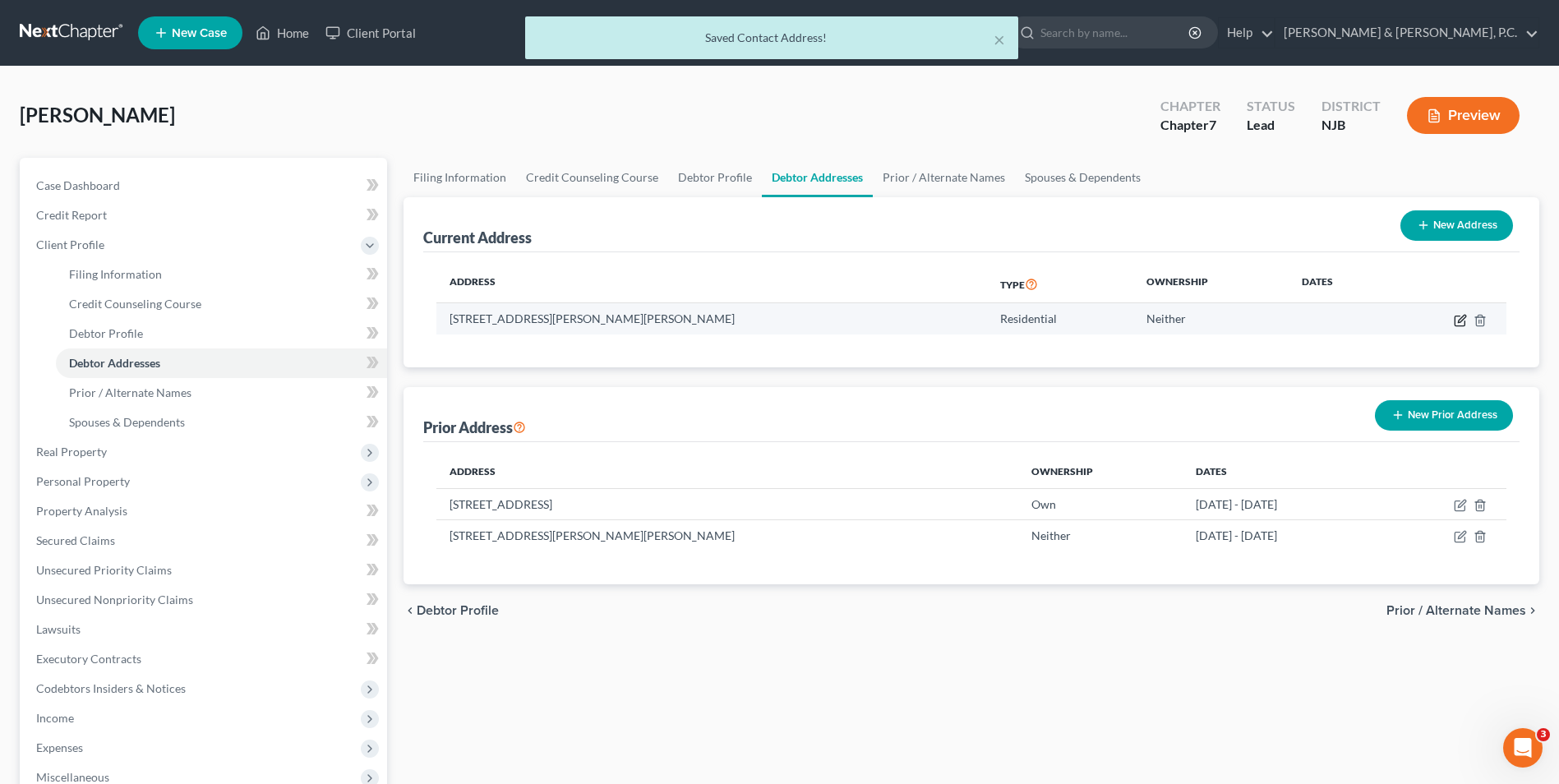
click at [1458, 313] on icon "button" at bounding box center [1461, 320] width 13 height 13
select select "33"
select select "20"
select select "0"
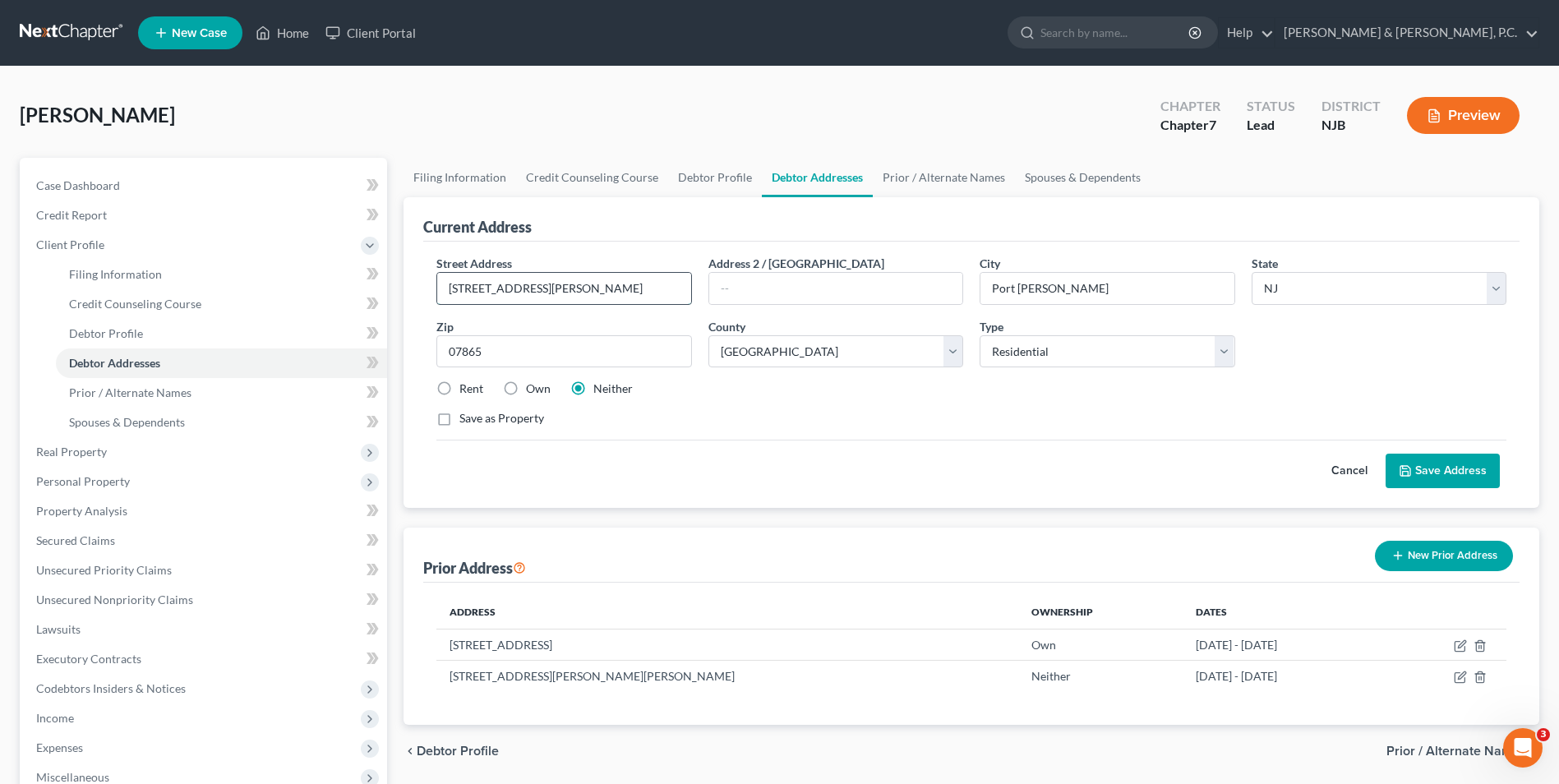
click at [561, 297] on input "[STREET_ADDRESS][PERSON_NAME]" at bounding box center [564, 289] width 253 height 32
drag, startPoint x: 559, startPoint y: 294, endPoint x: 421, endPoint y: 294, distance: 138.0
click at [421, 294] on div "Current Address Street Address * [STREET_ADDRESS][PERSON_NAME] * [GEOGRAPHIC_DA…" at bounding box center [971, 353] width 1136 height 311
type input "[STREET_ADDRESS]"
type input "Phillipsburg"
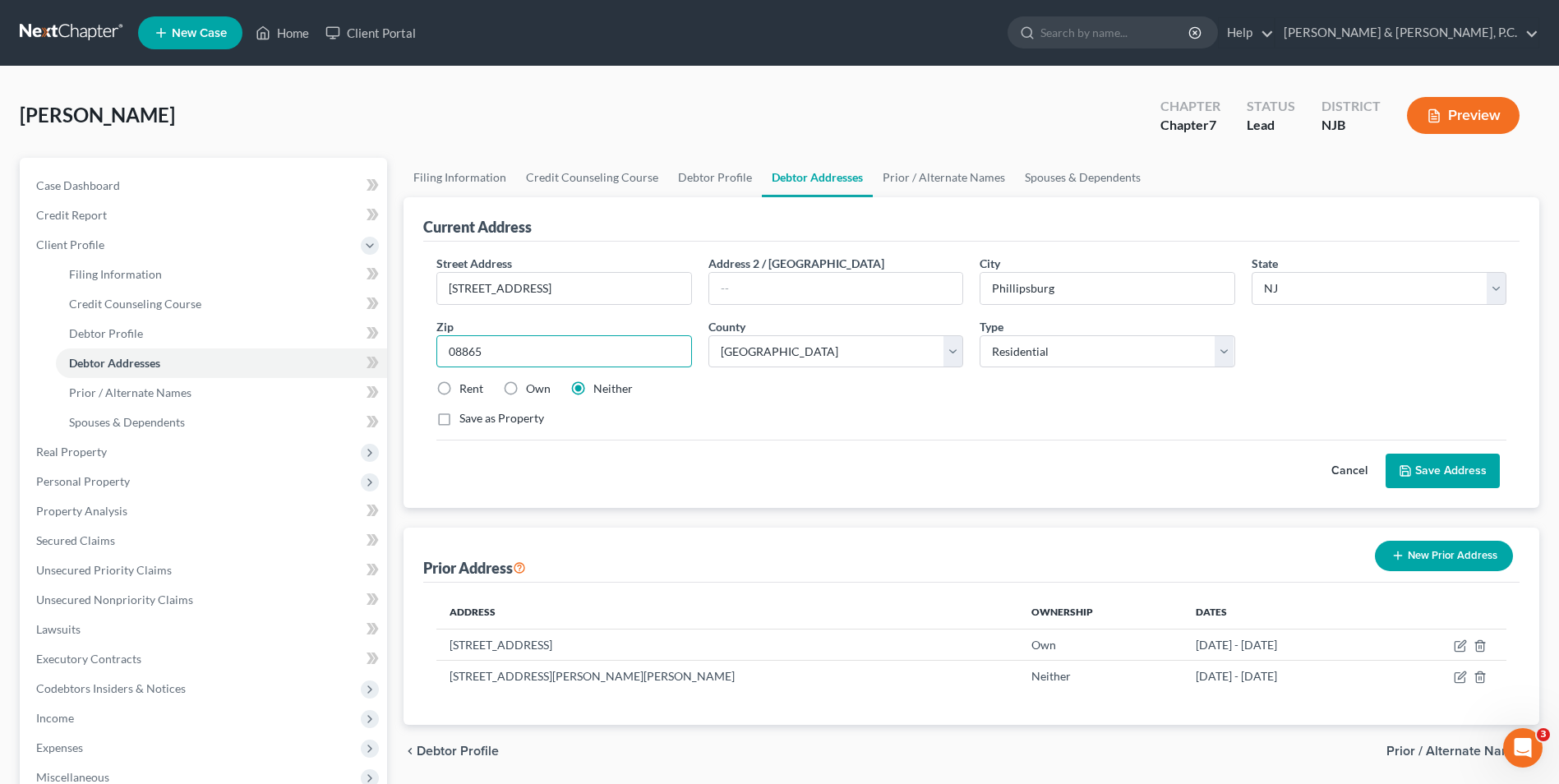
type input "08865"
drag, startPoint x: 994, startPoint y: 396, endPoint x: 1030, endPoint y: 407, distance: 37.6
click at [994, 401] on div "Street Address * [STREET_ADDRESS] * [GEOGRAPHIC_DATA] * State [US_STATE] AK AR …" at bounding box center [971, 348] width 1086 height 186
click at [1427, 465] on button "Save Address" at bounding box center [1443, 471] width 114 height 34
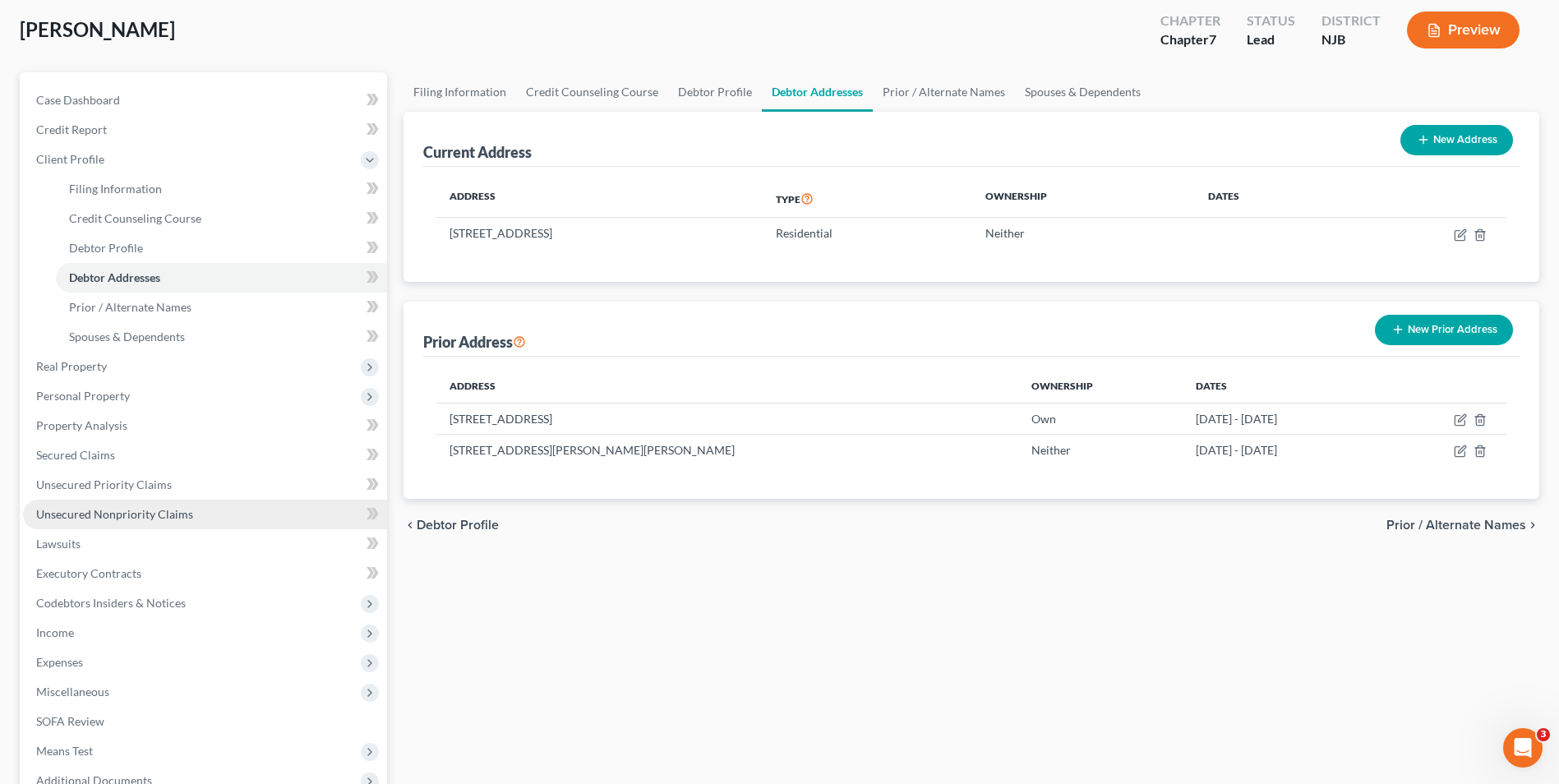
scroll to position [164, 0]
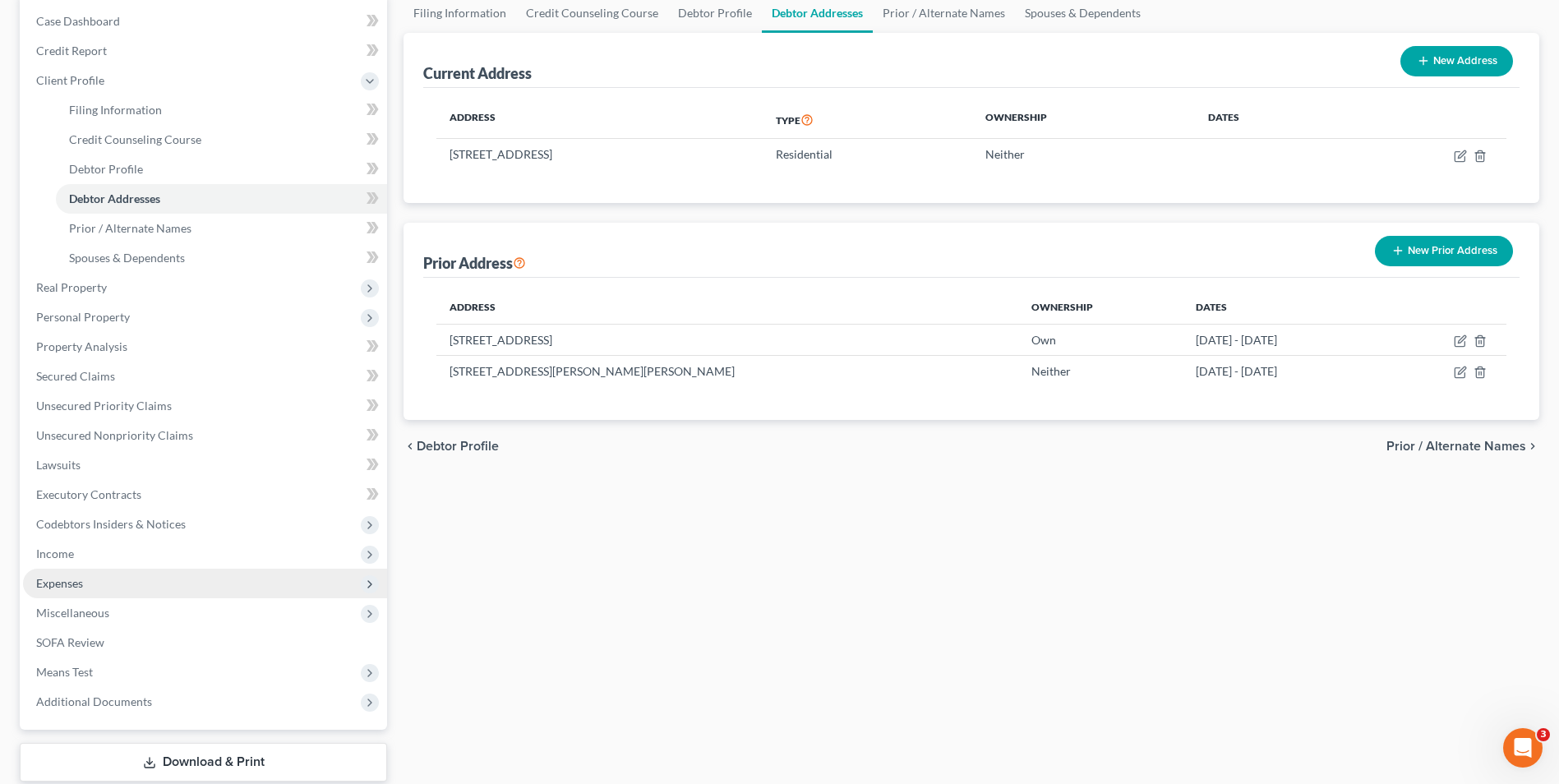
click at [43, 586] on span "Expenses" at bounding box center [59, 583] width 47 height 14
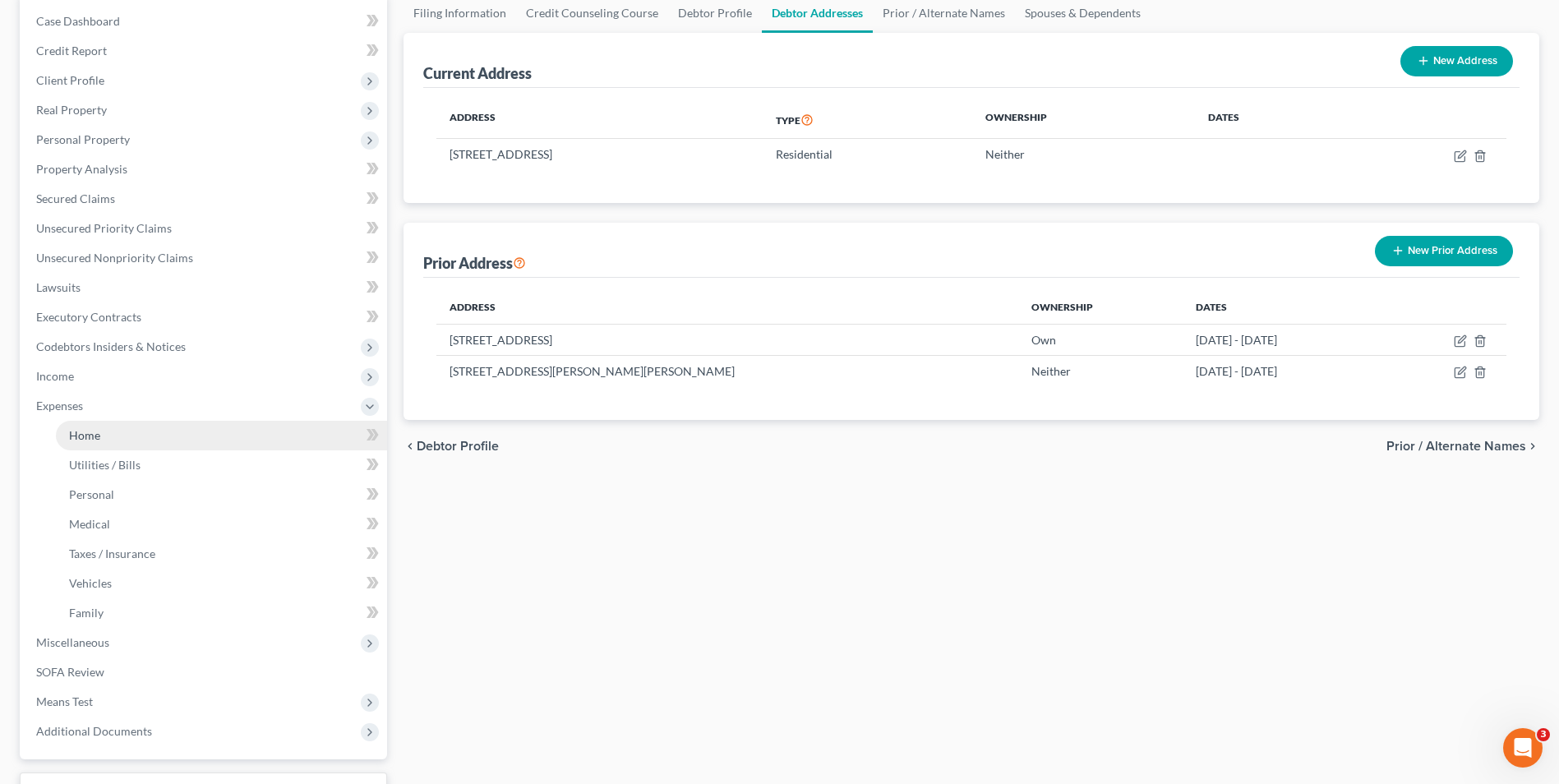
click at [101, 429] on link "Home" at bounding box center [221, 435] width 331 height 30
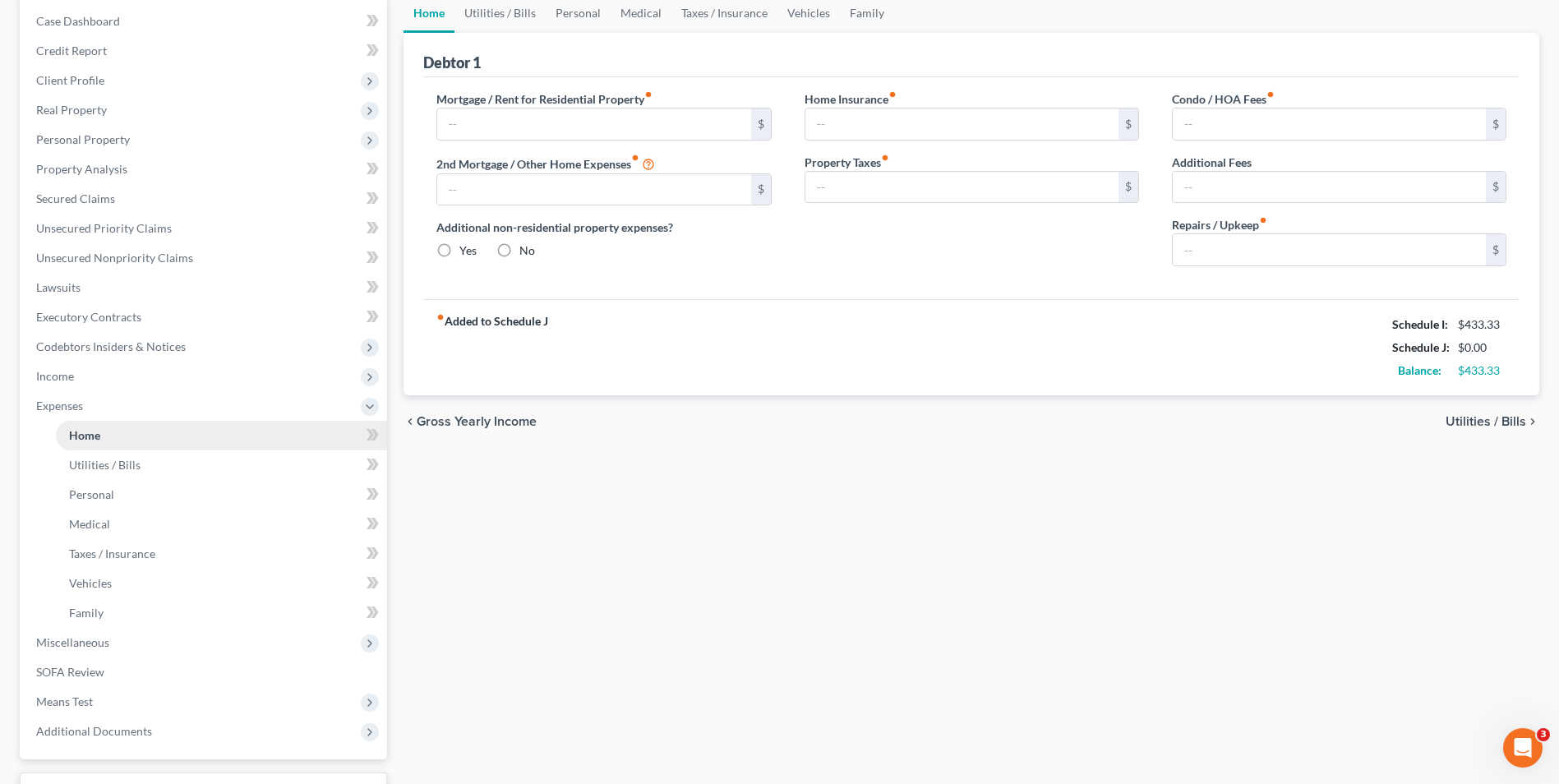
type input "0.00"
radio input "true"
type input "0.00"
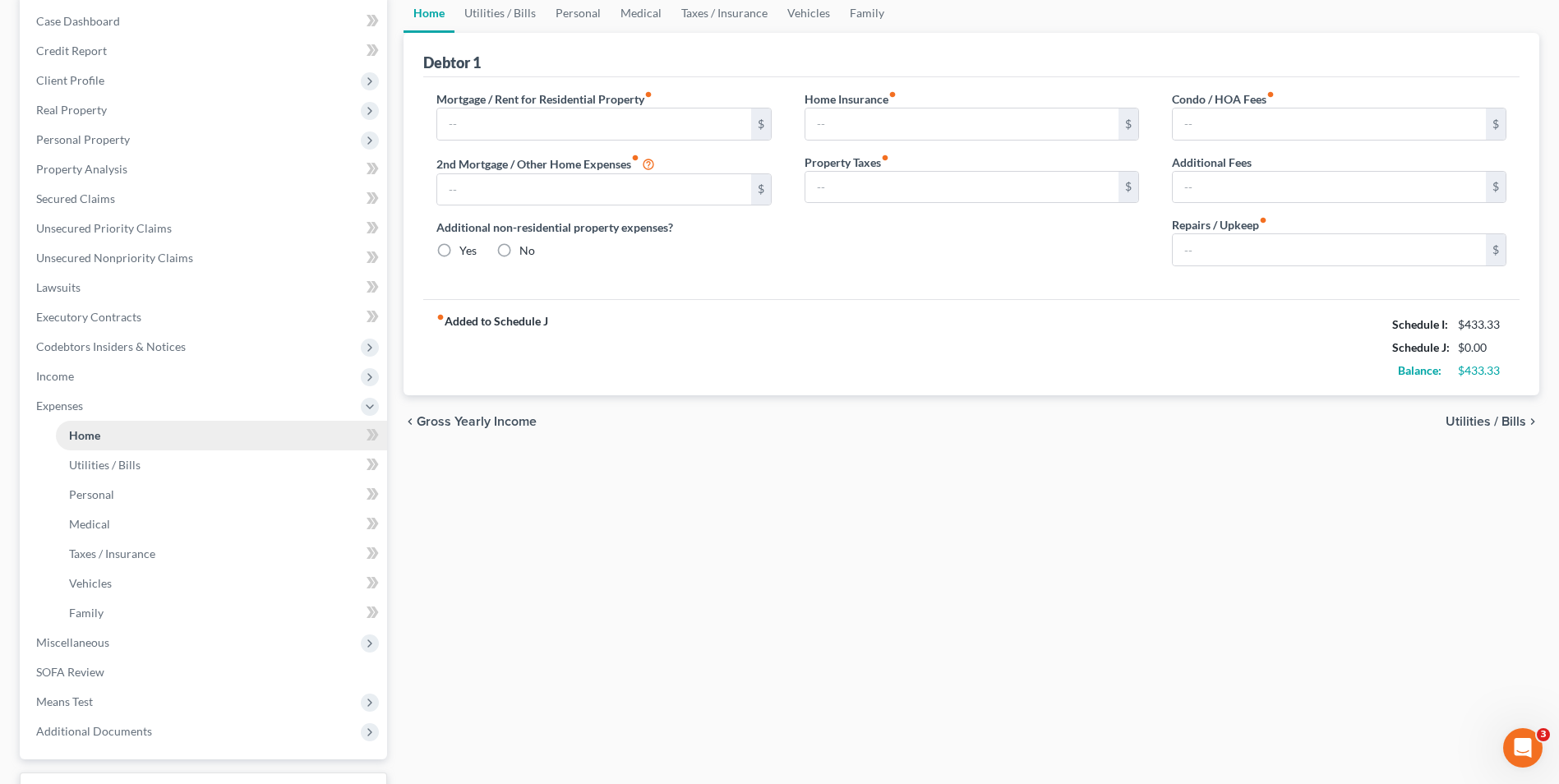
type input "0.00"
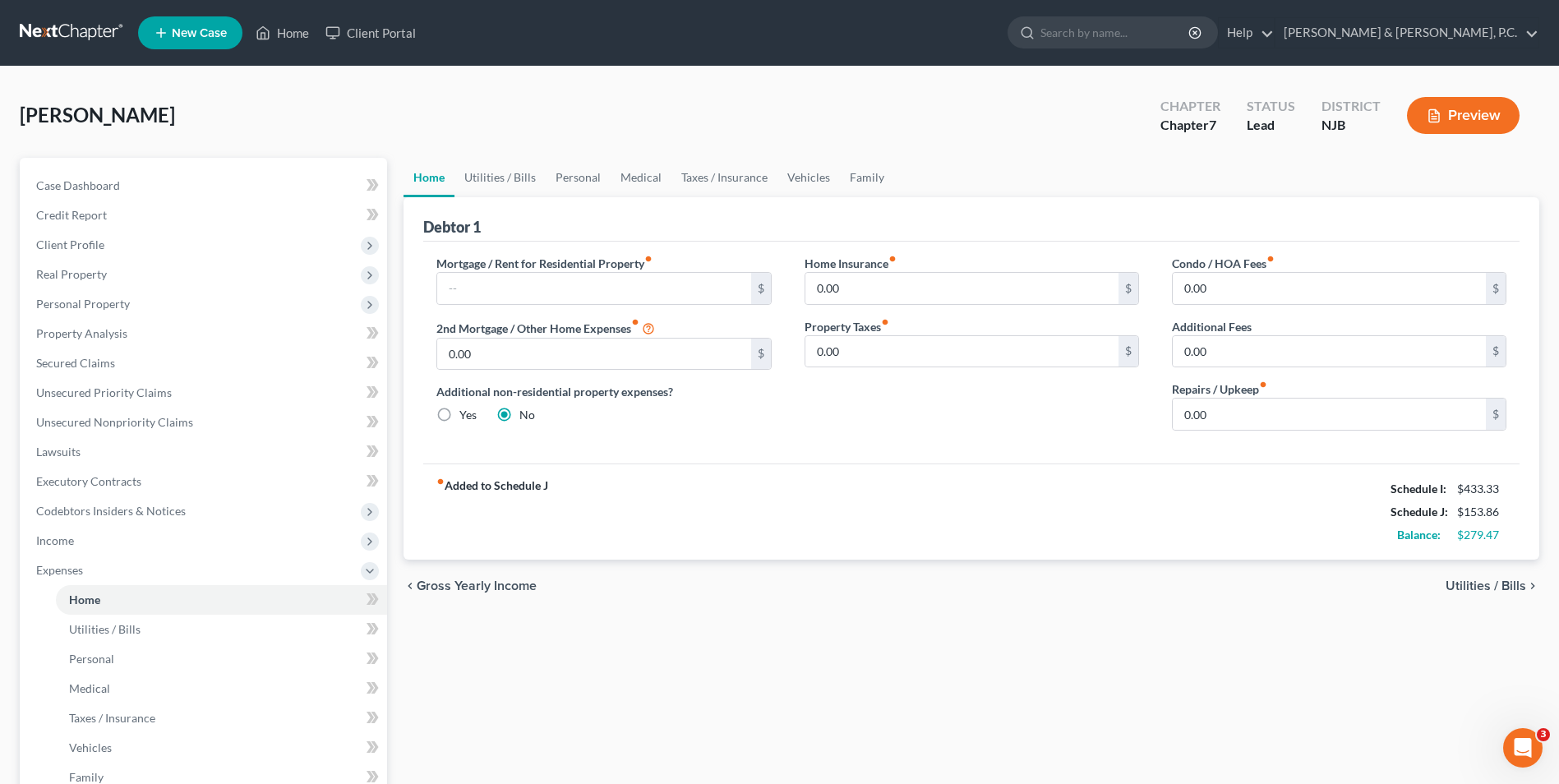
click at [1510, 588] on span "Utilities / Bills" at bounding box center [1486, 586] width 81 height 13
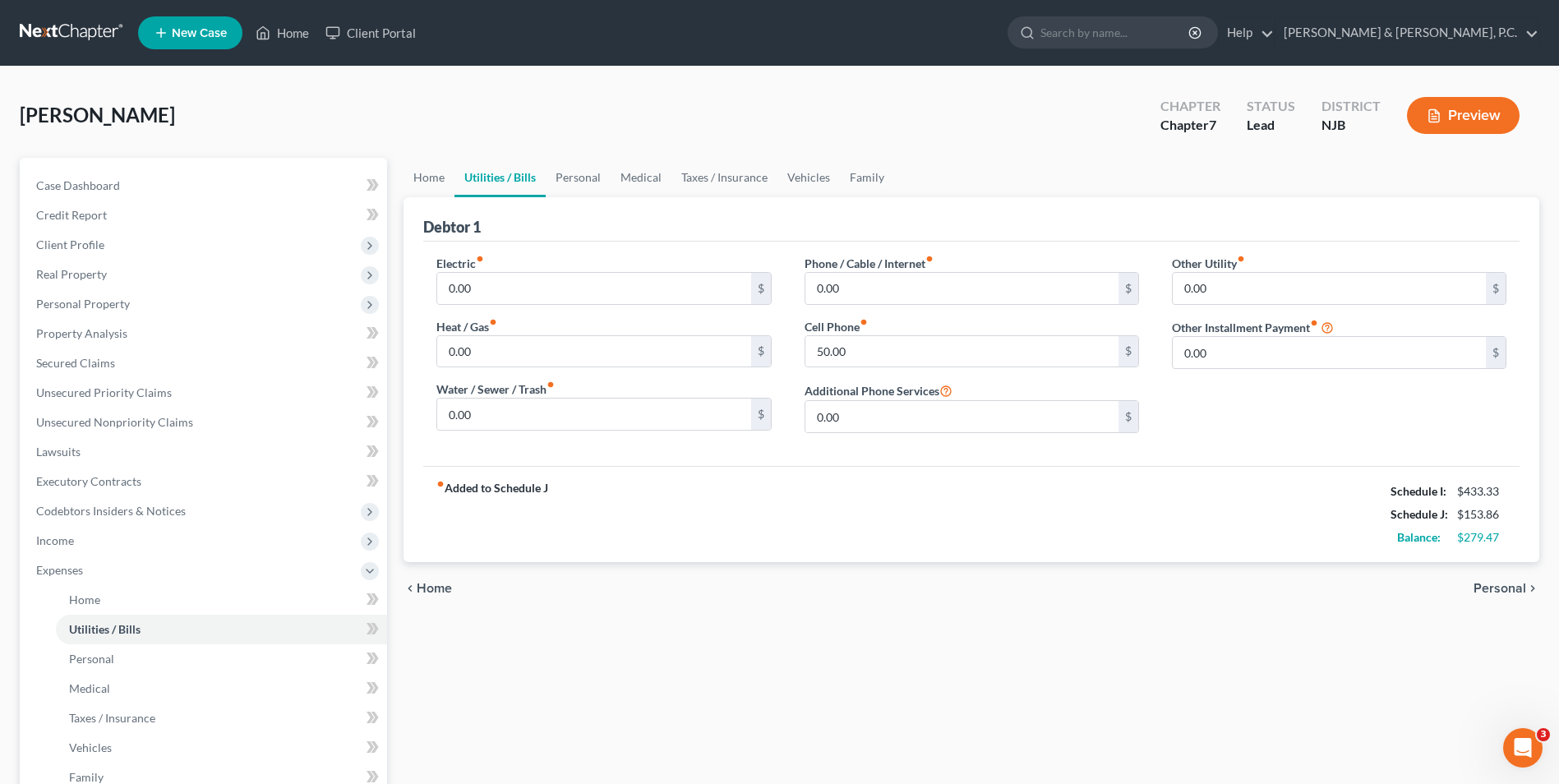
click at [1510, 585] on span "Personal" at bounding box center [1500, 588] width 53 height 13
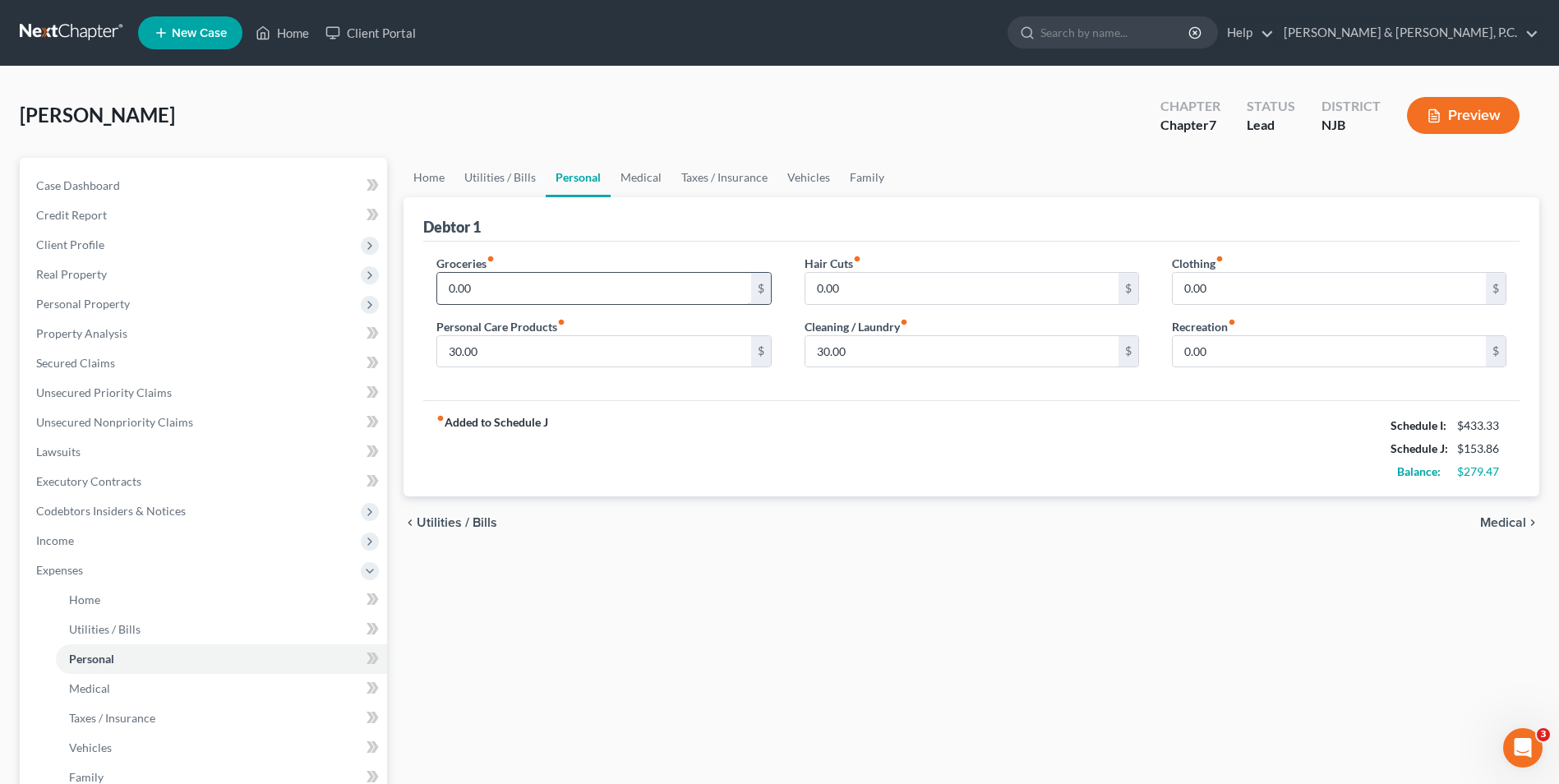
click at [543, 292] on input "0.00" at bounding box center [594, 289] width 314 height 32
type input "100"
click at [1511, 522] on span "Medical" at bounding box center [1503, 522] width 46 height 13
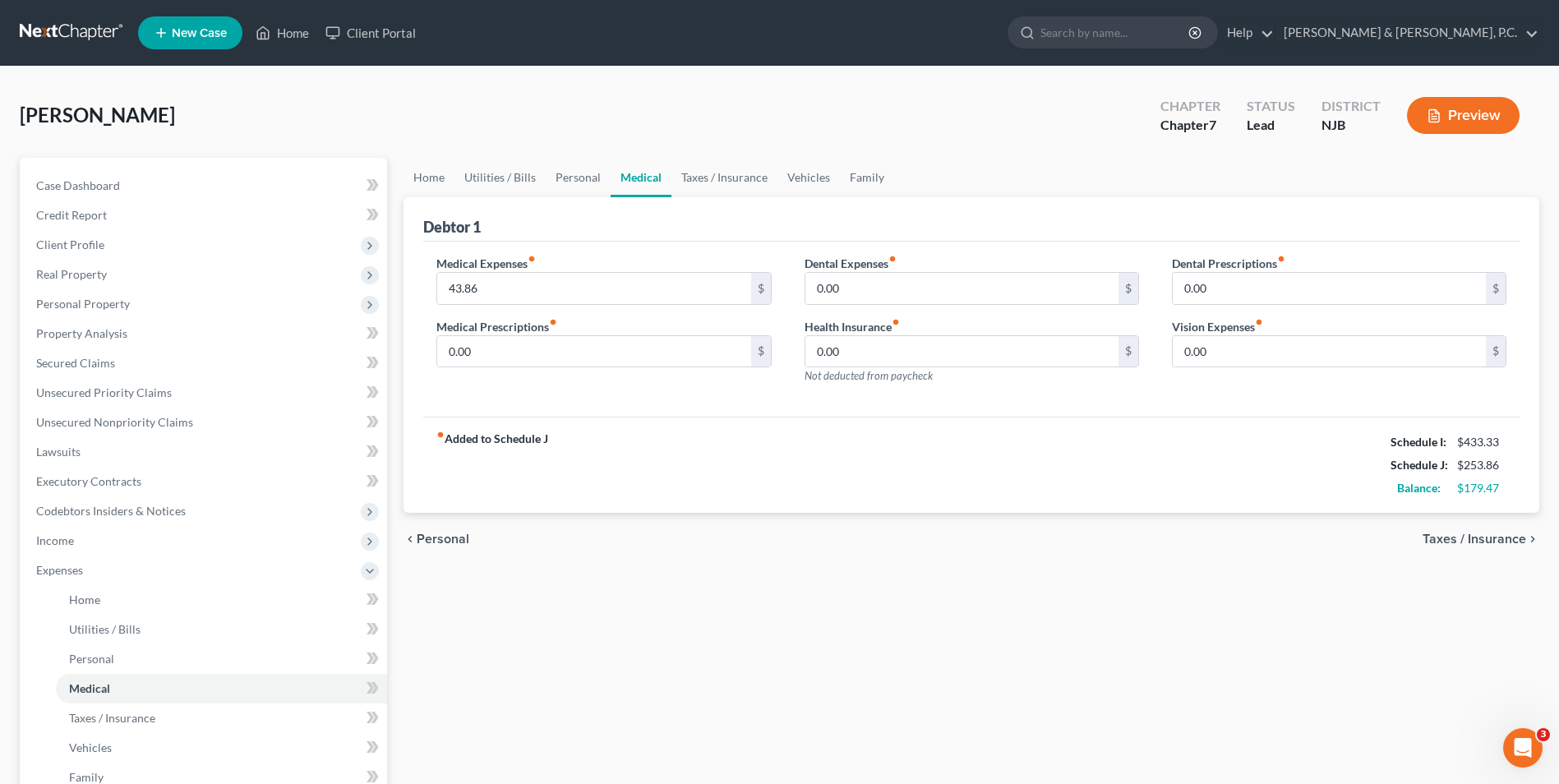
click at [1512, 535] on span "Taxes / Insurance" at bounding box center [1475, 538] width 104 height 13
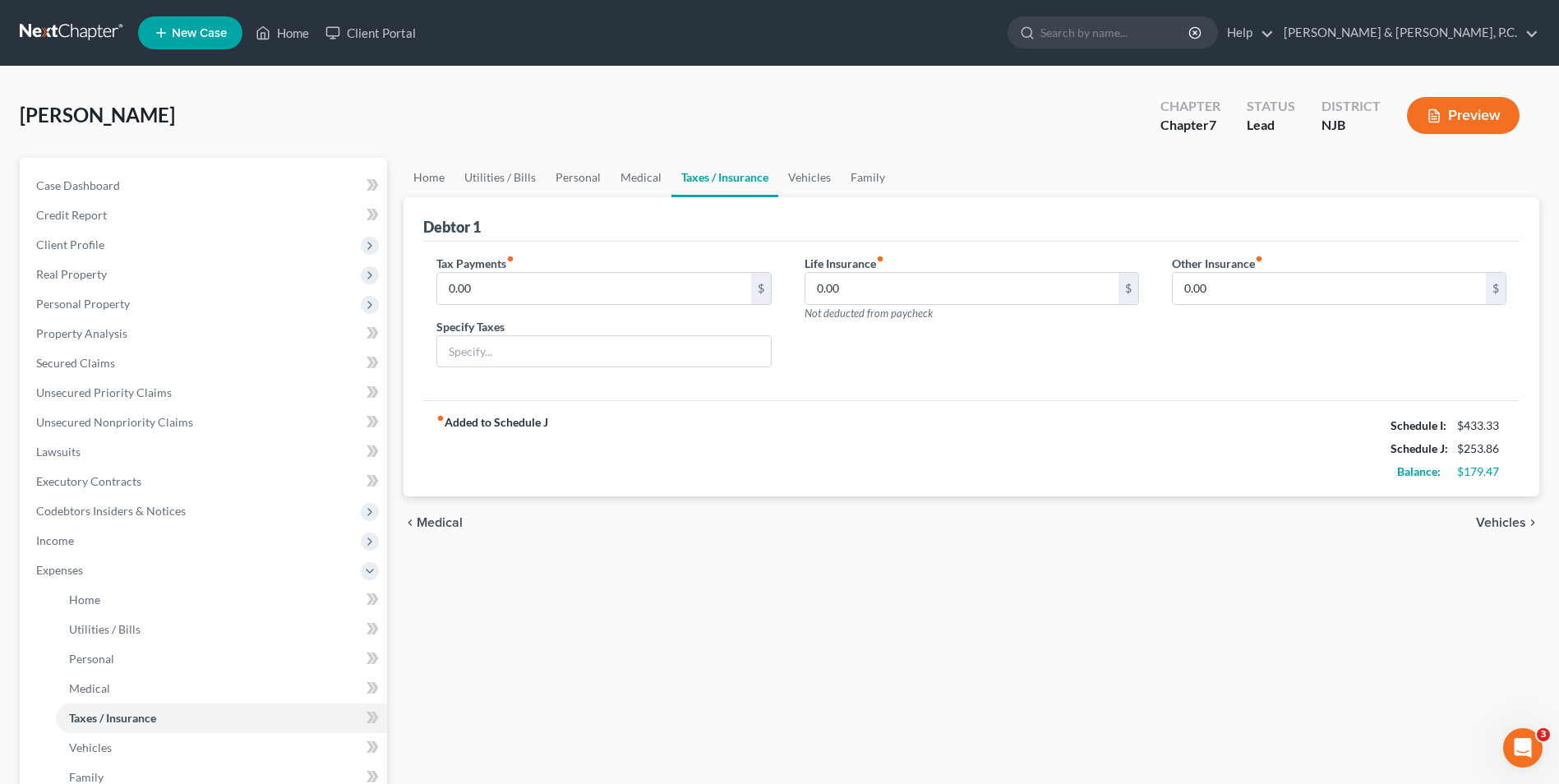
click at [1510, 521] on span "Vehicles" at bounding box center [1501, 522] width 50 height 13
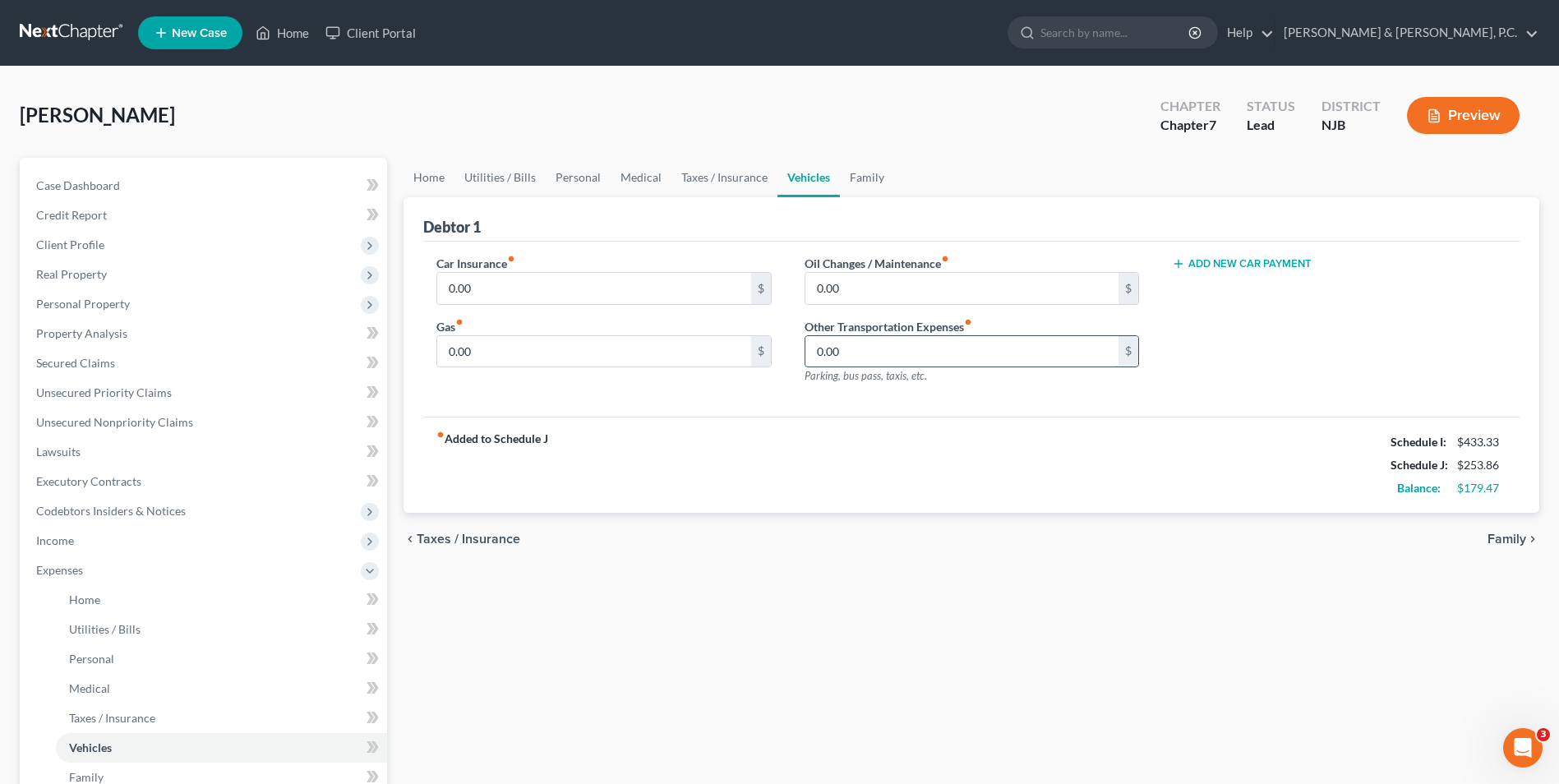
click at [819, 349] on input "0.00" at bounding box center [962, 352] width 314 height 32
type input "100"
click at [1119, 442] on div "fiber_manual_record Added to Schedule J Schedule I: $433.33 Schedule J: $353.86…" at bounding box center [971, 464] width 1096 height 96
click at [1512, 539] on span "Family" at bounding box center [1507, 538] width 39 height 13
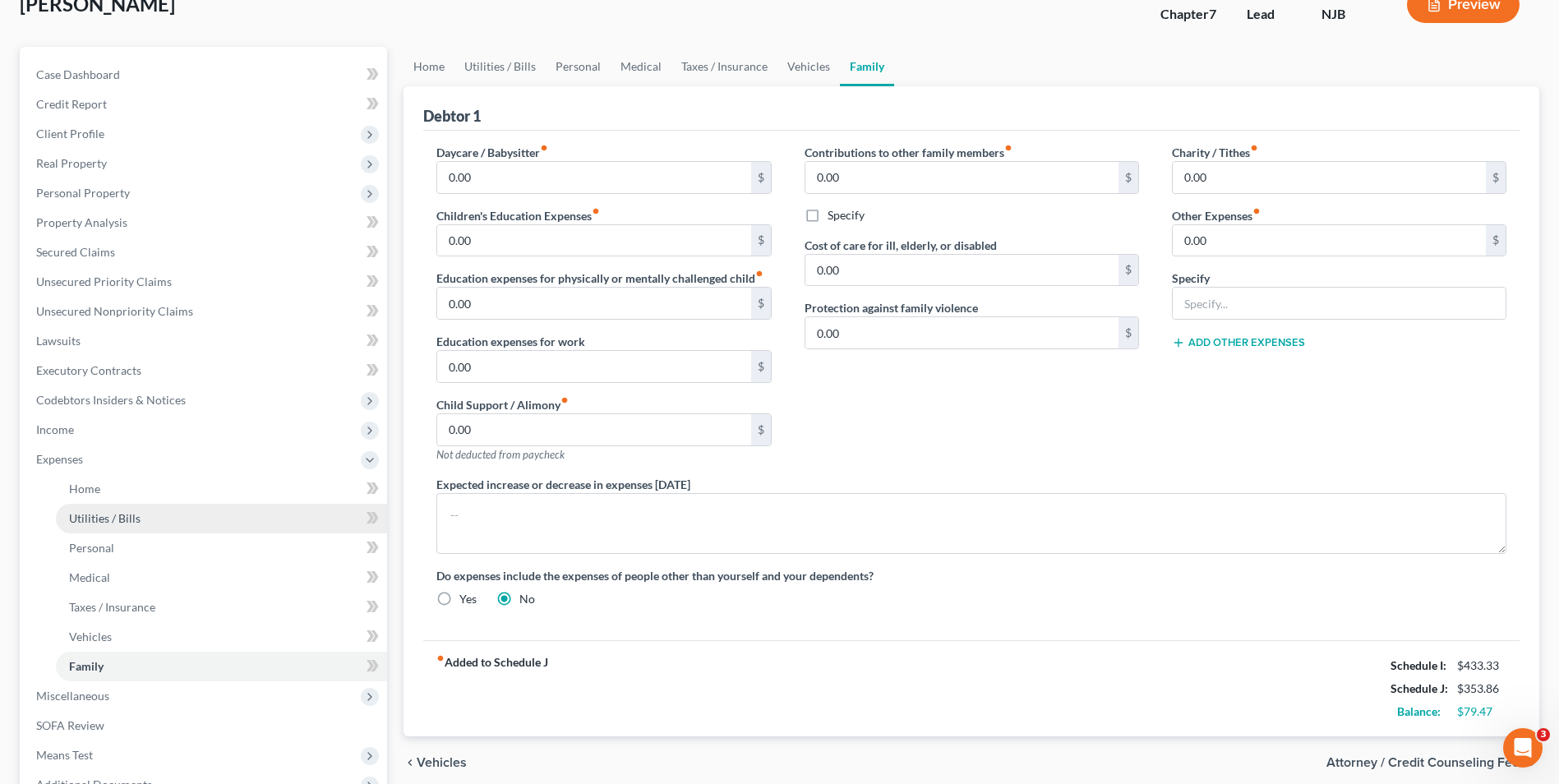
scroll to position [297, 0]
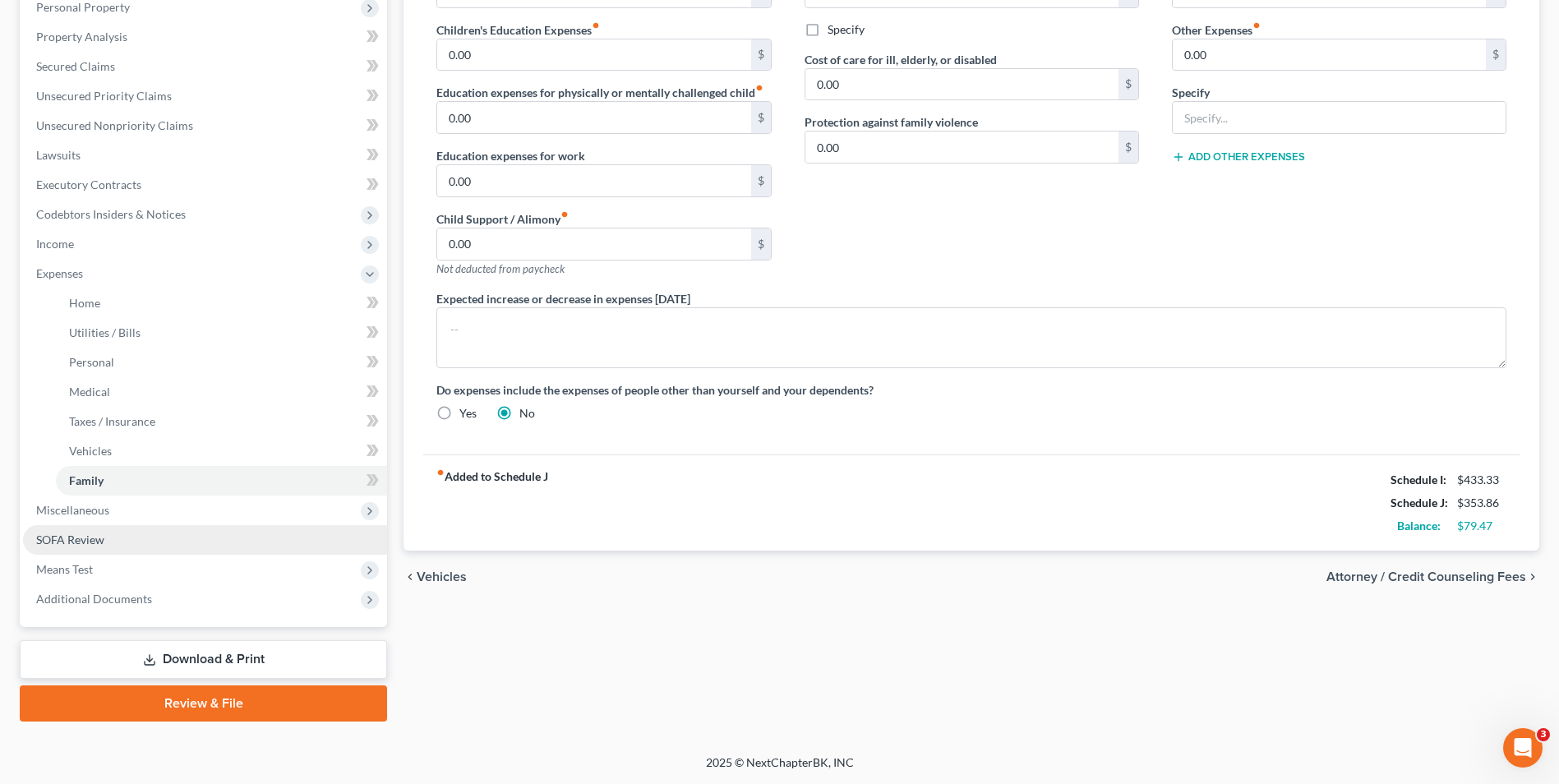
click at [99, 544] on span "SOFA Review" at bounding box center [70, 539] width 69 height 14
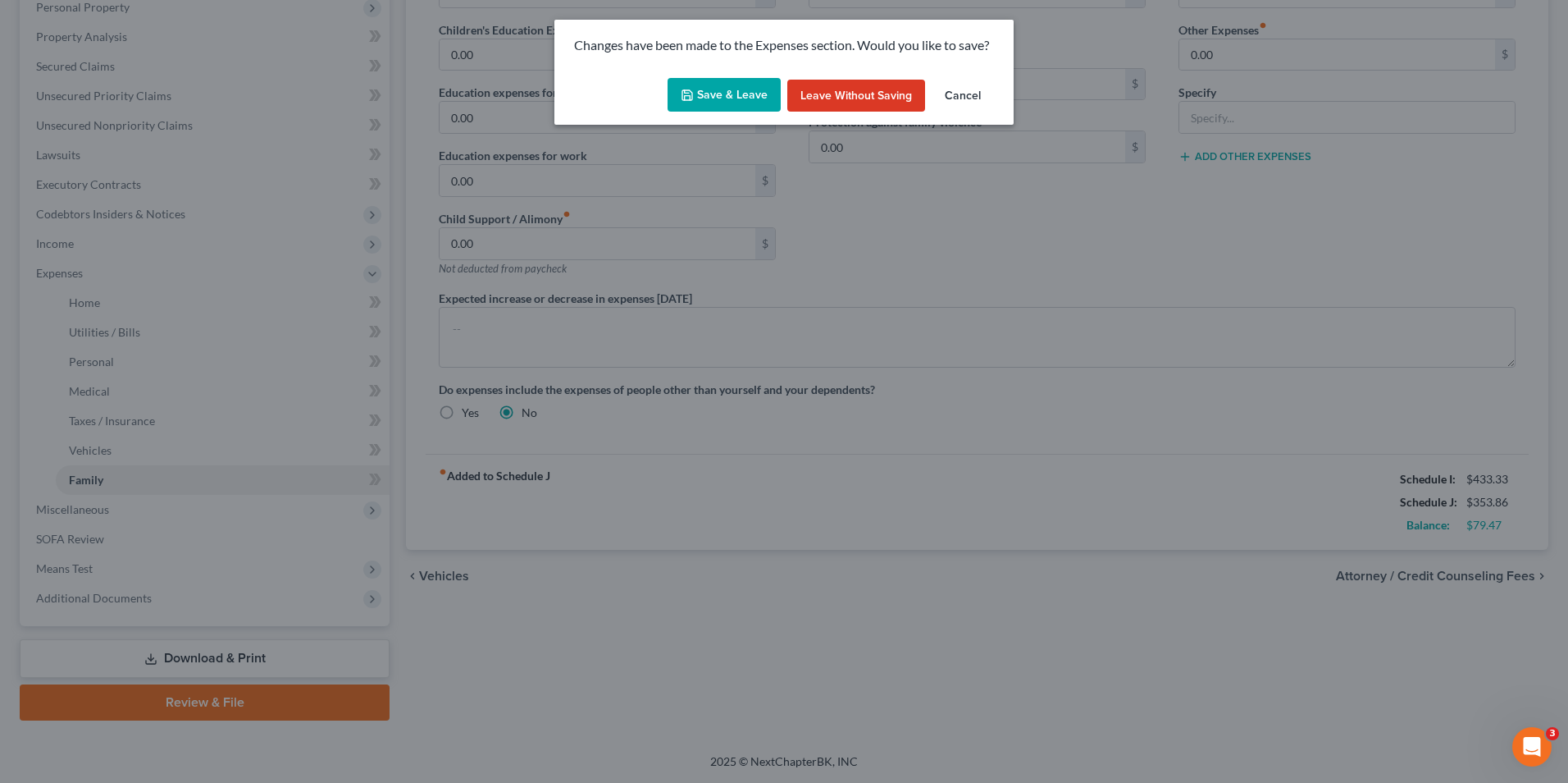
click at [725, 94] on button "Save & Leave" at bounding box center [724, 95] width 113 height 34
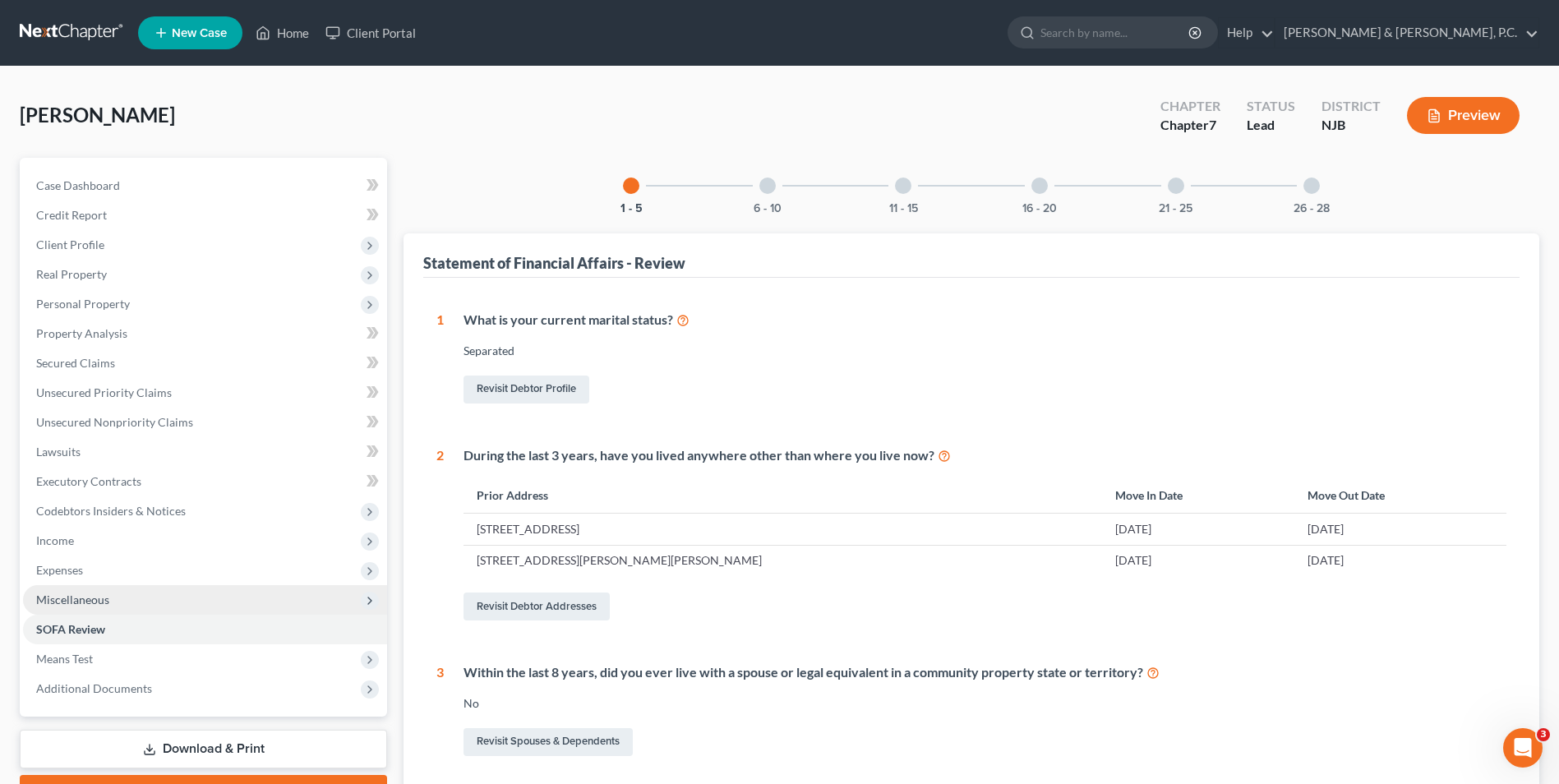
click at [97, 603] on span "Miscellaneous" at bounding box center [72, 600] width 73 height 14
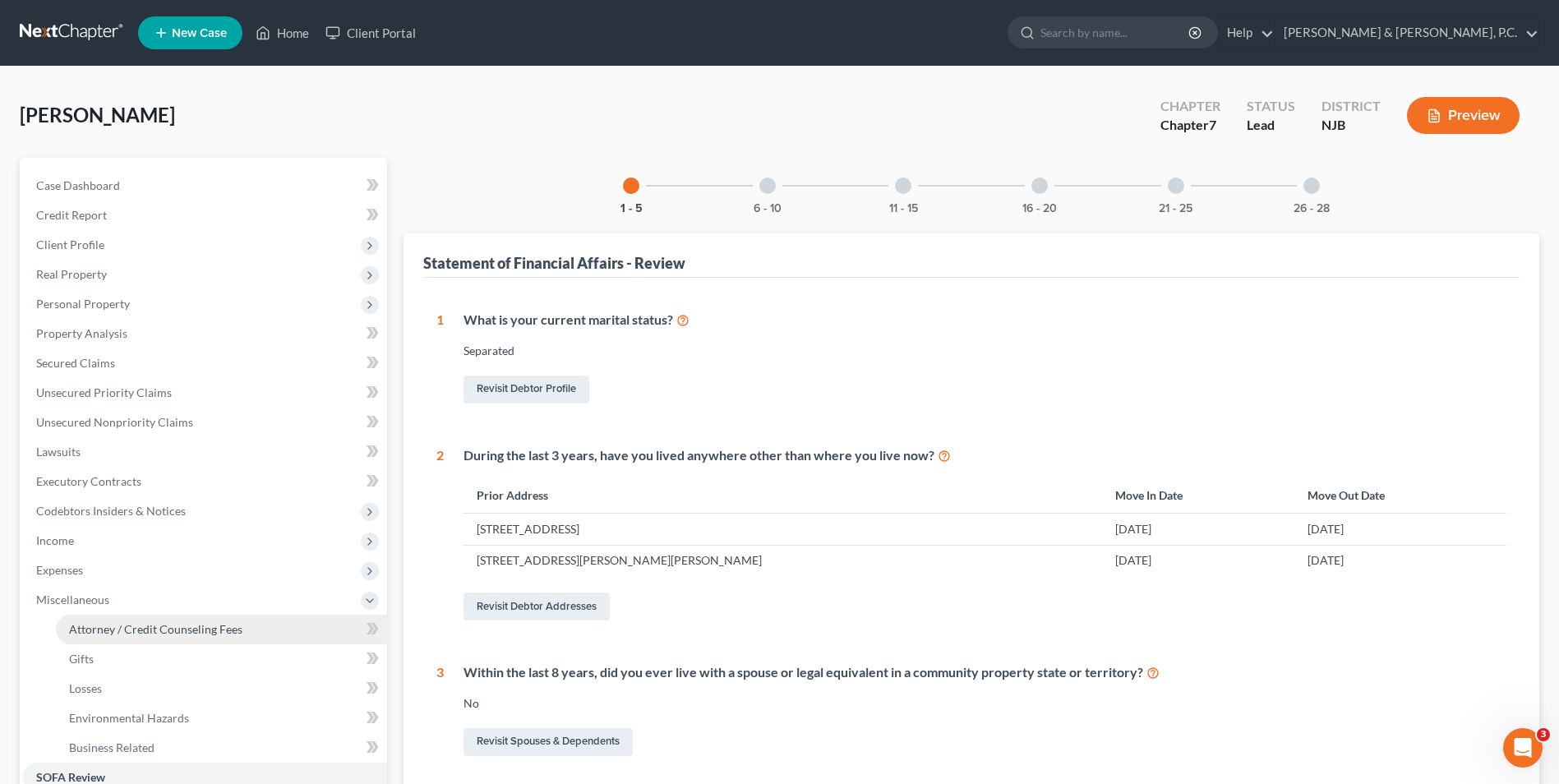
click at [109, 629] on span "Attorney / Credit Counseling Fees" at bounding box center [155, 629] width 173 height 14
select select "0"
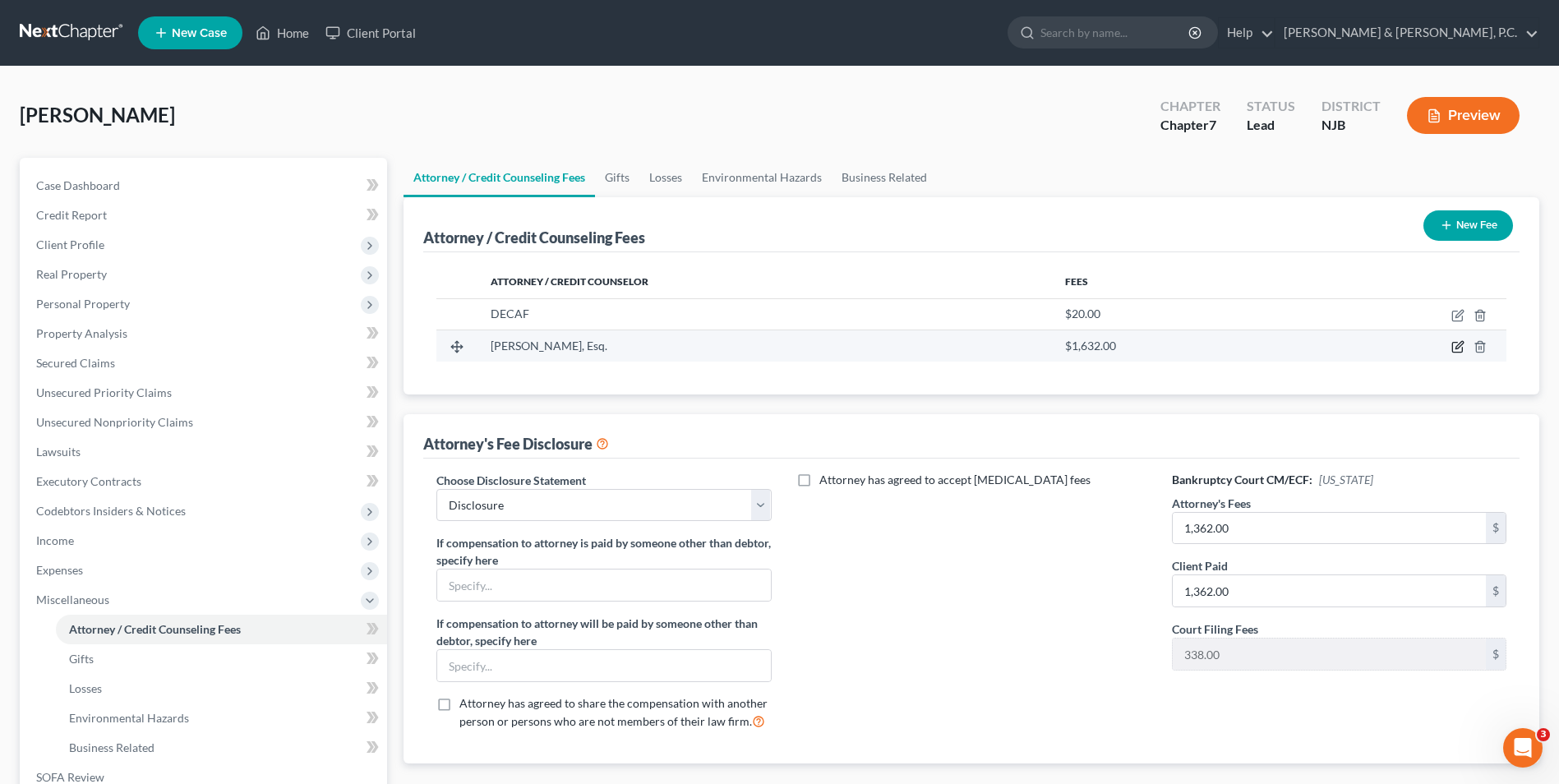
click at [1461, 345] on icon "button" at bounding box center [1458, 346] width 13 height 13
select select "33"
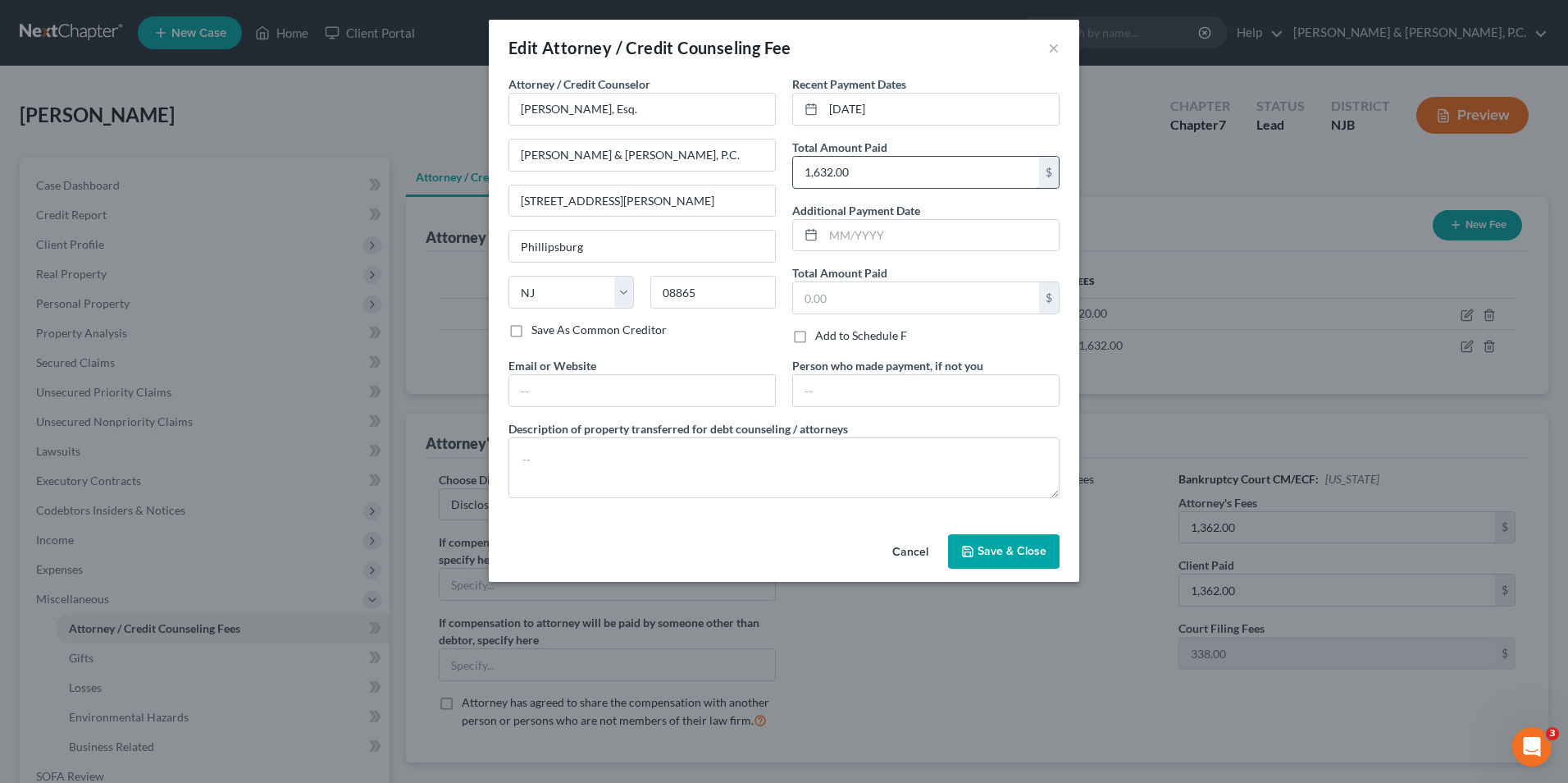
click at [833, 173] on input "1,632.00" at bounding box center [916, 173] width 246 height 32
type input "1,362"
click at [1018, 557] on span "Save & Close" at bounding box center [1012, 551] width 69 height 14
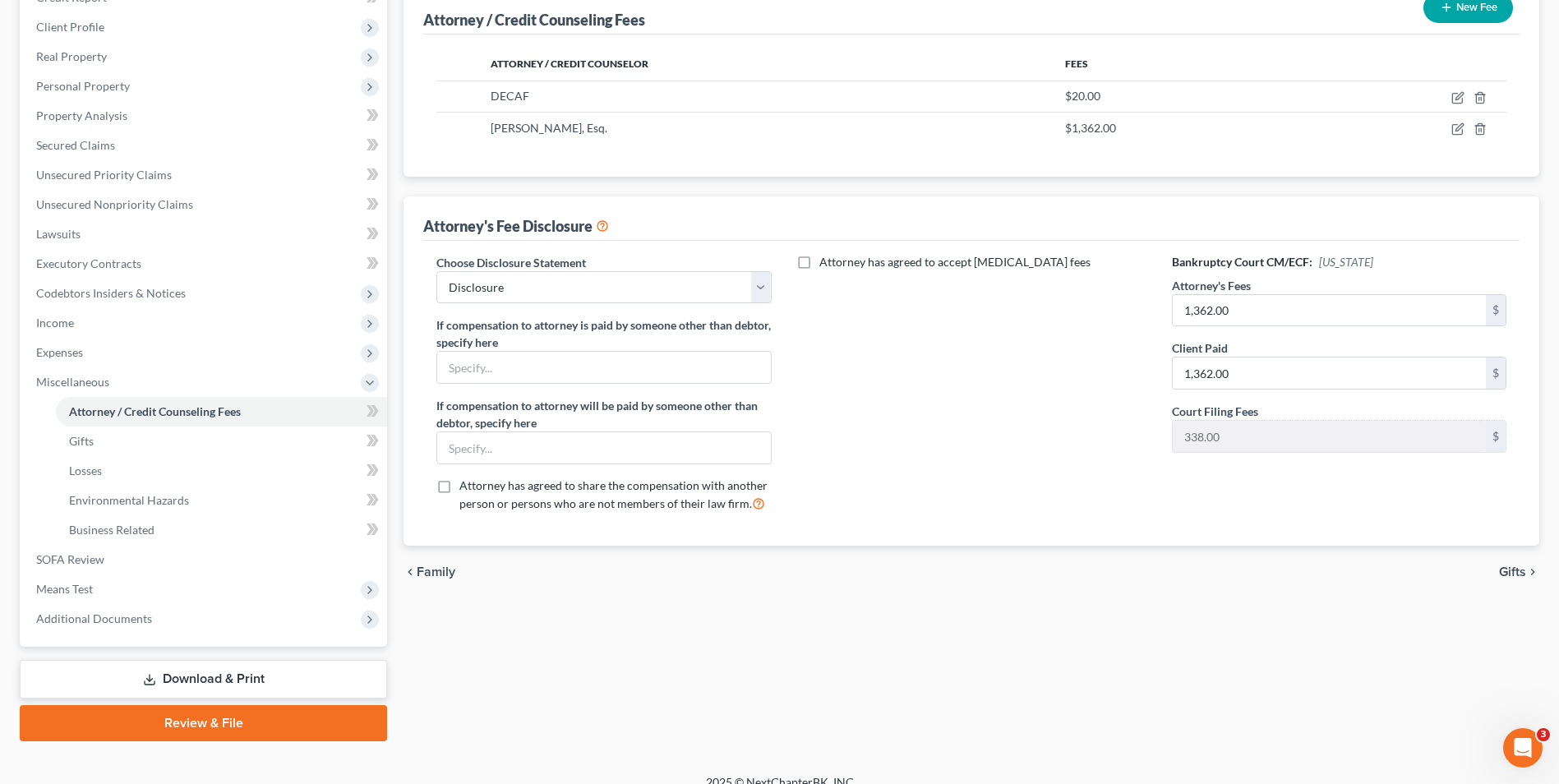
scroll to position [237, 0]
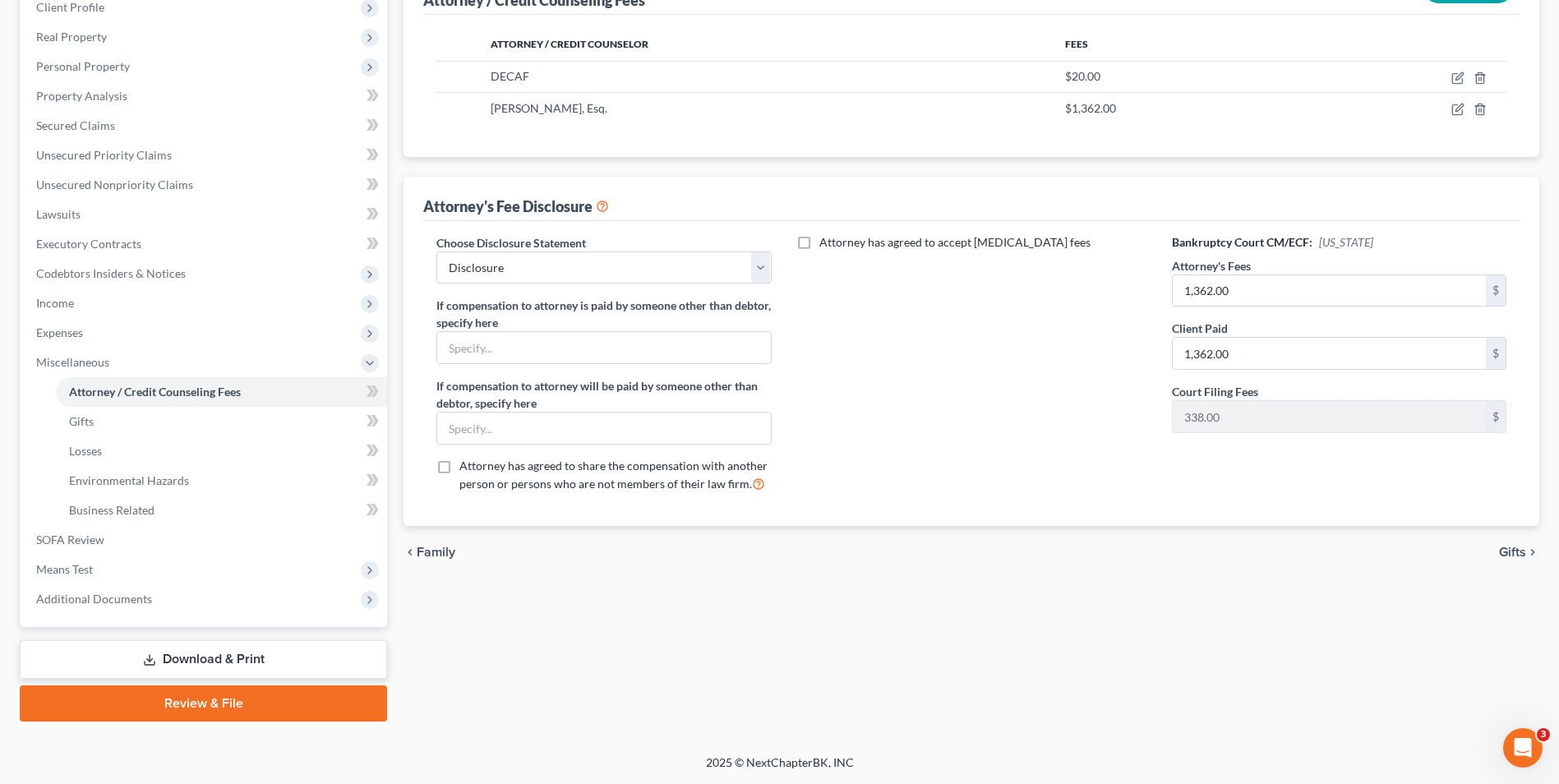
click at [1517, 550] on span "Gifts" at bounding box center [1512, 551] width 27 height 13
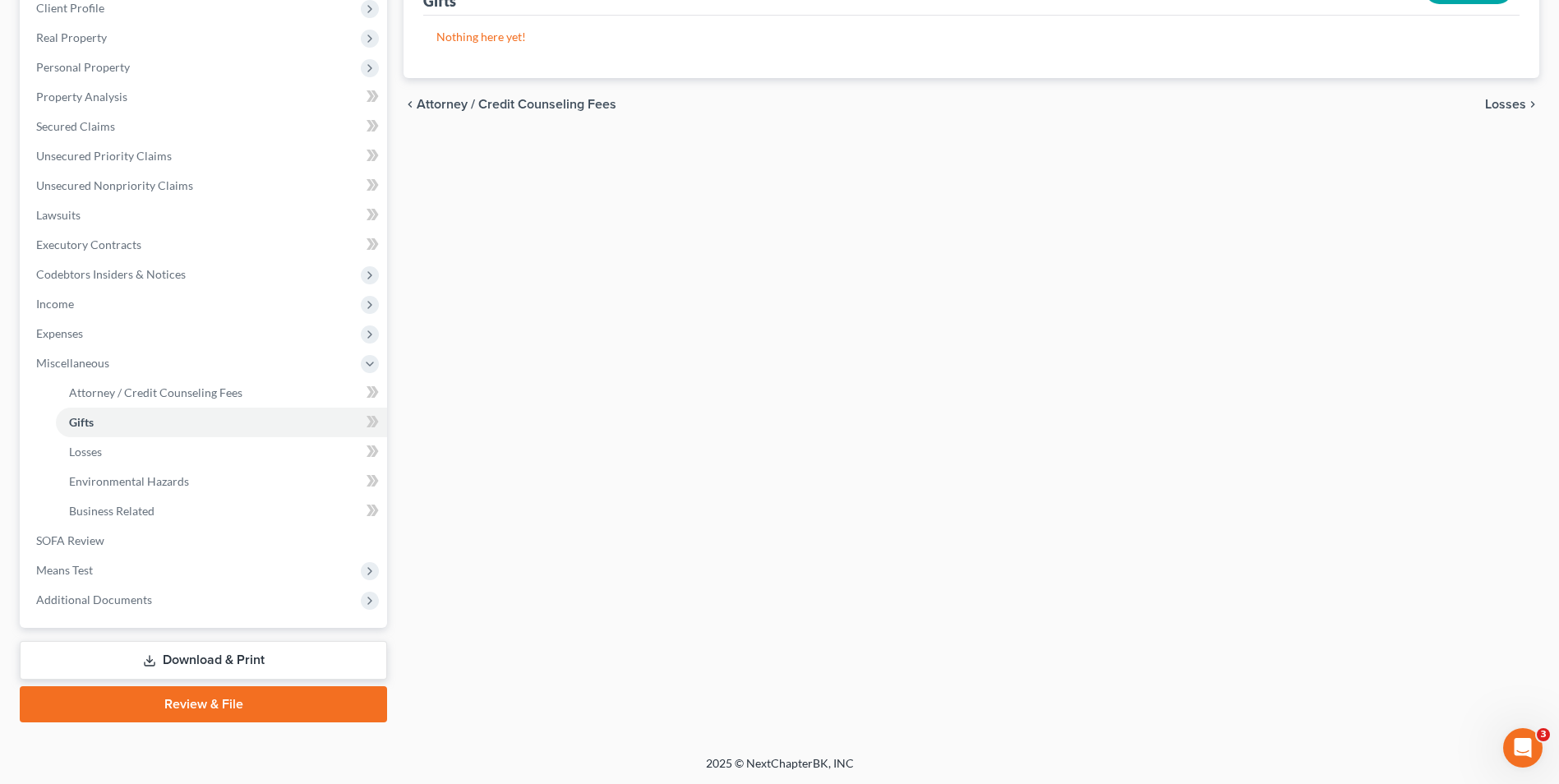
scroll to position [237, 0]
click at [266, 662] on link "Download & Print" at bounding box center [203, 659] width 367 height 39
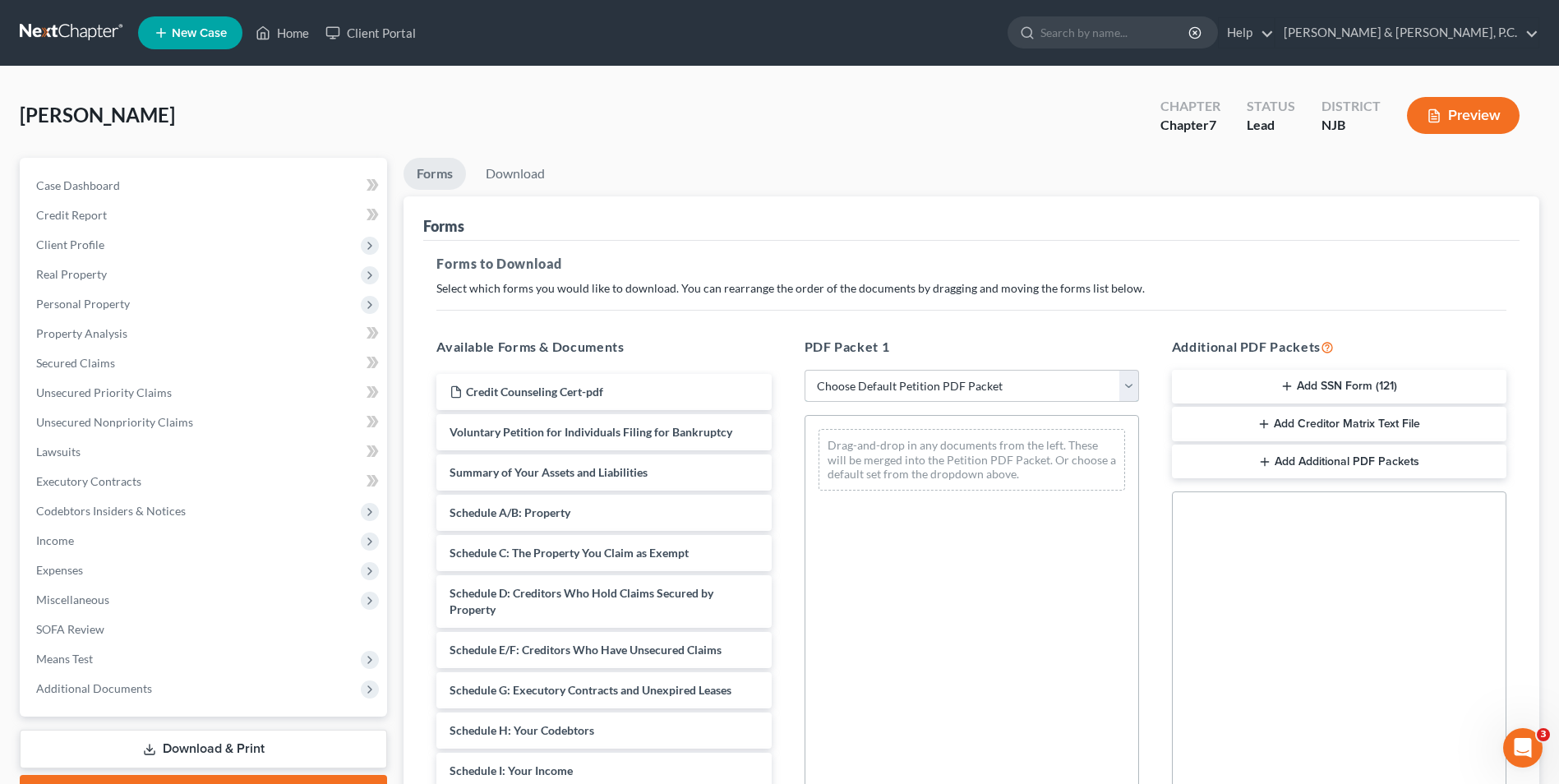
click at [1132, 390] on select "Choose Default Petition PDF Packet Complete Bankruptcy Petition (all forms and …" at bounding box center [971, 385] width 335 height 32
select select "0"
click at [805, 370] on select "Choose Default Petition PDF Packet Complete Bankruptcy Petition (all forms and …" at bounding box center [971, 385] width 335 height 32
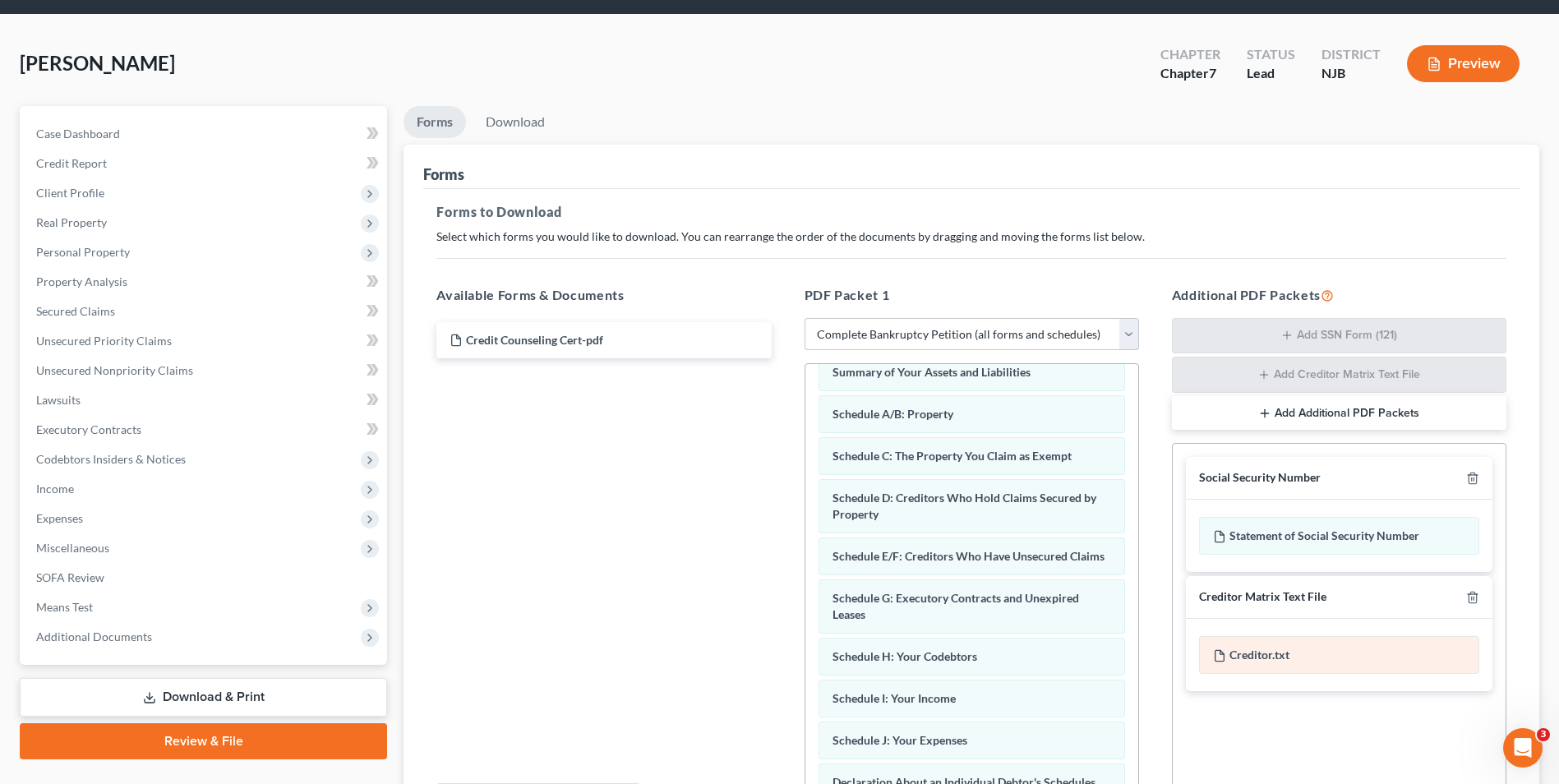
scroll to position [164, 0]
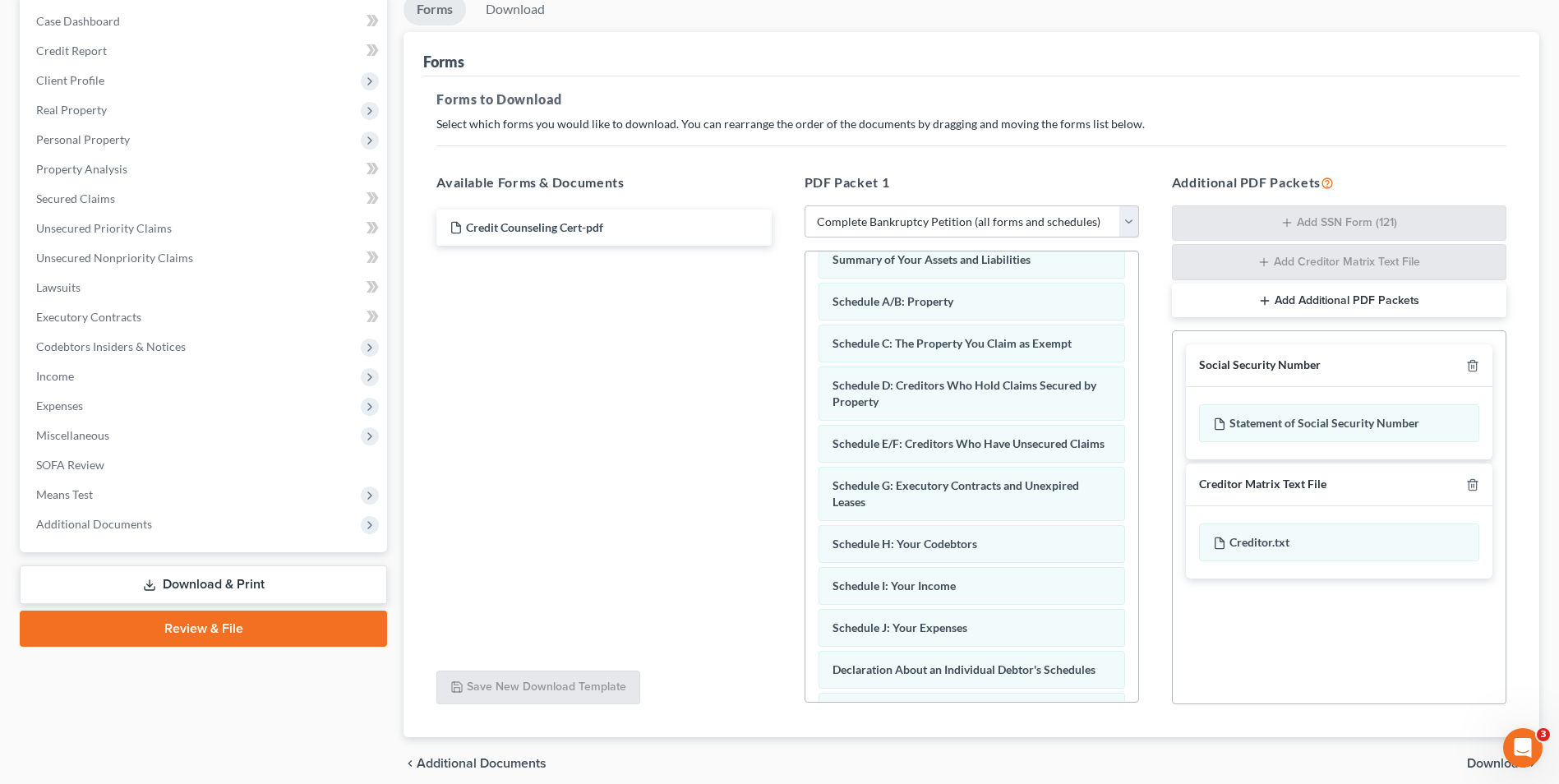
click at [1332, 297] on button "Add Additional PDF Packets" at bounding box center [1339, 300] width 335 height 34
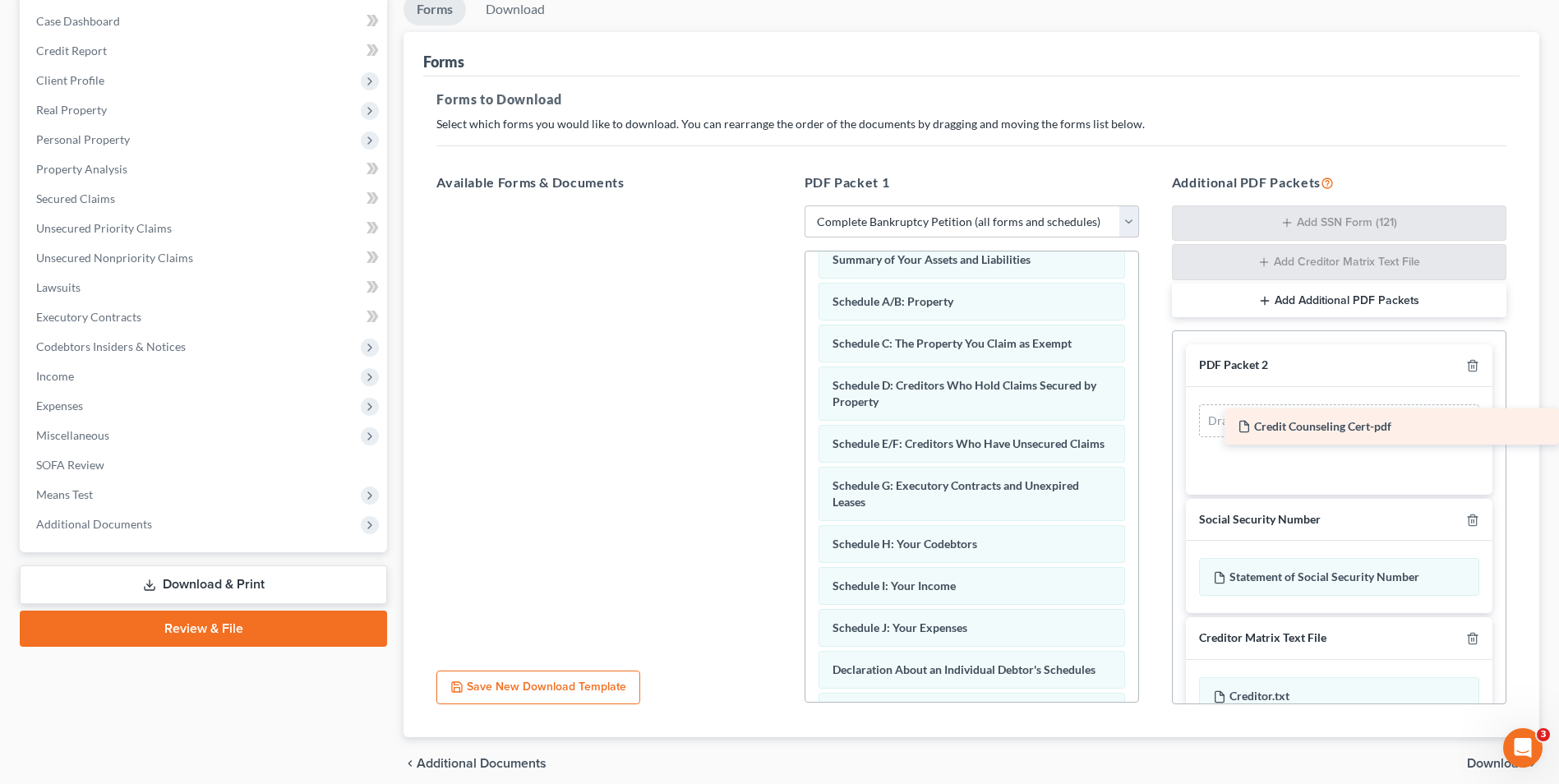
drag, startPoint x: 474, startPoint y: 224, endPoint x: 1266, endPoint y: 425, distance: 817.1
click at [784, 205] on div "Credit Counseling Cert-pdf Credit Counseling Cert-pdf" at bounding box center [603, 205] width 361 height 0
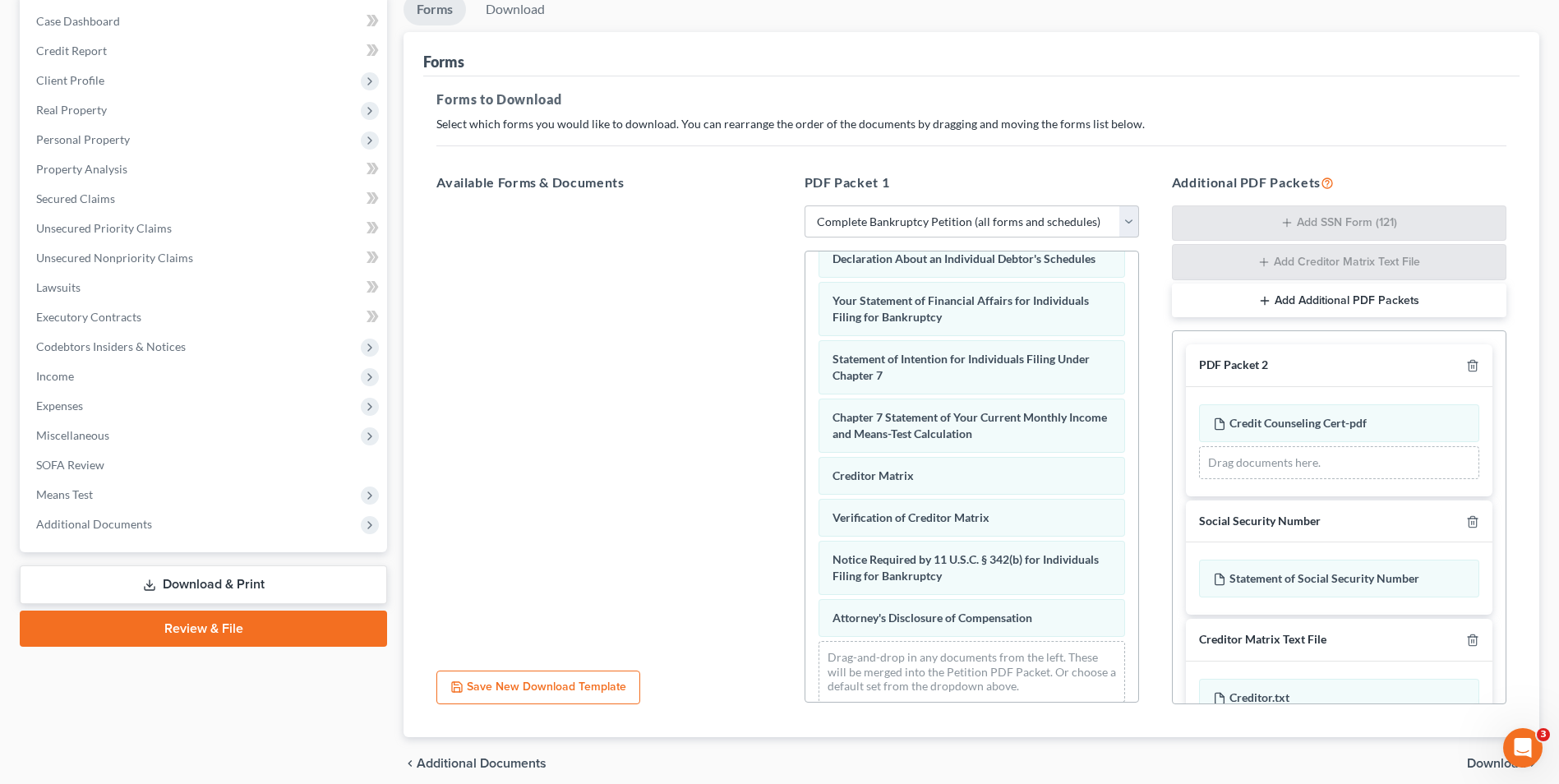
scroll to position [43, 0]
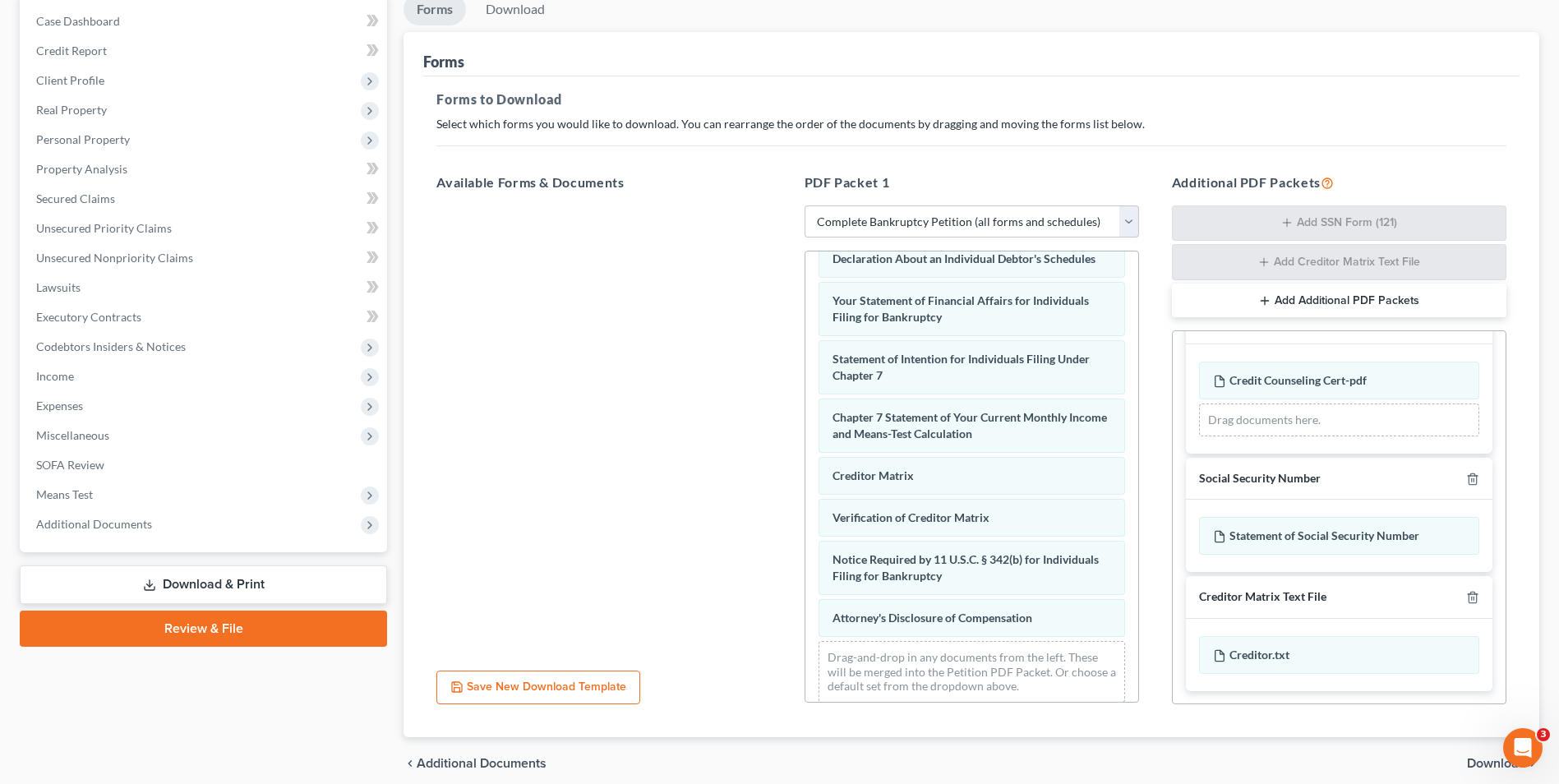
click at [1492, 762] on span "Download" at bounding box center [1496, 763] width 59 height 13
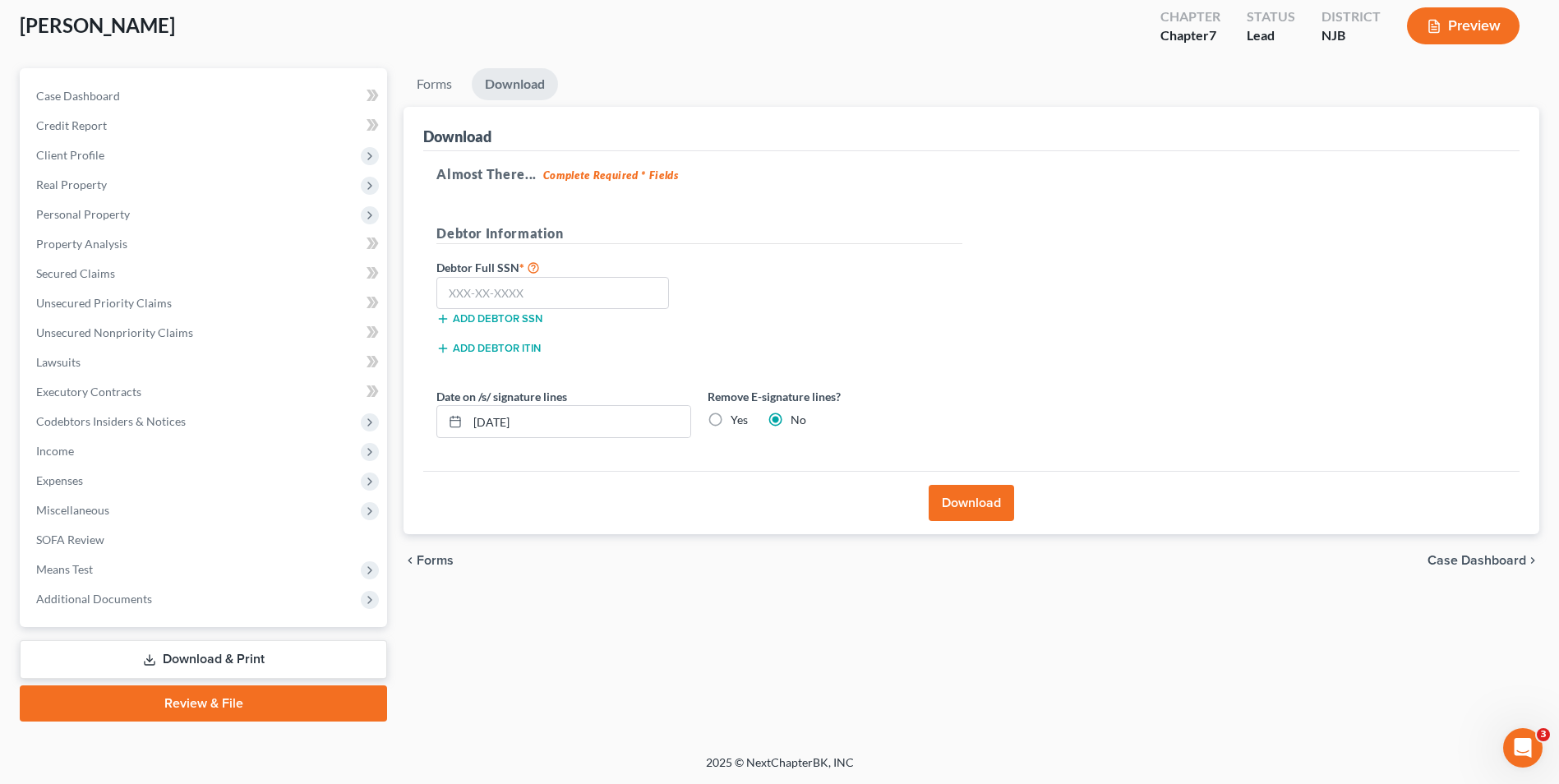
scroll to position [90, 0]
click at [531, 288] on input "text" at bounding box center [552, 292] width 233 height 32
click at [89, 160] on span "Client Profile" at bounding box center [70, 155] width 69 height 14
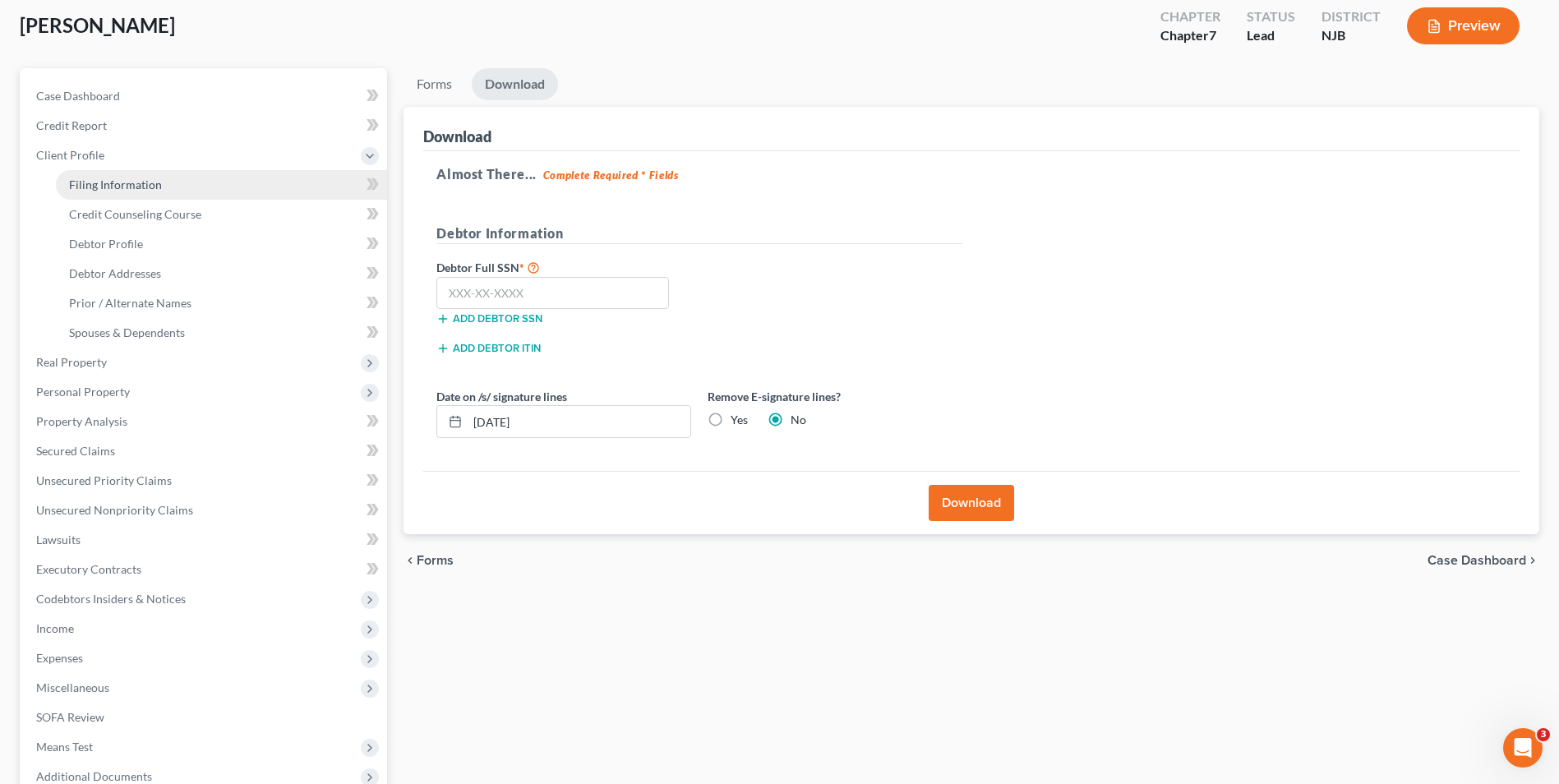
click at [106, 193] on link "Filing Information" at bounding box center [221, 185] width 331 height 30
select select "1"
select select "0"
select select "51"
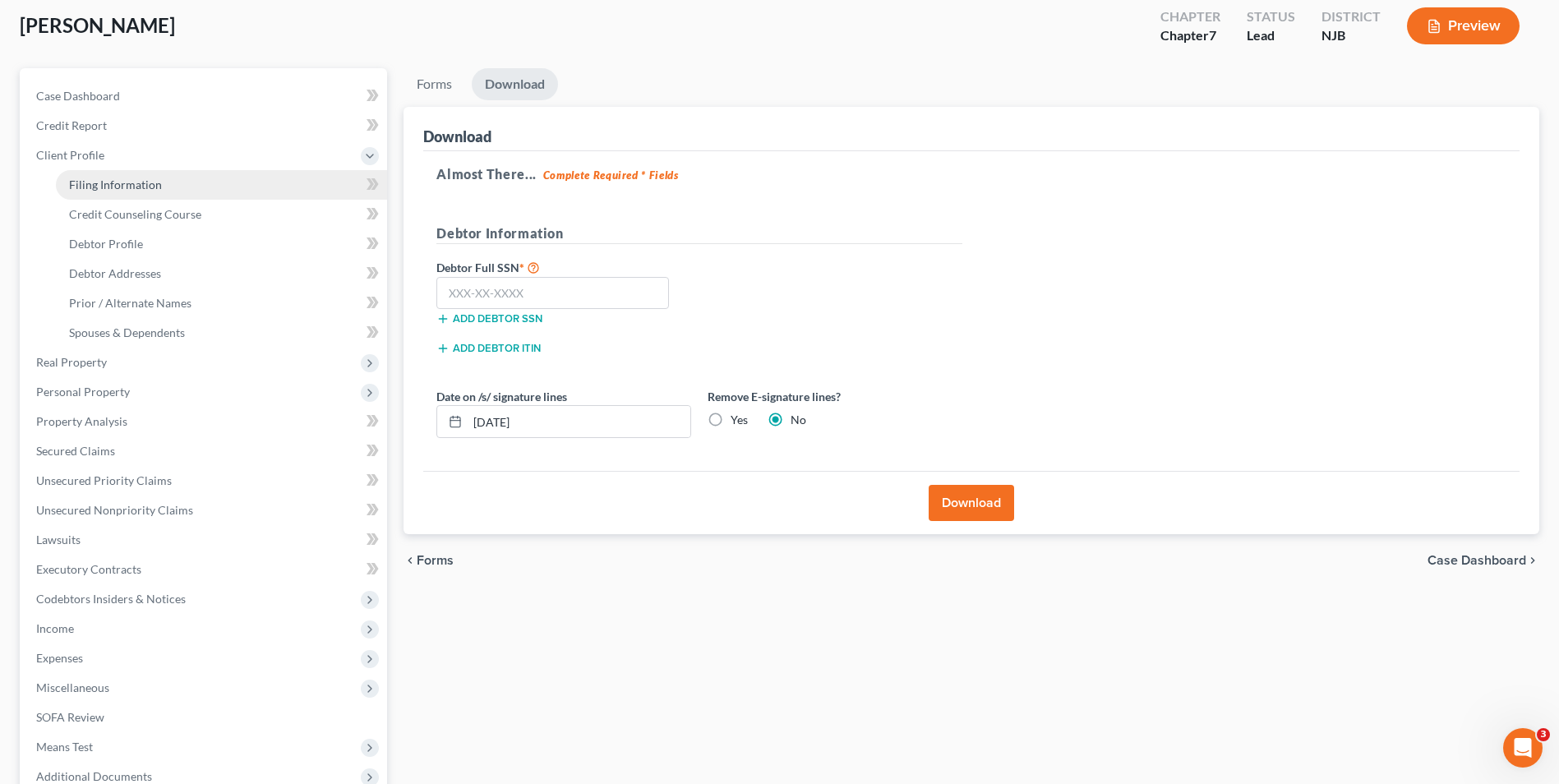
select select "1"
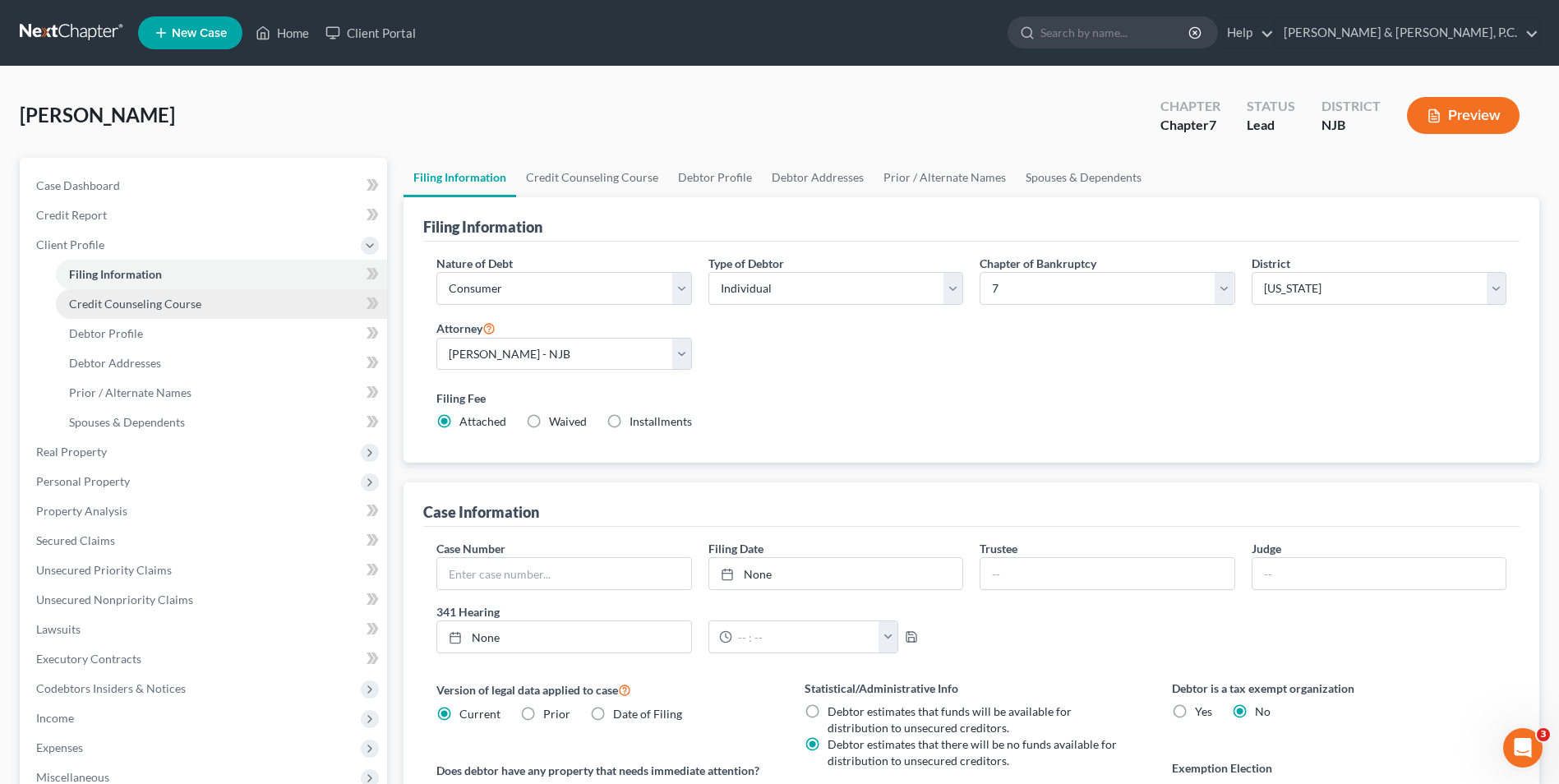
click at [162, 312] on link "Credit Counseling Course" at bounding box center [221, 304] width 331 height 30
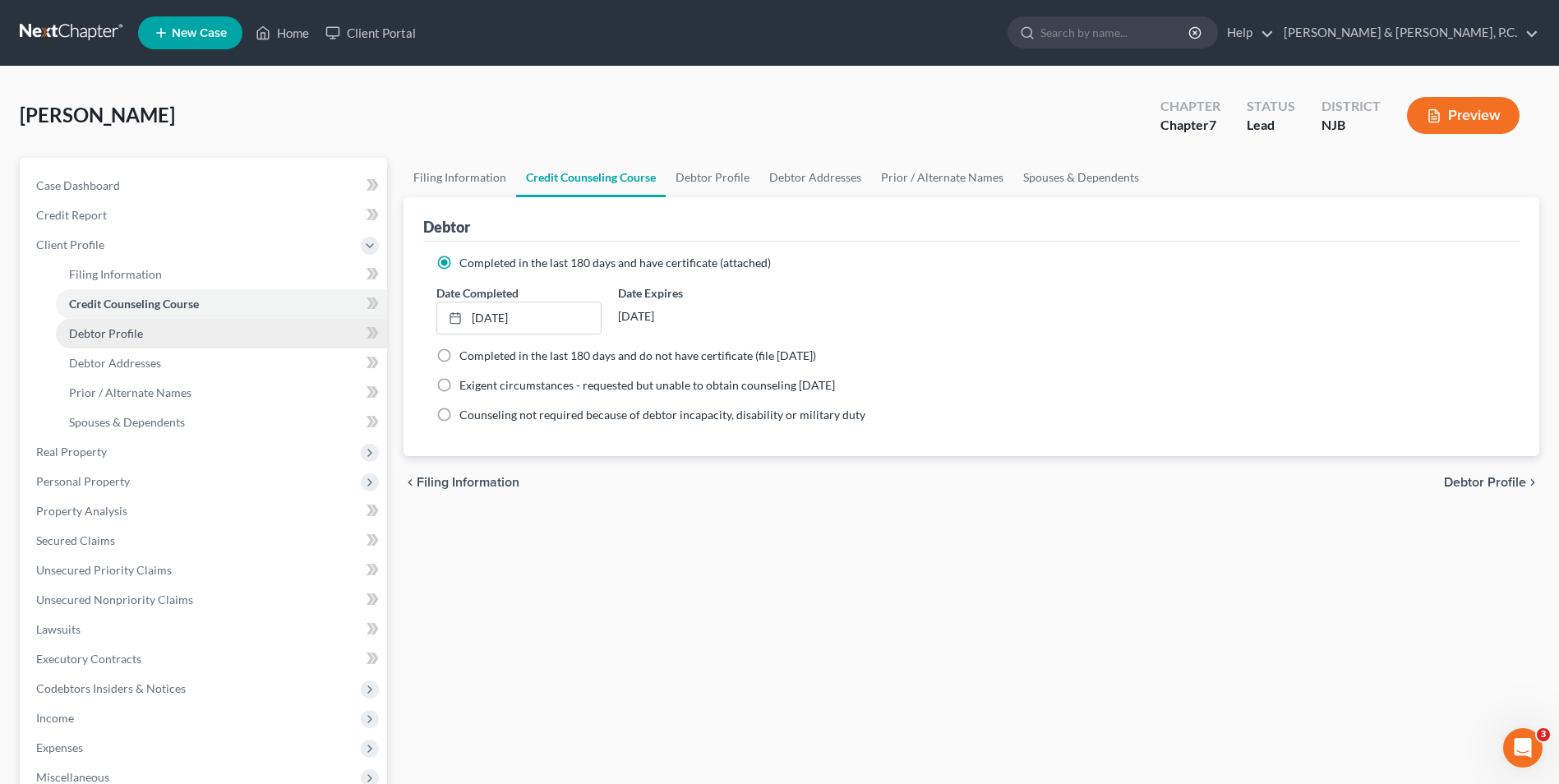
click at [141, 340] on link "Debtor Profile" at bounding box center [221, 334] width 331 height 30
select select "2"
select select "0"
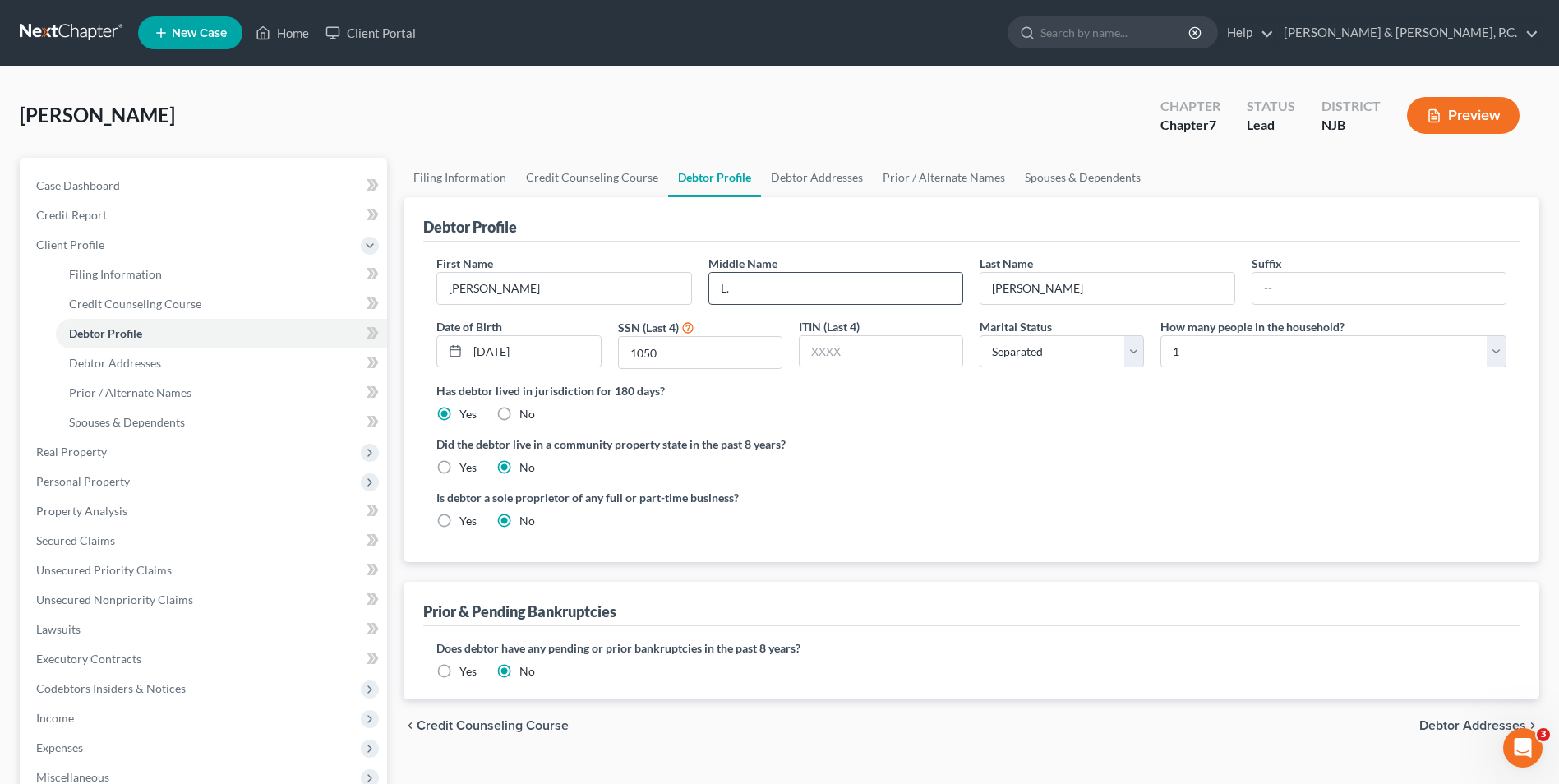
click at [776, 291] on input "L." at bounding box center [836, 289] width 253 height 32
type input "[PERSON_NAME]"
click at [105, 373] on link "Debtor Addresses" at bounding box center [221, 363] width 331 height 30
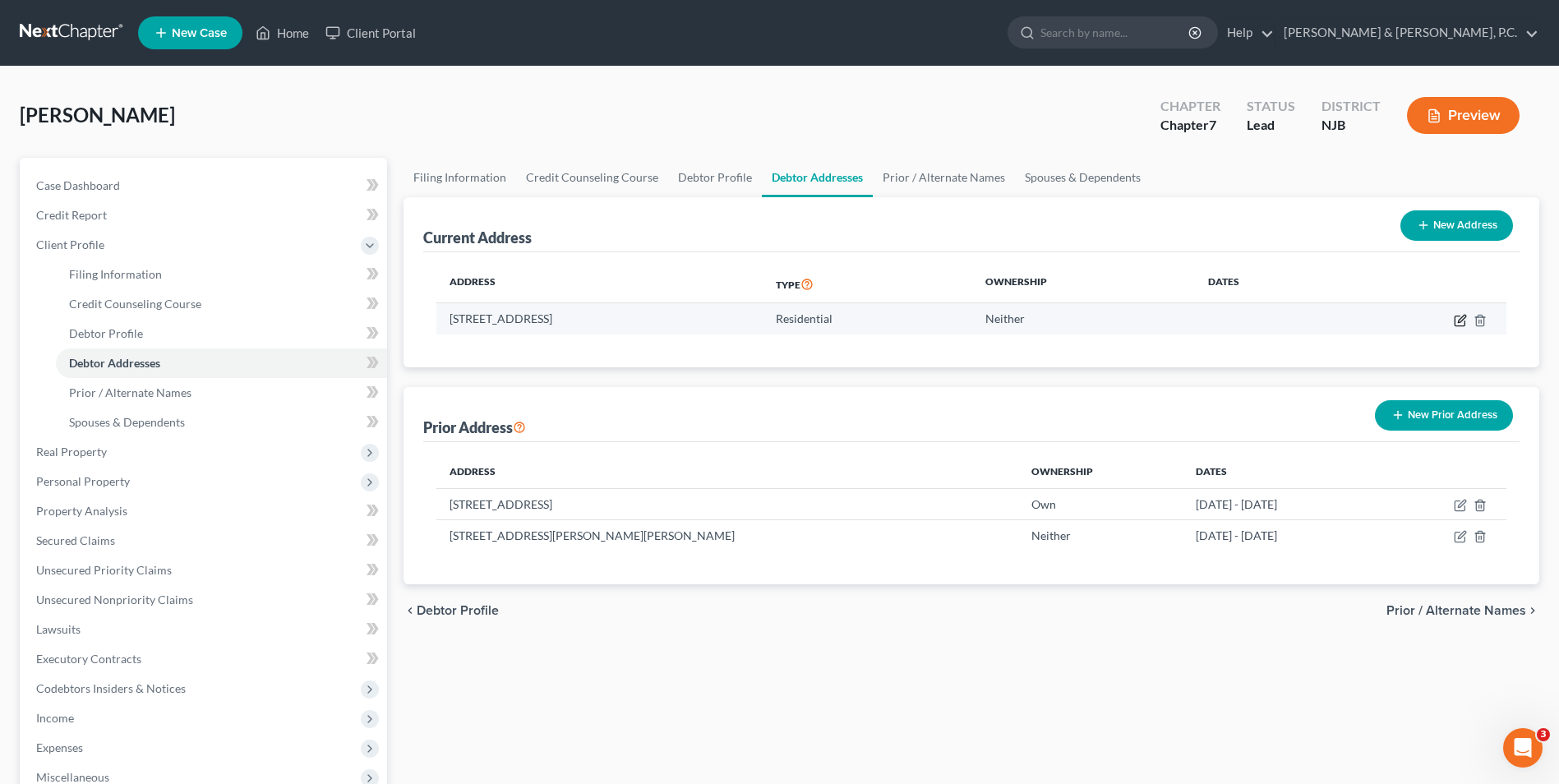
click at [1460, 322] on icon "button" at bounding box center [1462, 318] width 7 height 7
select select "33"
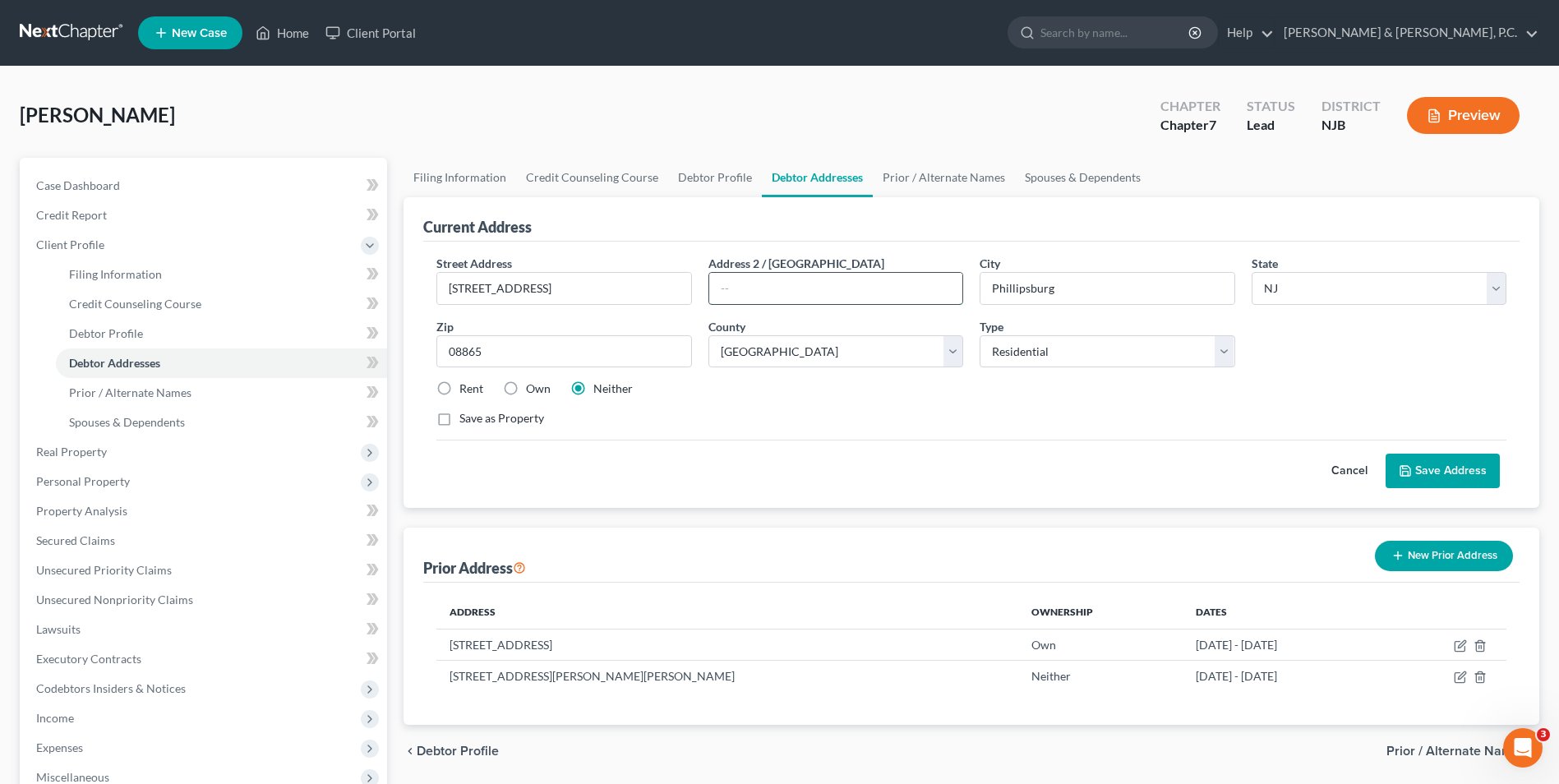
click at [824, 298] on input "text" at bounding box center [836, 289] width 253 height 32
click at [1443, 468] on button "Save Address" at bounding box center [1443, 471] width 114 height 34
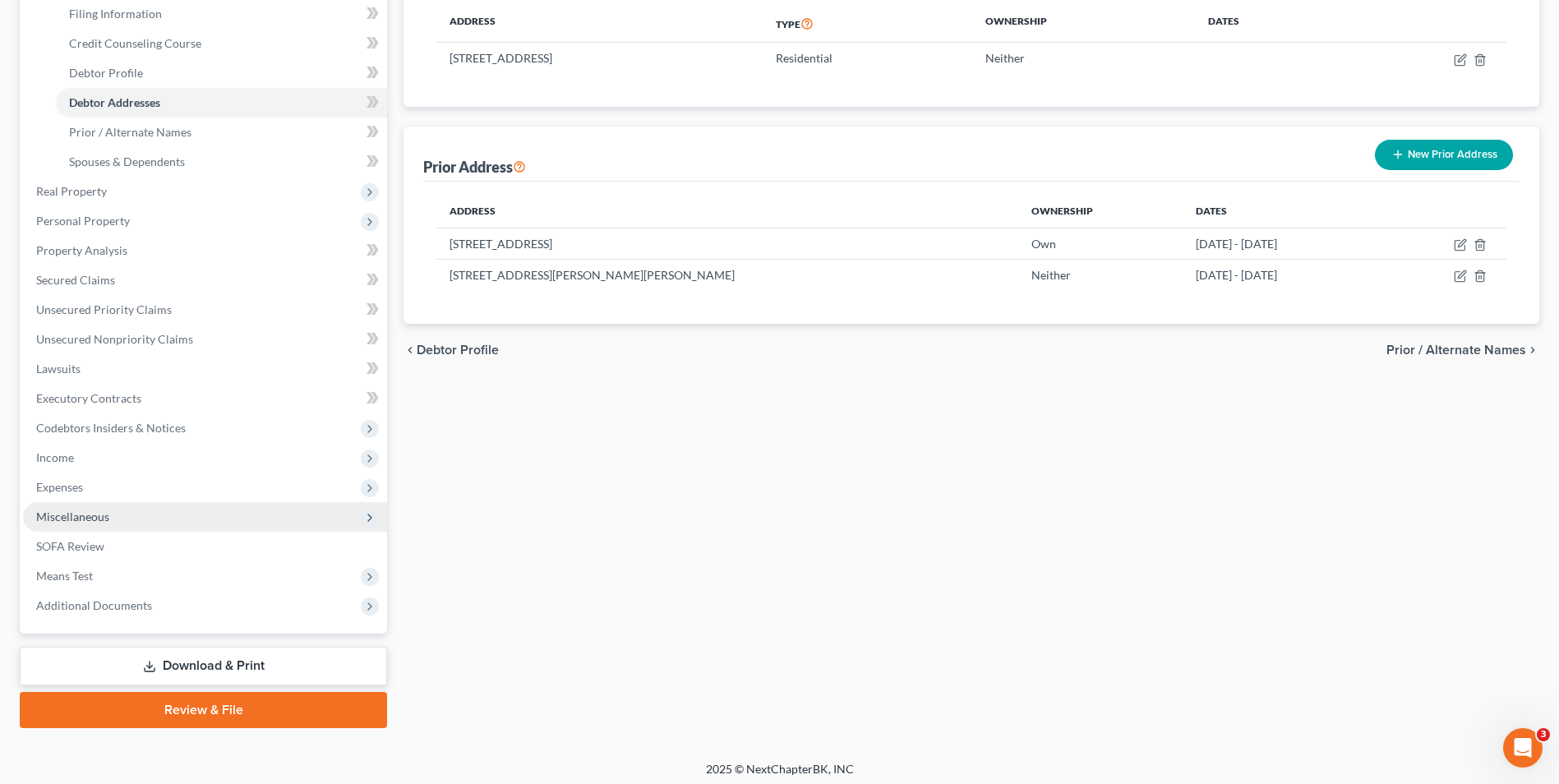
scroll to position [267, 0]
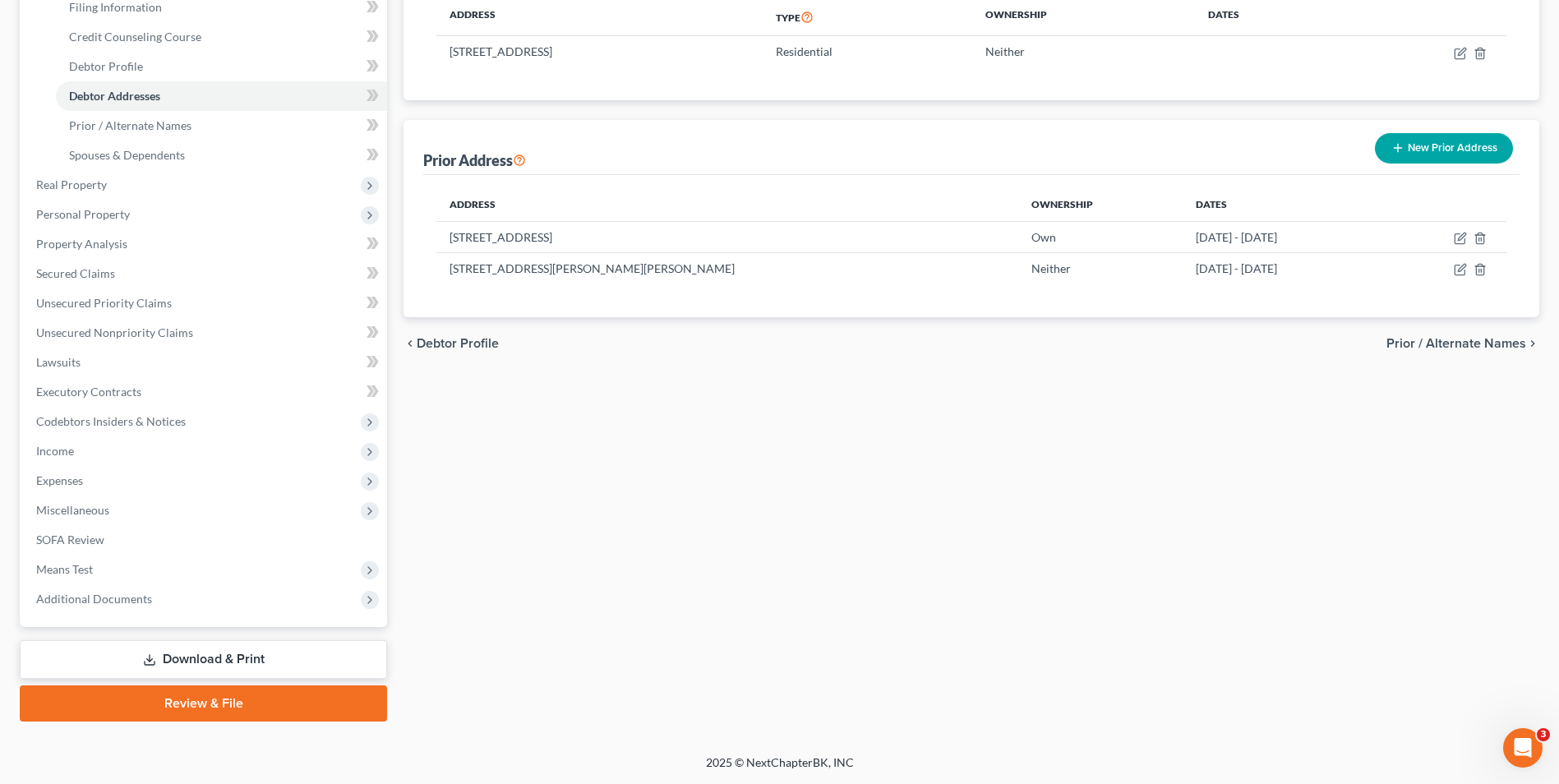
click at [249, 665] on link "Download & Print" at bounding box center [203, 659] width 367 height 39
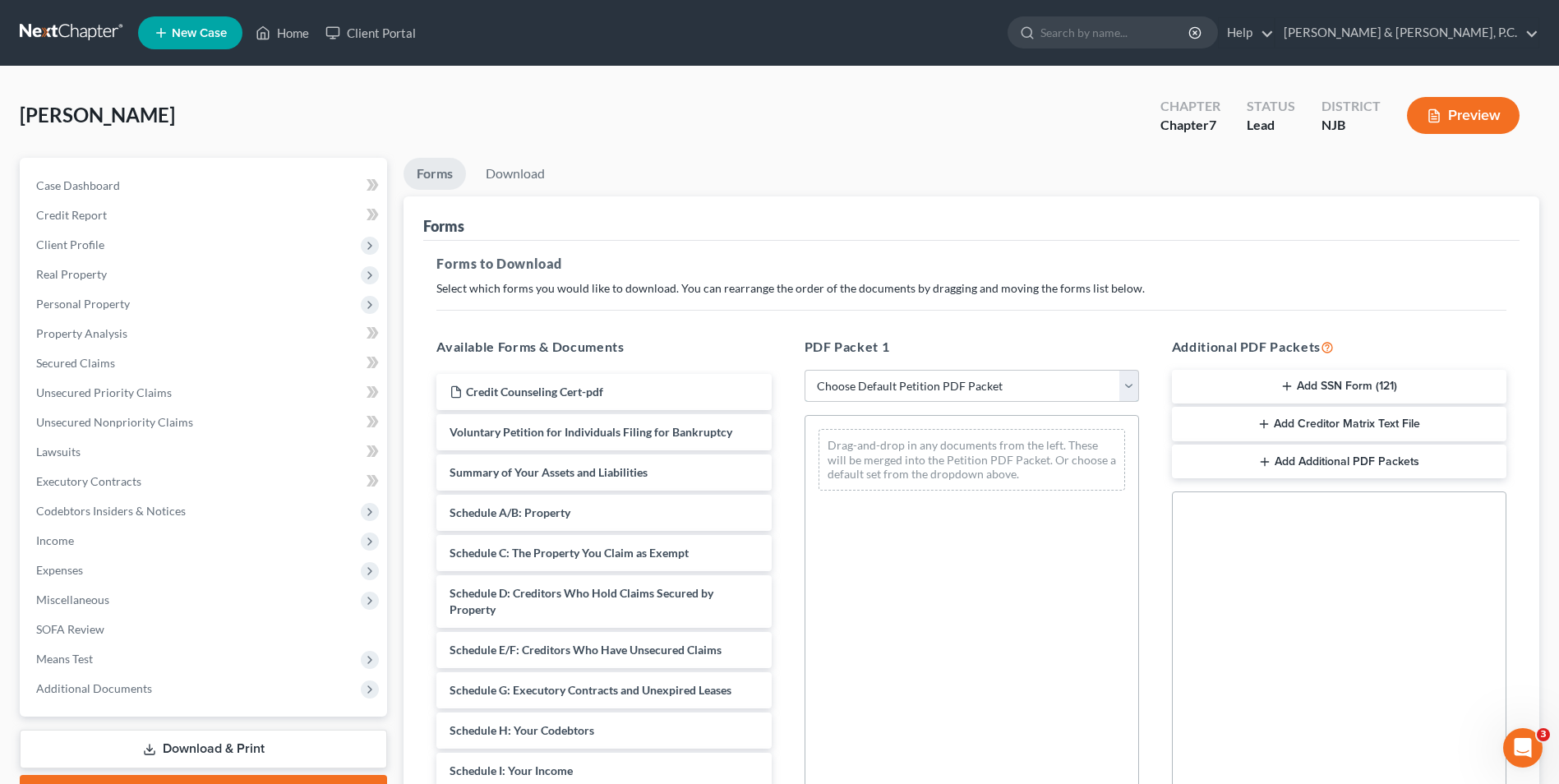
click at [1122, 383] on select "Choose Default Petition PDF Packet Complete Bankruptcy Petition (all forms and …" at bounding box center [971, 385] width 335 height 32
click at [805, 370] on select "Choose Default Petition PDF Packet Complete Bankruptcy Petition (all forms and …" at bounding box center [971, 385] width 335 height 32
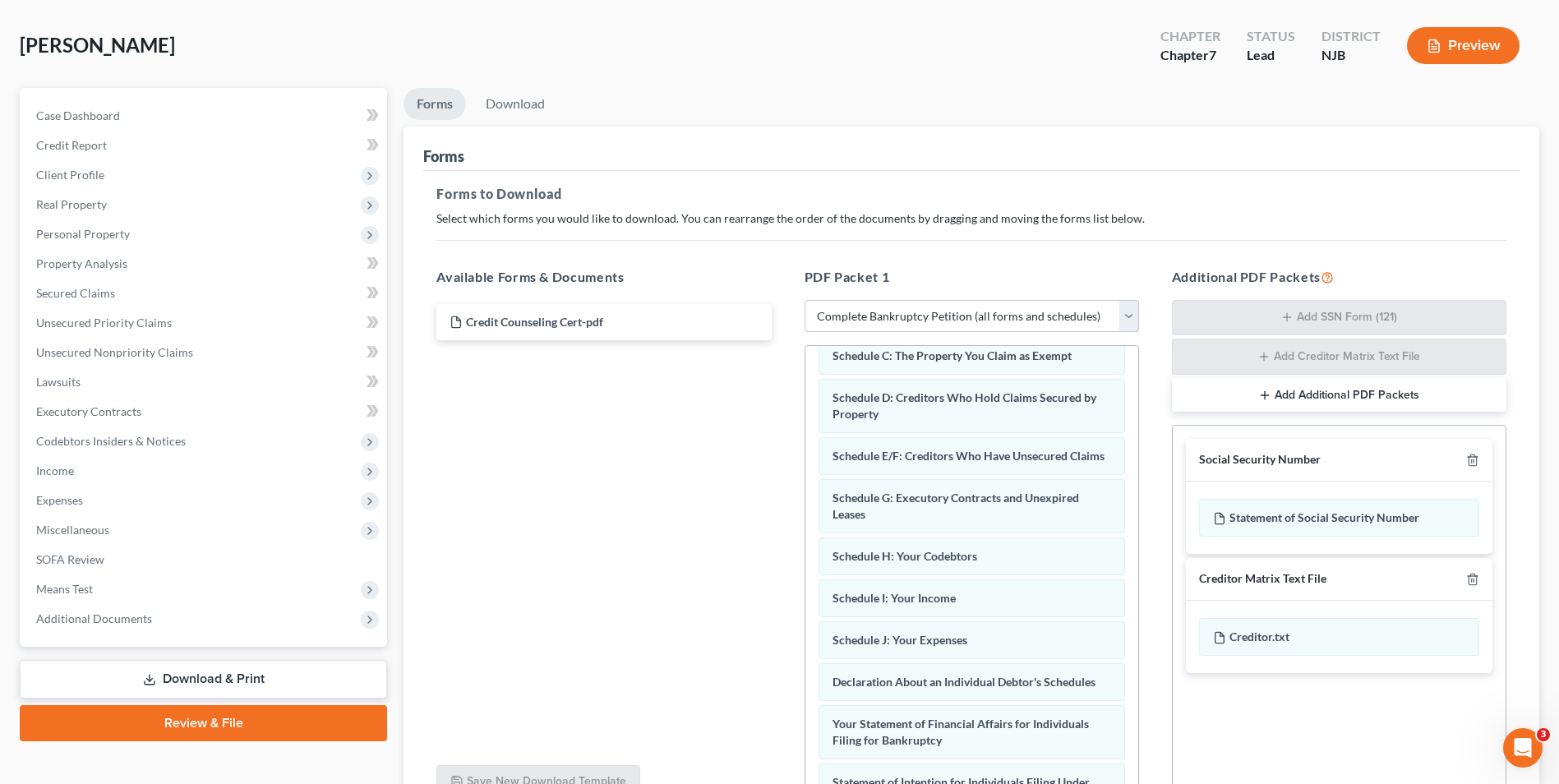
scroll to position [68, 0]
click at [1316, 402] on button "Add Additional PDF Packets" at bounding box center [1339, 396] width 335 height 34
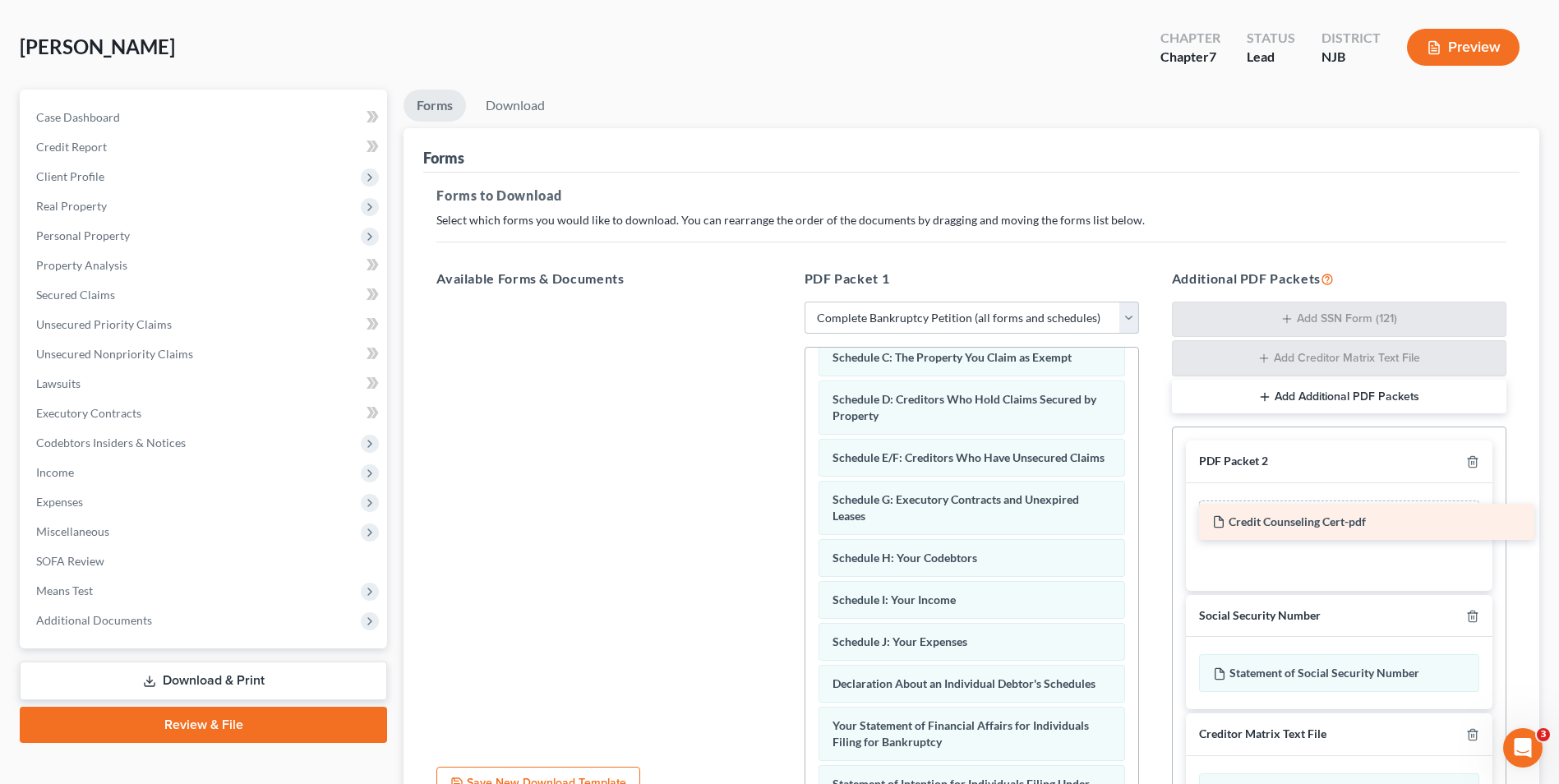
drag, startPoint x: 514, startPoint y: 320, endPoint x: 1276, endPoint y: 518, distance: 787.3
click at [784, 301] on div "Credit Counseling Cert-pdf Credit Counseling Cert-pdf" at bounding box center [603, 301] width 361 height 0
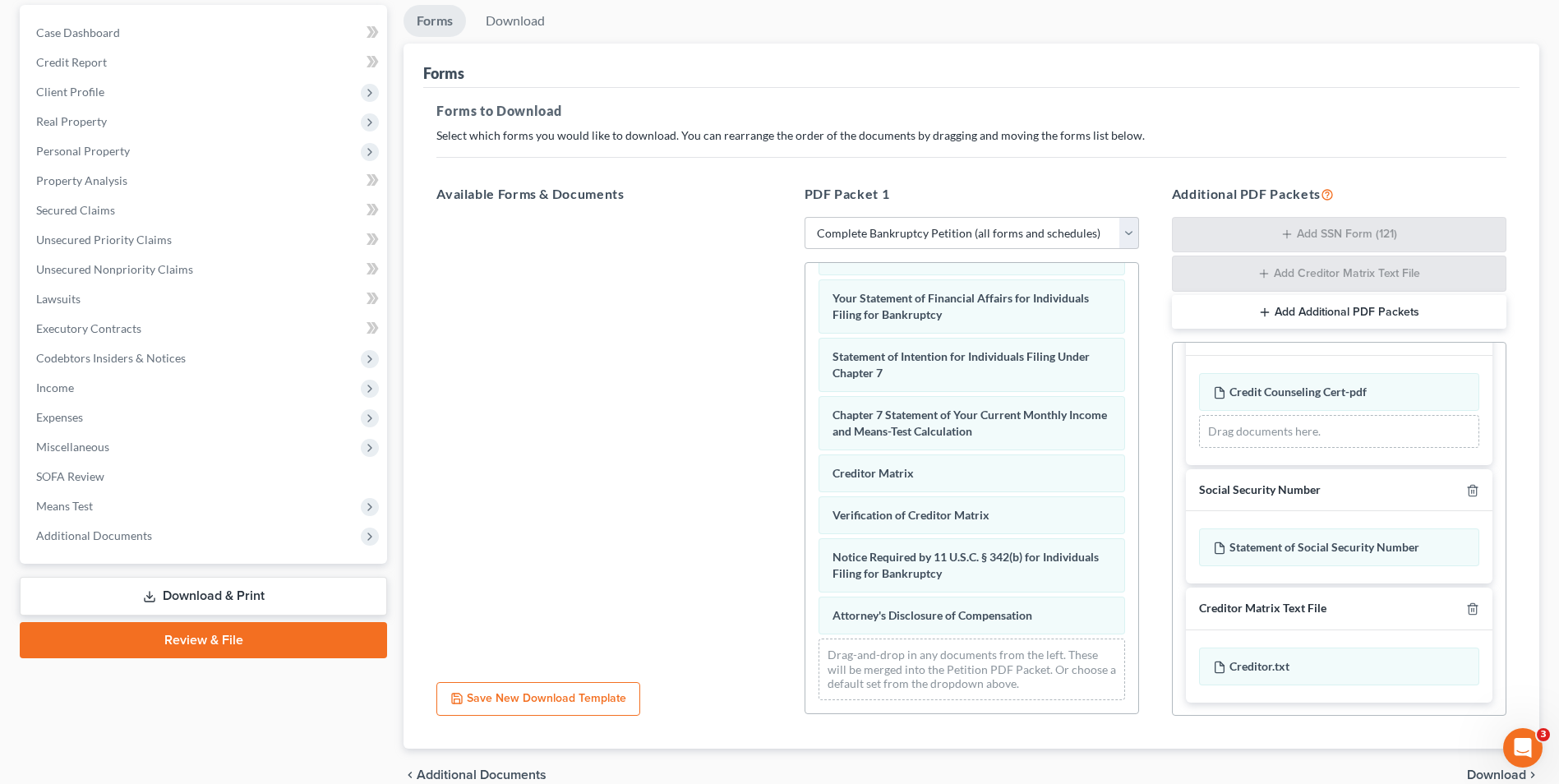
scroll to position [233, 0]
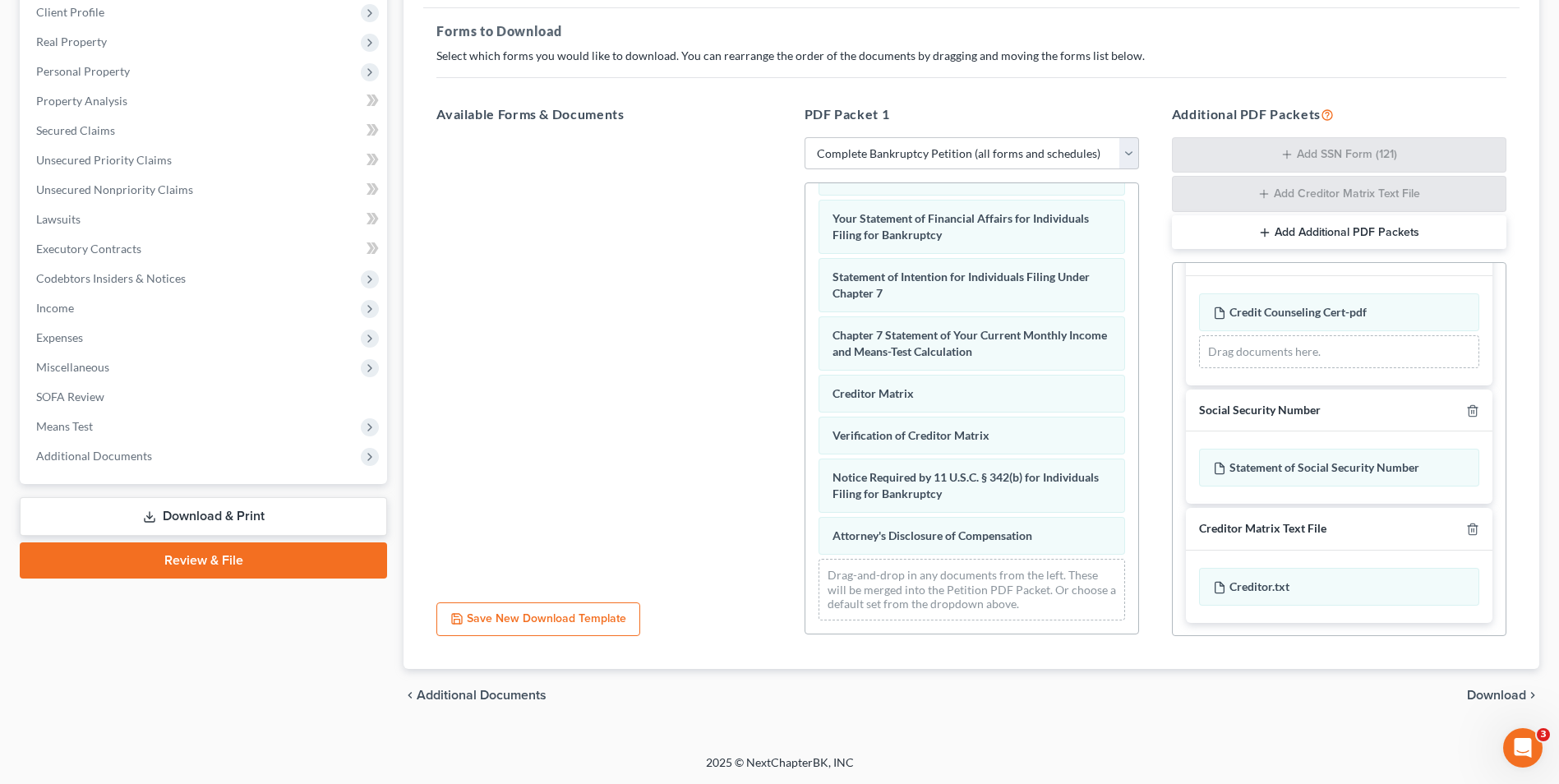
click at [1505, 698] on span "Download" at bounding box center [1496, 694] width 59 height 13
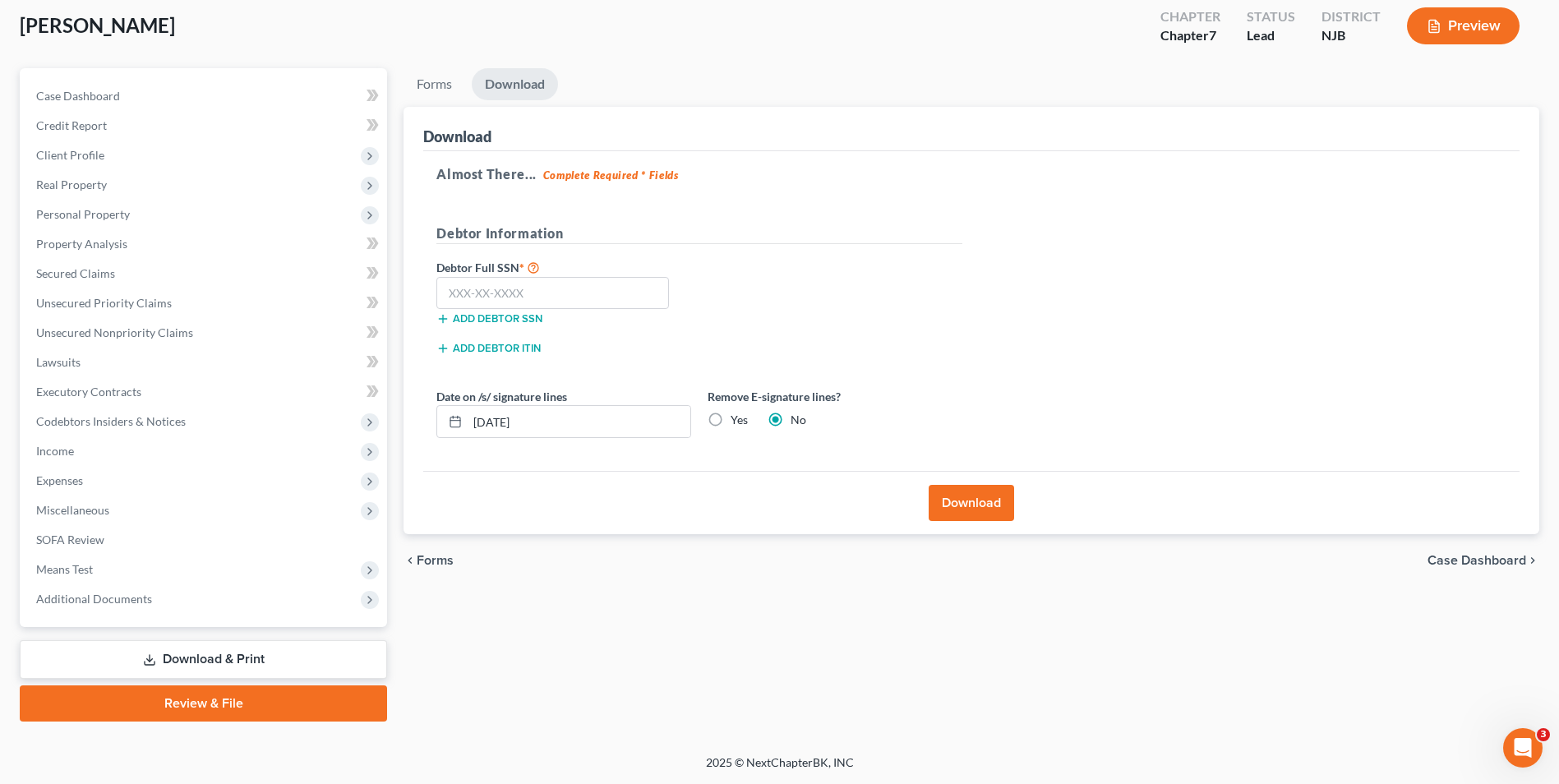
scroll to position [90, 0]
click at [524, 298] on input "text" at bounding box center [552, 292] width 233 height 32
click at [968, 502] on button "Download" at bounding box center [971, 502] width 85 height 36
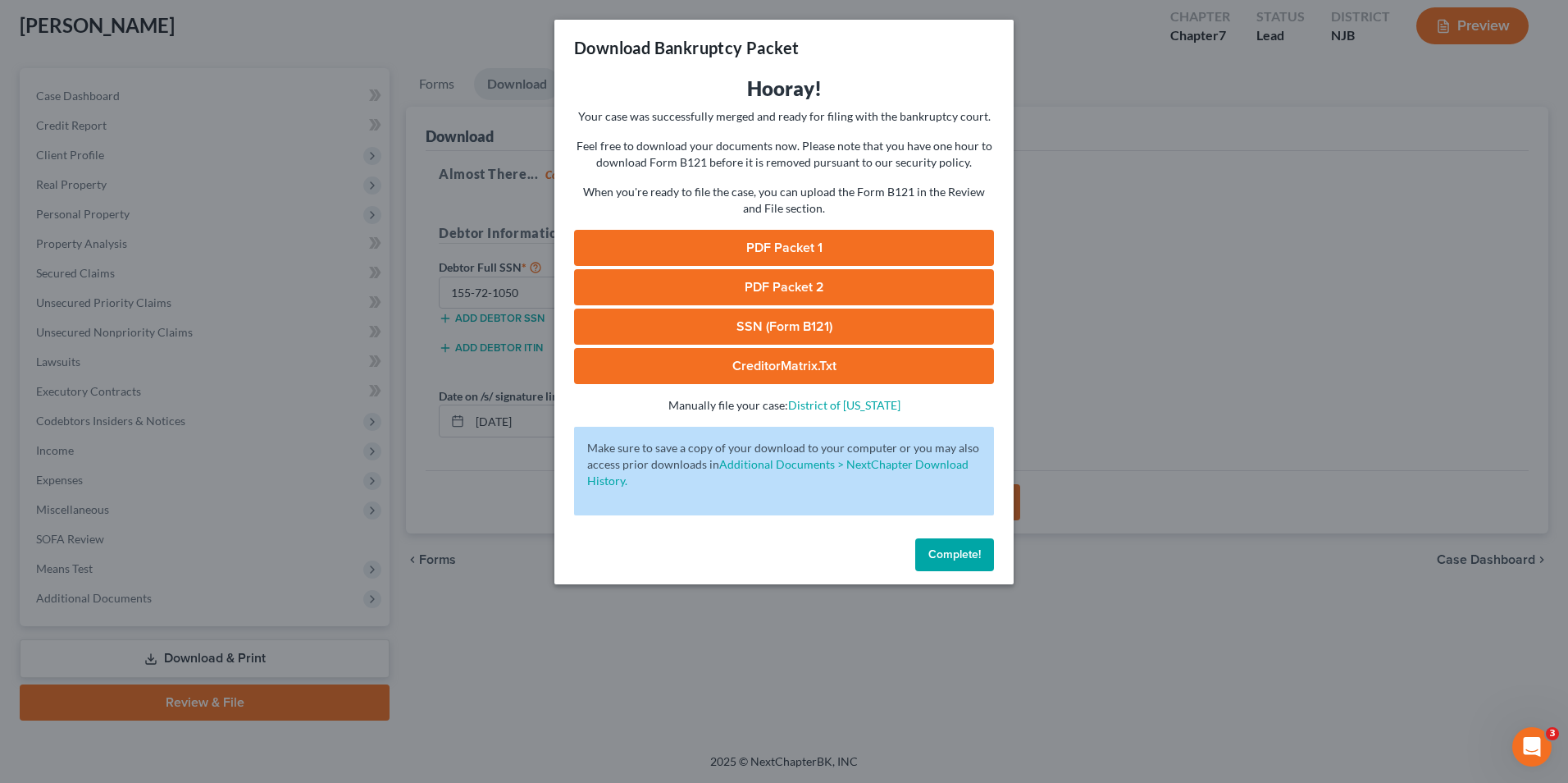
click at [801, 244] on link "PDF Packet 1" at bounding box center [784, 247] width 420 height 36
click at [780, 291] on link "PDF Packet 2" at bounding box center [784, 287] width 420 height 36
click at [782, 326] on link "SSN (Form B121)" at bounding box center [784, 326] width 420 height 36
click at [972, 557] on span "Complete!" at bounding box center [954, 554] width 53 height 14
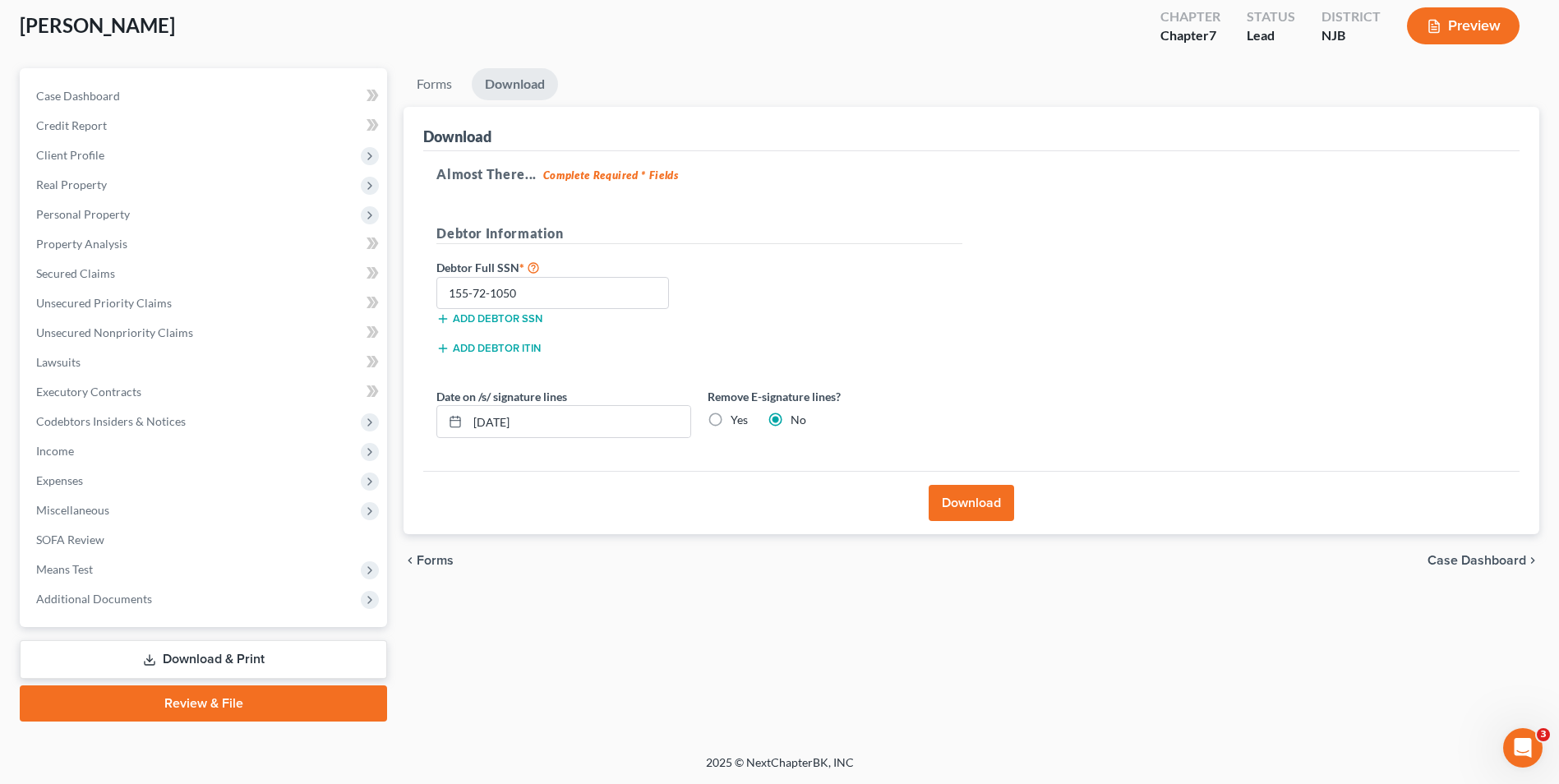
click at [249, 704] on link "Review & File" at bounding box center [203, 703] width 367 height 36
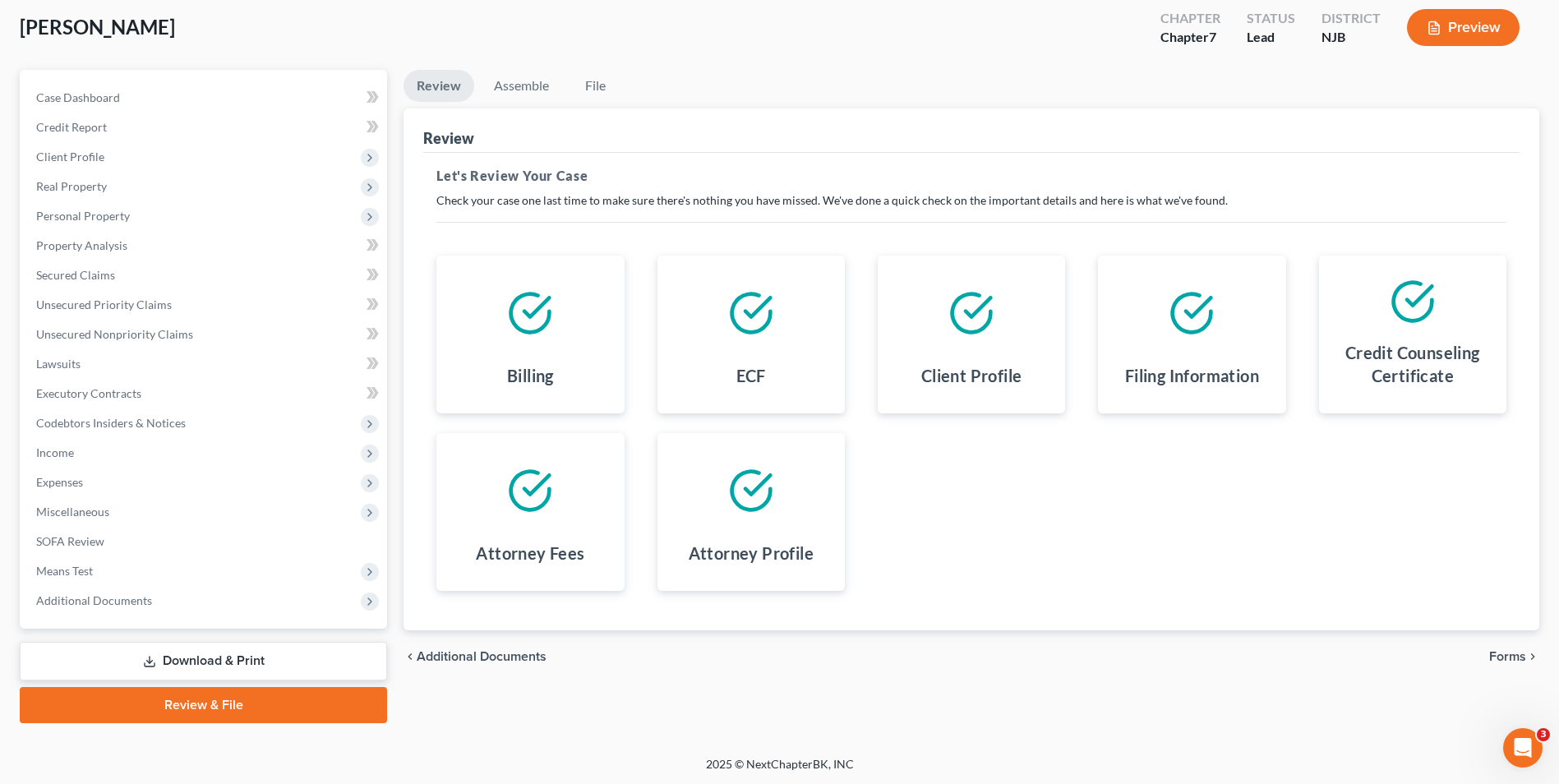
scroll to position [90, 0]
click at [1503, 654] on span "Forms" at bounding box center [1508, 654] width 37 height 13
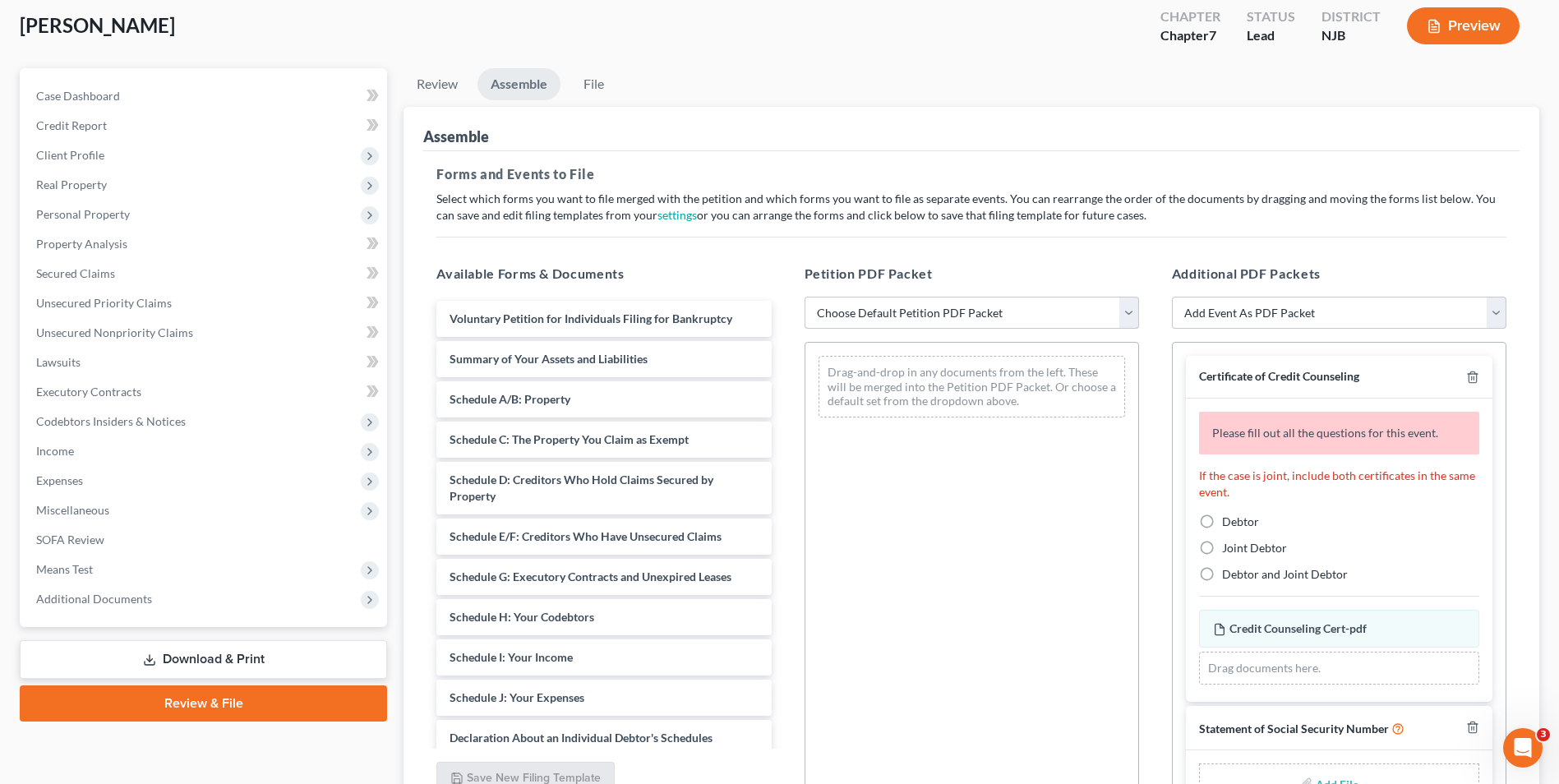
click at [1075, 306] on select "Choose Default Petition PDF Packet Complete Bankruptcy Petition (all forms and …" at bounding box center [971, 313] width 335 height 32
click at [805, 297] on select "Choose Default Petition PDF Packet Complete Bankruptcy Petition (all forms and …" at bounding box center [971, 313] width 335 height 32
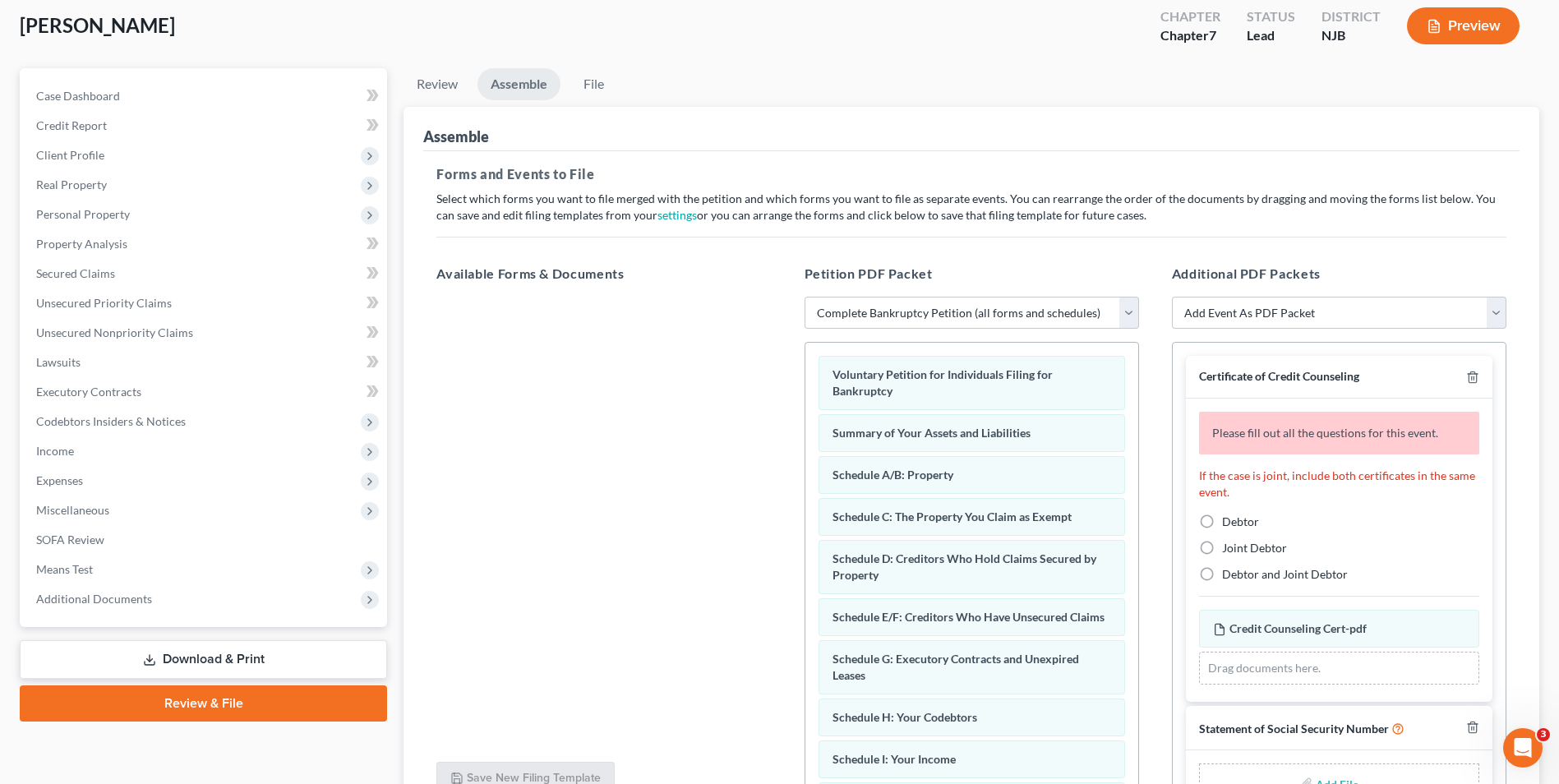
click at [1223, 521] on label "Debtor" at bounding box center [1241, 521] width 37 height 17
click at [1229, 521] on input "Debtor" at bounding box center [1234, 519] width 11 height 11
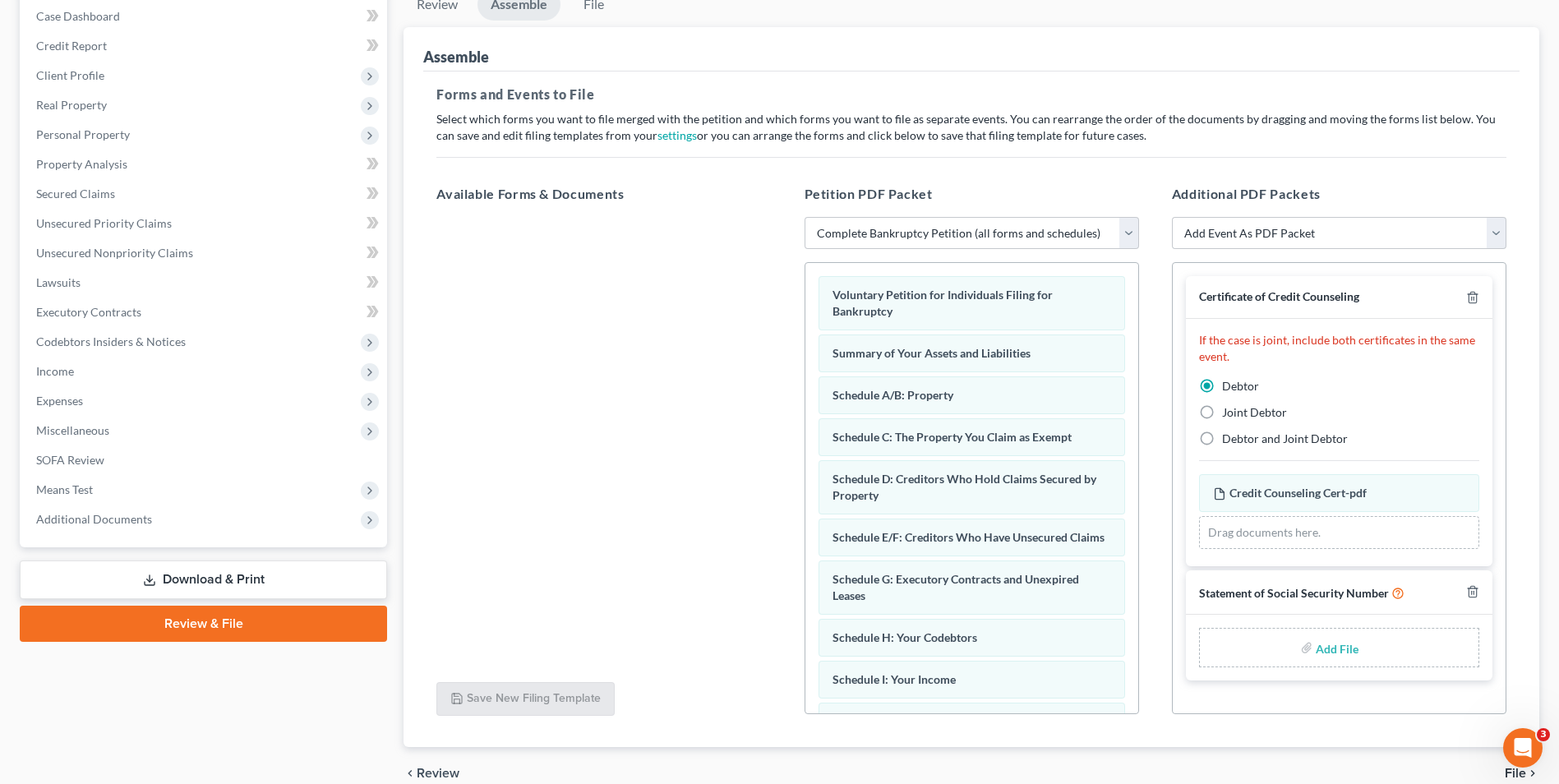
scroll to position [248, 0]
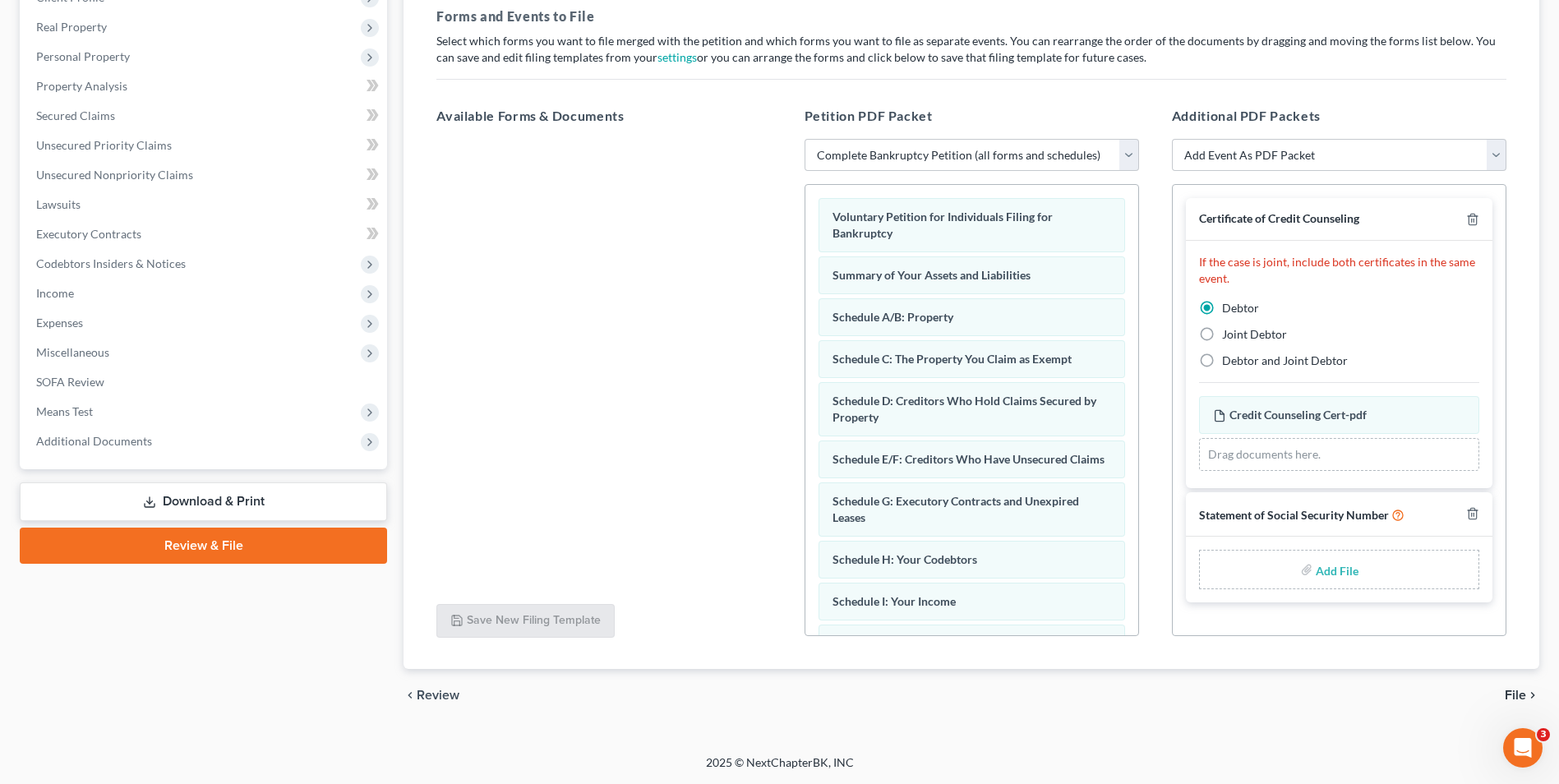
click at [1306, 582] on div "Add File" at bounding box center [1339, 569] width 280 height 40
click at [1316, 566] on label "Add File" at bounding box center [1339, 572] width 46 height 30
click at [1314, 577] on div "Add File" at bounding box center [1339, 569] width 280 height 40
click at [1323, 578] on input "file" at bounding box center [1335, 570] width 40 height 30
click at [1512, 695] on span "File" at bounding box center [1516, 694] width 21 height 13
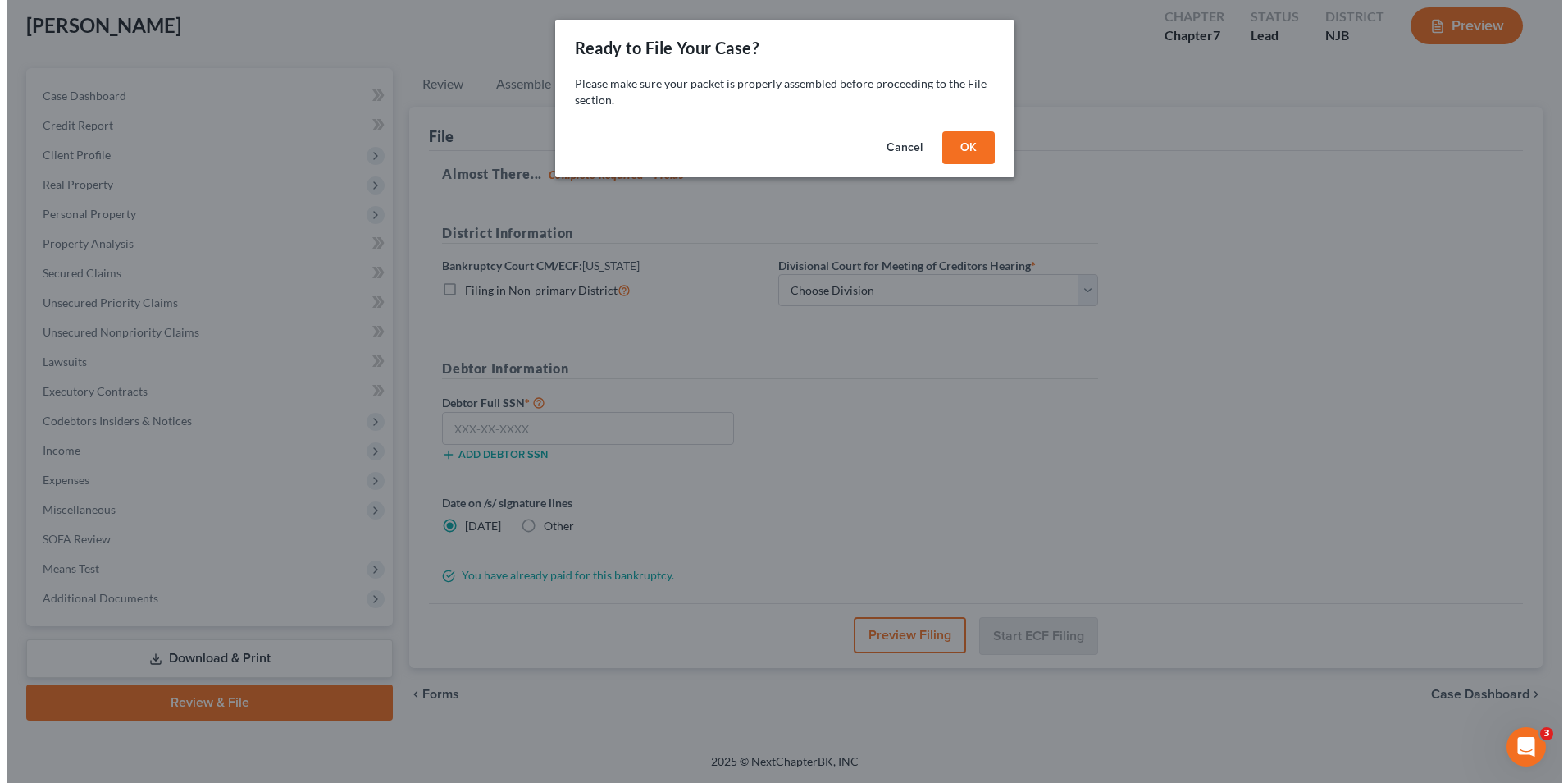
scroll to position [89, 0]
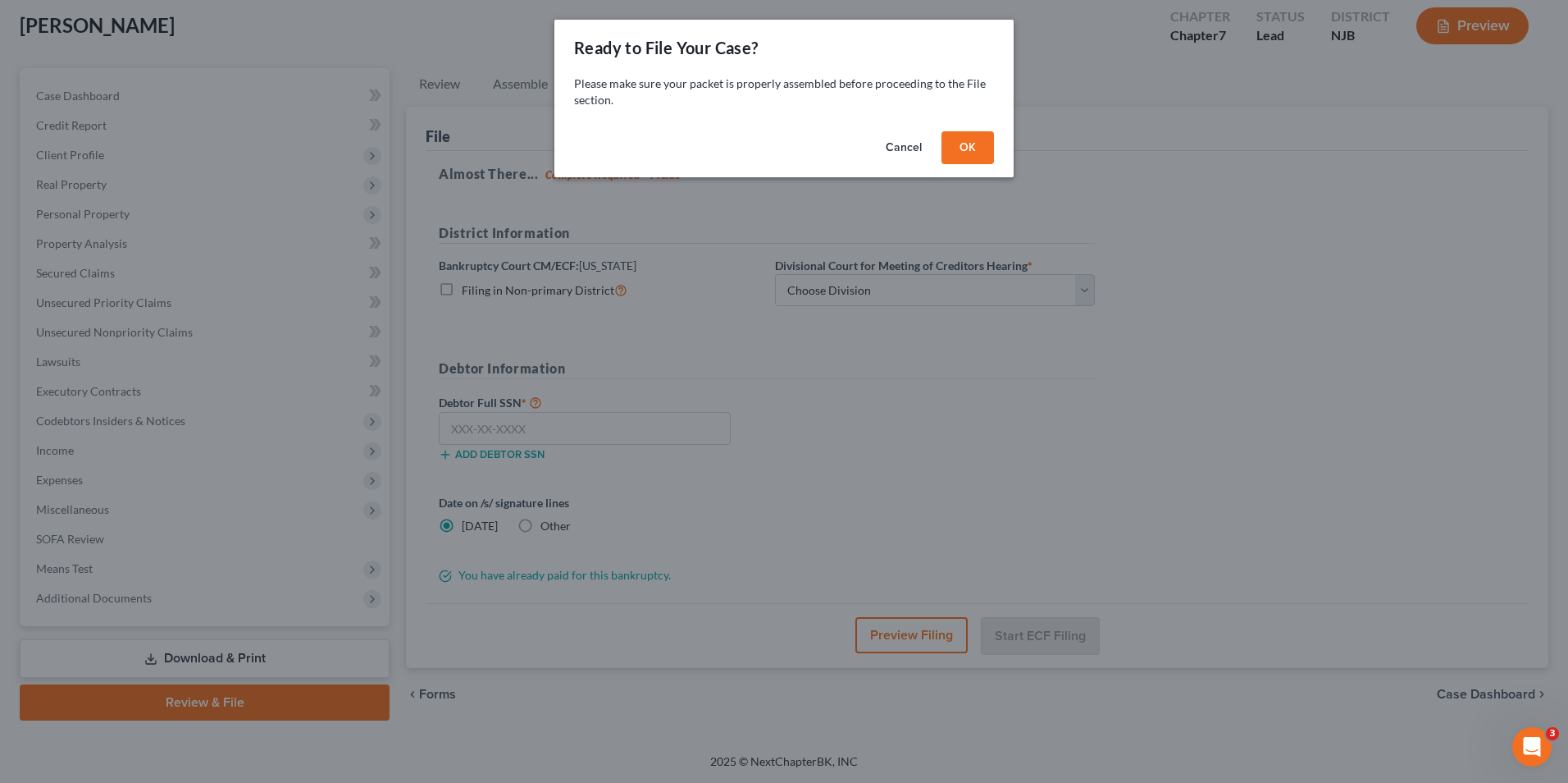
click at [997, 147] on div "Cancel OK" at bounding box center [784, 151] width 459 height 53
click at [973, 146] on button "OK" at bounding box center [968, 147] width 53 height 32
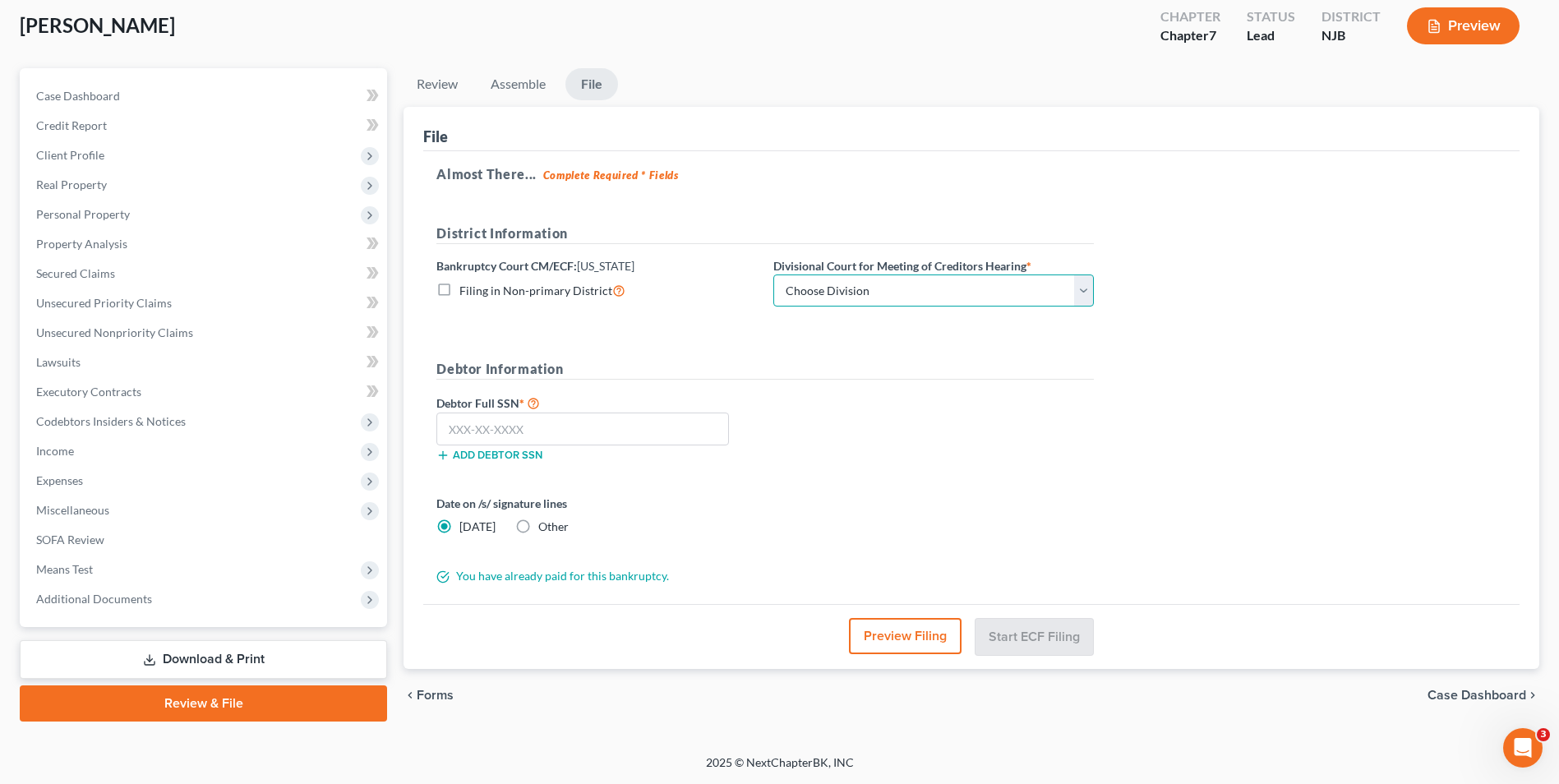
click at [968, 299] on select "Choose Division [GEOGRAPHIC_DATA] [GEOGRAPHIC_DATA]/[GEOGRAPHIC_DATA] [GEOGRAPH…" at bounding box center [934, 291] width 321 height 32
click at [774, 275] on select "Choose Division [GEOGRAPHIC_DATA] [GEOGRAPHIC_DATA]/[GEOGRAPHIC_DATA] [GEOGRAPH…" at bounding box center [934, 291] width 321 height 32
click at [580, 426] on input "text" at bounding box center [582, 428] width 292 height 32
click at [1037, 644] on button "Start ECF Filing" at bounding box center [1035, 636] width 118 height 36
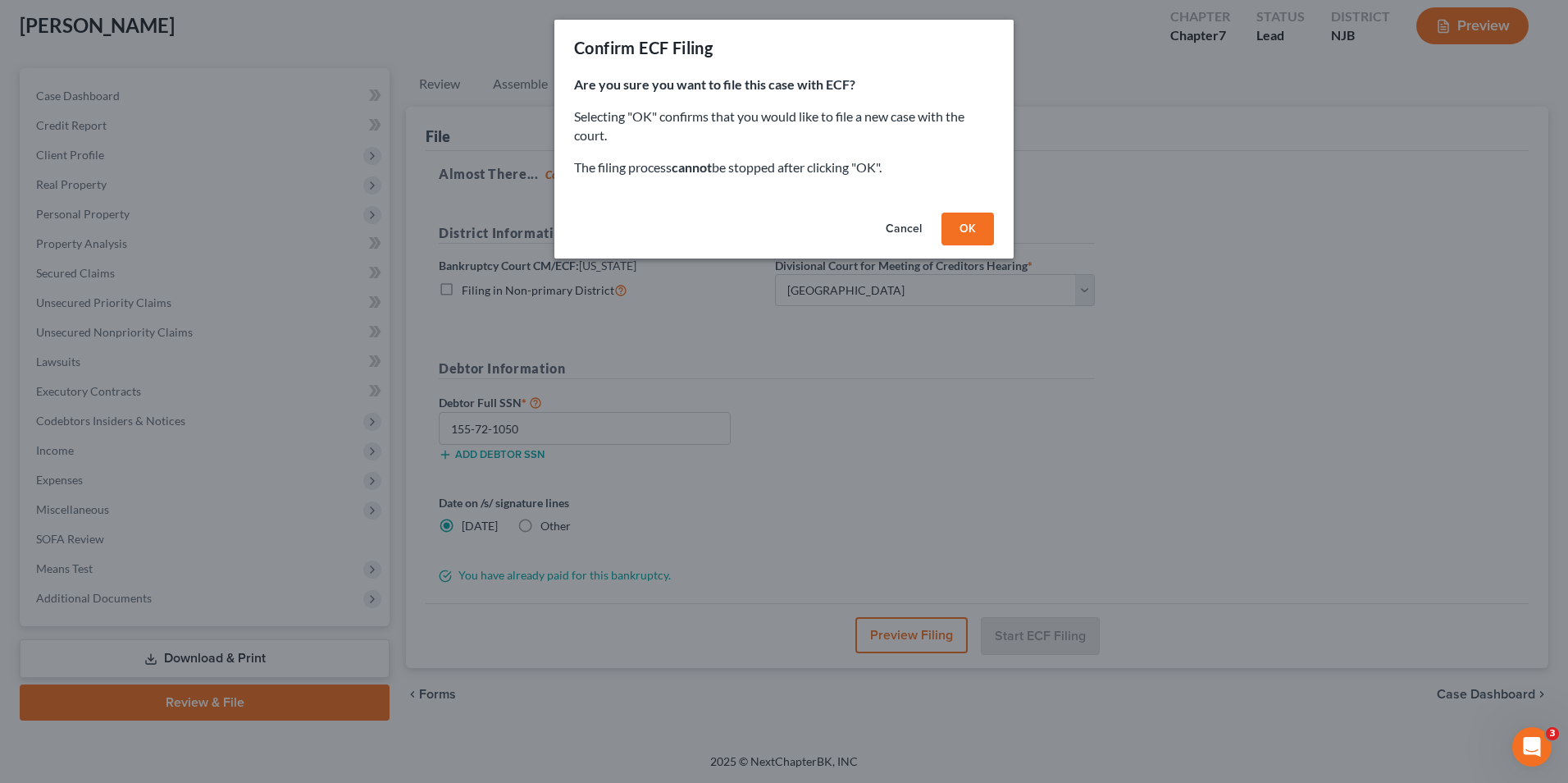
click at [966, 219] on button "OK" at bounding box center [968, 228] width 53 height 32
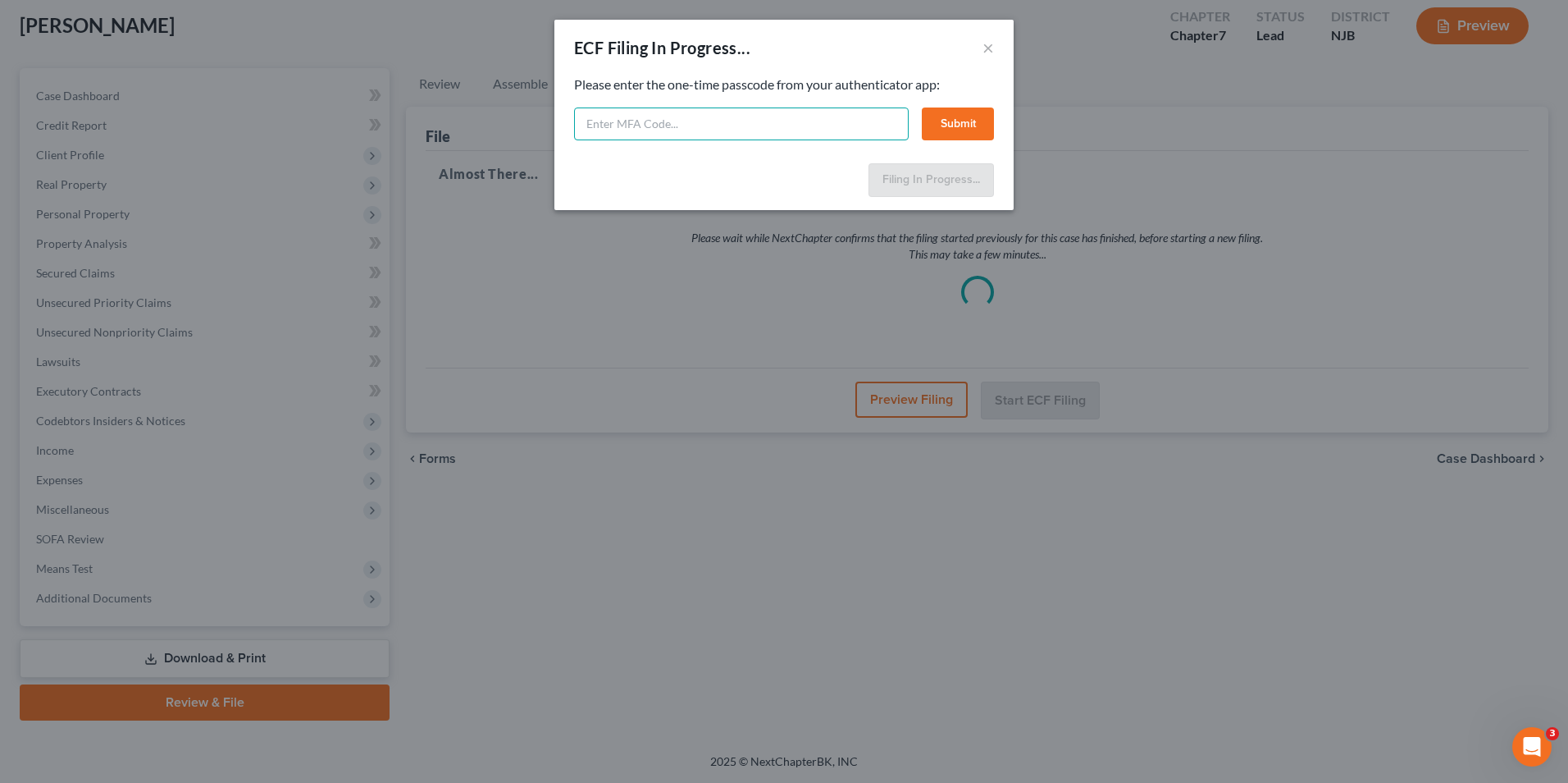
click at [734, 120] on input "text" at bounding box center [741, 124] width 335 height 32
click at [964, 118] on button "Submit" at bounding box center [958, 124] width 72 height 32
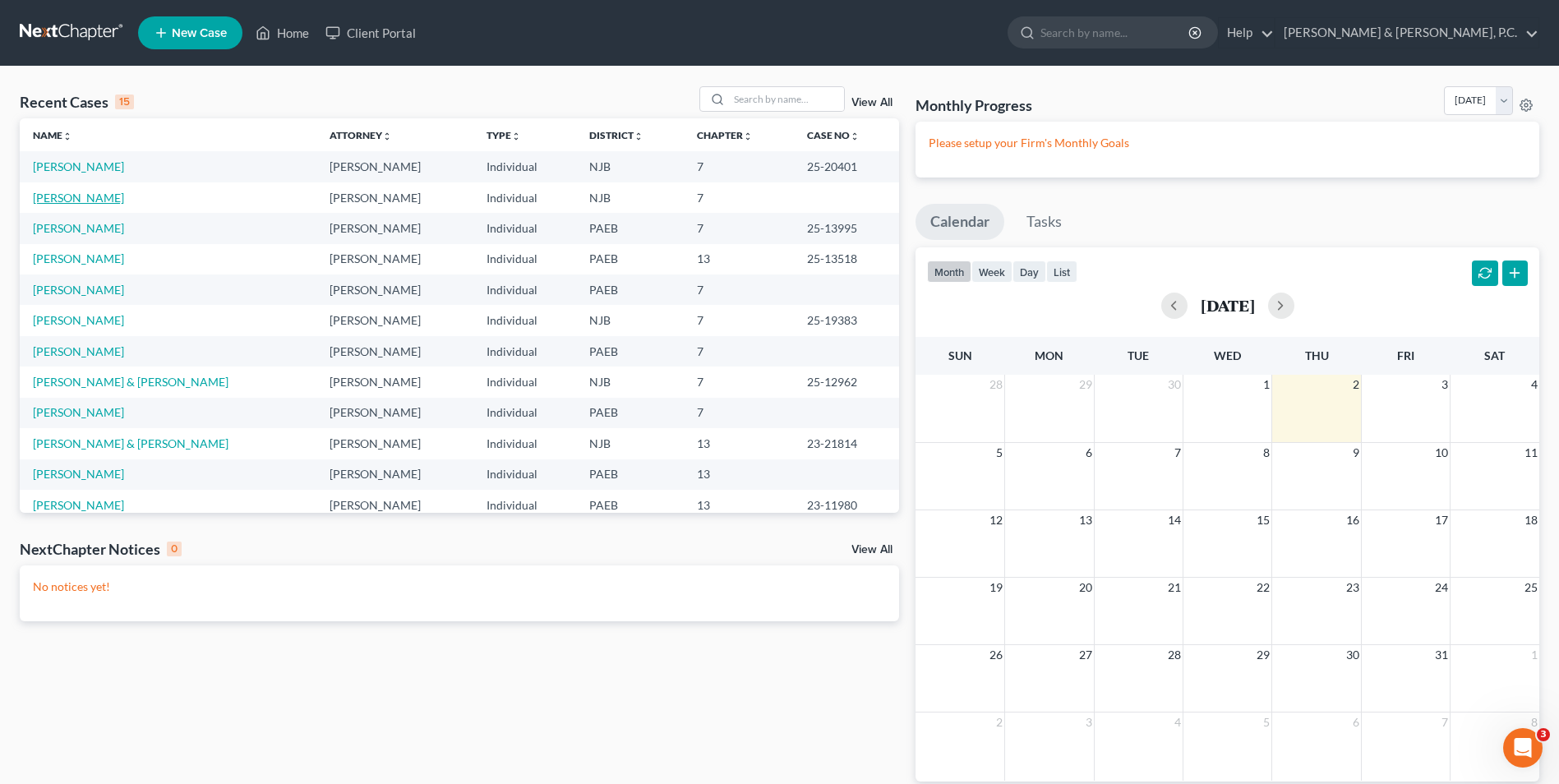
click at [76, 197] on link "[PERSON_NAME]" at bounding box center [78, 198] width 91 height 14
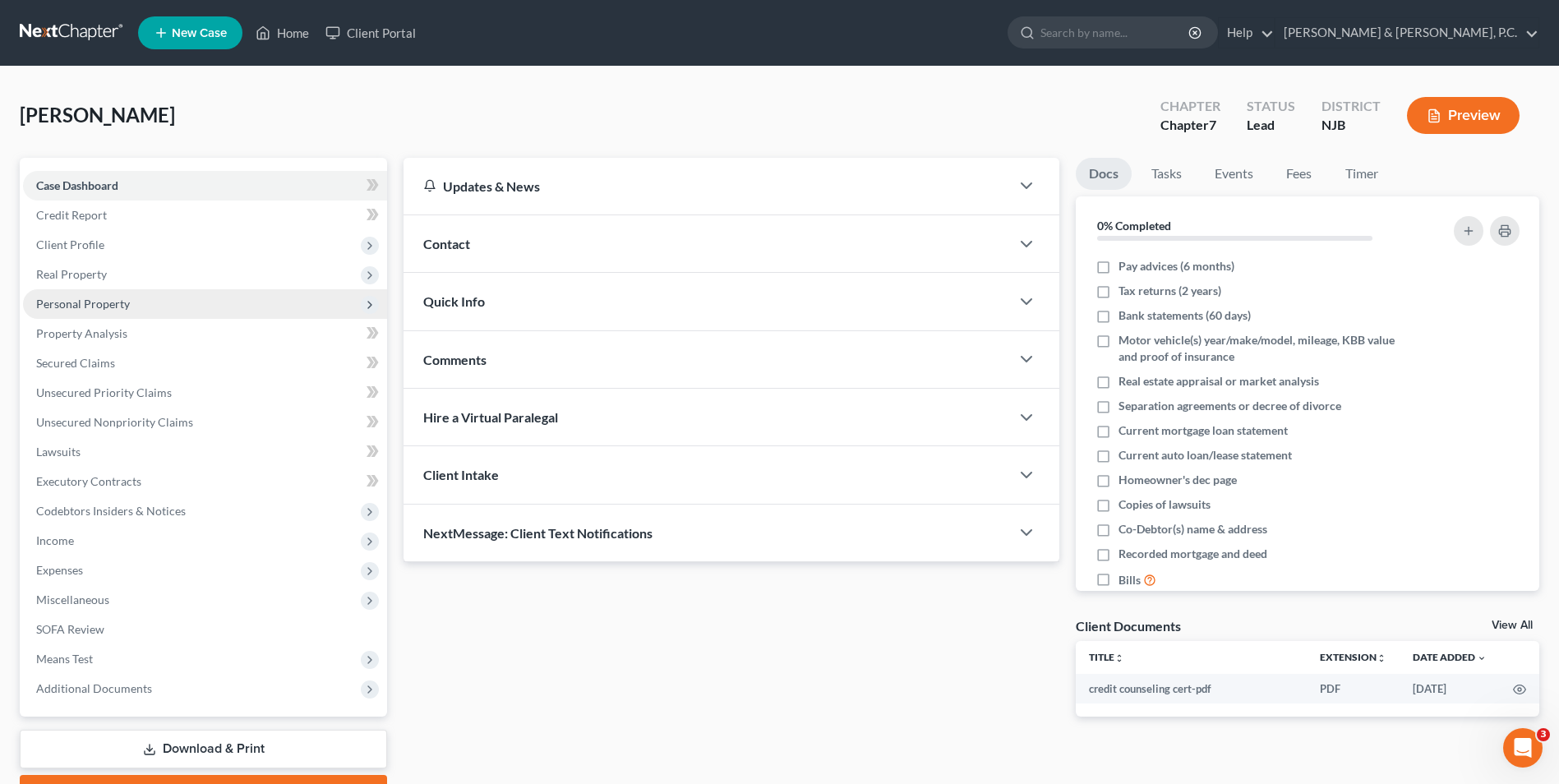
click at [98, 306] on span "Personal Property" at bounding box center [83, 304] width 94 height 14
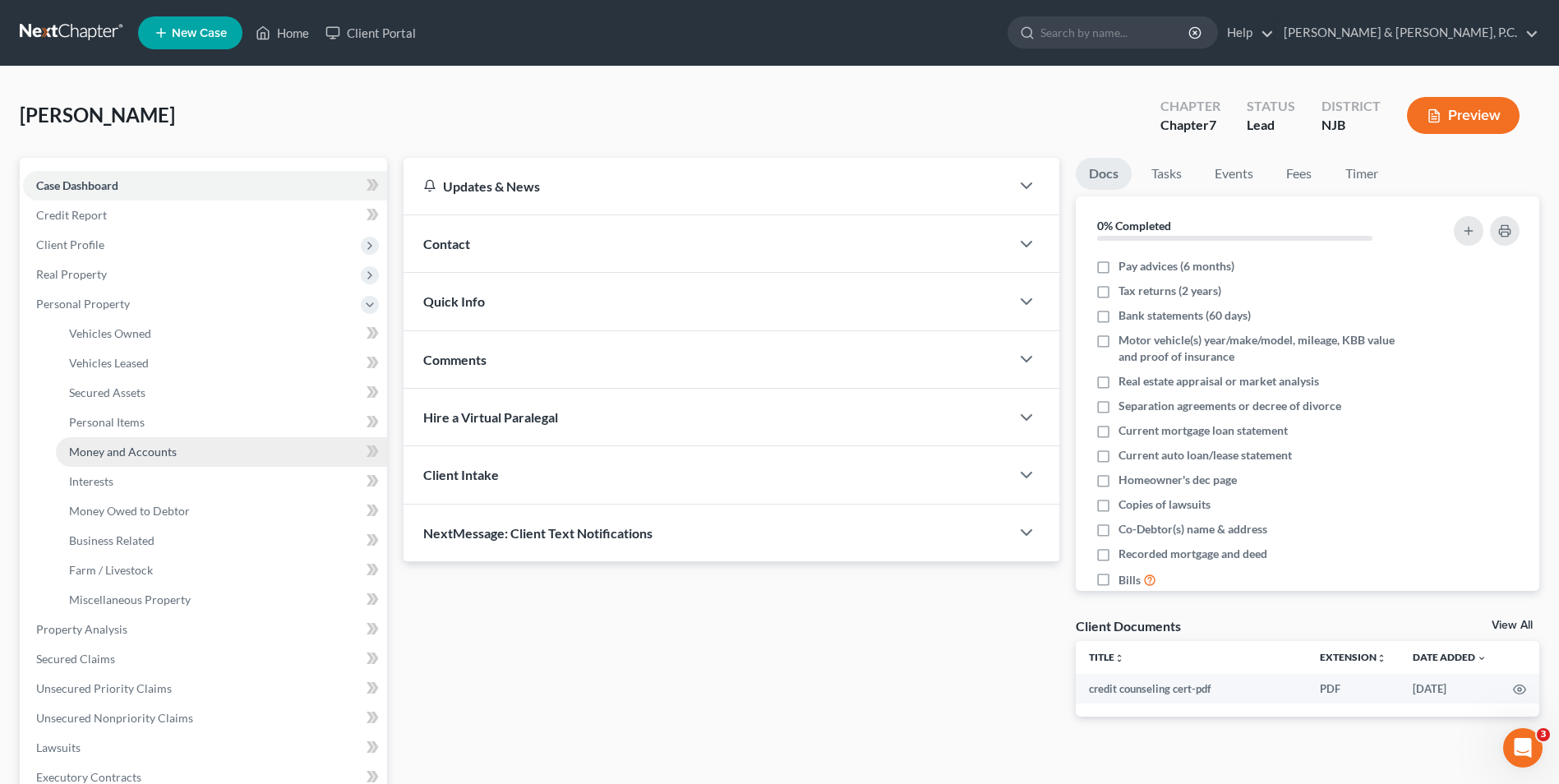
click at [135, 455] on span "Money and Accounts" at bounding box center [123, 451] width 108 height 14
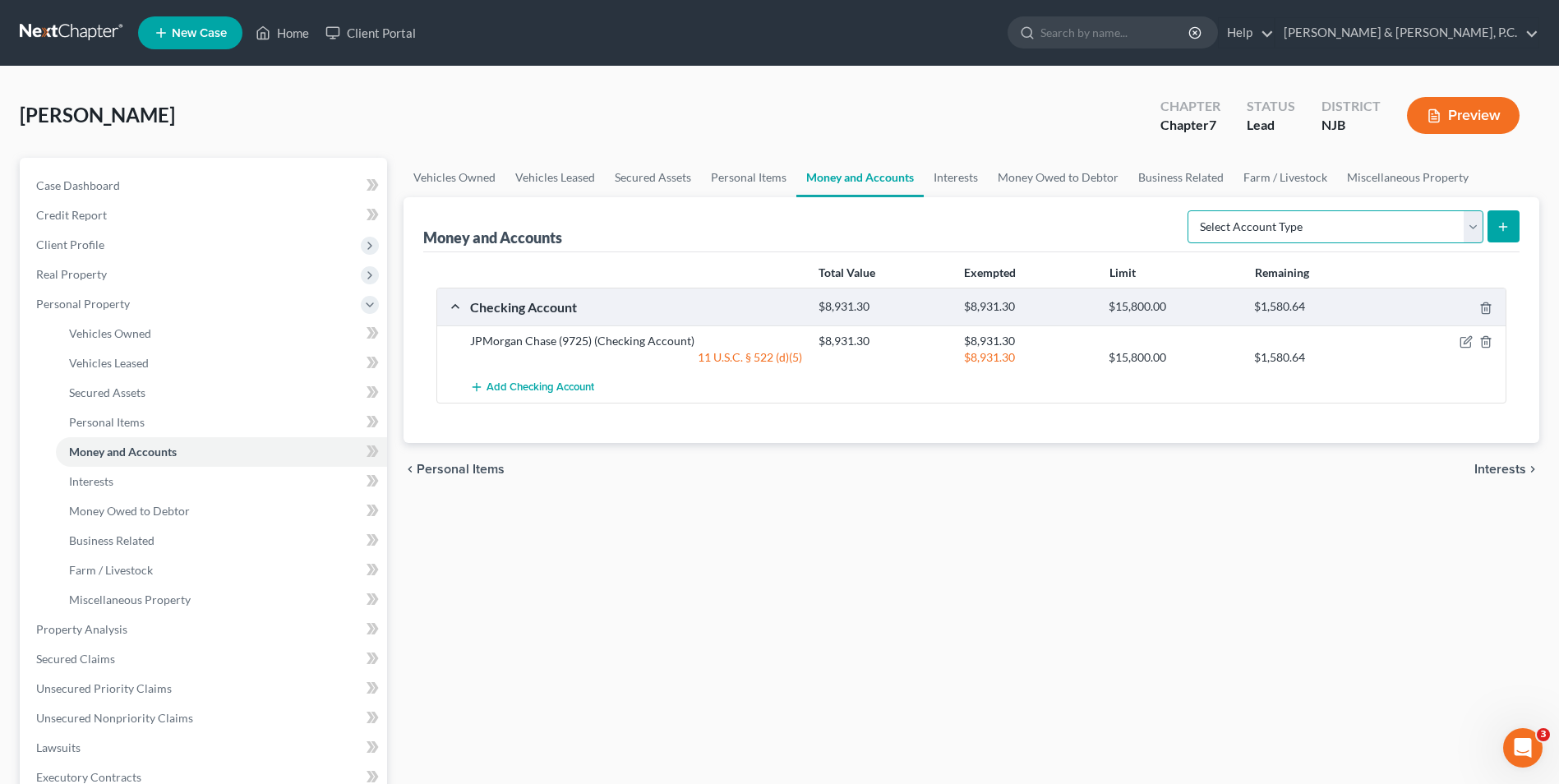
click at [1470, 232] on select "Select Account Type Brokerage Cash on Hand Certificates of Deposit Checking Acc…" at bounding box center [1335, 227] width 296 height 32
select select "checking"
click at [1191, 211] on select "Select Account Type Brokerage Cash on Hand Certificates of Deposit Checking Acc…" at bounding box center [1335, 227] width 296 height 32
click at [1499, 221] on icon "submit" at bounding box center [1503, 227] width 13 height 13
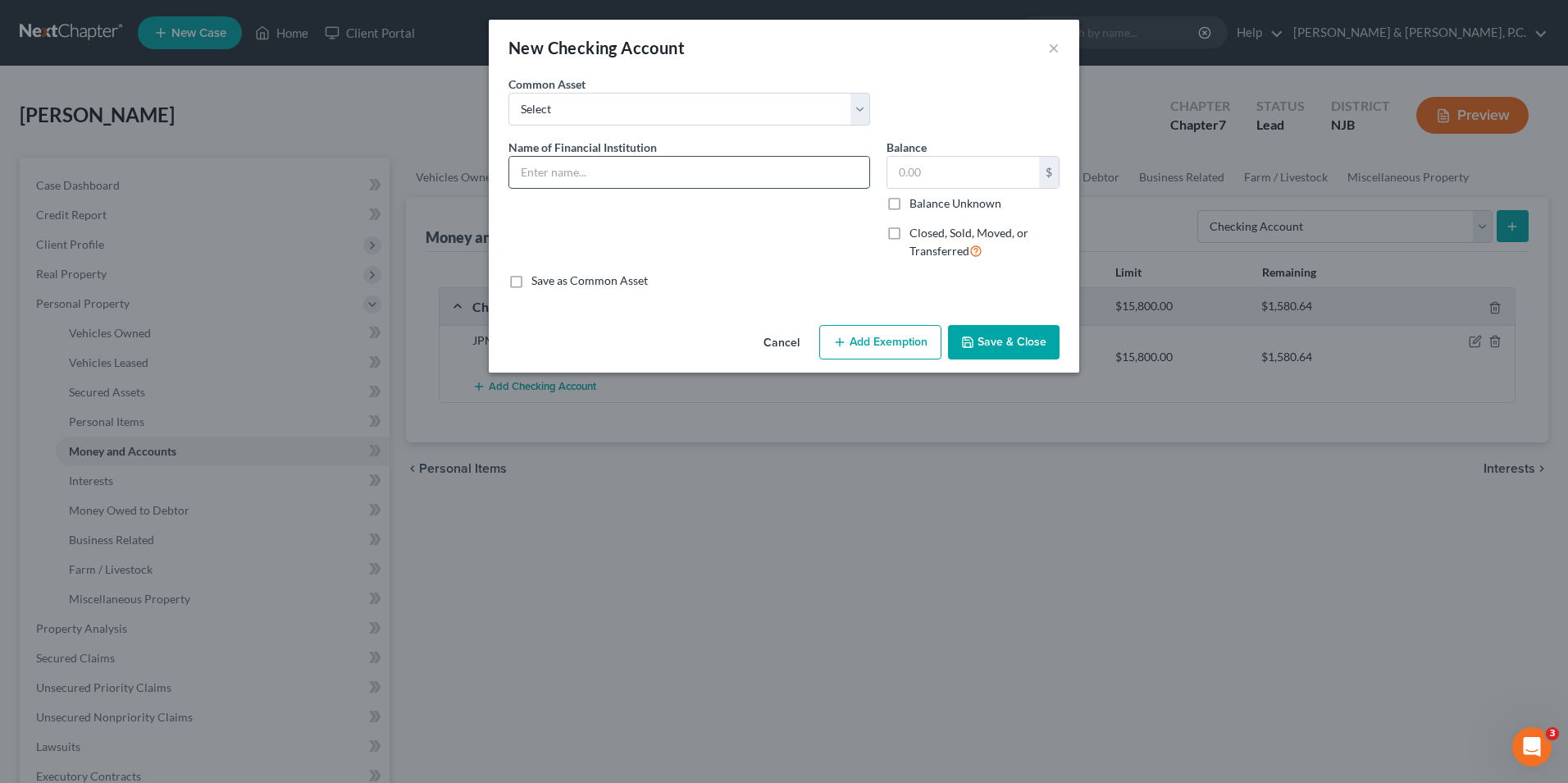
click at [697, 177] on input "text" at bounding box center [689, 173] width 360 height 32
type input "PNC Bank (1036)"
click at [983, 160] on input "text" at bounding box center [963, 173] width 152 height 32
type input "2.23"
click at [1027, 348] on button "Save & Close" at bounding box center [1004, 342] width 111 height 34
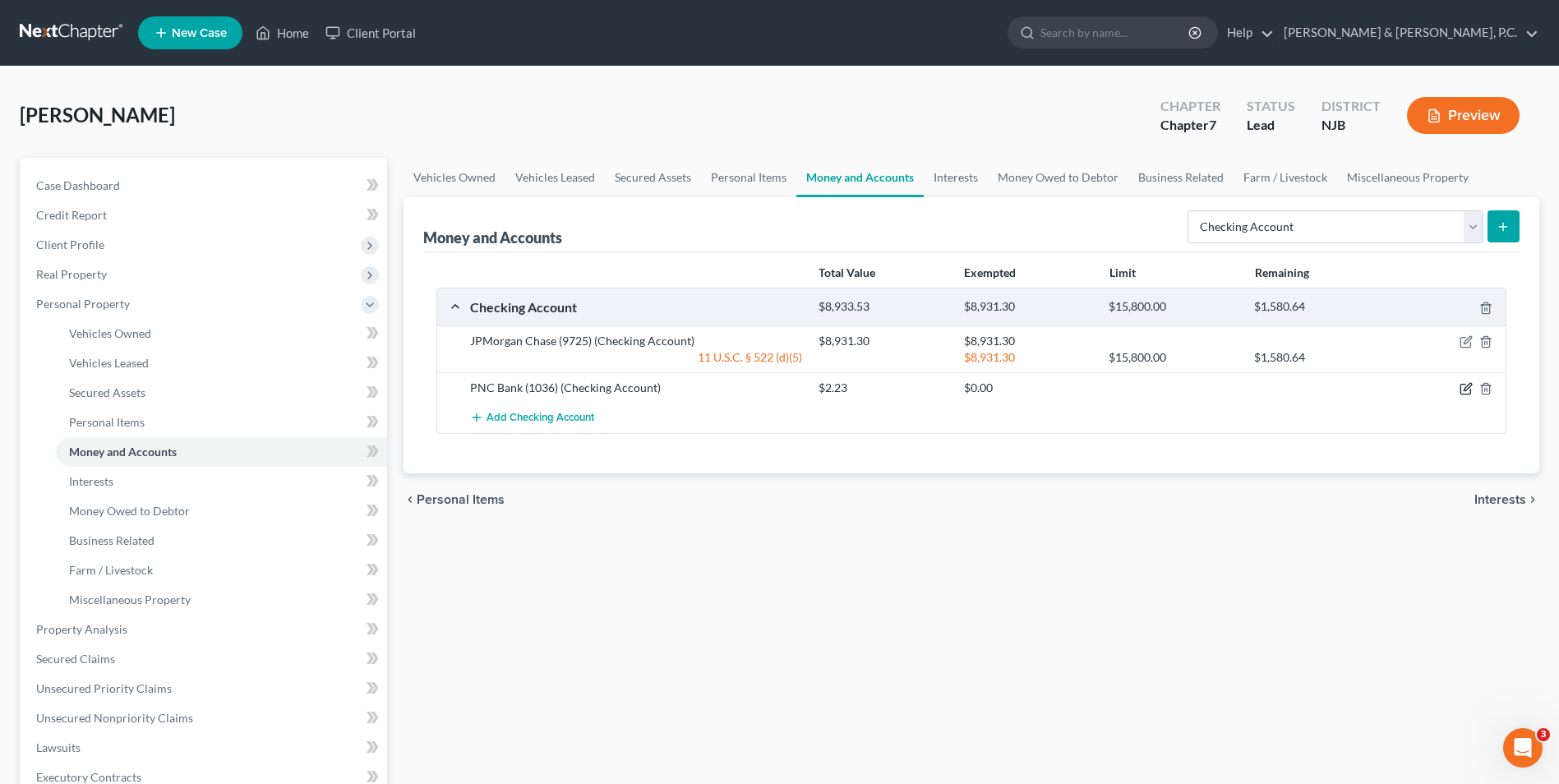
click at [1467, 387] on icon "button" at bounding box center [1468, 387] width 7 height 7
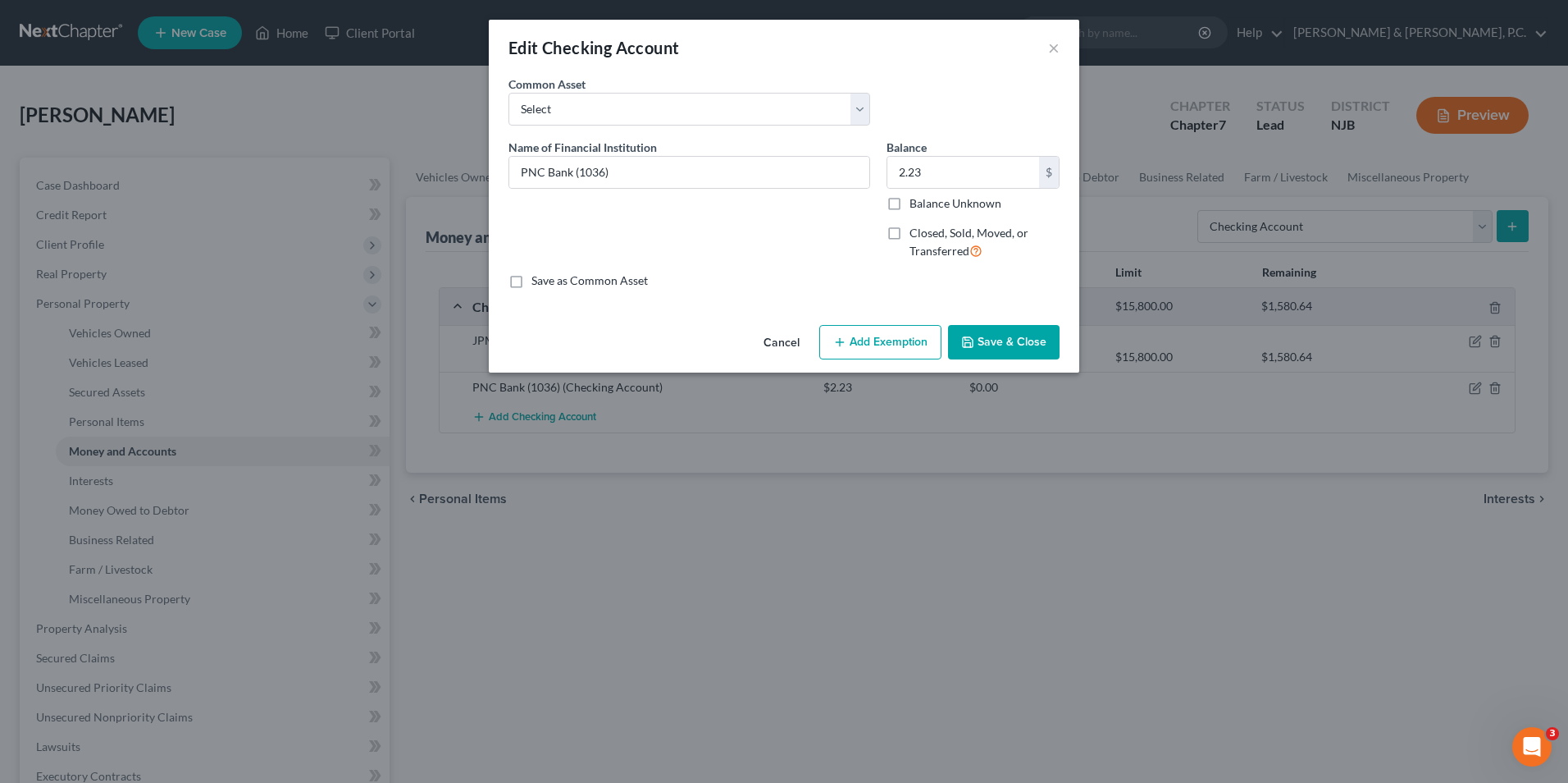
click at [904, 339] on button "Add Exemption" at bounding box center [880, 342] width 122 height 34
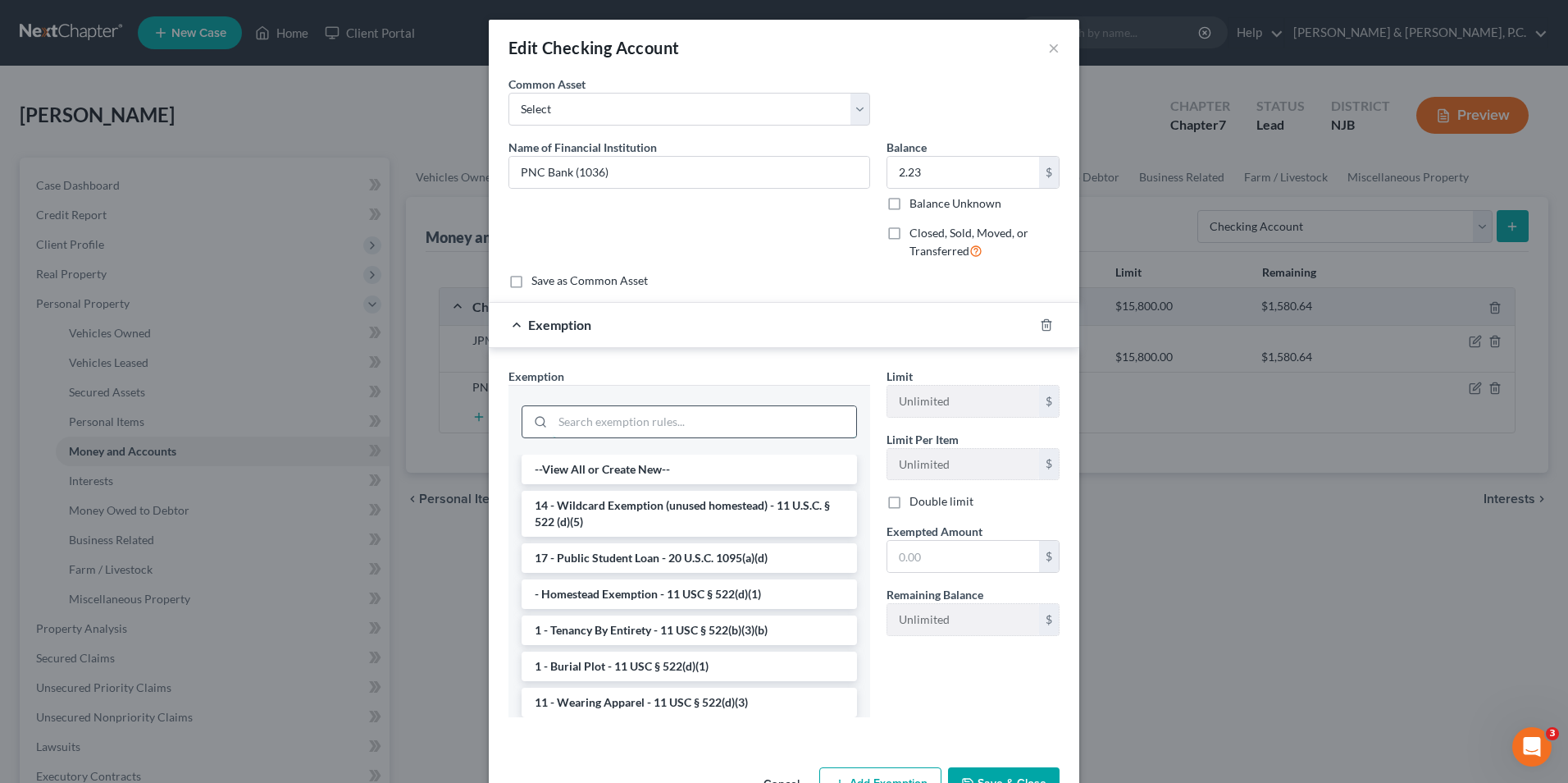
drag, startPoint x: 621, startPoint y: 435, endPoint x: 628, endPoint y: 429, distance: 9.2
click at [625, 433] on input "search" at bounding box center [705, 422] width 303 height 32
click at [646, 499] on li "14 - Wildcard Exemption (unused homestead) - 11 U.S.C. § 522 (d)(5)" at bounding box center [689, 514] width 336 height 46
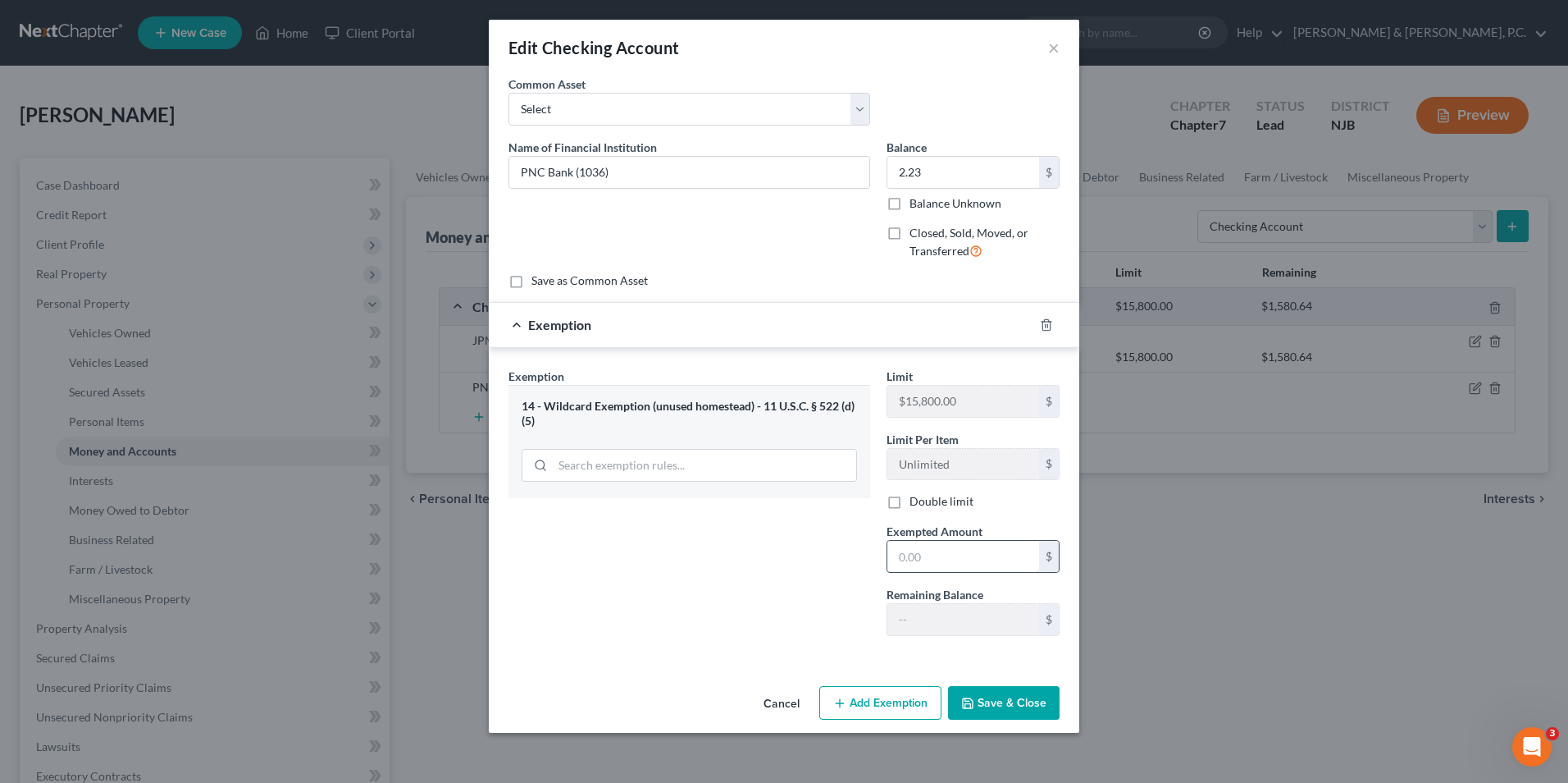
click at [940, 560] on input "text" at bounding box center [963, 557] width 152 height 32
type input "2.23"
click at [1017, 705] on button "Save & Close" at bounding box center [1004, 702] width 111 height 34
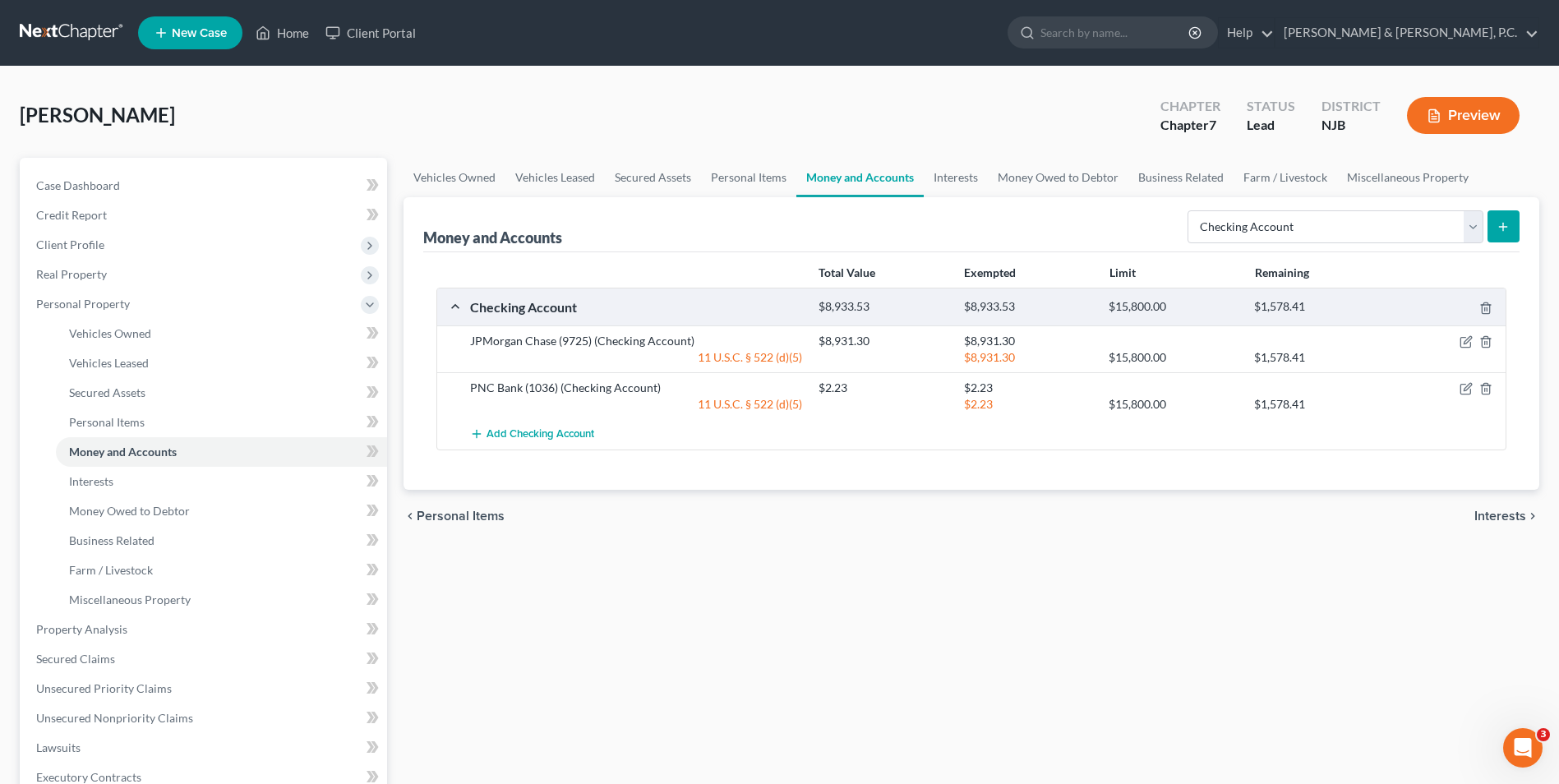
drag, startPoint x: 574, startPoint y: 740, endPoint x: 570, endPoint y: 732, distance: 8.9
click at [574, 740] on div "Vehicles Owned Vehicles Leased Secured Assets Personal Items Money and Accounts…" at bounding box center [971, 632] width 1152 height 949
click at [1471, 341] on icon "button" at bounding box center [1466, 342] width 13 height 13
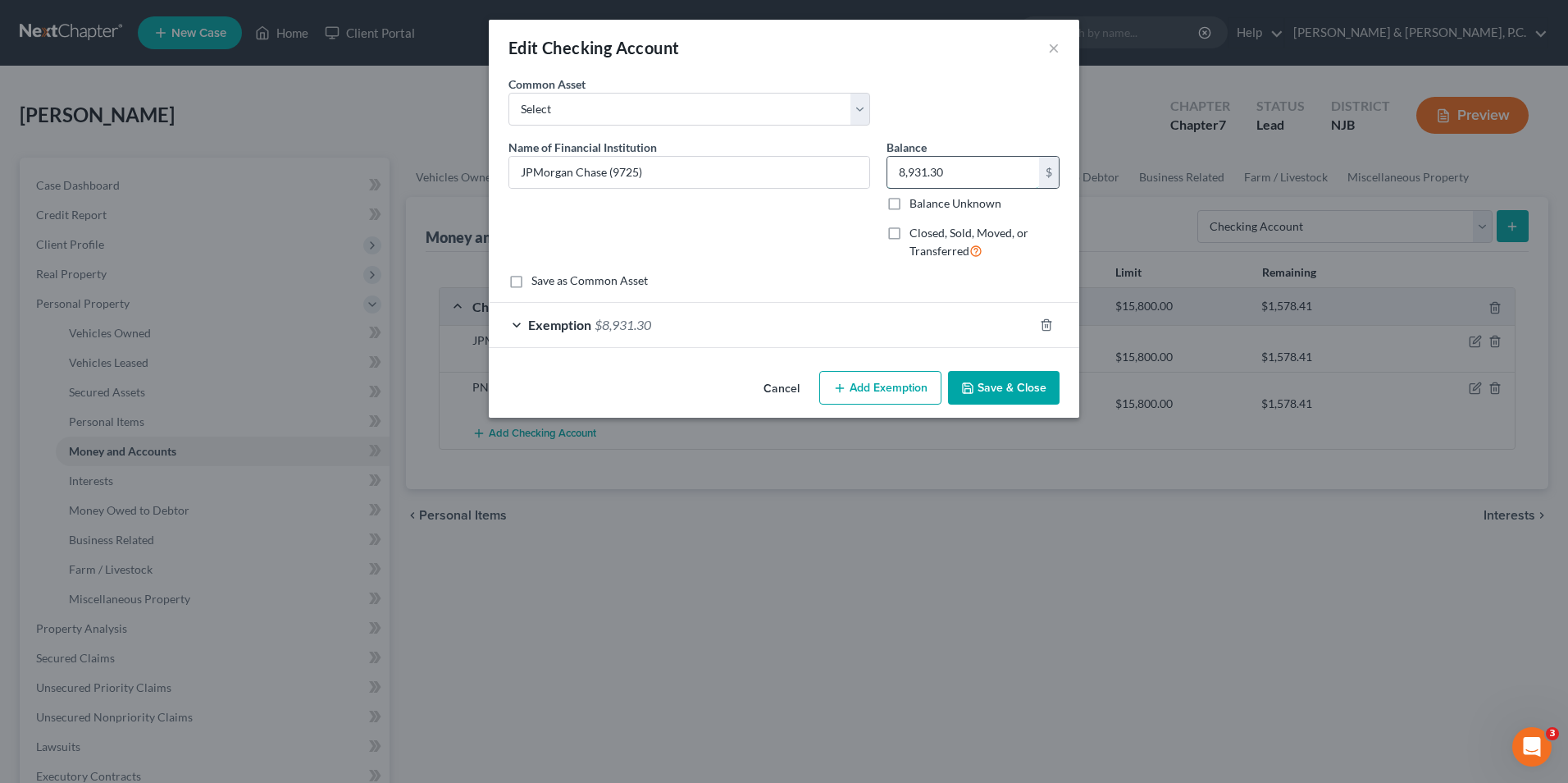
click at [959, 177] on input "8,931.30" at bounding box center [963, 173] width 152 height 32
drag, startPoint x: 970, startPoint y: 174, endPoint x: 891, endPoint y: 178, distance: 79.1
click at [891, 178] on input "8,520.78" at bounding box center [963, 173] width 152 height 32
type input "8,520.78"
click at [518, 325] on div "Exemption $8,931.30" at bounding box center [761, 324] width 544 height 44
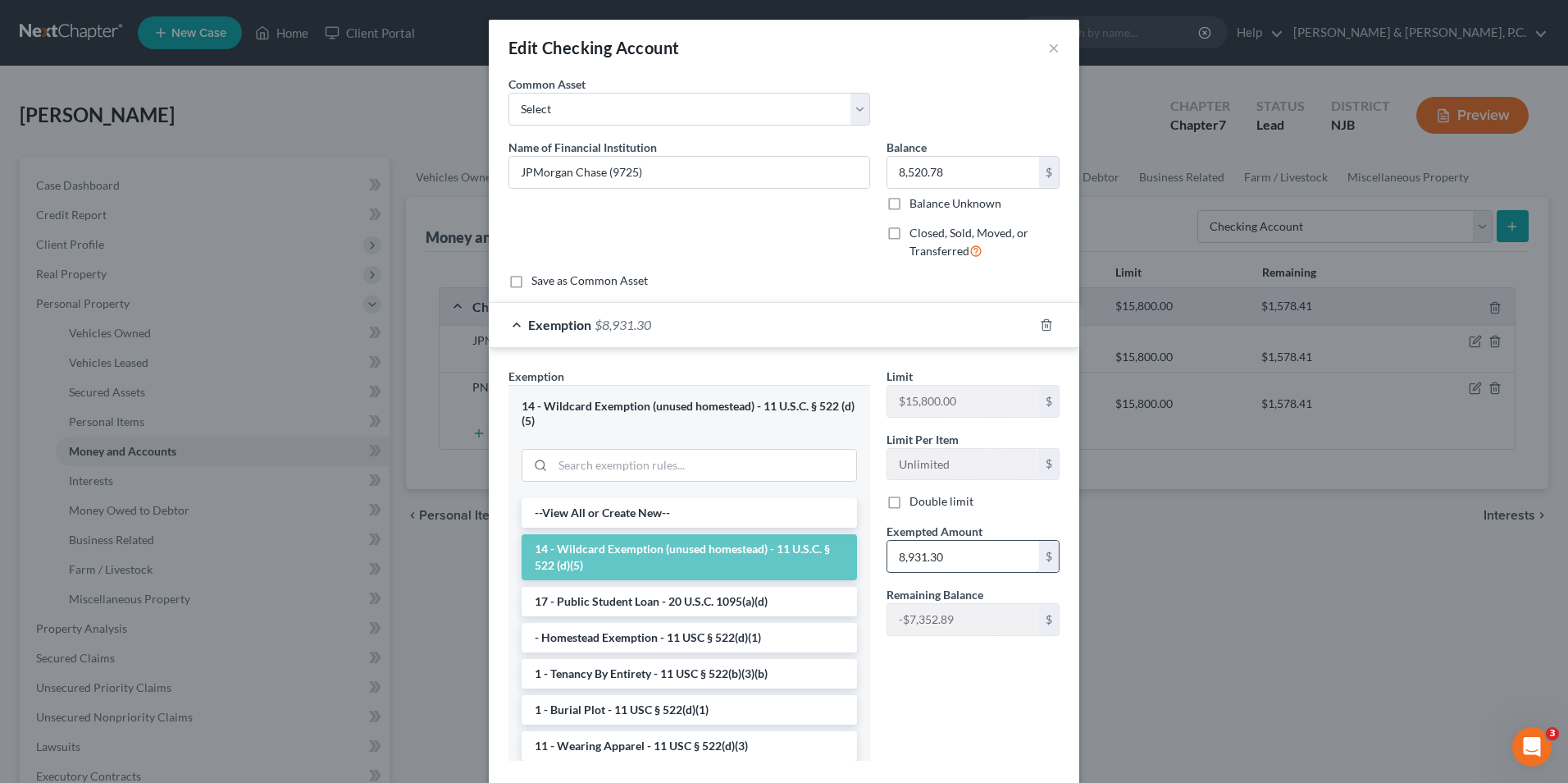
click at [964, 558] on input "8,931.30" at bounding box center [963, 557] width 152 height 32
paste input "520.78"
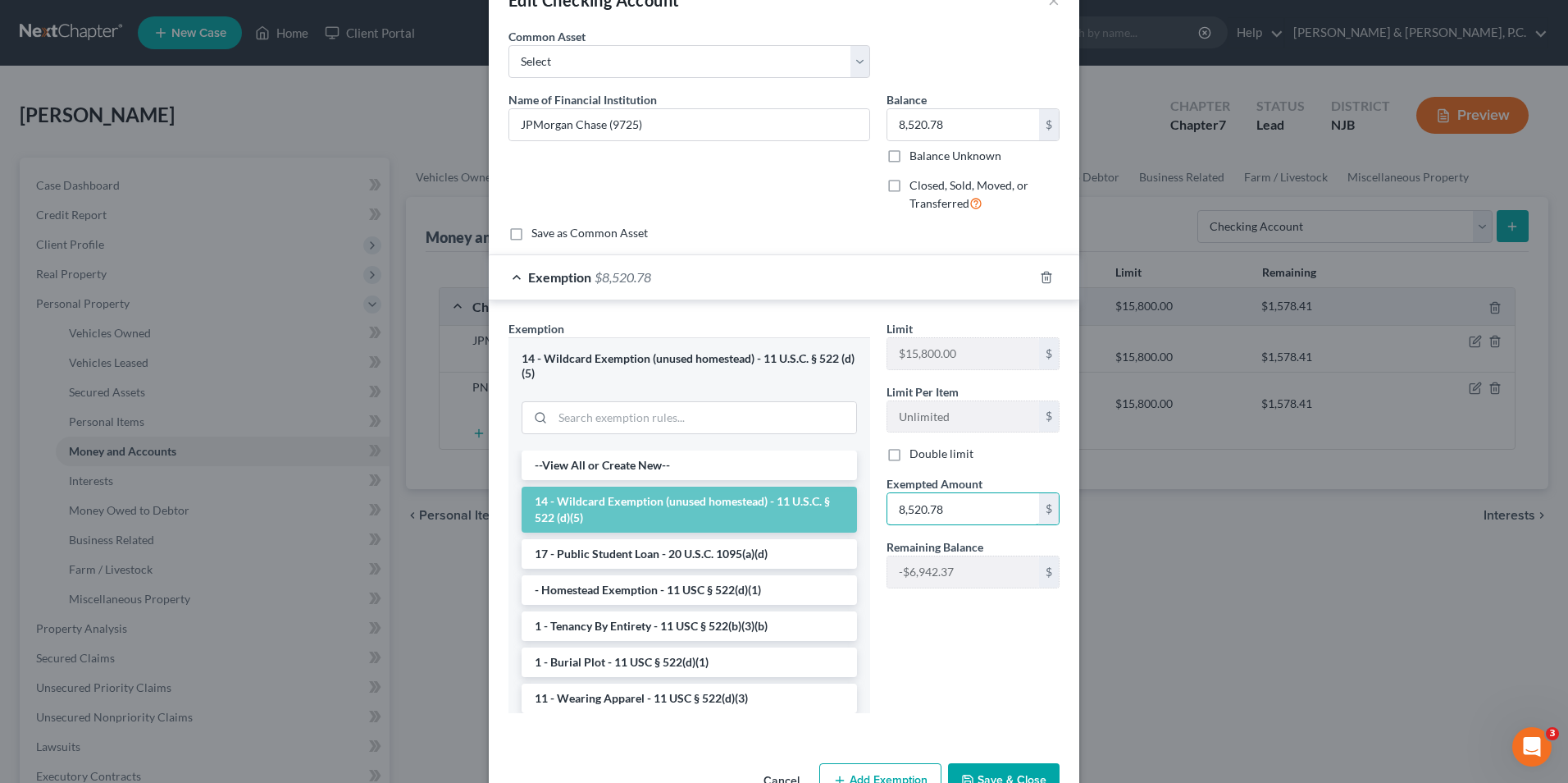
scroll to position [95, 0]
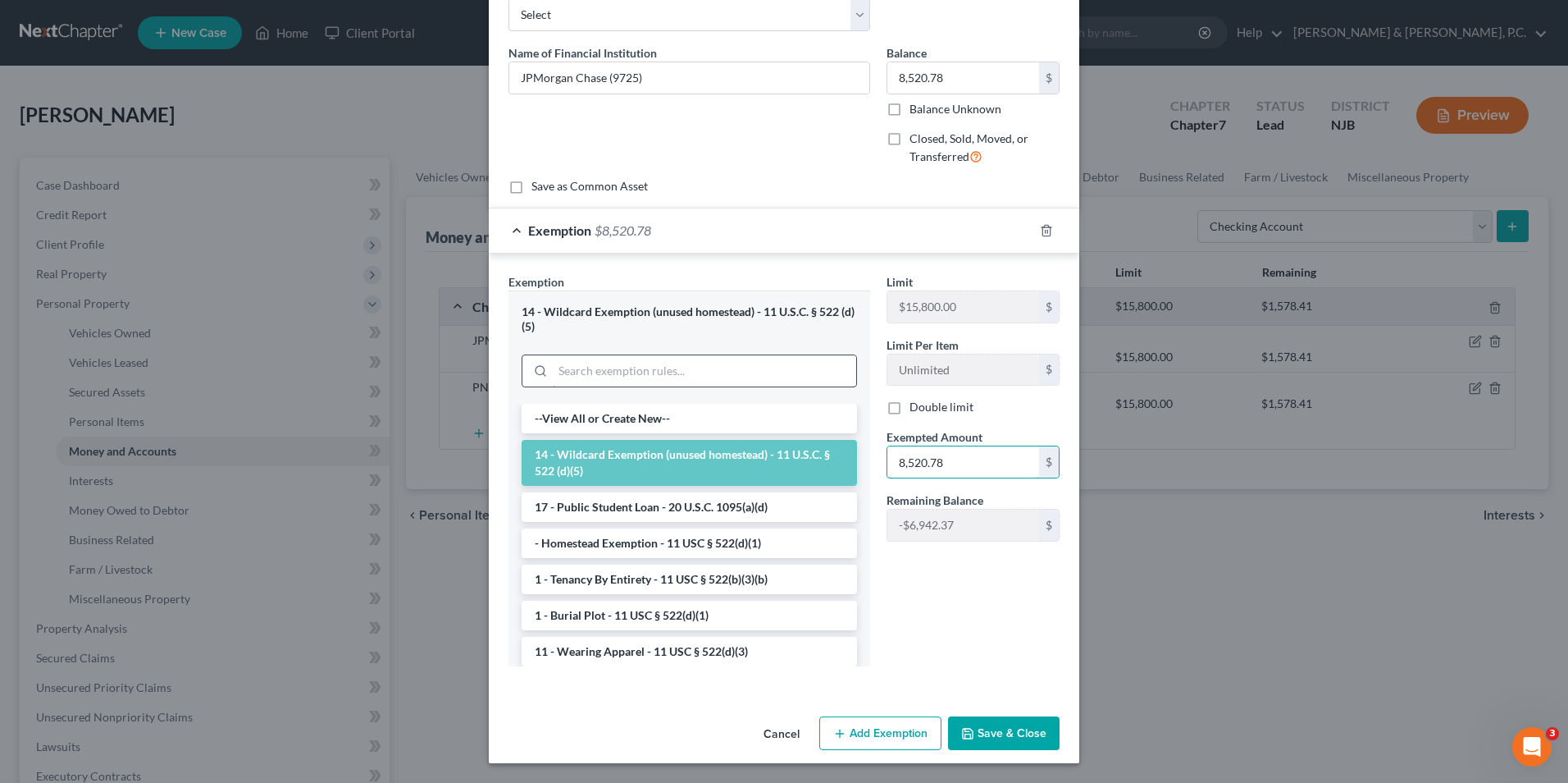
type input "8,520.78"
click at [662, 361] on input "search" at bounding box center [705, 371] width 303 height 32
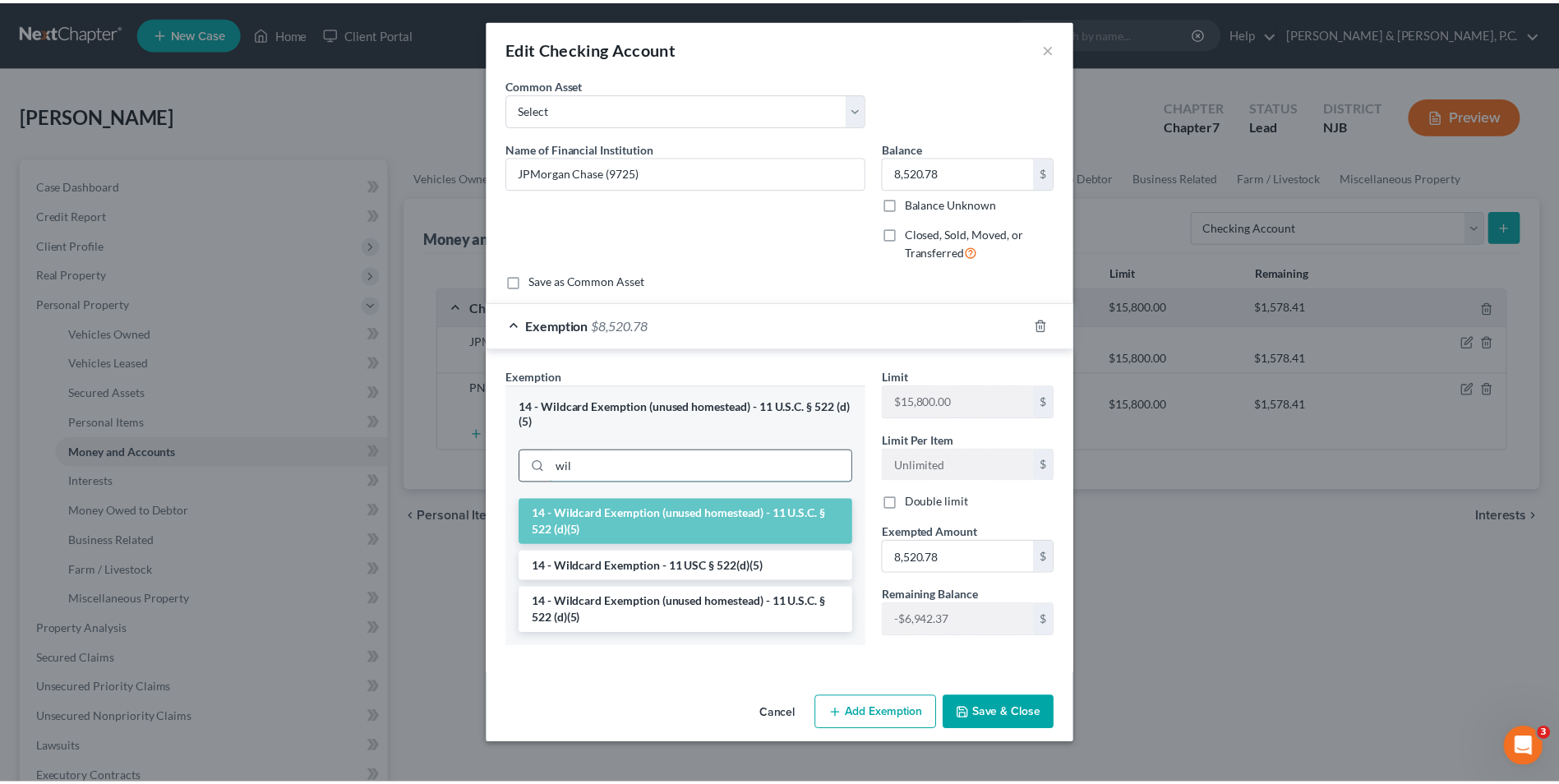
scroll to position [0, 0]
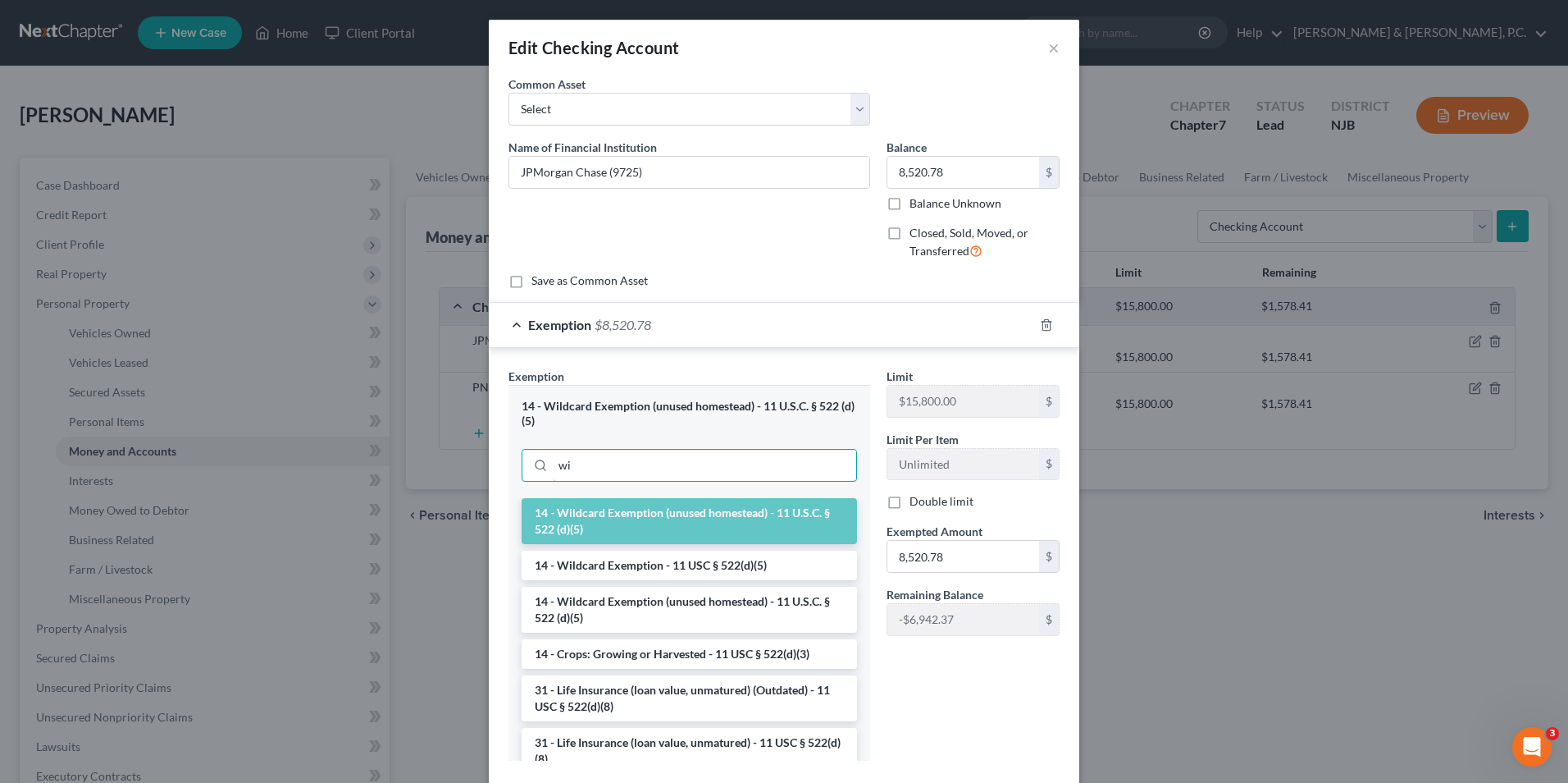
type input "w"
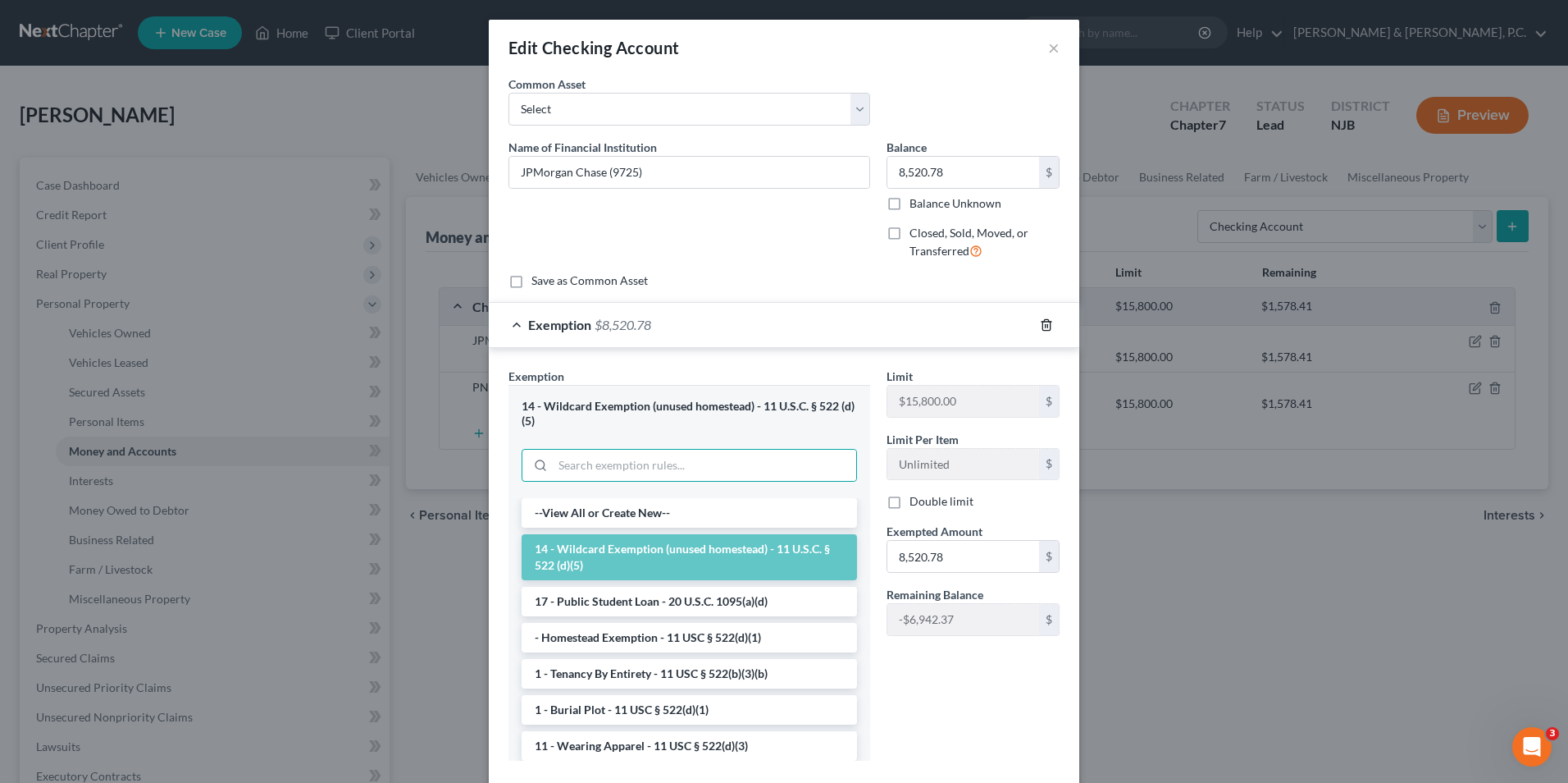
click at [1042, 322] on polyline "button" at bounding box center [1047, 322] width 10 height 0
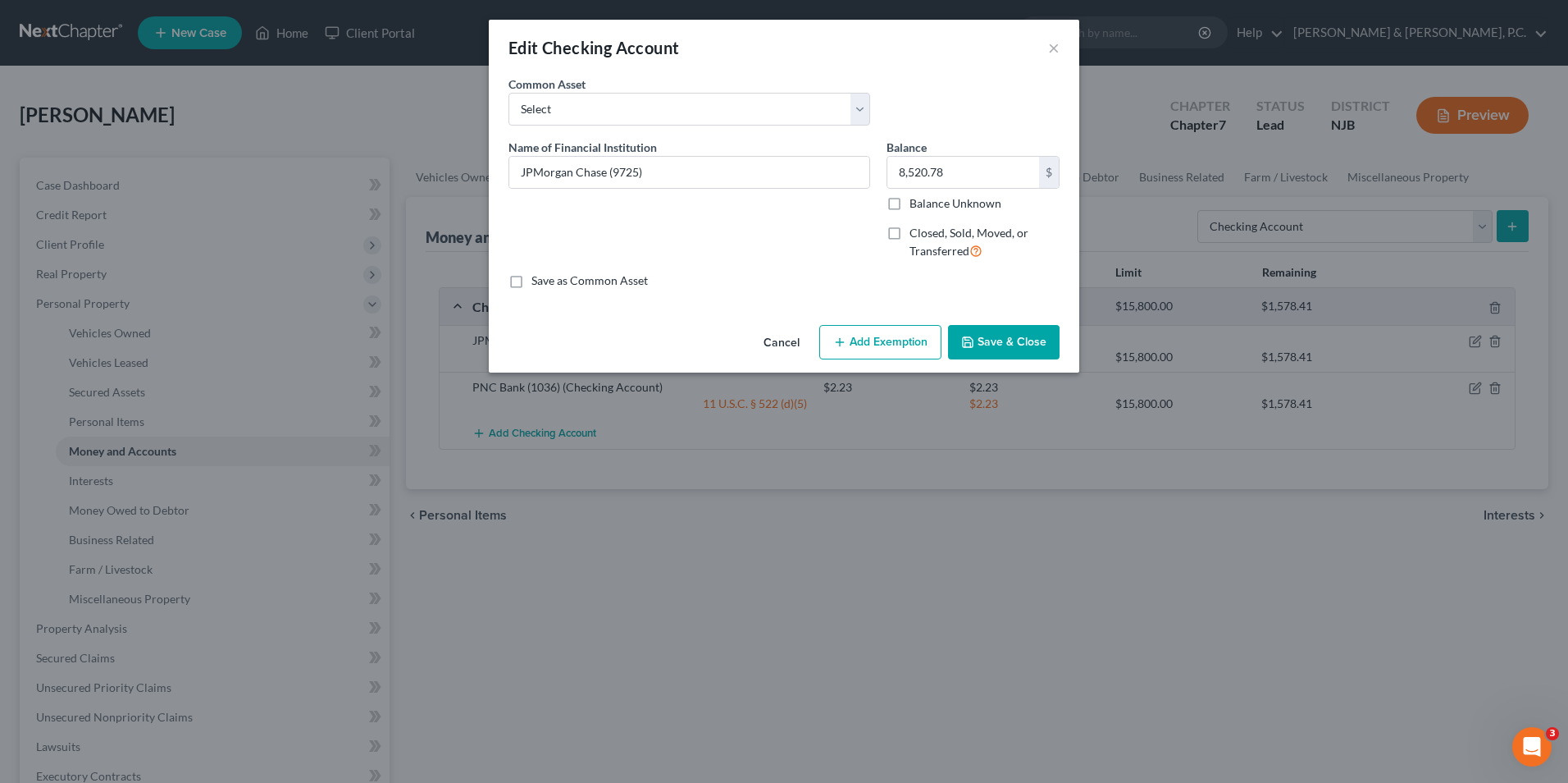
click at [885, 342] on button "Add Exemption" at bounding box center [880, 342] width 122 height 34
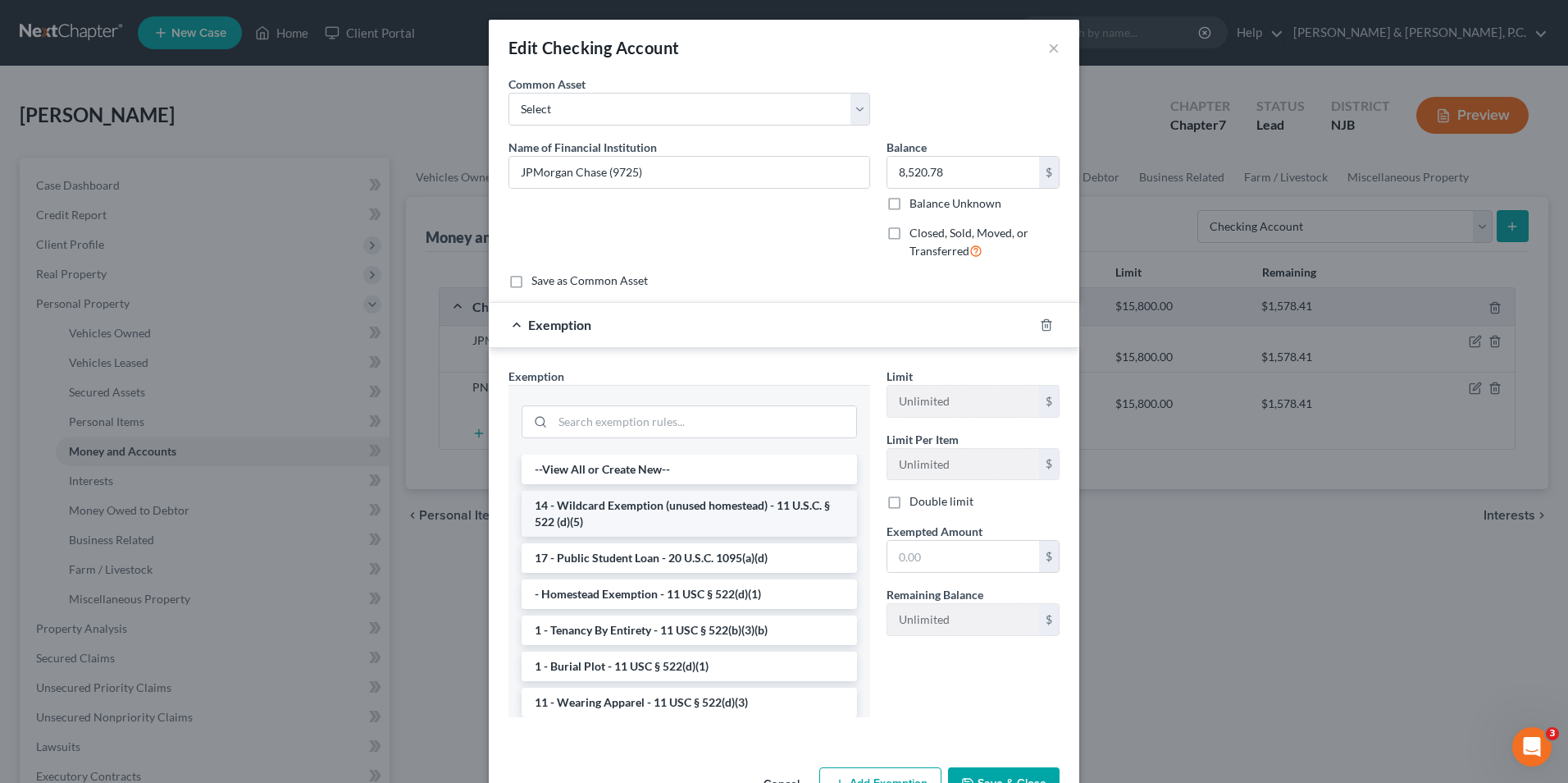
click at [713, 512] on li "14 - Wildcard Exemption (unused homestead) - 11 U.S.C. § 522 (d)(5)" at bounding box center [689, 514] width 336 height 46
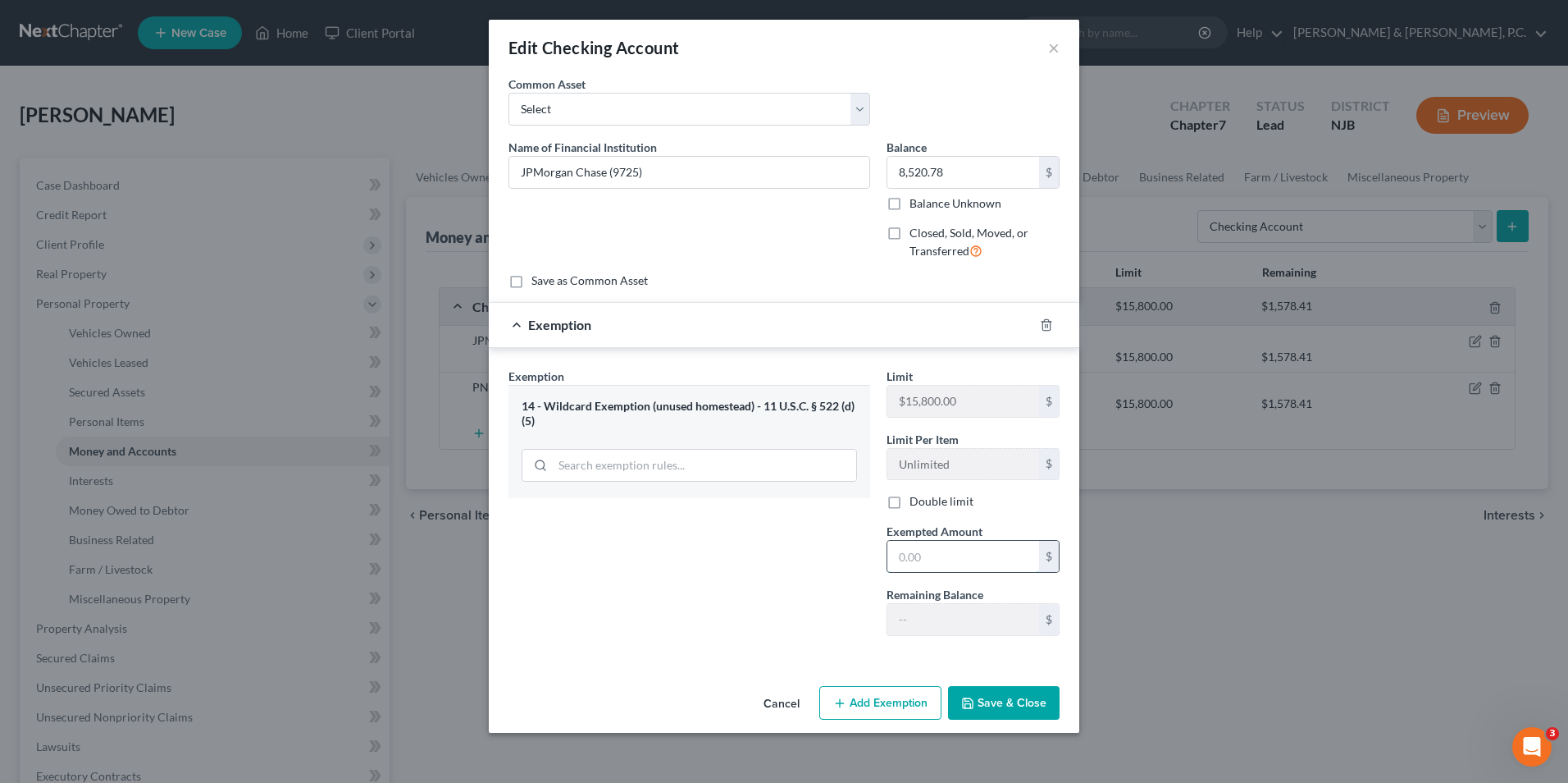
paste input "8,520.78"
type input "8,520.78"
click at [1021, 704] on button "Save & Close" at bounding box center [1004, 702] width 111 height 34
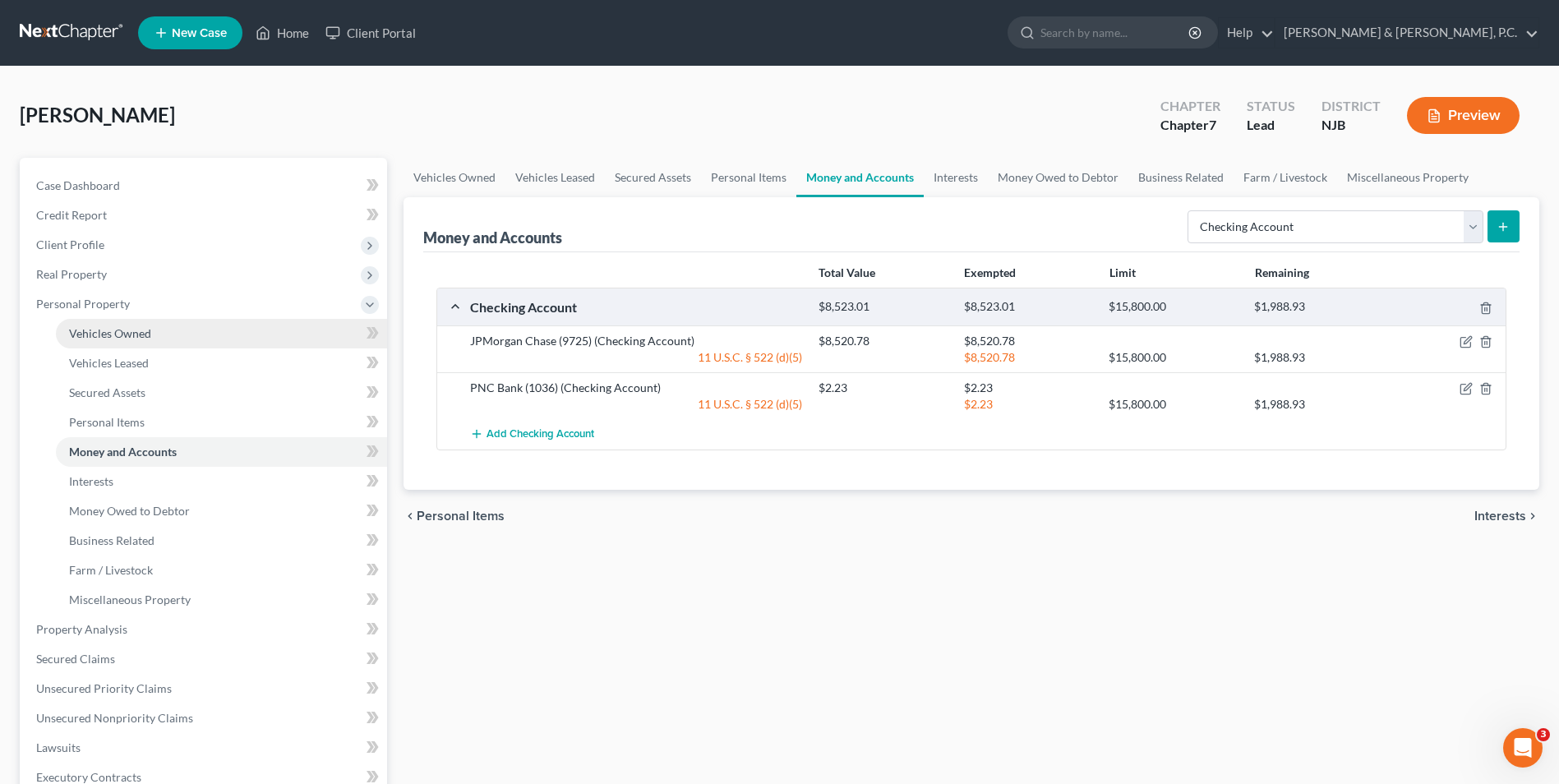
click at [122, 336] on span "Vehicles Owned" at bounding box center [111, 334] width 83 height 14
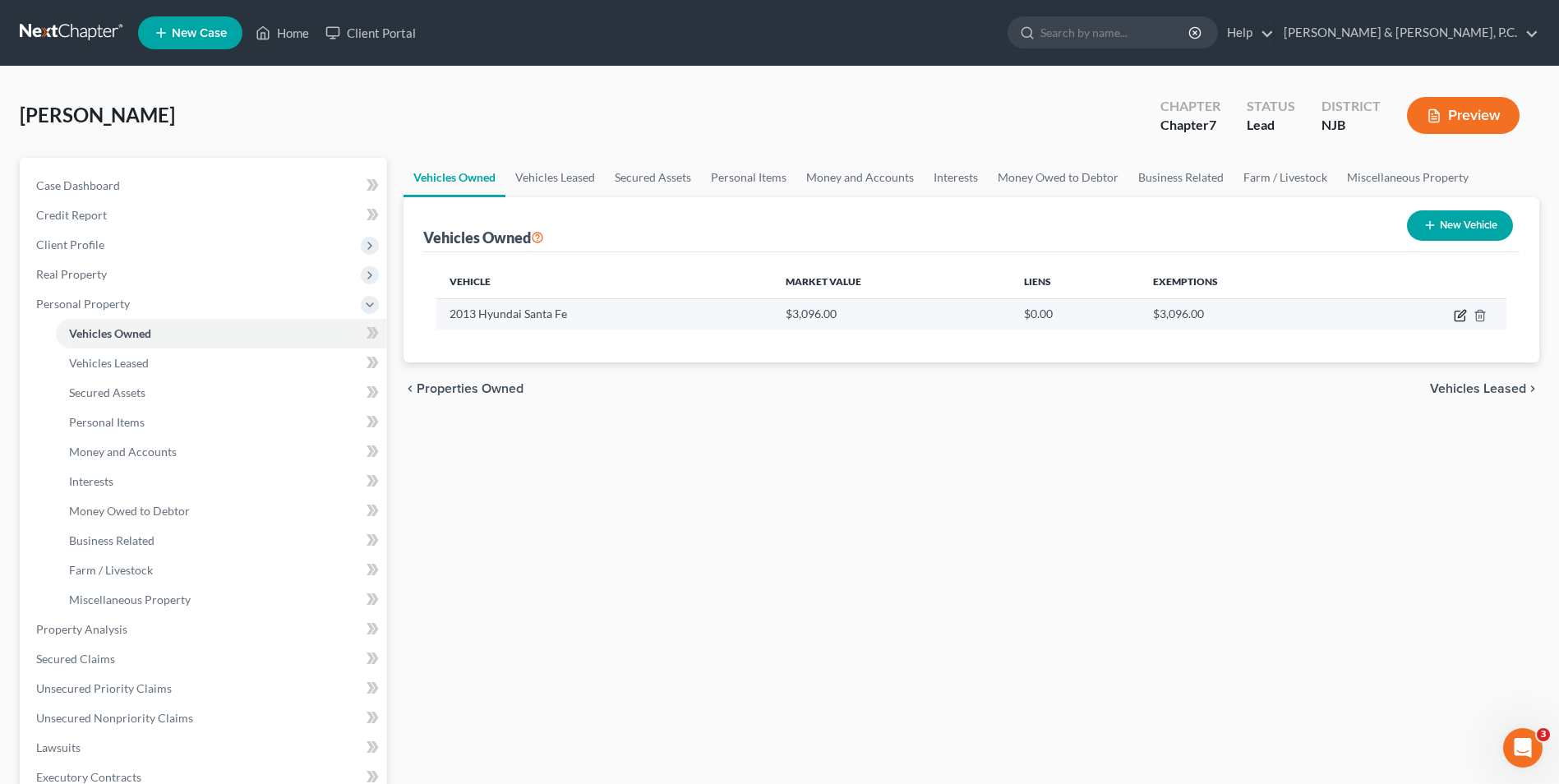
click at [1463, 315] on icon "button" at bounding box center [1461, 315] width 13 height 13
select select "0"
select select "13"
select select "4"
select select "0"
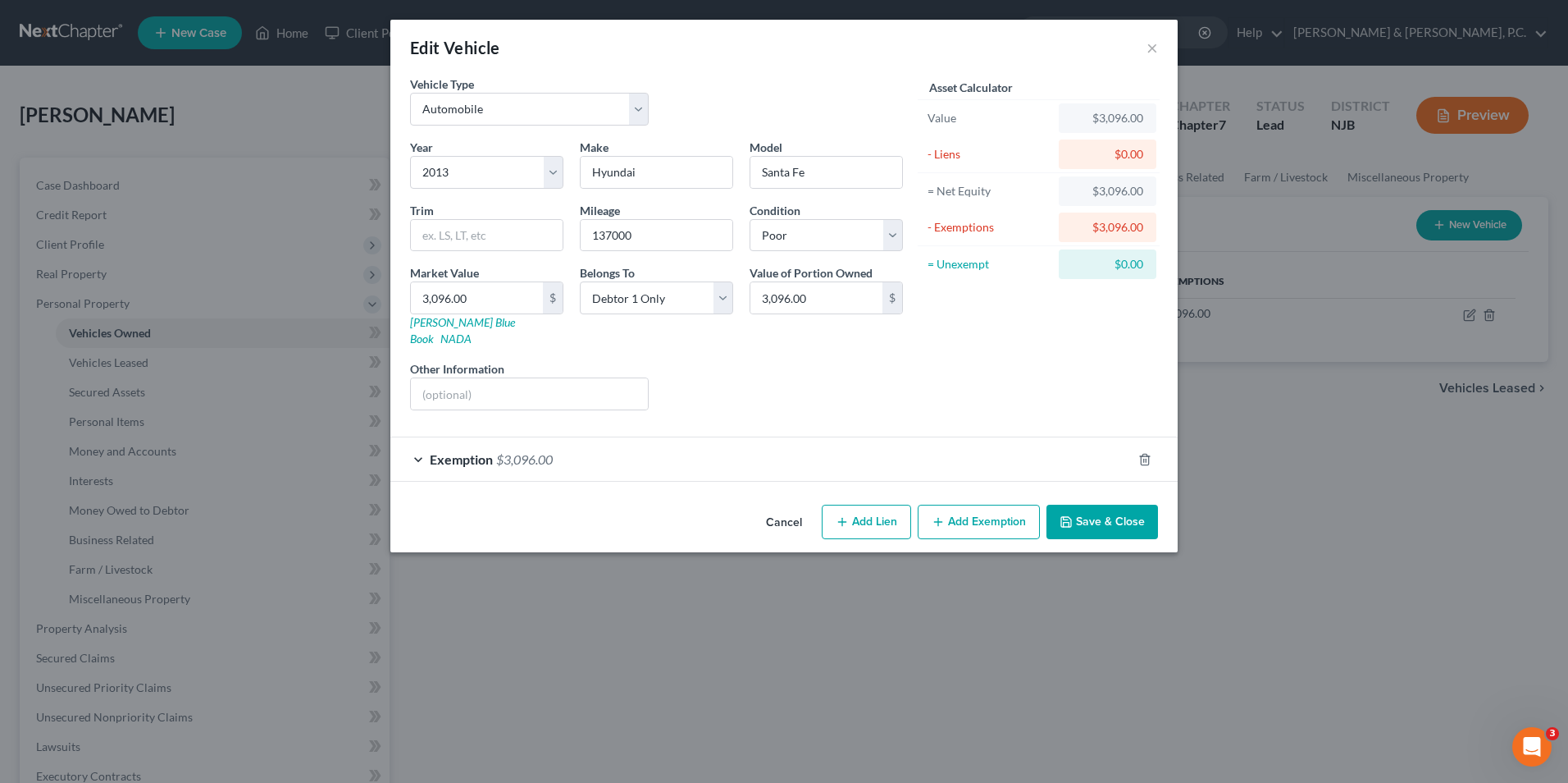
click at [415, 446] on div "Exemption $3,096.00" at bounding box center [761, 459] width 741 height 44
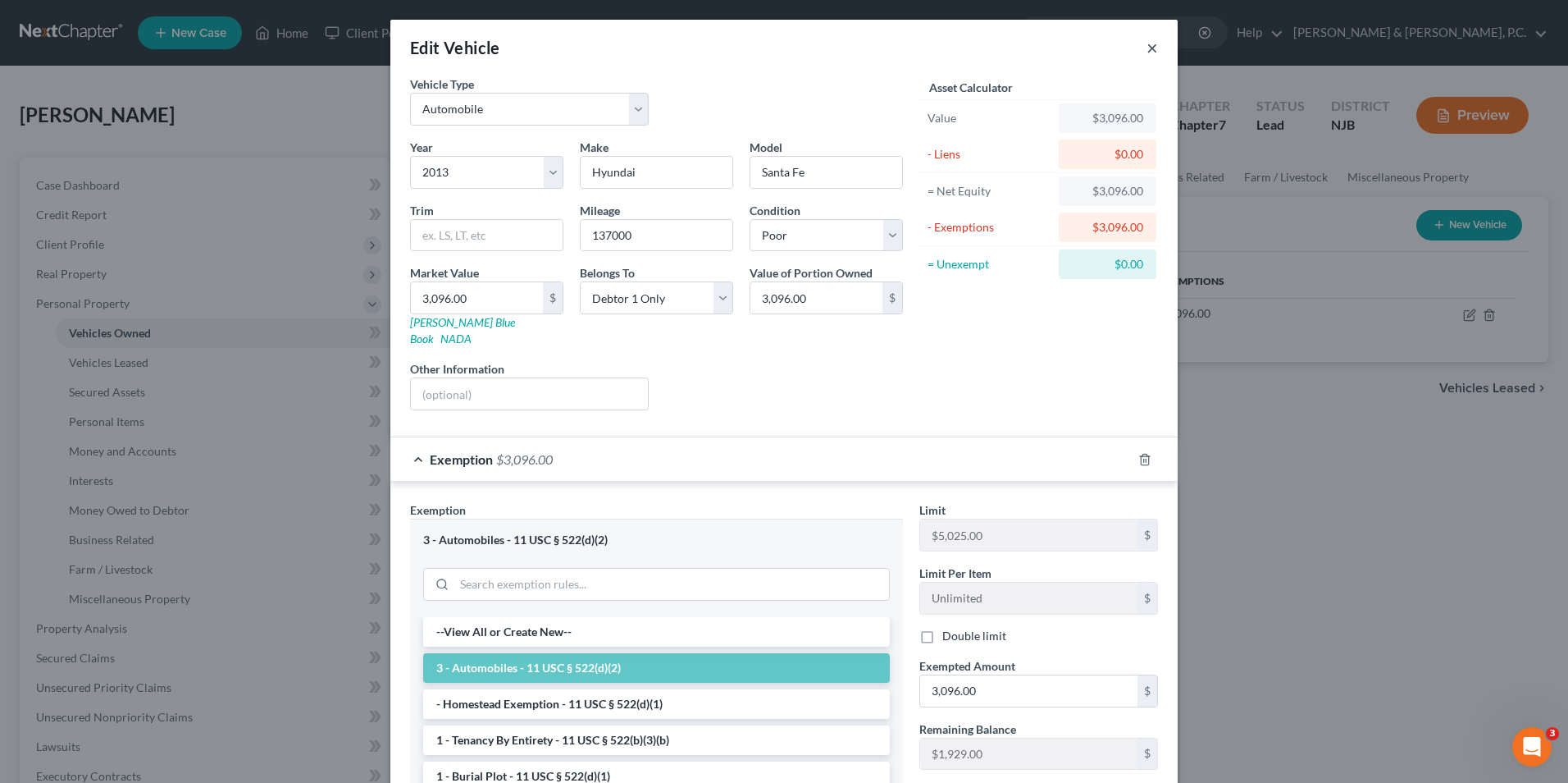
click at [1148, 52] on button "×" at bounding box center [1152, 47] width 11 height 19
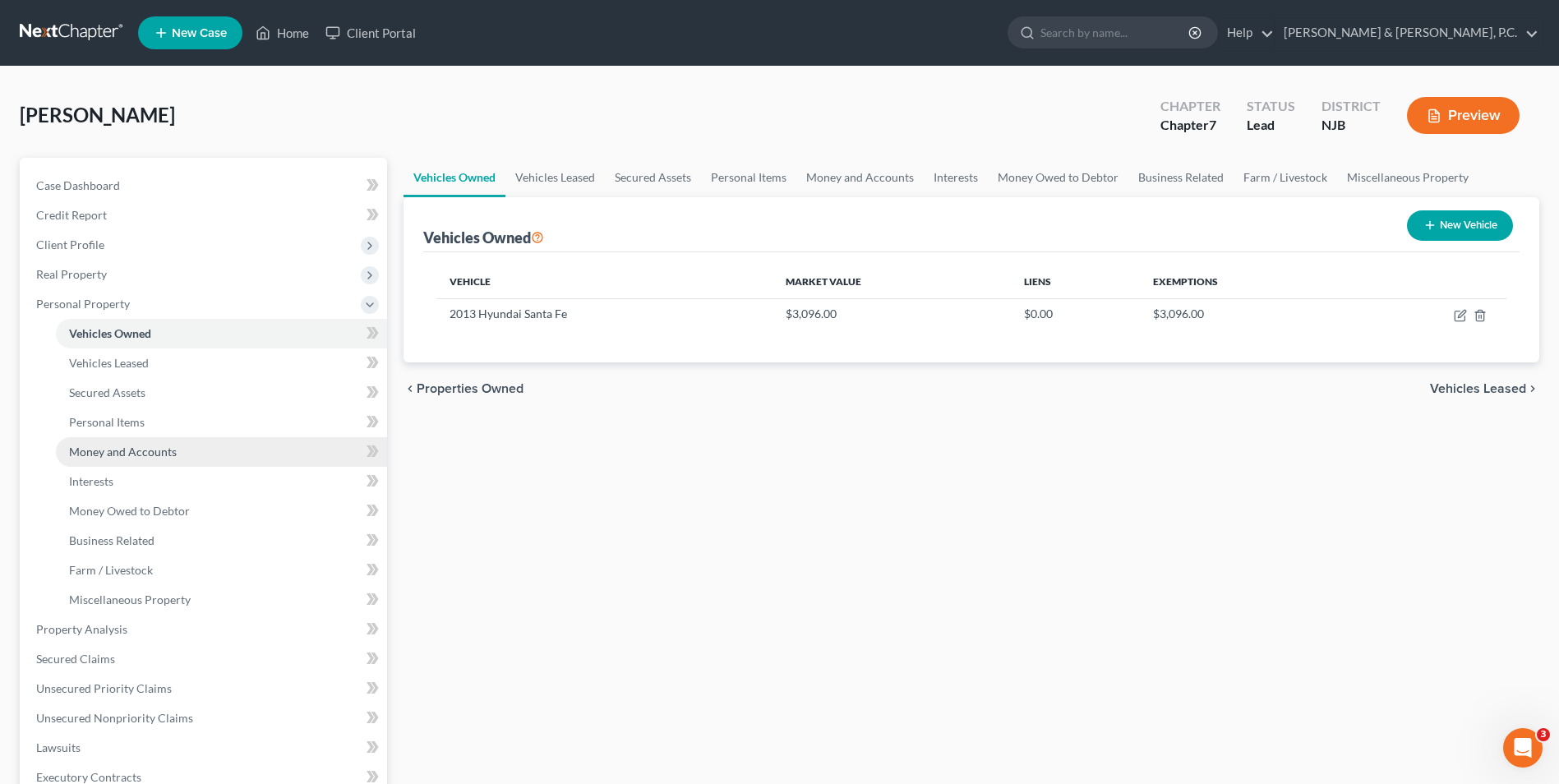
click at [122, 455] on span "Money and Accounts" at bounding box center [123, 451] width 108 height 14
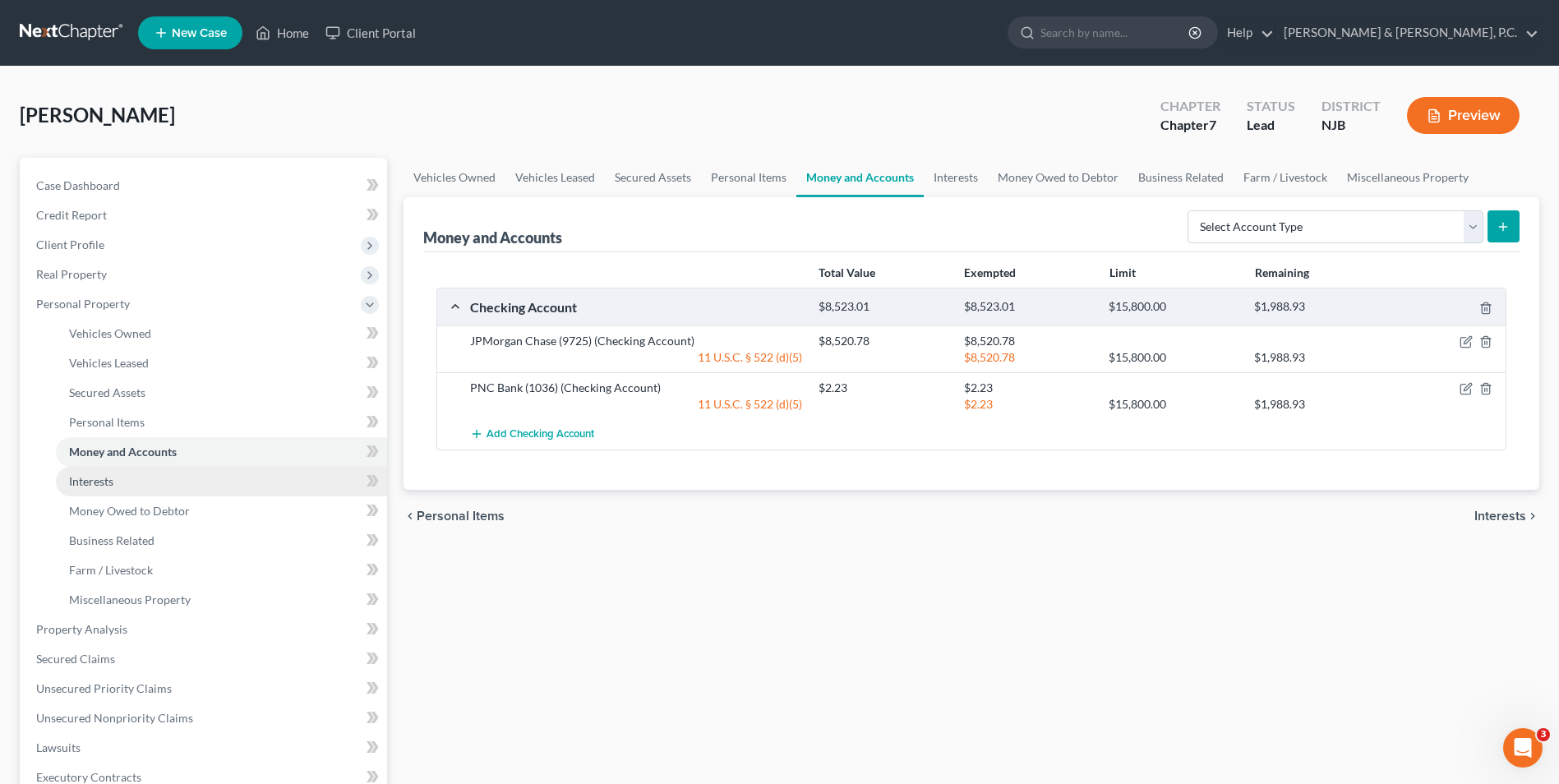
click at [132, 490] on link "Interests" at bounding box center [221, 482] width 331 height 30
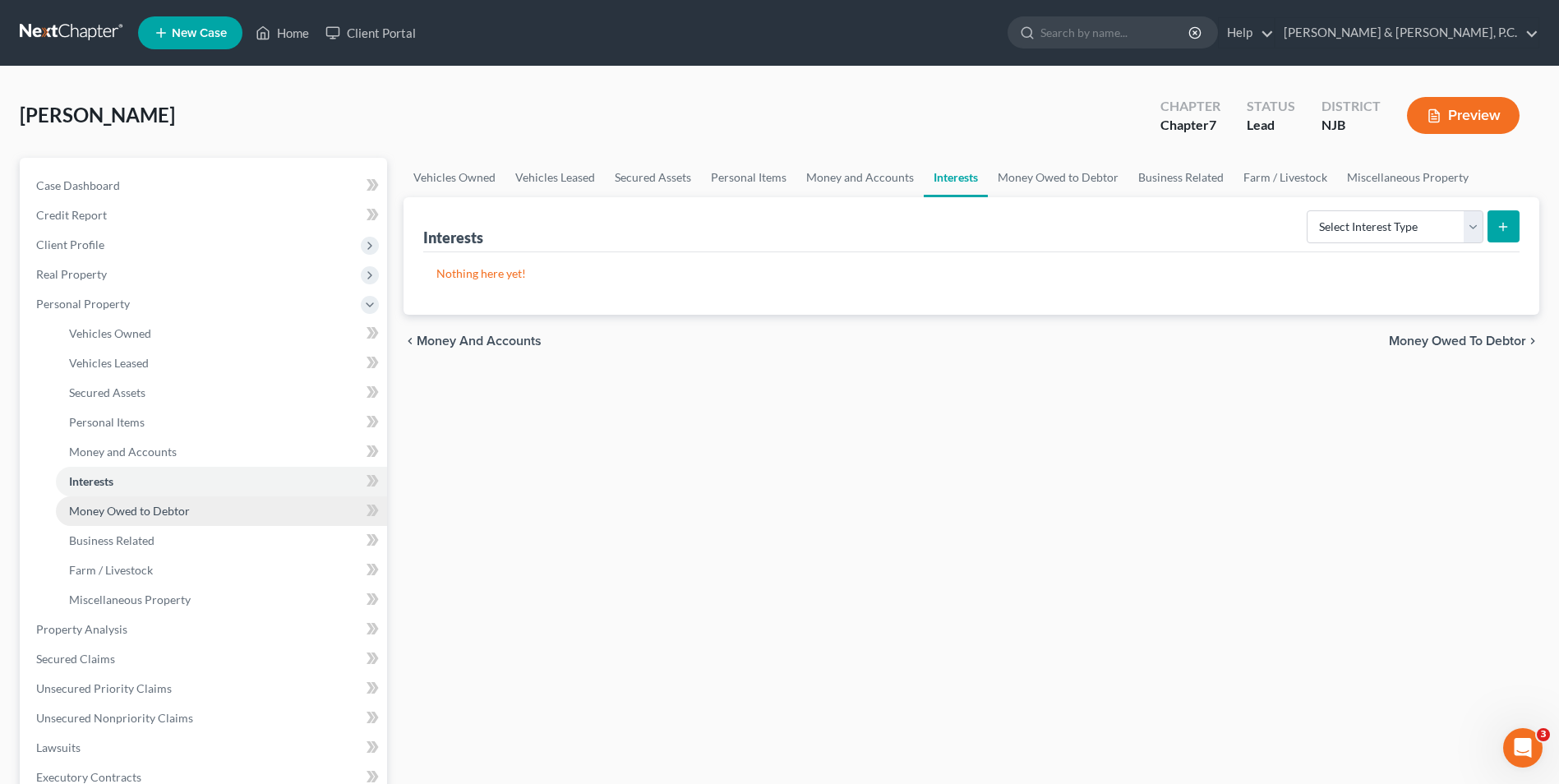
click at [139, 514] on span "Money Owed to Debtor" at bounding box center [130, 511] width 121 height 14
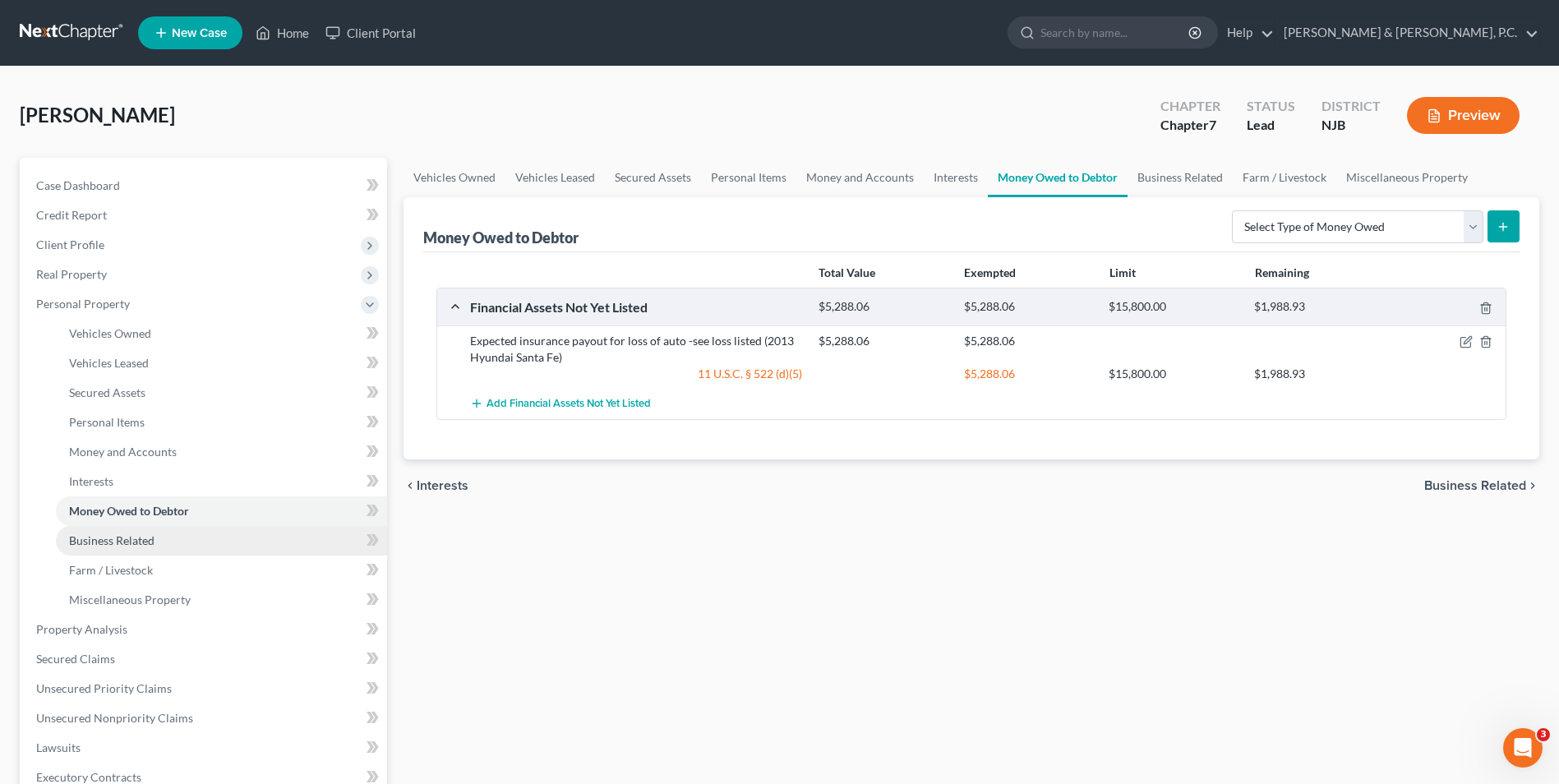
click at [144, 541] on span "Business Related" at bounding box center [112, 540] width 85 height 14
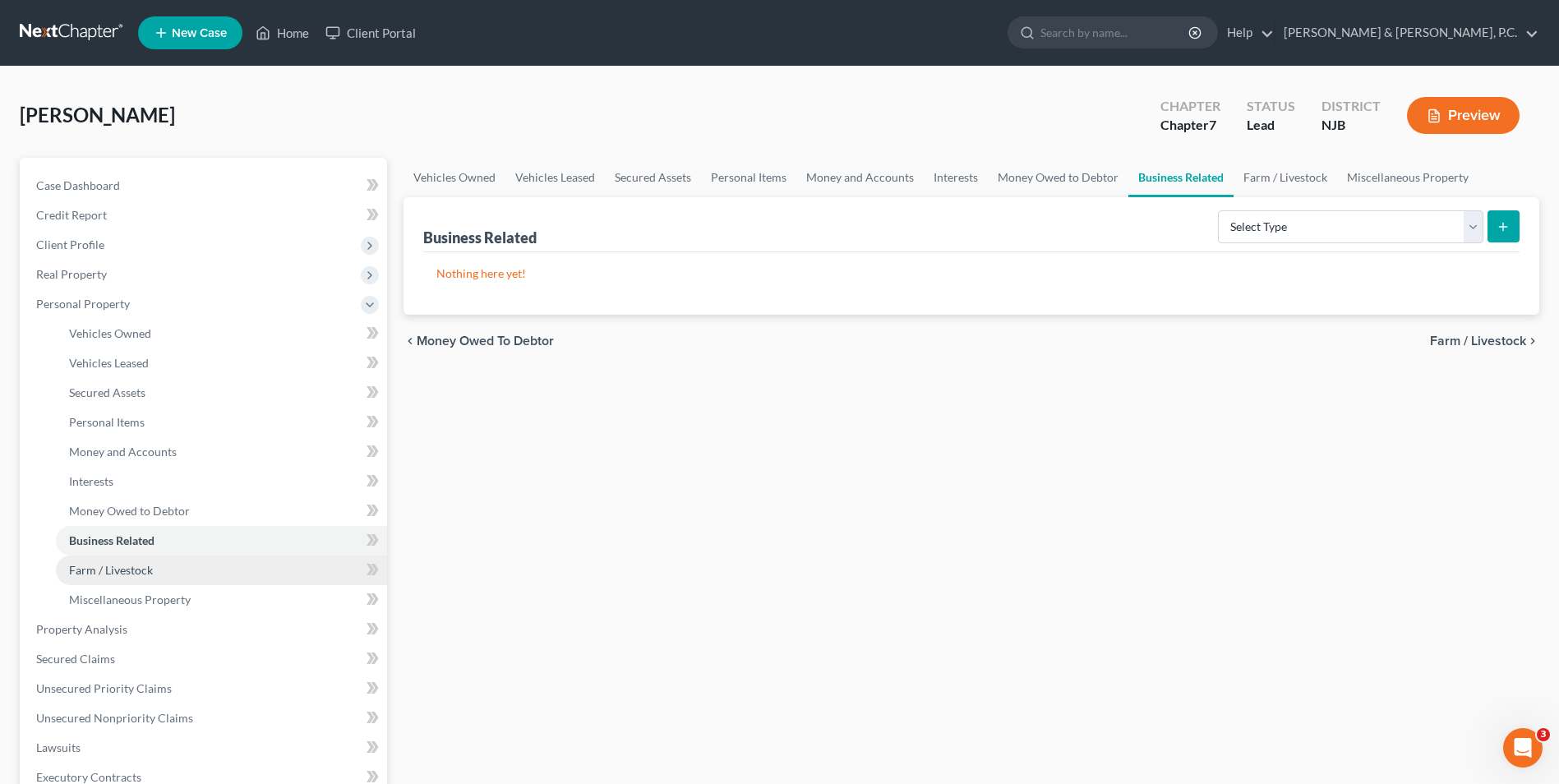
click at [141, 572] on span "Farm / Livestock" at bounding box center [111, 570] width 83 height 14
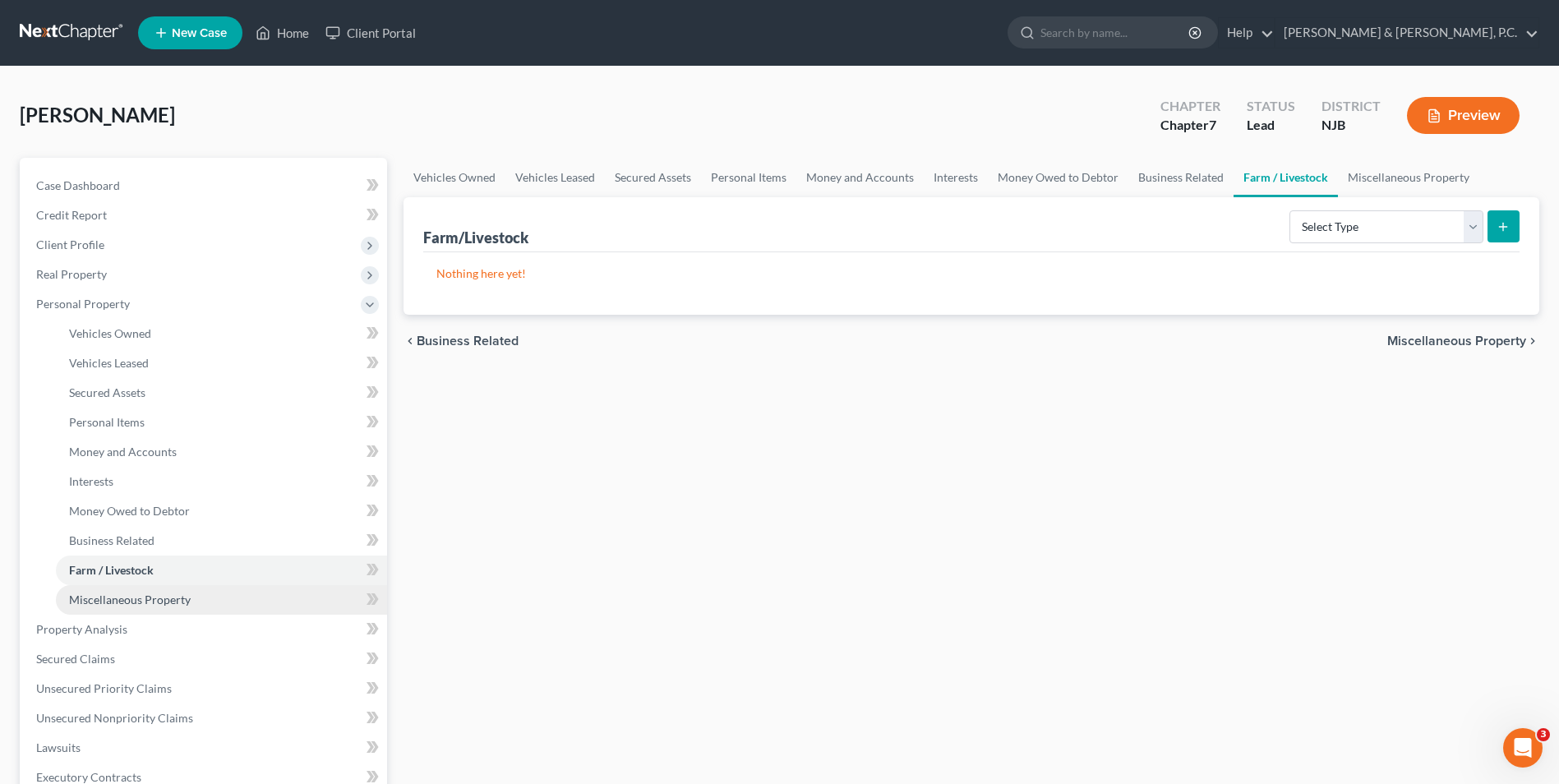
click at [148, 603] on span "Miscellaneous Property" at bounding box center [130, 600] width 122 height 14
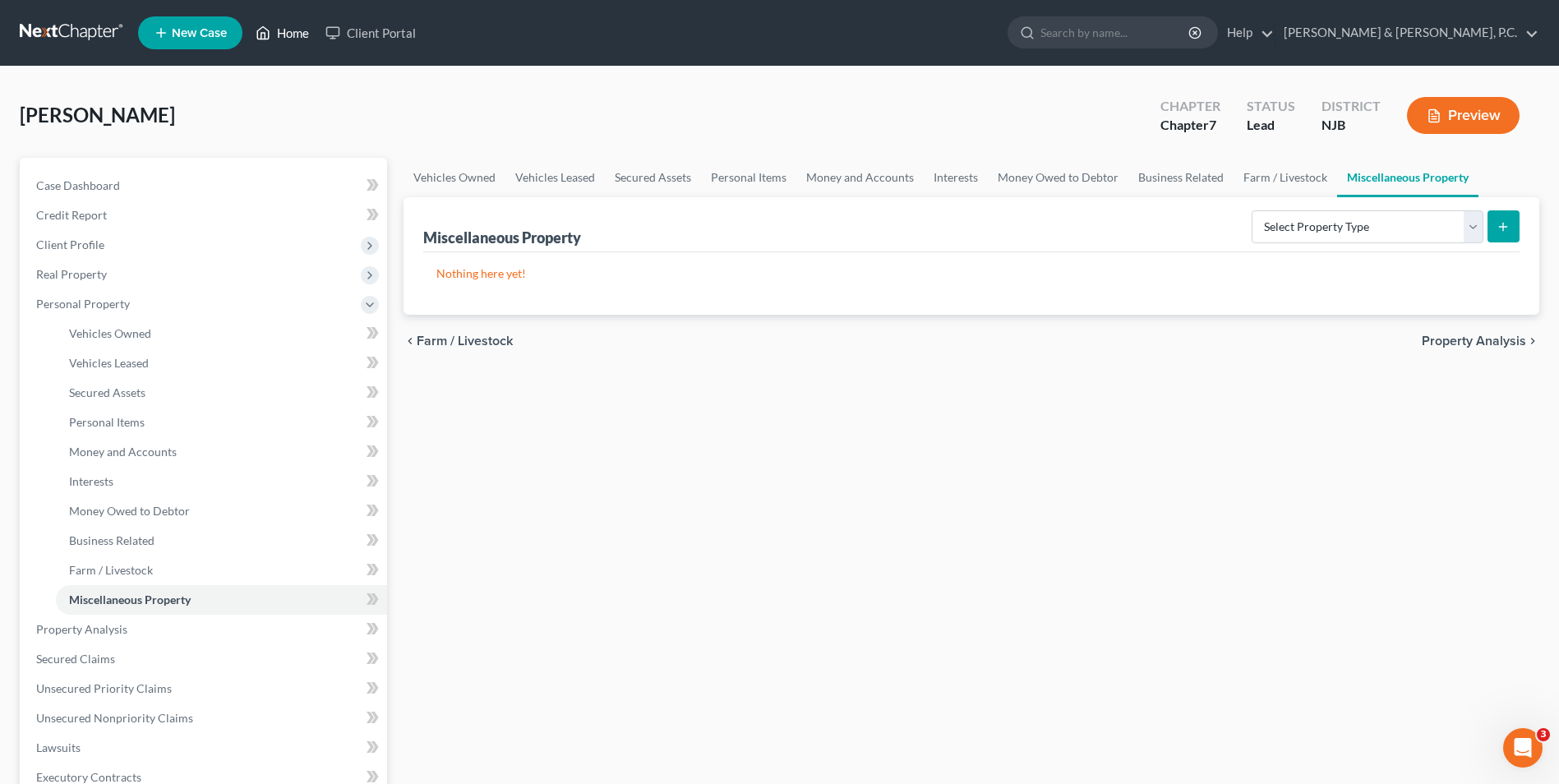
click at [280, 36] on link "Home" at bounding box center [283, 33] width 70 height 30
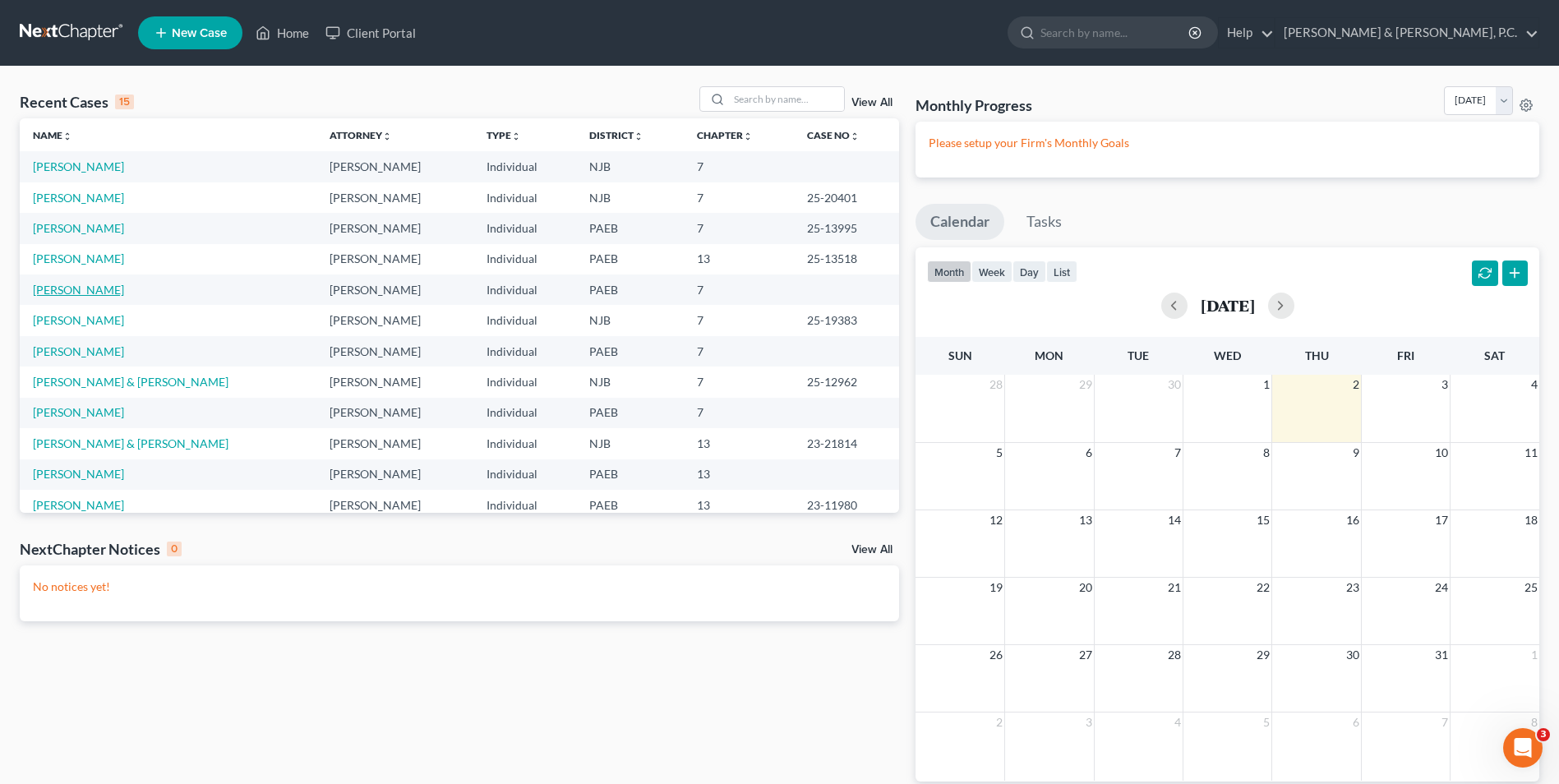
click at [88, 293] on link "[PERSON_NAME]" at bounding box center [78, 290] width 91 height 14
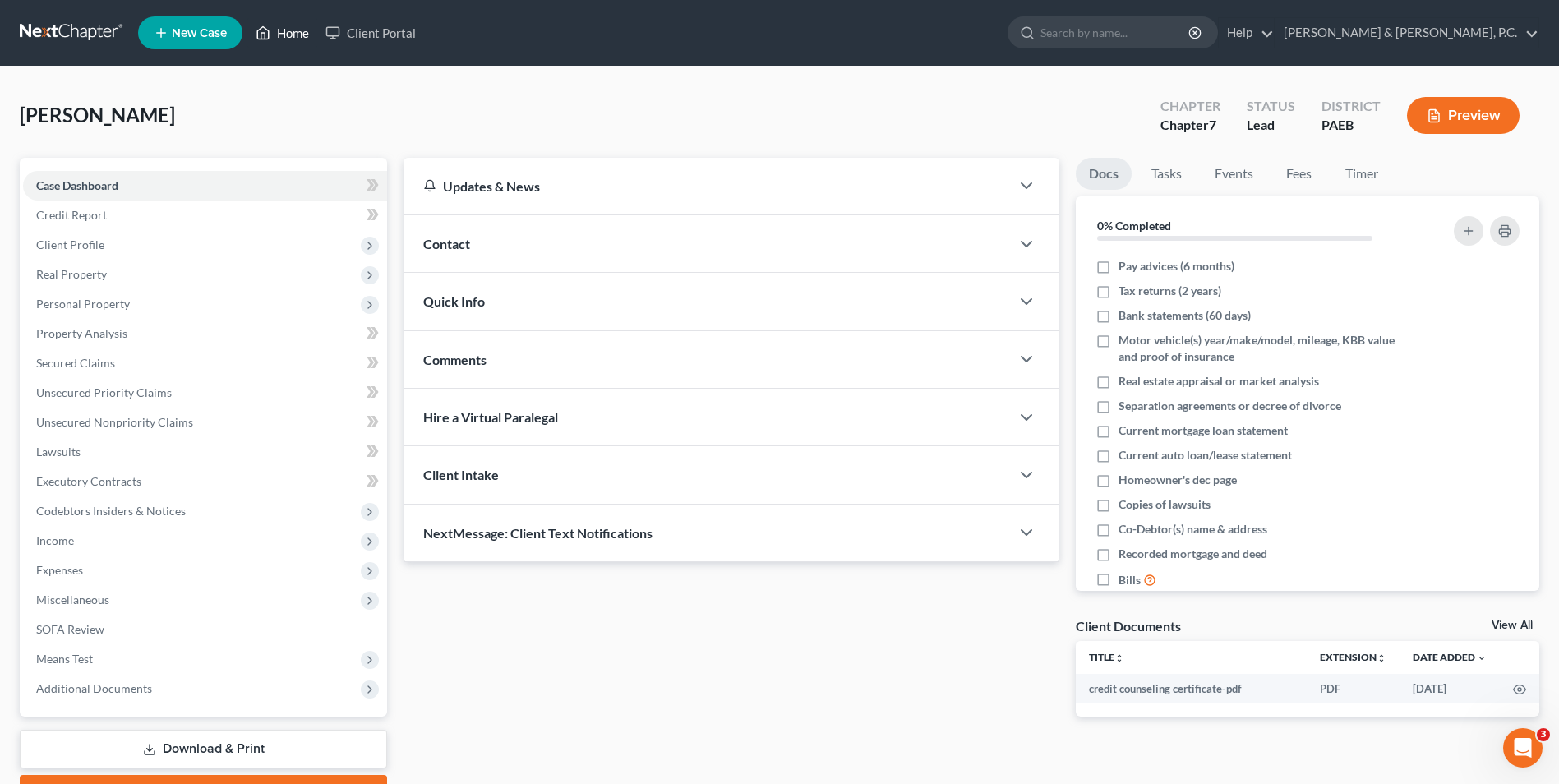
click at [284, 29] on link "Home" at bounding box center [283, 33] width 70 height 30
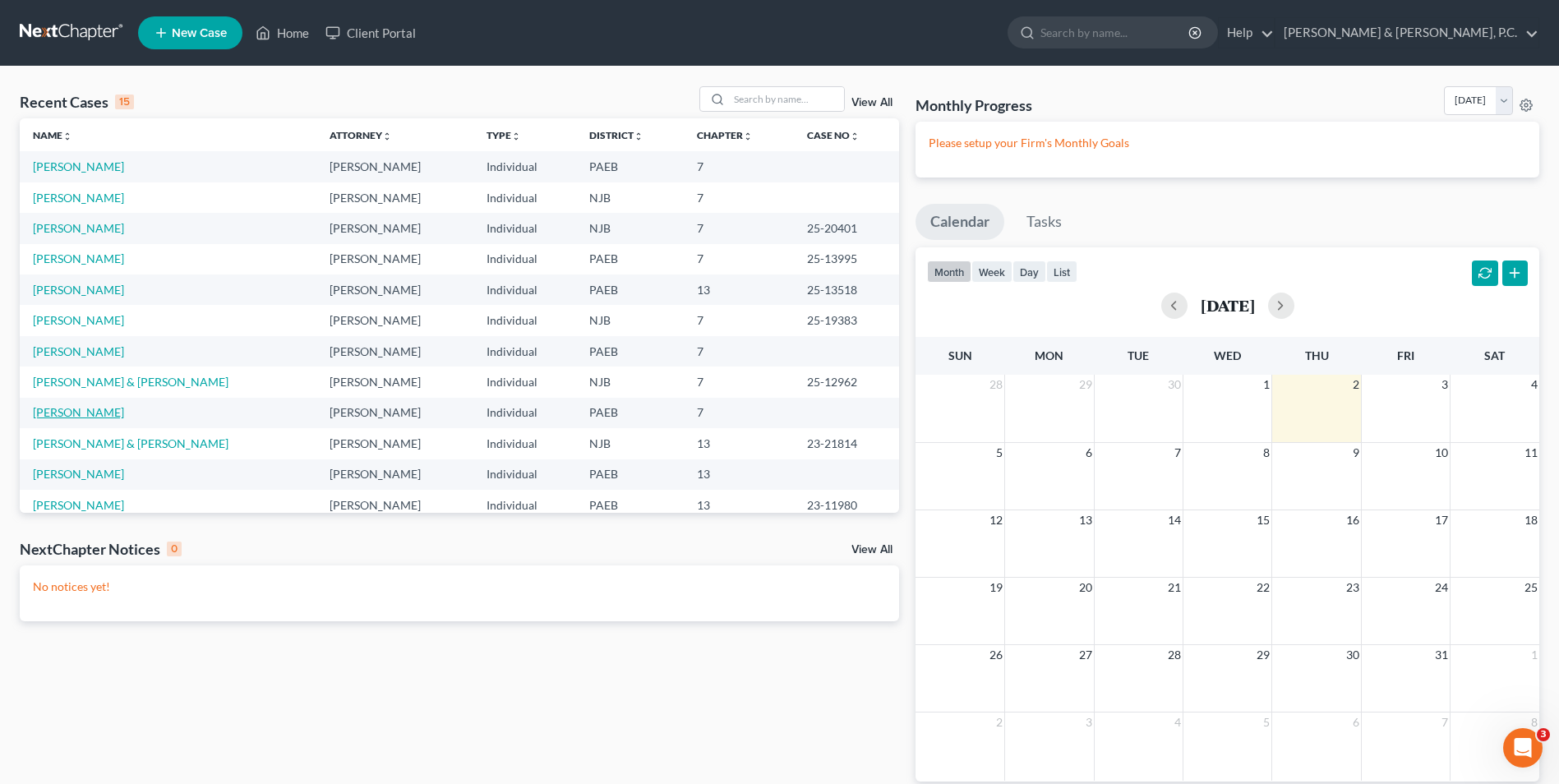
drag, startPoint x: 103, startPoint y: 406, endPoint x: 112, endPoint y: 419, distance: 15.8
click at [103, 407] on link "[PERSON_NAME]" at bounding box center [78, 412] width 91 height 14
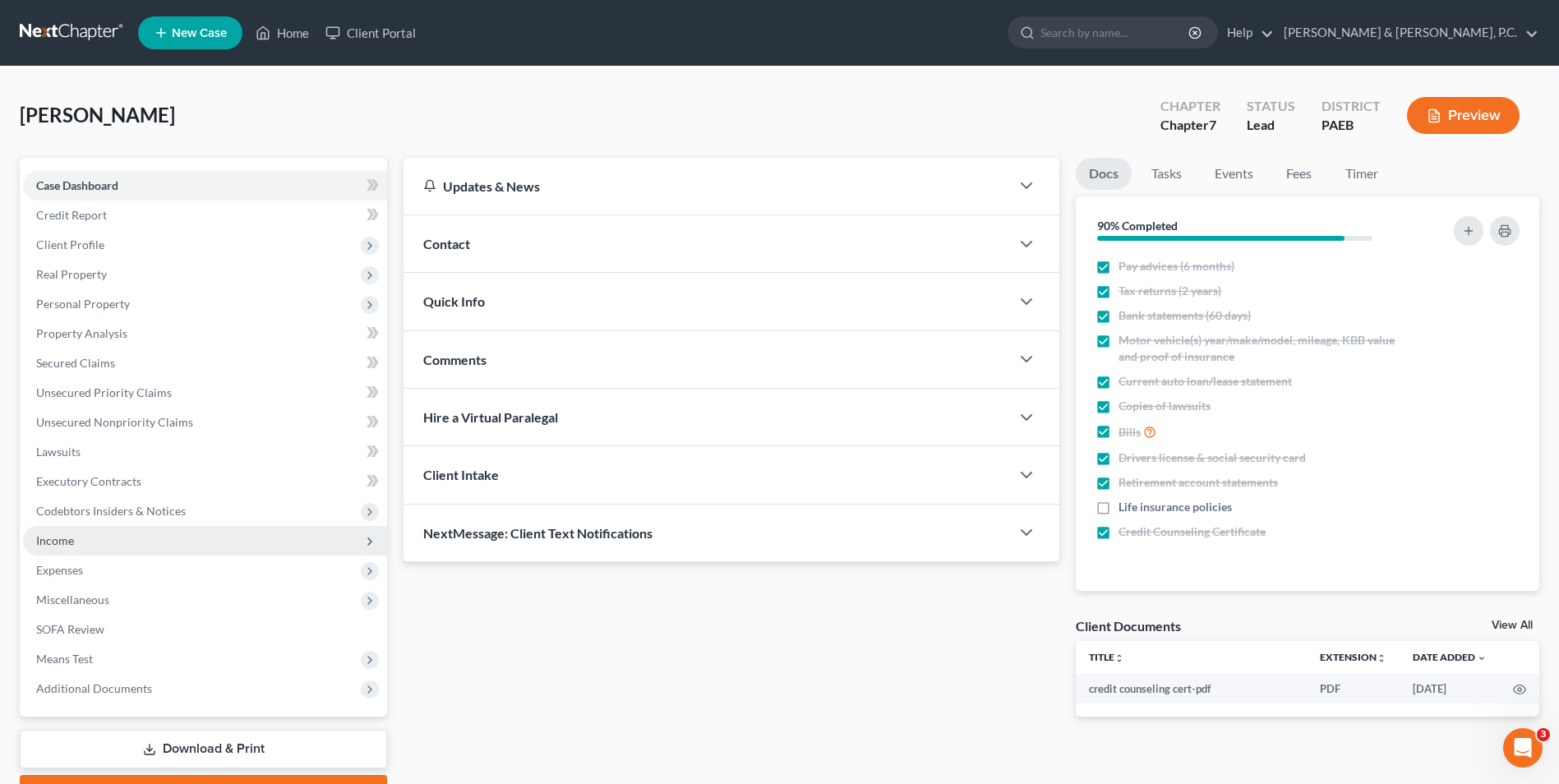
click at [79, 544] on span "Income" at bounding box center [205, 541] width 364 height 30
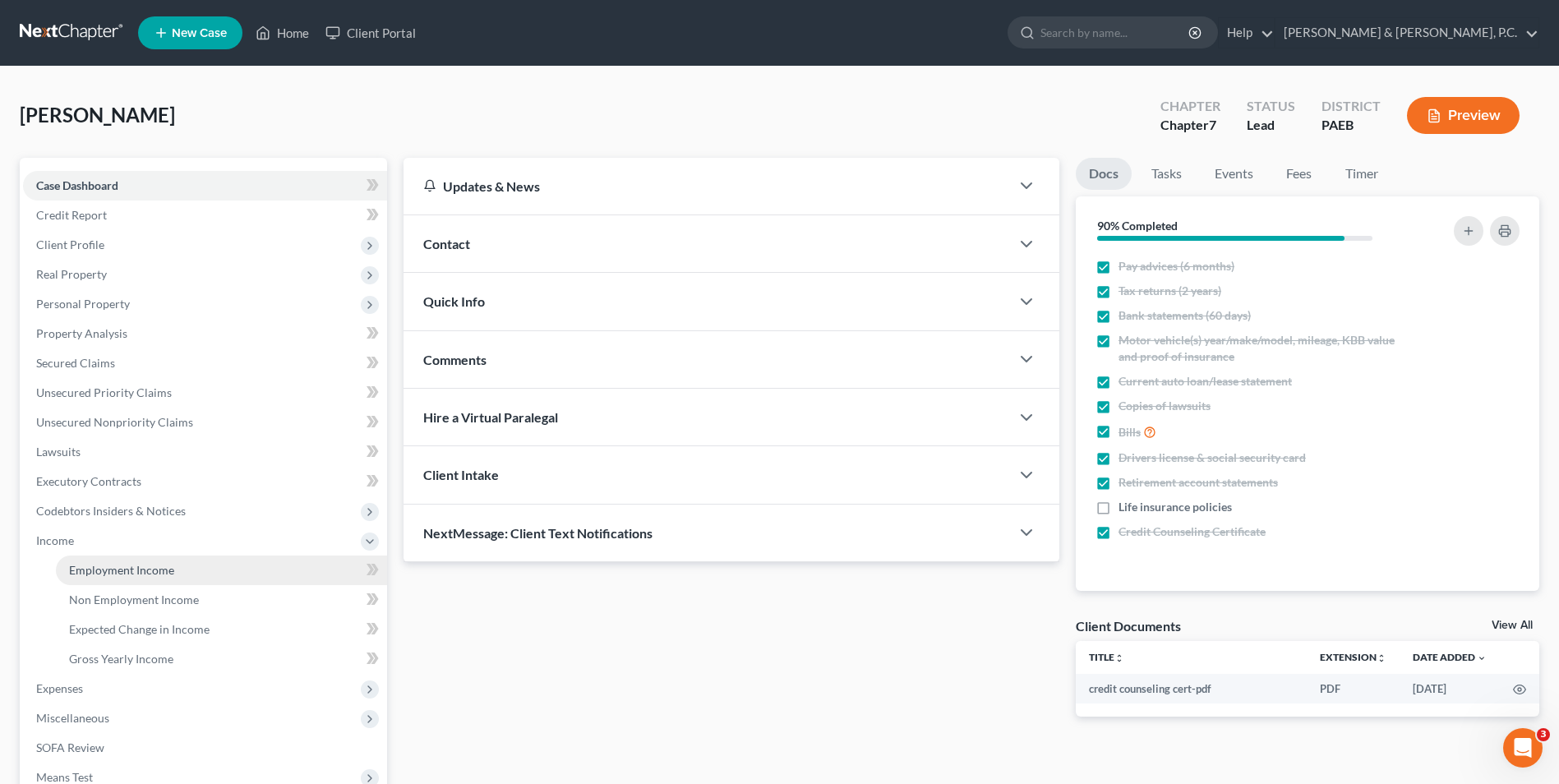
click at [170, 573] on span "Employment Income" at bounding box center [122, 570] width 105 height 14
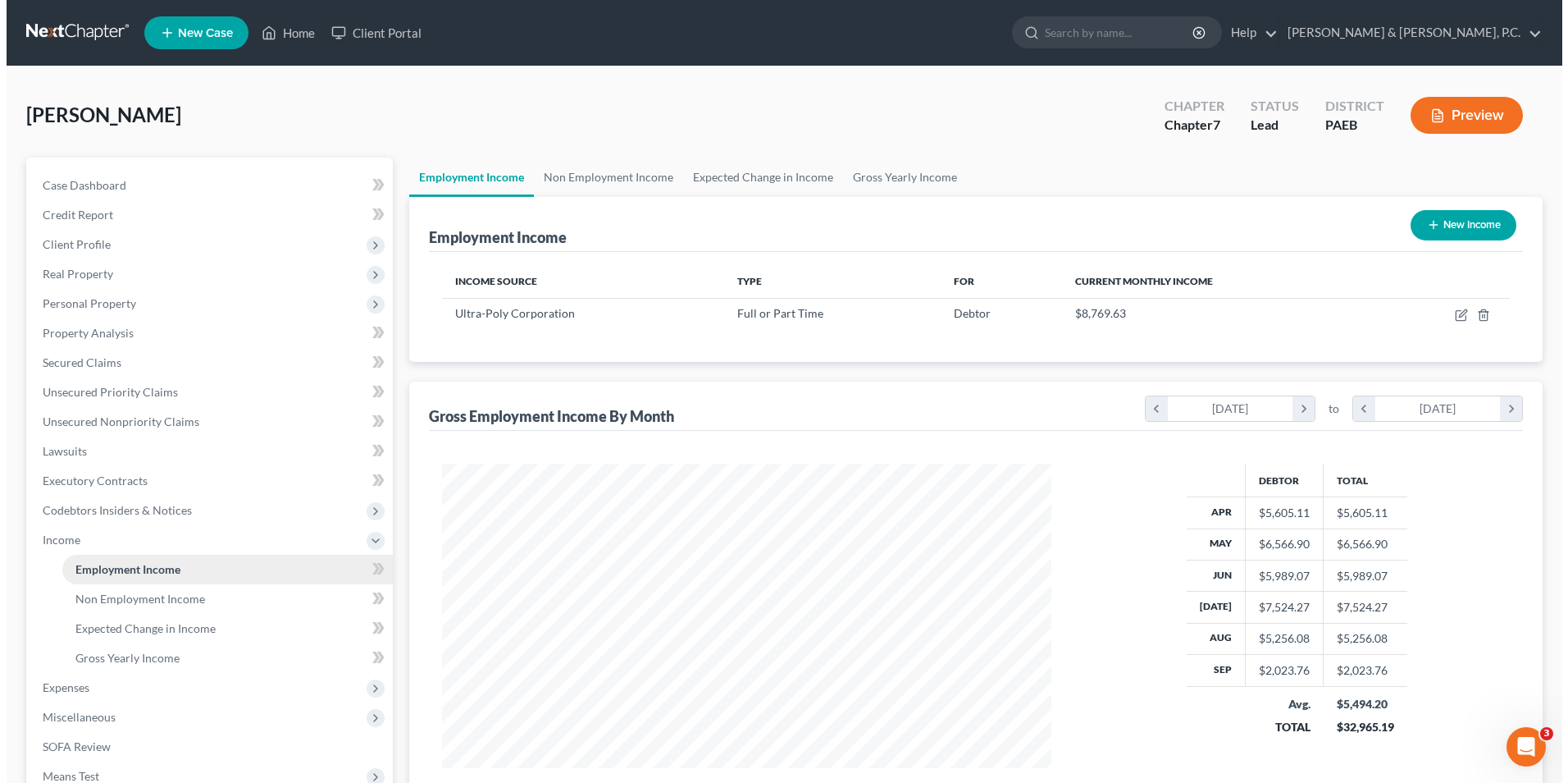
scroll to position [304, 642]
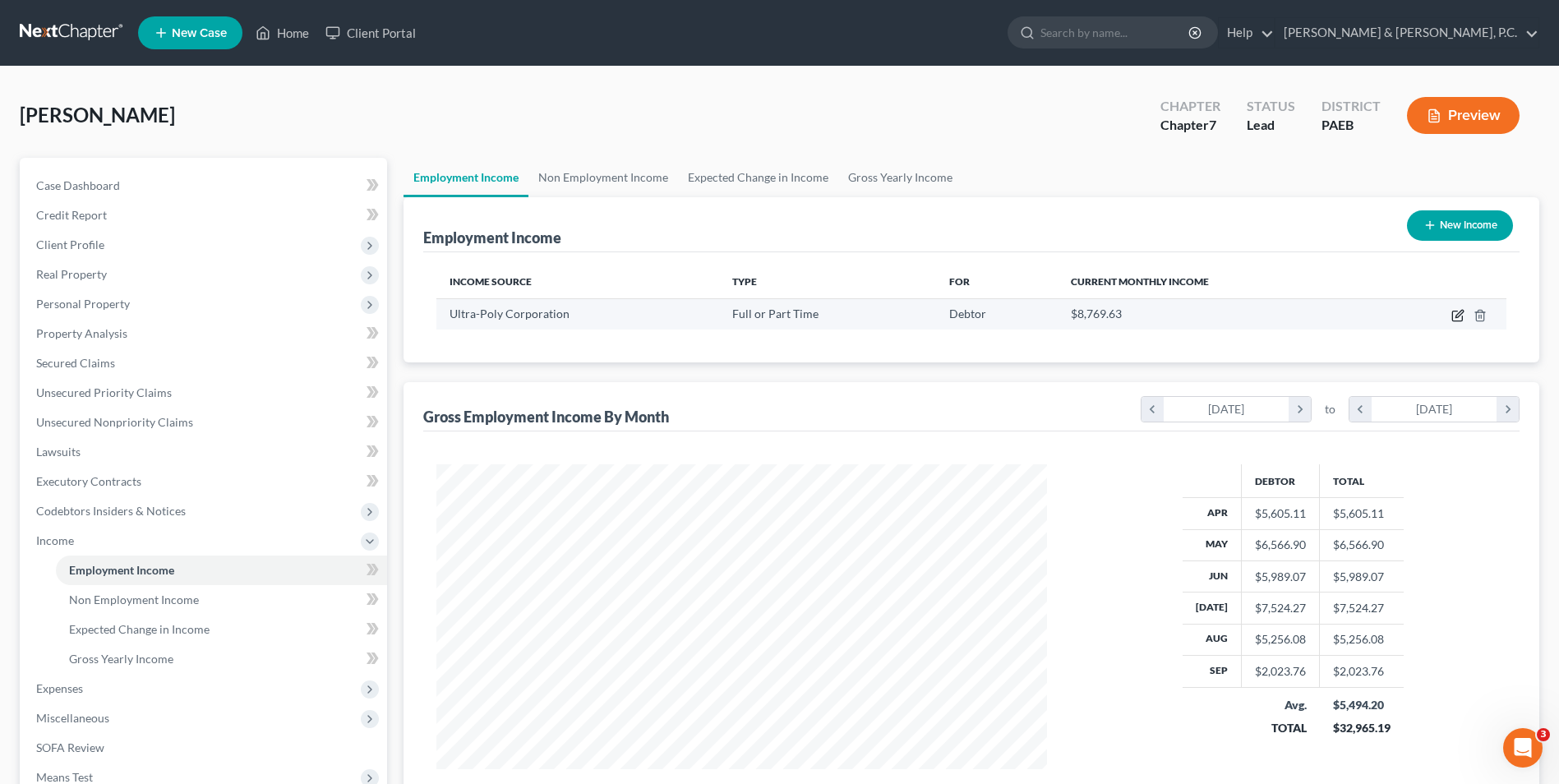
click at [1465, 319] on icon "button" at bounding box center [1458, 315] width 13 height 13
select select "0"
select select "39"
select select "3"
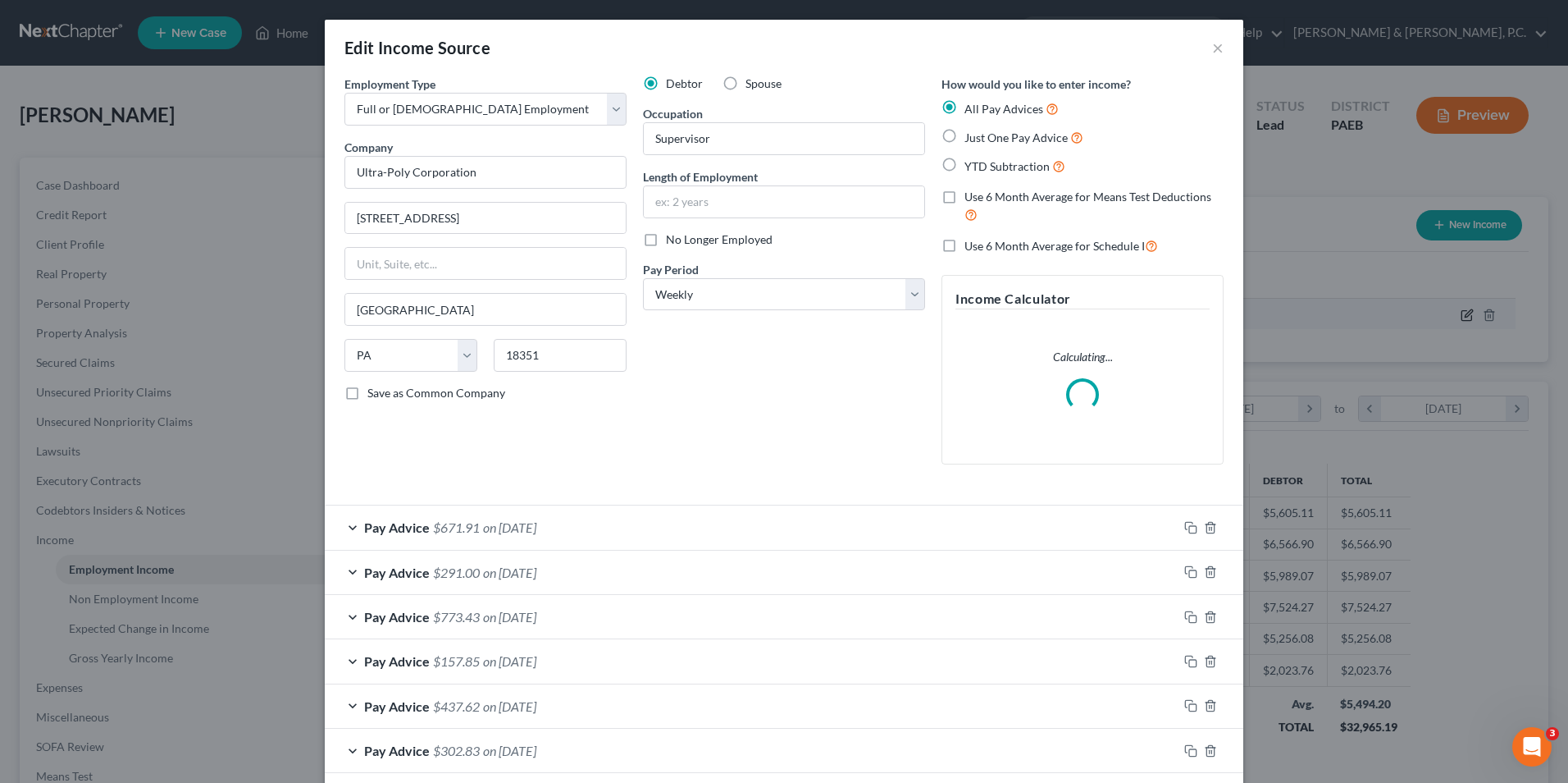
scroll to position [307, 648]
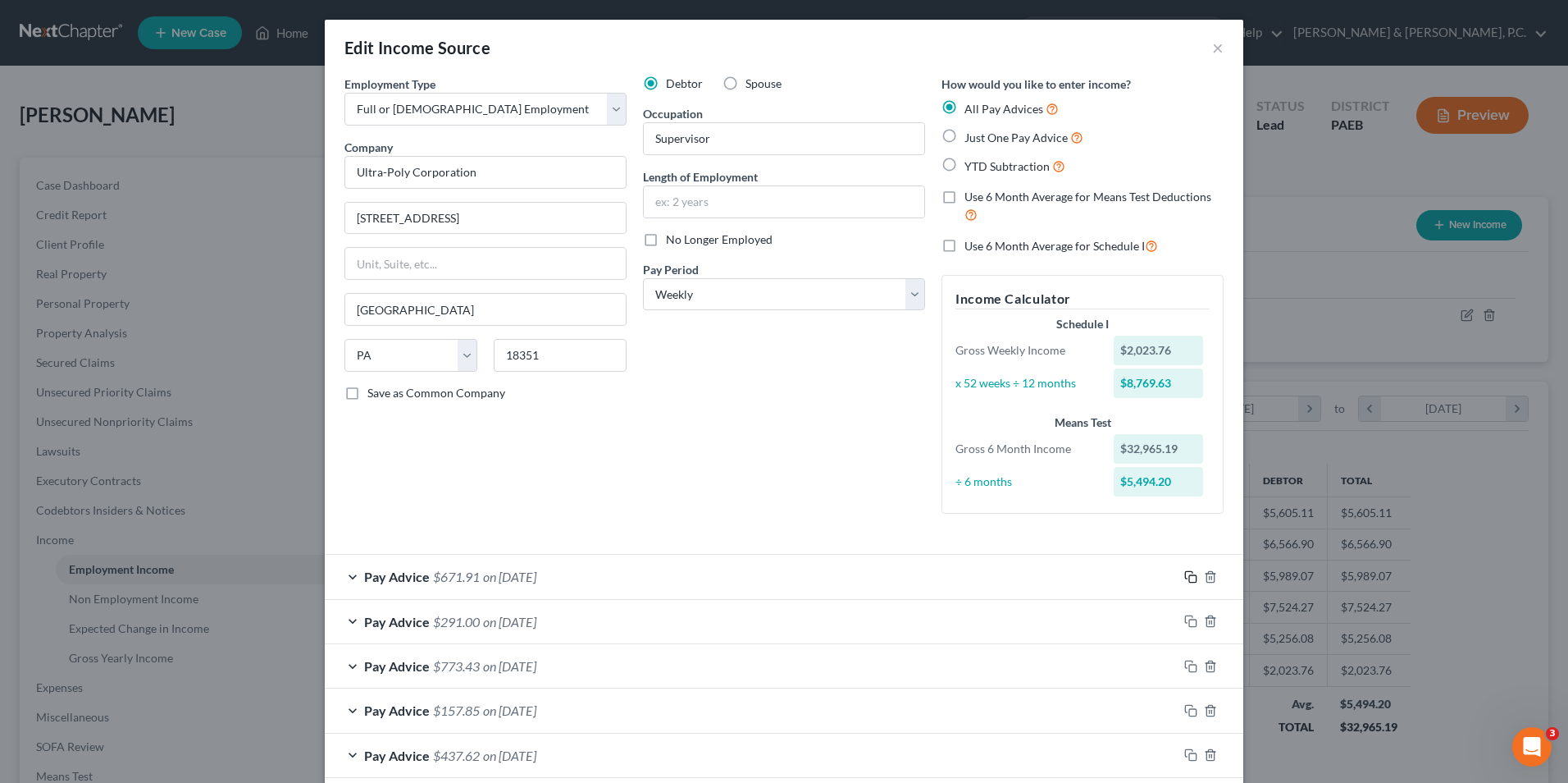
click at [1189, 579] on rect "button" at bounding box center [1193, 579] width 7 height 7
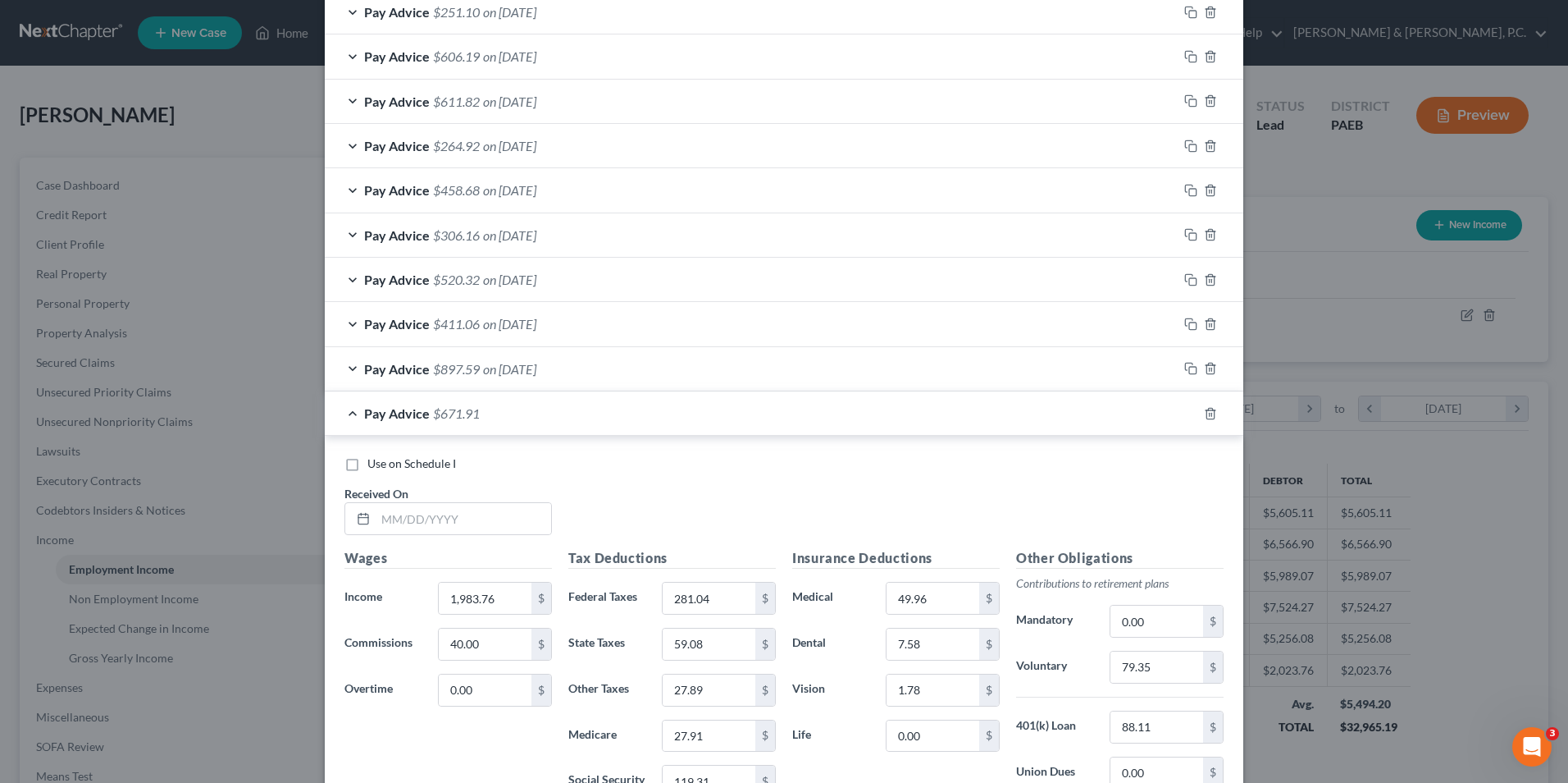
scroll to position [1559, 0]
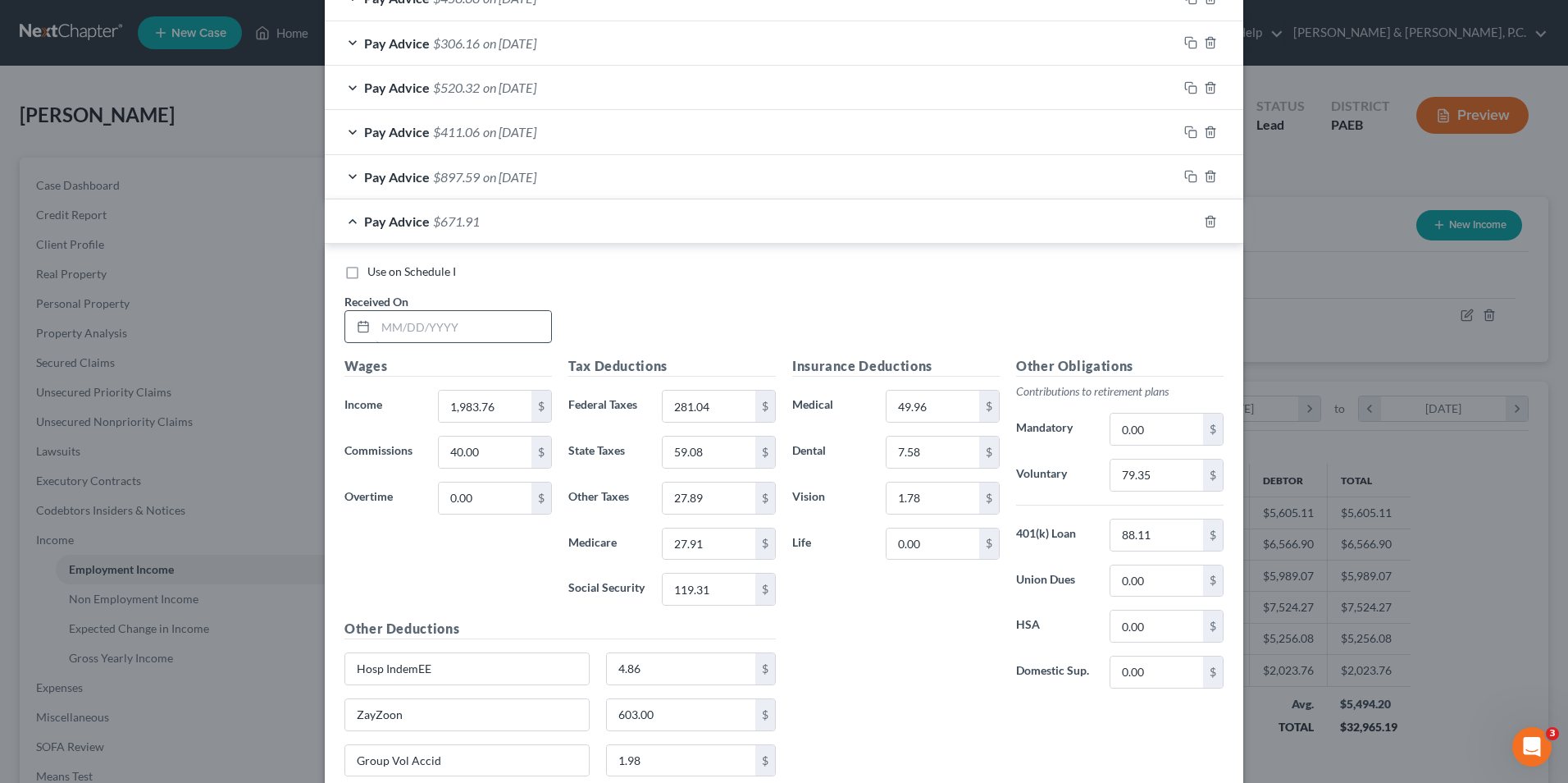
drag, startPoint x: 422, startPoint y: 329, endPoint x: 429, endPoint y: 317, distance: 13.9
click at [422, 329] on input "text" at bounding box center [464, 327] width 175 height 32
type input "9/20/25"
click at [518, 416] on input "1,983.76" at bounding box center [486, 406] width 93 height 32
type input "1,042.38"
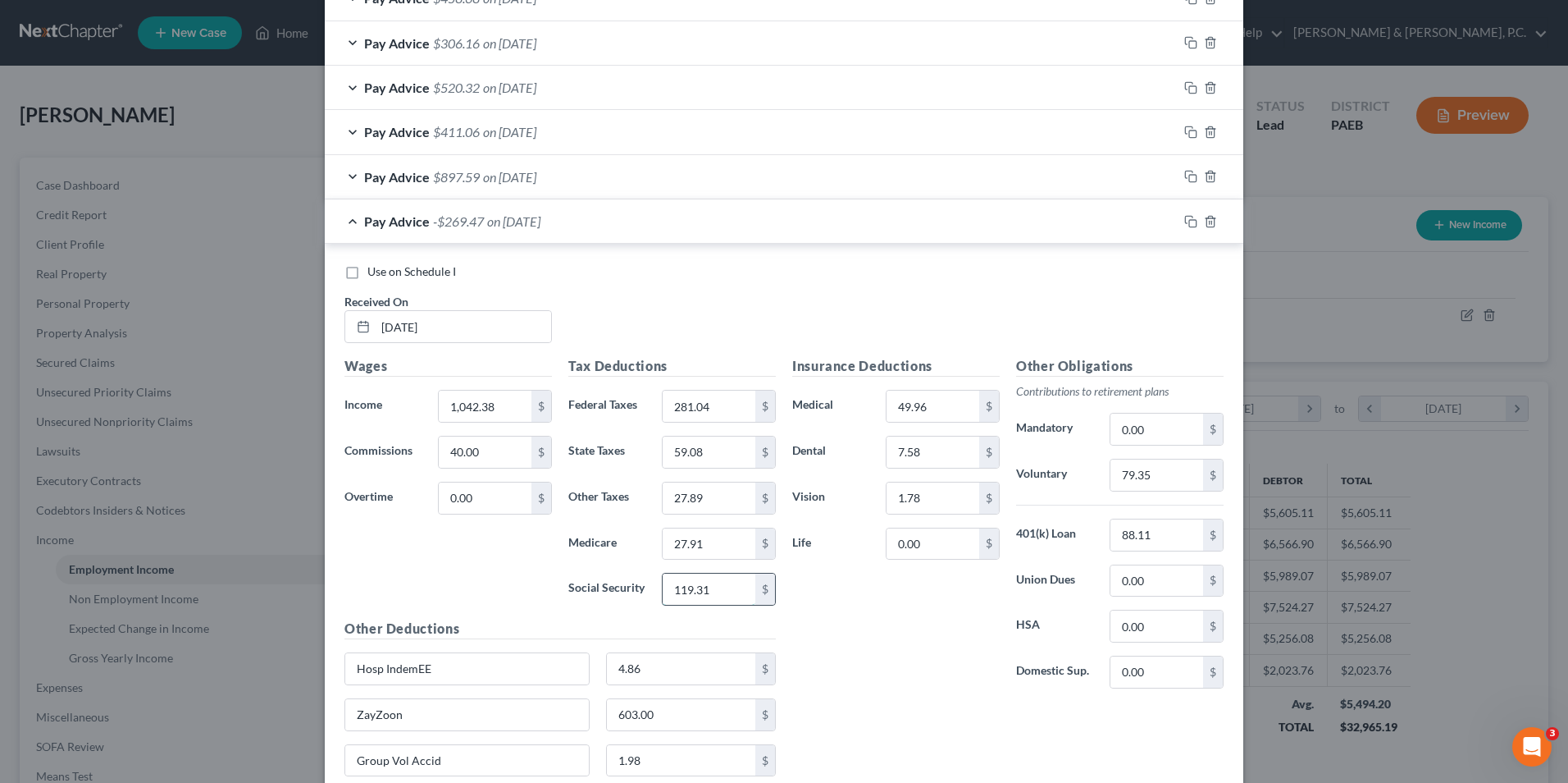
click at [706, 589] on input "119.31" at bounding box center [709, 589] width 93 height 32
type input "60.95"
click at [1154, 534] on input "88.11" at bounding box center [1157, 535] width 93 height 32
type input "41.70"
click at [720, 543] on input "27.91" at bounding box center [709, 545] width 93 height 32
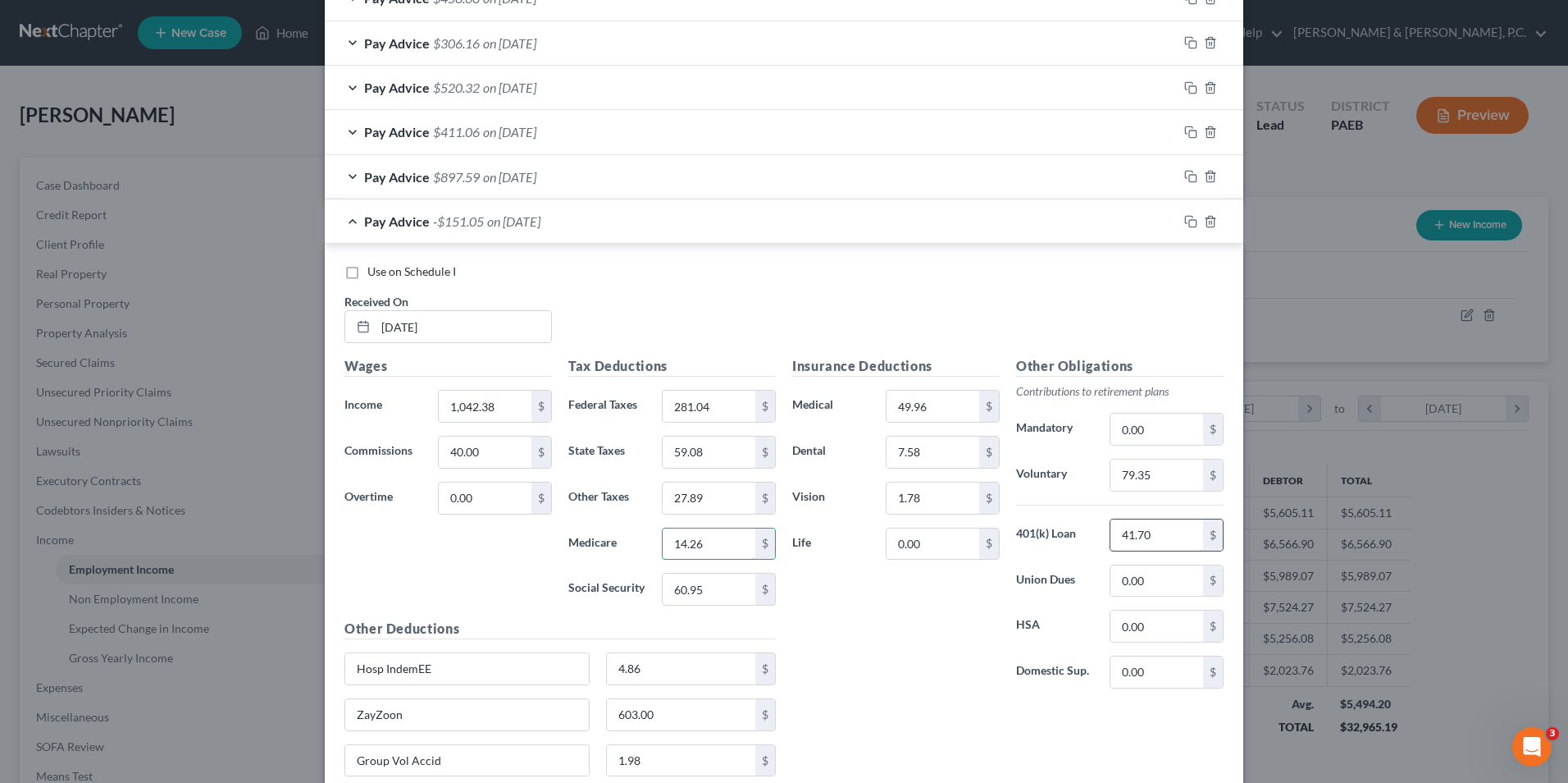
type input "14.26"
click at [1148, 534] on input "41.70" at bounding box center [1157, 535] width 93 height 32
type input "88.11"
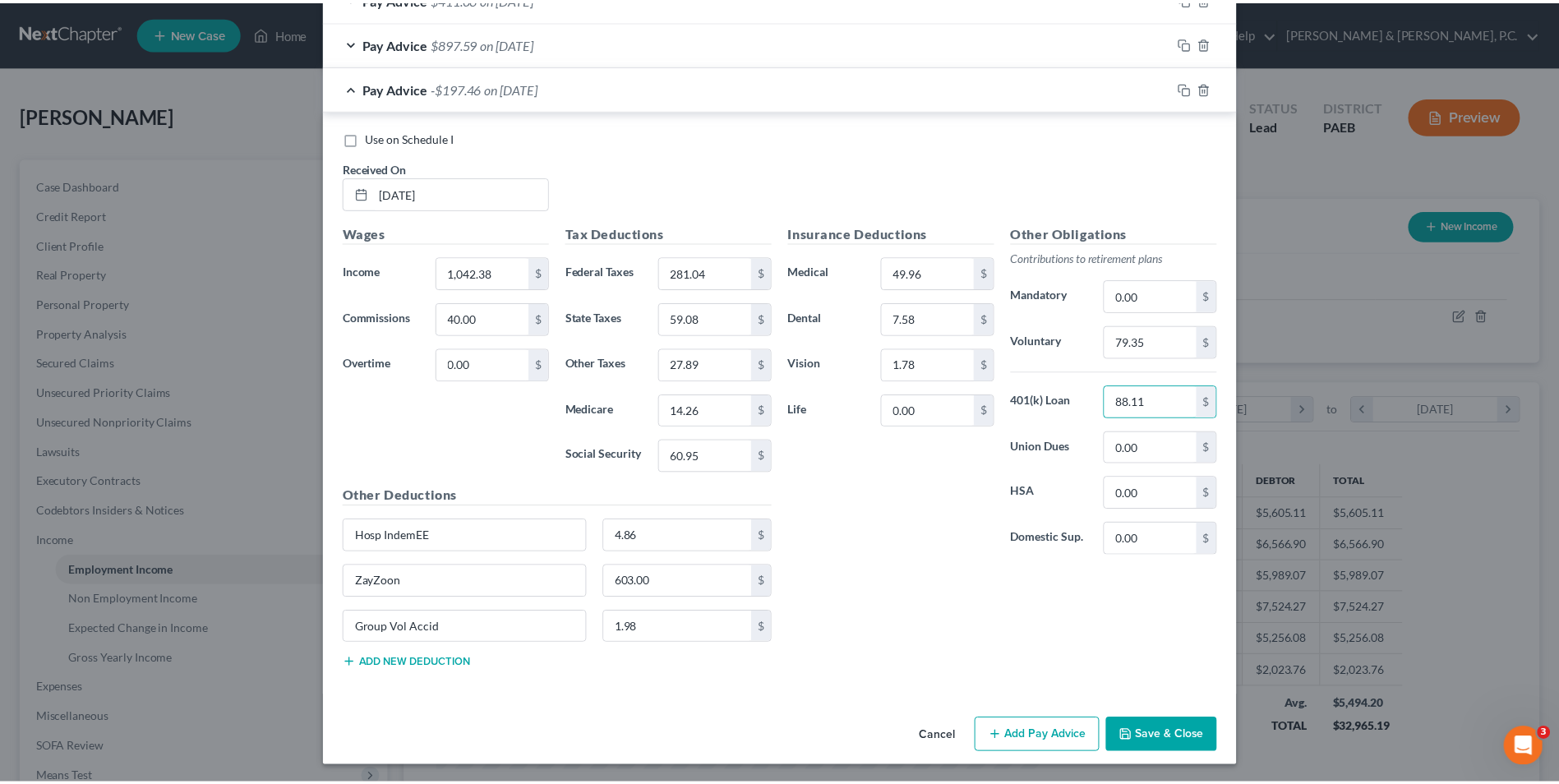
scroll to position [1697, 0]
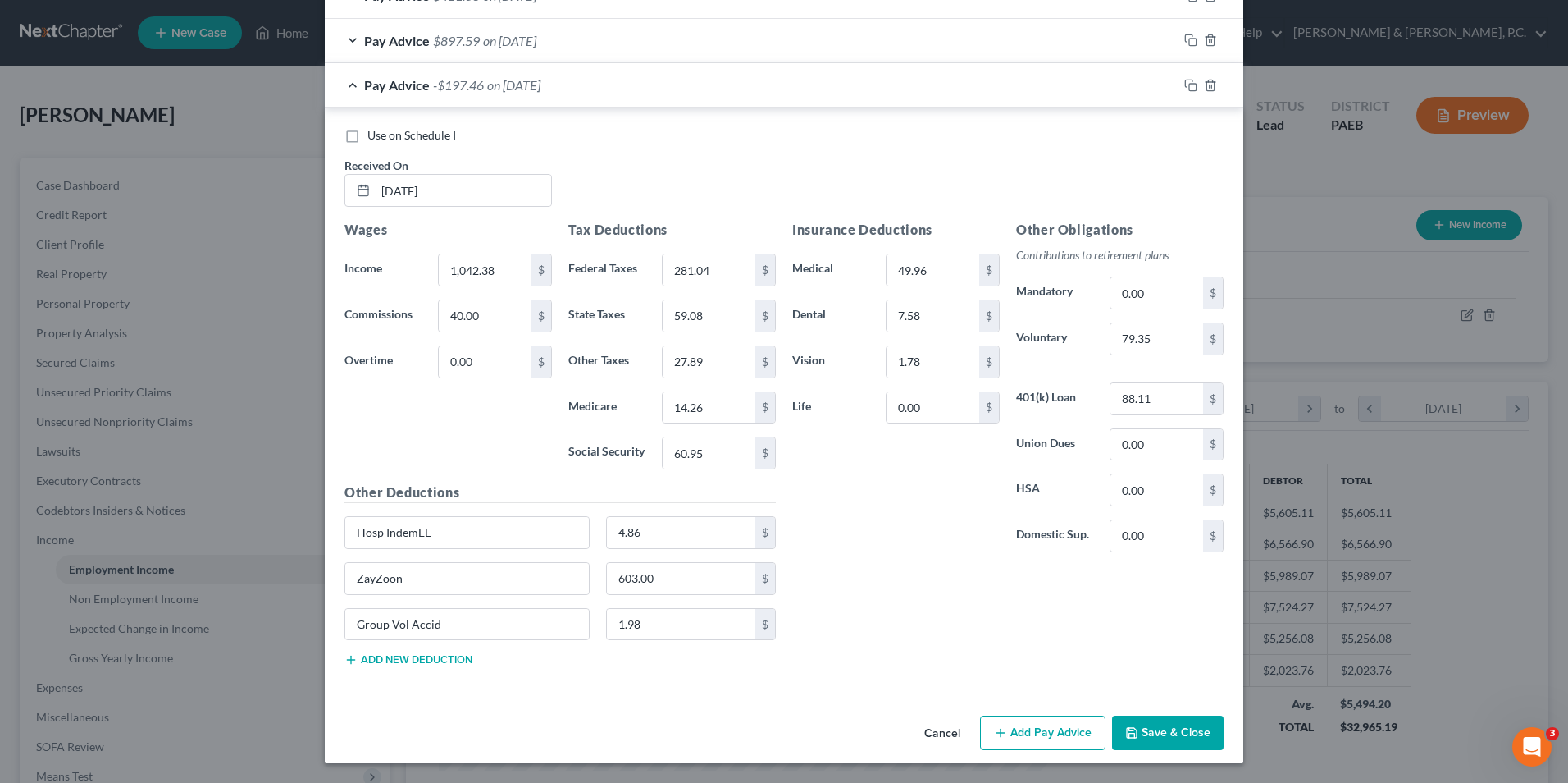
click at [1178, 734] on button "Save & Close" at bounding box center [1167, 732] width 111 height 34
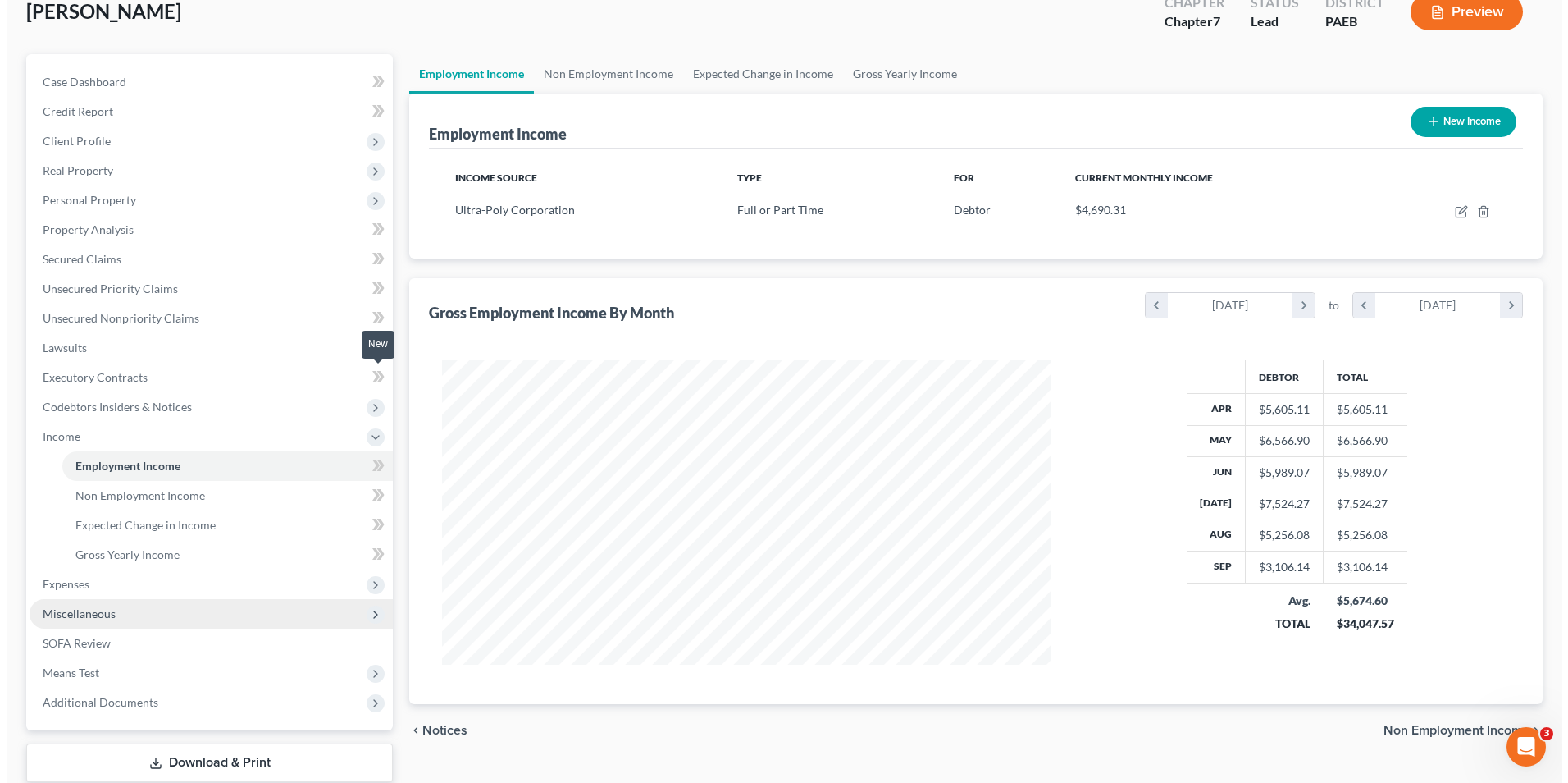
scroll to position [208, 0]
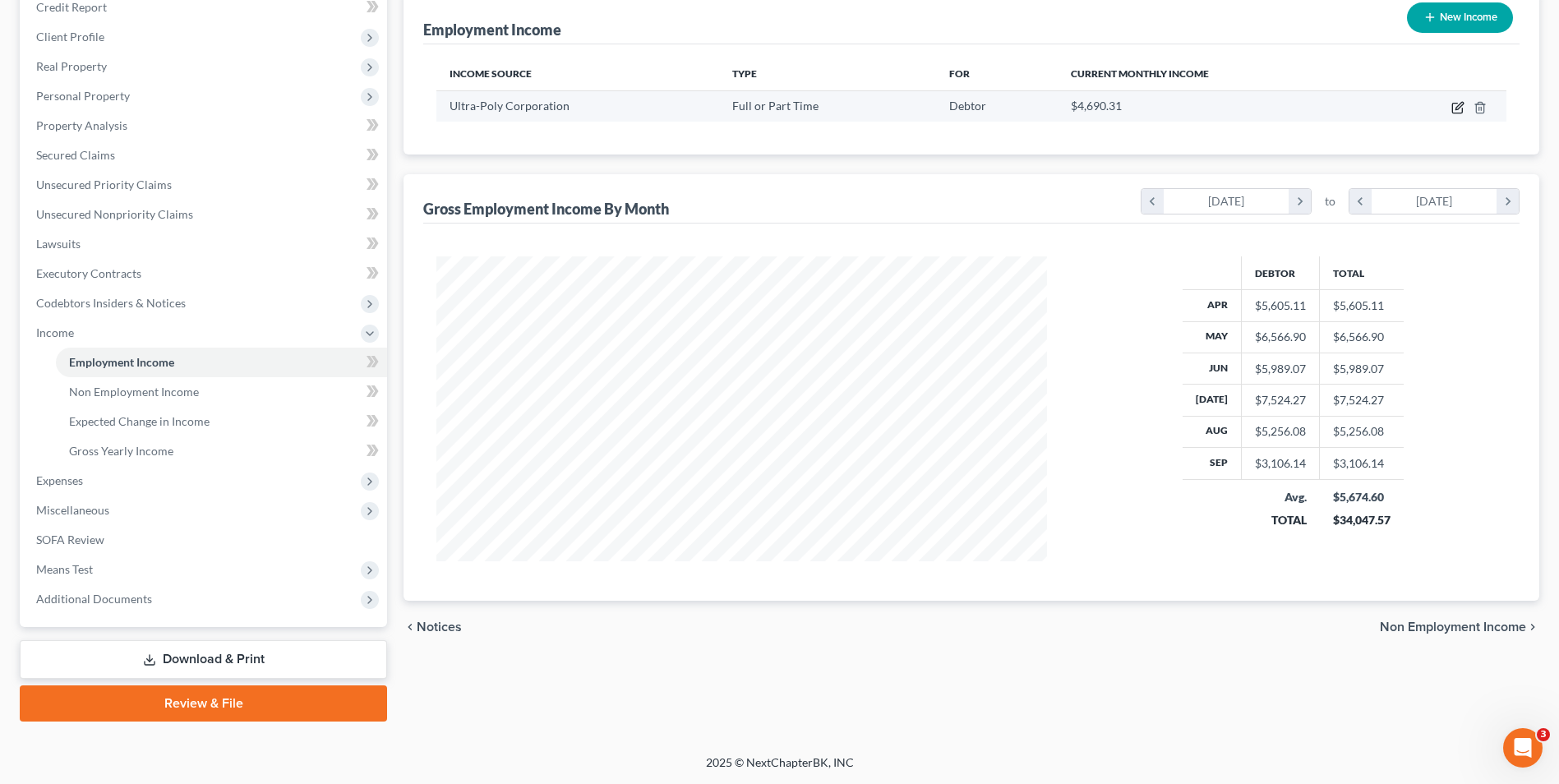
click at [1456, 109] on icon "button" at bounding box center [1459, 105] width 7 height 7
select select "0"
select select "39"
select select "3"
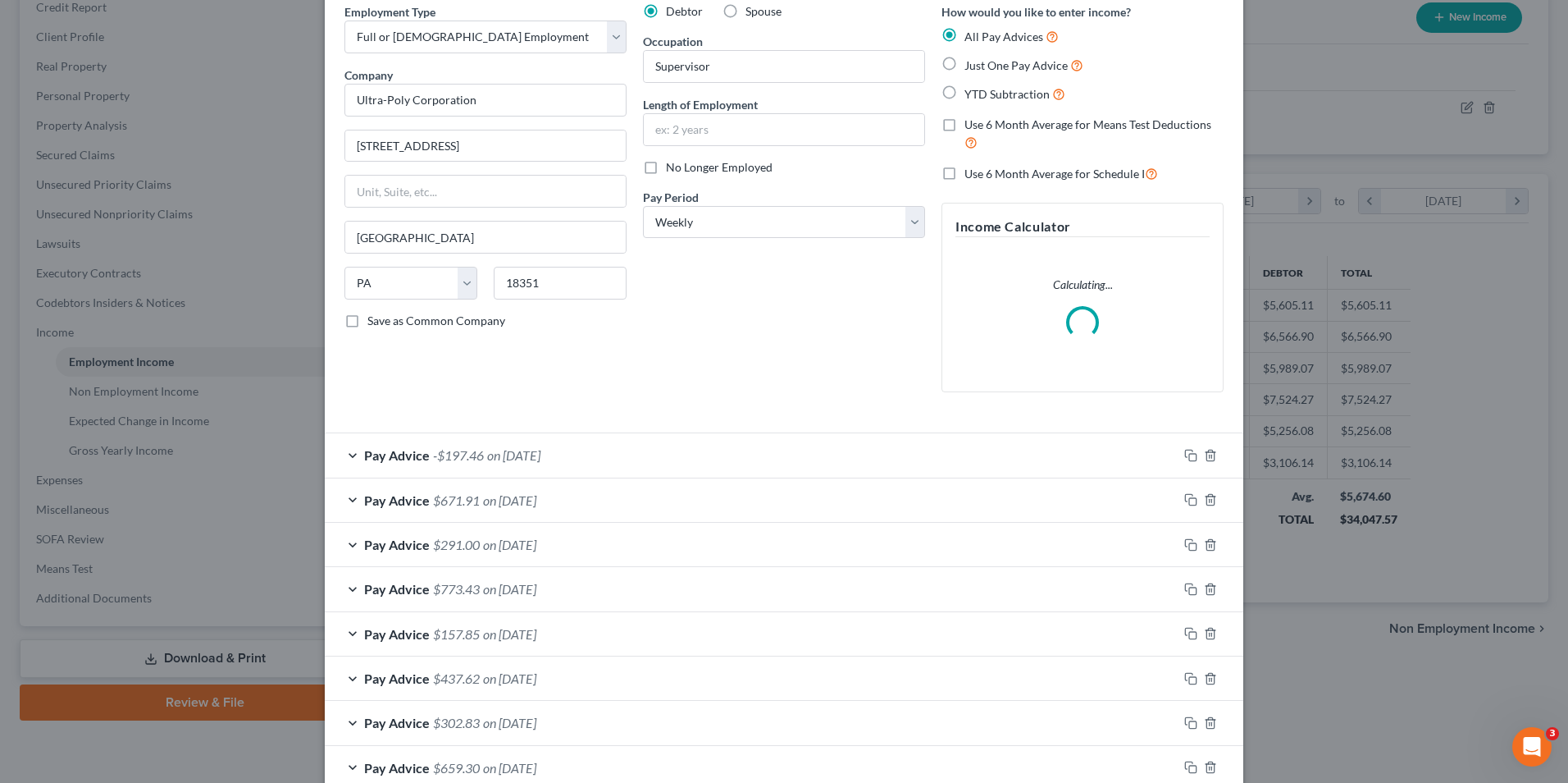
scroll to position [246, 0]
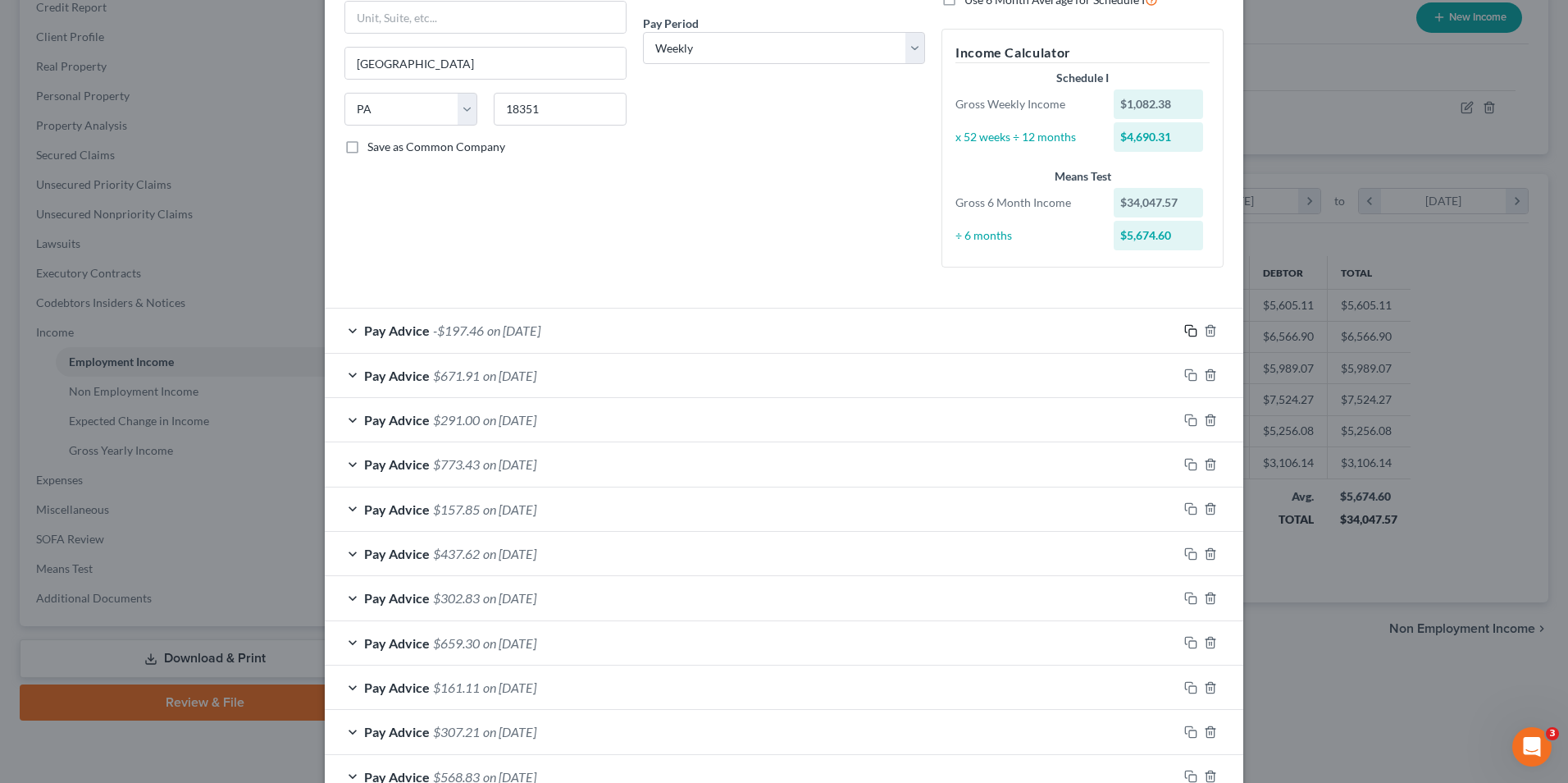
click at [1184, 285] on div "Employment Type * Select Full or Part Time Employment Self Employment Company *…" at bounding box center [784, 61] width 896 height 466
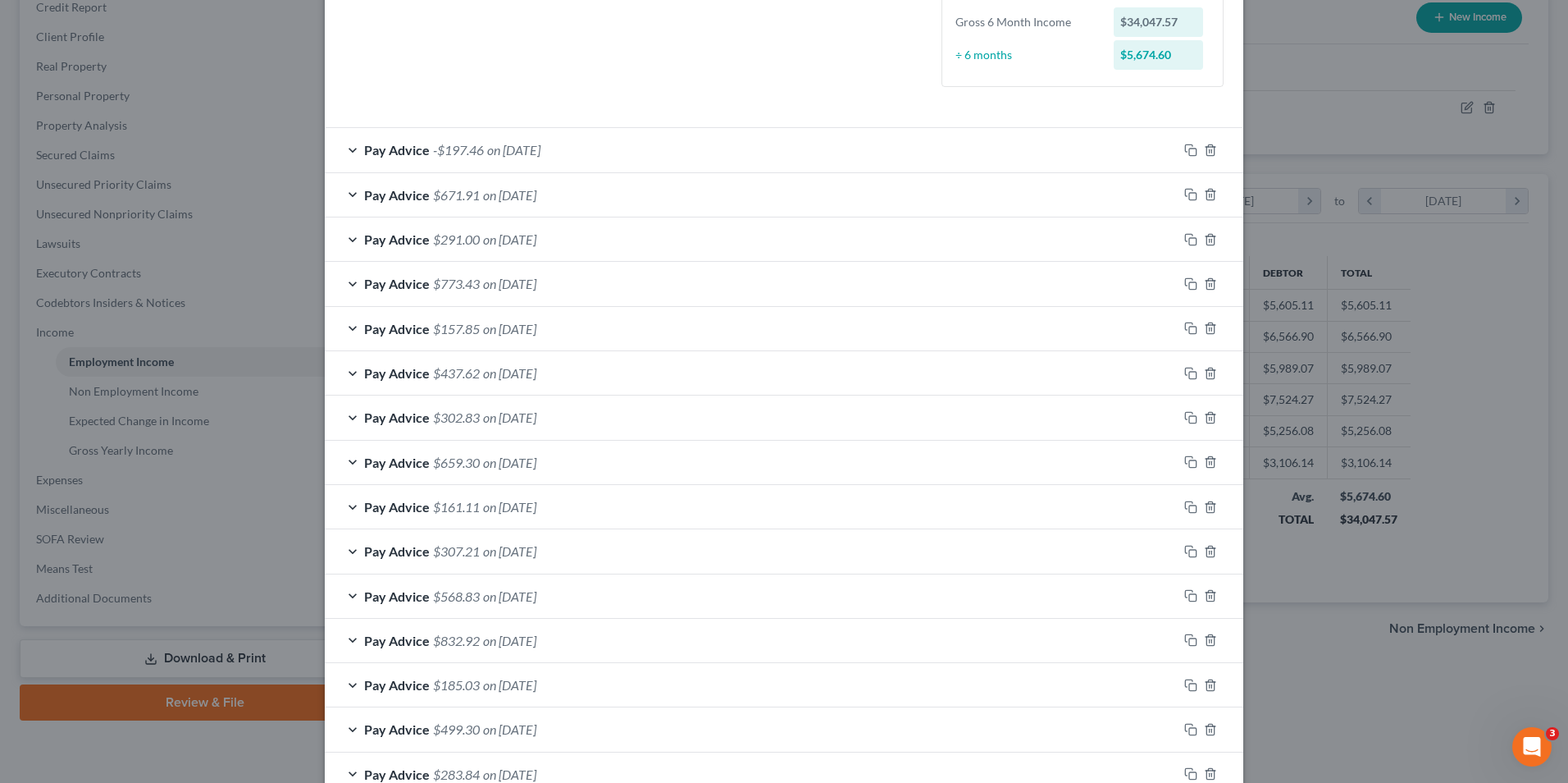
scroll to position [372, 0]
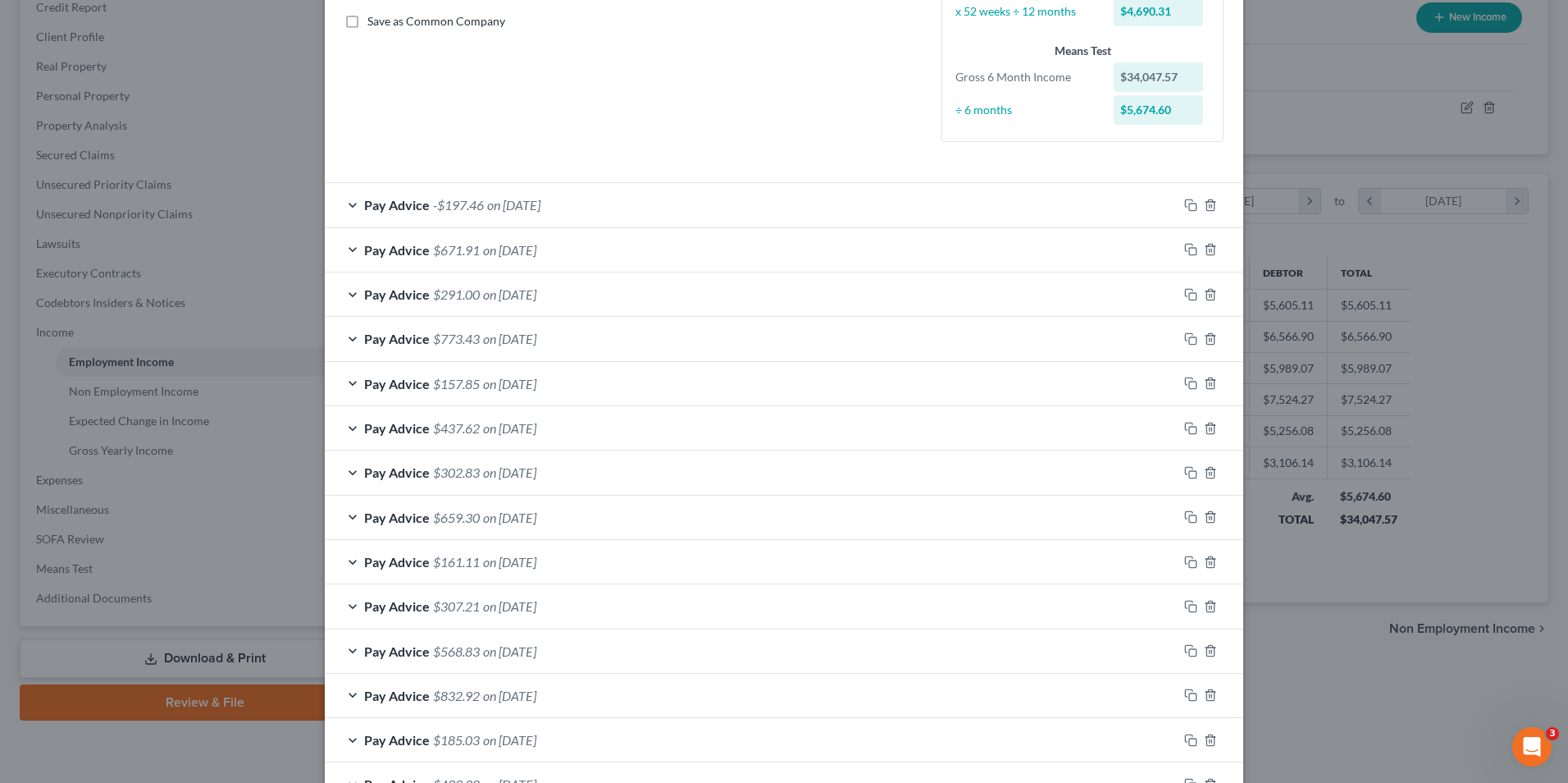
click at [349, 204] on div "Pay Advice -$197.46 on 09/20/2025" at bounding box center [751, 205] width 853 height 44
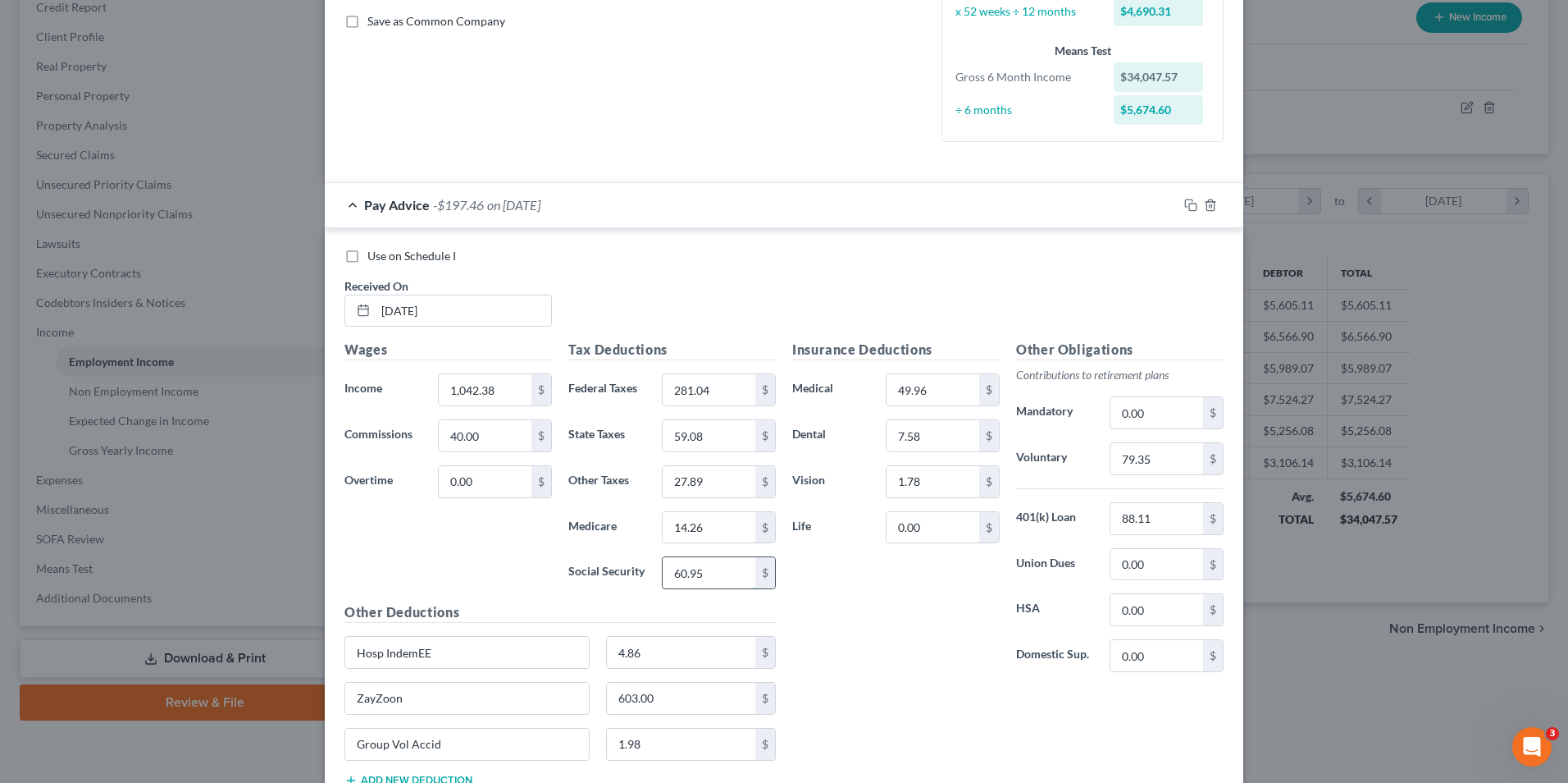
click at [701, 577] on input "60.95" at bounding box center [709, 573] width 93 height 32
type input "93.61"
click at [710, 439] on input "59.08" at bounding box center [709, 436] width 93 height 32
type input "30.18"
click at [702, 474] on input "27.89" at bounding box center [709, 482] width 93 height 32
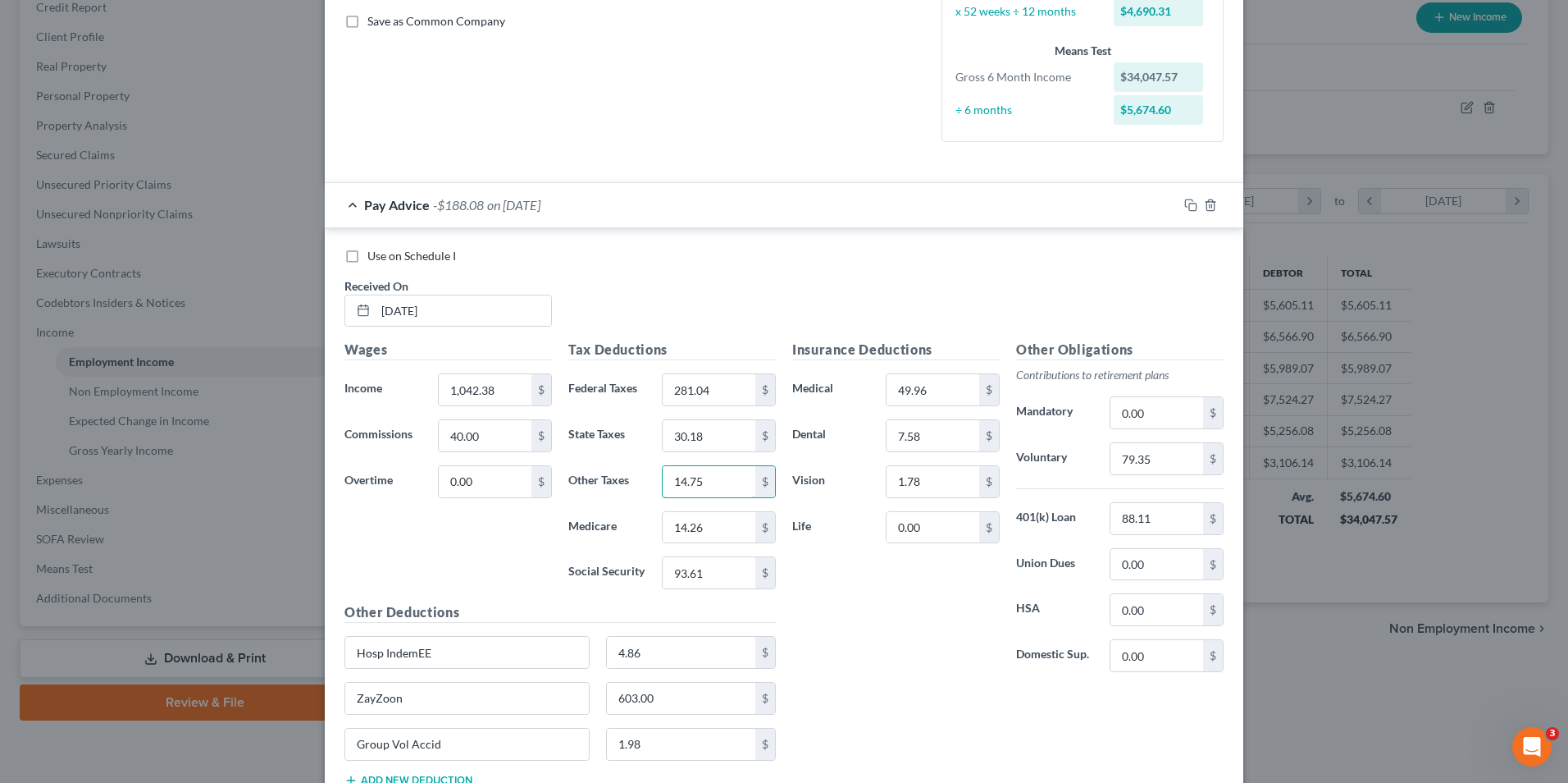
type input "14.75"
click at [869, 677] on div "Insurance Deductions Medical 49.96 $ Dental 7.58 $ Vision 1.78 $ Life 0.00 $" at bounding box center [896, 512] width 223 height 345
click at [681, 700] on input "603.00" at bounding box center [682, 699] width 149 height 32
type input "310.00"
click at [710, 391] on input "281.04" at bounding box center [709, 390] width 93 height 32
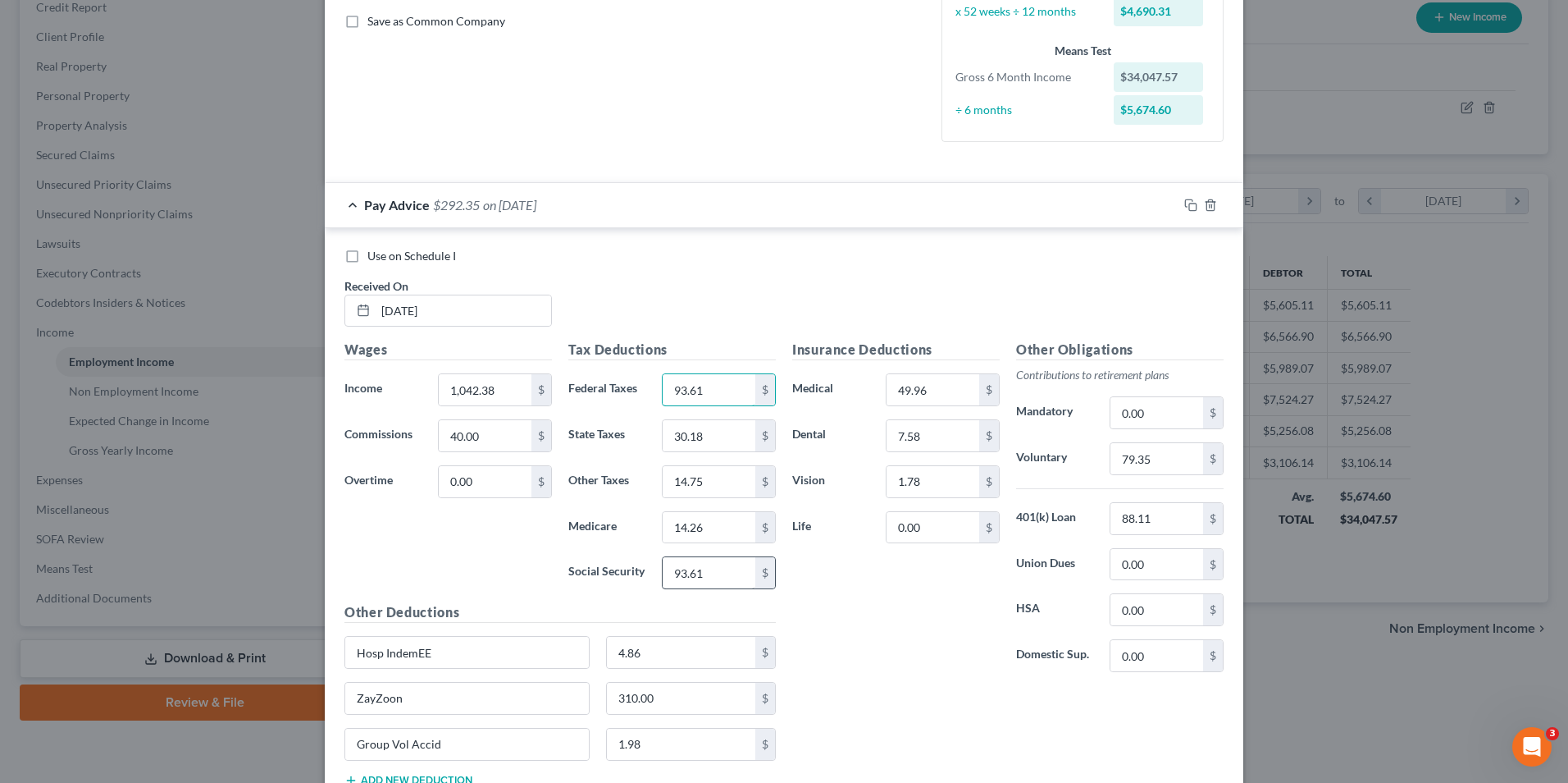
type input "93.61"
click at [710, 570] on input "93.61" at bounding box center [709, 573] width 93 height 32
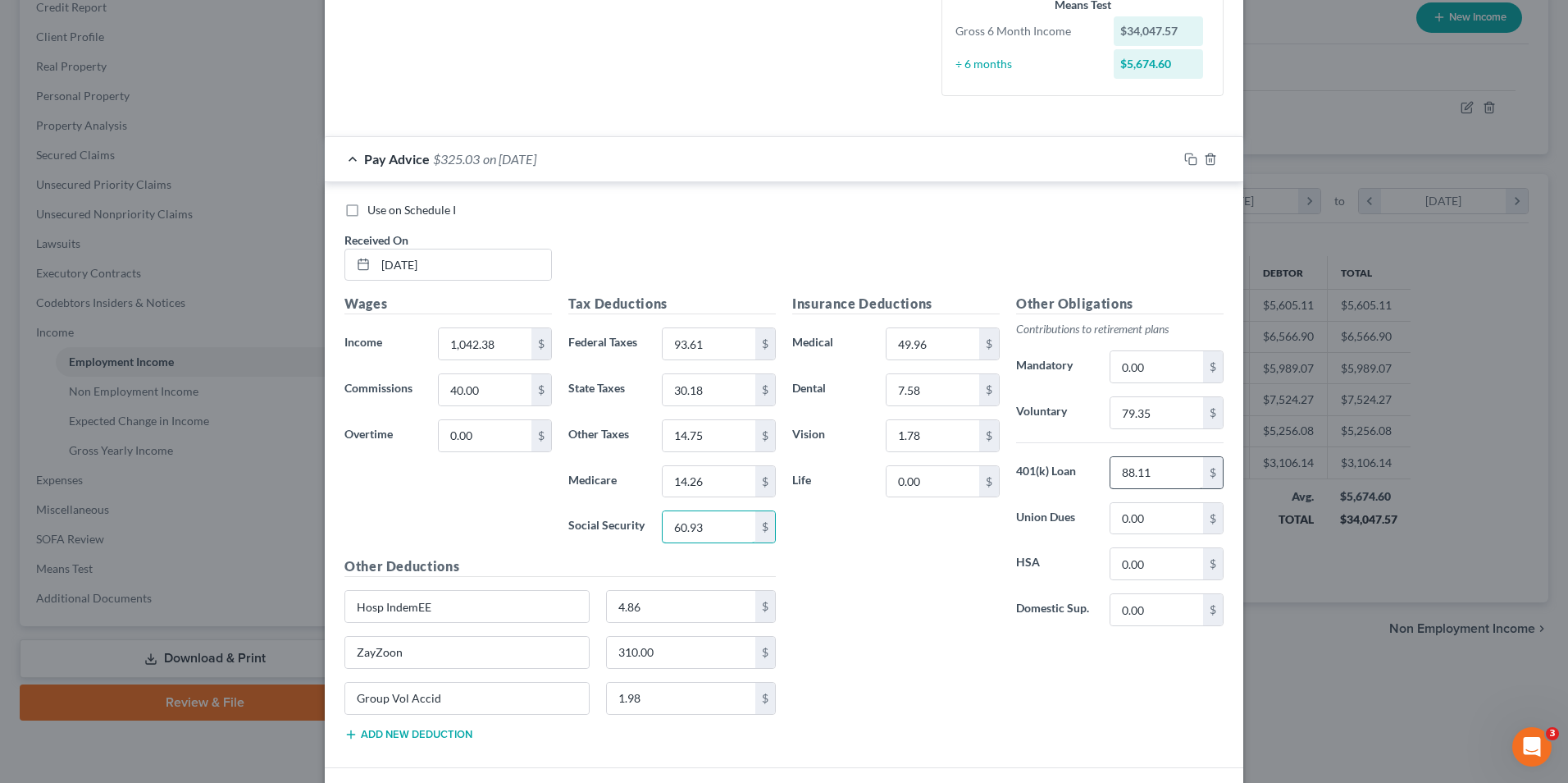
scroll to position [454, 0]
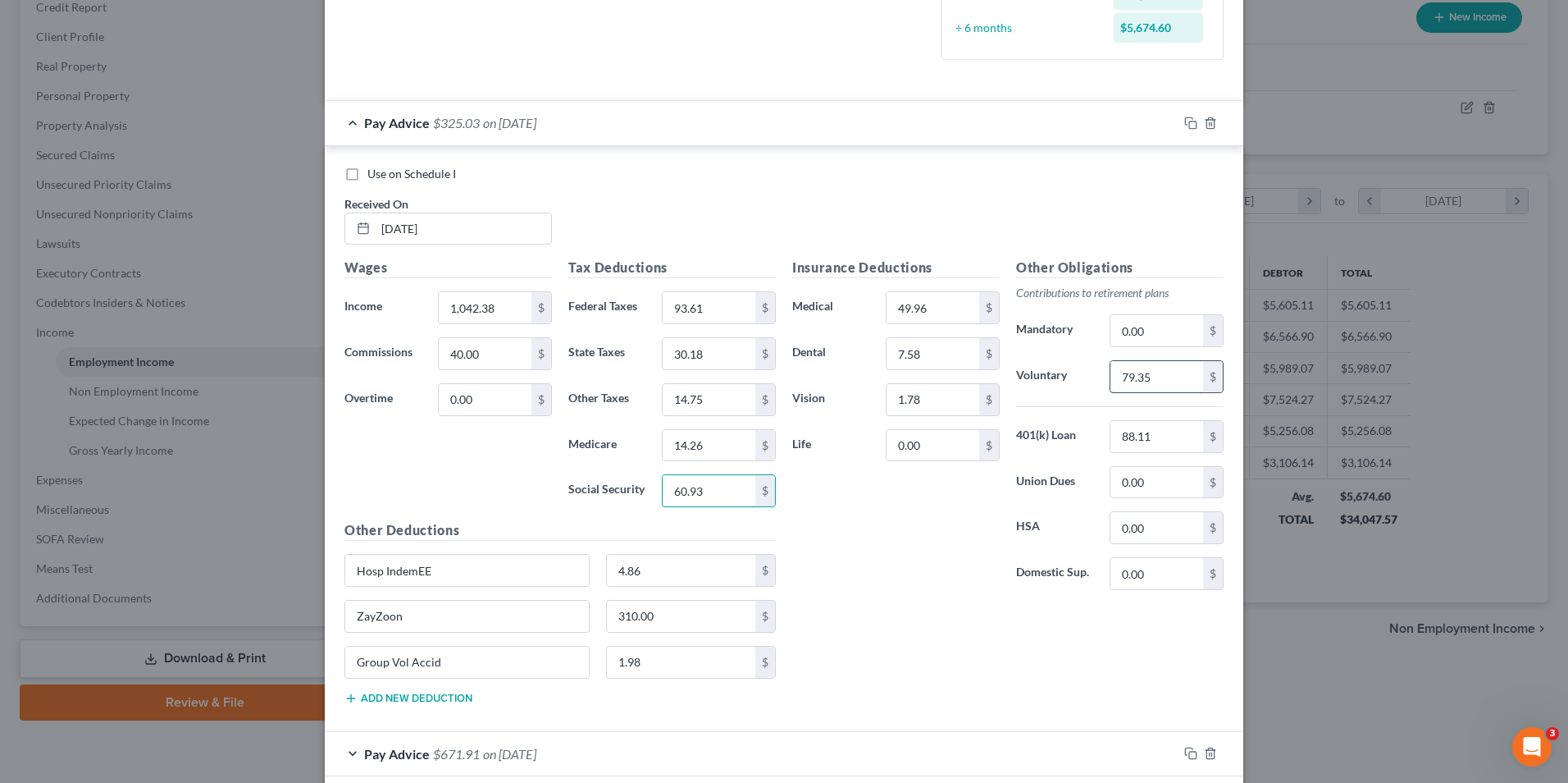
type input "60.93"
click at [1160, 373] on input "79.35" at bounding box center [1157, 377] width 93 height 32
type input "41.70"
click at [860, 612] on div "Insurance Deductions Medical 49.96 $ Dental 7.58 $ Vision 1.78 $ Life 0.00 $ Ot…" at bounding box center [1008, 488] width 448 height 459
click at [478, 352] on input "40.00" at bounding box center [486, 354] width 93 height 32
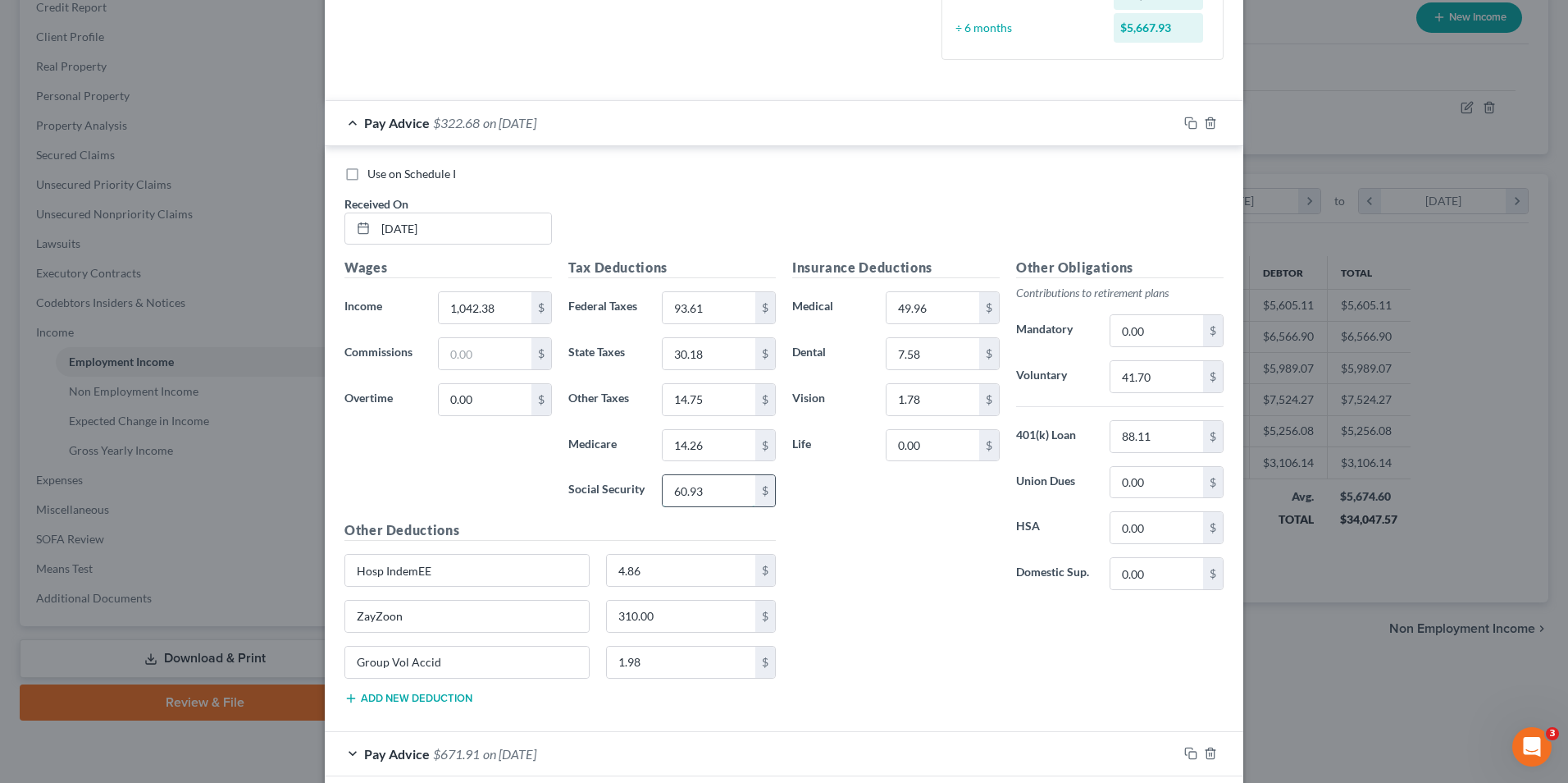
click at [702, 496] on input "60.93" at bounding box center [709, 491] width 93 height 32
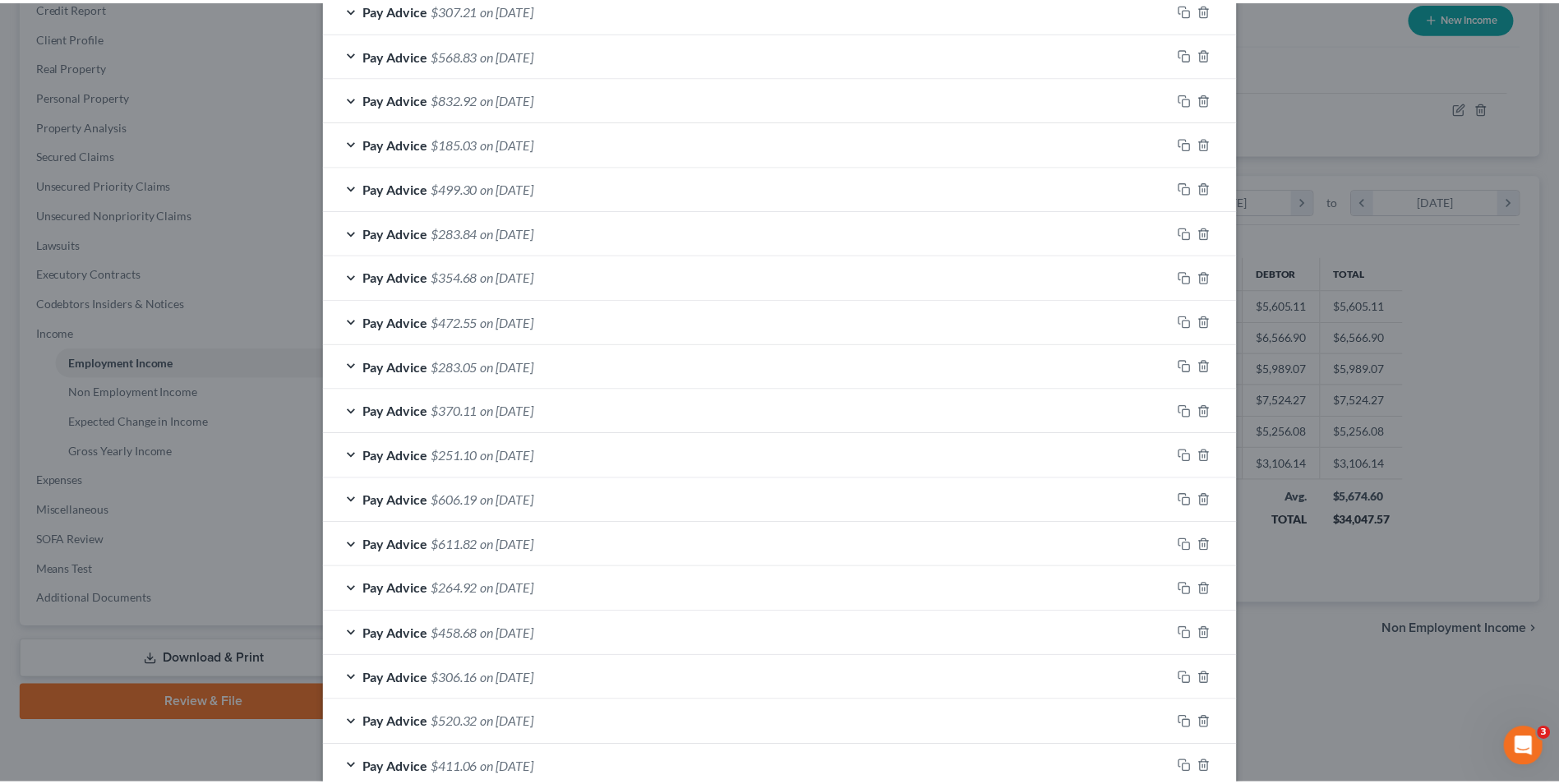
scroll to position [1698, 0]
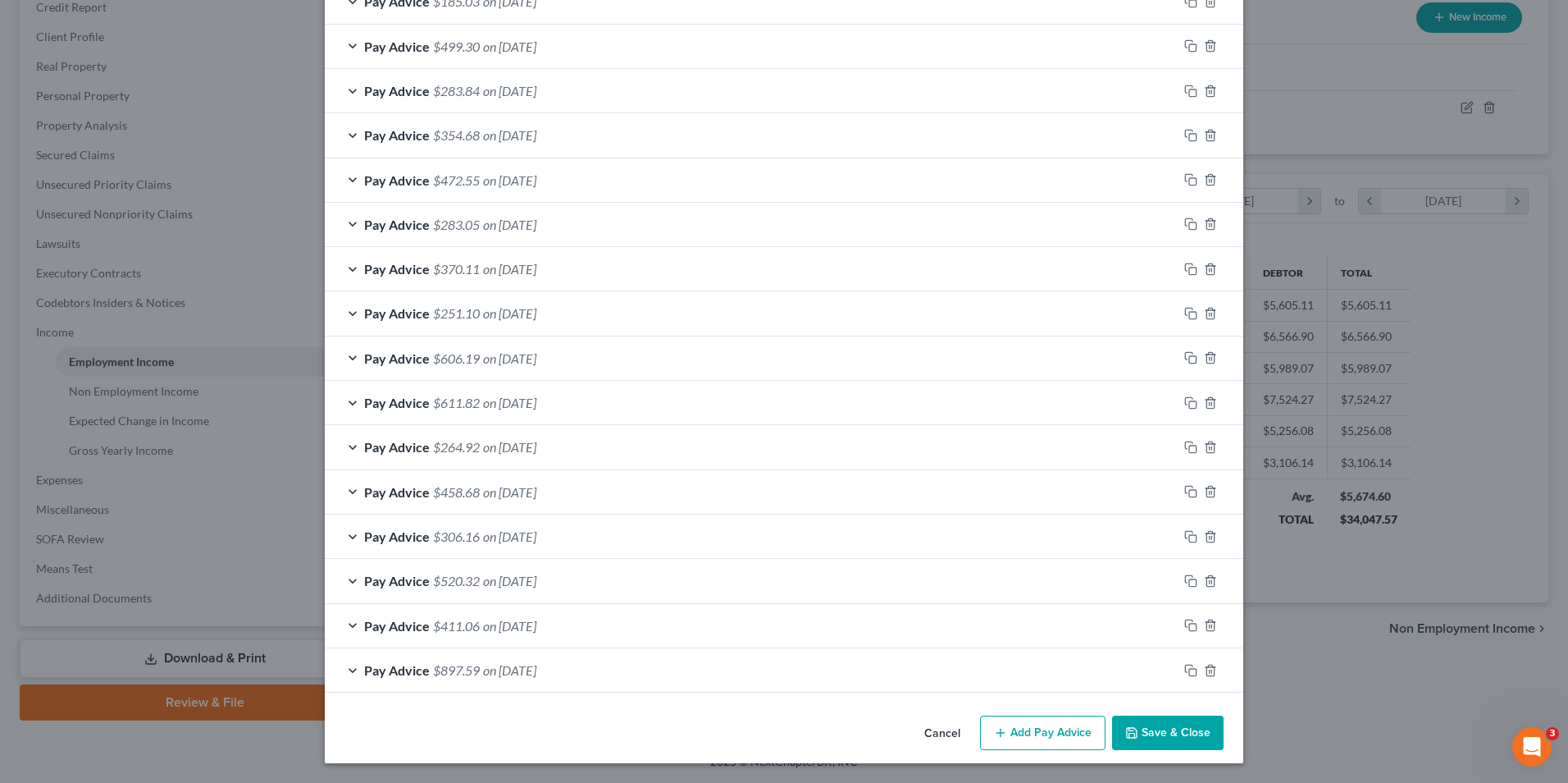
type input "60.95"
click at [1156, 735] on button "Save & Close" at bounding box center [1167, 732] width 111 height 34
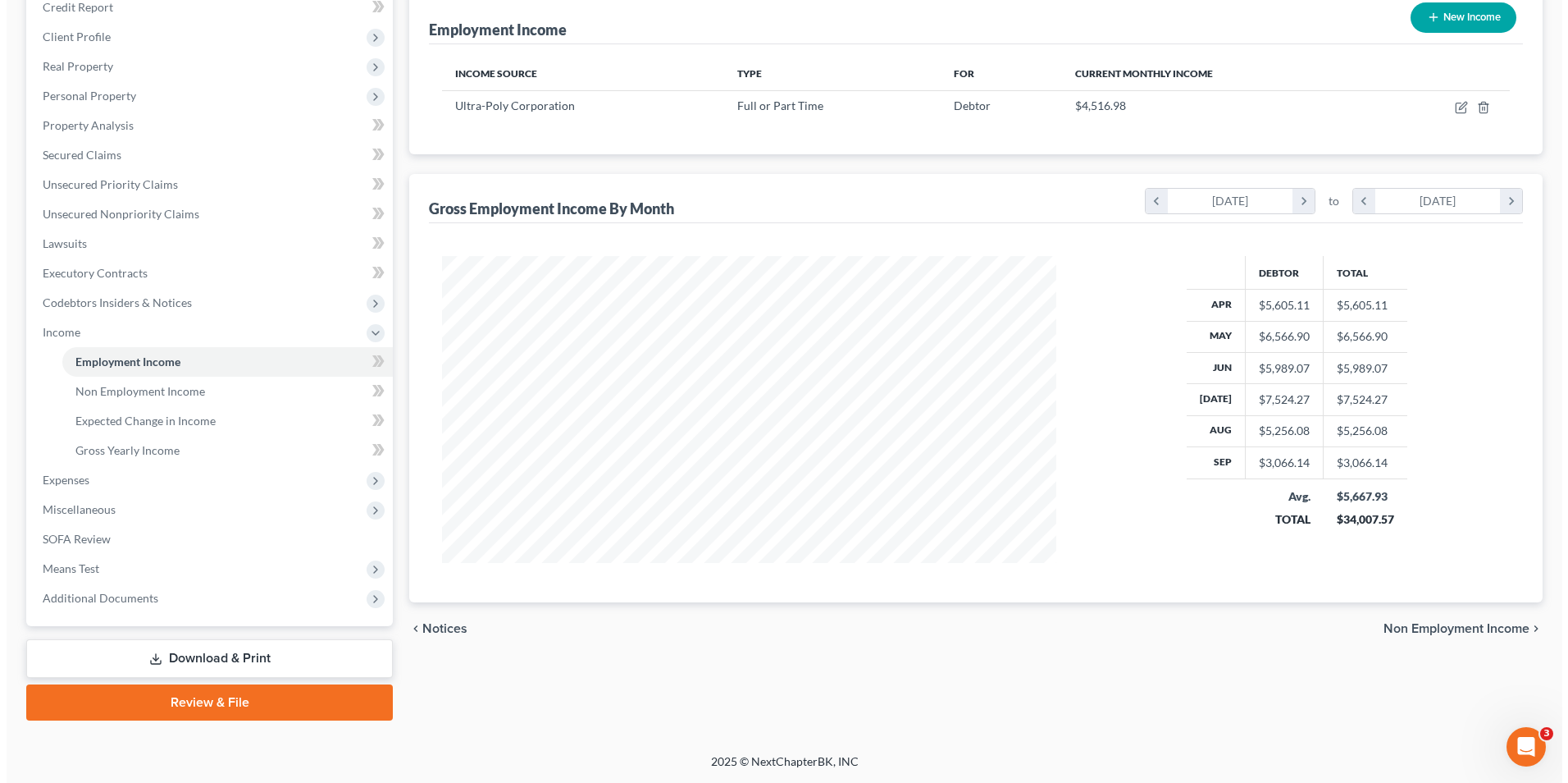
scroll to position [820271, 819603]
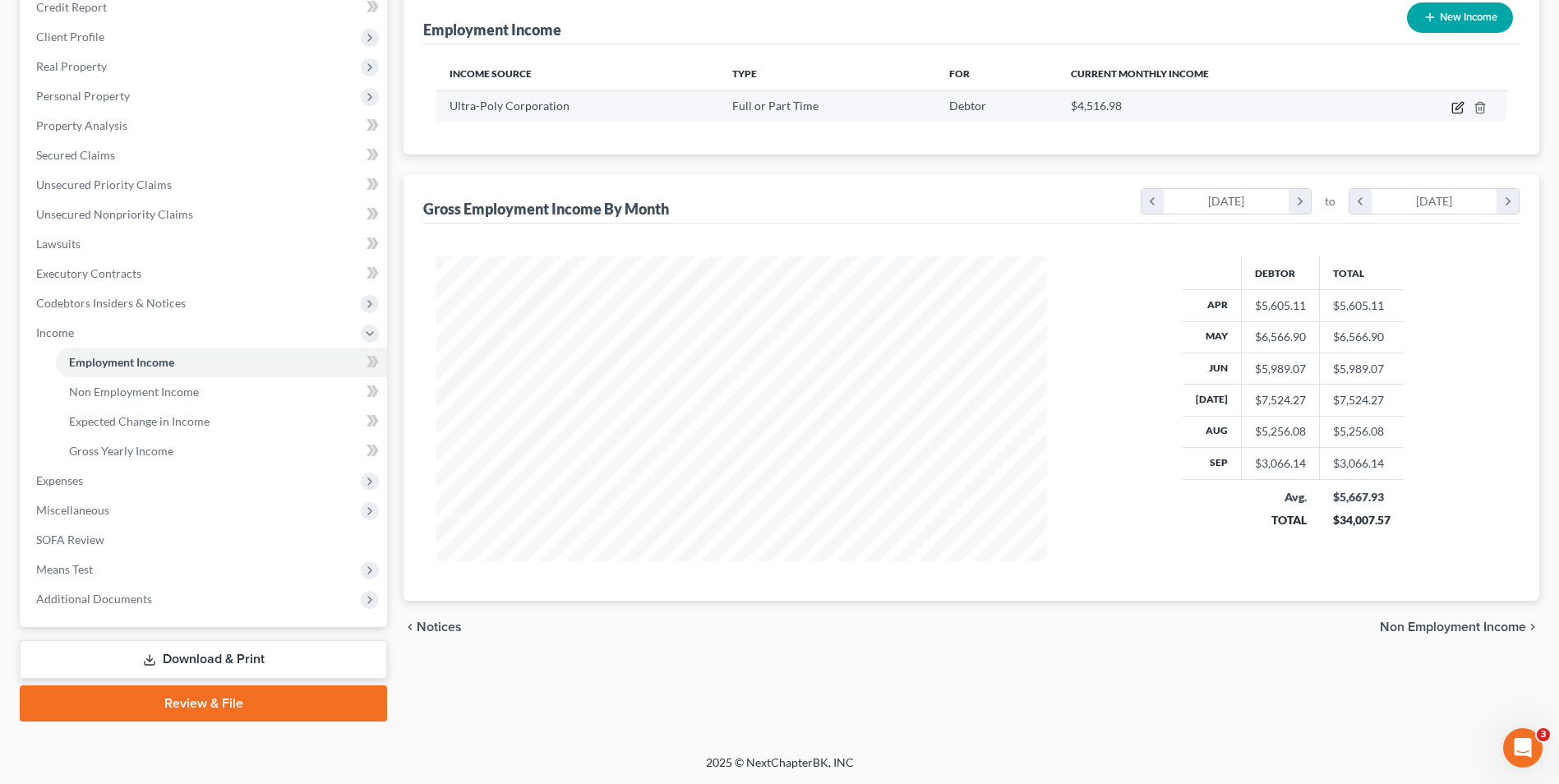
click at [1455, 108] on icon "button" at bounding box center [1458, 107] width 13 height 13
select select "0"
select select "39"
select select "3"
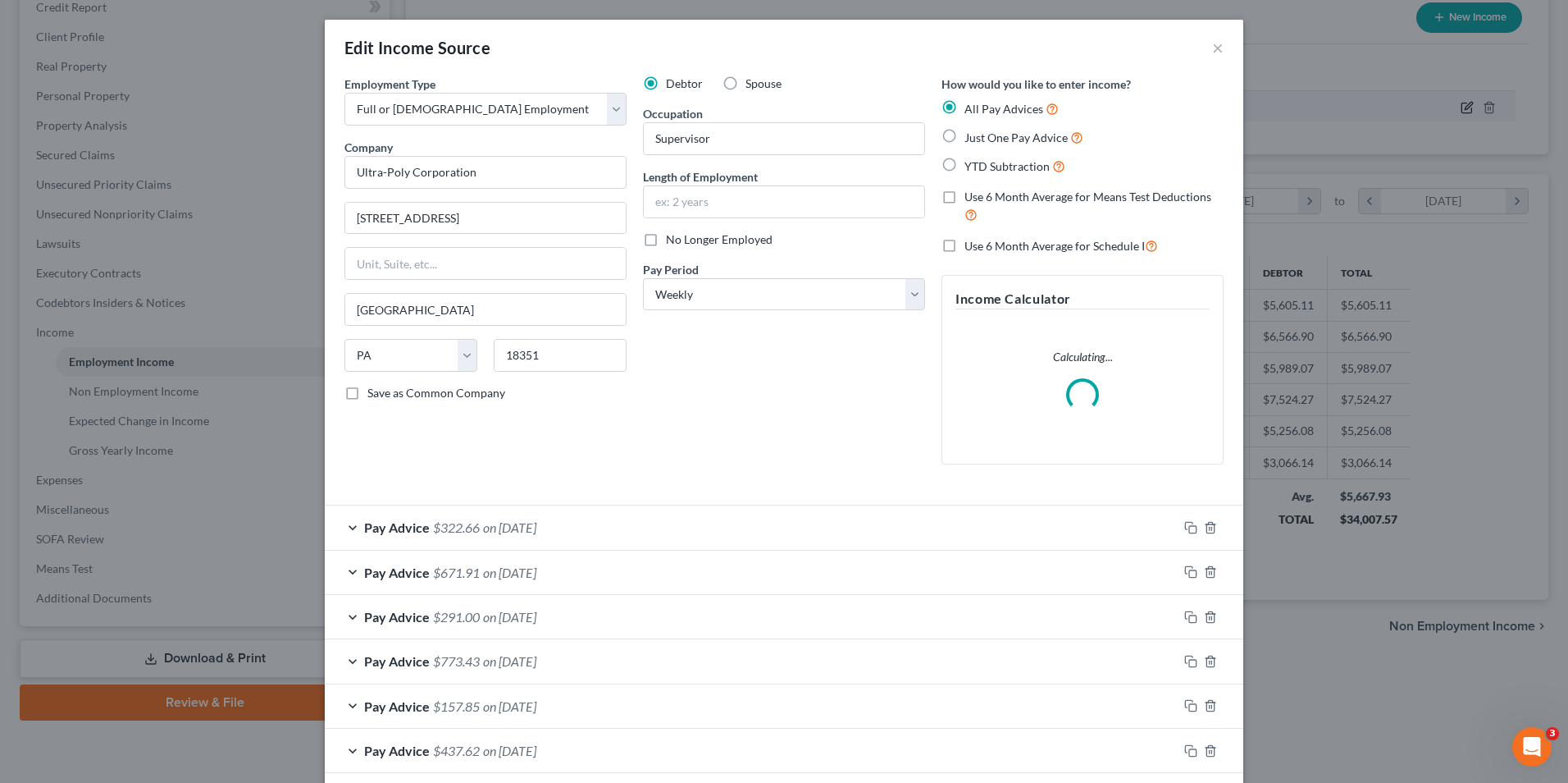
scroll to position [307, 648]
click at [1186, 530] on icon "button" at bounding box center [1190, 527] width 13 height 13
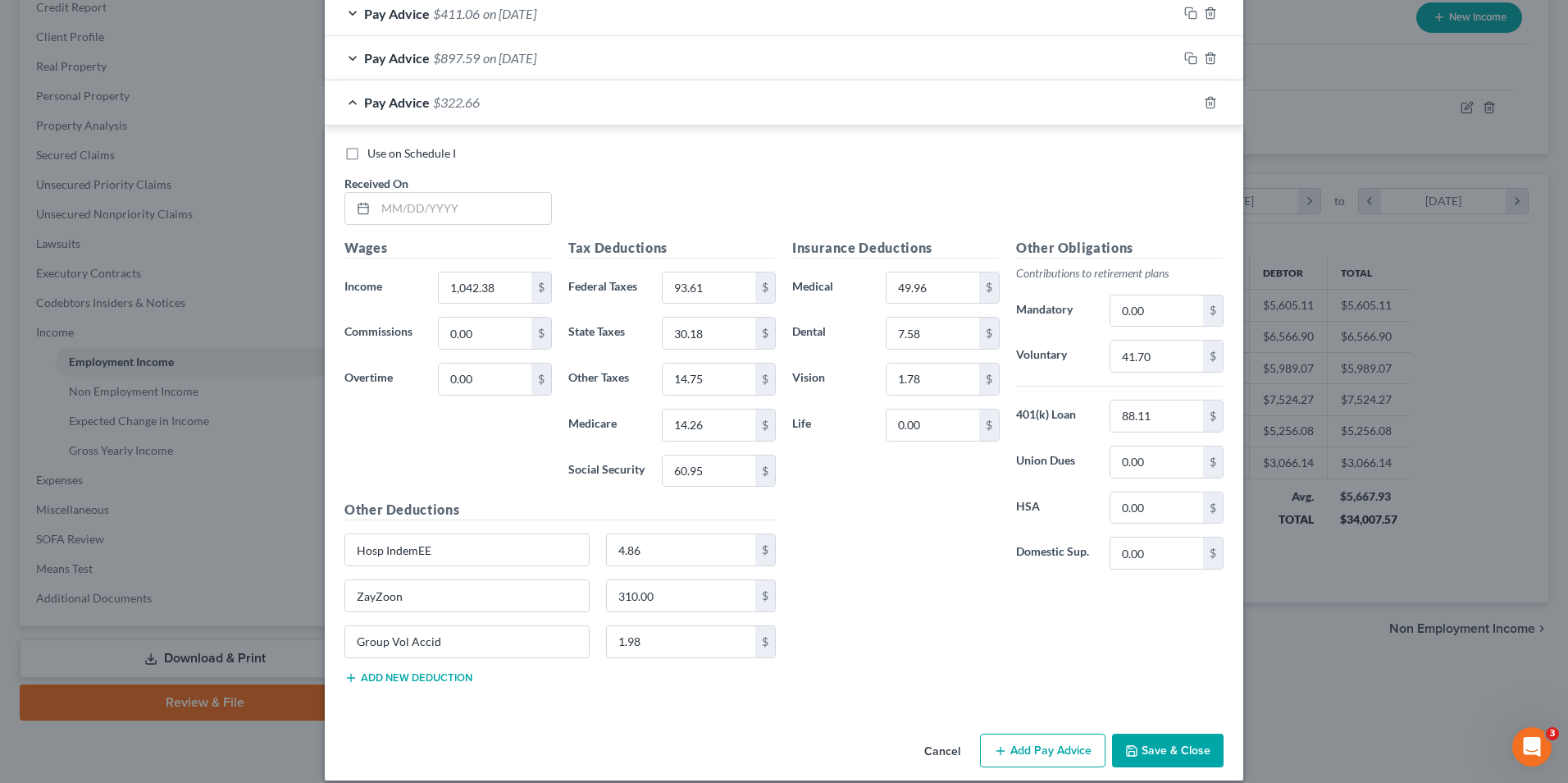
scroll to position [1691, 0]
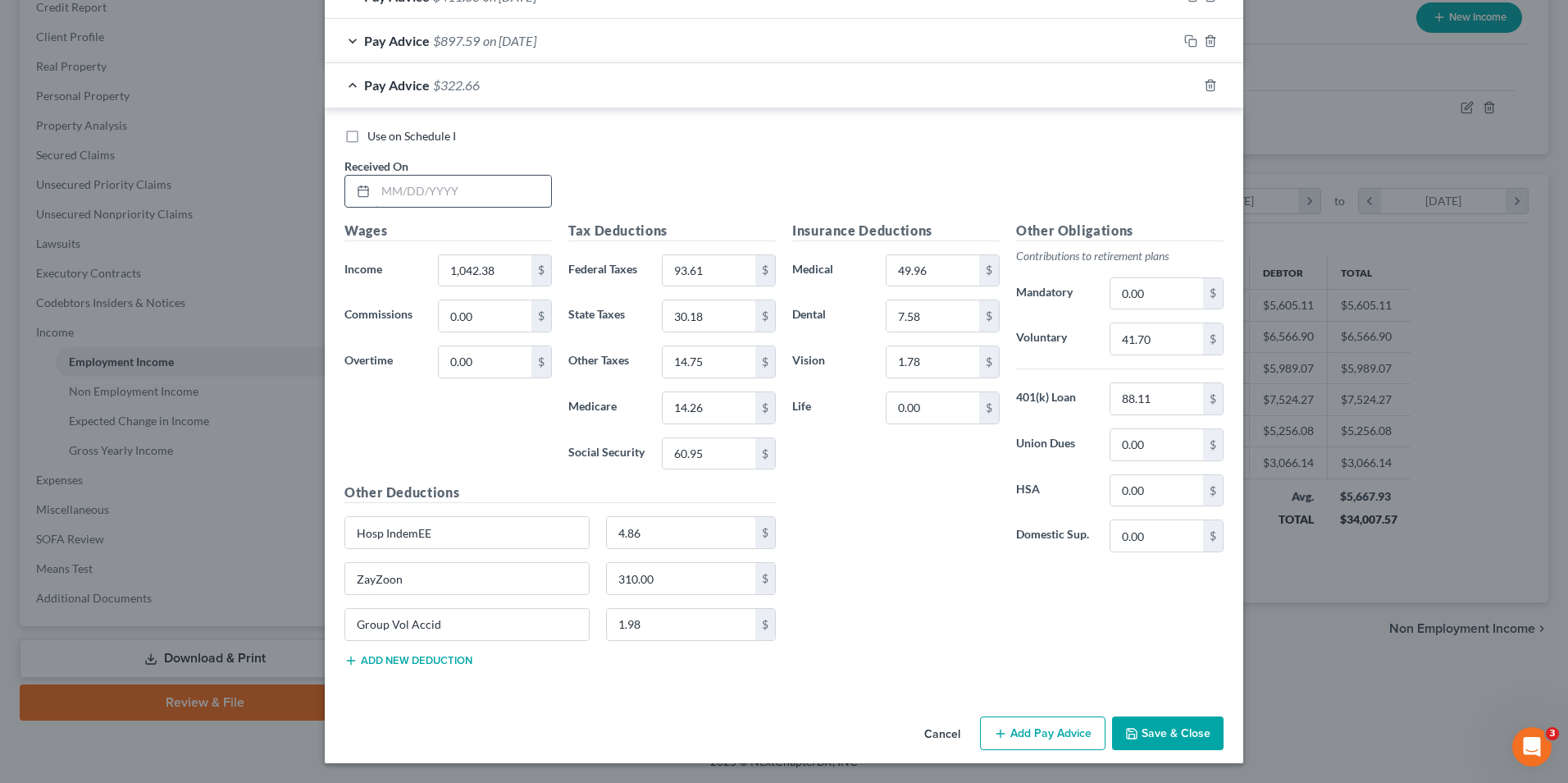
click at [486, 196] on input "text" at bounding box center [464, 191] width 175 height 32
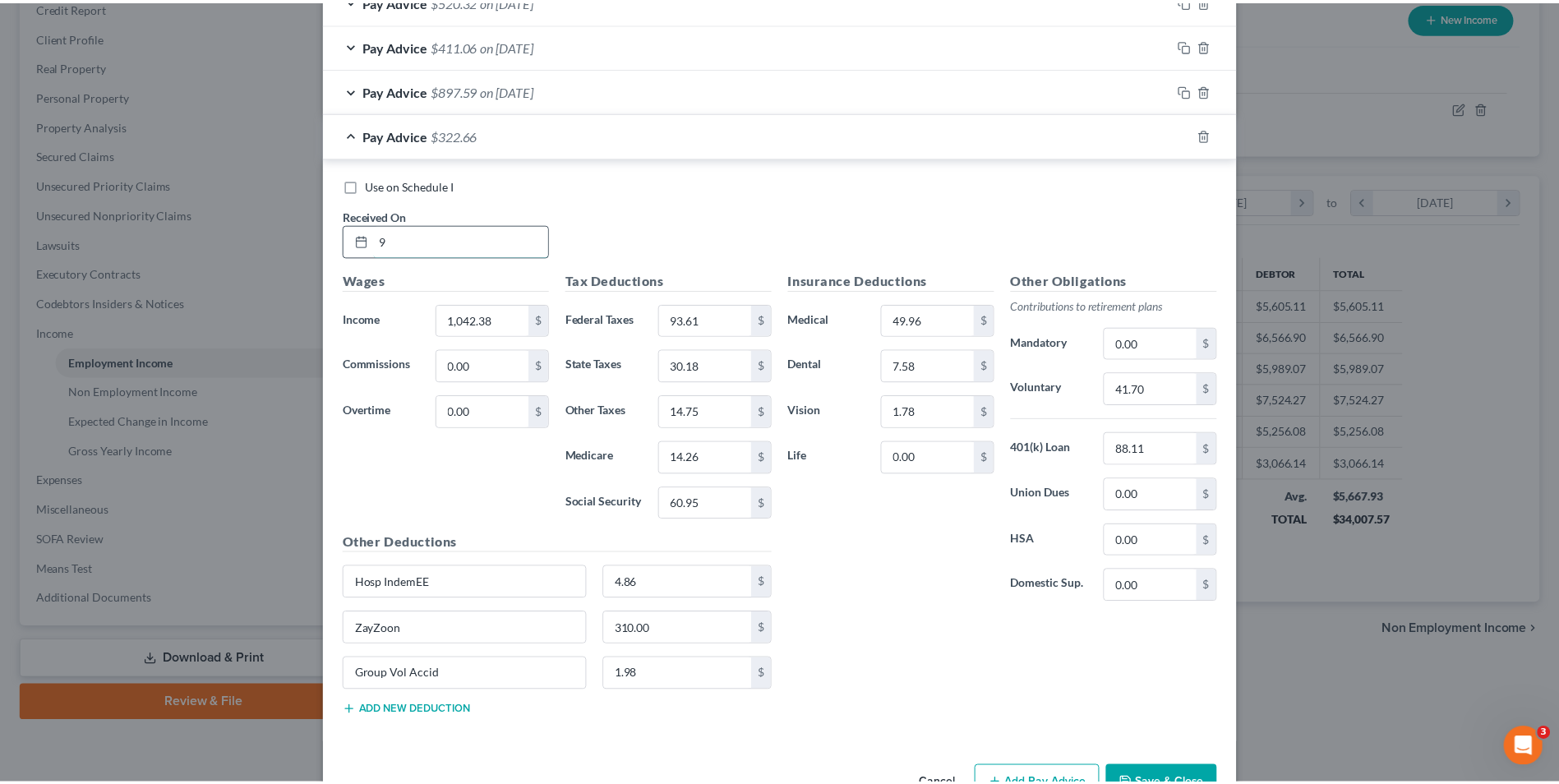
scroll to position [1742, 0]
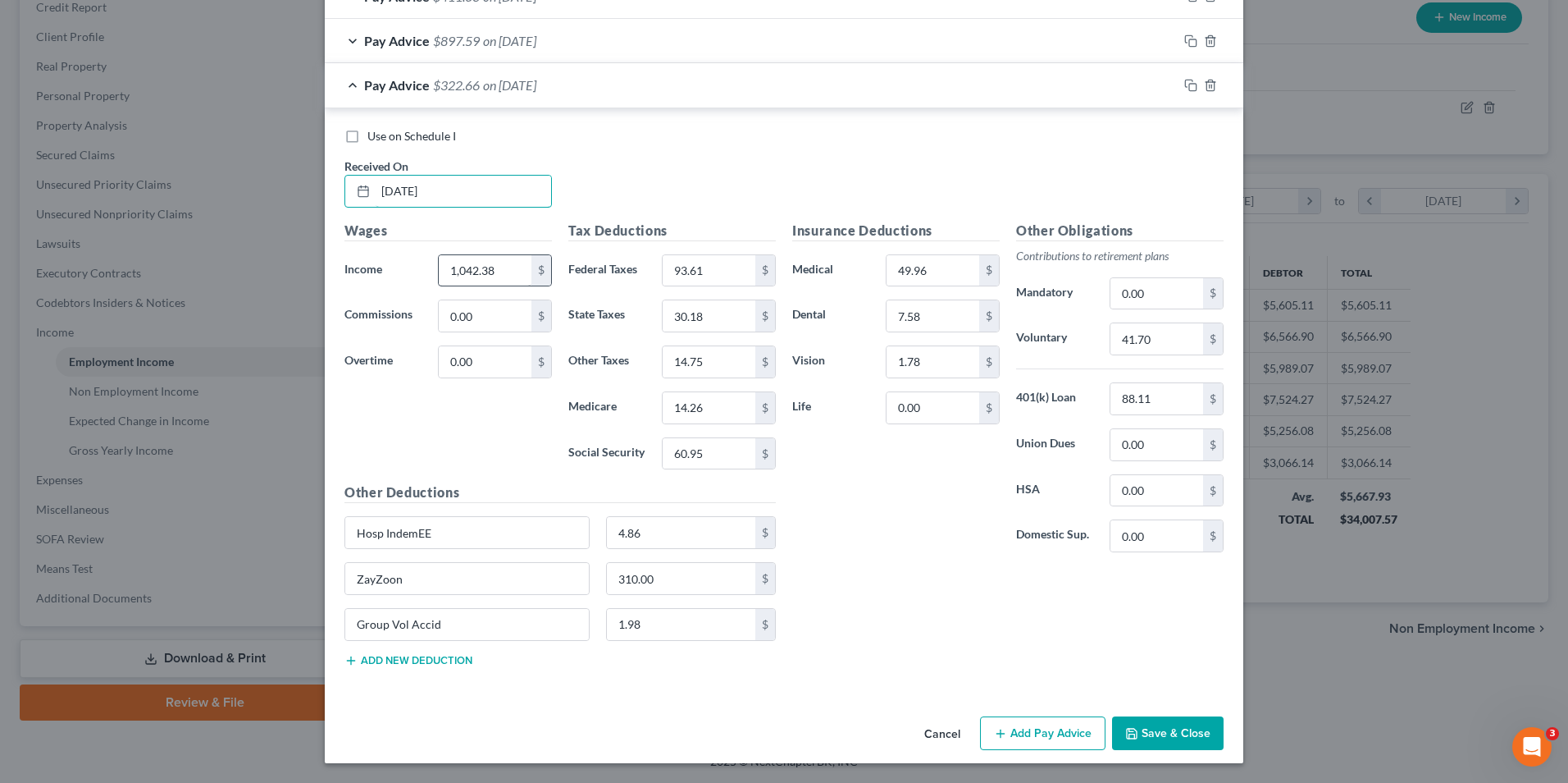
type input "9/11/25"
click at [508, 272] on input "1,042.38" at bounding box center [486, 271] width 93 height 32
type input "1,006.63"
click at [732, 453] on input "60.95" at bounding box center [709, 454] width 93 height 32
type input "58.74"
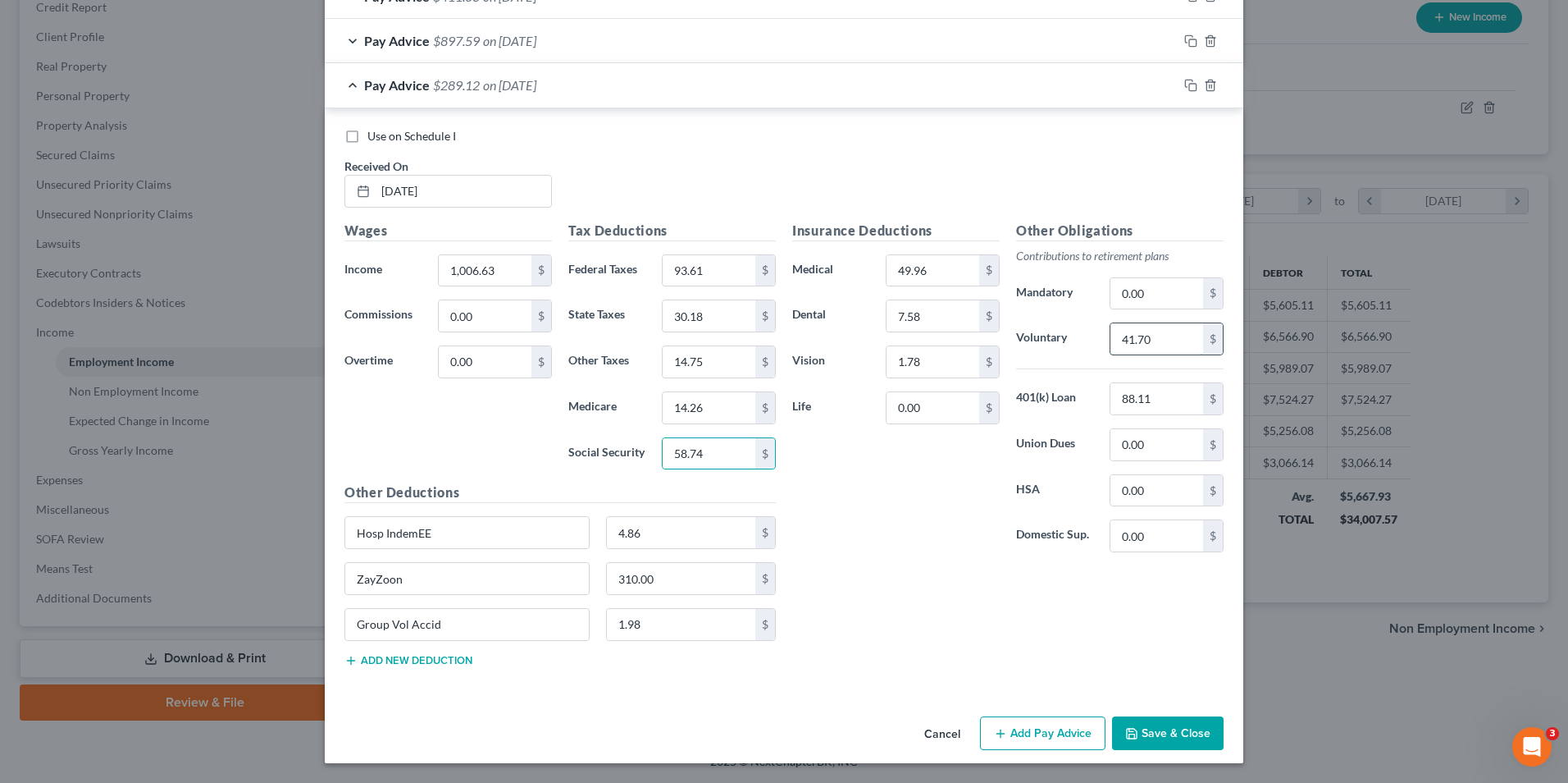
click at [1157, 342] on input "41.70" at bounding box center [1157, 339] width 93 height 32
type input "40.27"
click at [708, 410] on input "14.26" at bounding box center [709, 408] width 93 height 32
type input "13.75"
click at [700, 267] on input "93.61" at bounding box center [709, 271] width 93 height 32
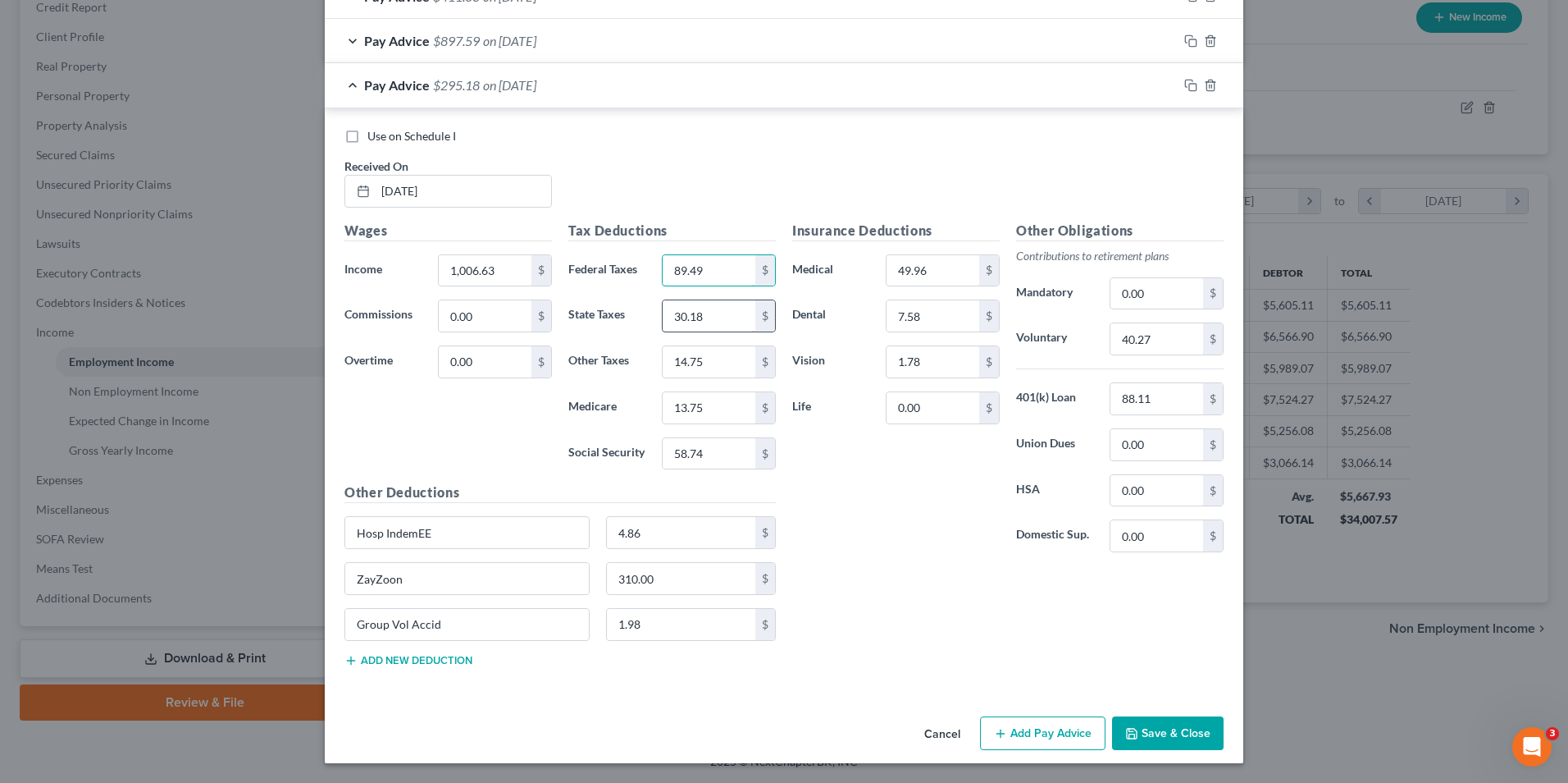
type input "89.49"
click at [702, 312] on input "30.18" at bounding box center [709, 317] width 93 height 32
type input "29.08"
click at [707, 352] on input "14.75" at bounding box center [709, 362] width 93 height 32
type input "14.25"
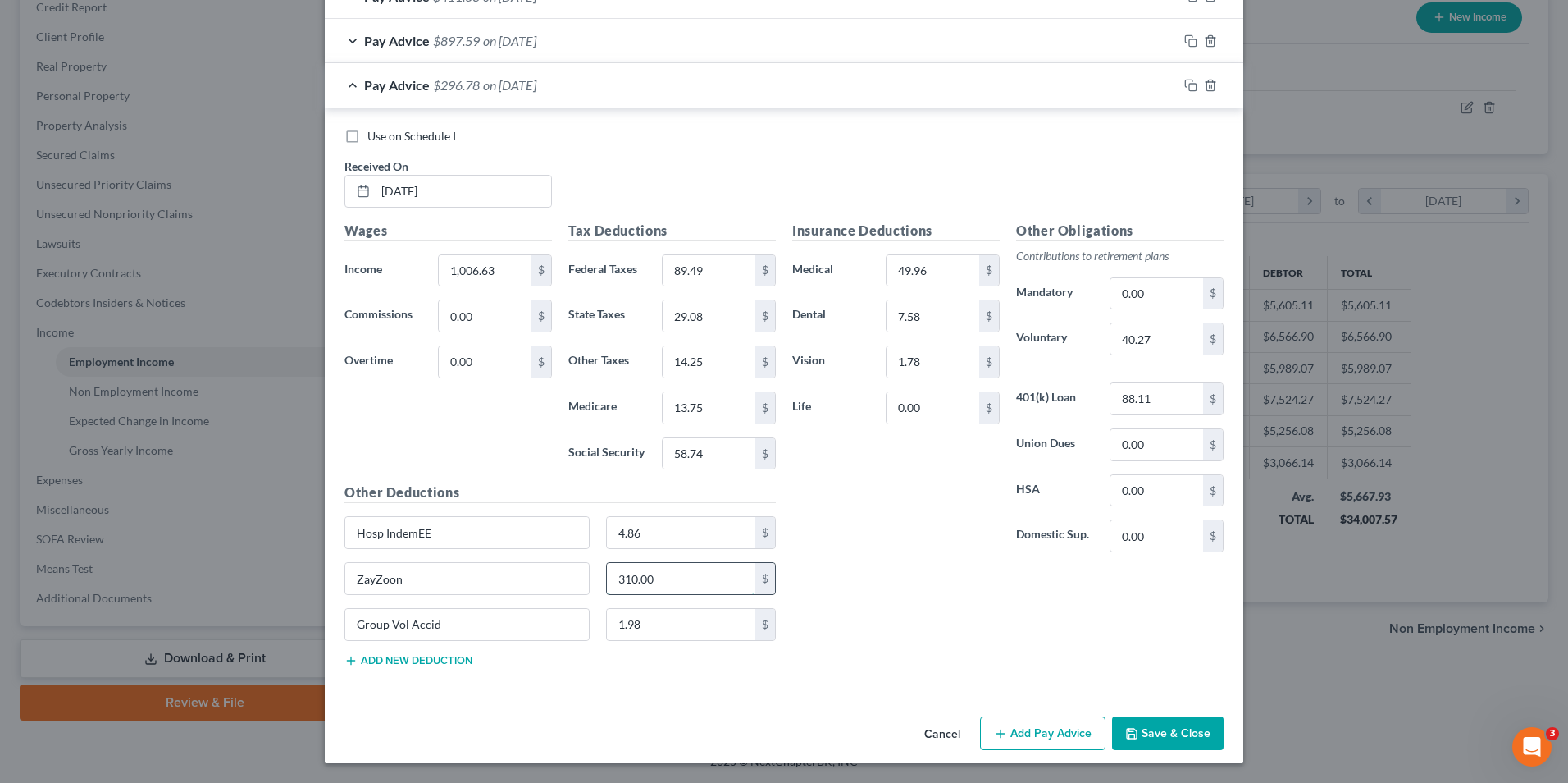
click at [707, 580] on input "310.00" at bounding box center [682, 579] width 149 height 32
type input "386"
click at [714, 410] on input "13.75" at bounding box center [709, 408] width 93 height 32
click at [706, 410] on input "13.75" at bounding box center [709, 408] width 93 height 32
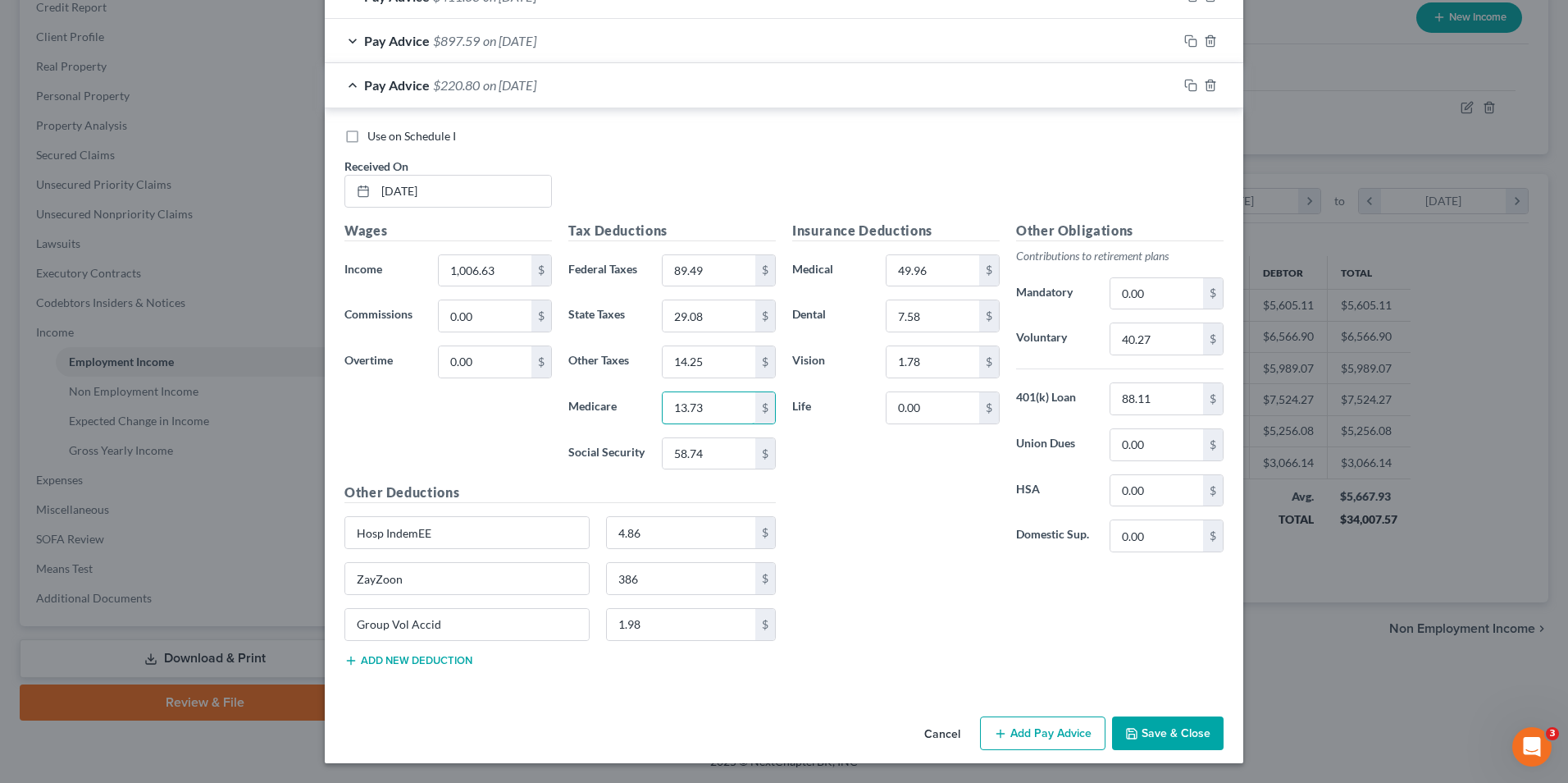
type input "13.73"
click at [1159, 735] on button "Save & Close" at bounding box center [1167, 733] width 111 height 34
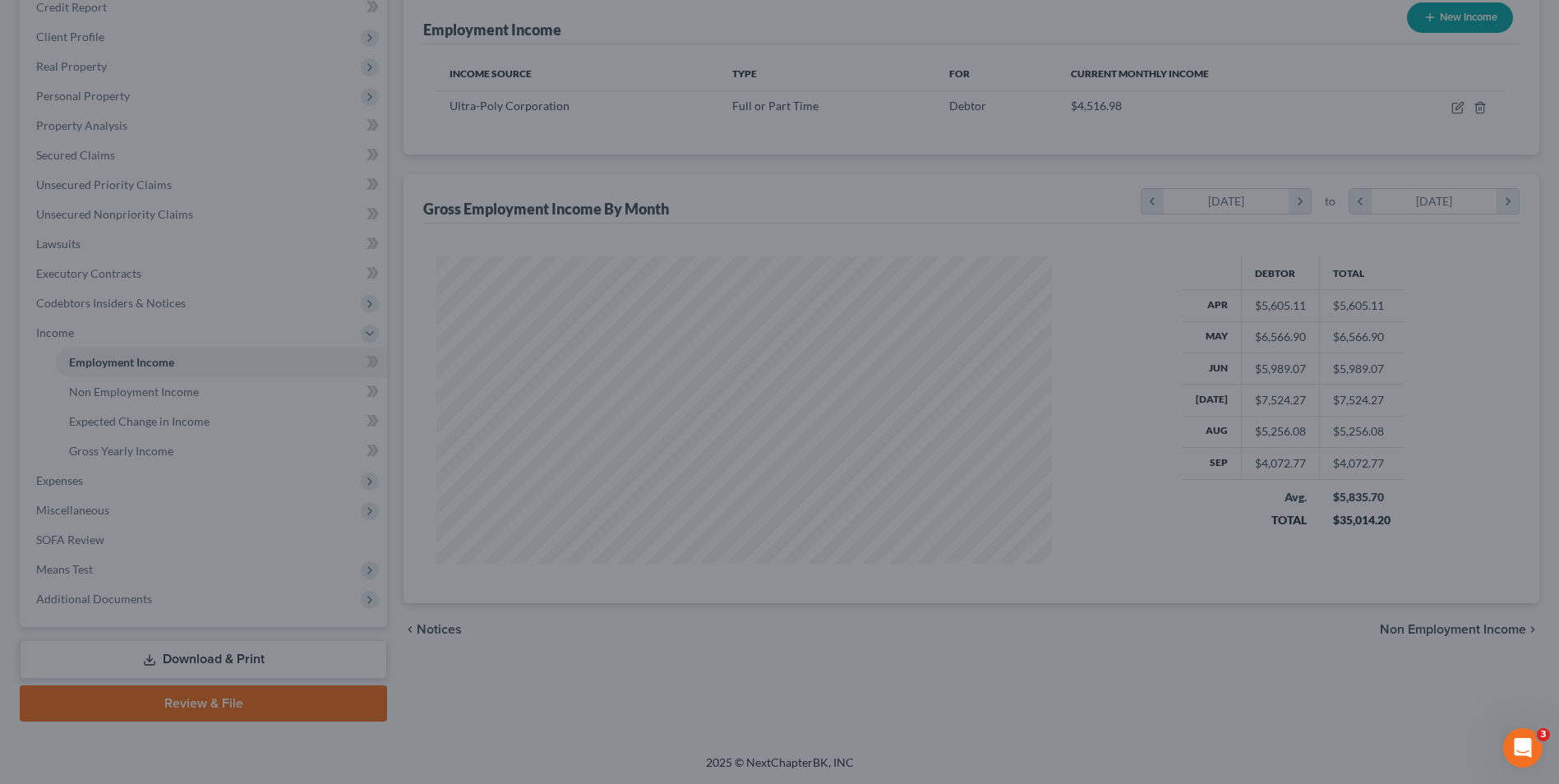
scroll to position [821319, 821326]
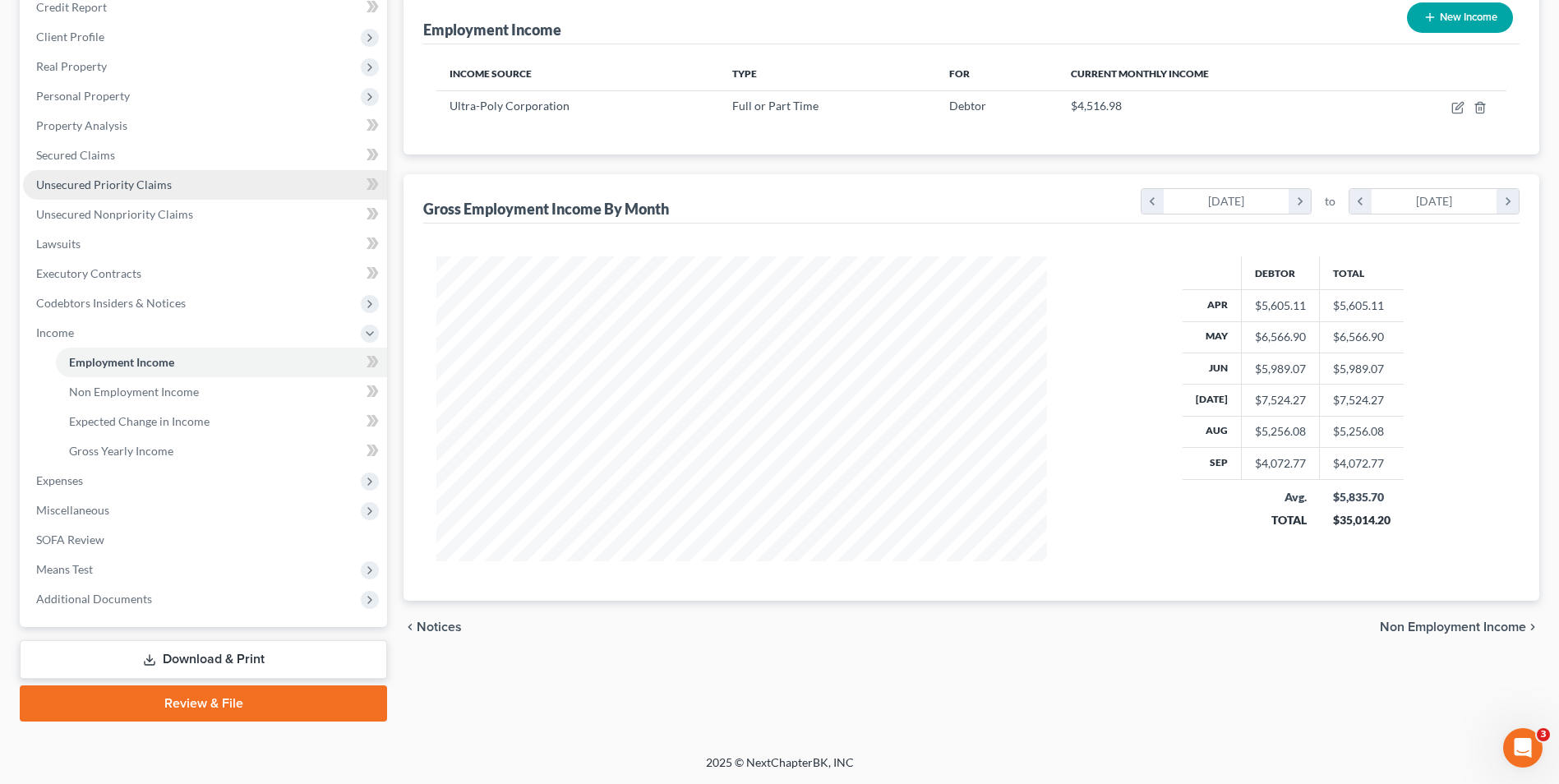
click at [134, 181] on span "Unsecured Priority Claims" at bounding box center [104, 184] width 135 height 14
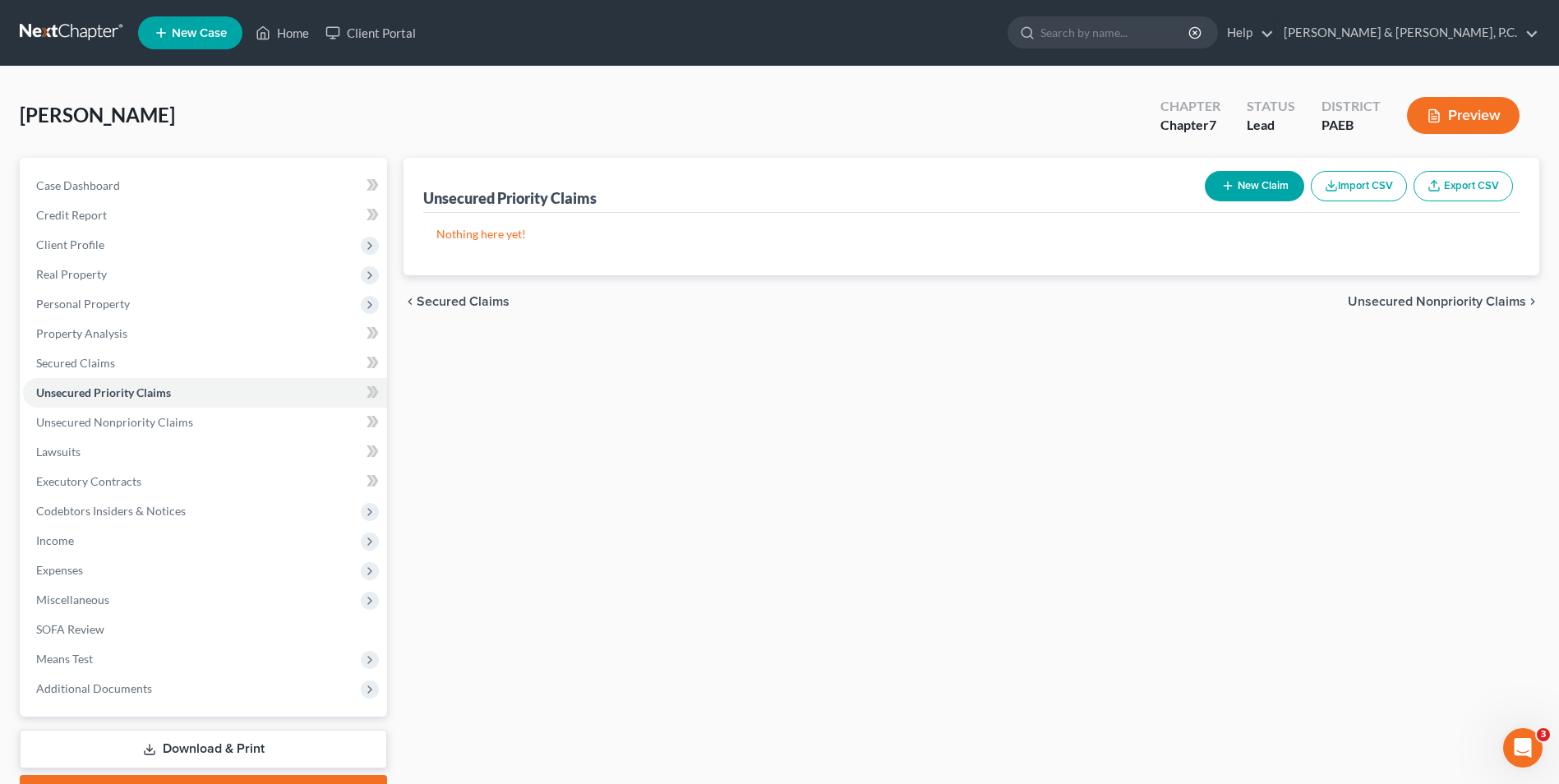
click at [1250, 181] on button "New Claim" at bounding box center [1254, 186] width 99 height 31
select select "0"
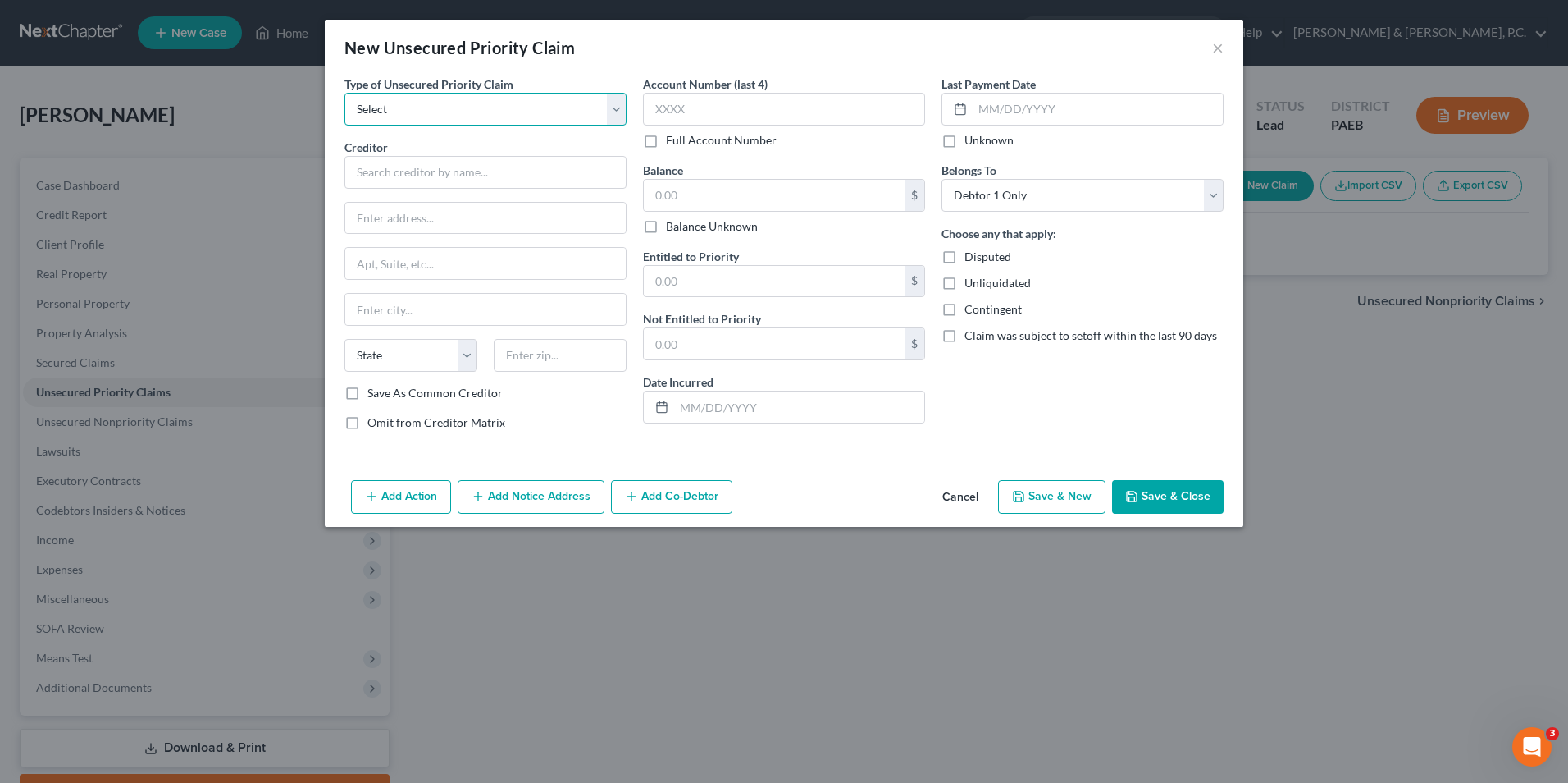
click at [609, 109] on select "Select Taxes & Other Government Units Domestic Support Obligations Extensions o…" at bounding box center [486, 109] width 282 height 32
drag, startPoint x: 962, startPoint y: 495, endPoint x: 1097, endPoint y: 509, distance: 135.7
click at [962, 495] on button "Cancel" at bounding box center [960, 497] width 62 height 32
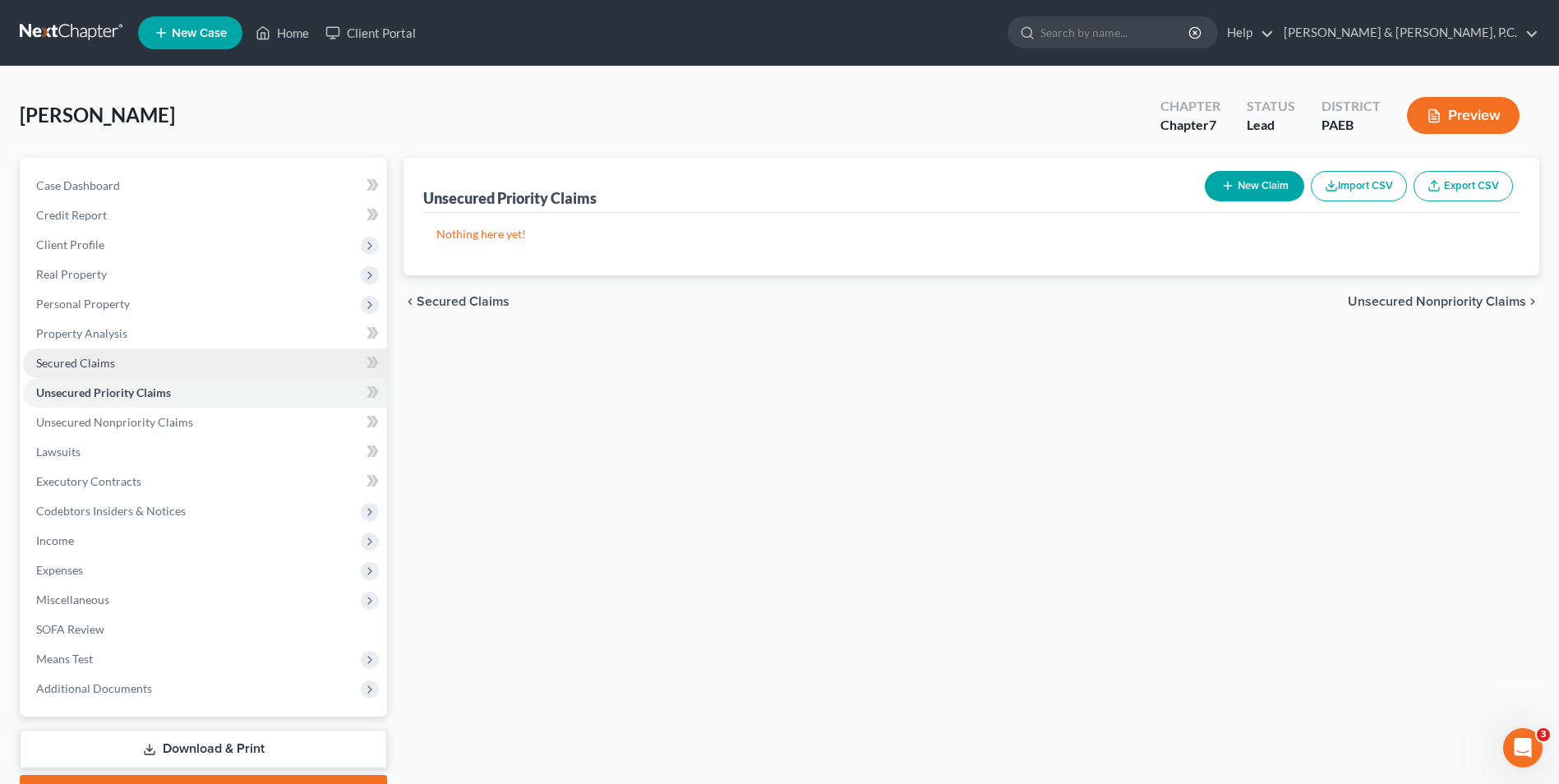
click at [122, 363] on link "Secured Claims" at bounding box center [205, 363] width 364 height 30
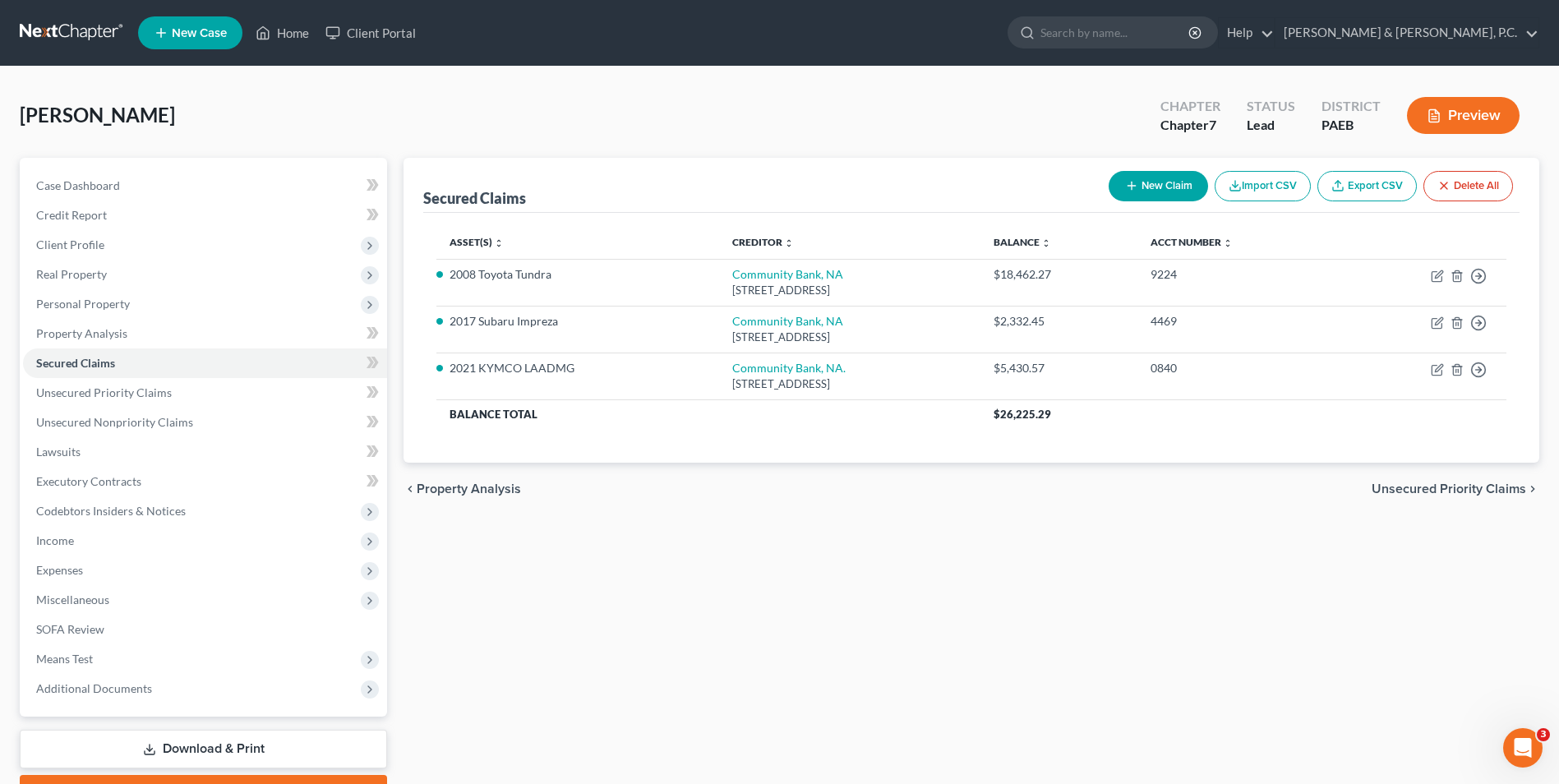
click at [1154, 186] on button "New Claim" at bounding box center [1158, 186] width 99 height 31
select select "0"
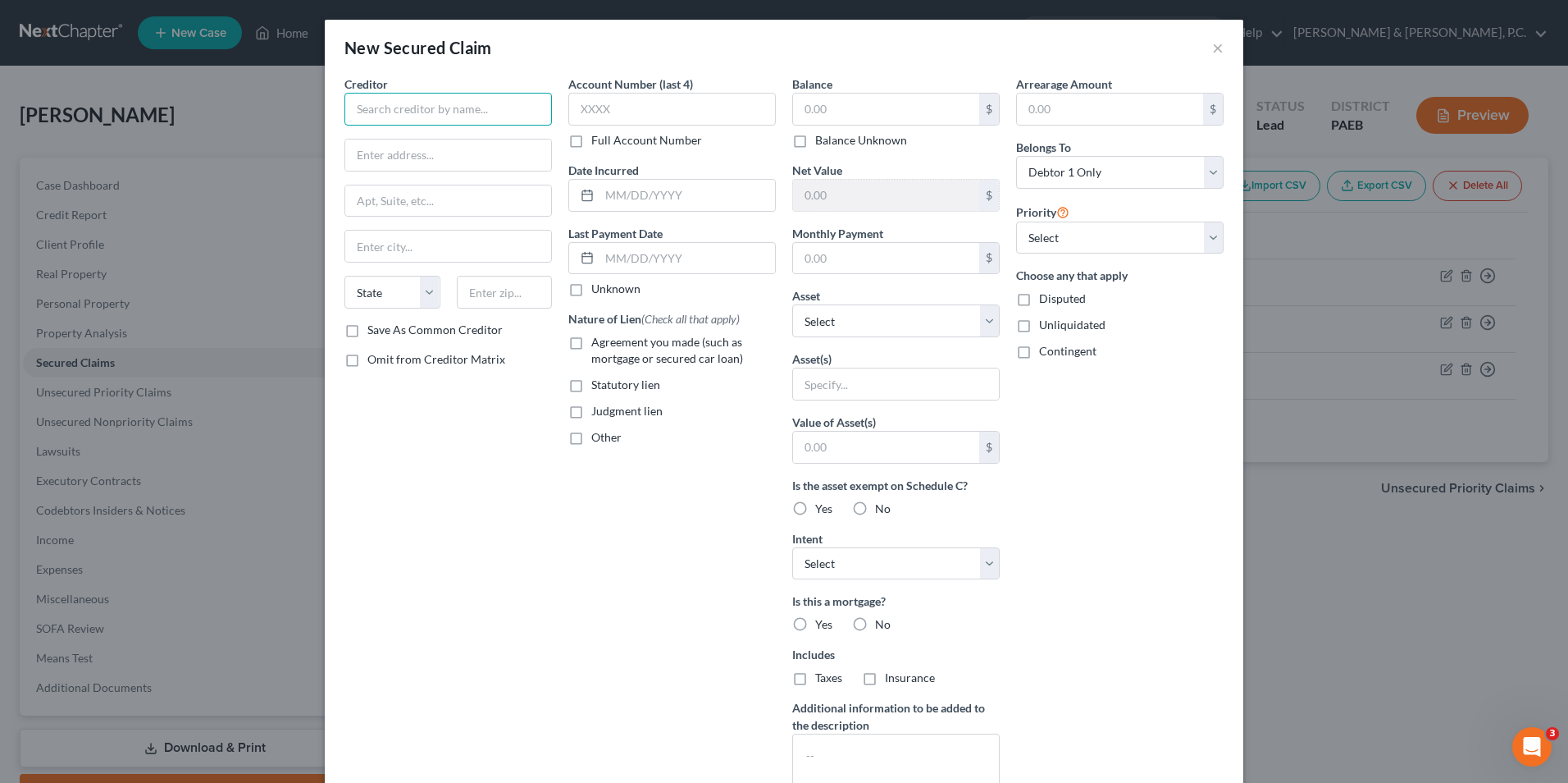
click at [536, 102] on input "text" at bounding box center [448, 109] width 208 height 32
type input "Ultra Poly Loan"
click at [493, 146] on input "text" at bounding box center [448, 155] width 206 height 32
type input "c/o John Hancock"
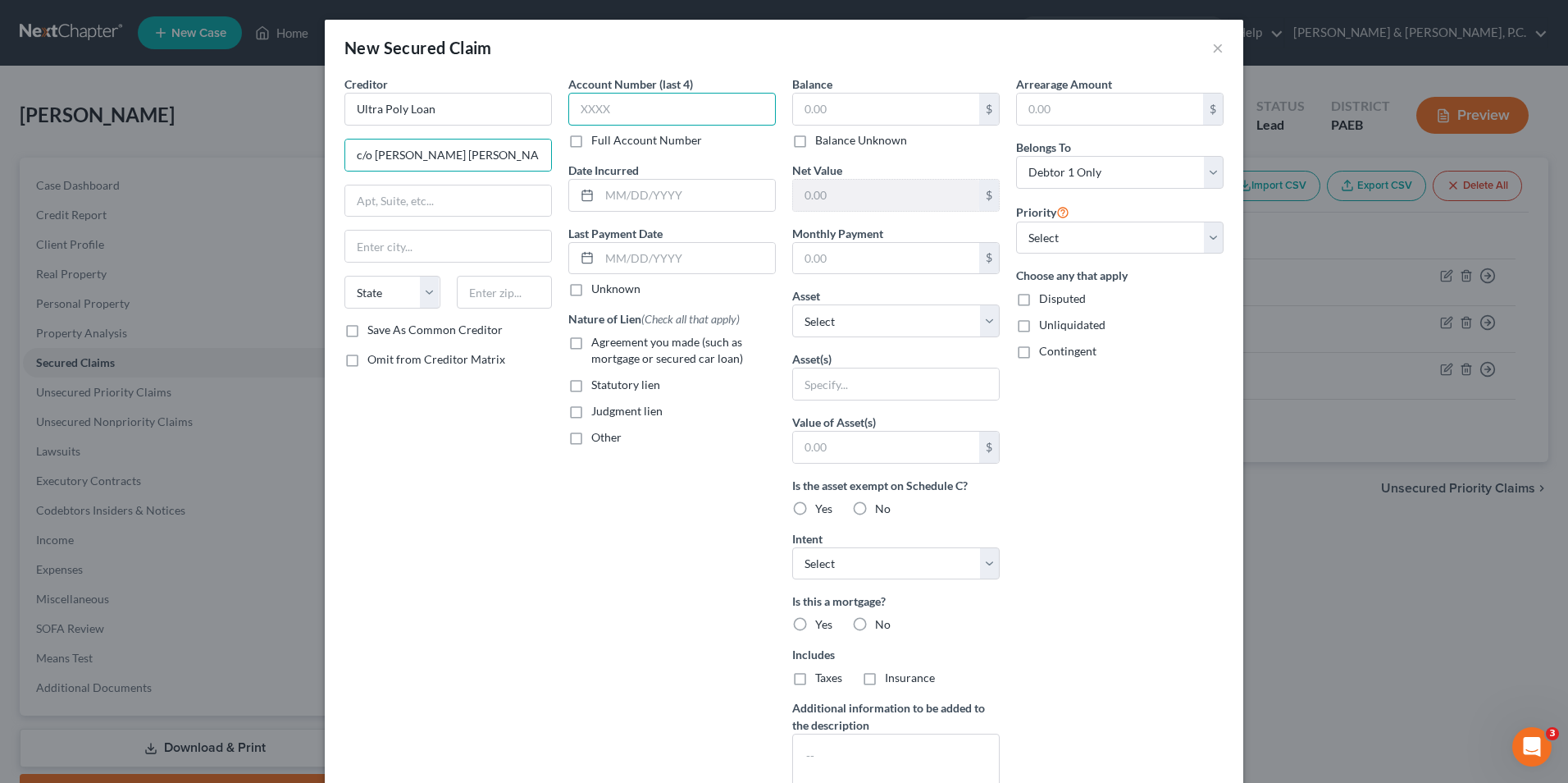
click at [665, 100] on input "text" at bounding box center [672, 109] width 208 height 32
click at [592, 146] on label "Full Account Number" at bounding box center [647, 140] width 110 height 17
click at [598, 143] on input "Full Account Number" at bounding box center [603, 138] width 11 height 11
click at [592, 112] on input "text" at bounding box center [672, 109] width 208 height 32
type input "35776"
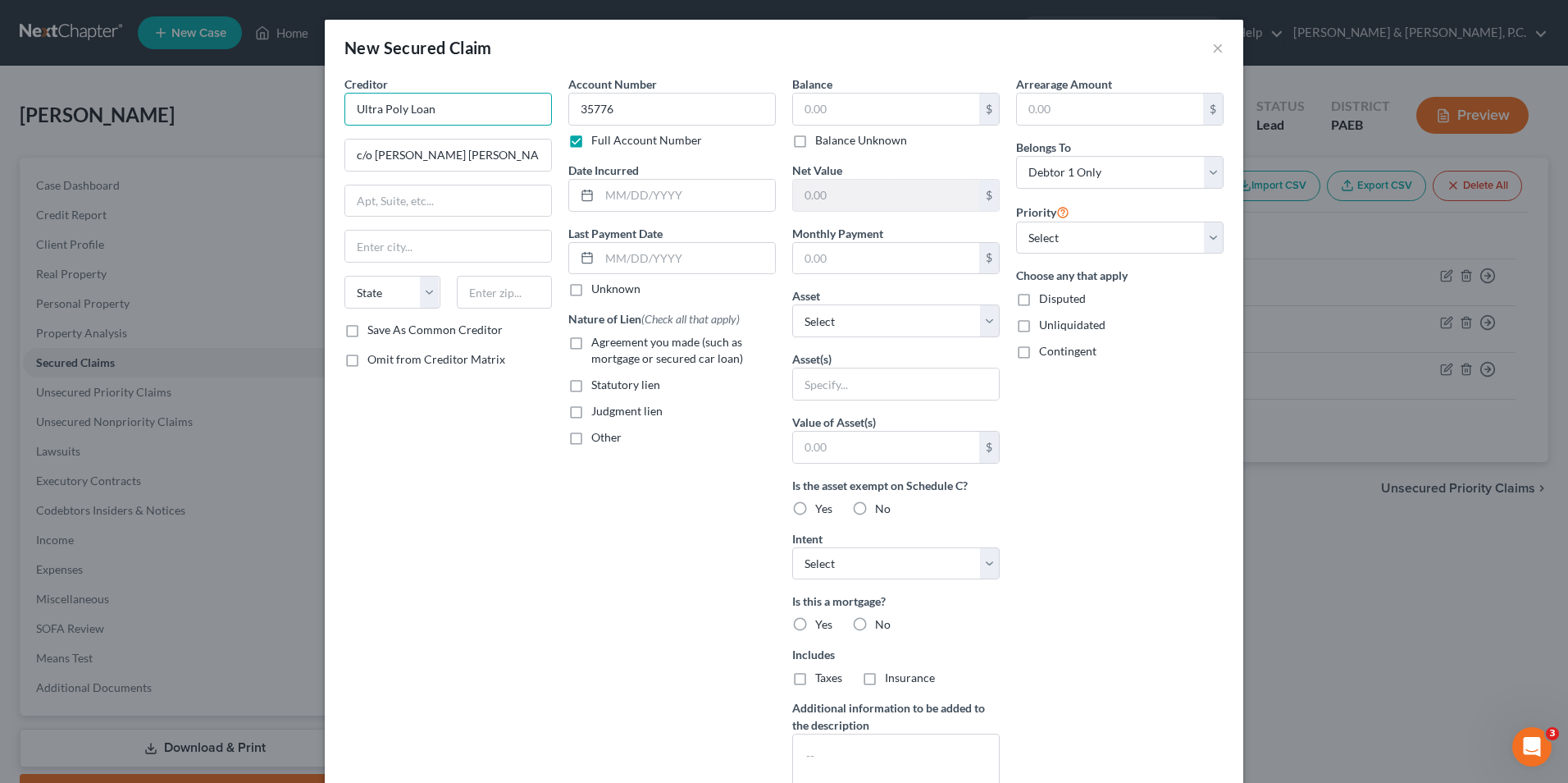
click at [452, 107] on input "Ultra Poly Loan" at bounding box center [448, 109] width 208 height 32
click at [400, 107] on input "Ultra Poly Loan" at bounding box center [448, 109] width 208 height 32
click at [403, 201] on input "text" at bounding box center [448, 202] width 206 height 32
type input "Ultra Poly 401(k) Loan"
click at [649, 188] on input "text" at bounding box center [687, 196] width 175 height 32
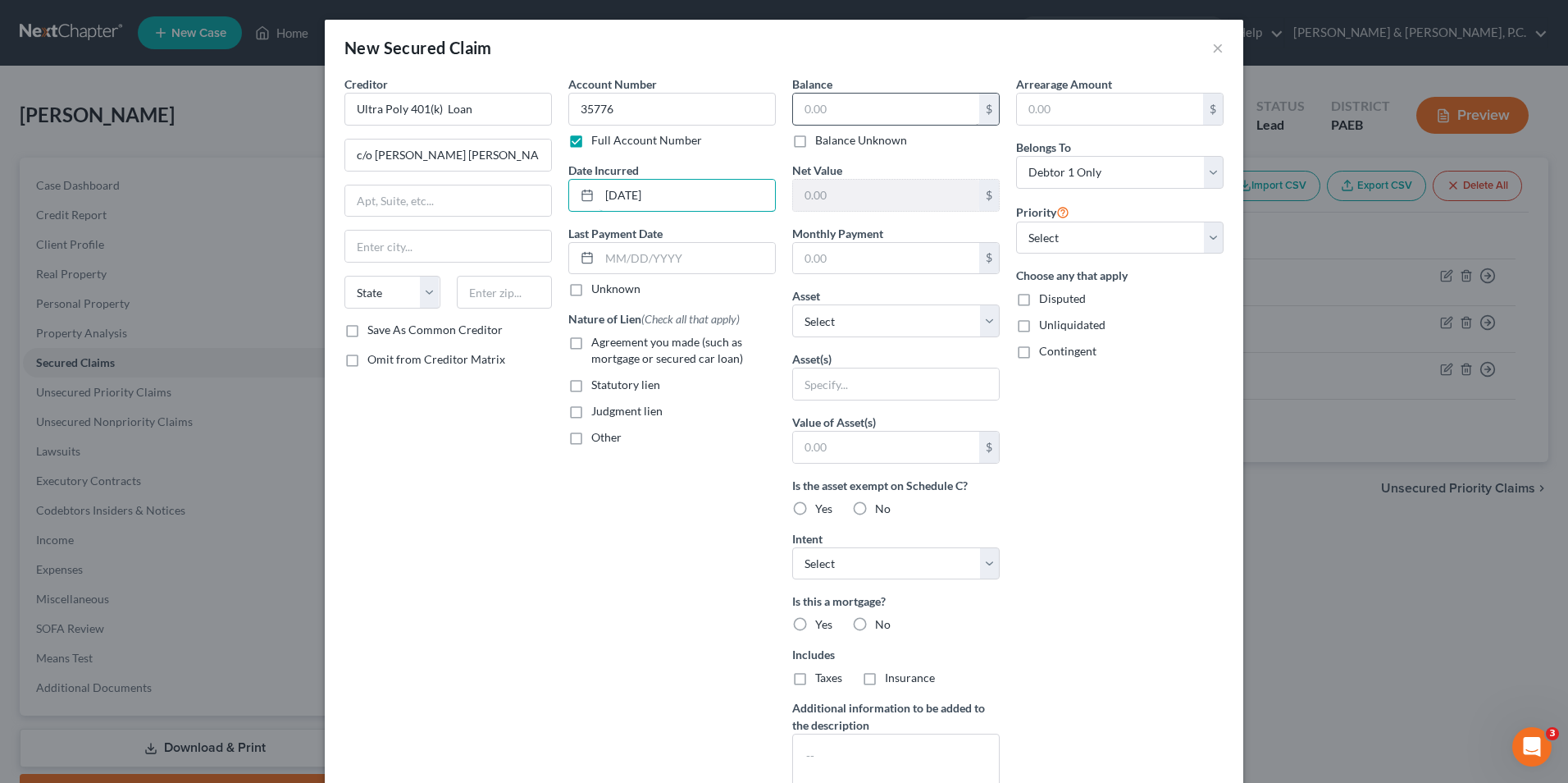
type input "6/17/24"
click at [841, 118] on input "text" at bounding box center [886, 110] width 186 height 32
type input "14,317.83"
click at [841, 252] on input "text" at bounding box center [886, 259] width 186 height 32
type input "352.44"
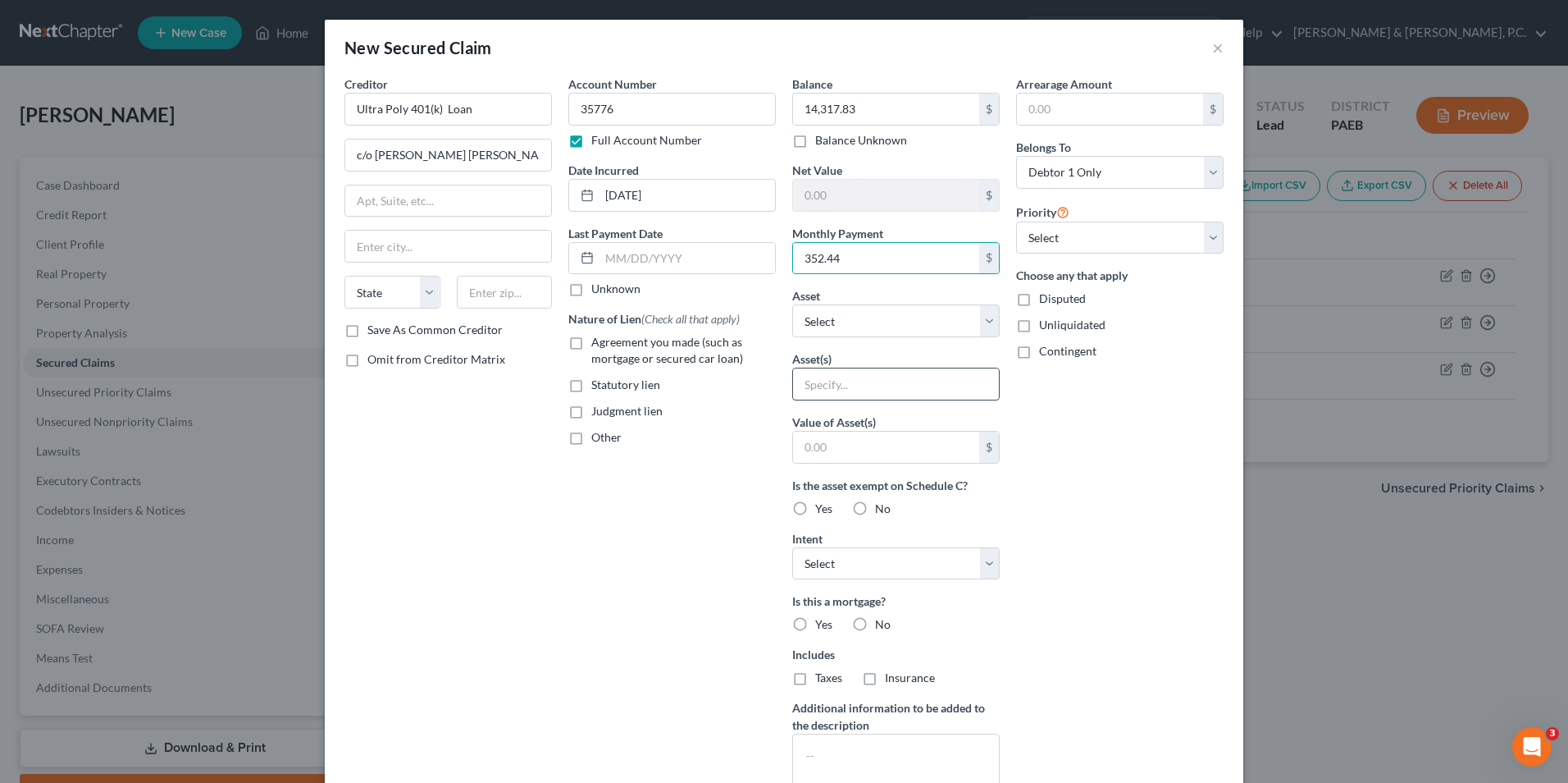
click at [853, 393] on input "text" at bounding box center [896, 384] width 206 height 32
type input "Pension"
click at [860, 443] on input "text" at bounding box center [886, 447] width 186 height 32
type input "142,212.00"
drag, startPoint x: 871, startPoint y: 439, endPoint x: 777, endPoint y: 443, distance: 94.1
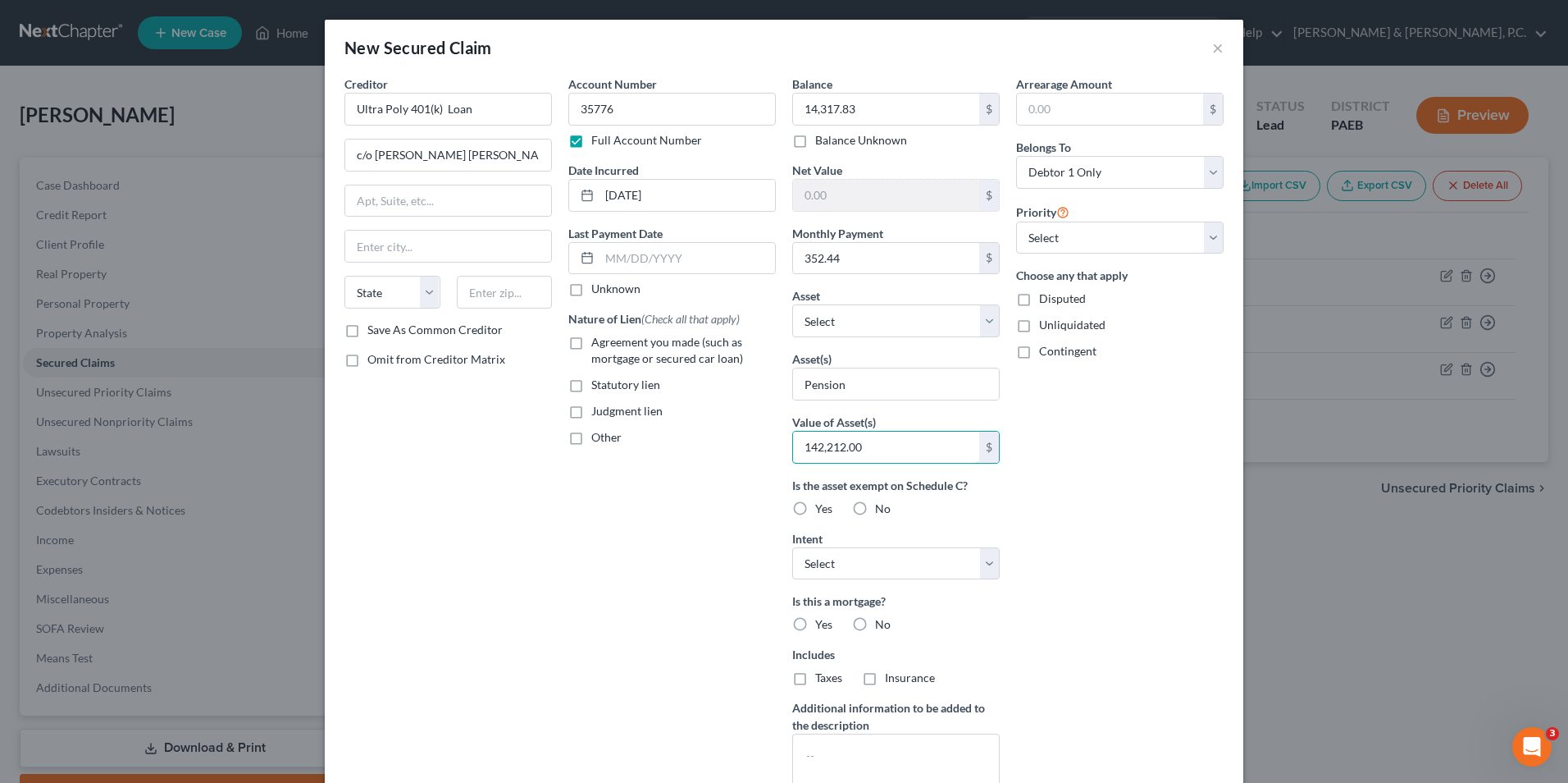
click at [784, 443] on div "Balance 14,317.83 $ Balance Unknown Balance Undetermined 14,317.83 $ Balance Un…" at bounding box center [896, 441] width 223 height 732
click at [861, 568] on select "Select Surrender Redeem Reaffirm Avoid Other" at bounding box center [896, 563] width 208 height 32
select select "2"
click at [792, 547] on select "Select Surrender Redeem Reaffirm Avoid Other" at bounding box center [896, 563] width 208 height 32
click at [876, 623] on label "No" at bounding box center [883, 624] width 16 height 17
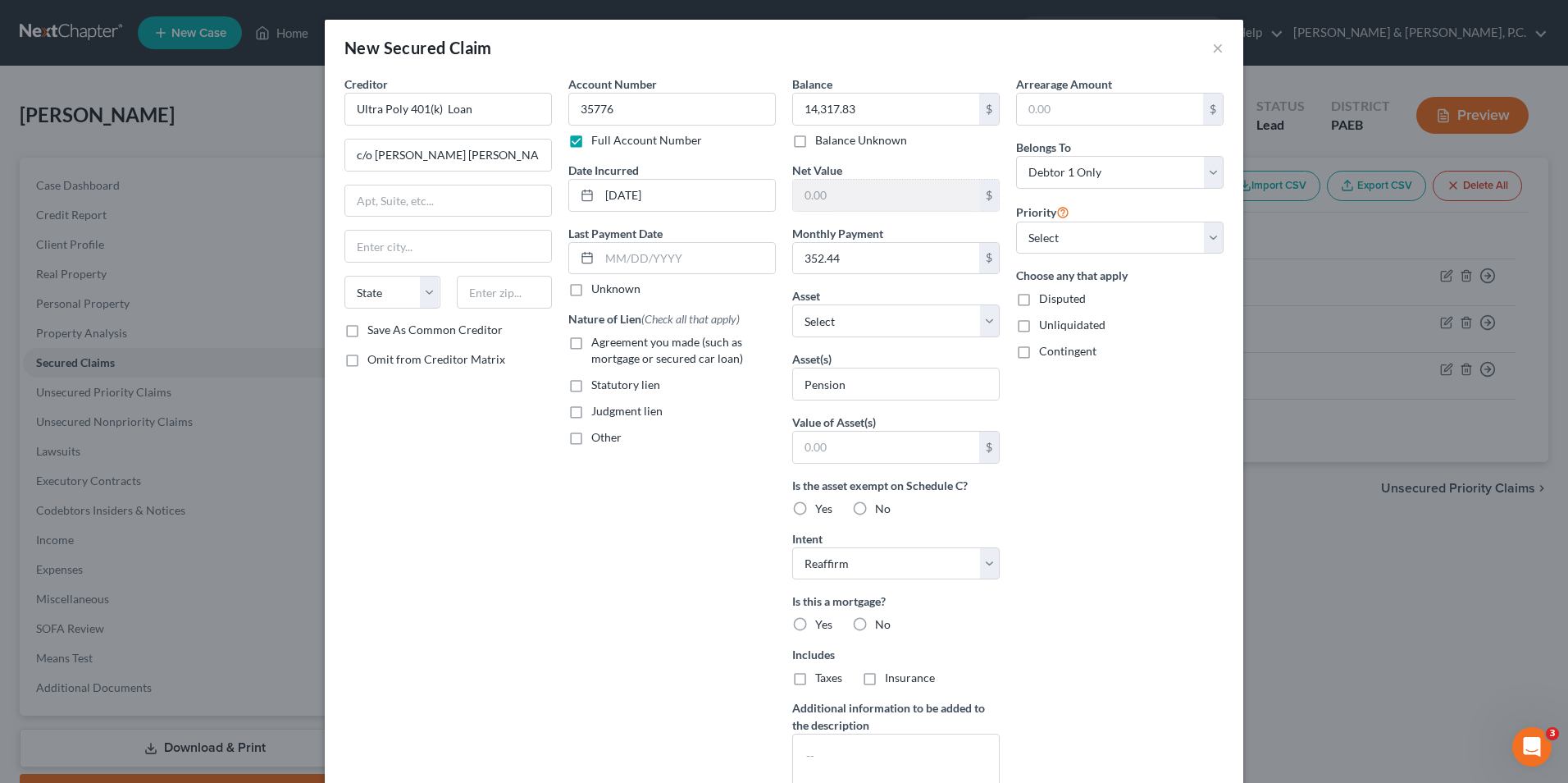
click at [882, 623] on input "No" at bounding box center [887, 622] width 11 height 11
radio input "true"
click at [592, 386] on label "Statutory lien" at bounding box center [626, 385] width 69 height 17
click at [598, 386] on input "Statutory lien" at bounding box center [603, 382] width 11 height 11
checkbox input "true"
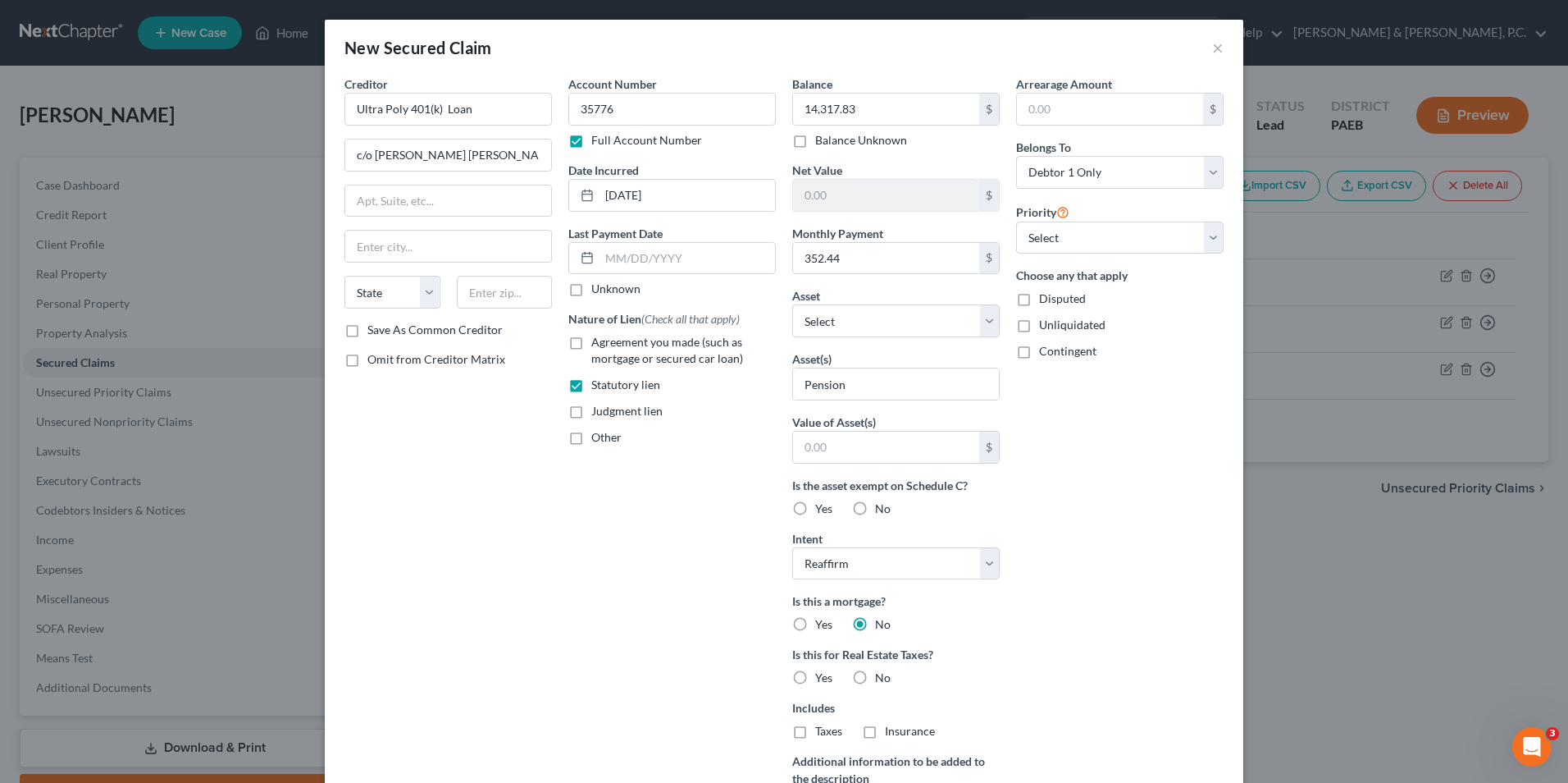
click at [592, 345] on label "Agreement you made (such as mortgage or secured car loan)" at bounding box center [684, 350] width 185 height 32
click at [598, 345] on input "Agreement you made (such as mortgage or secured car loan)" at bounding box center [603, 339] width 11 height 11
checkbox input "true"
click at [592, 387] on label "Statutory lien" at bounding box center [626, 385] width 69 height 17
click at [598, 387] on input "Statutory lien" at bounding box center [603, 382] width 11 height 11
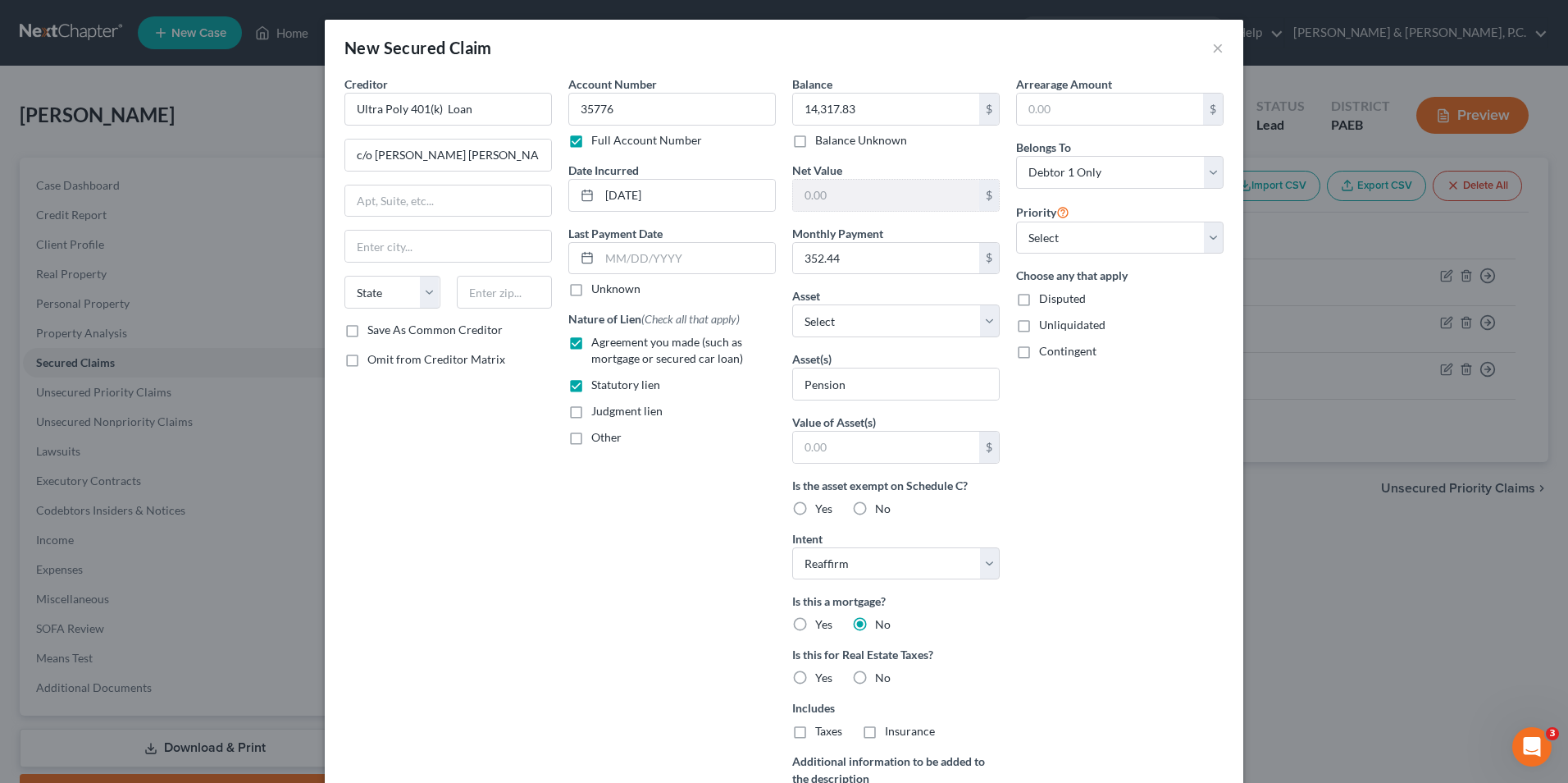
checkbox input "false"
click at [615, 261] on input "text" at bounding box center [687, 259] width 175 height 32
click at [646, 251] on input "text" at bounding box center [687, 259] width 175 height 32
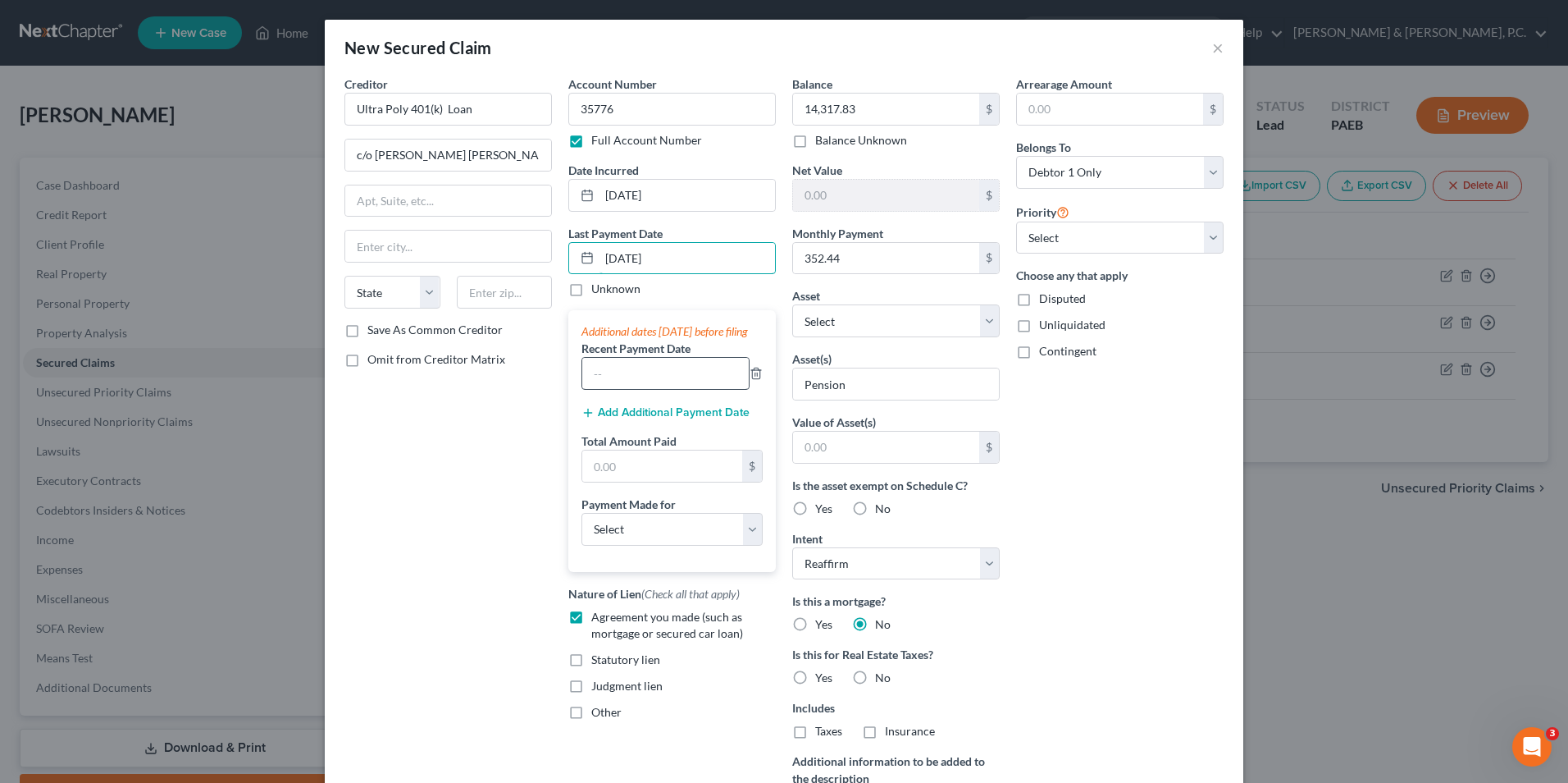
type input "10/2/25"
click at [608, 389] on input "text" at bounding box center [665, 374] width 167 height 32
type input "9/25/25"
click at [646, 481] on input "text" at bounding box center [662, 466] width 160 height 32
click at [855, 254] on input "352.44" at bounding box center [886, 259] width 186 height 32
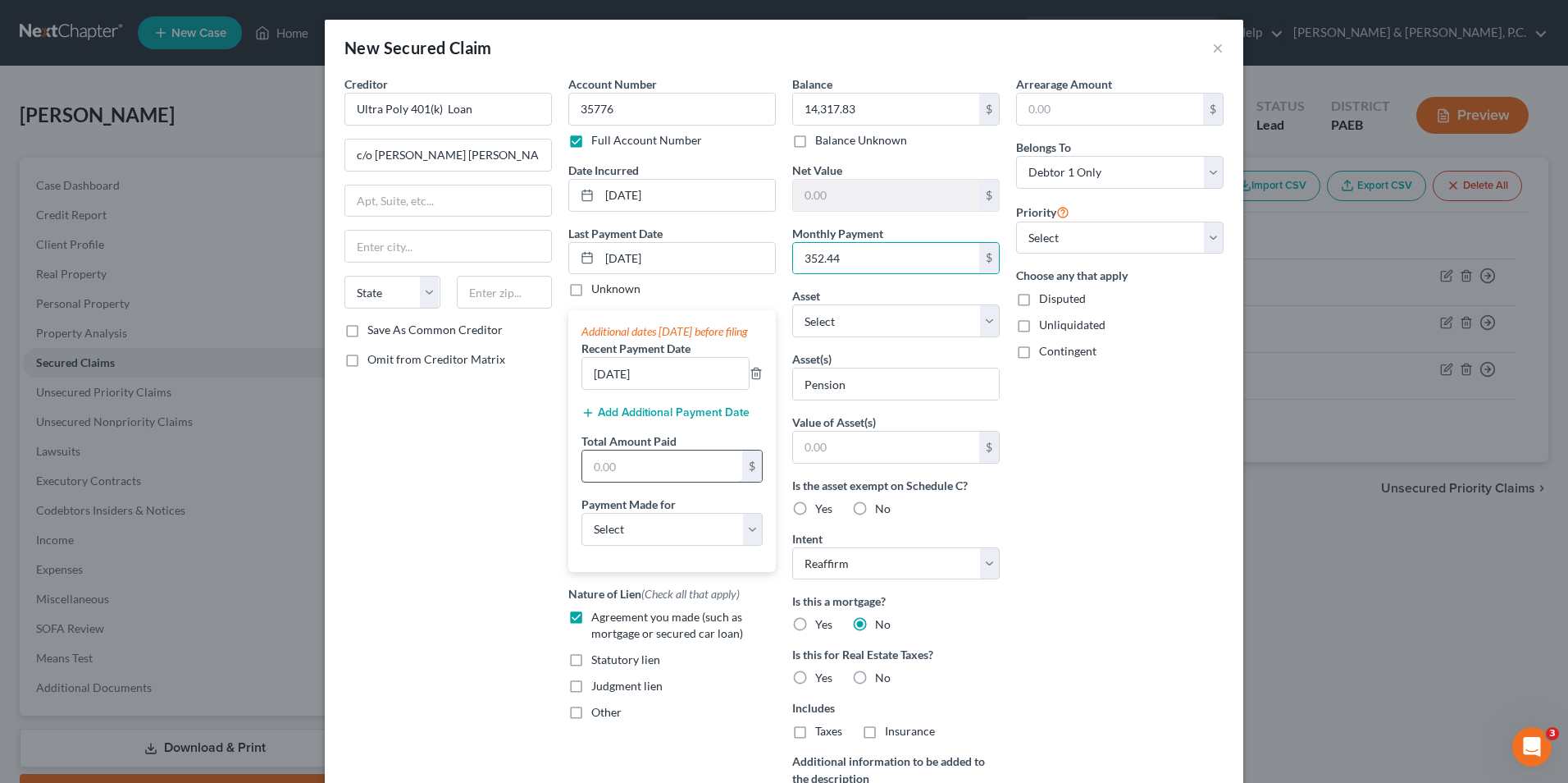
click at [607, 481] on input "text" at bounding box center [662, 466] width 160 height 32
type input "1,057.32"
click at [636, 537] on select "Select Car Credit Card Loan Repayment Mortgage Other Suppliers Or Vendors" at bounding box center [672, 529] width 181 height 32
select select "2"
click at [582, 529] on select "Select Car Credit Card Loan Repayment Mortgage Other Suppliers Or Vendors" at bounding box center [672, 529] width 181 height 32
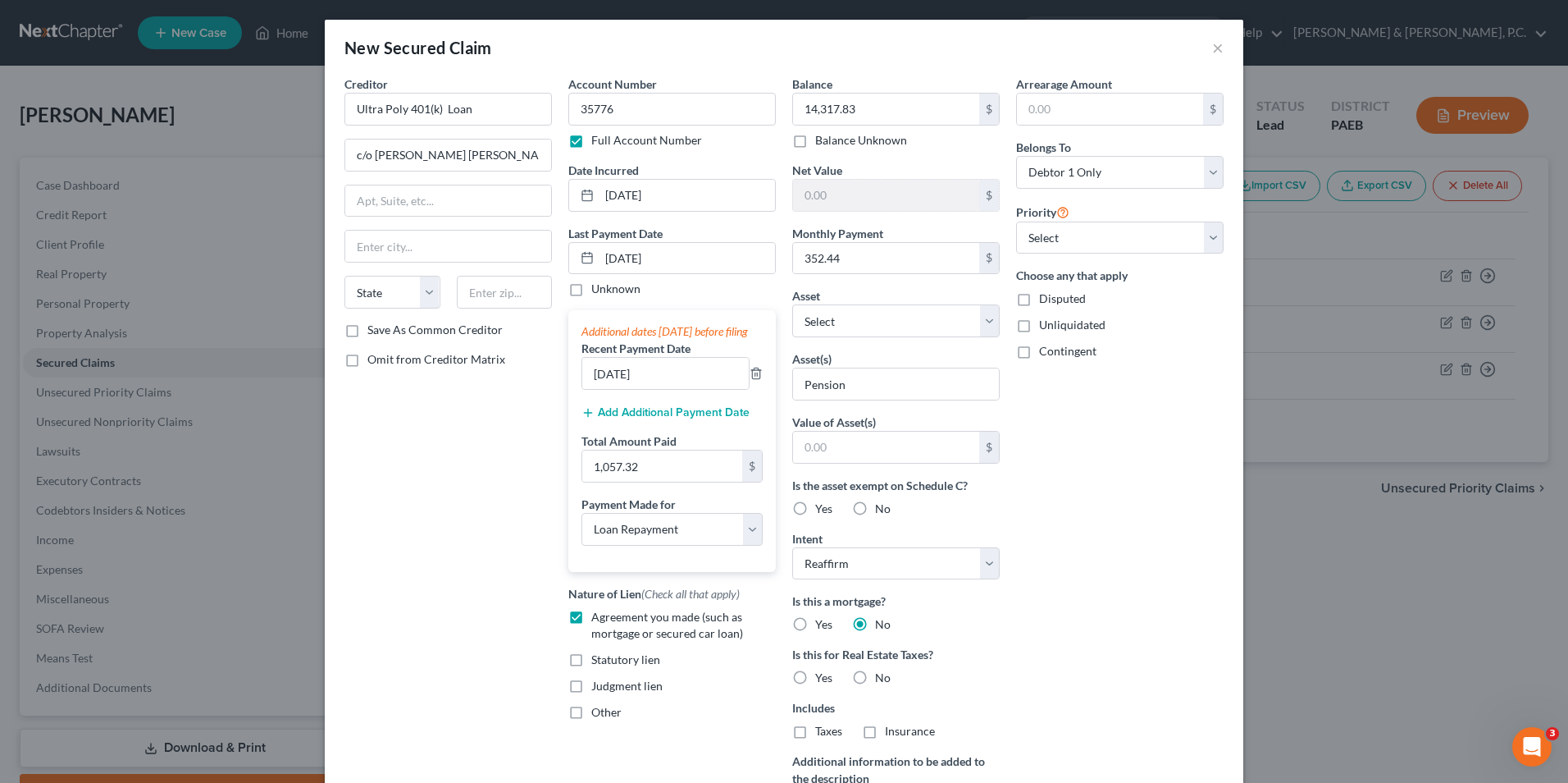
click at [636, 419] on button "Add Additional Payment Date" at bounding box center [666, 412] width 168 height 13
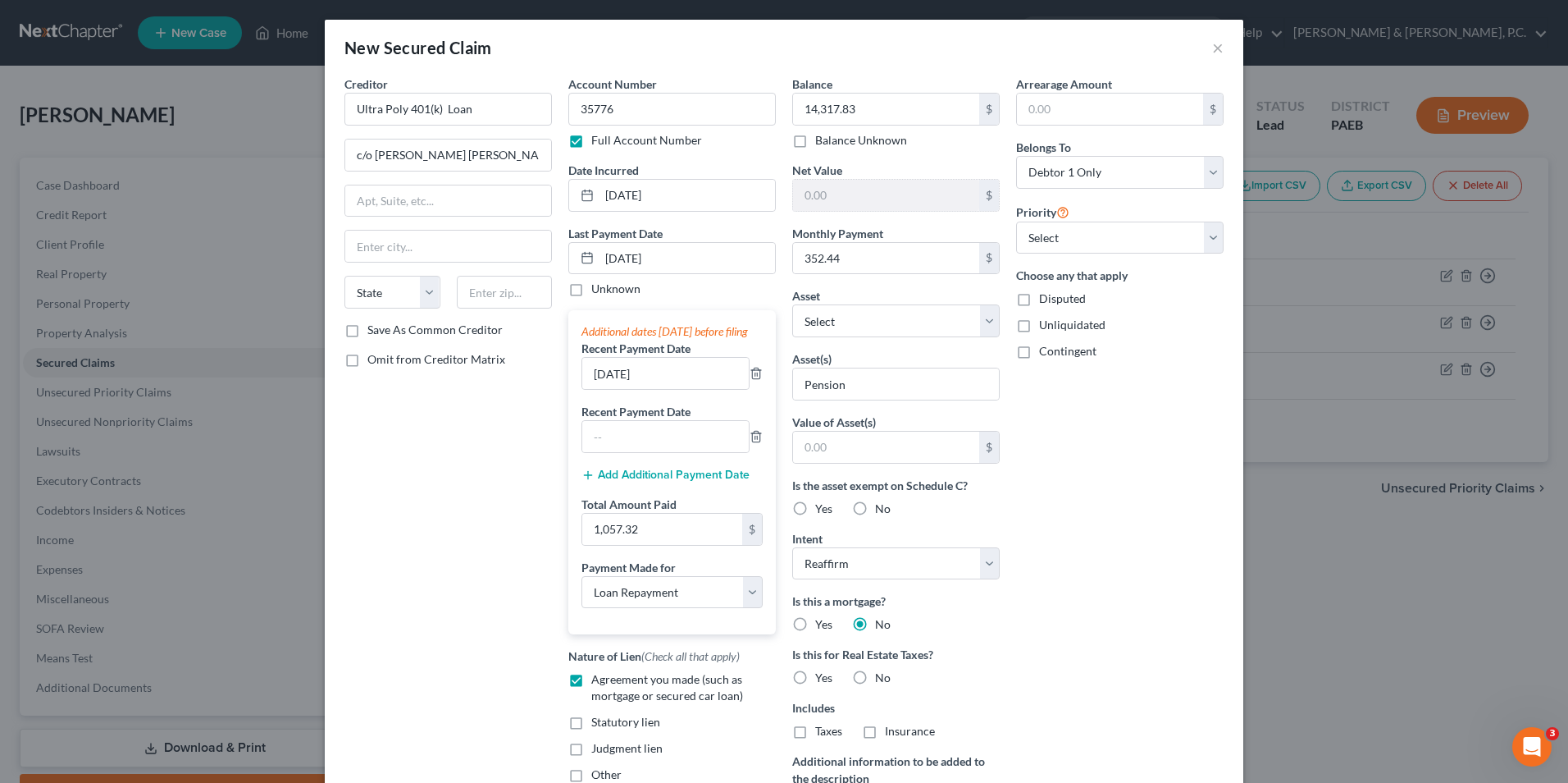
drag, startPoint x: 579, startPoint y: 470, endPoint x: 598, endPoint y: 454, distance: 24.8
click at [580, 469] on div "Additional dates within 90 days before filing Recent Payment Date 9/25/25 Recen…" at bounding box center [672, 473] width 208 height 324
click at [601, 452] on input "text" at bounding box center [665, 437] width 167 height 32
type input "9/11/25"
click at [629, 481] on button "Add Additional Payment Date" at bounding box center [666, 474] width 168 height 13
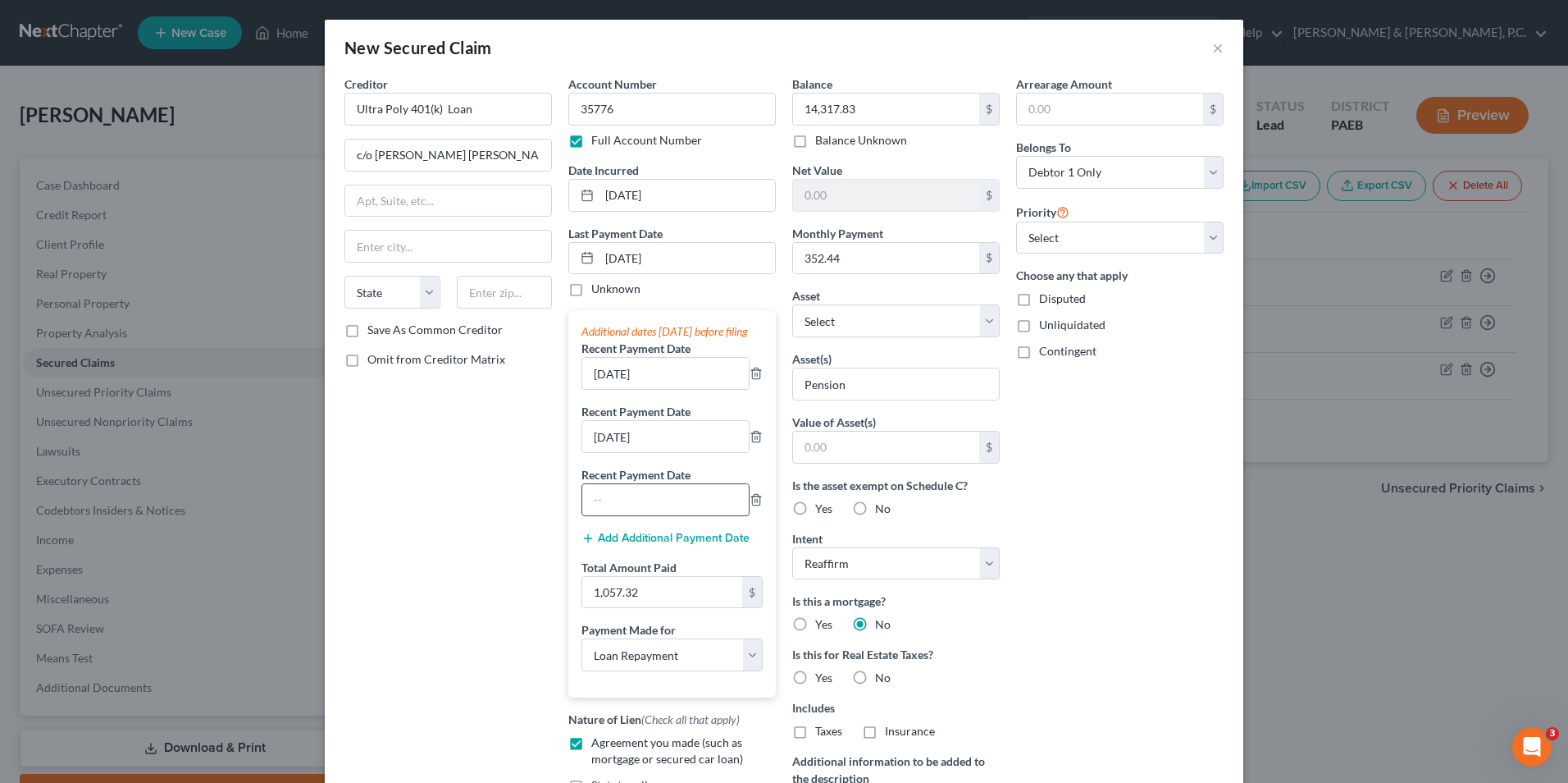
click at [636, 505] on input "text" at bounding box center [665, 500] width 167 height 32
type input "9/6/25"
click at [651, 545] on button "Add Additional Payment Date" at bounding box center [666, 537] width 168 height 13
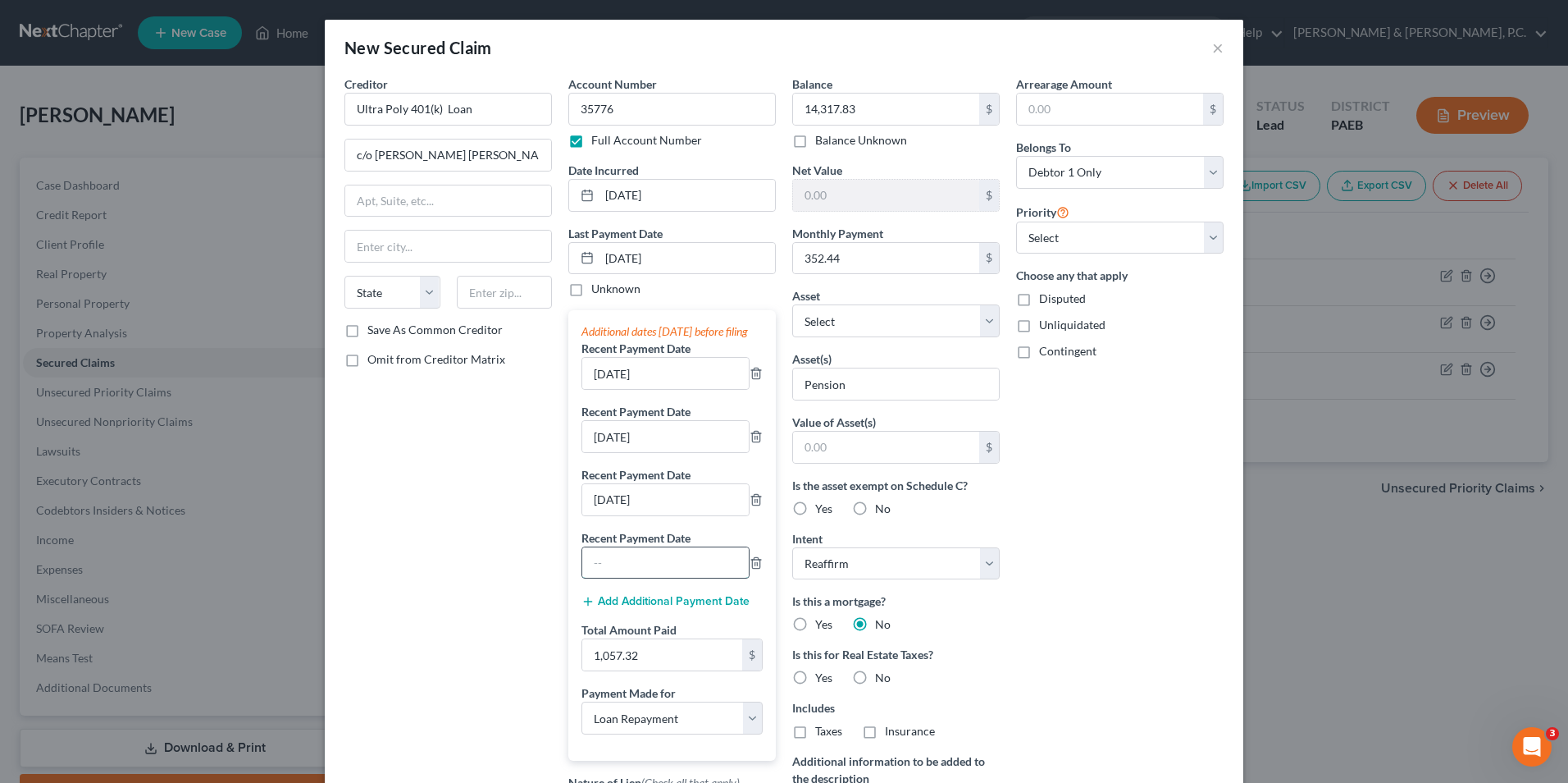
click at [642, 574] on input "text" at bounding box center [665, 563] width 167 height 32
type input "9/18/25"
click at [607, 516] on input "9/6/25" at bounding box center [665, 500] width 167 height 32
type input "9/4/25"
click at [707, 608] on button "Add Additional Payment Date" at bounding box center [666, 601] width 168 height 13
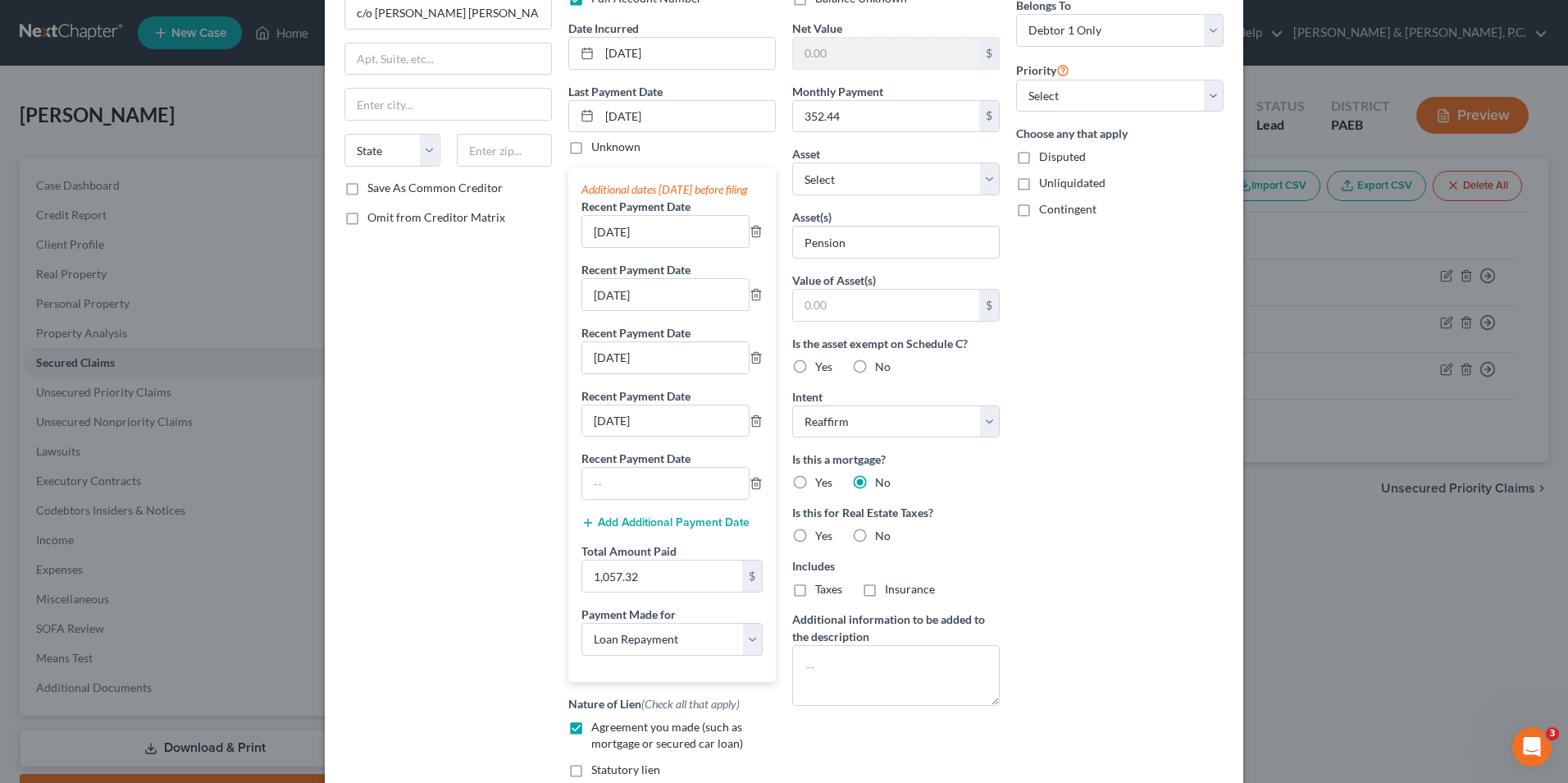
scroll to position [164, 0]
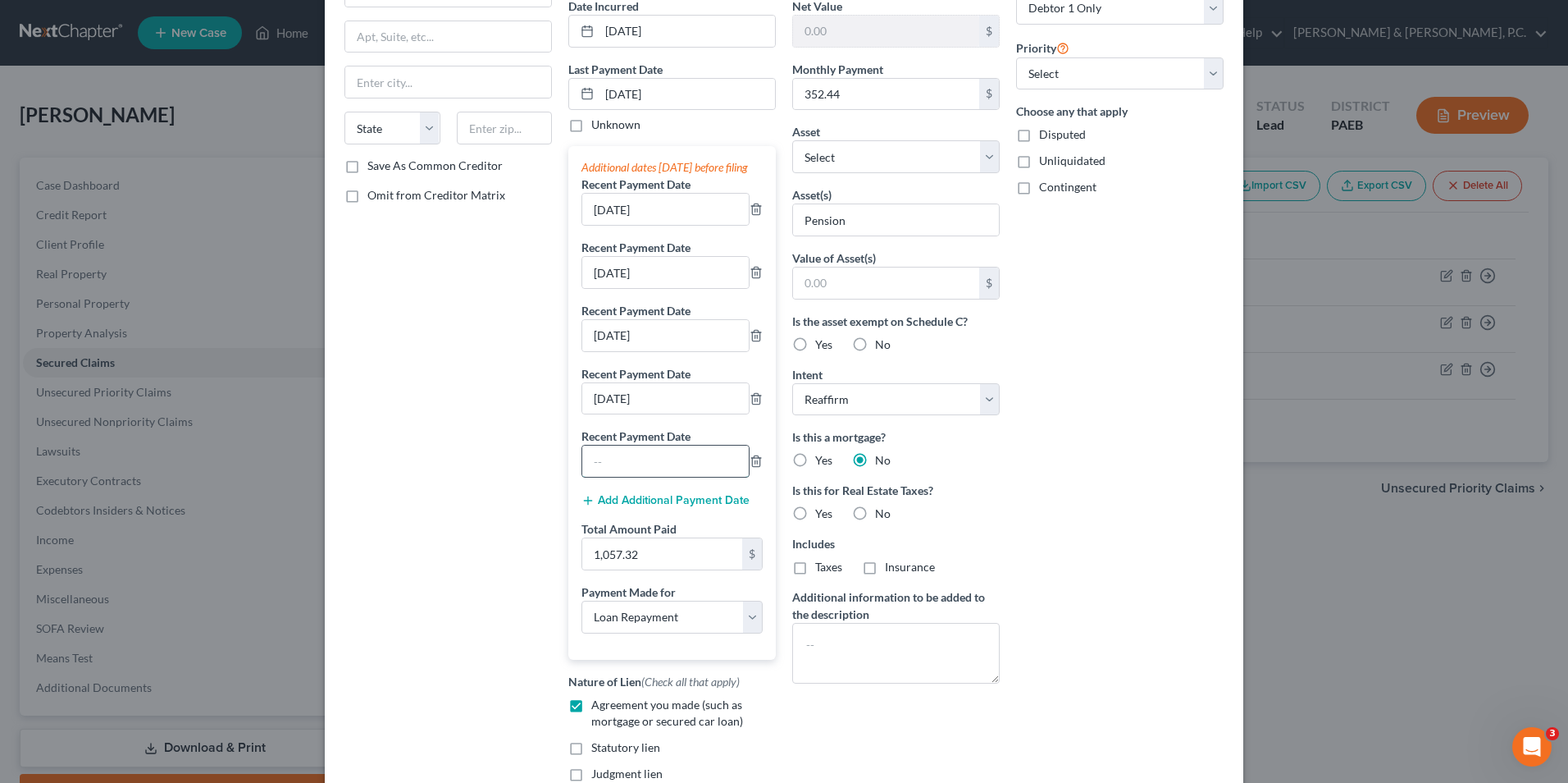
click at [643, 477] on input "text" at bounding box center [665, 461] width 167 height 32
type input "8/14/25"
click at [636, 507] on button "Add Additional Payment Date" at bounding box center [666, 500] width 168 height 13
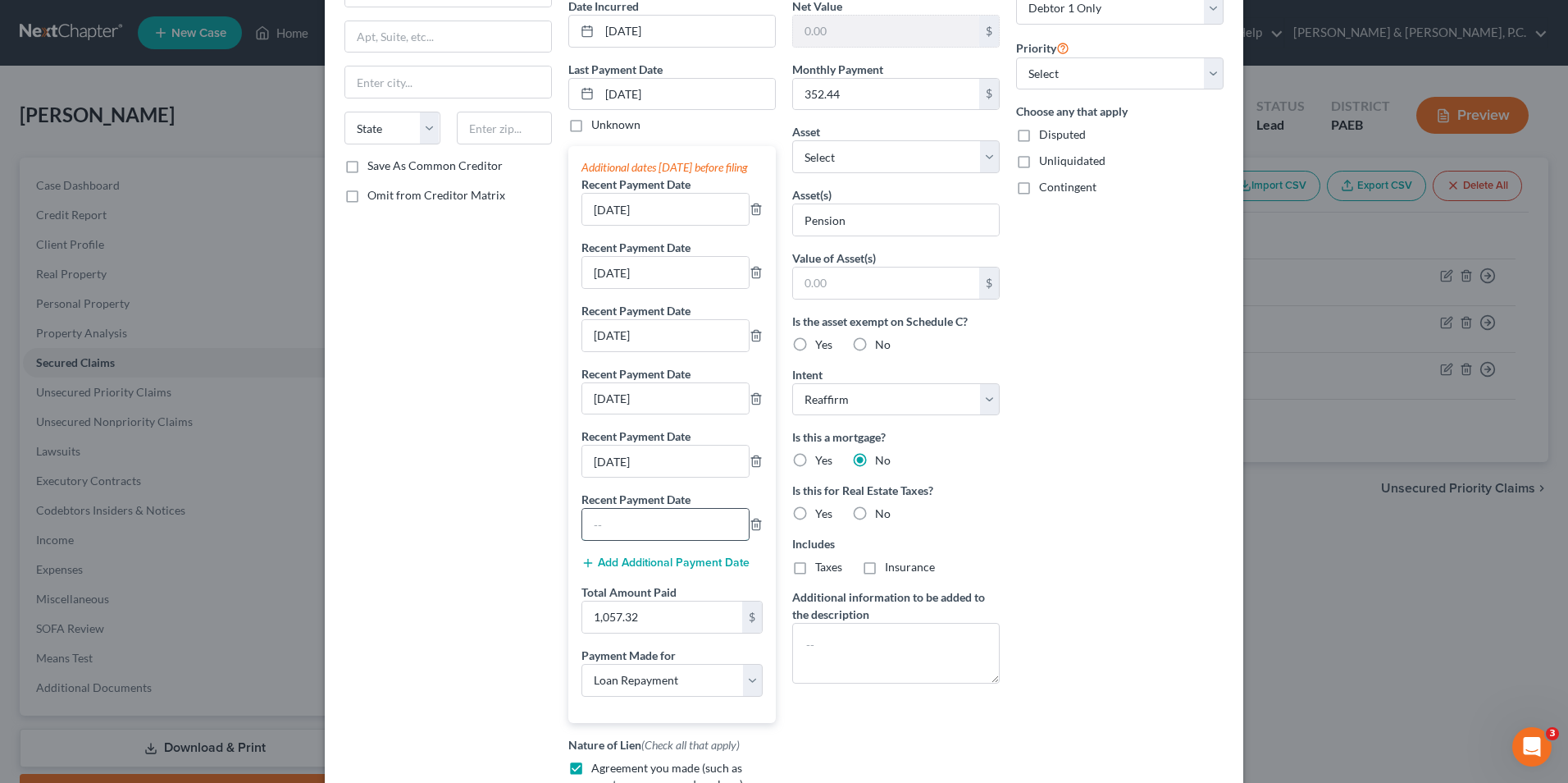
click at [635, 540] on input "text" at bounding box center [665, 524] width 167 height 32
type input "8/21/25"
click at [638, 569] on button "Add Additional Payment Date" at bounding box center [666, 563] width 168 height 13
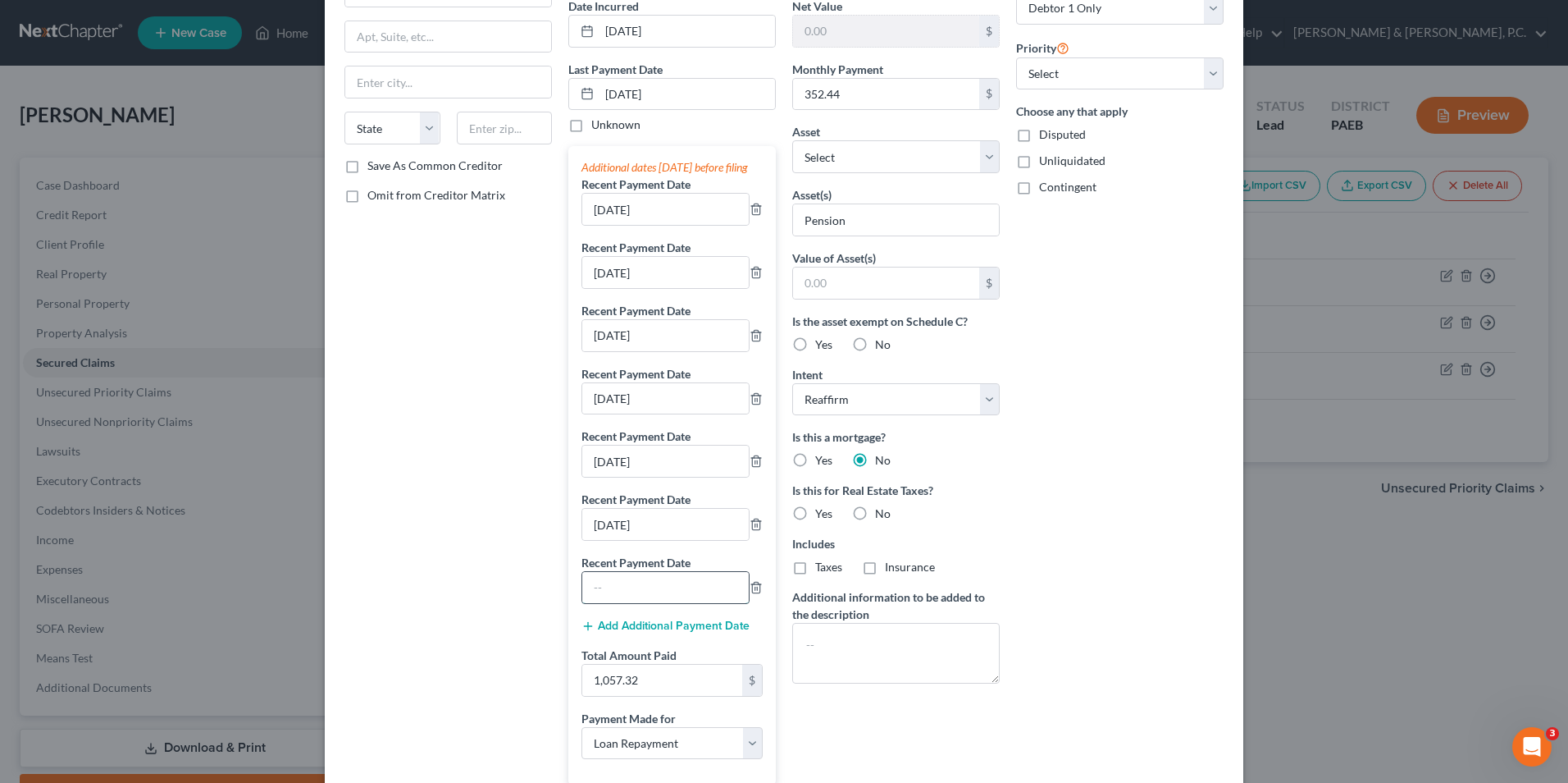
click at [645, 601] on input "text" at bounding box center [665, 587] width 167 height 32
type input "8/7/25"
click at [655, 633] on button "Add Additional Payment Date" at bounding box center [666, 626] width 168 height 13
click at [662, 658] on input "text" at bounding box center [665, 651] width 167 height 32
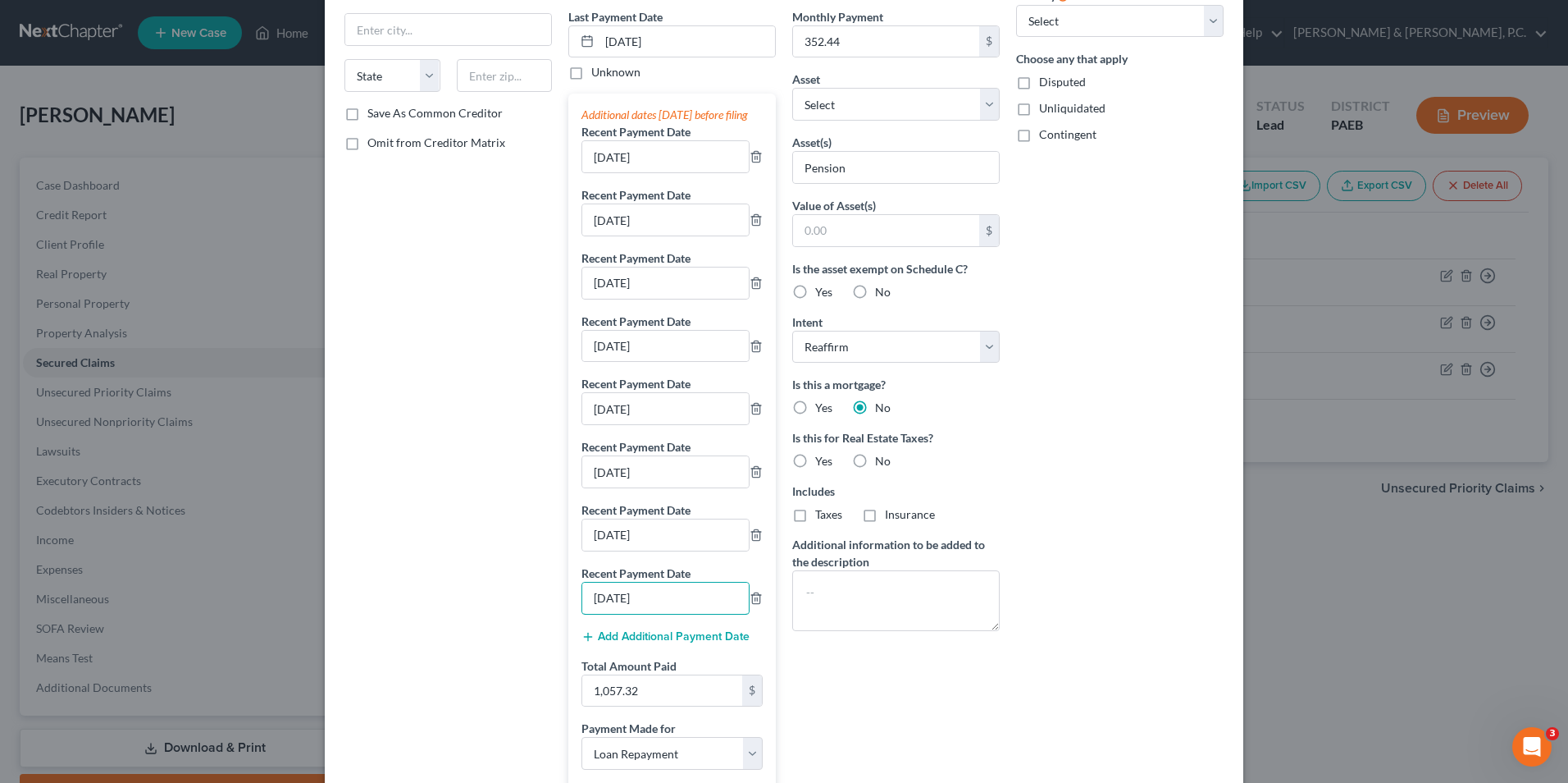
scroll to position [246, 0]
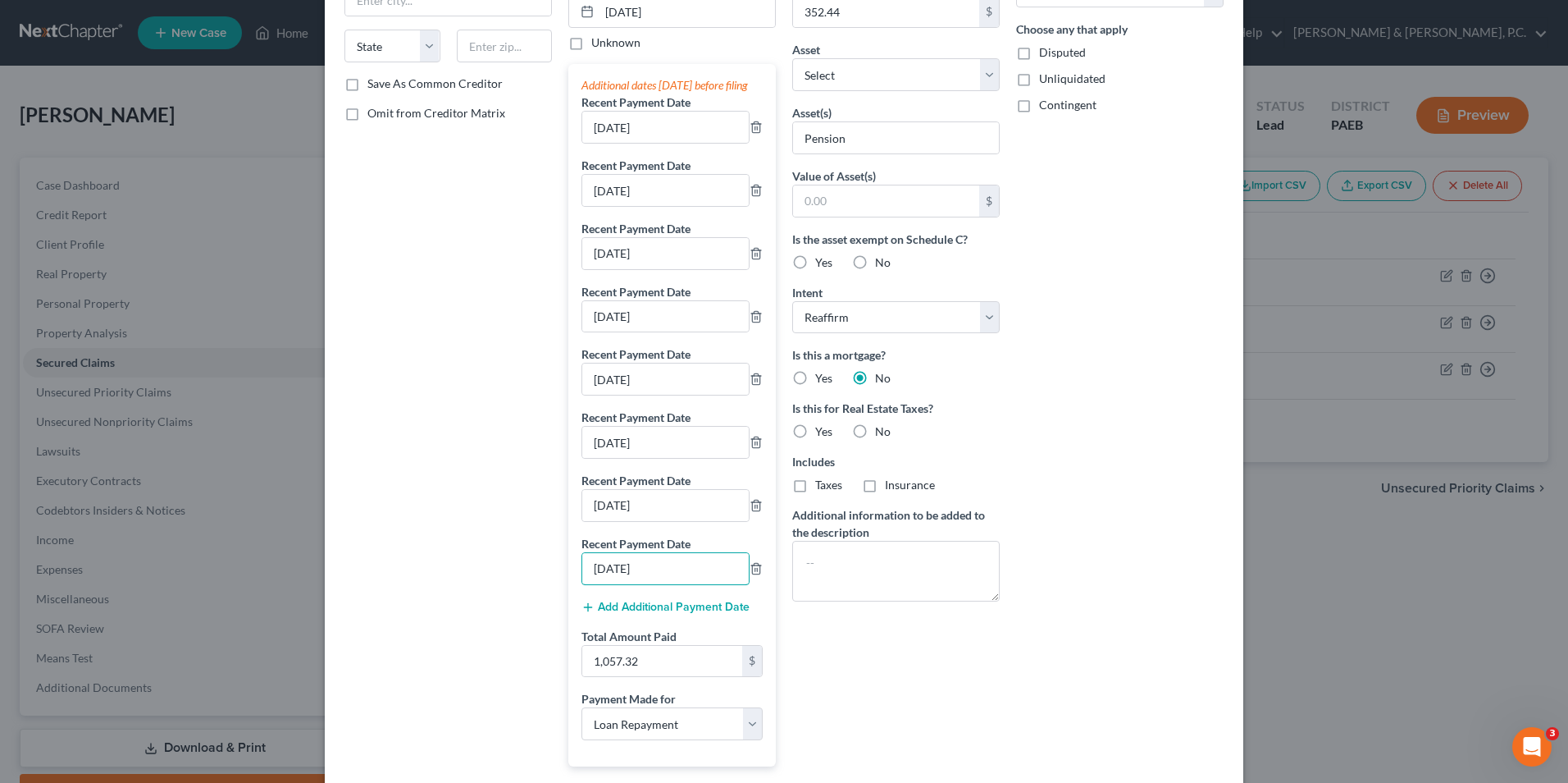
type input "8/28/25"
click at [679, 614] on button "Add Additional Payment Date" at bounding box center [666, 607] width 168 height 13
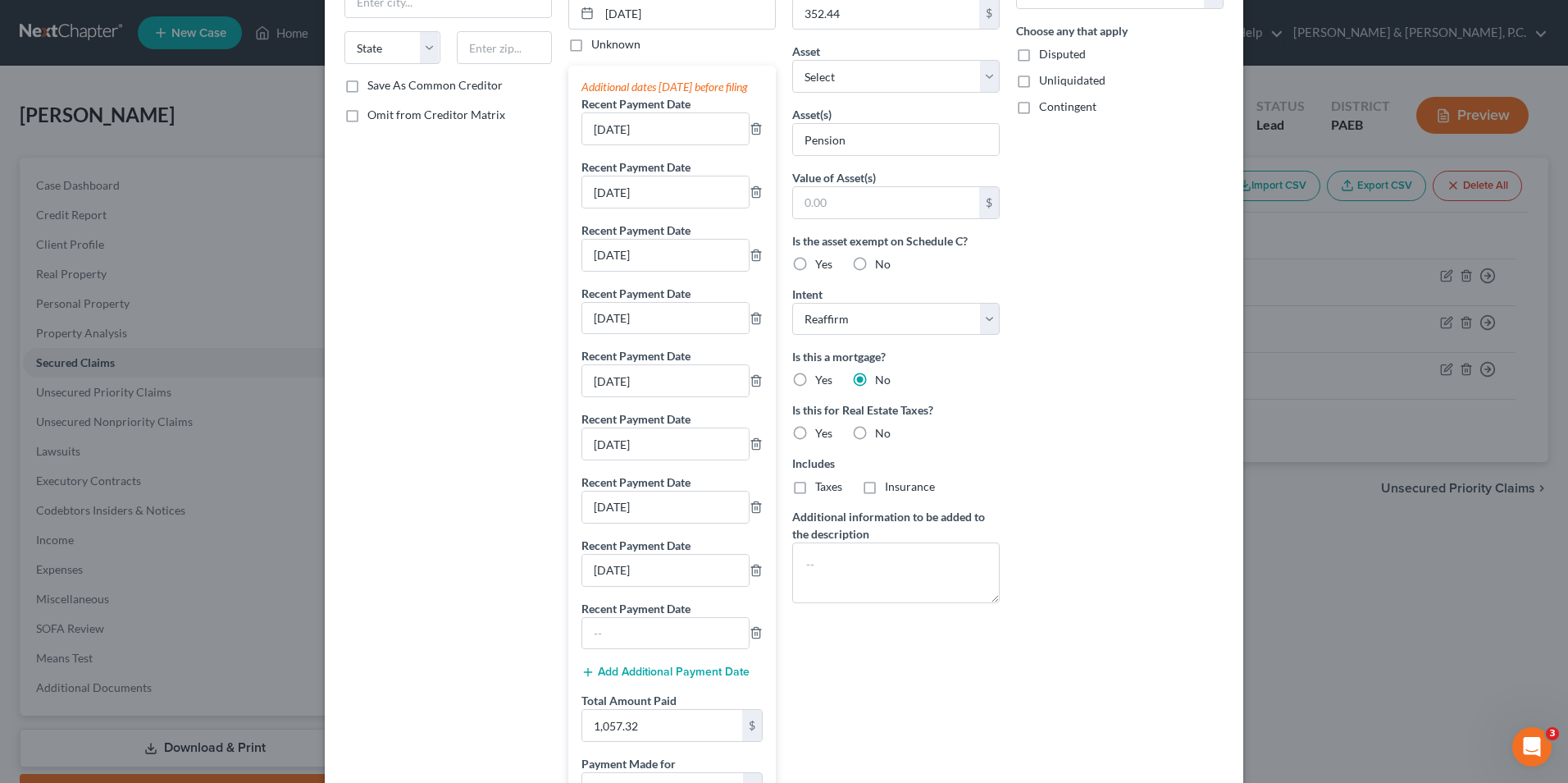
scroll to position [410, 0]
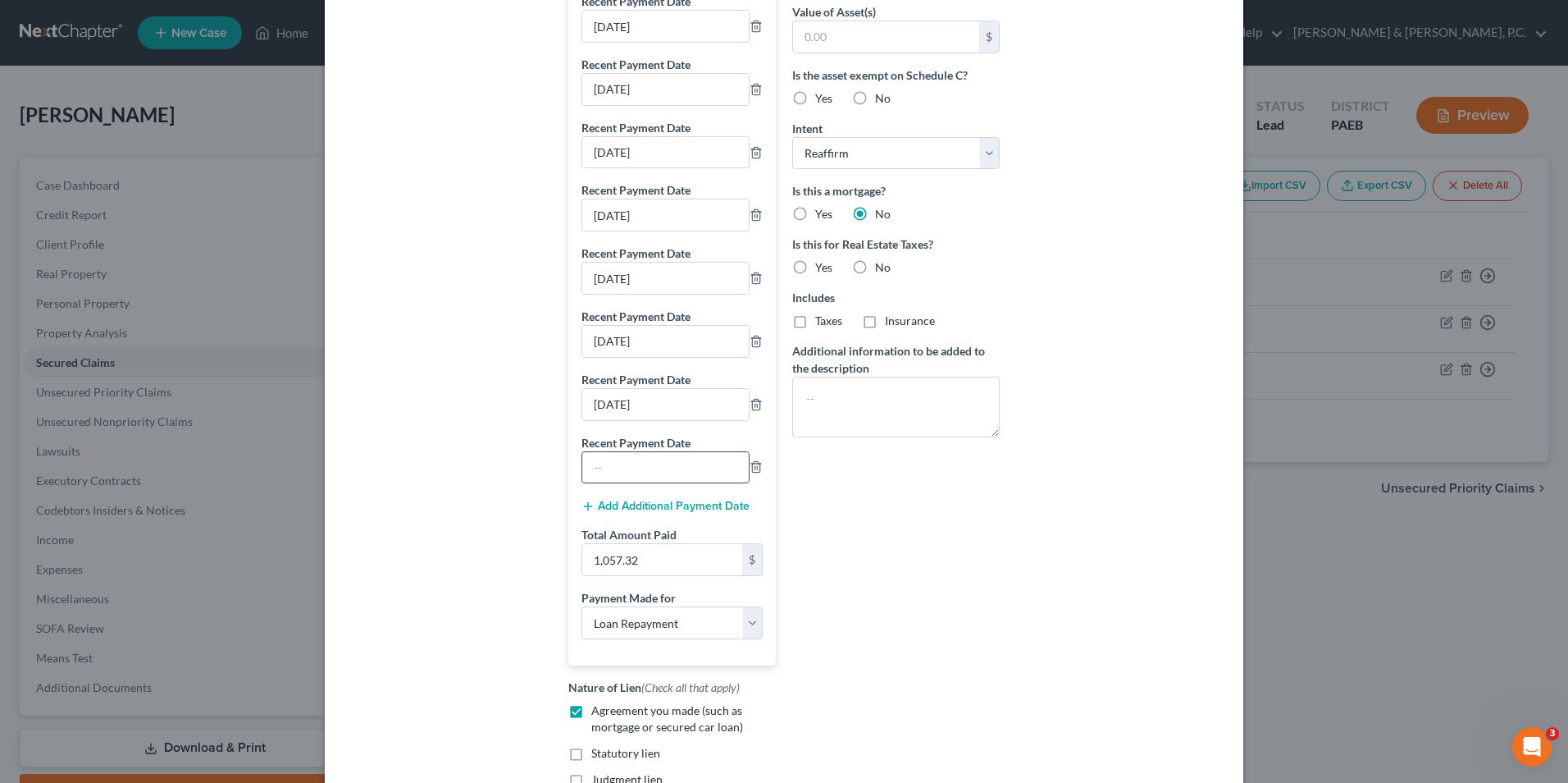
click at [687, 468] on input "text" at bounding box center [665, 468] width 167 height 32
type input "7/3/25"
click at [671, 513] on button "Add Additional Payment Date" at bounding box center [666, 506] width 168 height 13
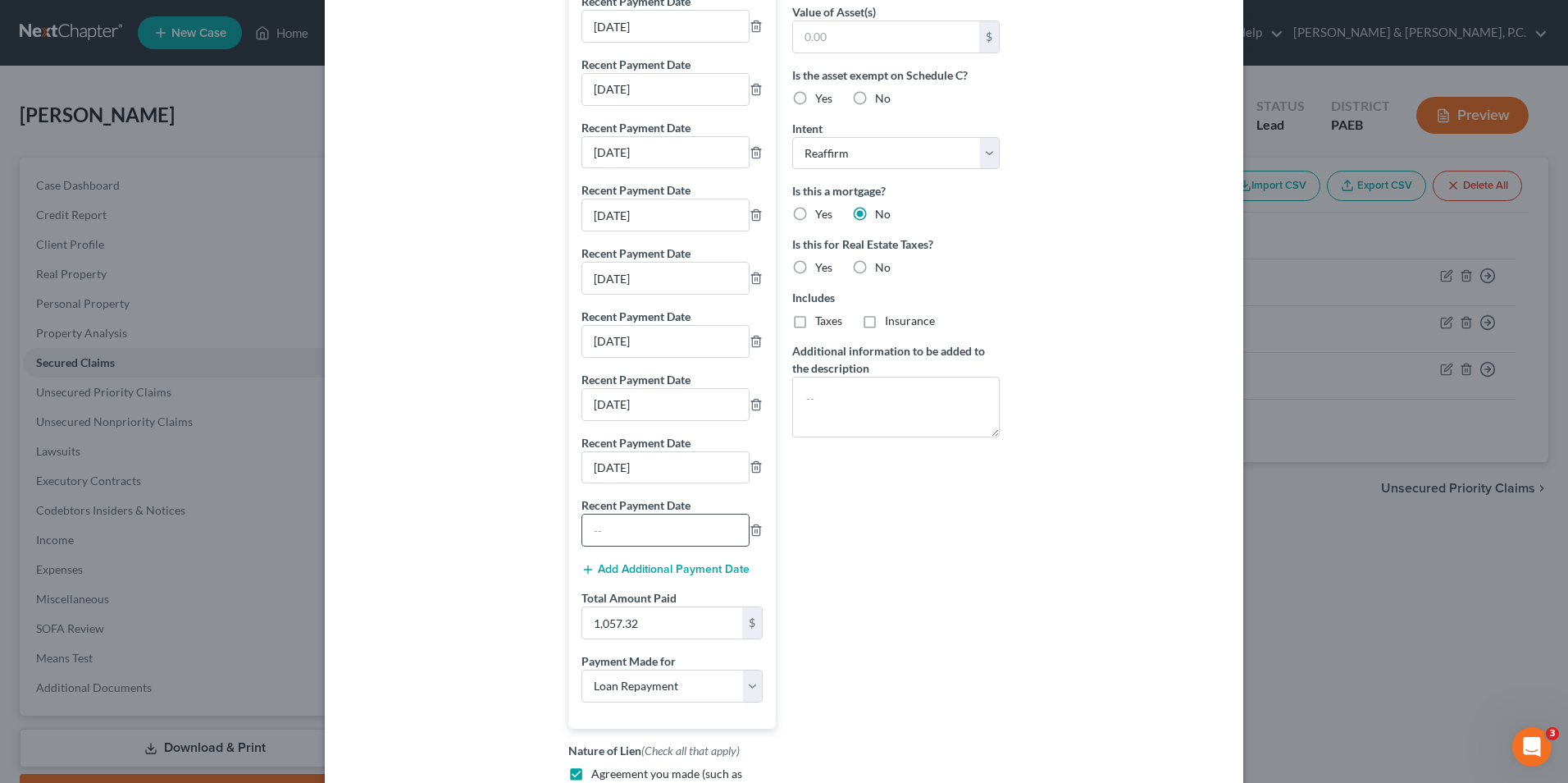
click at [680, 545] on input "text" at bounding box center [665, 530] width 167 height 32
type input "7/10/25"
click at [700, 576] on button "Add Additional Payment Date" at bounding box center [666, 569] width 168 height 13
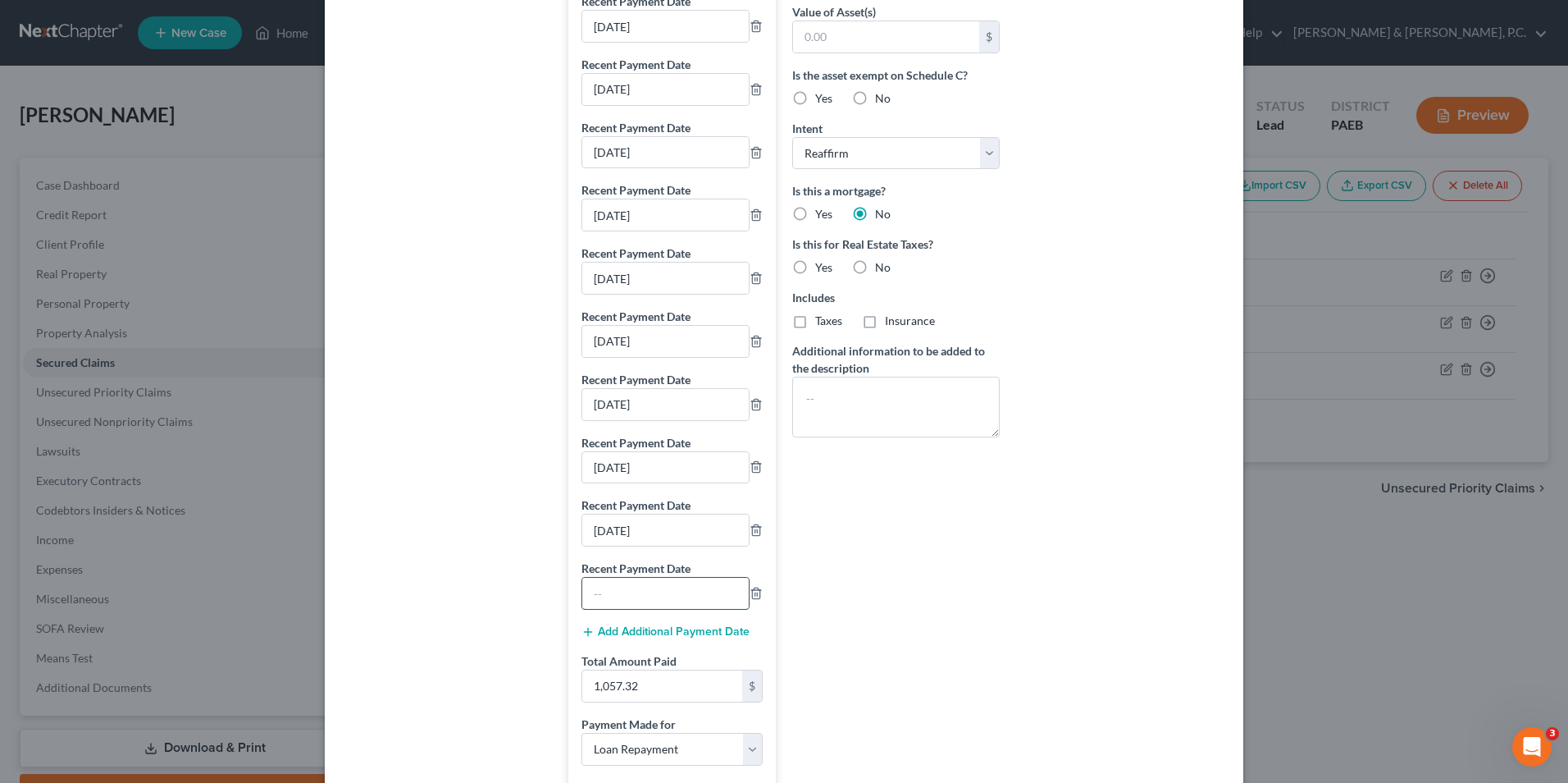
click at [688, 605] on input "text" at bounding box center [665, 594] width 167 height 32
type input "7/17/25"
click at [680, 638] on button "Add Additional Payment Date" at bounding box center [666, 631] width 168 height 13
click at [635, 672] on input "text" at bounding box center [665, 657] width 167 height 32
type input "7/24/25"
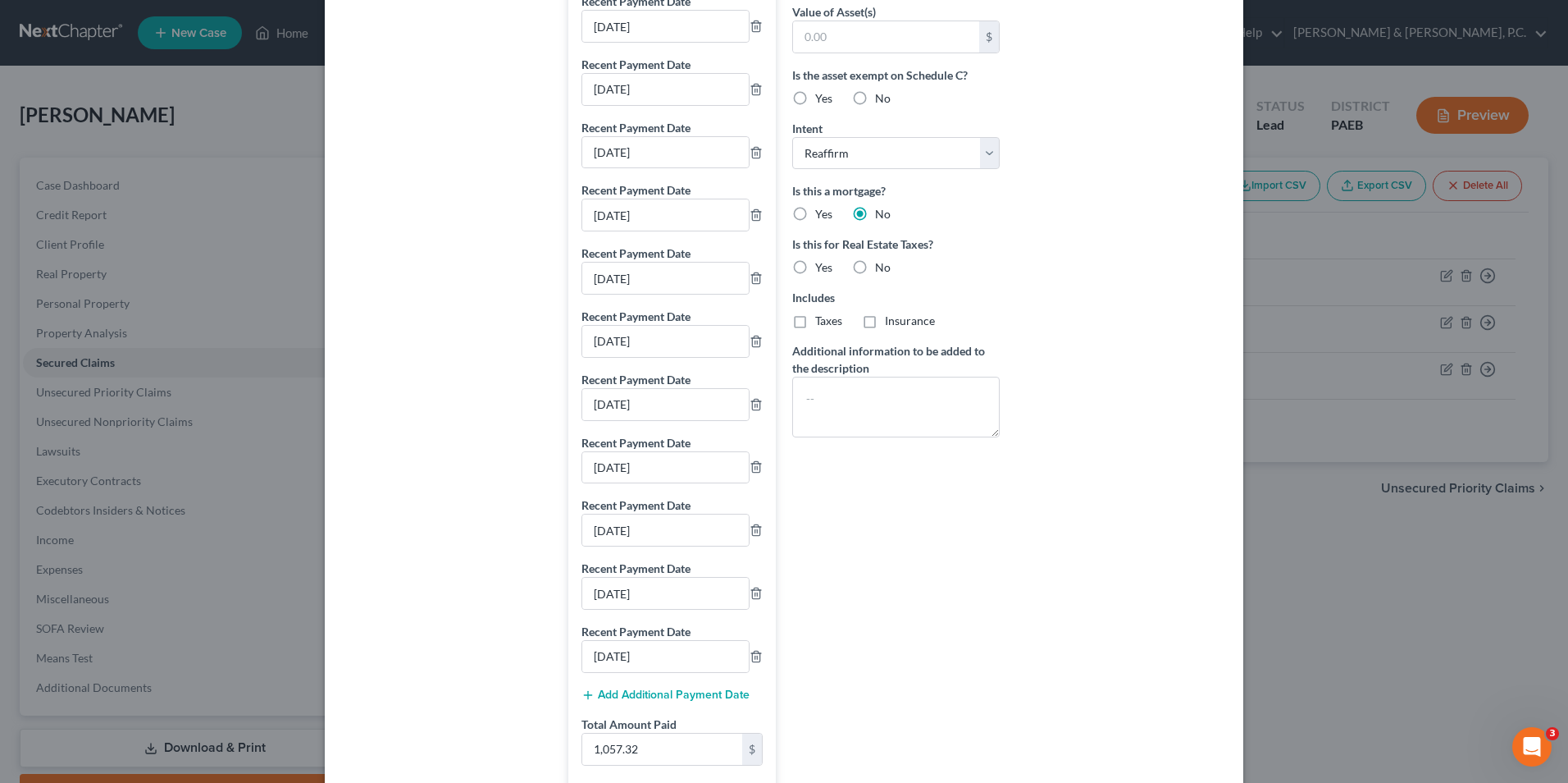
click at [647, 701] on button "Add Additional Payment Date" at bounding box center [666, 694] width 168 height 13
click at [649, 733] on input "text" at bounding box center [665, 720] width 167 height 32
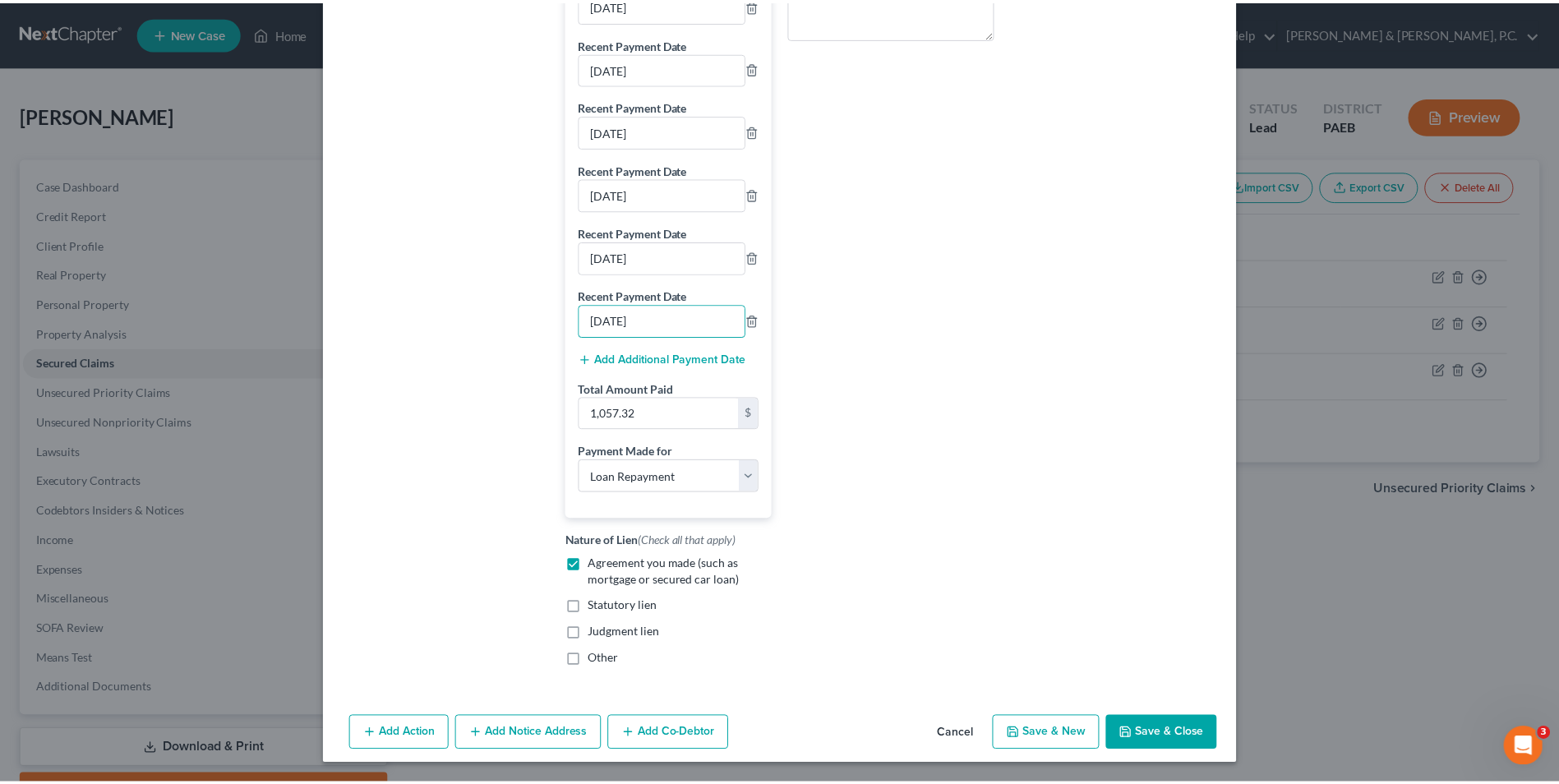
scroll to position [827, 0]
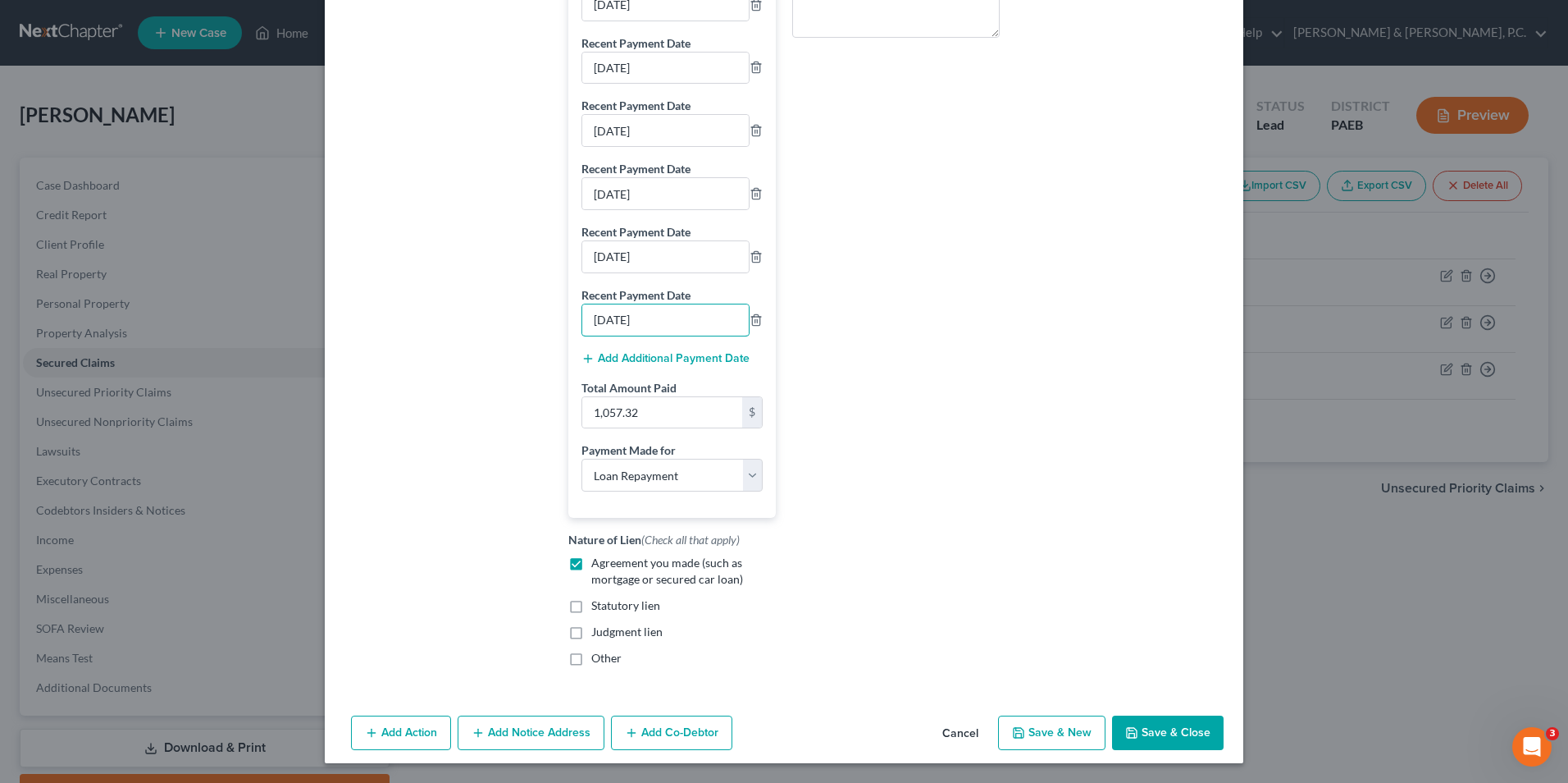
type input "7/31/25"
click at [1161, 733] on button "Save & Close" at bounding box center [1167, 732] width 111 height 34
select select
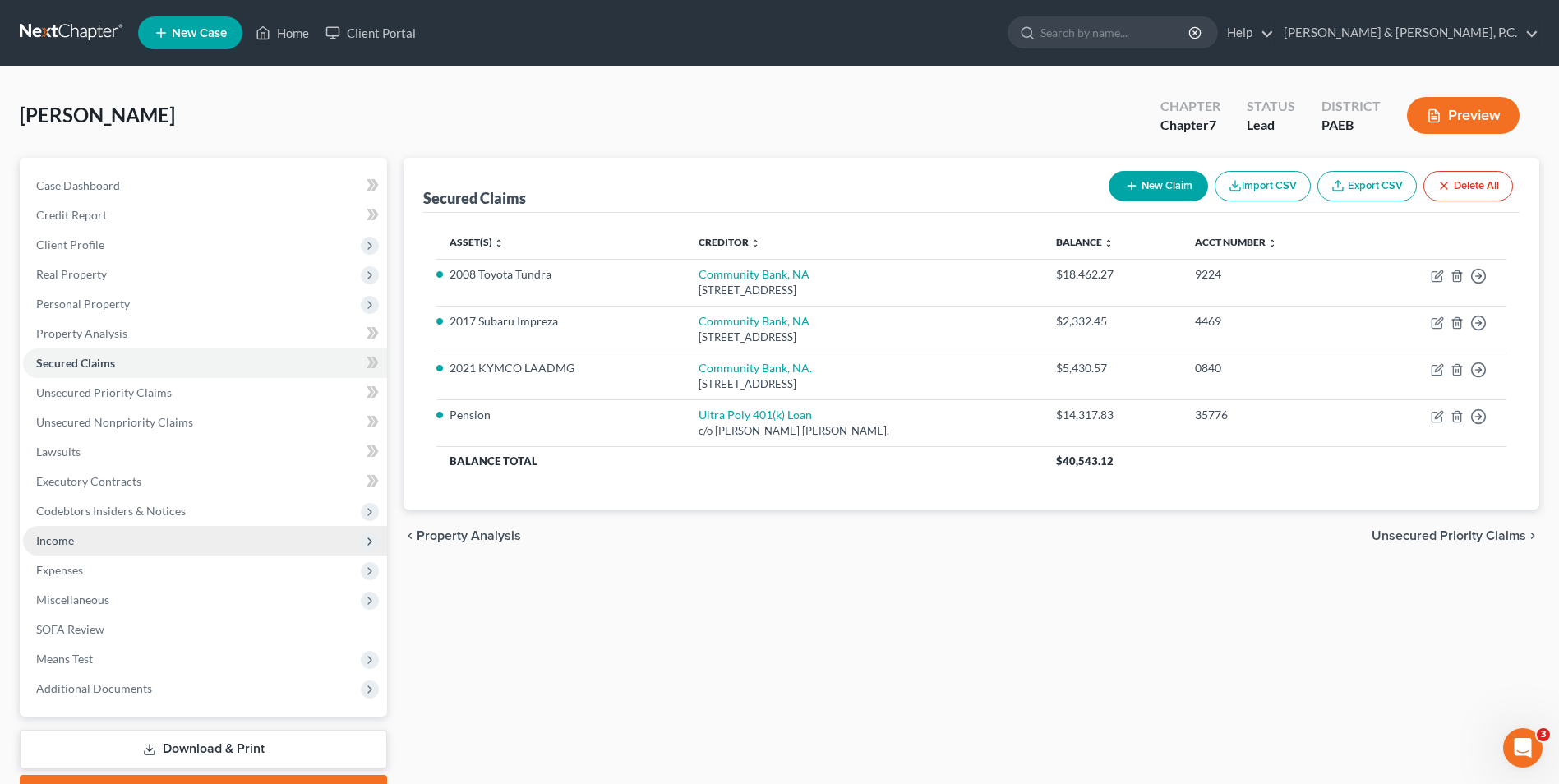
click at [66, 540] on span "Income" at bounding box center [54, 540] width 38 height 14
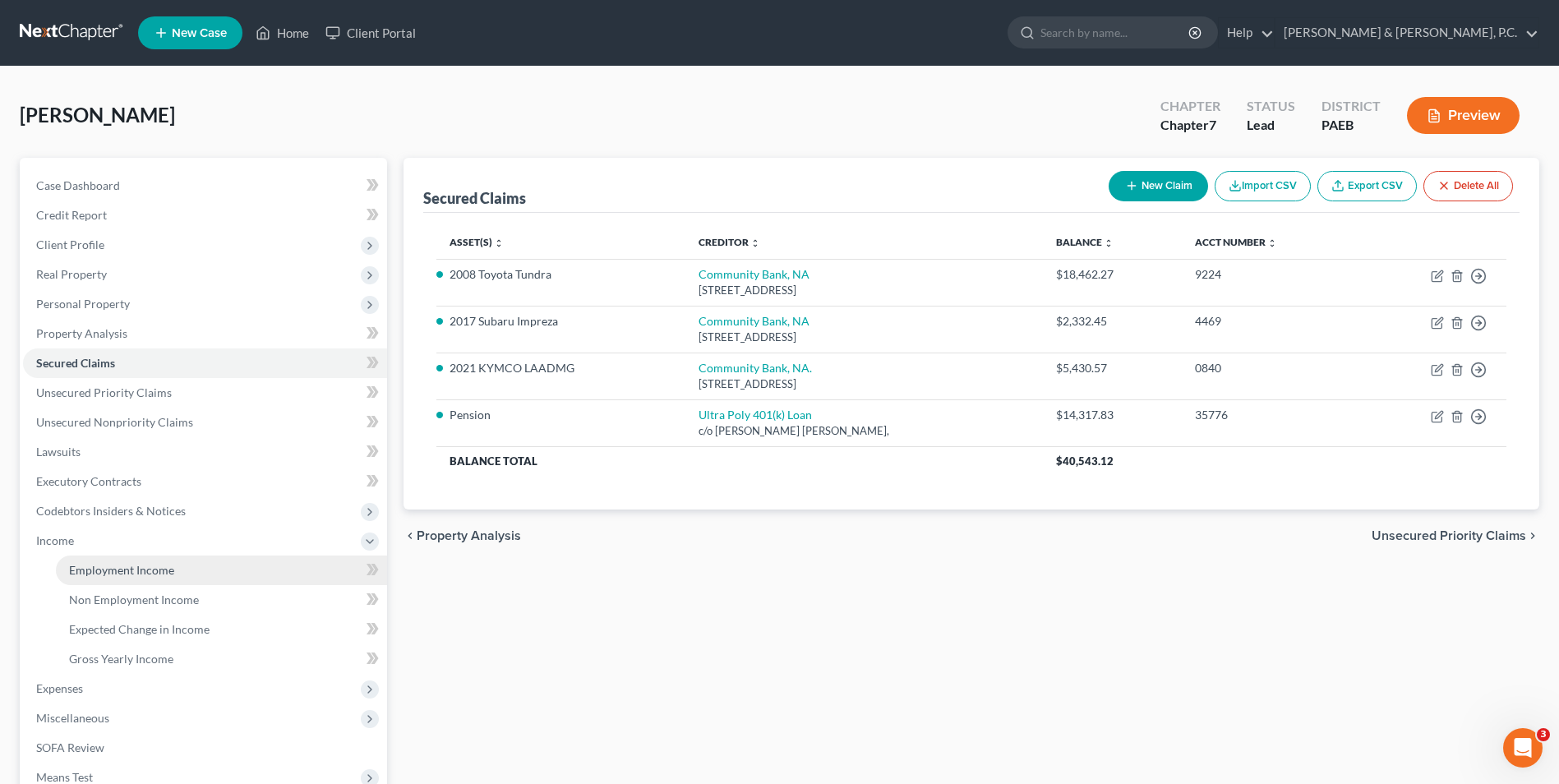
click at [148, 568] on span "Employment Income" at bounding box center [122, 570] width 105 height 14
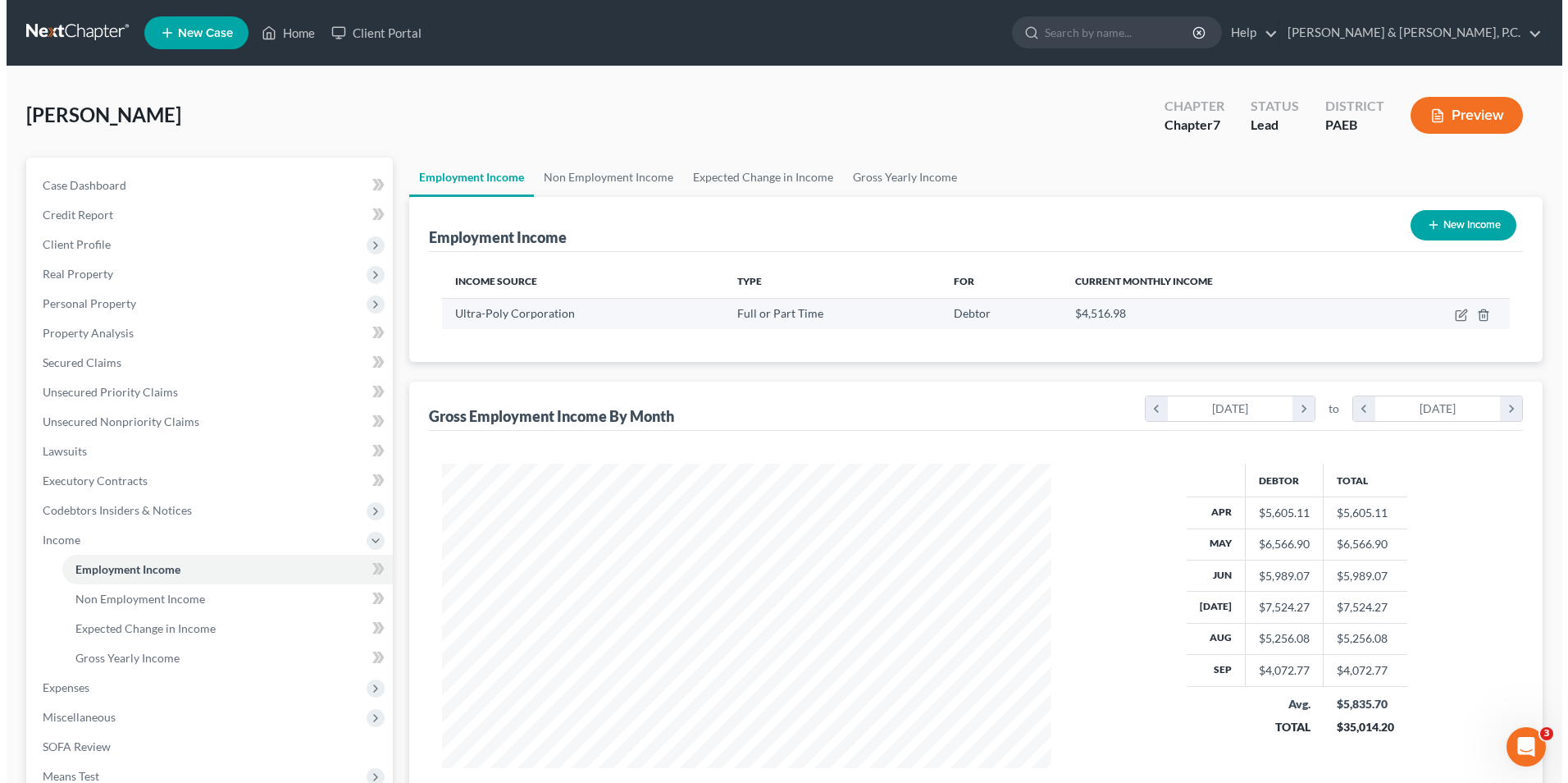
scroll to position [304, 642]
click at [1455, 314] on icon "button" at bounding box center [1456, 313] width 7 height 7
select select "0"
select select "39"
select select "3"
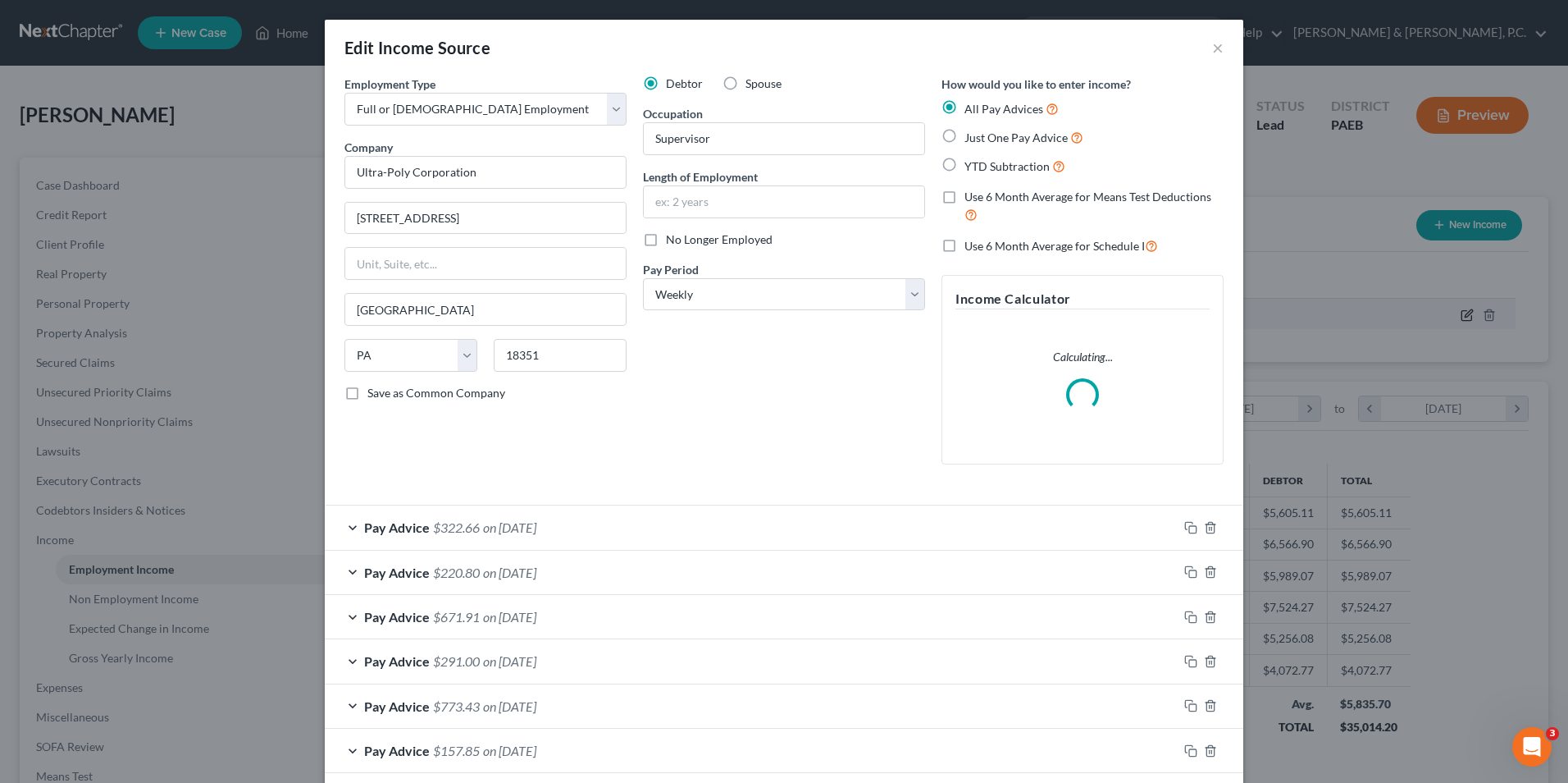
scroll to position [307, 648]
click at [1189, 527] on icon "button" at bounding box center [1190, 527] width 13 height 13
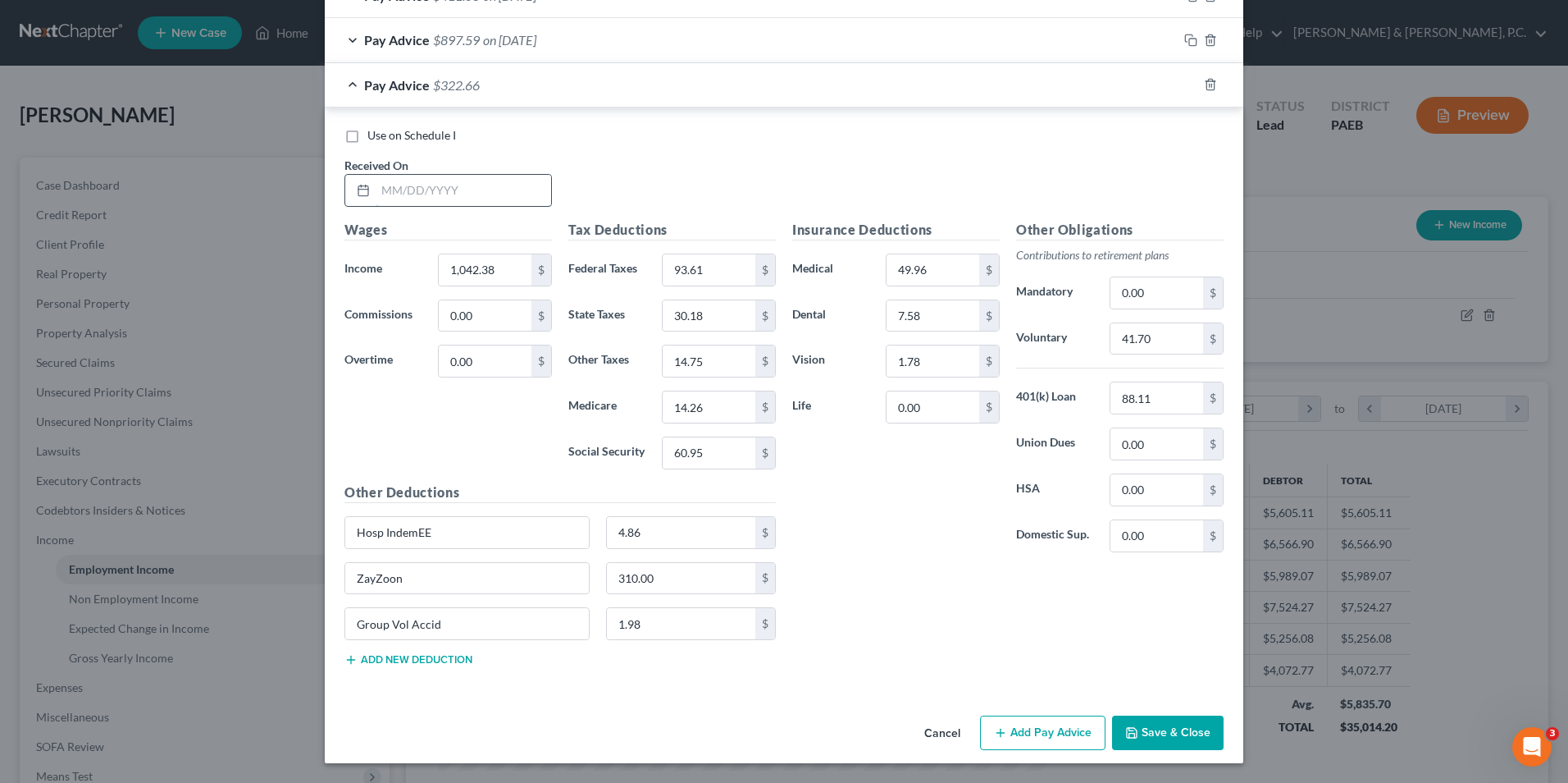
click at [412, 190] on input "text" at bounding box center [464, 190] width 175 height 32
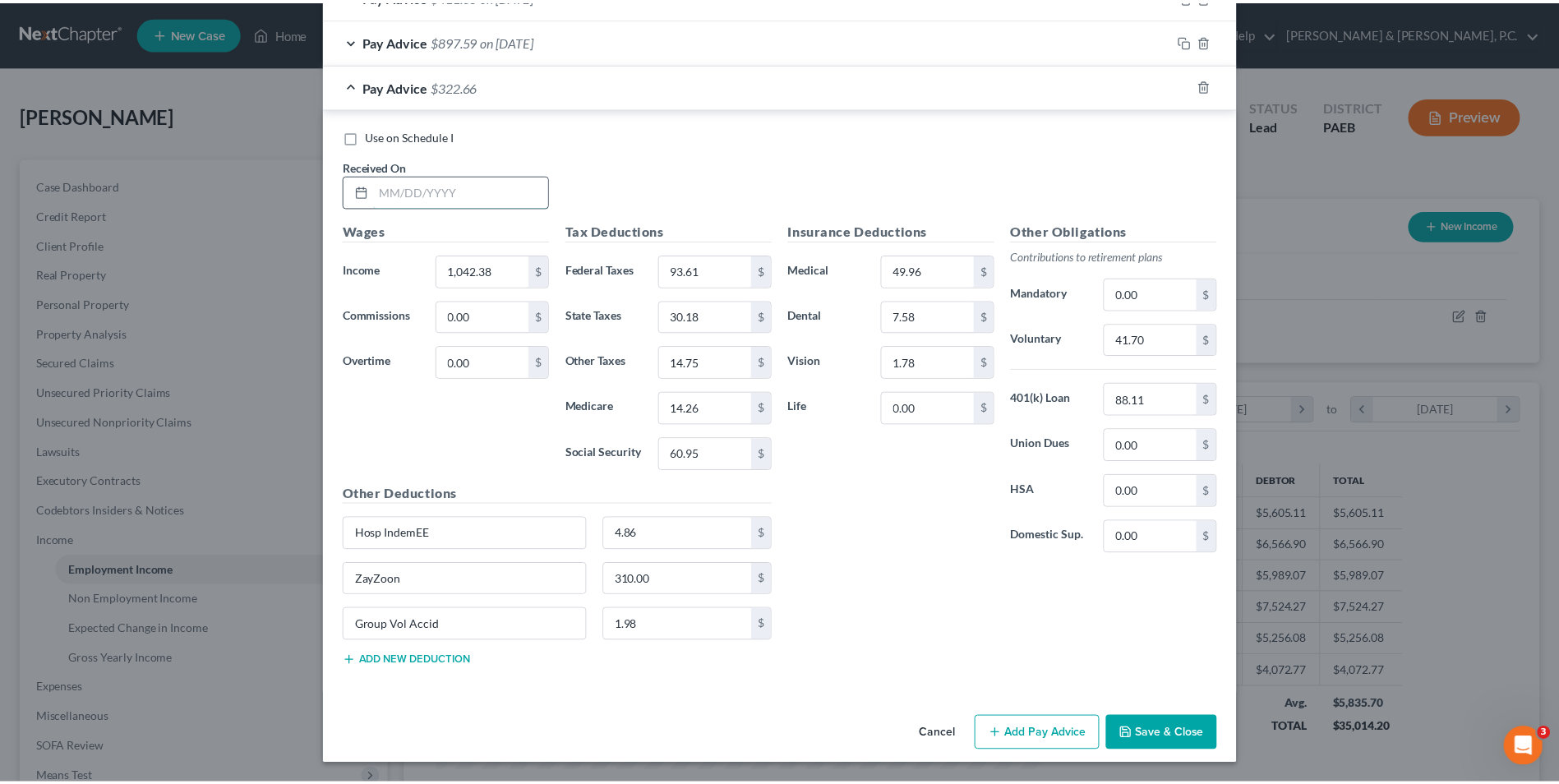
scroll to position [1787, 0]
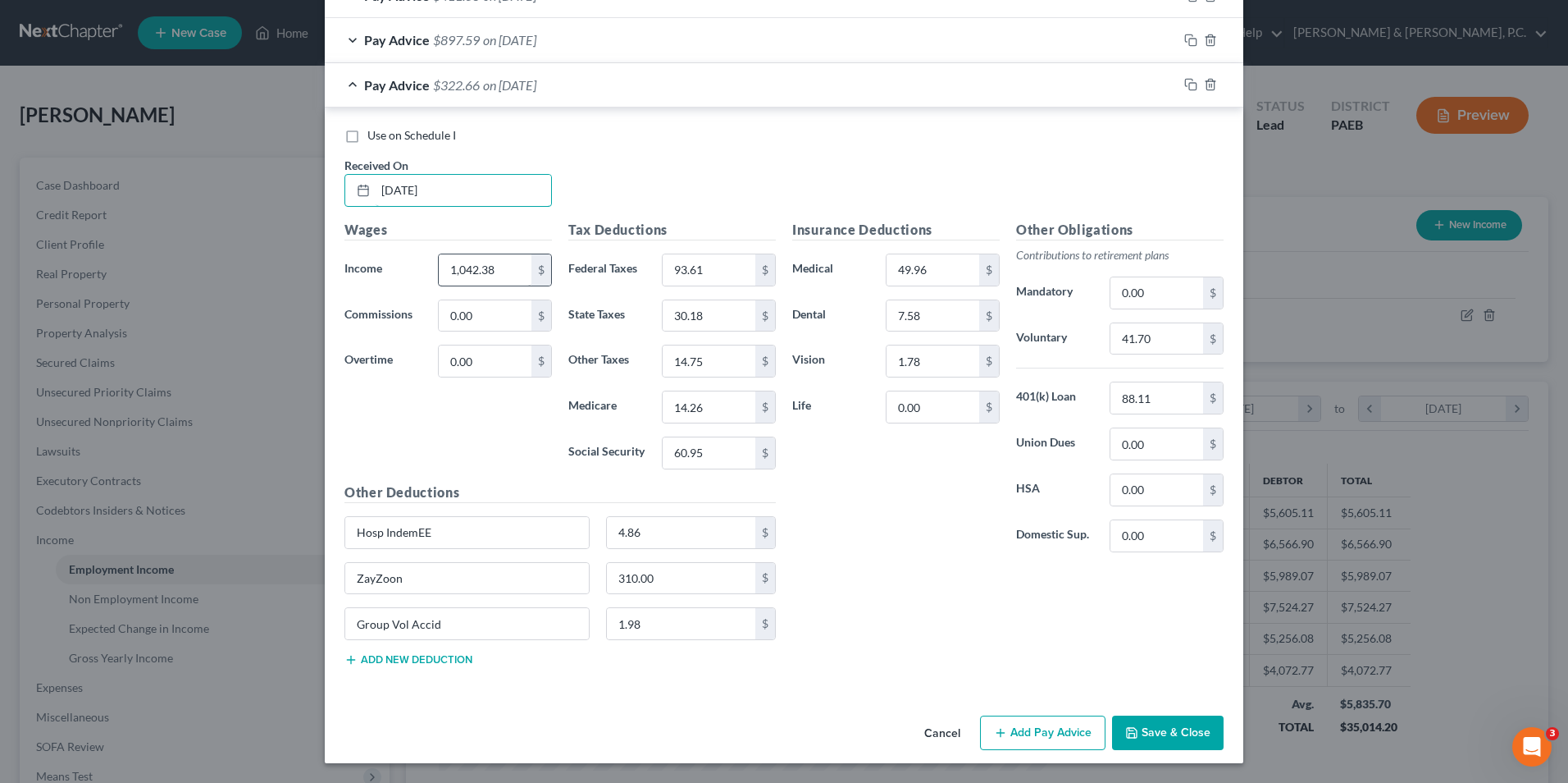
type input "9/18/25"
click at [512, 274] on input "1,042.38" at bounding box center [486, 270] width 93 height 32
type input "1,549.64"
click at [722, 459] on input "60.95" at bounding box center [709, 453] width 93 height 32
type input "92.40"
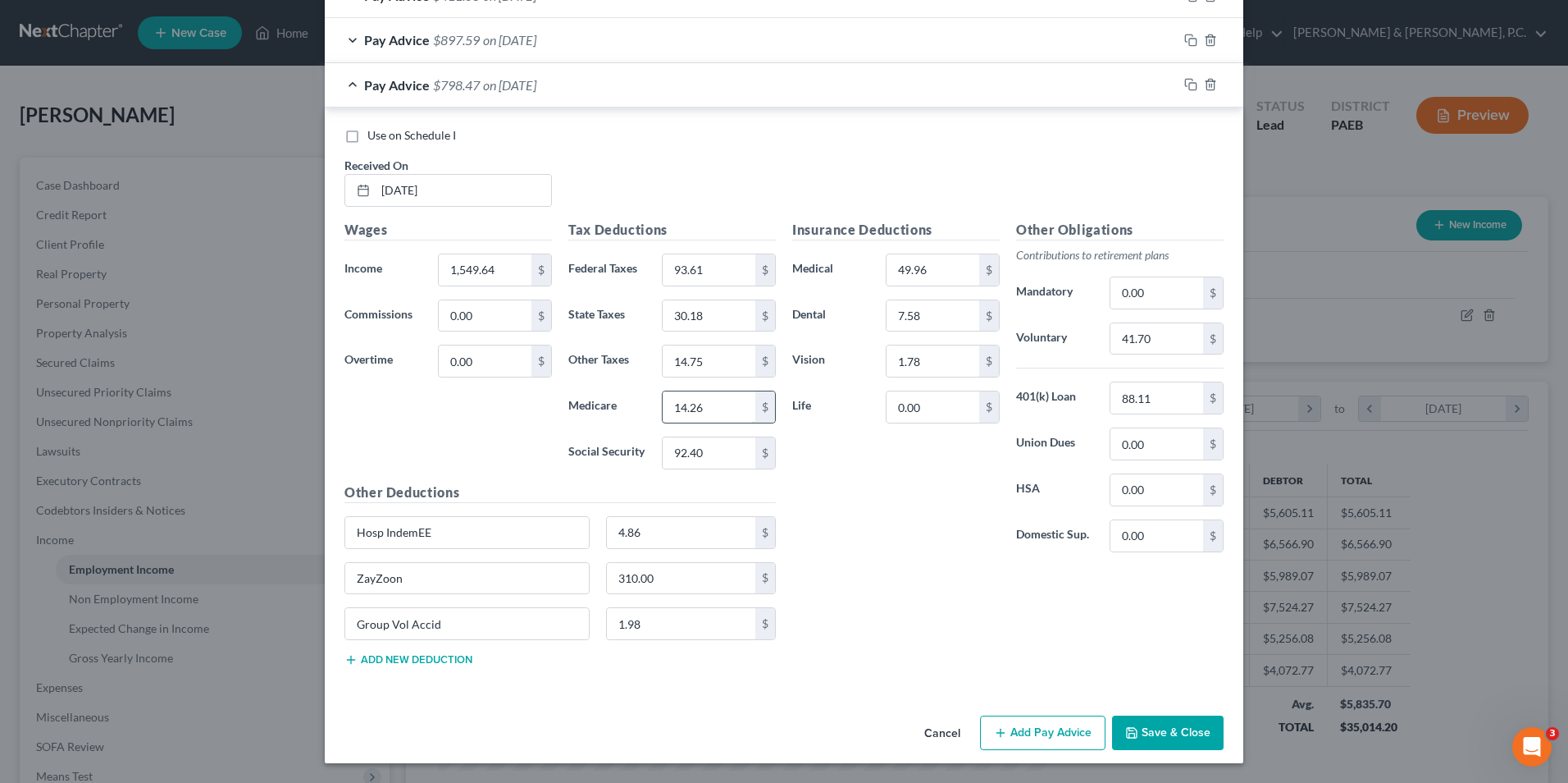
click at [700, 403] on input "14.26" at bounding box center [709, 407] width 93 height 32
type input "21.61"
click at [697, 267] on input "93.61" at bounding box center [709, 270] width 93 height 32
type input "189.35"
click at [706, 318] on input "30.18" at bounding box center [709, 317] width 93 height 32
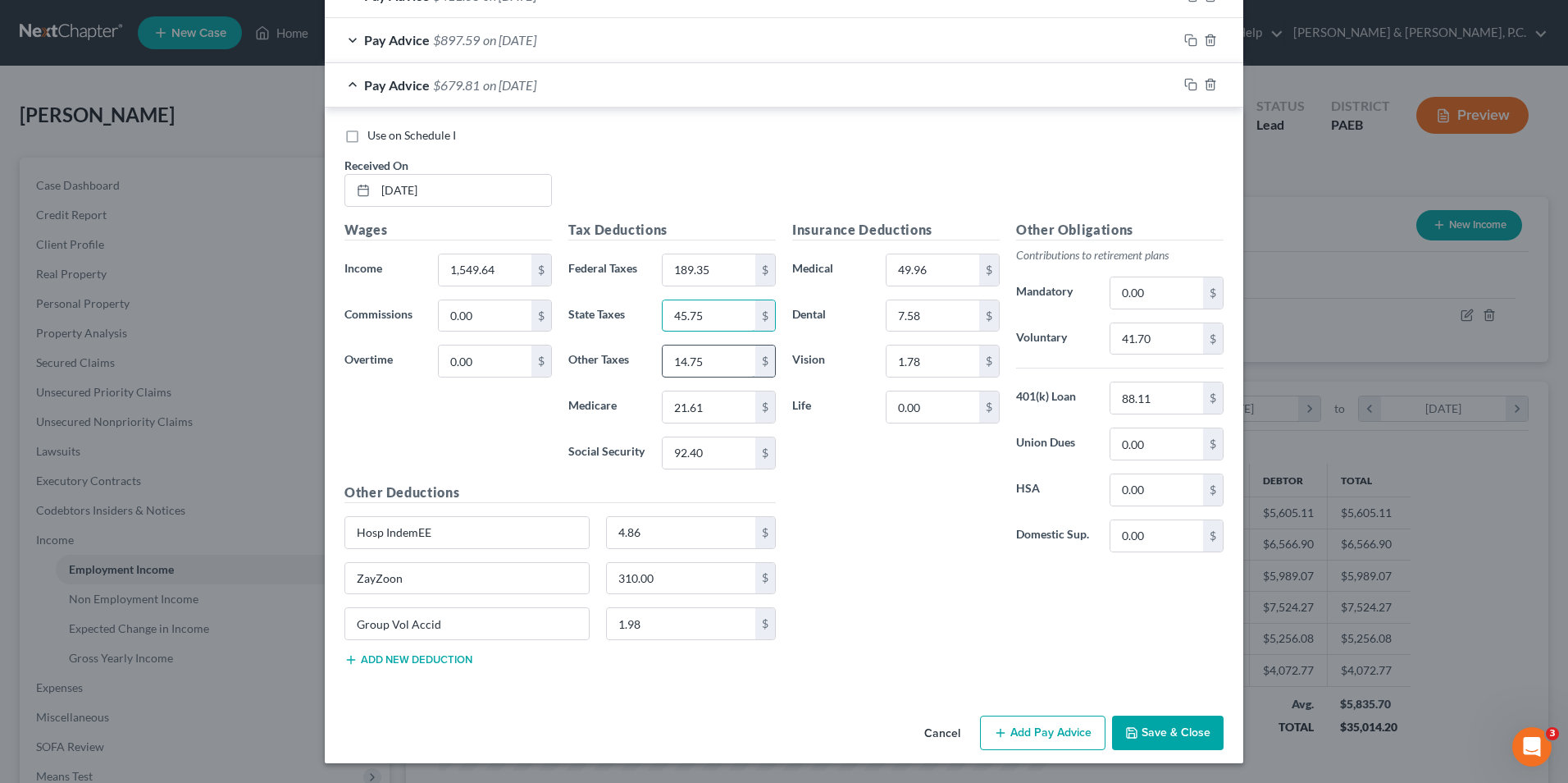
type input "45.75"
click at [713, 354] on input "14.75" at bounding box center [709, 361] width 93 height 32
type input "21.82"
click at [659, 578] on input "310.00" at bounding box center [682, 579] width 149 height 32
type input "525"
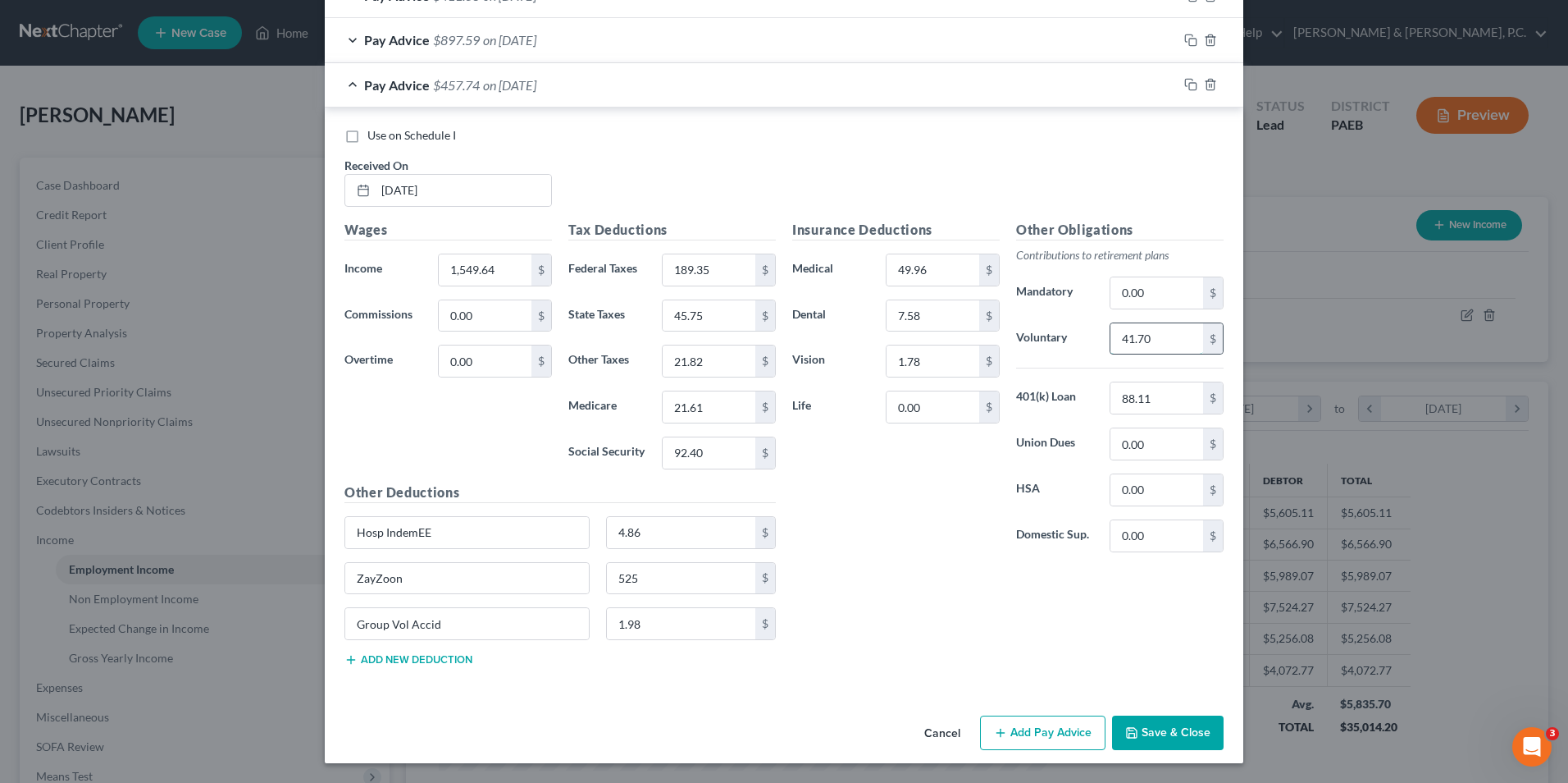
click at [1156, 338] on input "41.70" at bounding box center [1157, 339] width 93 height 32
type input "61.99"
click at [1160, 726] on button "Save & Close" at bounding box center [1167, 732] width 111 height 34
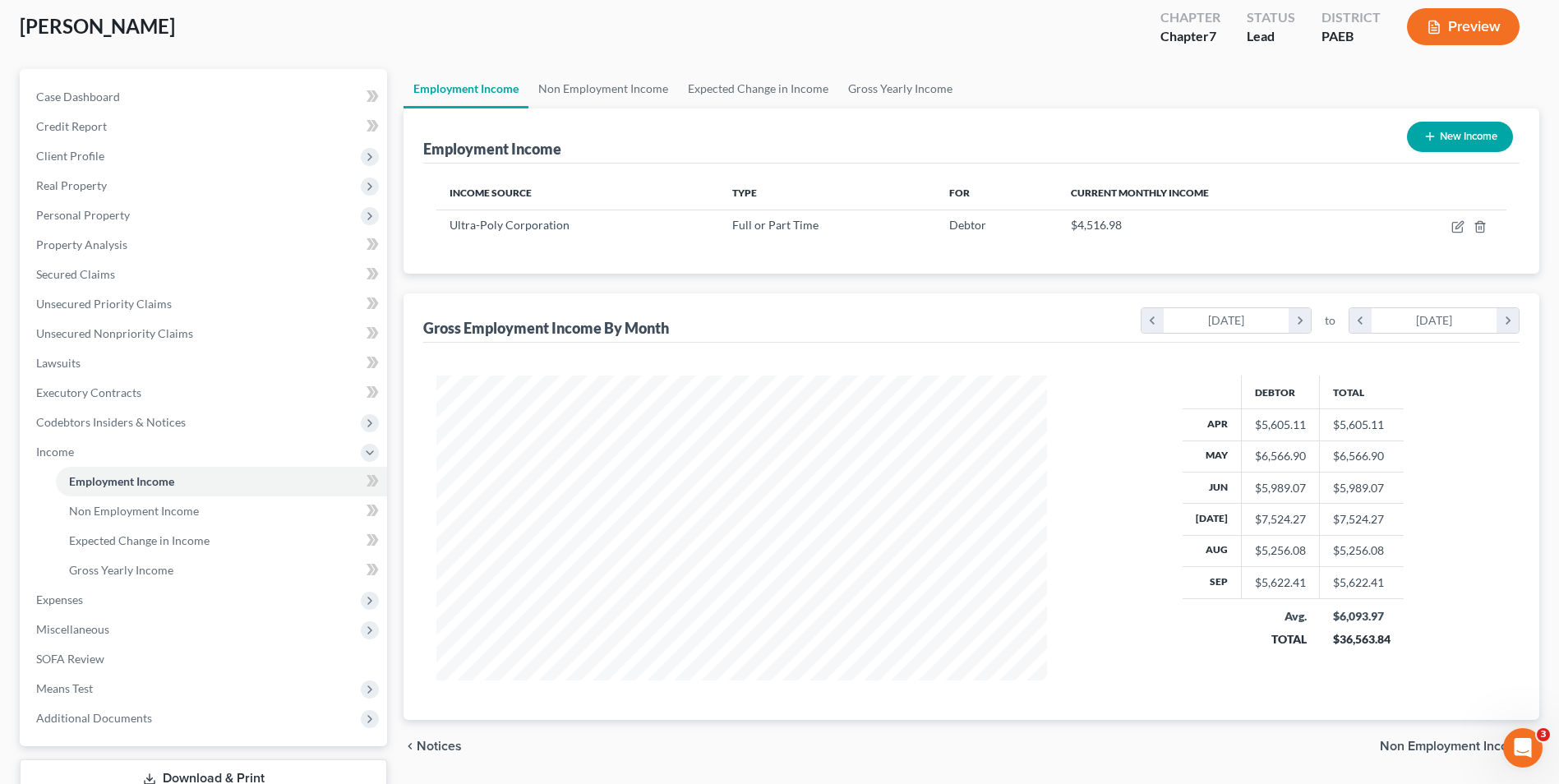
scroll to position [208, 0]
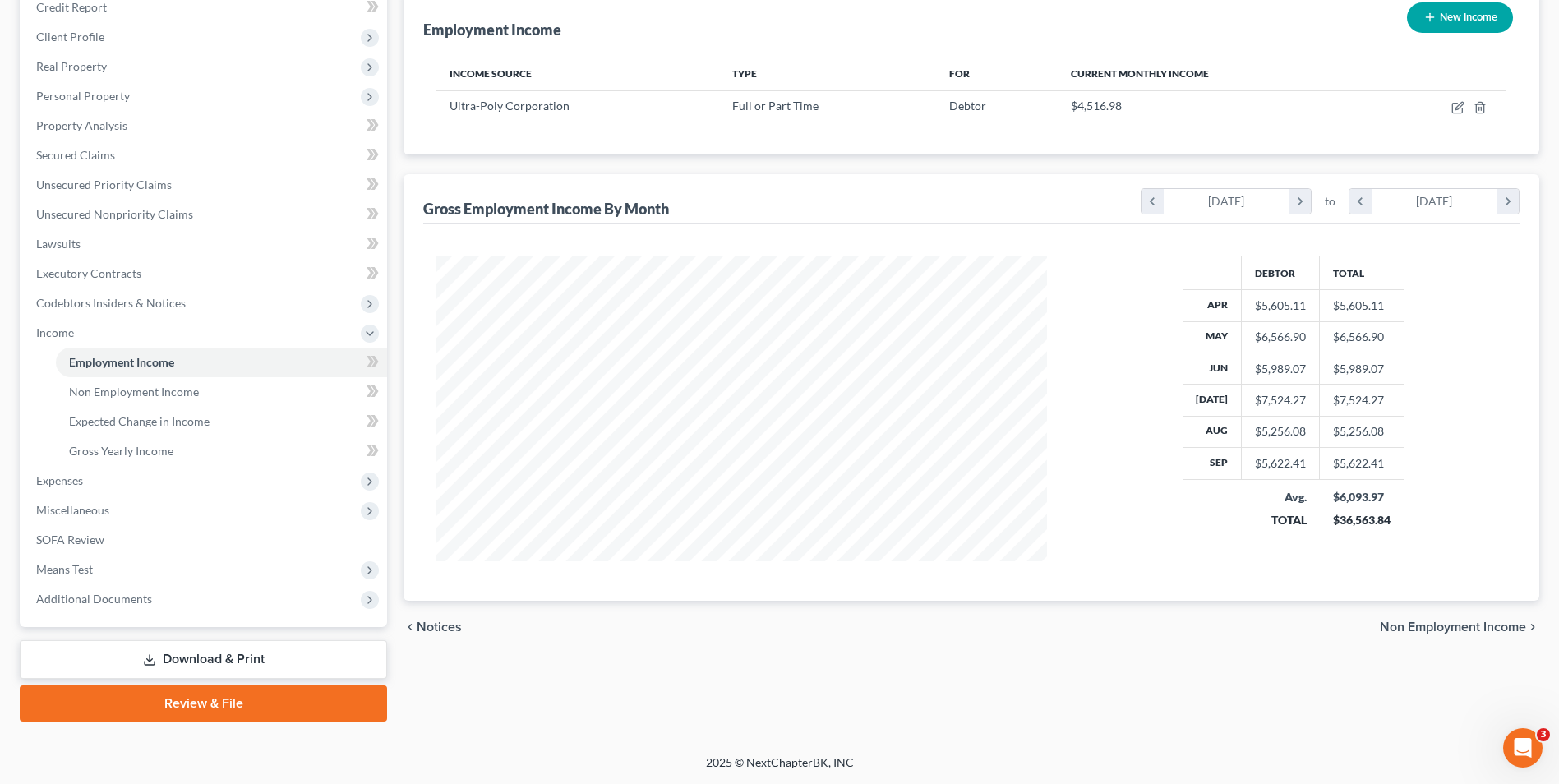
click at [1475, 631] on span "Non Employment Income" at bounding box center [1453, 627] width 147 height 13
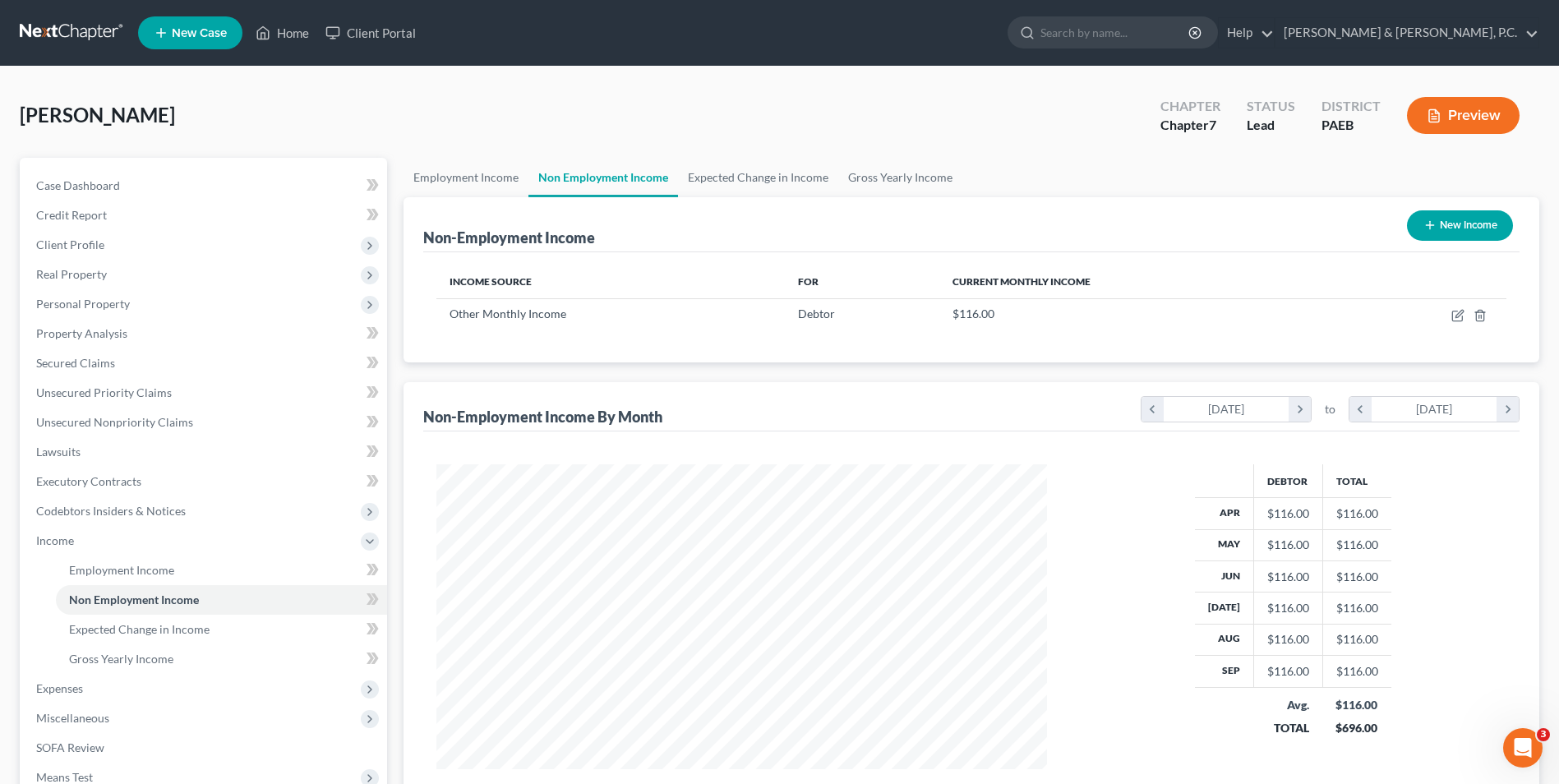
scroll to position [305, 643]
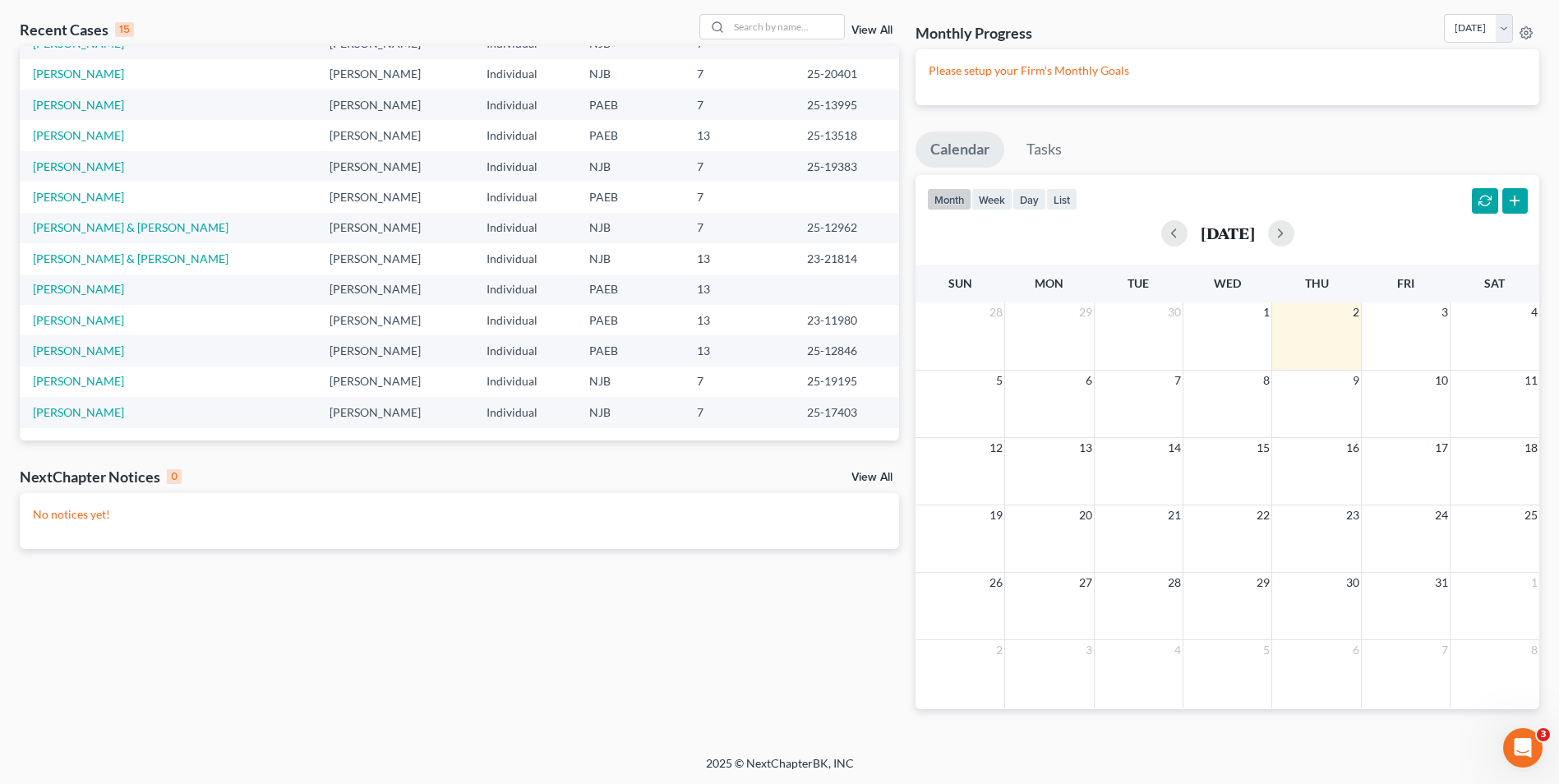
scroll to position [73, 0]
click at [78, 384] on link "[PERSON_NAME]" at bounding box center [78, 380] width 91 height 14
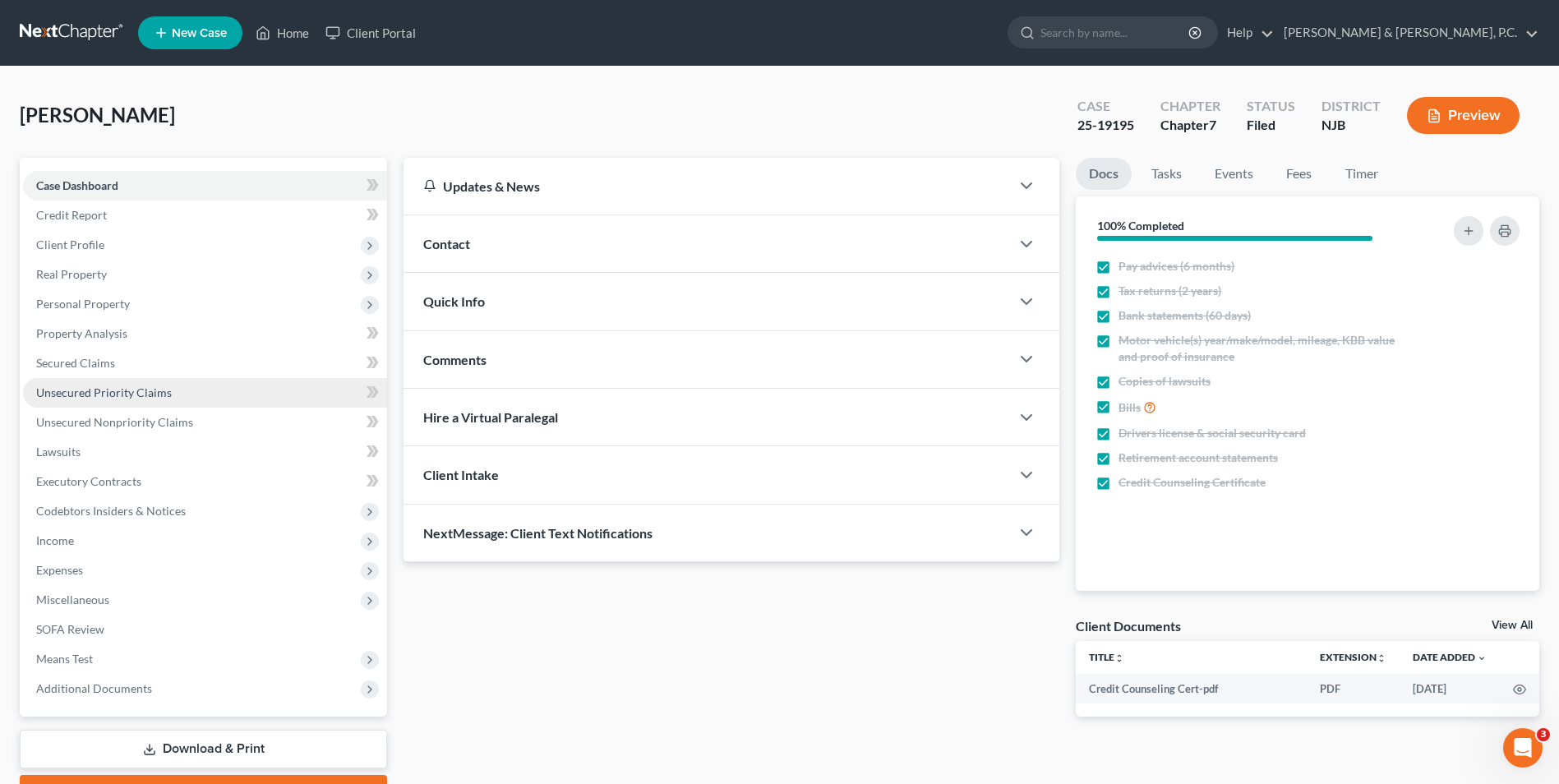
click at [122, 389] on span "Unsecured Priority Claims" at bounding box center [104, 392] width 135 height 14
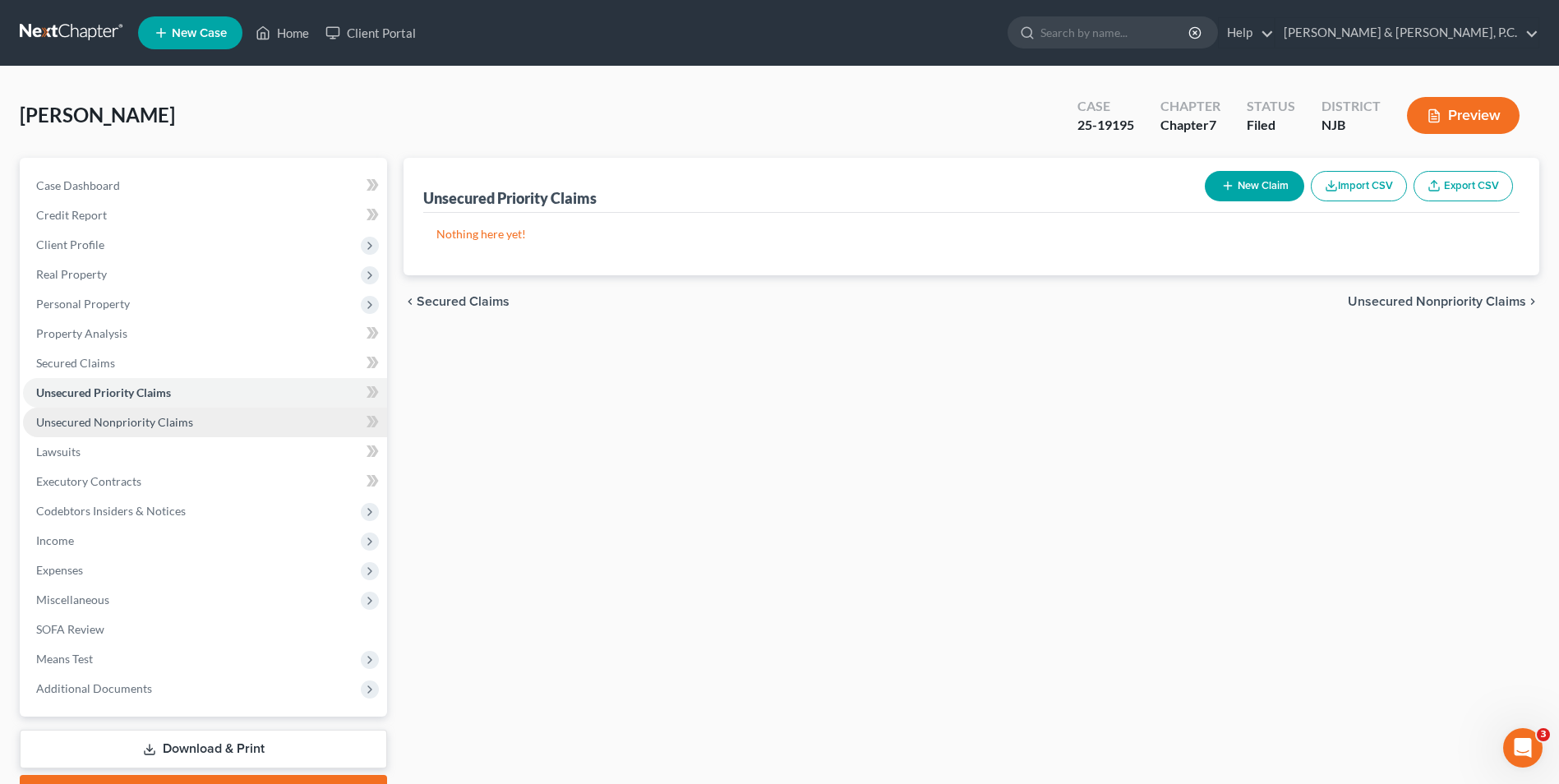
click at [89, 426] on span "Unsecured Nonpriority Claims" at bounding box center [114, 422] width 157 height 14
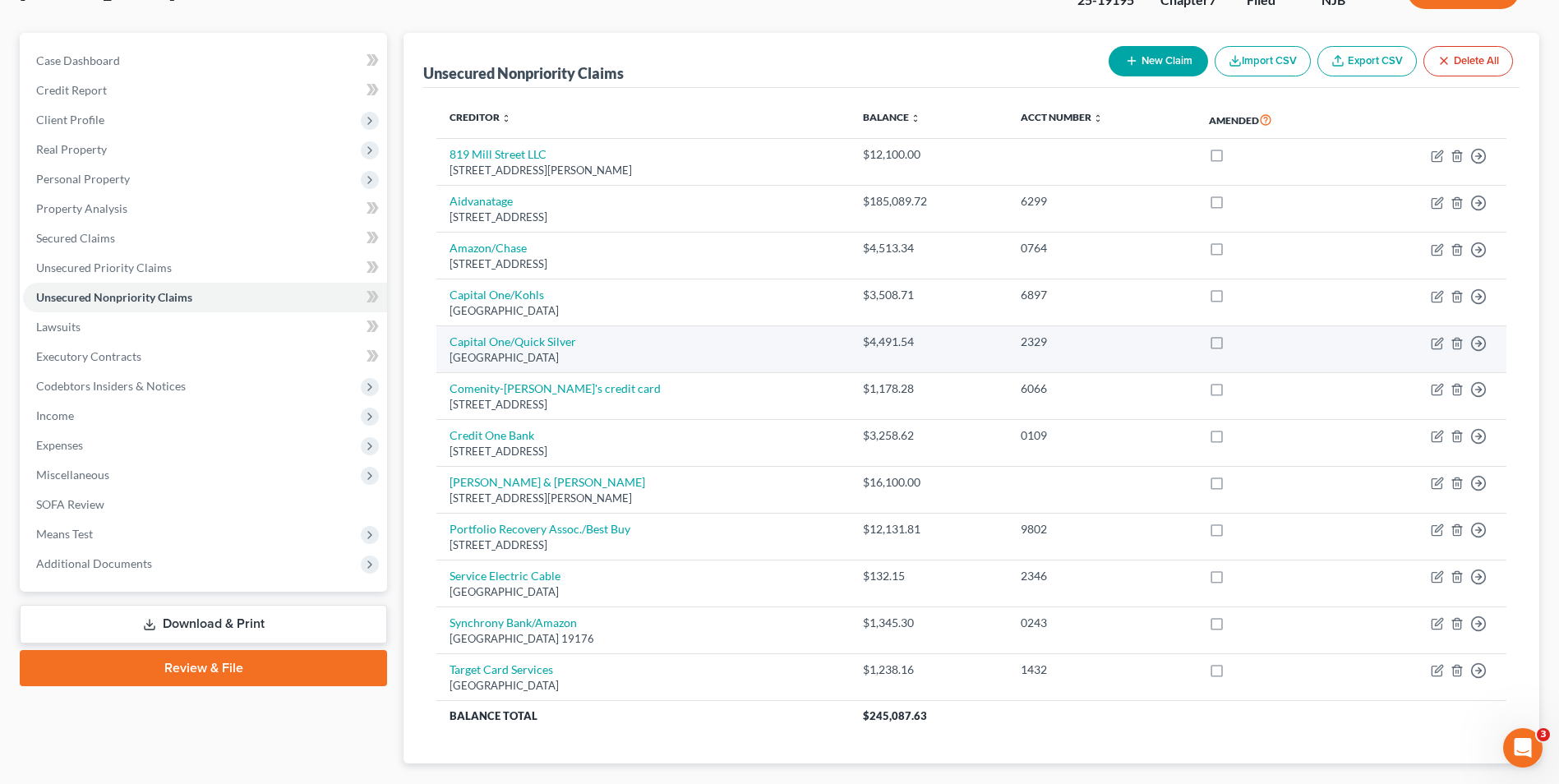
scroll to position [164, 0]
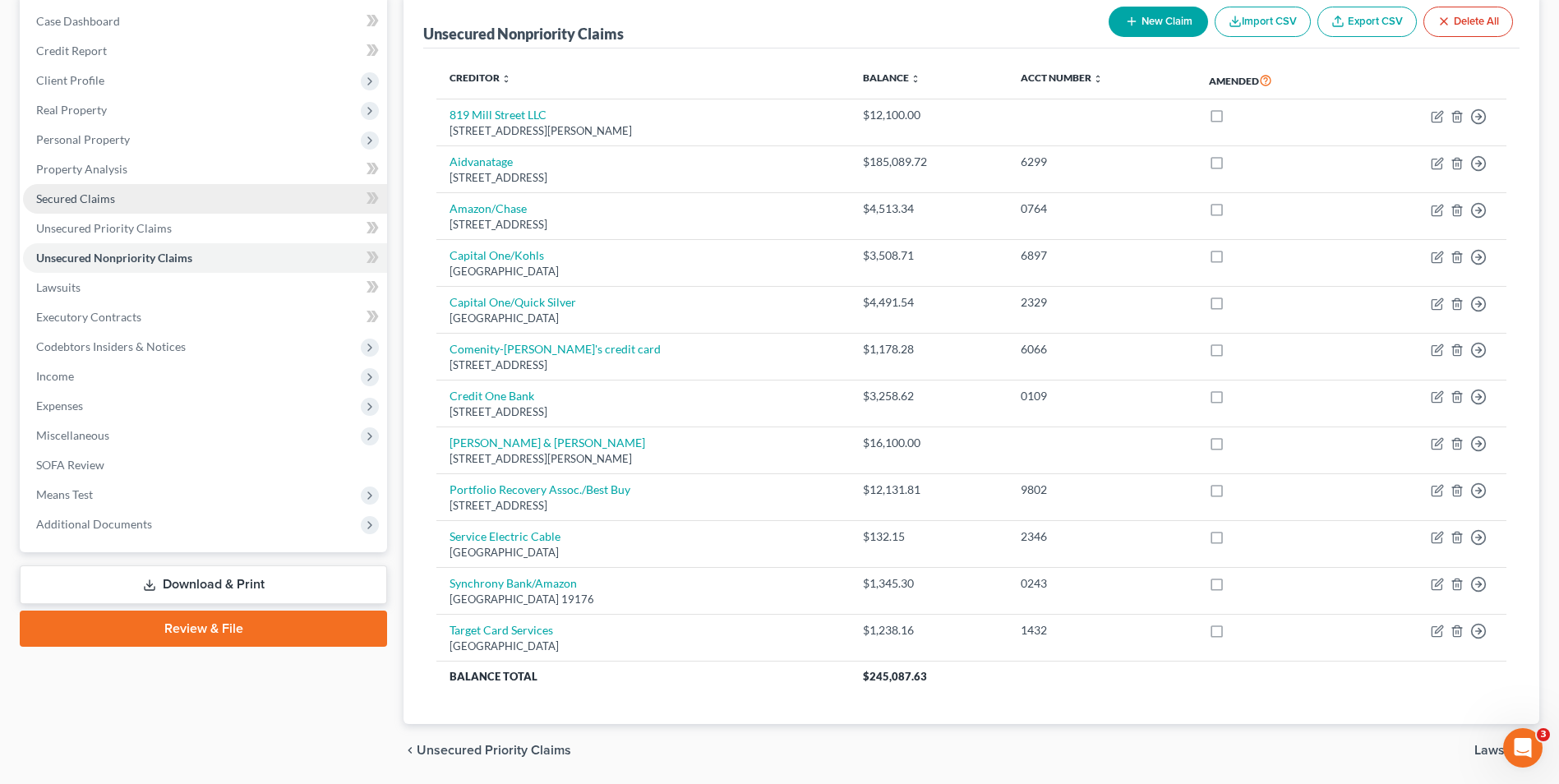
click at [101, 198] on span "Secured Claims" at bounding box center [76, 198] width 79 height 14
